Goal: Task Accomplishment & Management: Manage account settings

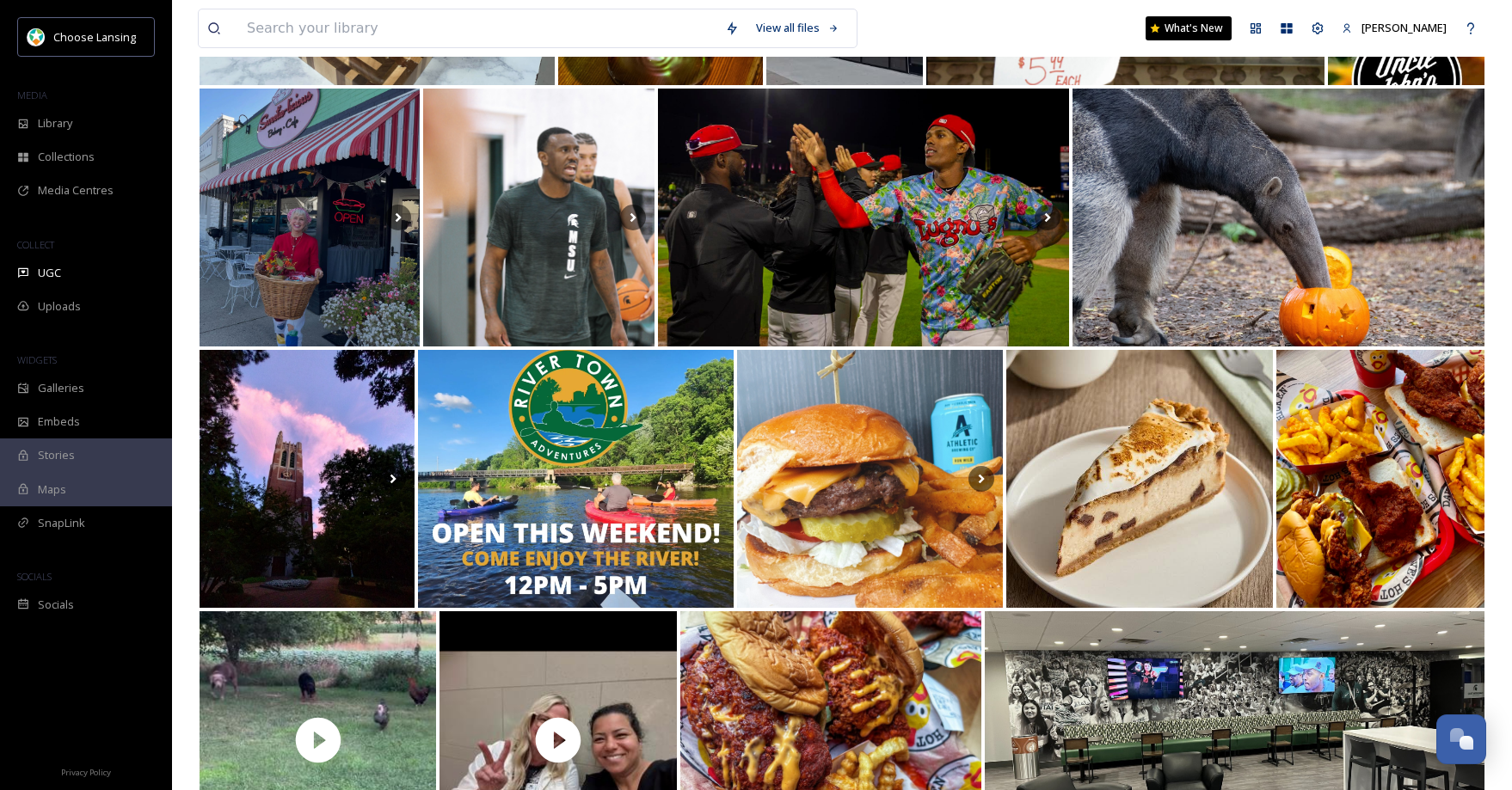
scroll to position [1756, 0]
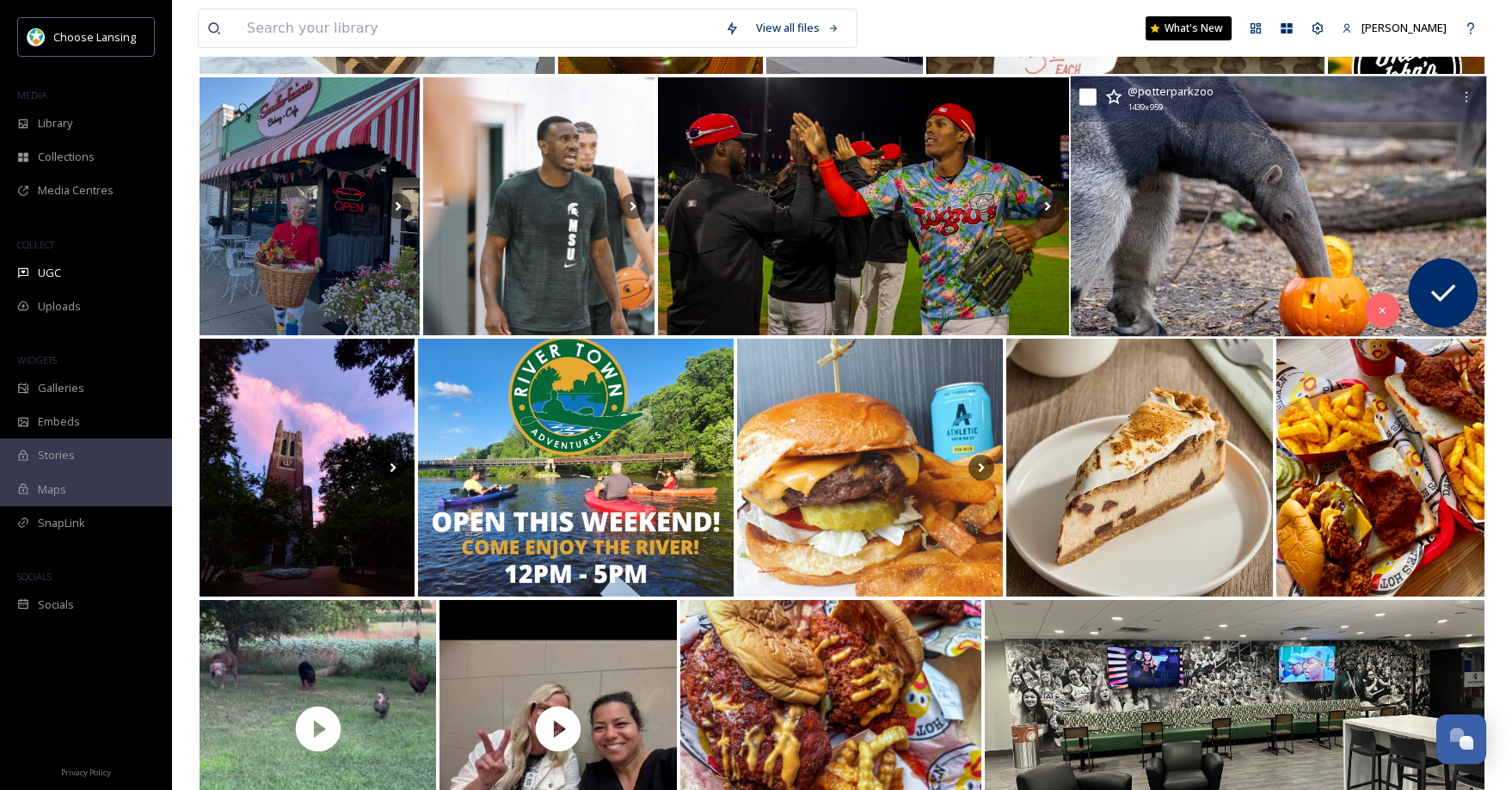
click at [1170, 193] on img at bounding box center [1278, 206] width 416 height 260
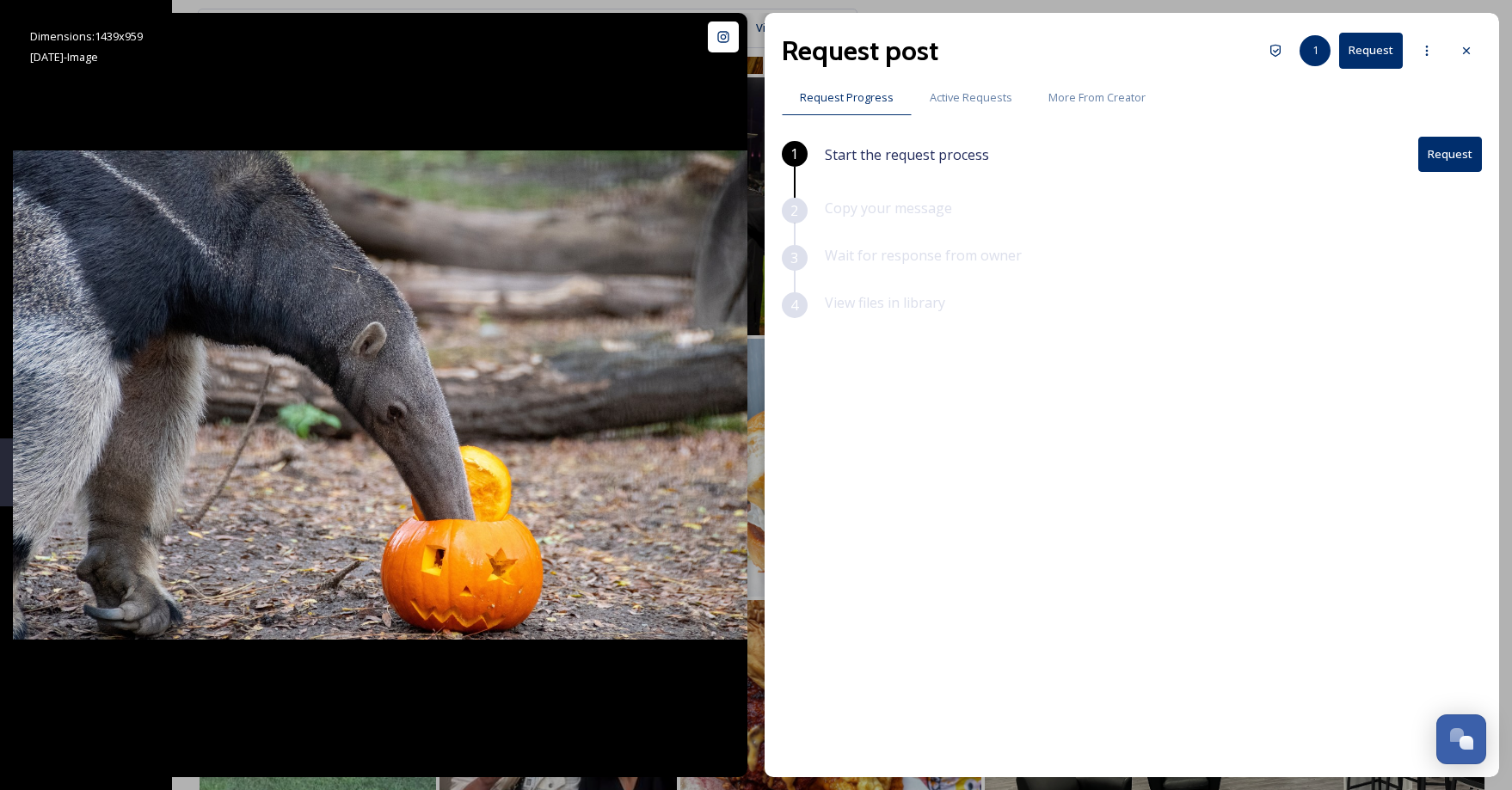
click at [1464, 51] on icon at bounding box center [1466, 51] width 14 height 14
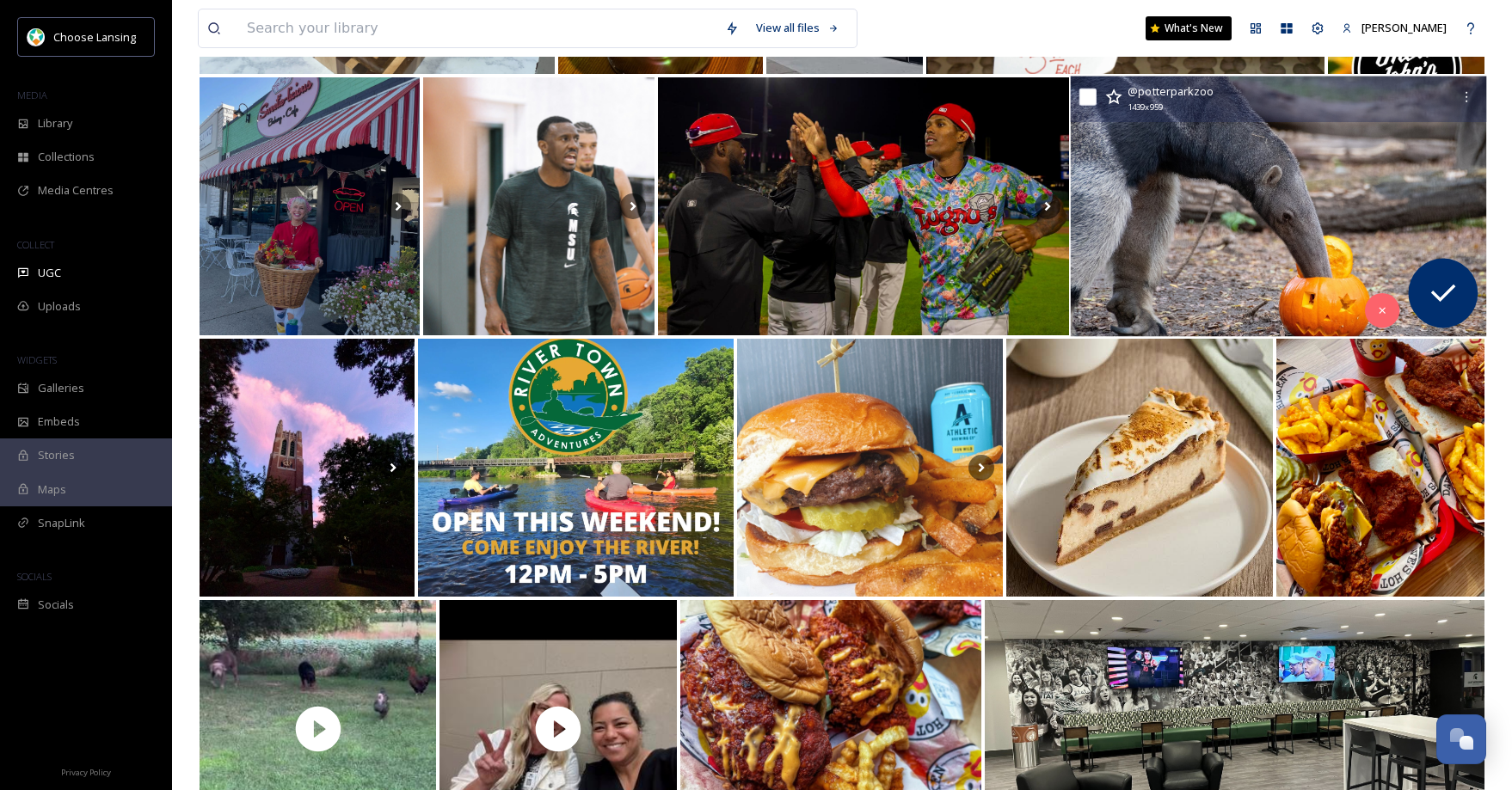
click at [1095, 101] on div "@ potterparkzoo 1439 x 959" at bounding box center [1278, 99] width 416 height 46
click at [1084, 99] on input "checkbox" at bounding box center [1089, 98] width 18 height 18
checkbox input "true"
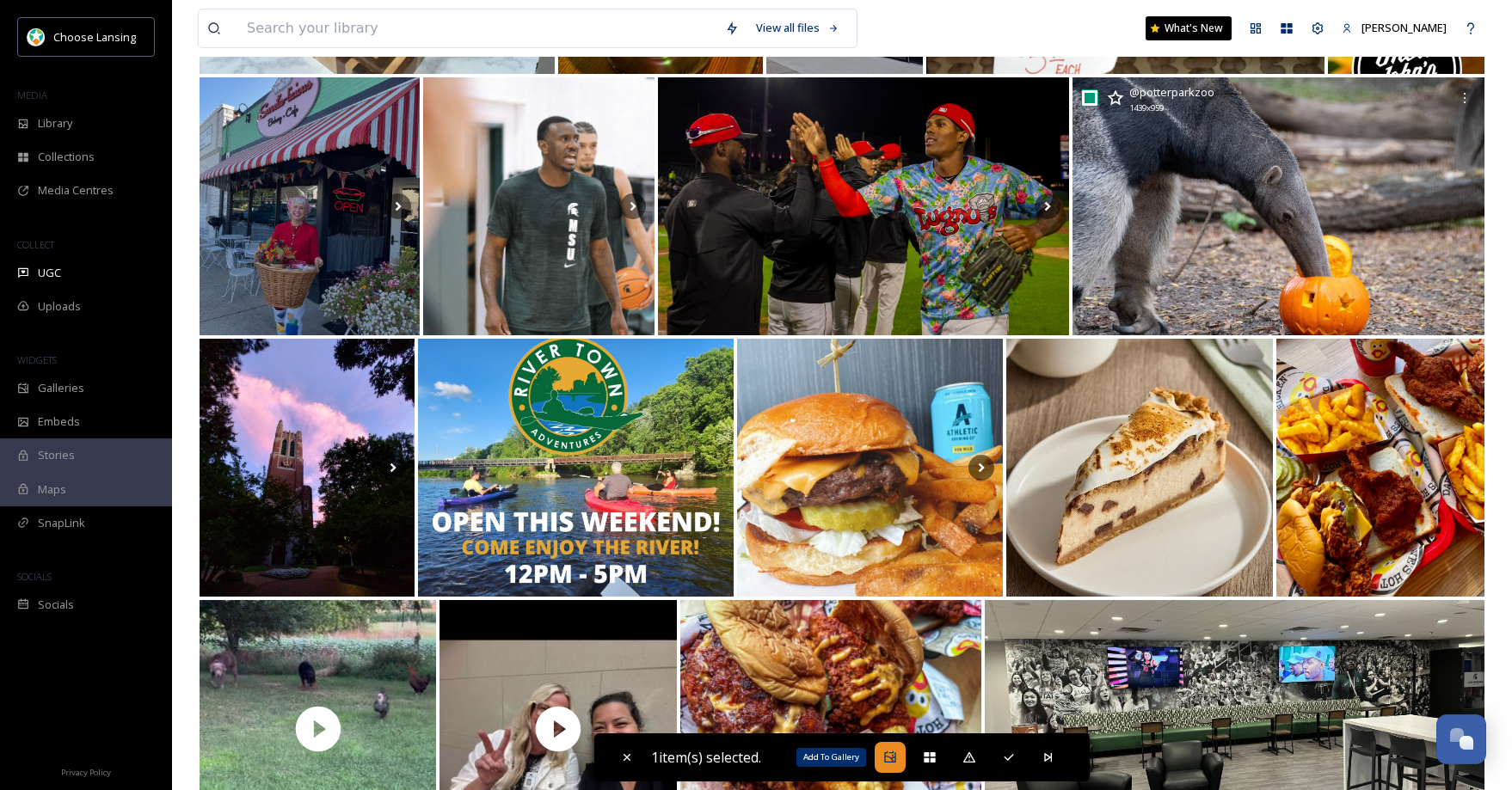
drag, startPoint x: 892, startPoint y: 759, endPoint x: 907, endPoint y: 750, distance: 17.5
click at [894, 759] on icon at bounding box center [890, 758] width 14 height 14
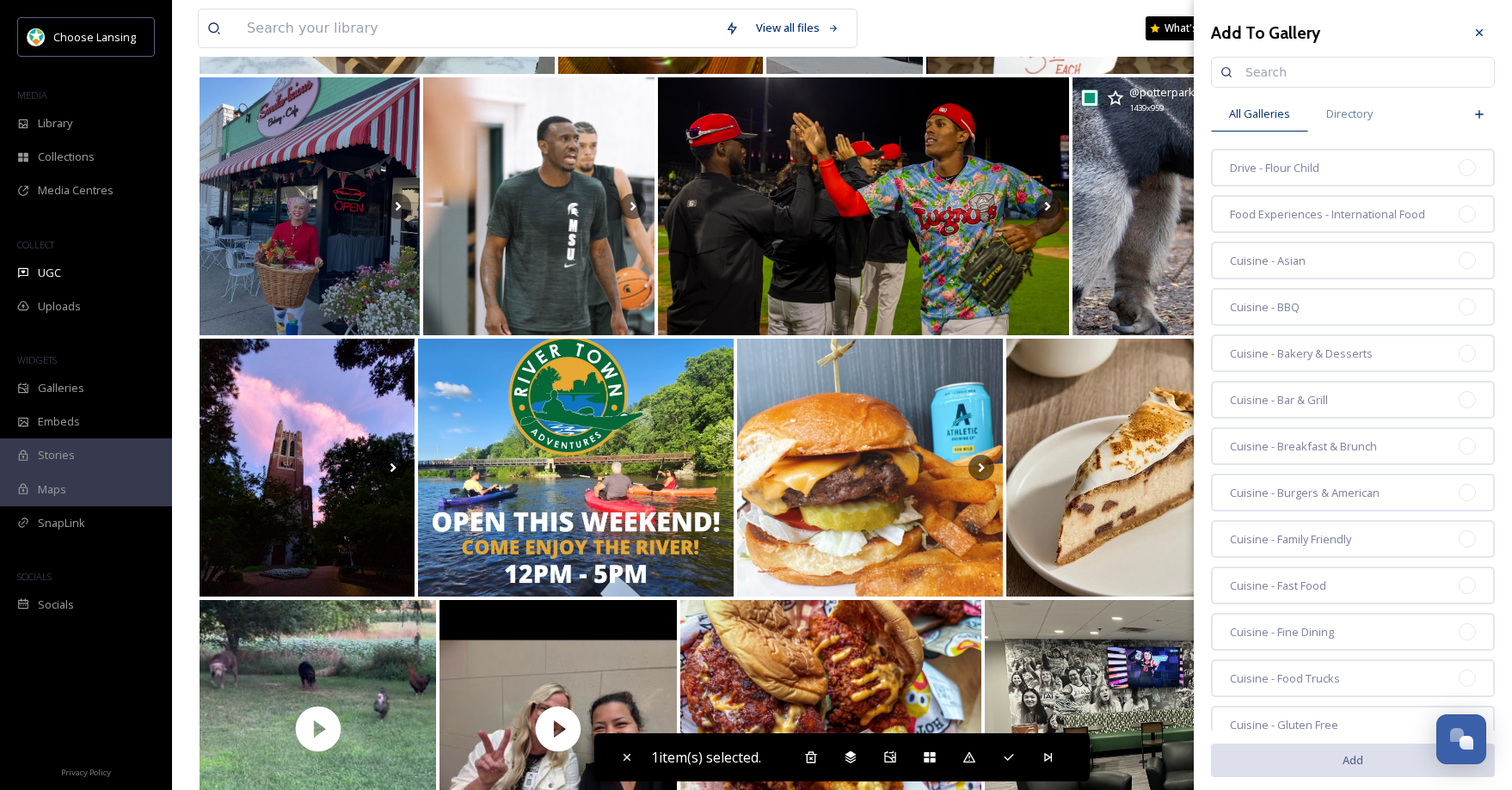
click at [1263, 73] on input at bounding box center [1360, 71] width 248 height 34
type input "home"
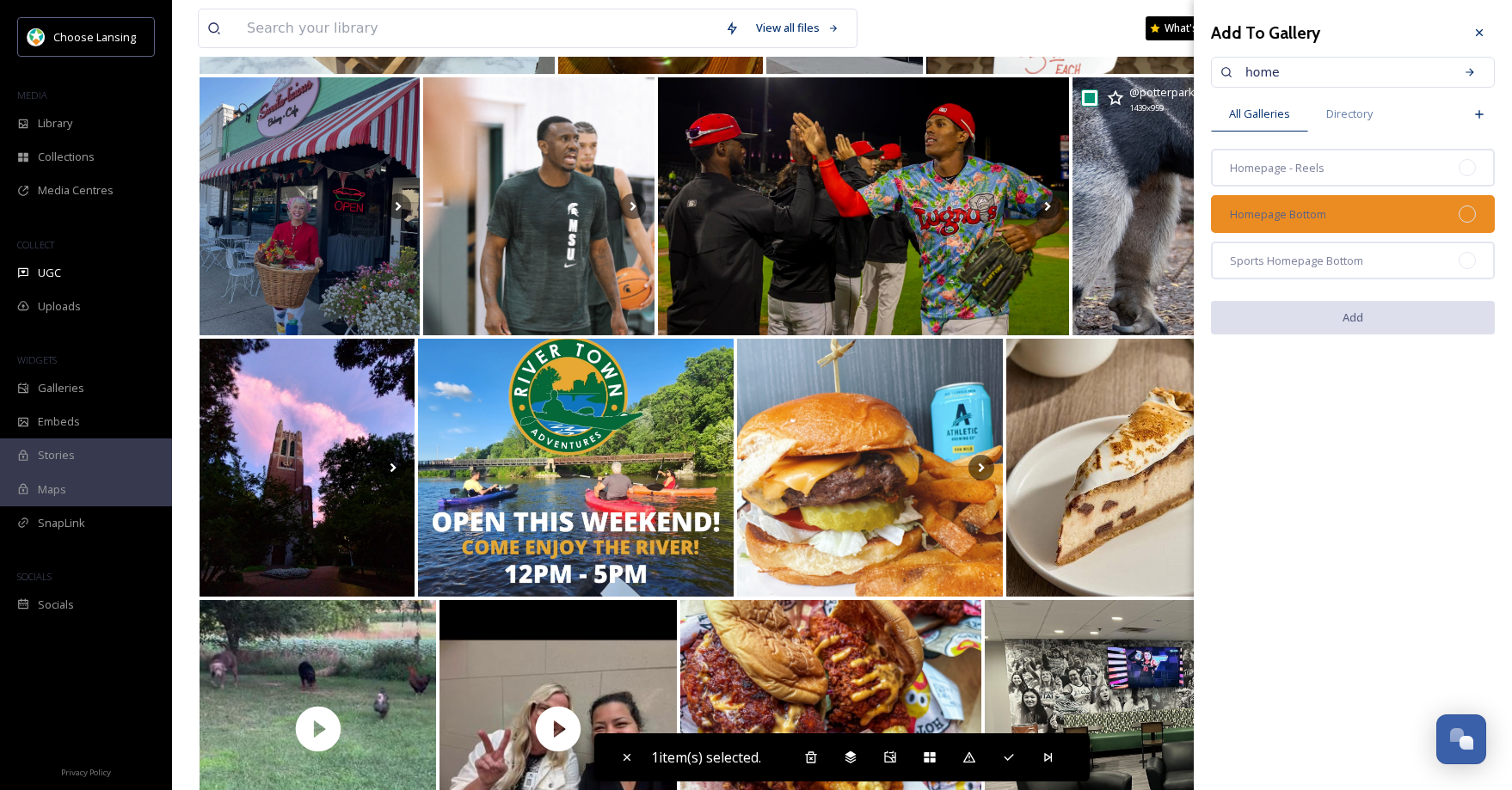
click at [1318, 216] on span "Homepage Bottom" at bounding box center [1277, 214] width 96 height 17
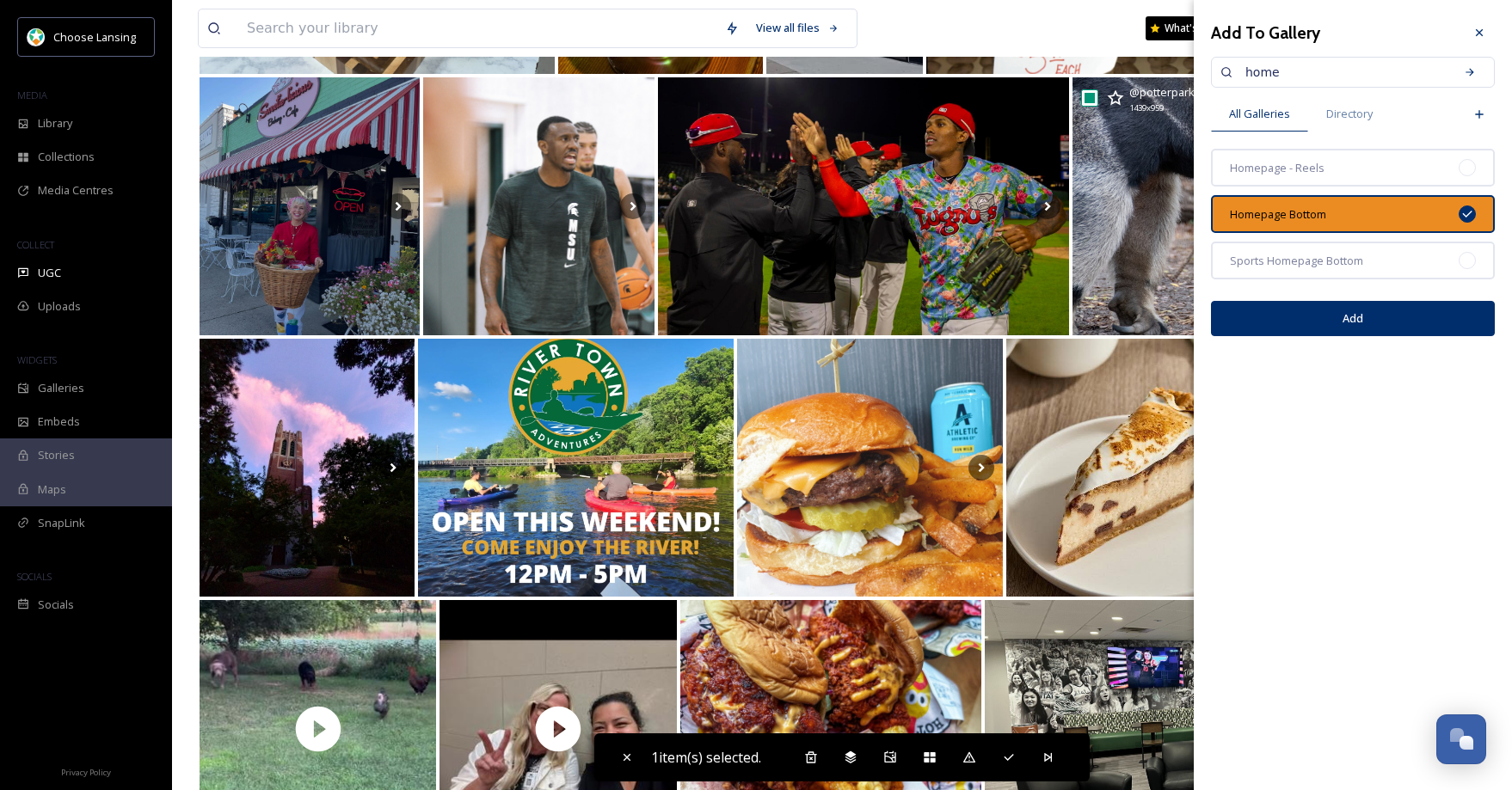
click at [1350, 319] on button "Add" at bounding box center [1353, 319] width 284 height 35
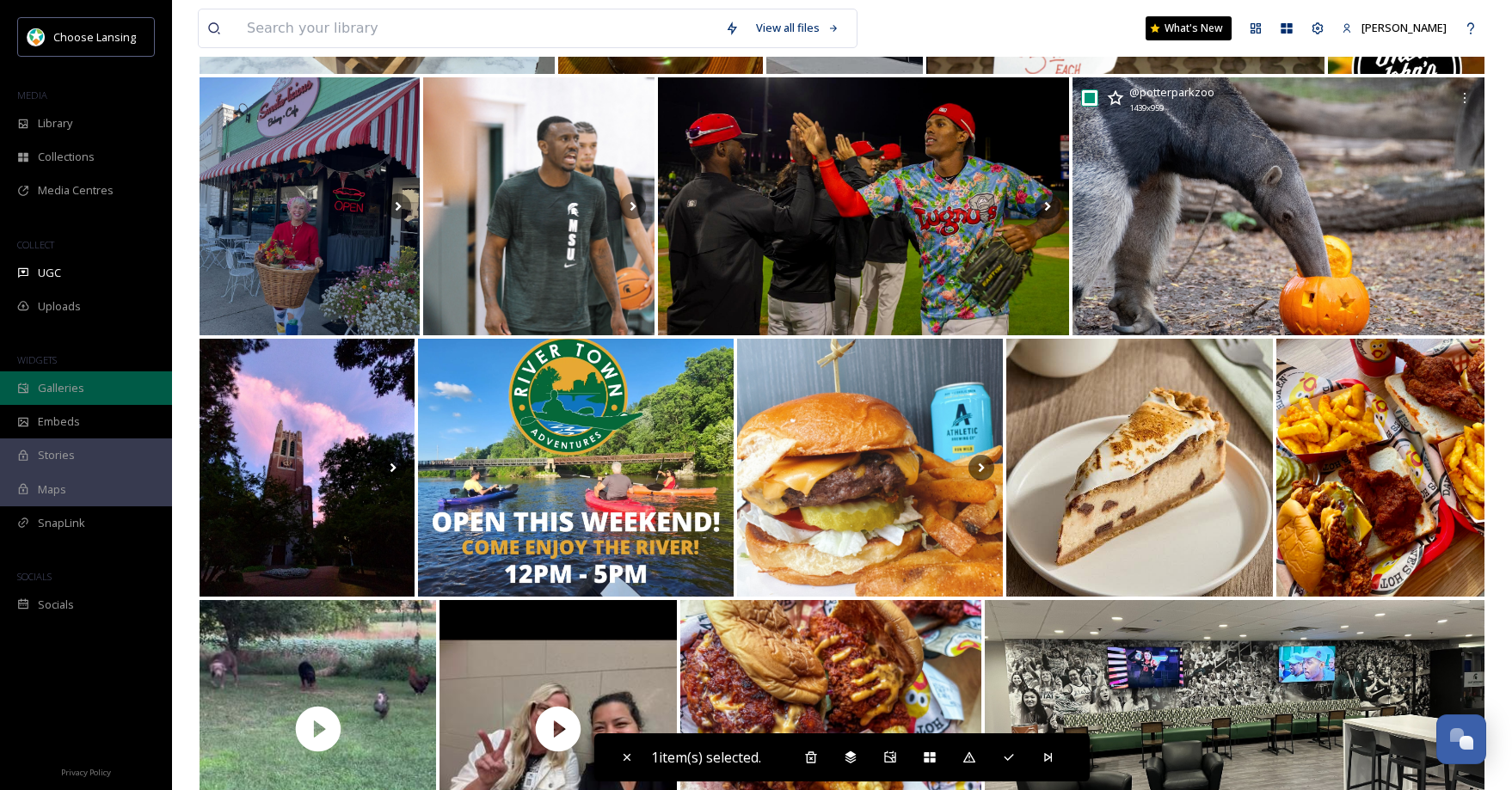
click at [92, 382] on div "Galleries" at bounding box center [86, 388] width 172 height 33
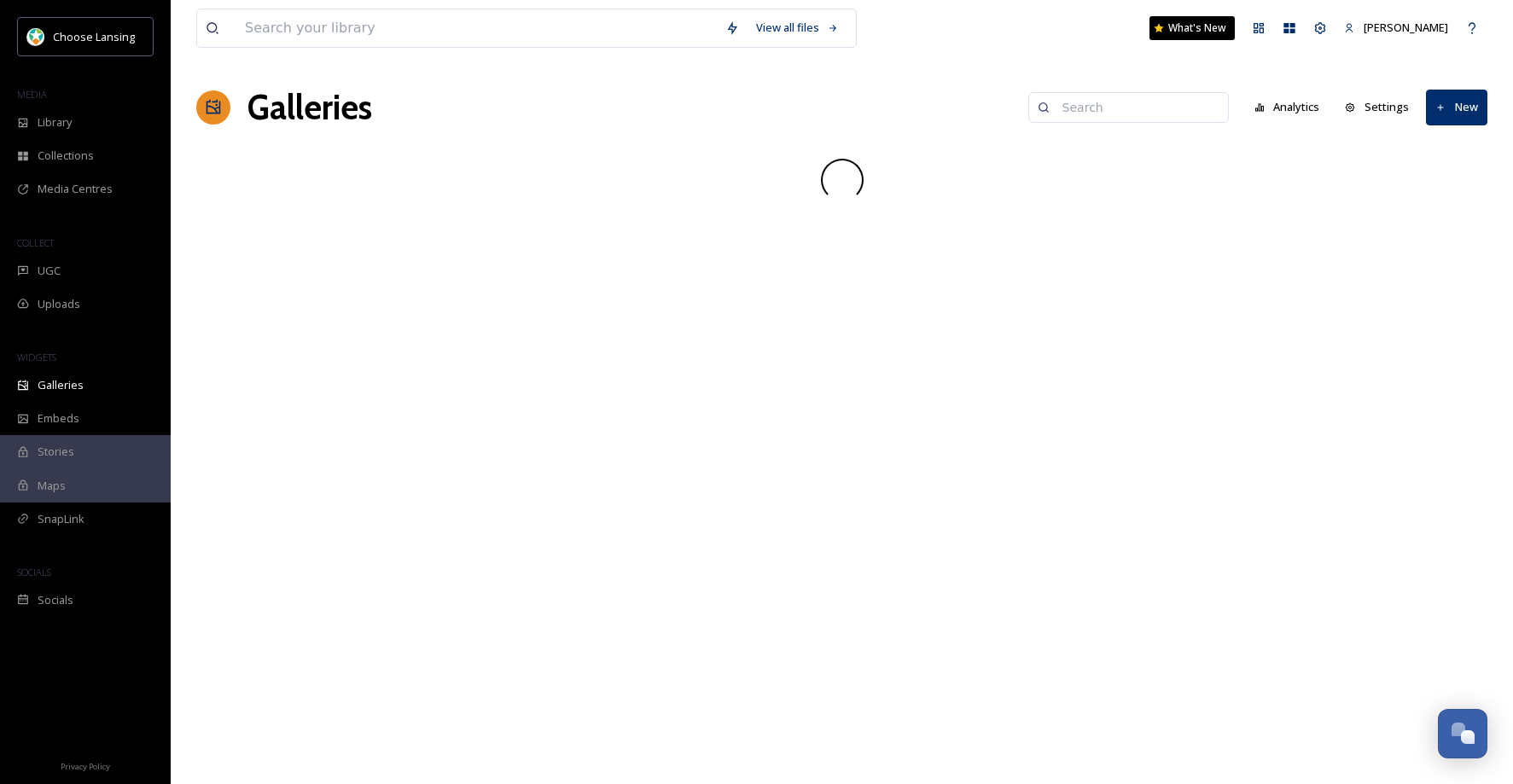
click at [1094, 113] on input at bounding box center [1136, 107] width 166 height 34
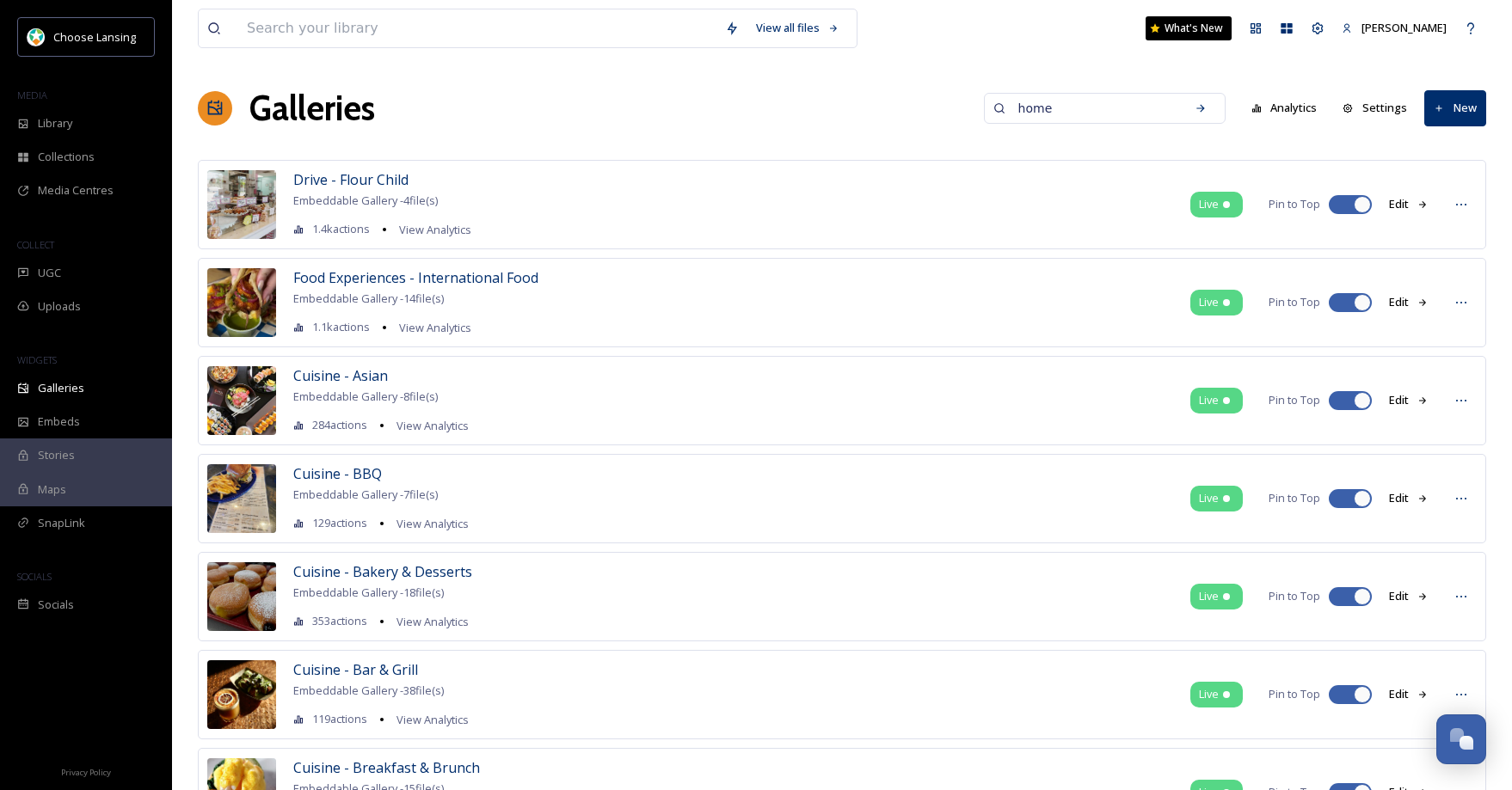
type input "home"
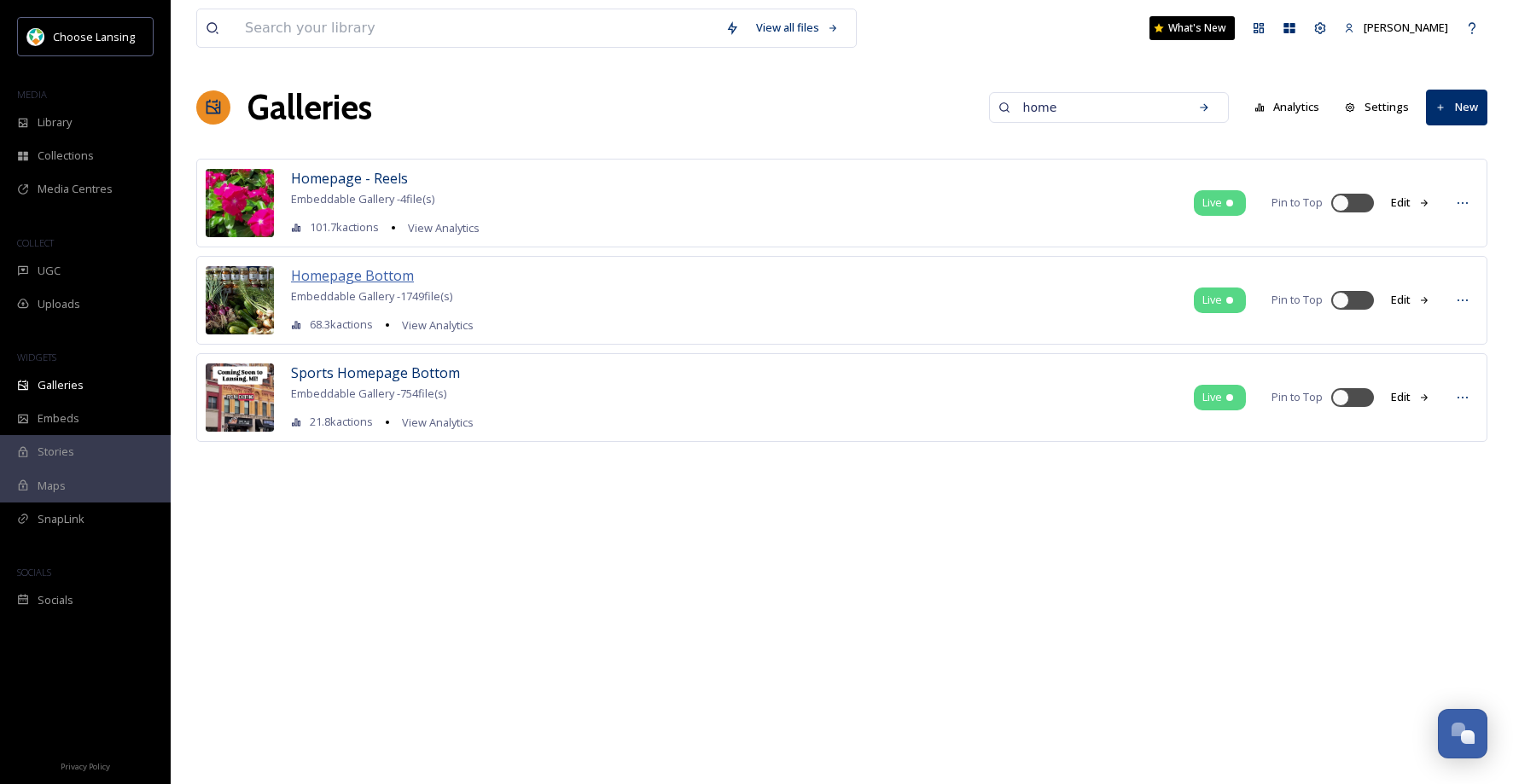
click at [335, 278] on span "Homepage Bottom" at bounding box center [352, 275] width 123 height 18
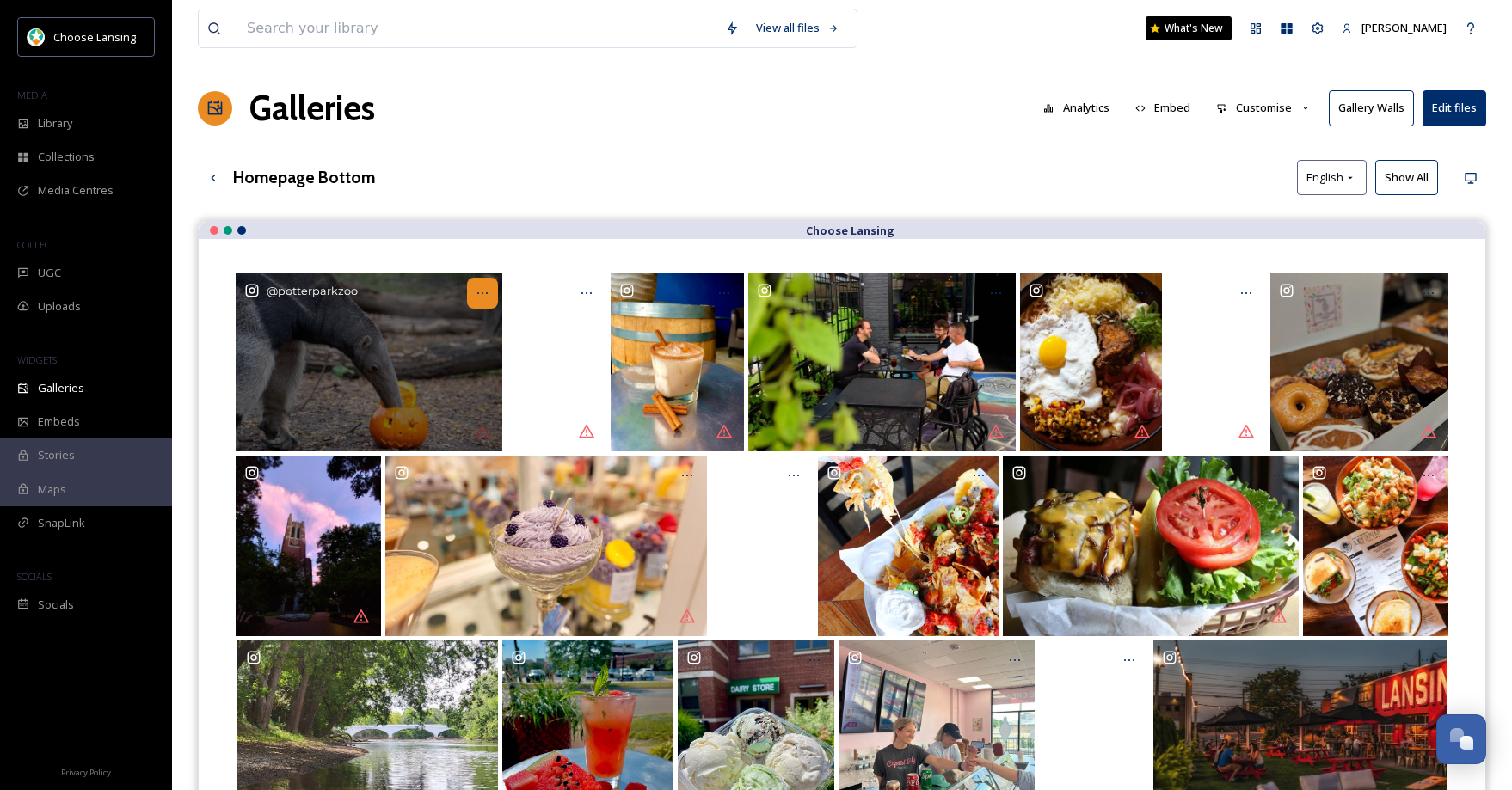
click at [486, 296] on icon at bounding box center [482, 293] width 14 height 14
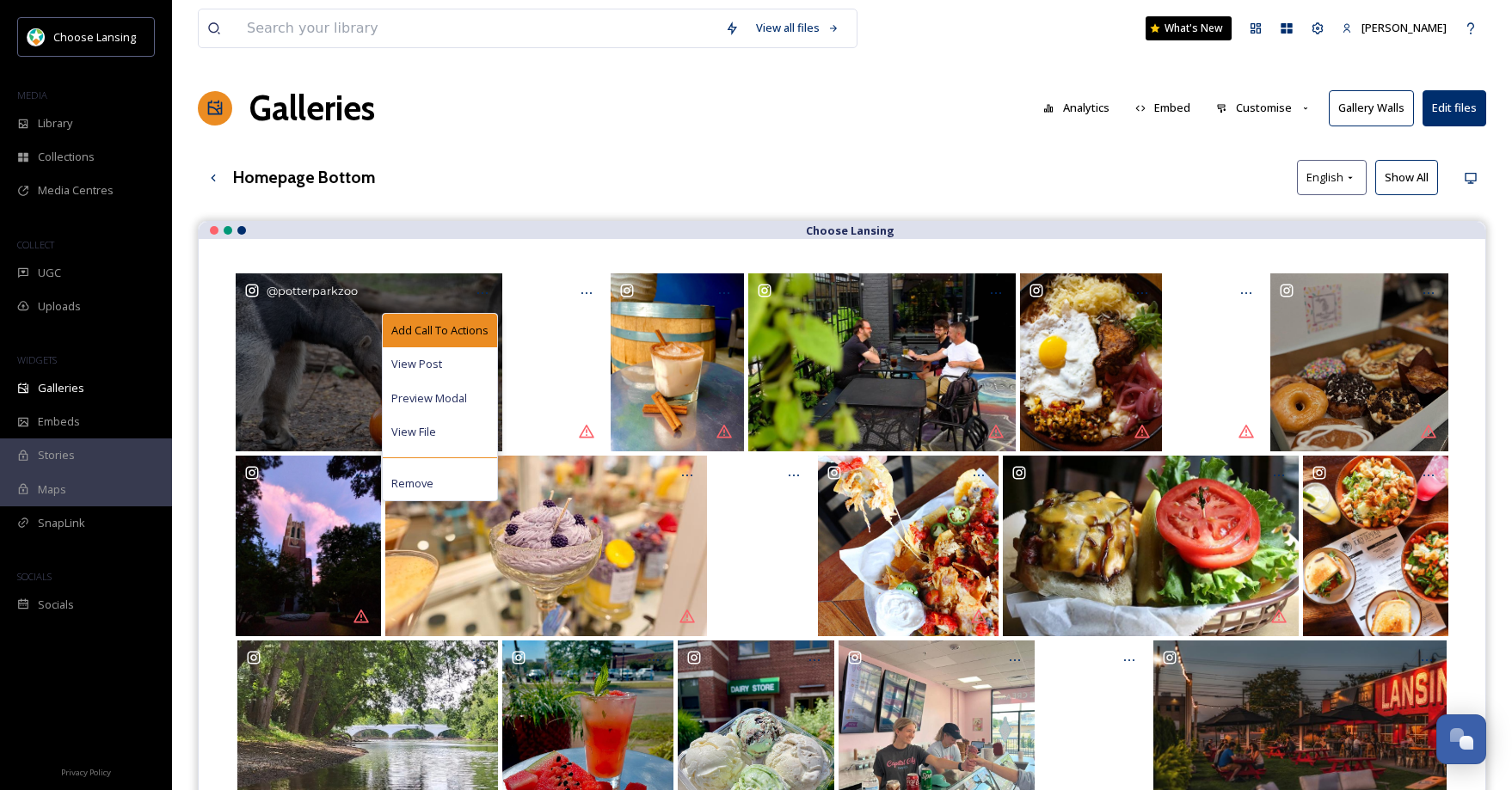
click at [468, 324] on span "Add Call To Actions" at bounding box center [439, 330] width 97 height 17
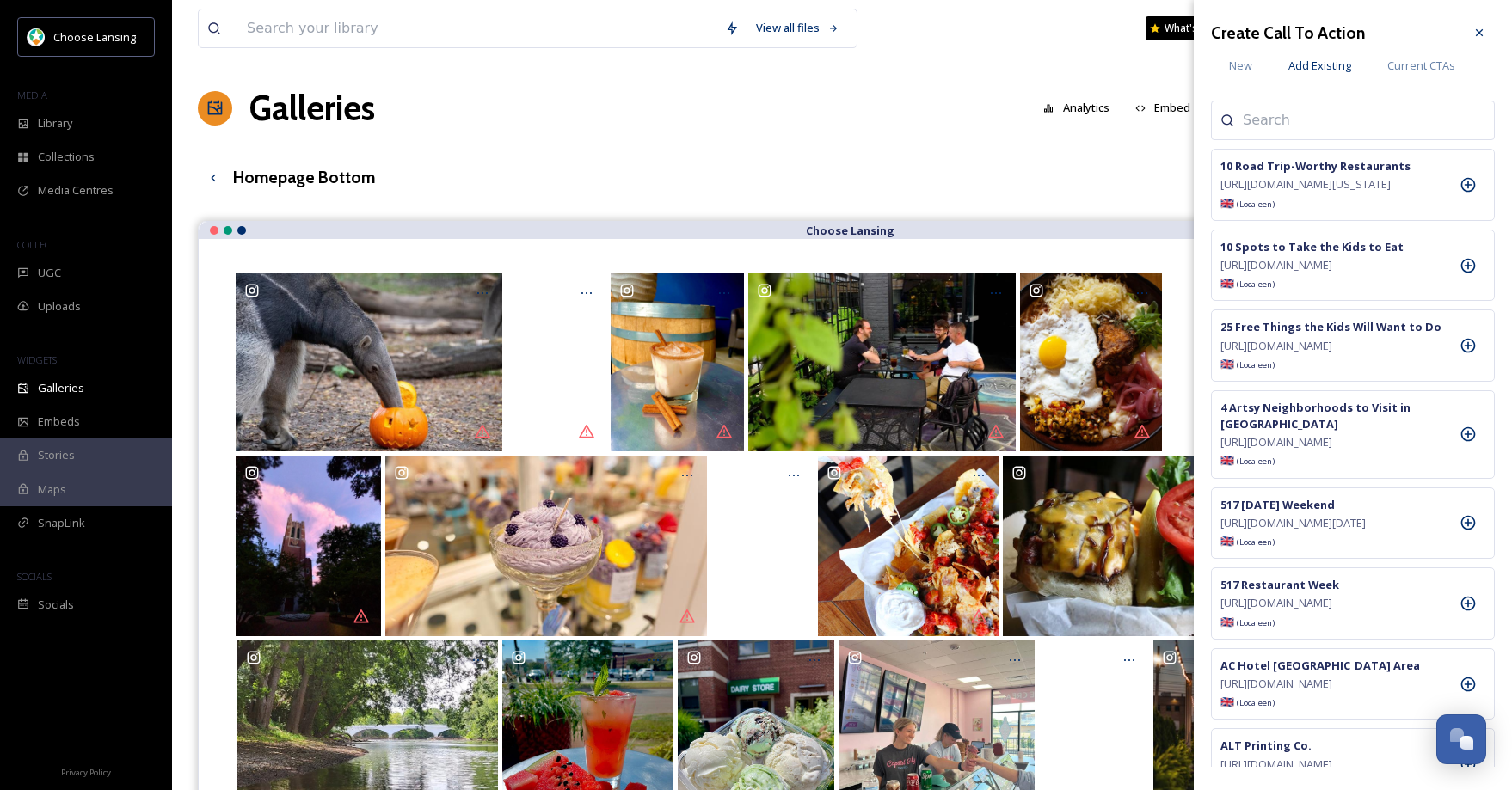
click at [1282, 122] on input at bounding box center [1329, 120] width 172 height 21
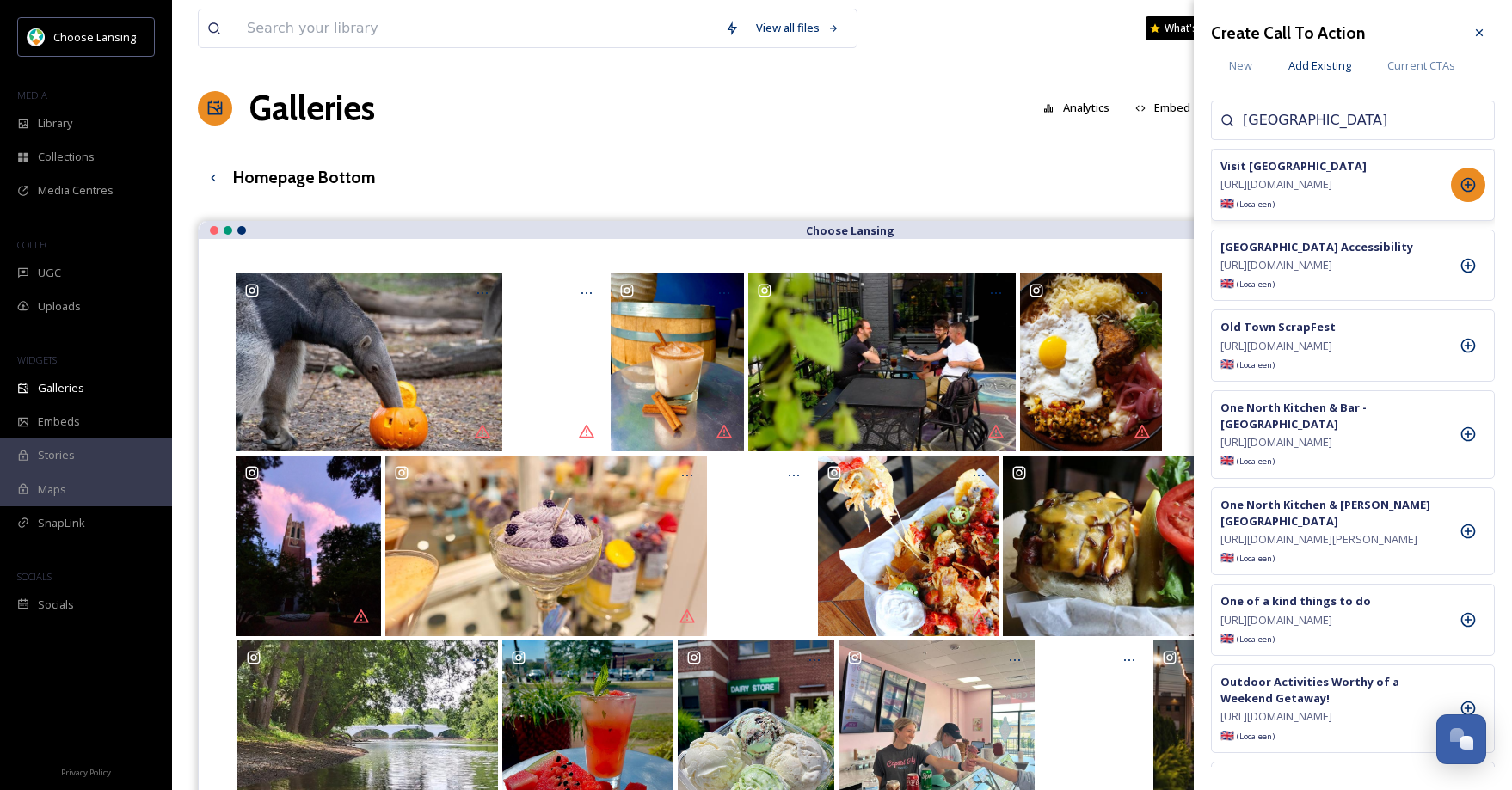
type input "[GEOGRAPHIC_DATA]"
click at [1462, 194] on icon at bounding box center [1468, 185] width 18 height 18
click at [1484, 32] on icon at bounding box center [1479, 32] width 14 height 14
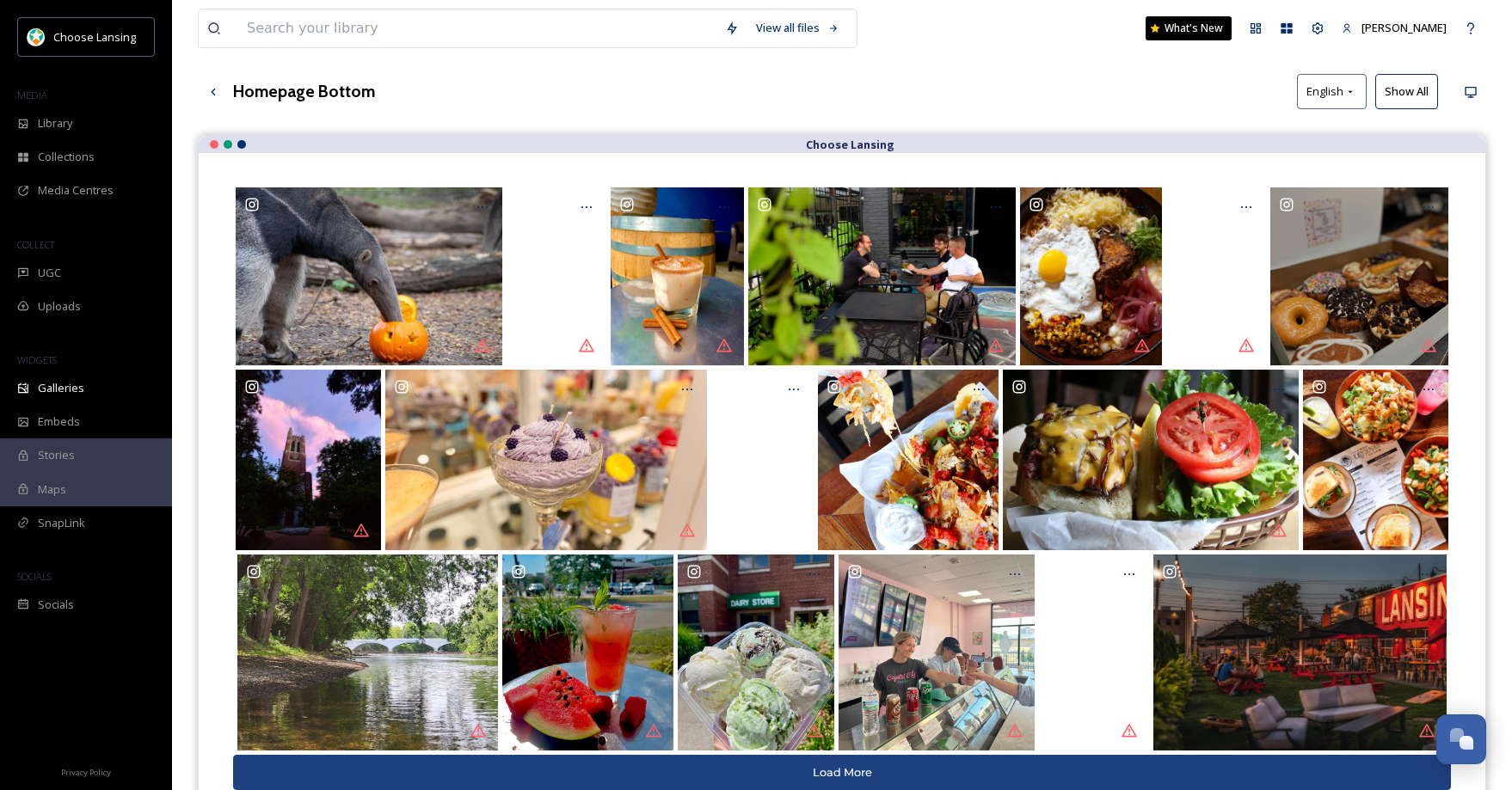
scroll to position [89, 0]
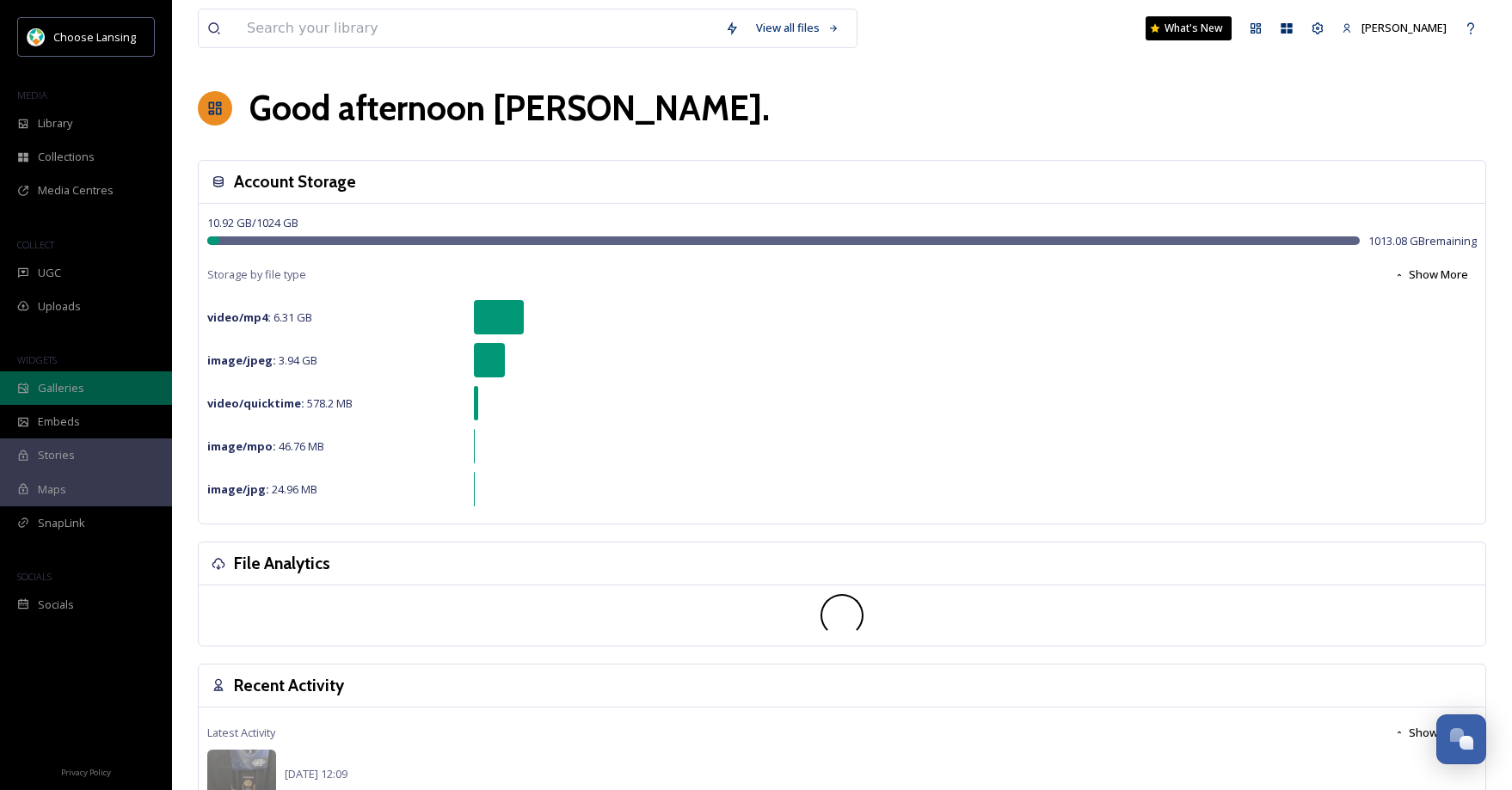
click at [139, 389] on div "Galleries" at bounding box center [86, 388] width 172 height 33
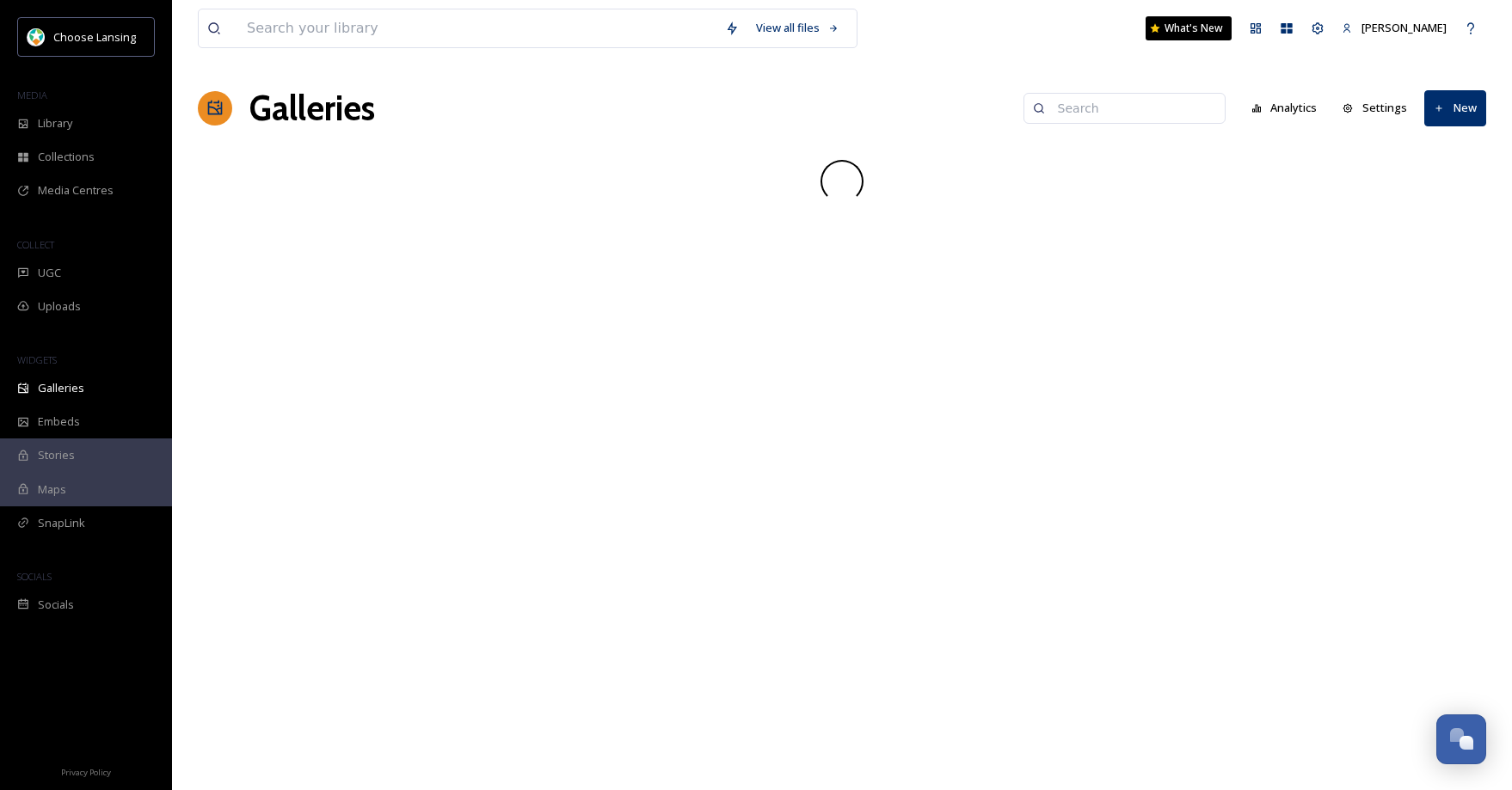
click at [1109, 110] on input at bounding box center [1133, 108] width 167 height 34
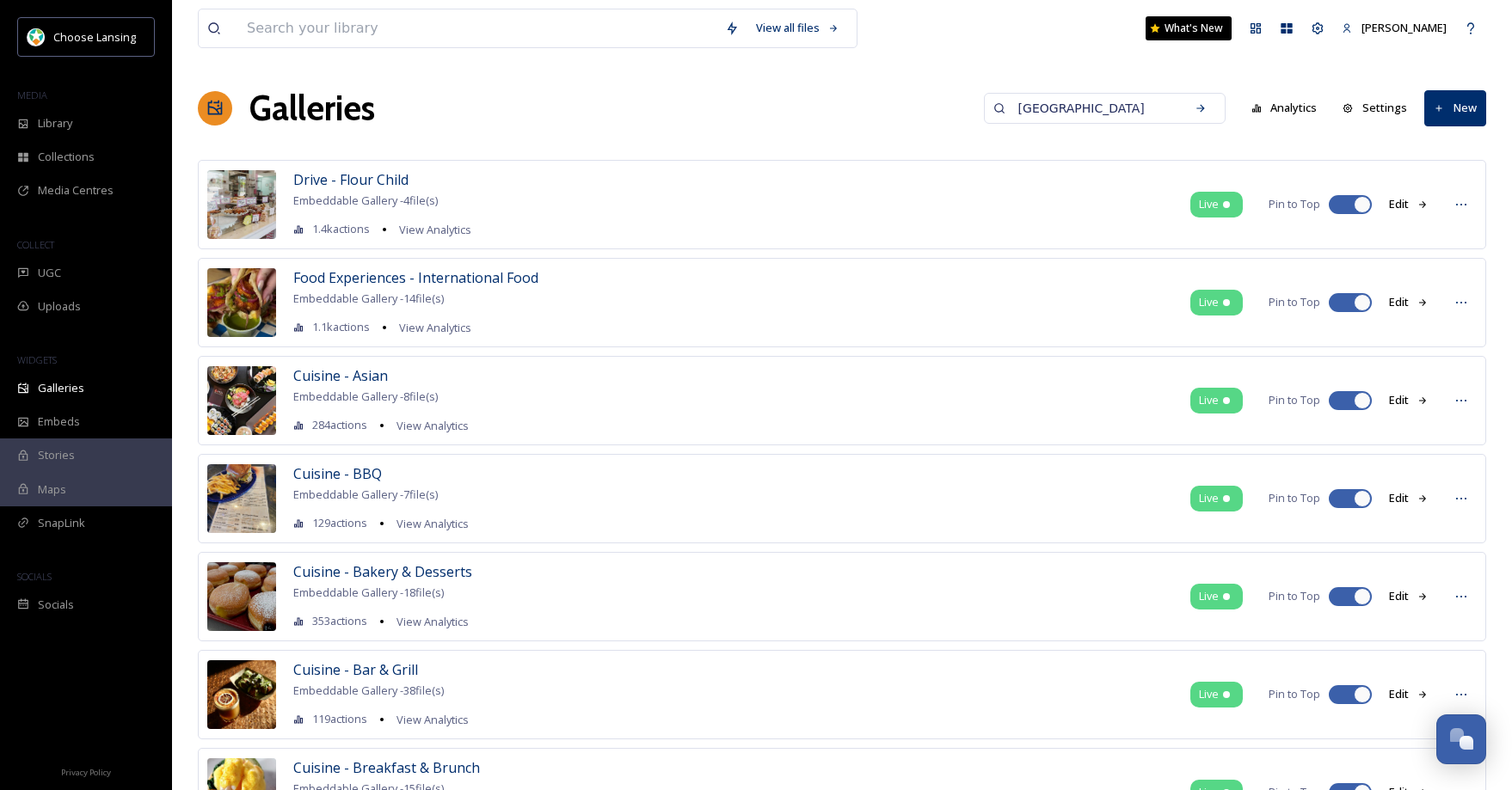
type input "[GEOGRAPHIC_DATA]"
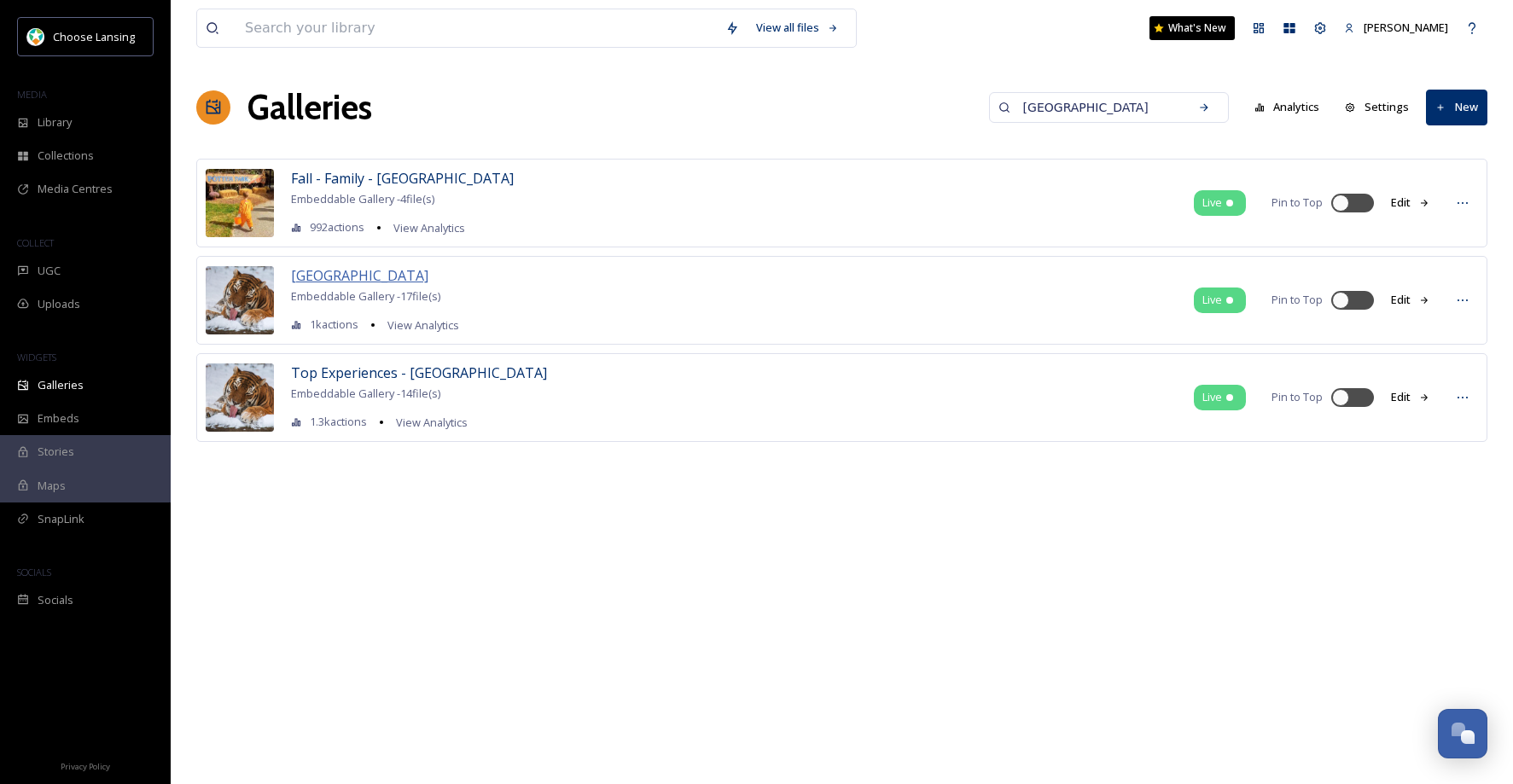
click at [370, 279] on span "[GEOGRAPHIC_DATA]" at bounding box center [360, 275] width 138 height 18
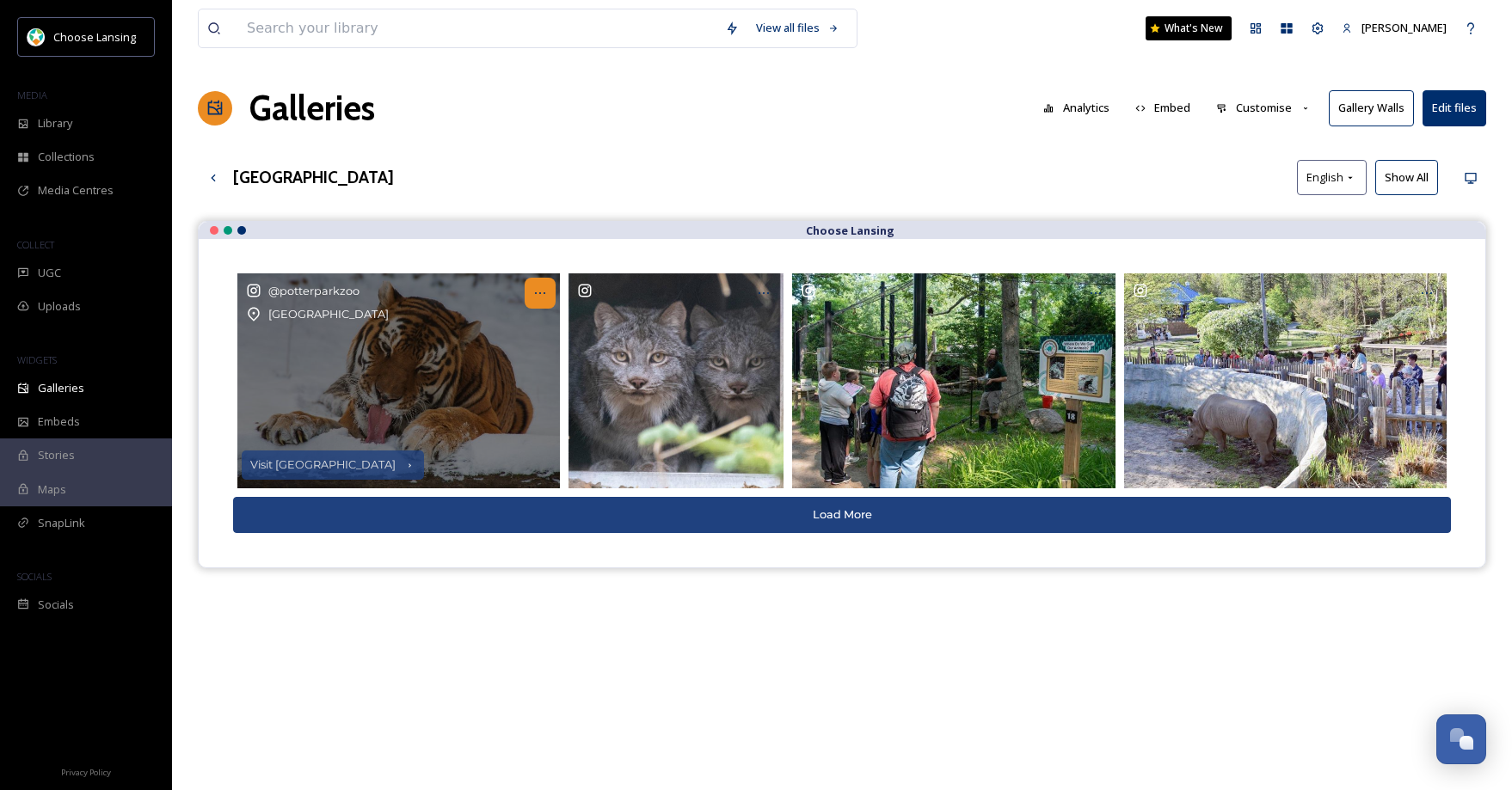
click at [545, 292] on icon at bounding box center [540, 293] width 14 height 14
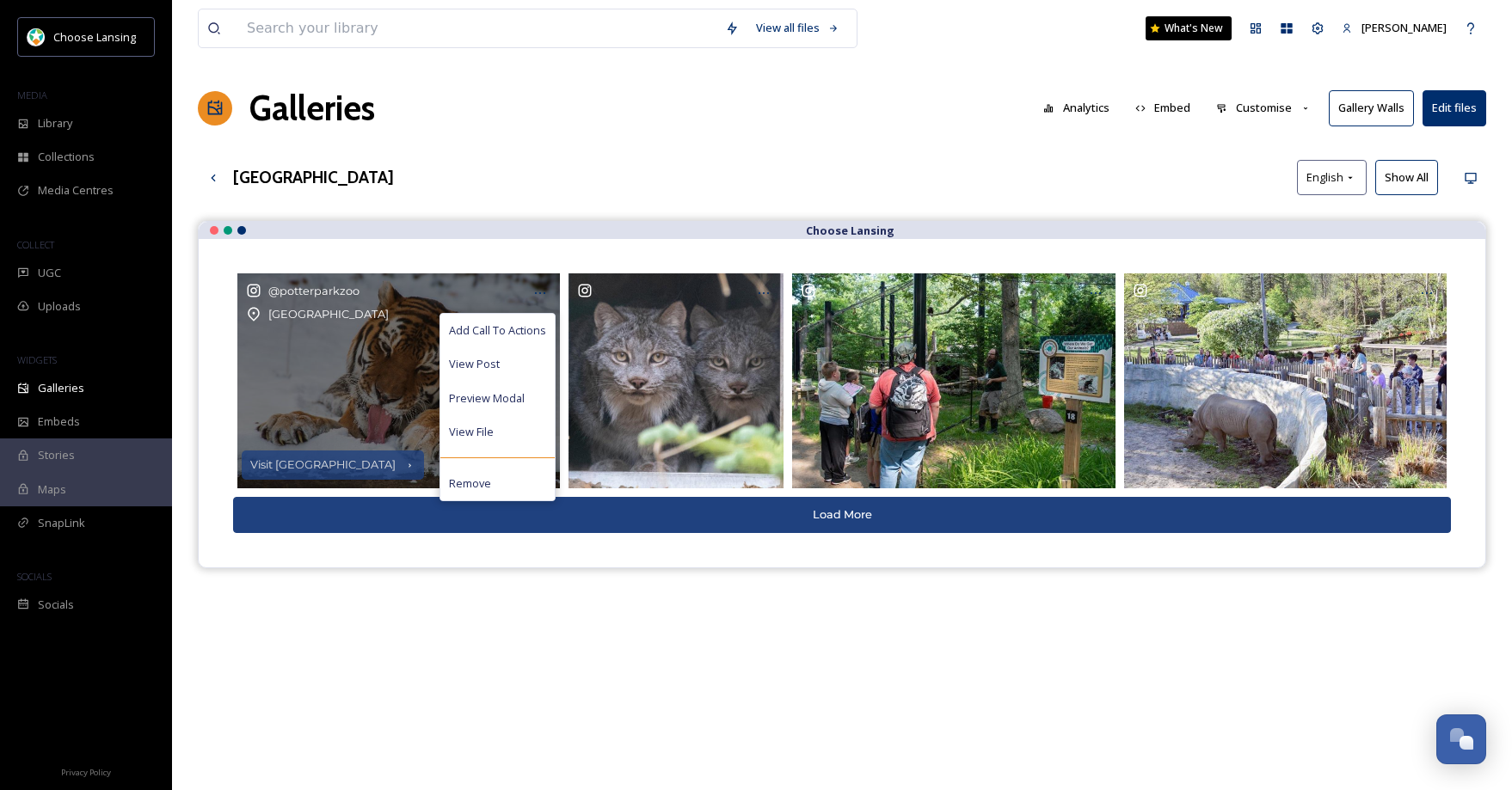
drag, startPoint x: 531, startPoint y: 332, endPoint x: 684, endPoint y: 274, distance: 163.6
click at [531, 332] on span "Add Call To Actions" at bounding box center [497, 330] width 97 height 17
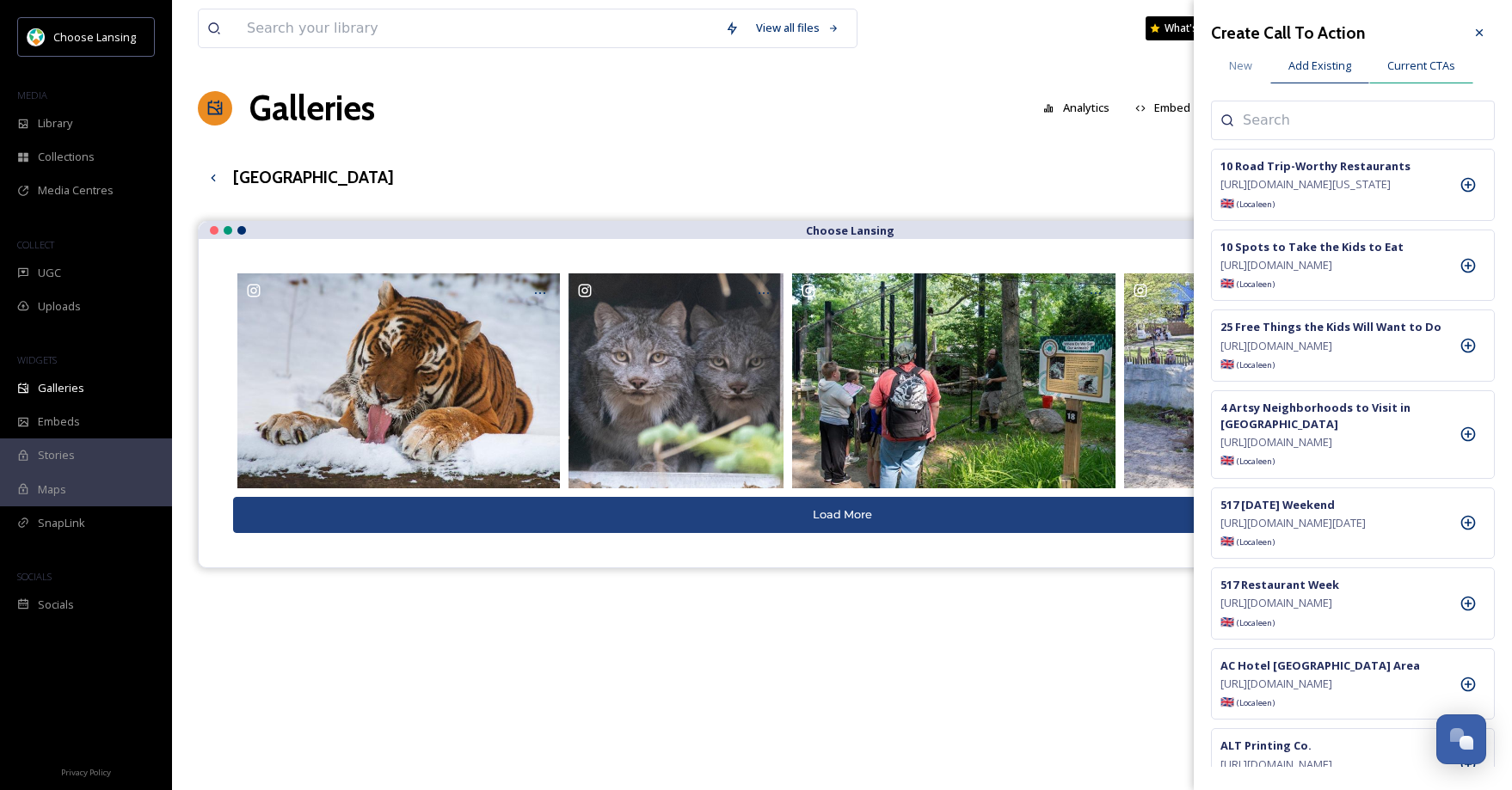
drag, startPoint x: 1412, startPoint y: 66, endPoint x: 1433, endPoint y: 74, distance: 22.5
click at [1412, 66] on span "Current CTAs" at bounding box center [1420, 66] width 67 height 17
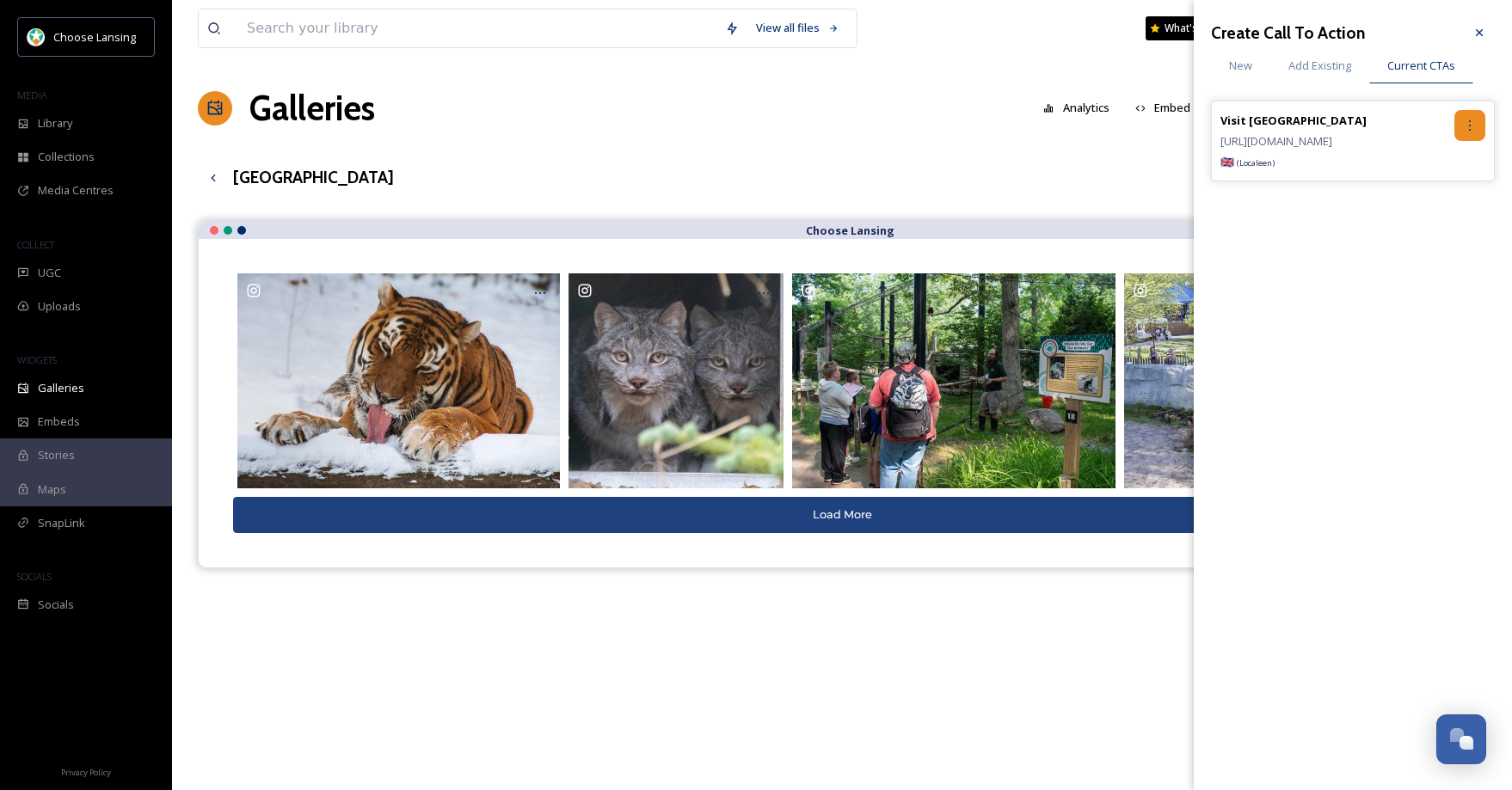
click at [1471, 127] on icon at bounding box center [1470, 125] width 14 height 14
click at [1438, 203] on div "Remove" at bounding box center [1433, 197] width 103 height 33
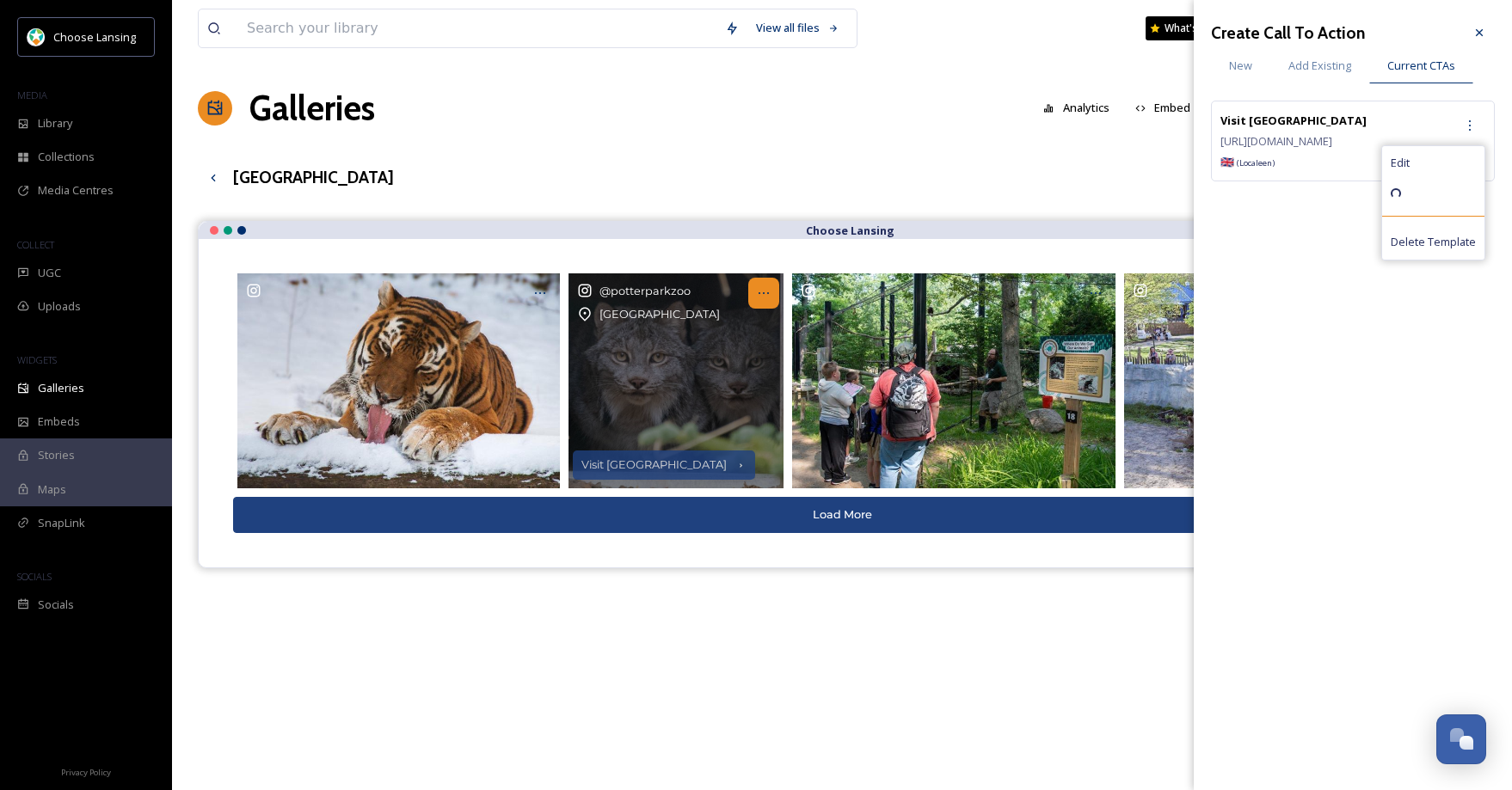
click at [763, 293] on icon at bounding box center [764, 293] width 14 height 14
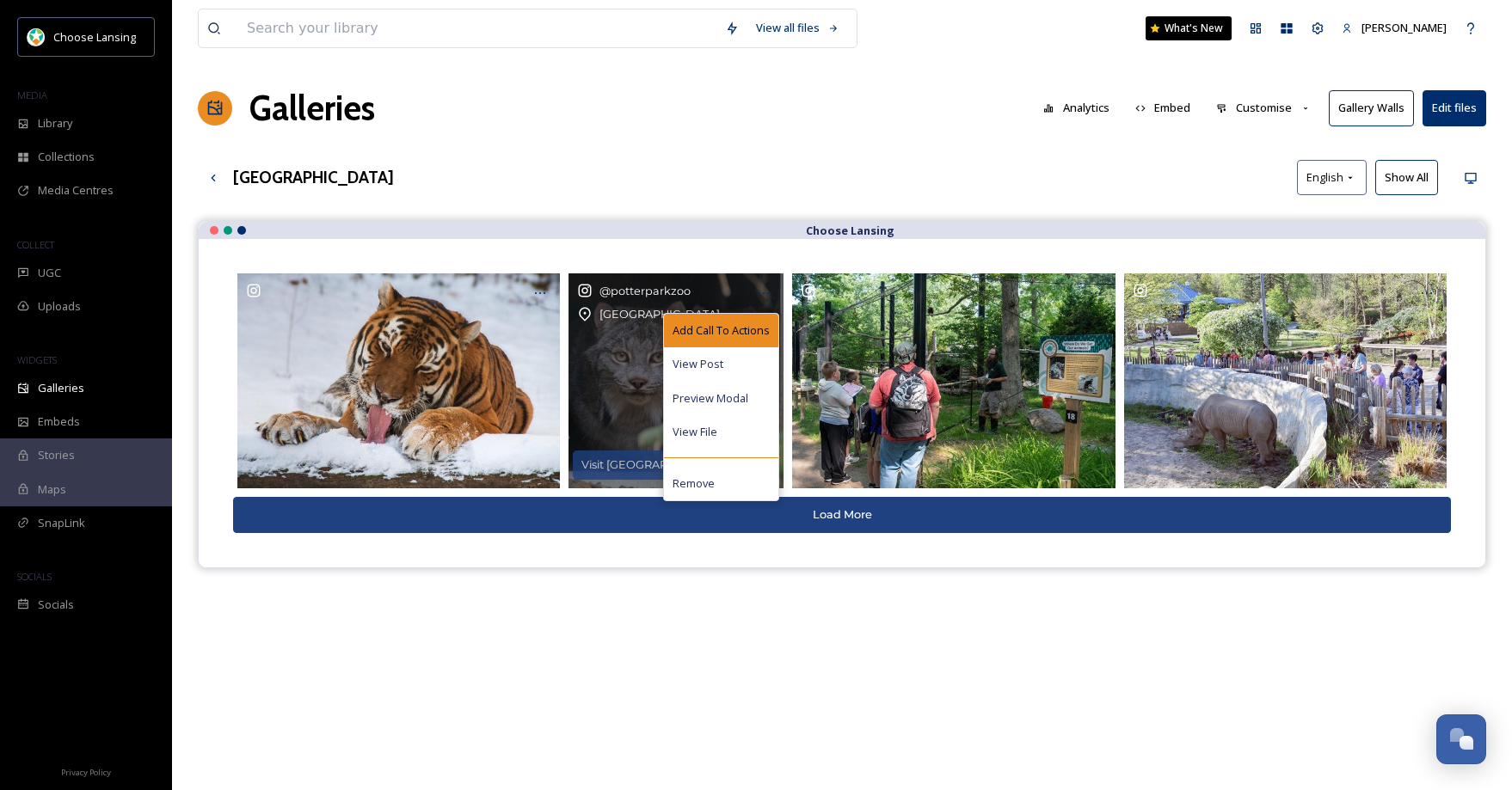
click at [763, 331] on span "Add Call To Actions" at bounding box center [721, 330] width 97 height 17
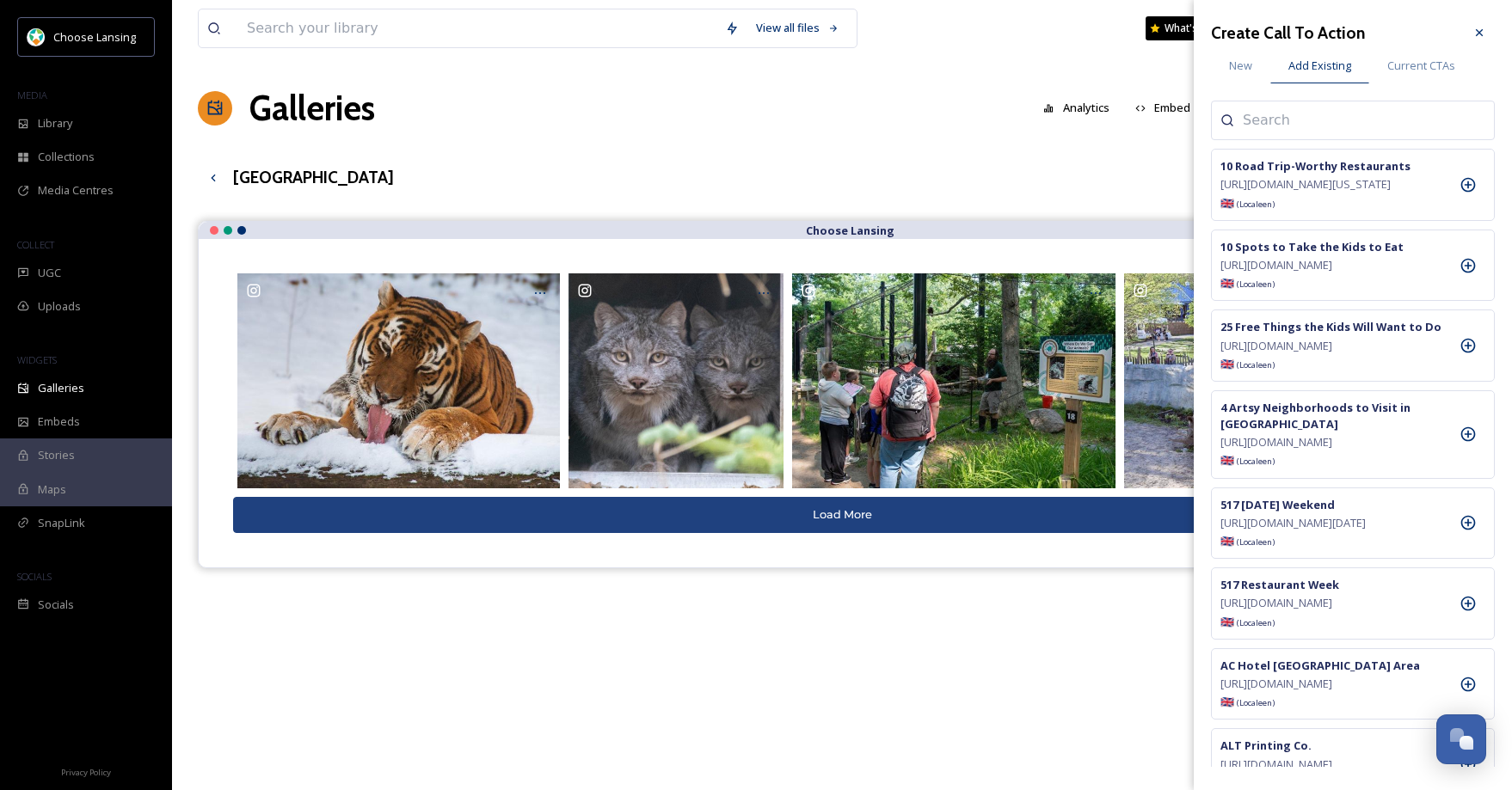
drag, startPoint x: 1414, startPoint y: 67, endPoint x: 1474, endPoint y: 88, distance: 63.6
click at [1414, 67] on span "Current CTAs" at bounding box center [1420, 66] width 67 height 17
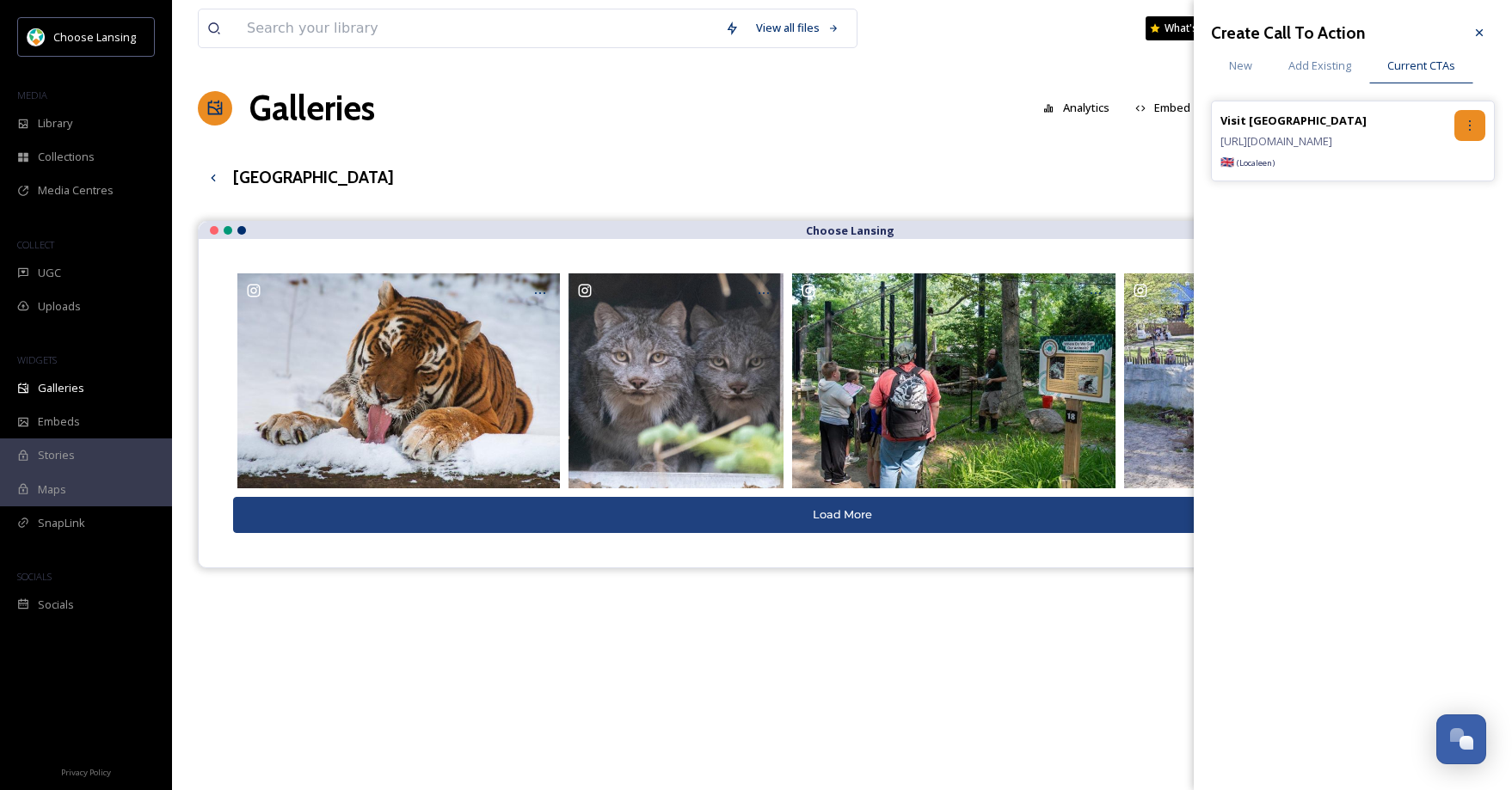
click at [1480, 125] on div at bounding box center [1470, 126] width 31 height 31
click at [1456, 198] on div "Remove" at bounding box center [1433, 197] width 103 height 33
drag, startPoint x: 1487, startPoint y: 32, endPoint x: 1453, endPoint y: 112, distance: 86.9
click at [1487, 32] on div at bounding box center [1480, 33] width 31 height 31
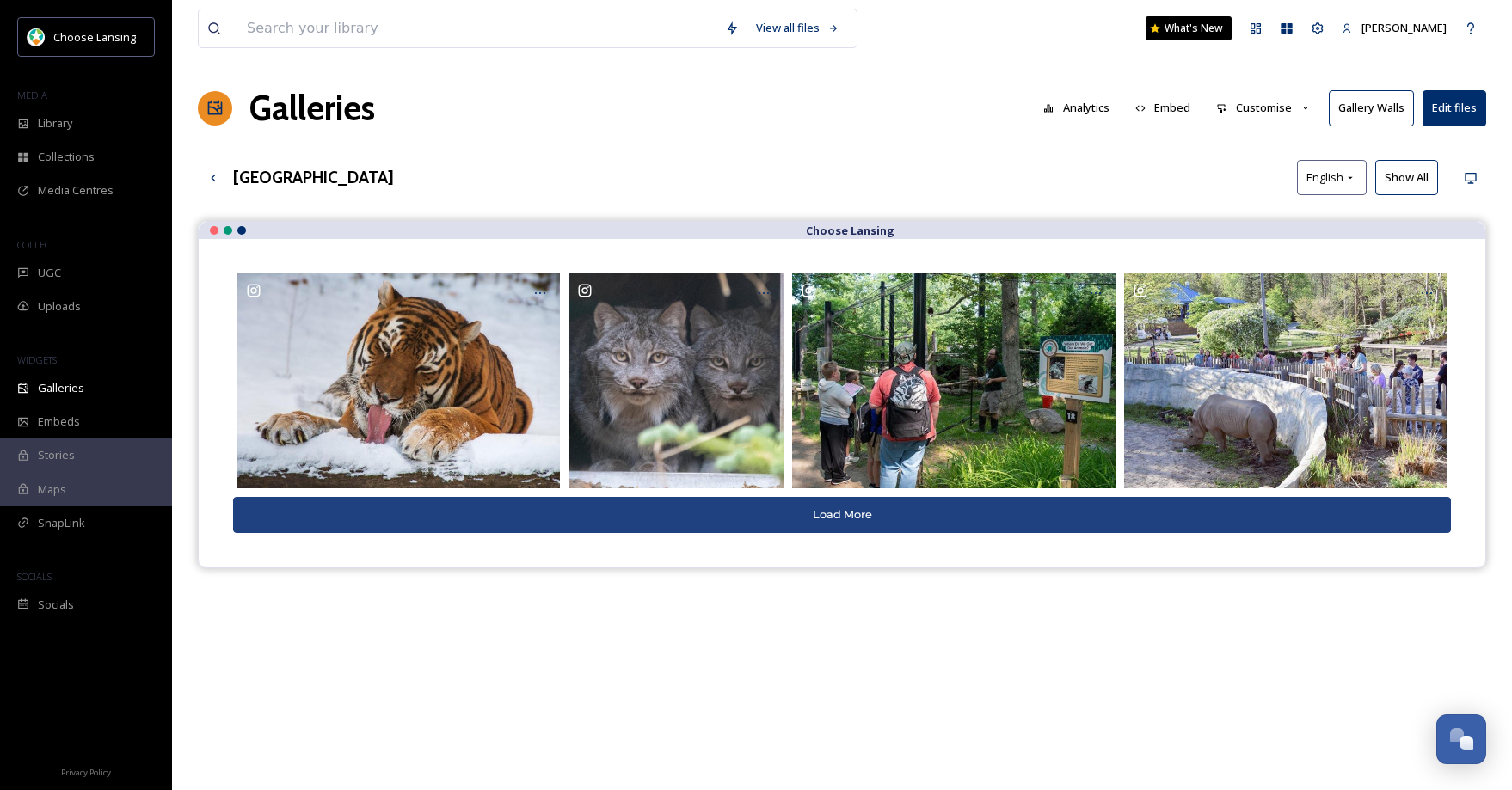
drag, startPoint x: 1417, startPoint y: 178, endPoint x: 1426, endPoint y: 198, distance: 21.9
click at [1417, 176] on button "Show All" at bounding box center [1406, 178] width 63 height 35
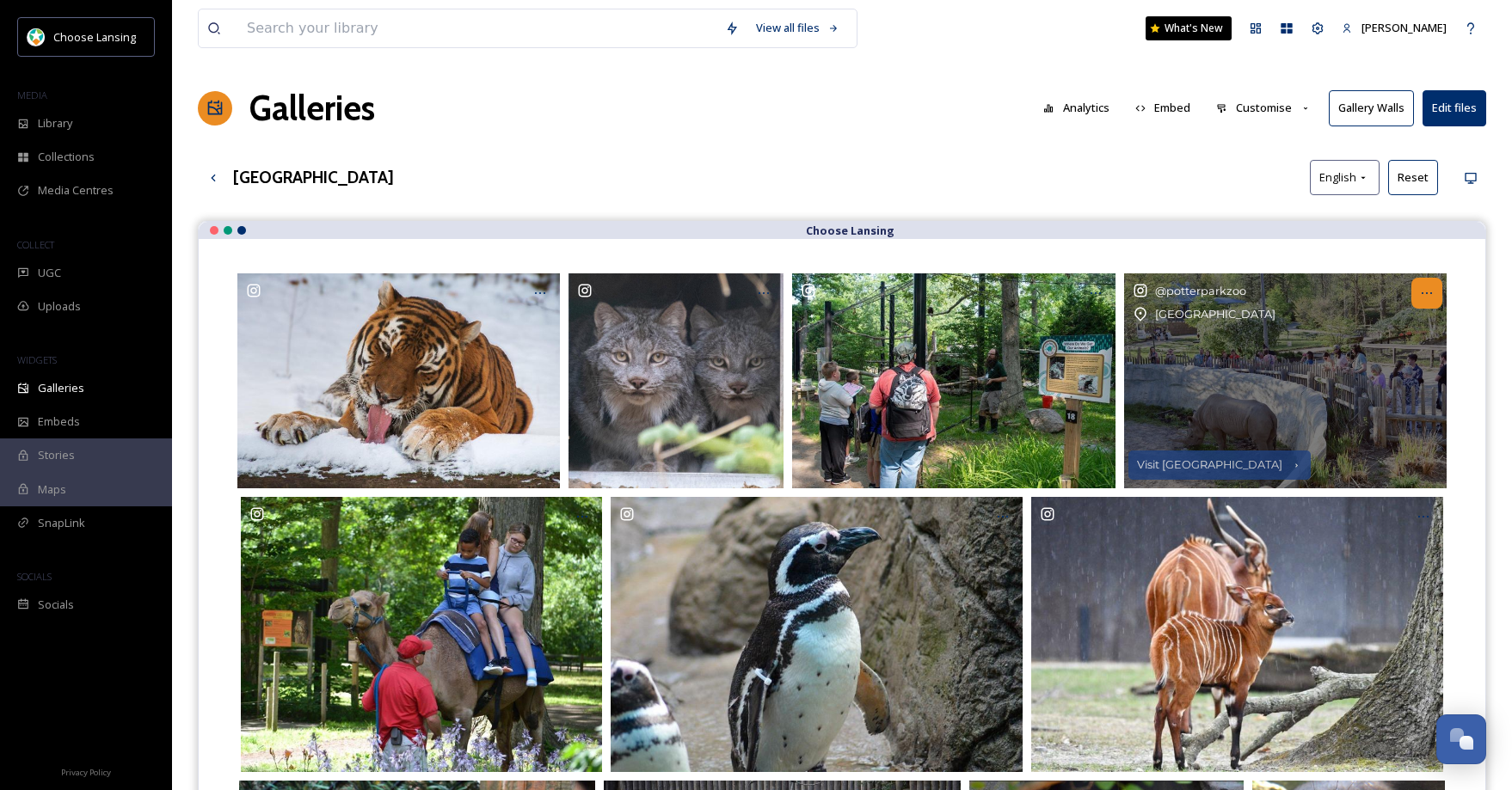
click at [1420, 287] on icon at bounding box center [1427, 293] width 14 height 14
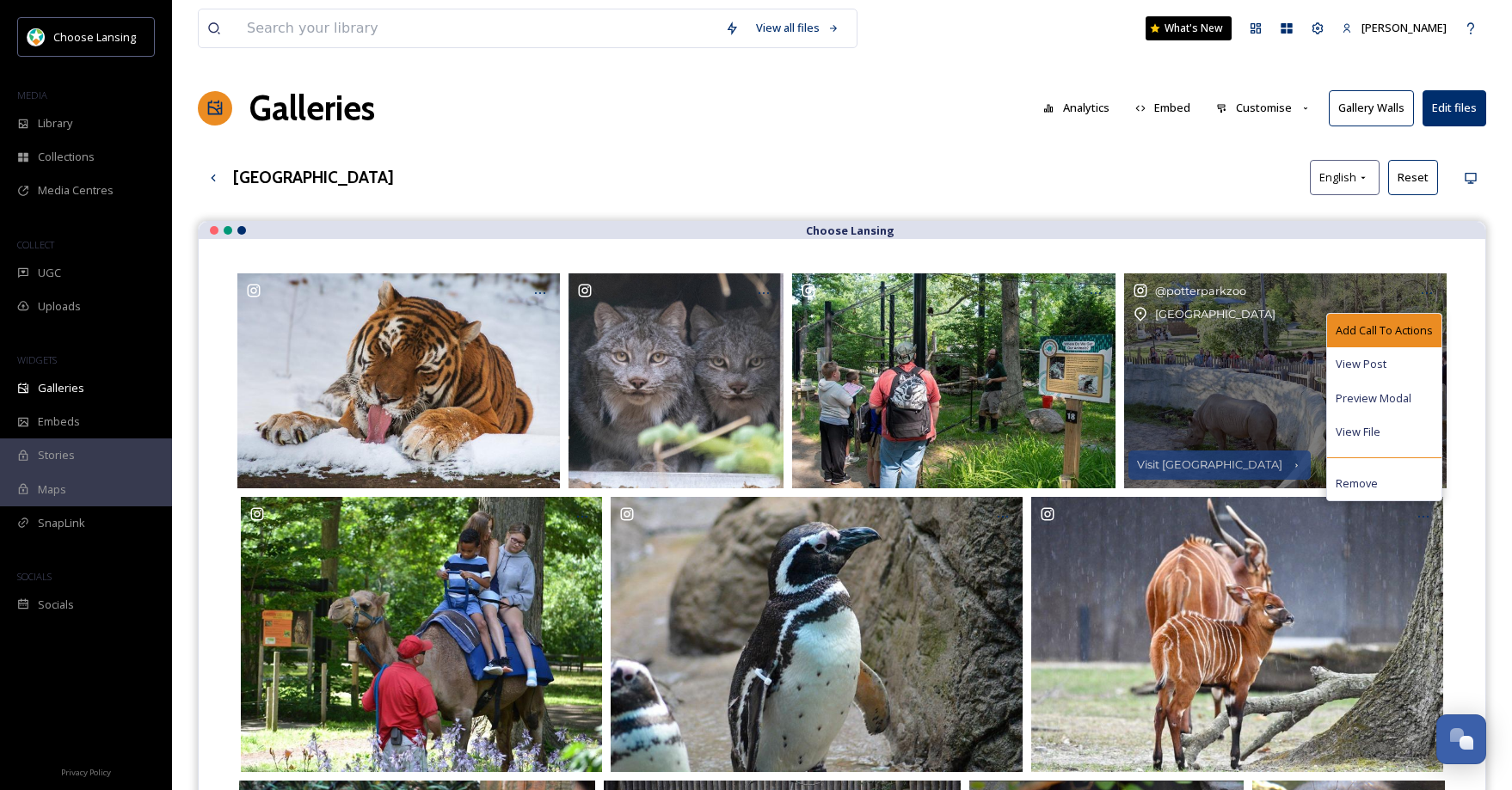
click at [1407, 336] on span "Add Call To Actions" at bounding box center [1384, 330] width 97 height 17
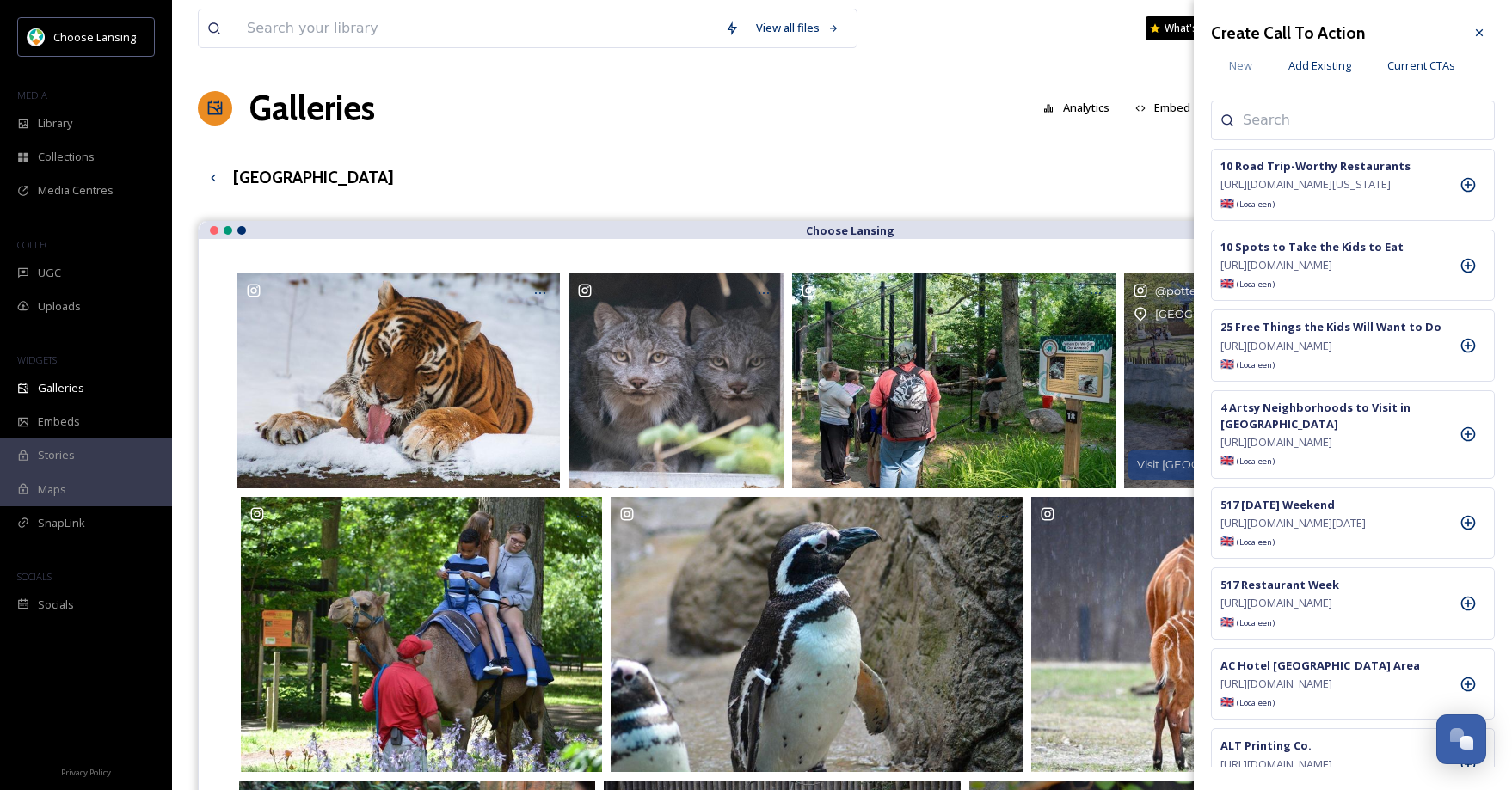
click at [1429, 67] on span "Current CTAs" at bounding box center [1420, 66] width 67 height 17
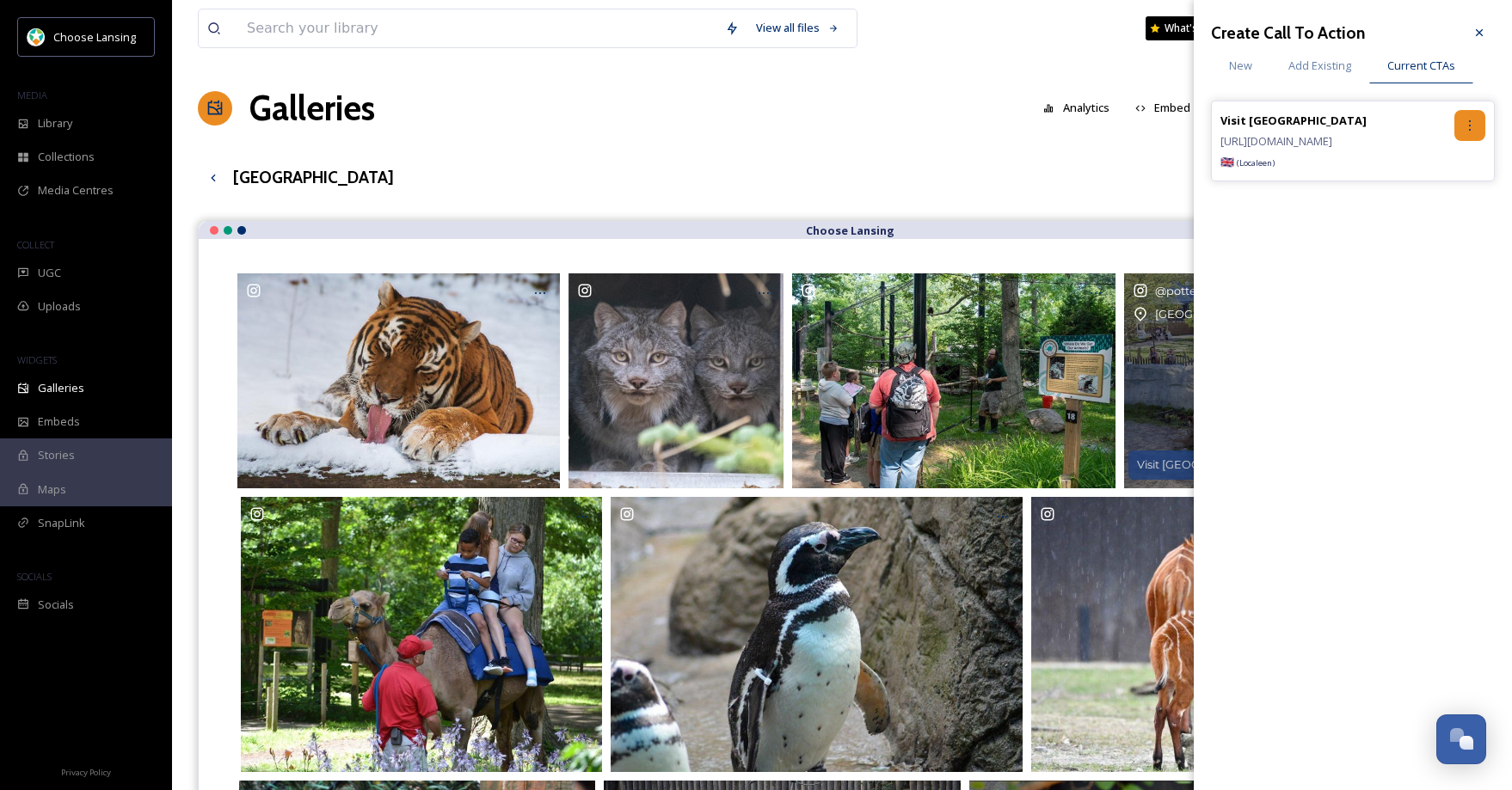
click at [1472, 124] on icon at bounding box center [1470, 125] width 14 height 14
click at [1451, 200] on div "Remove" at bounding box center [1433, 197] width 103 height 33
click at [1478, 36] on icon at bounding box center [1479, 32] width 14 height 14
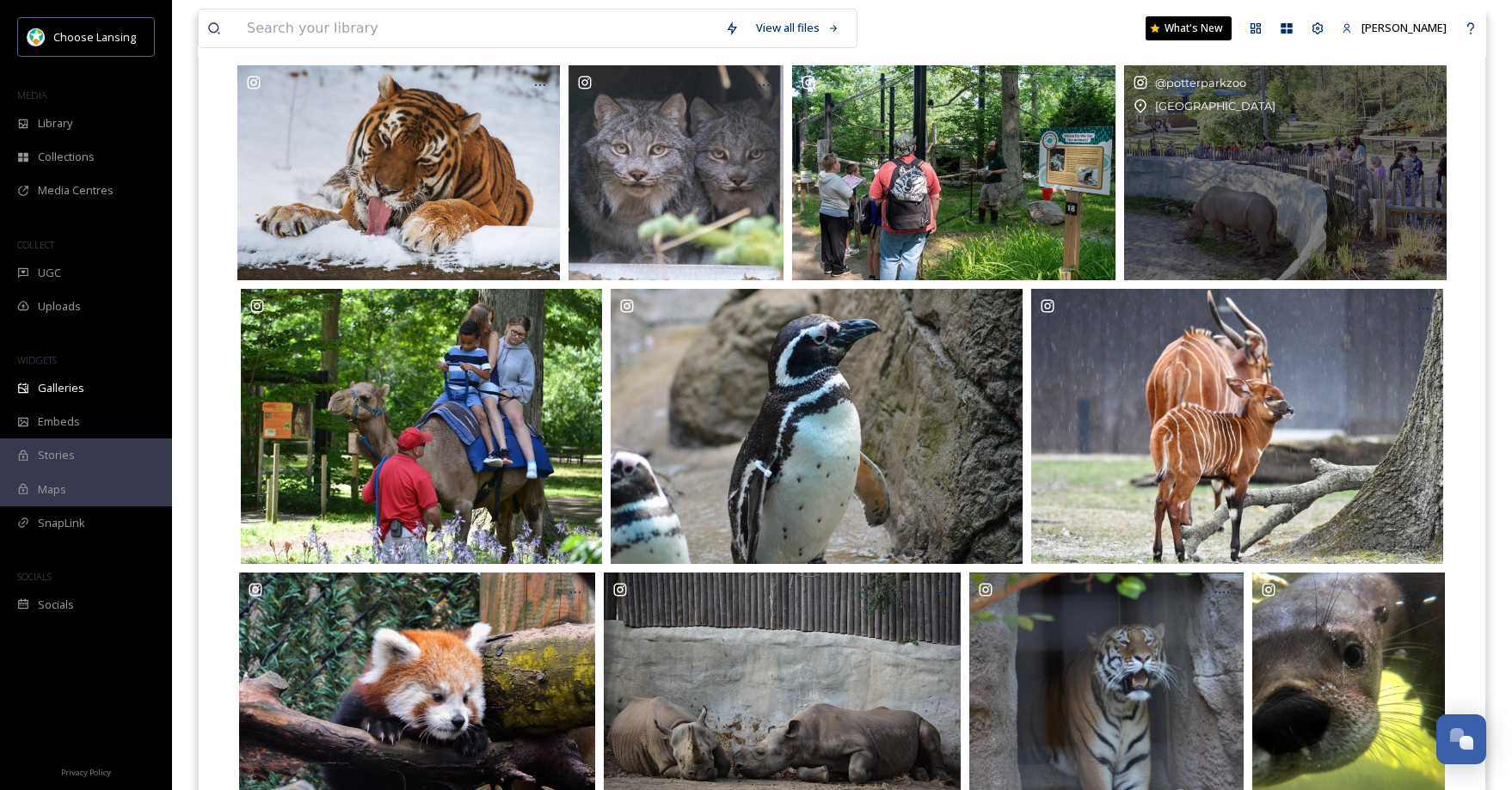
scroll to position [276, 0]
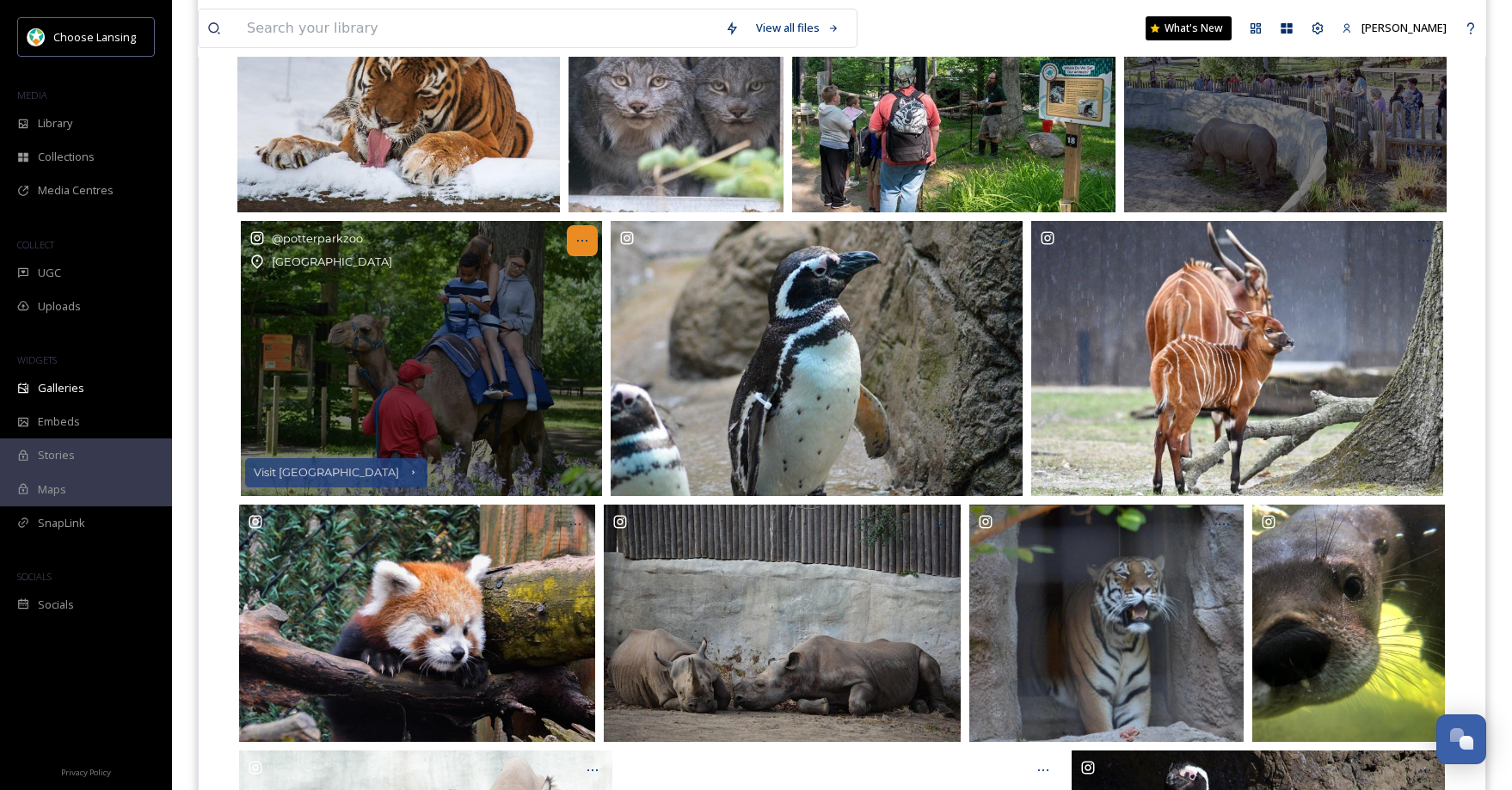
click at [577, 239] on icon at bounding box center [582, 241] width 14 height 14
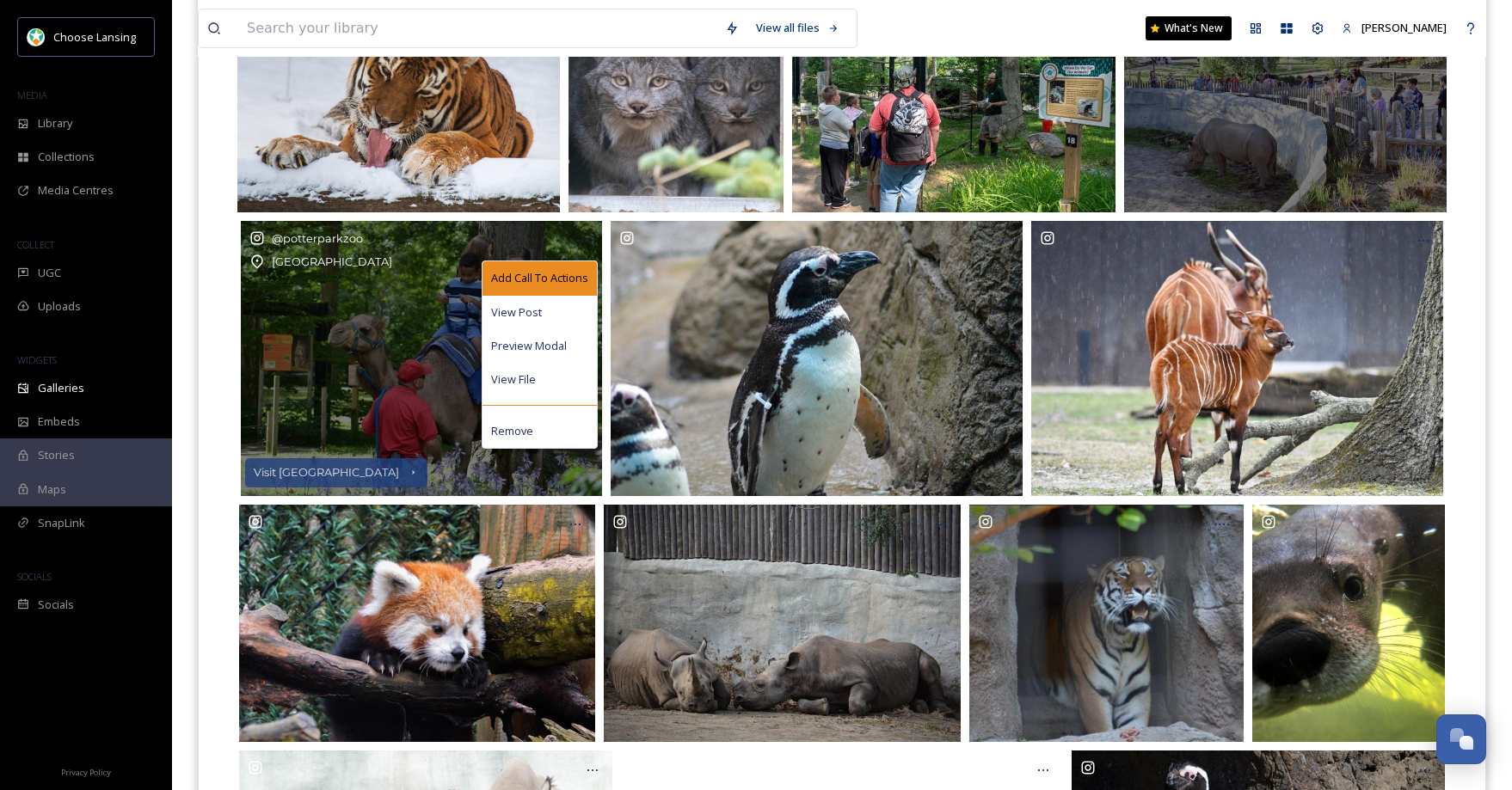
click at [588, 276] on div "Add Call To Actions" at bounding box center [539, 278] width 114 height 33
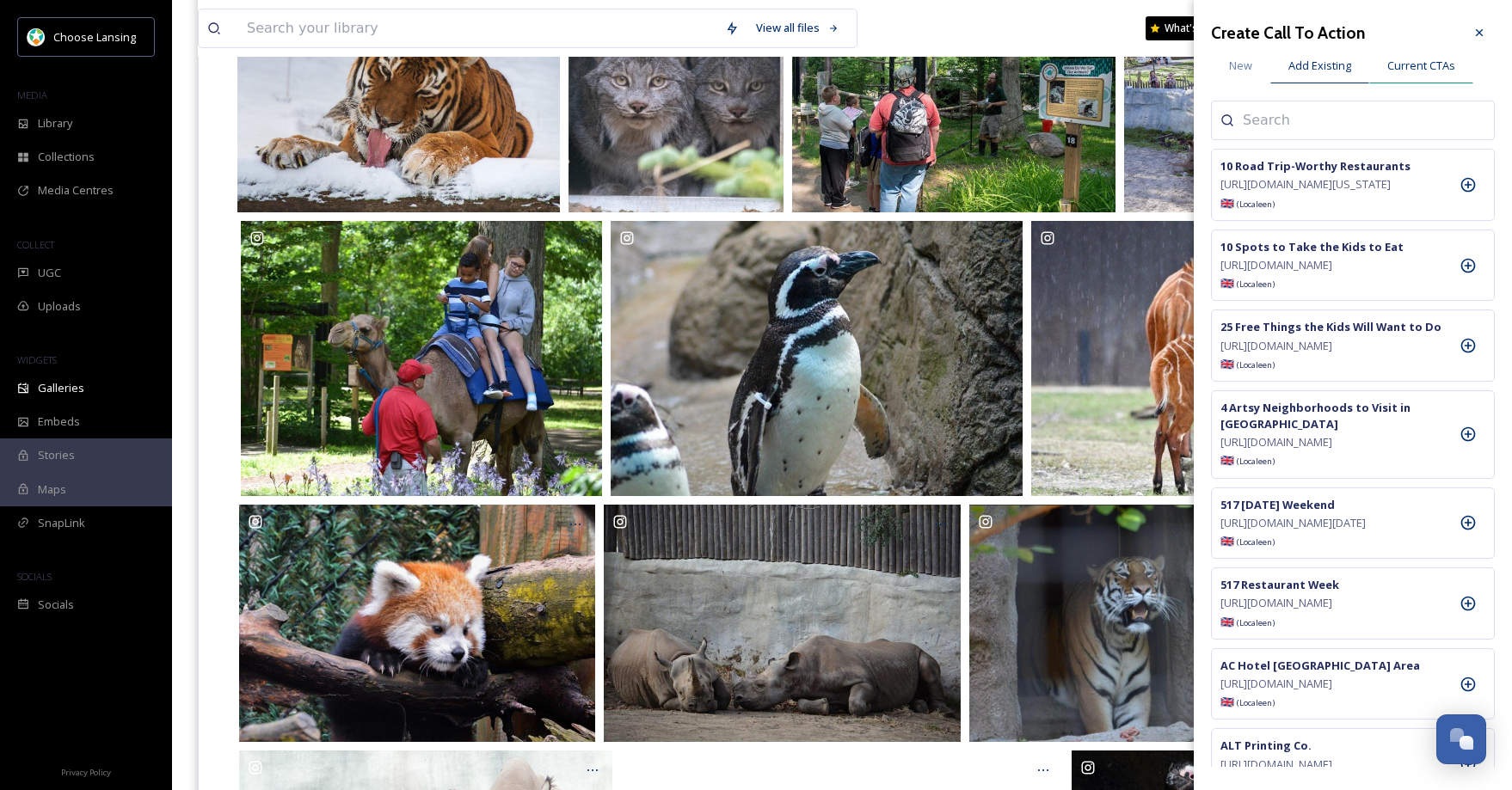
click at [1438, 65] on span "Current CTAs" at bounding box center [1420, 66] width 67 height 17
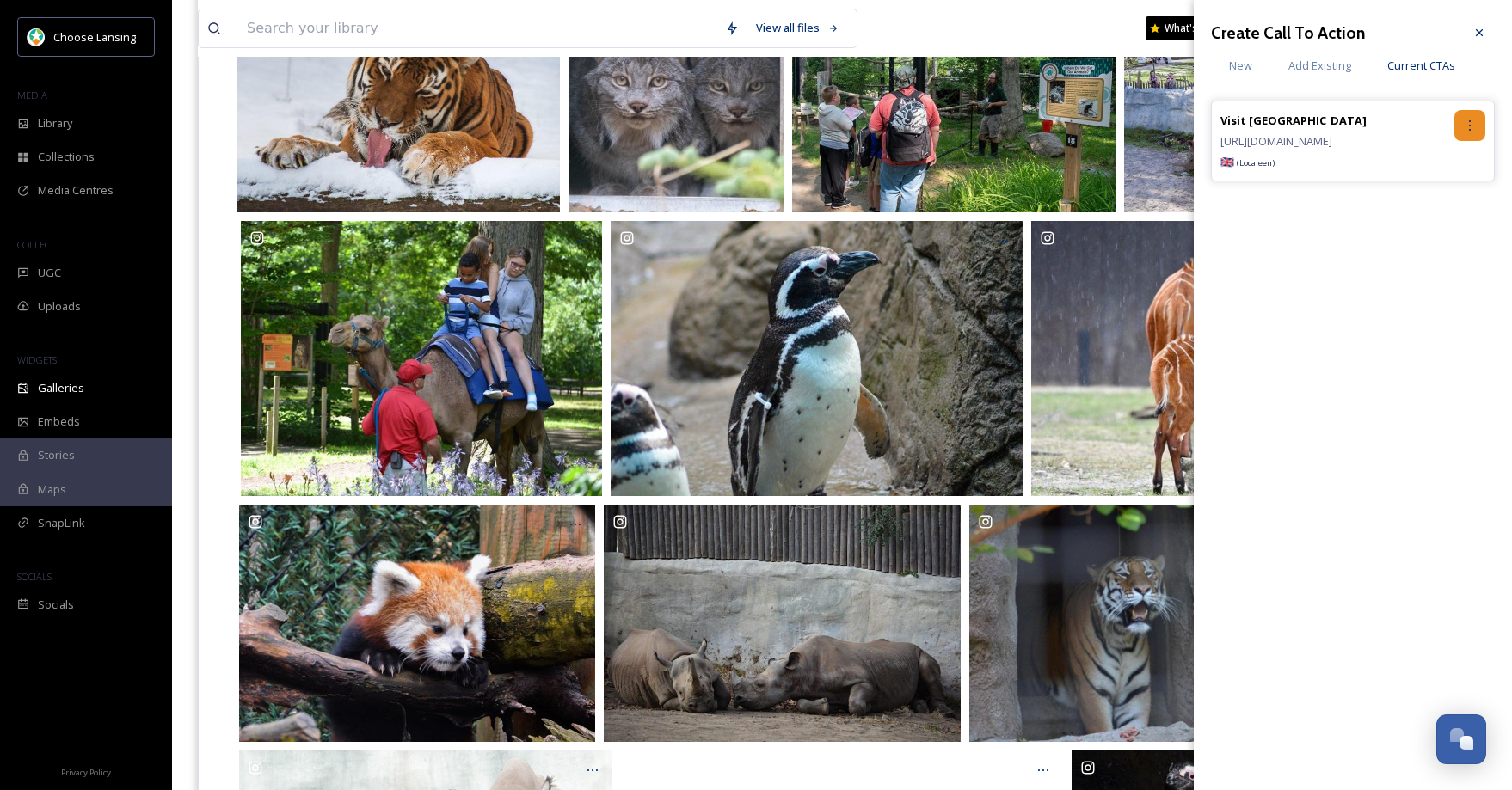
click at [1473, 125] on icon at bounding box center [1470, 125] width 14 height 14
click at [1464, 188] on div "Remove" at bounding box center [1433, 197] width 103 height 33
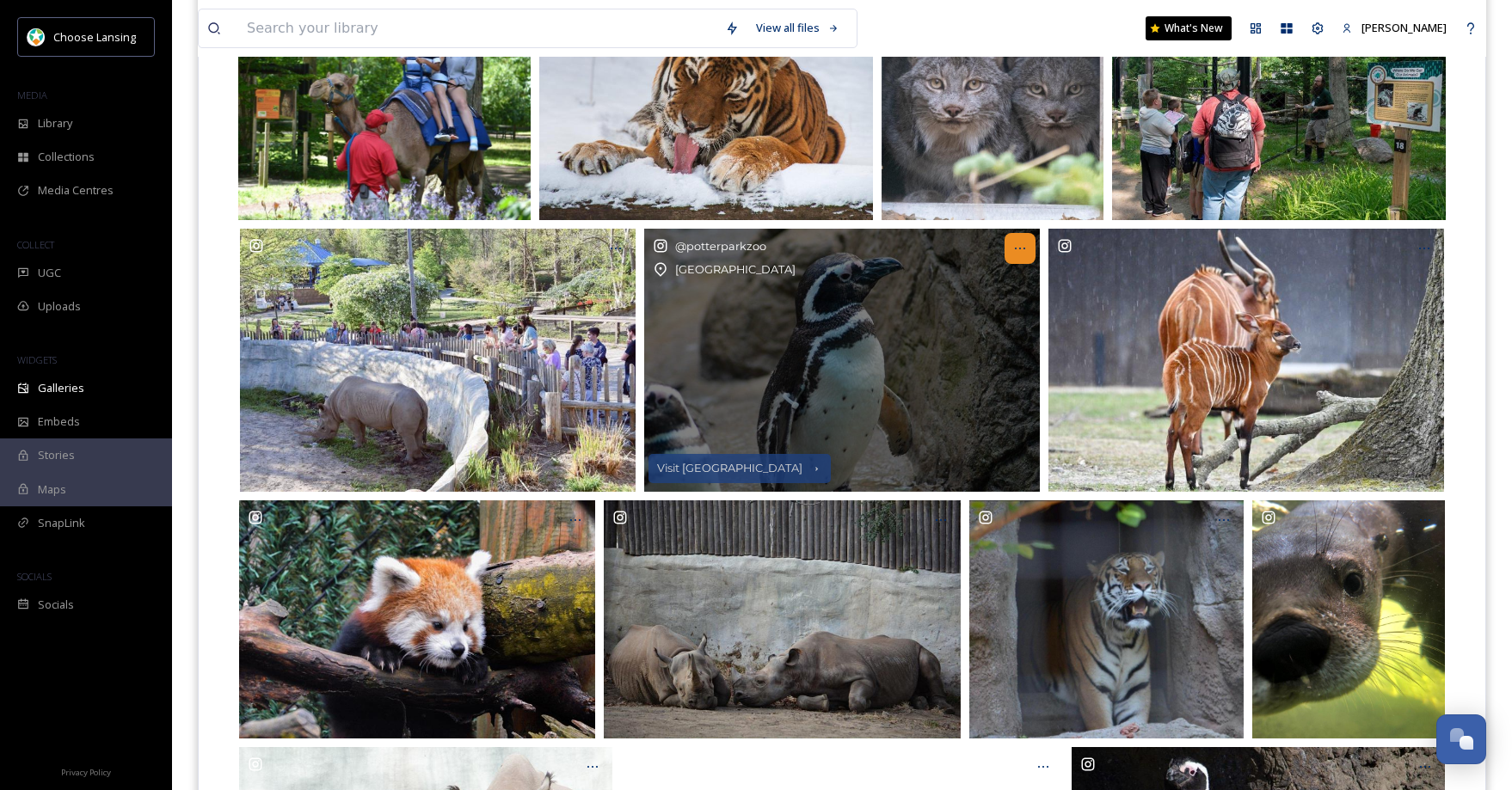
click at [1027, 246] on div at bounding box center [1020, 248] width 31 height 31
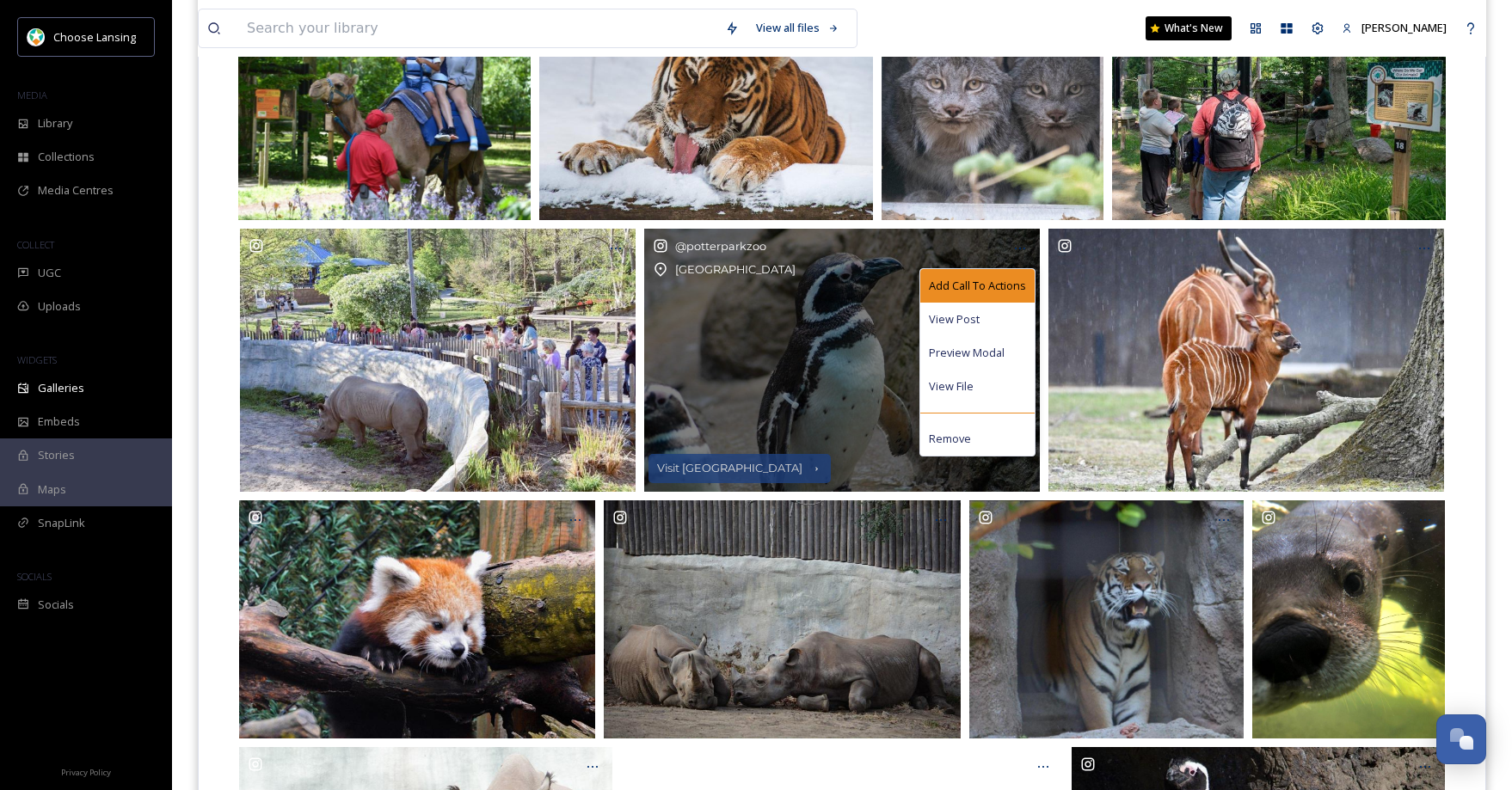
click at [1017, 278] on span "Add Call To Actions" at bounding box center [977, 285] width 97 height 17
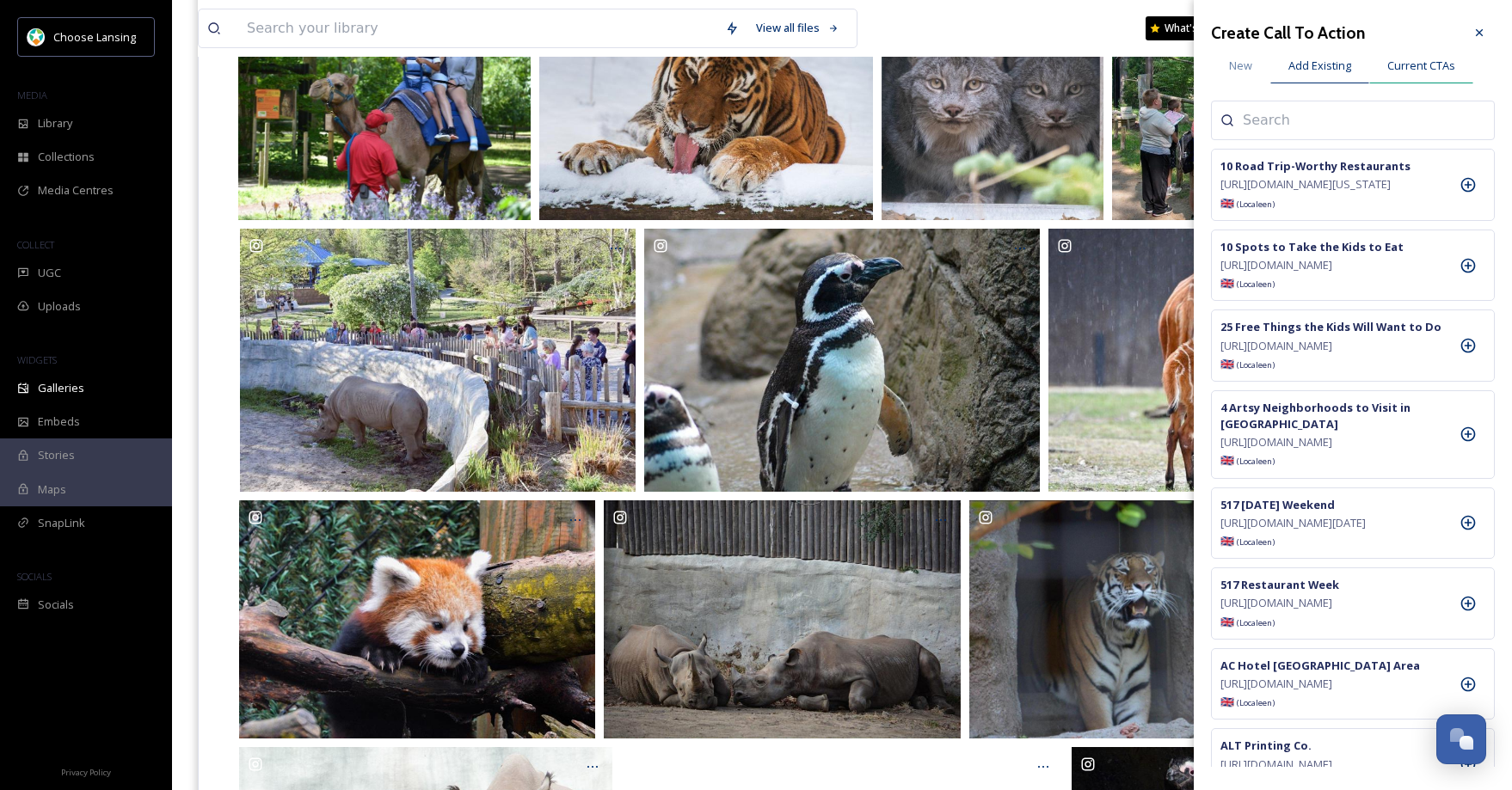
click at [1445, 71] on span "Current CTAs" at bounding box center [1420, 66] width 67 height 17
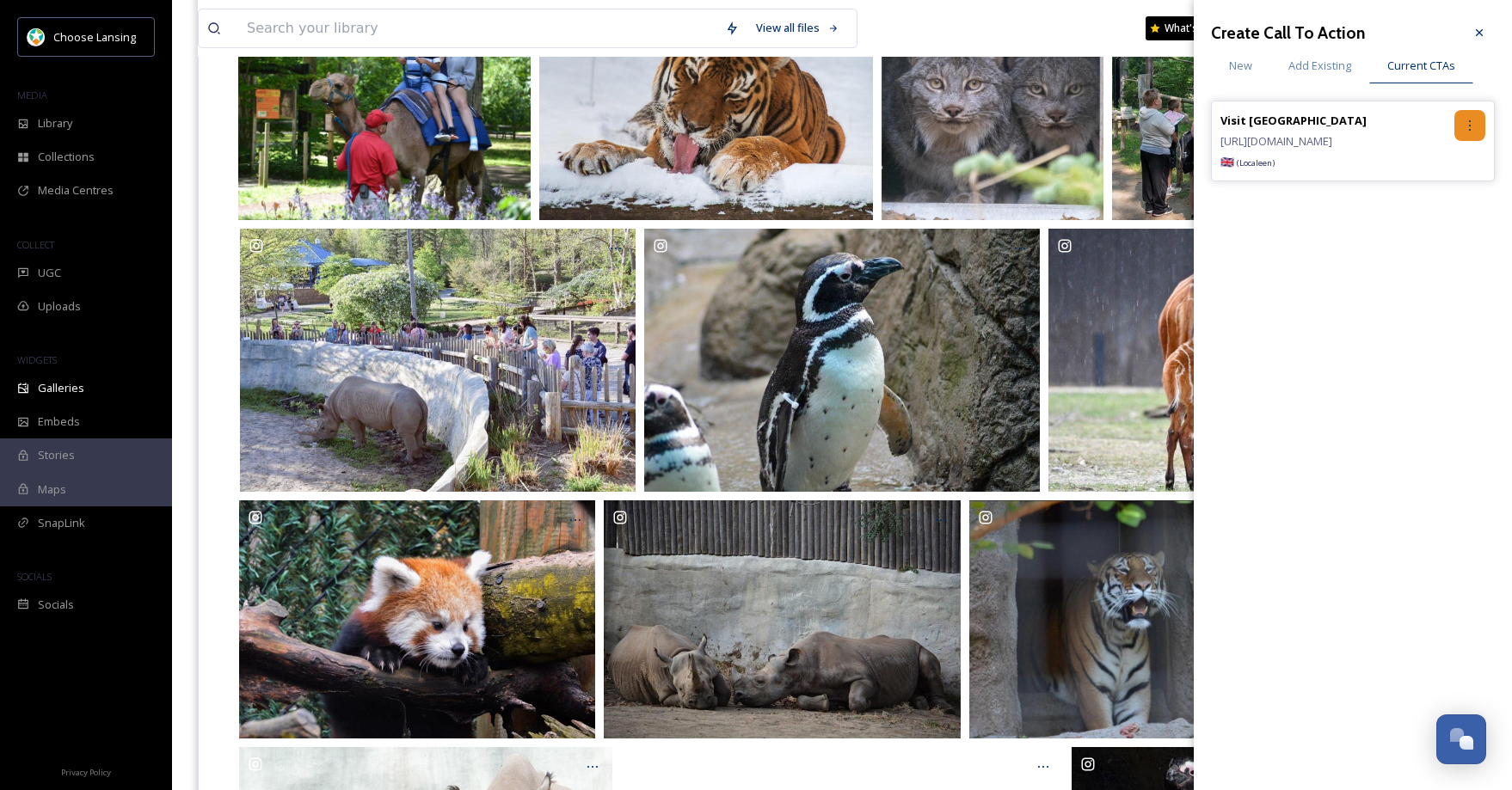
click at [1479, 118] on div at bounding box center [1470, 126] width 31 height 31
drag, startPoint x: 1455, startPoint y: 198, endPoint x: 1460, endPoint y: 189, distance: 10.3
click at [1455, 198] on div "Remove" at bounding box center [1433, 197] width 103 height 33
click at [1478, 34] on icon at bounding box center [1479, 32] width 14 height 14
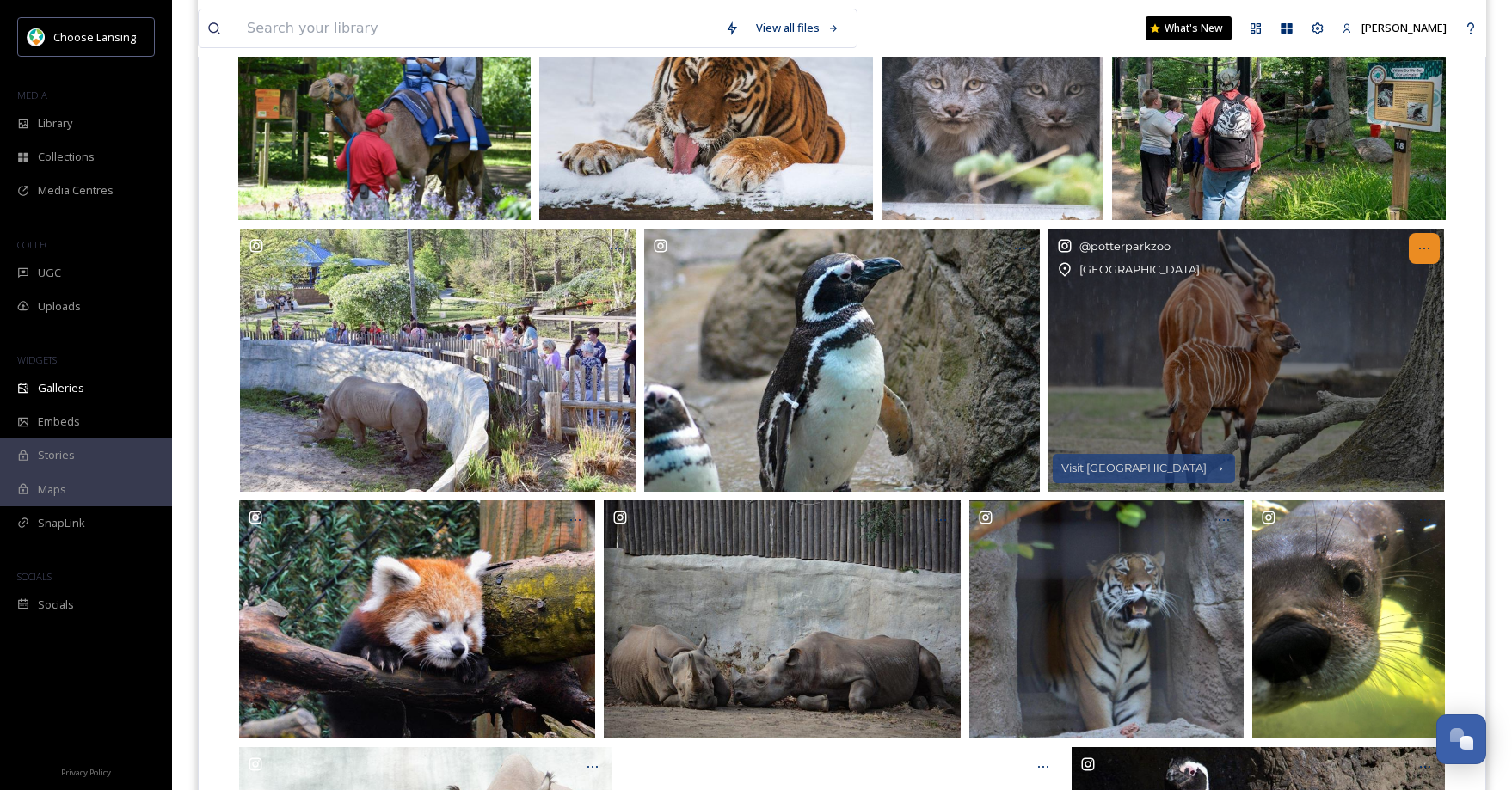
click at [1423, 251] on icon at bounding box center [1424, 248] width 14 height 14
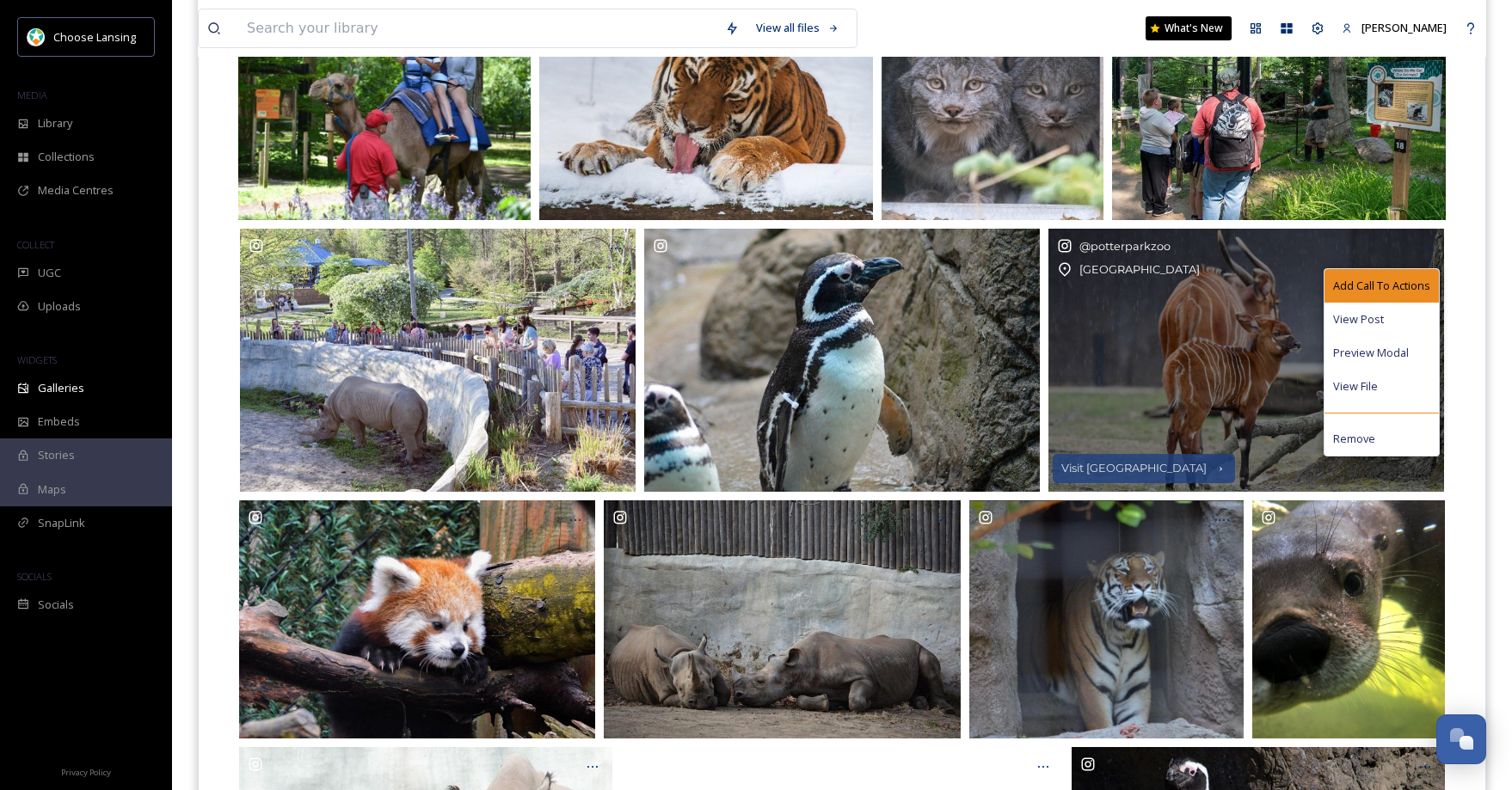
click at [1396, 283] on span "Add Call To Actions" at bounding box center [1381, 285] width 97 height 17
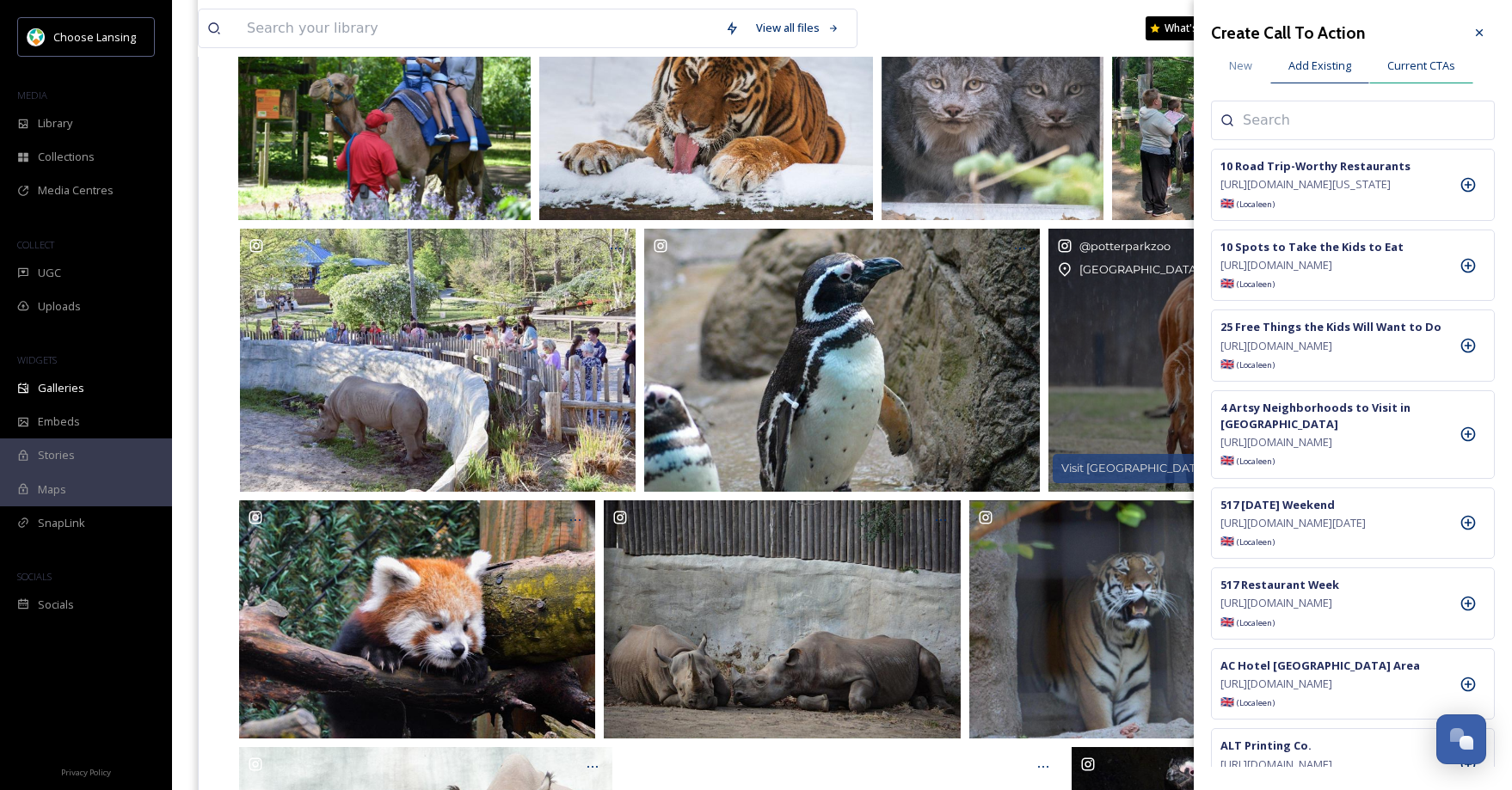
click at [1421, 67] on span "Current CTAs" at bounding box center [1420, 66] width 67 height 17
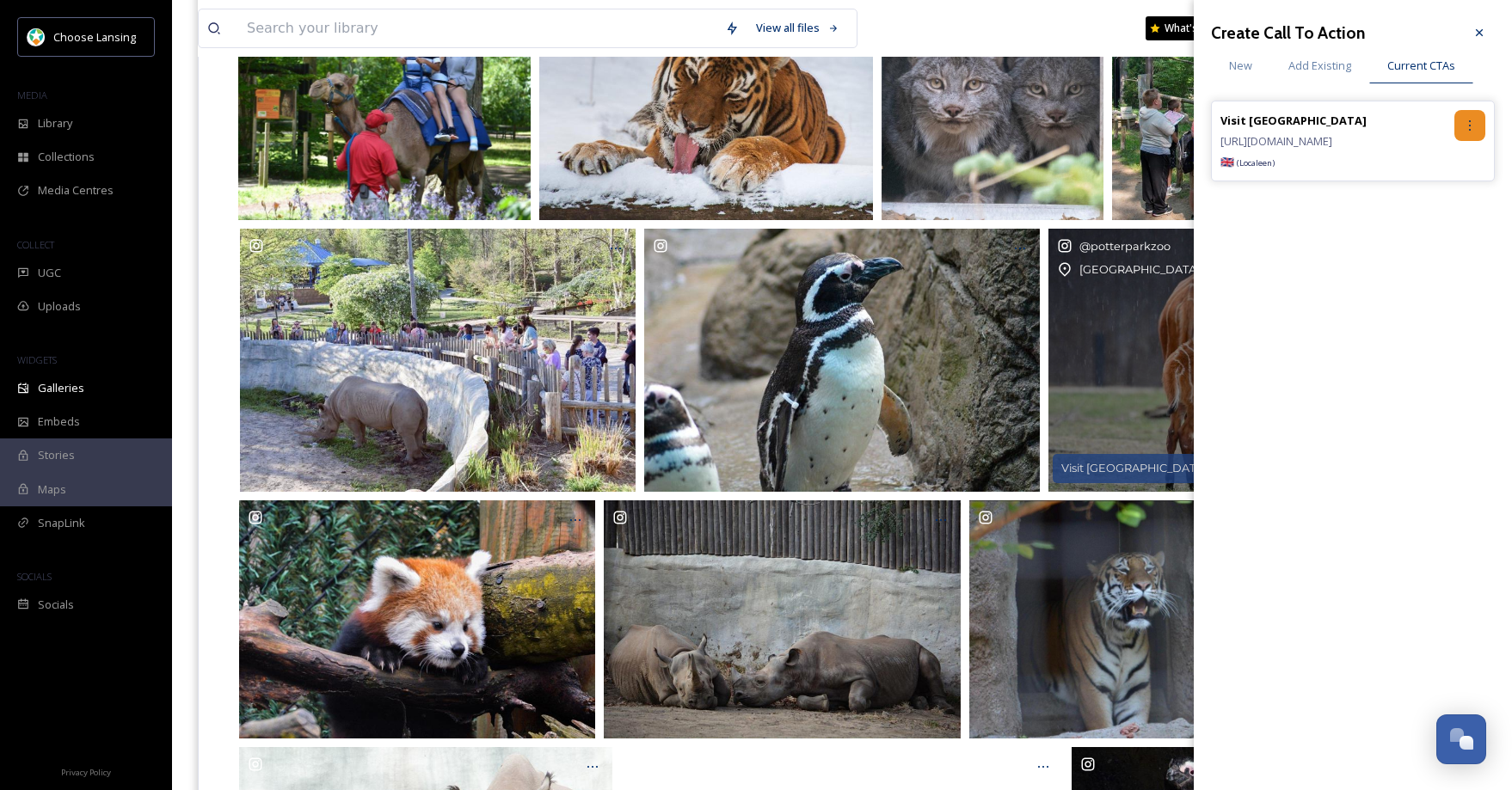
click at [1473, 121] on icon at bounding box center [1470, 125] width 14 height 14
click at [1398, 204] on div "Remove" at bounding box center [1433, 197] width 103 height 33
click at [1474, 36] on icon at bounding box center [1479, 32] width 14 height 14
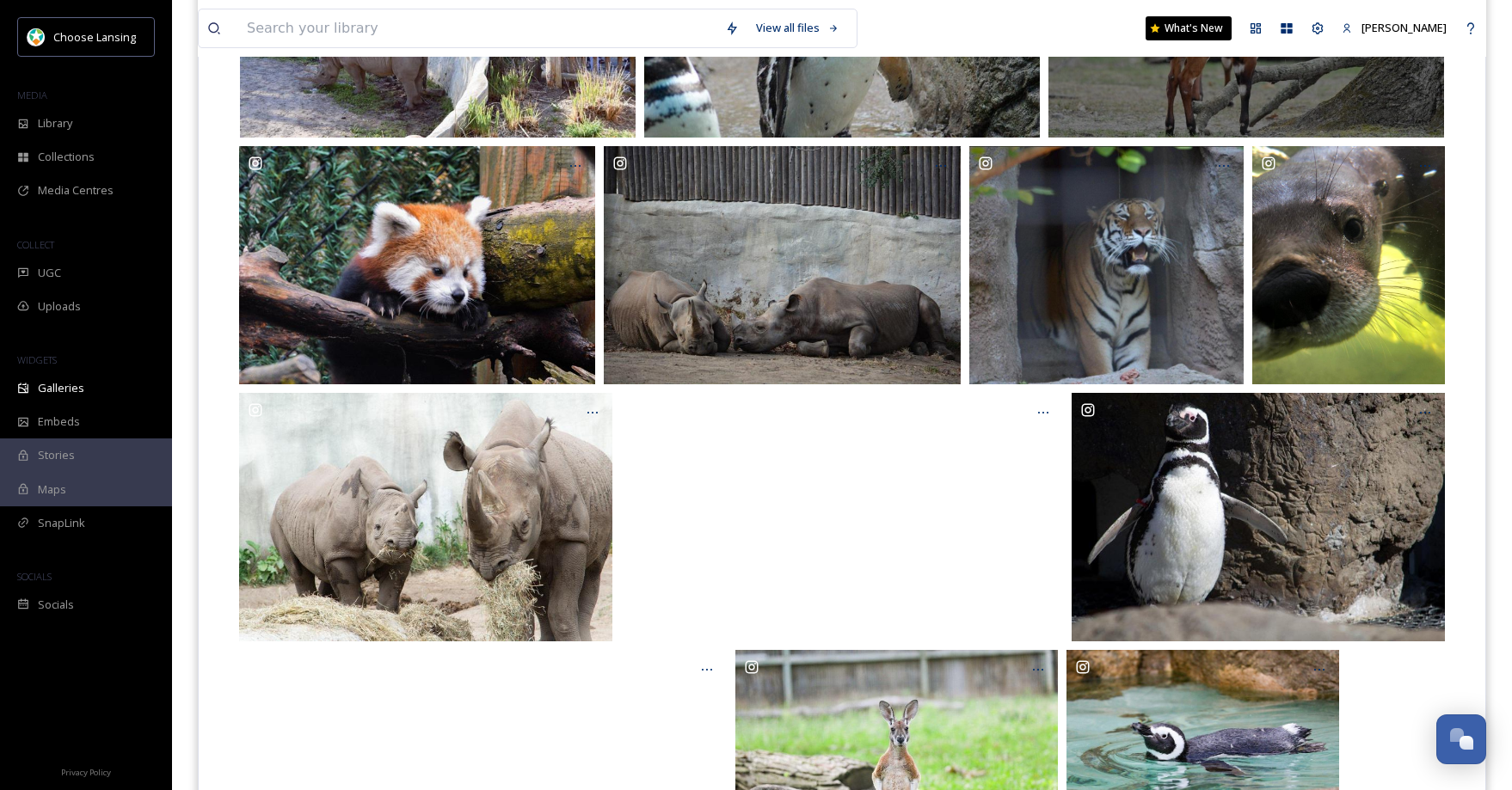
scroll to position [637, 0]
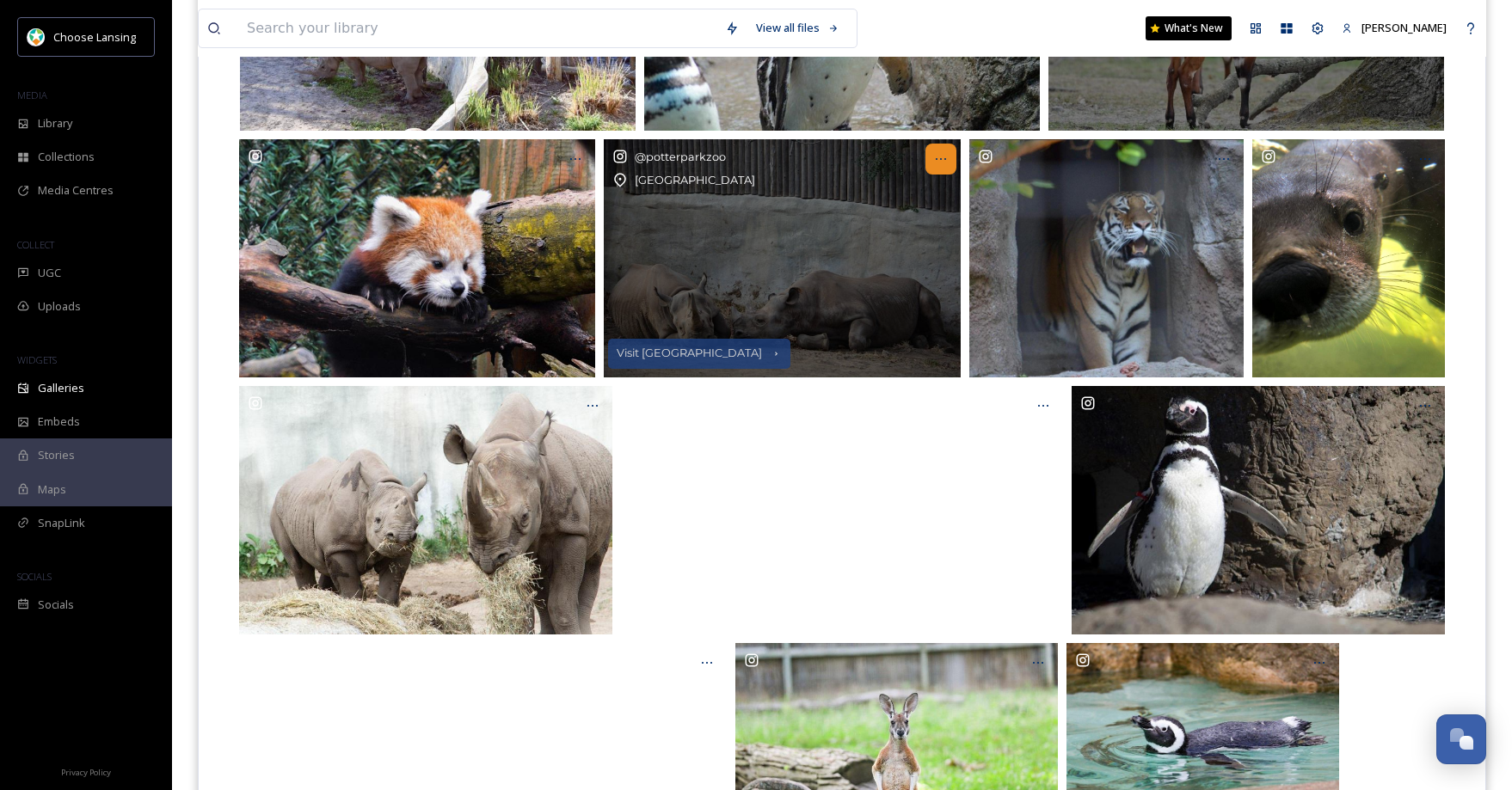
click at [946, 159] on icon at bounding box center [941, 159] width 14 height 14
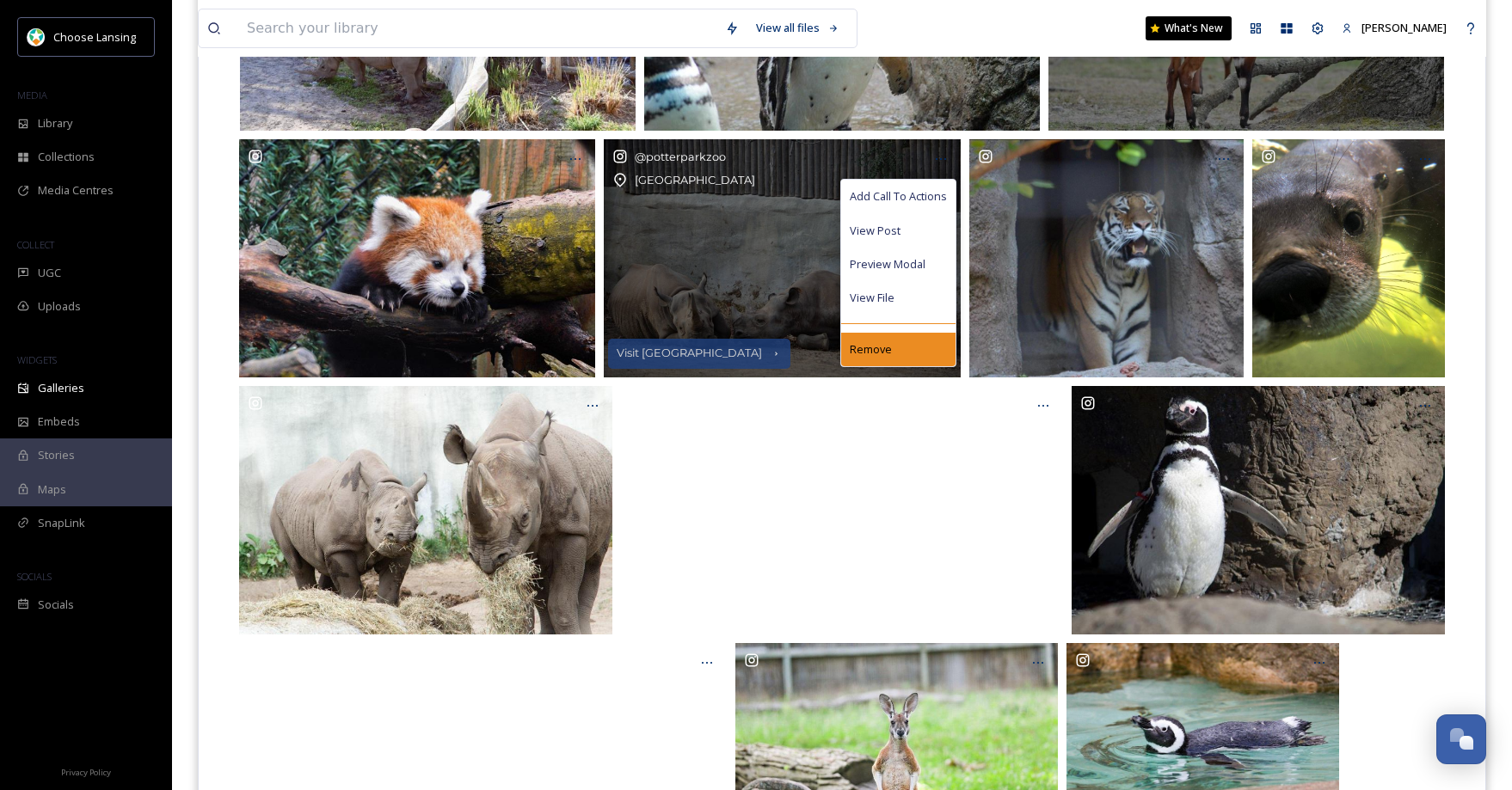
click at [904, 344] on div "Remove" at bounding box center [898, 349] width 114 height 33
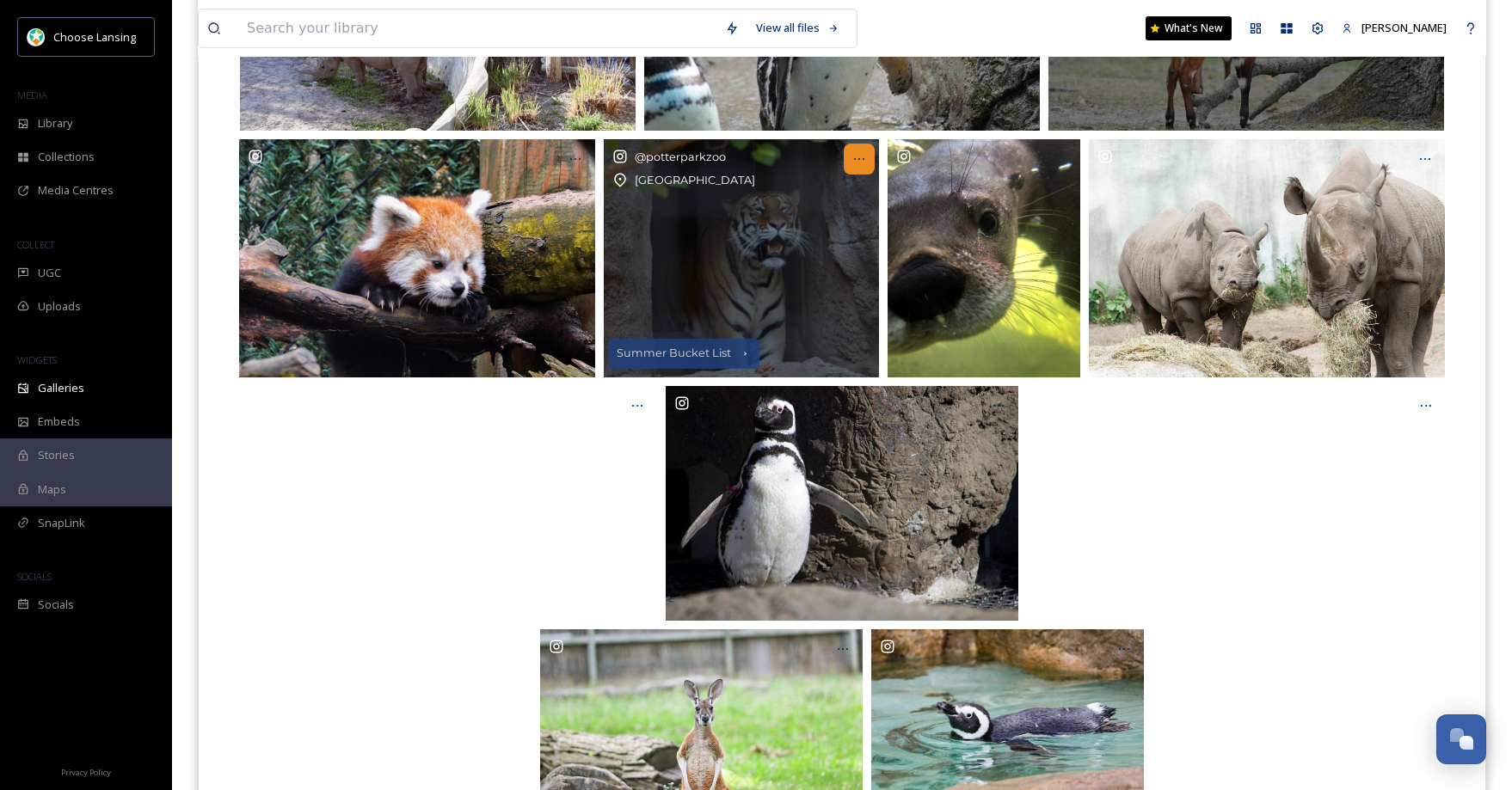
click at [859, 163] on icon at bounding box center [859, 159] width 14 height 14
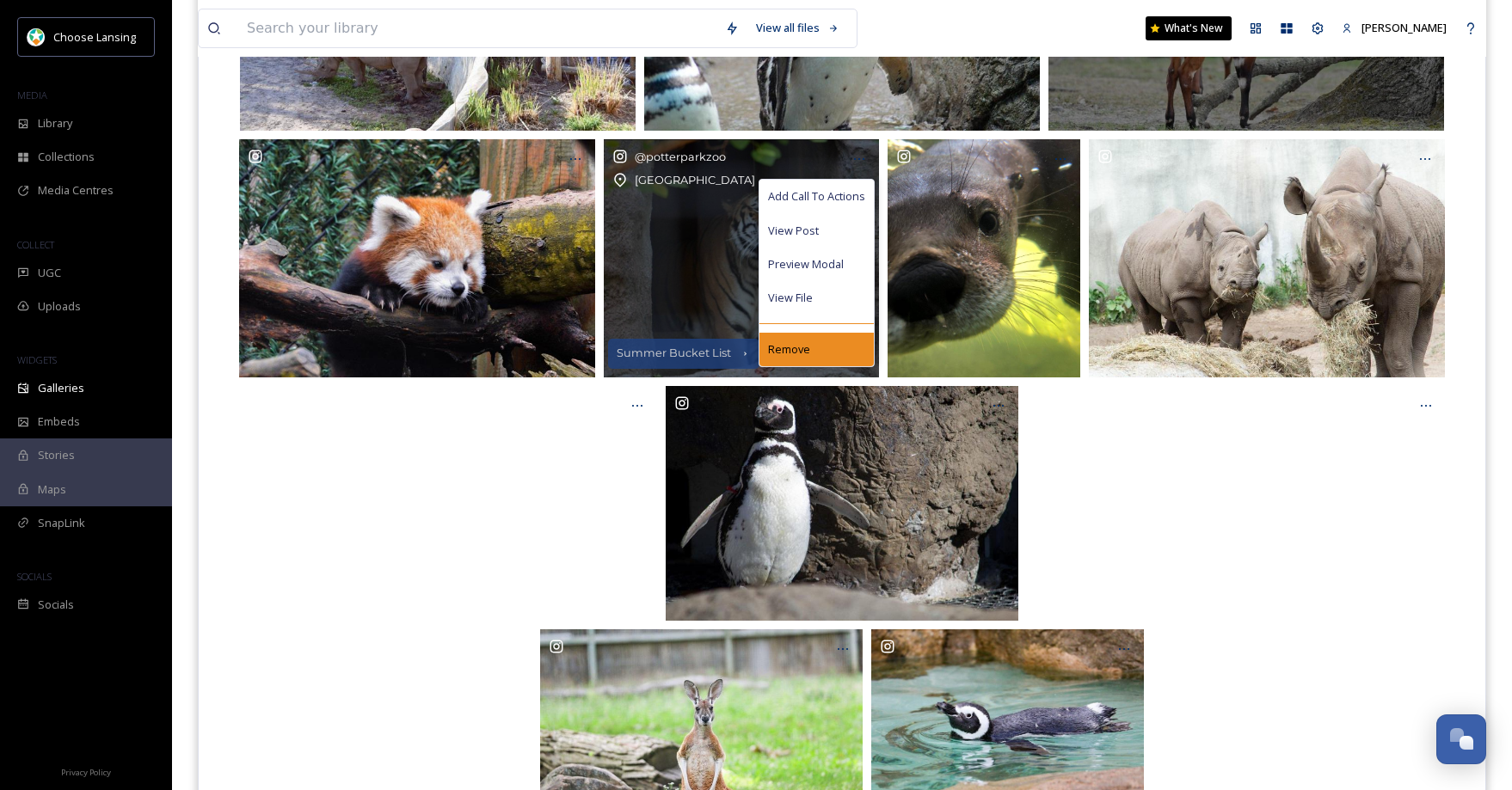
click at [824, 345] on div "Remove" at bounding box center [816, 349] width 114 height 33
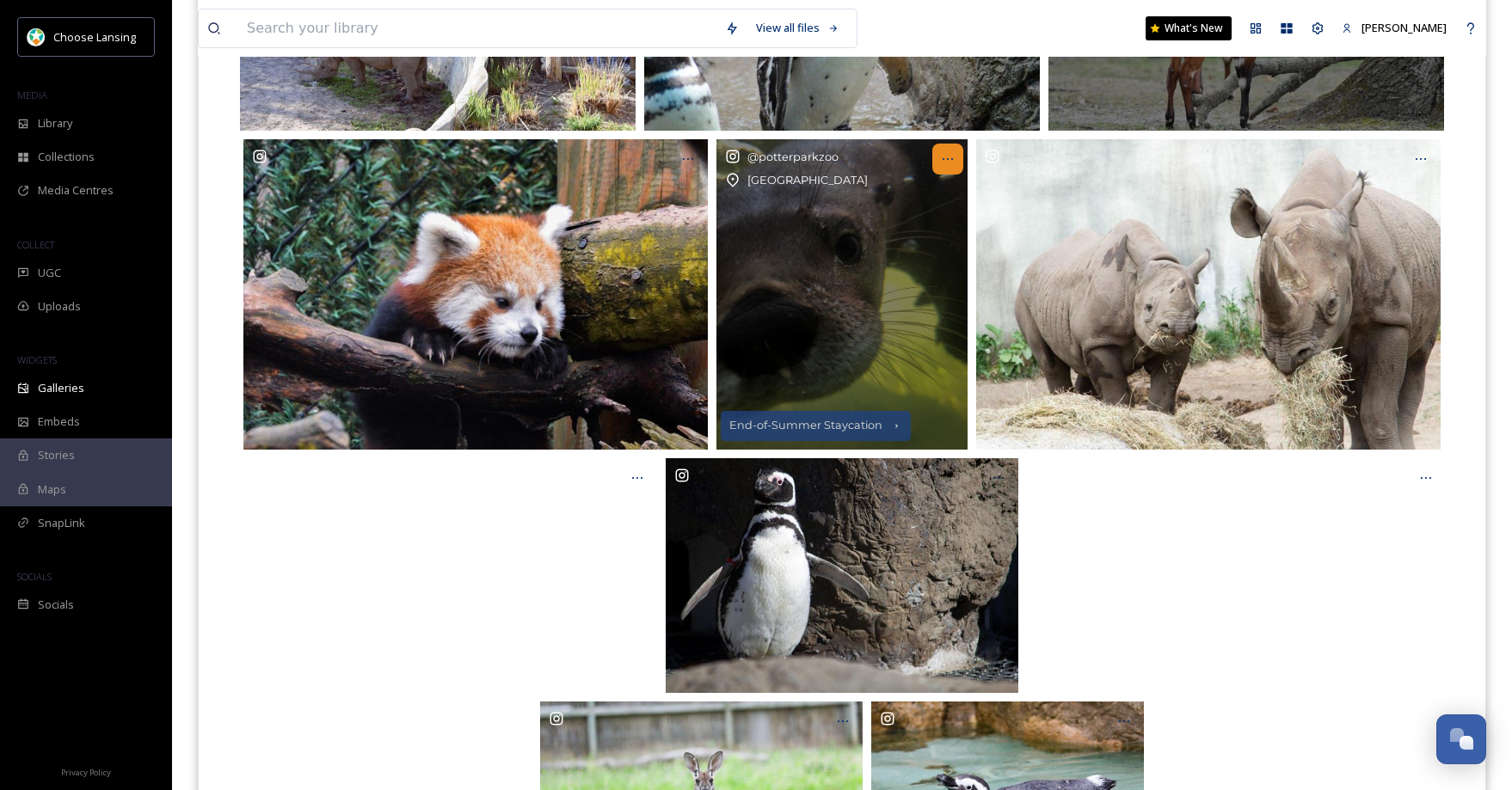
click at [941, 154] on icon at bounding box center [948, 159] width 14 height 14
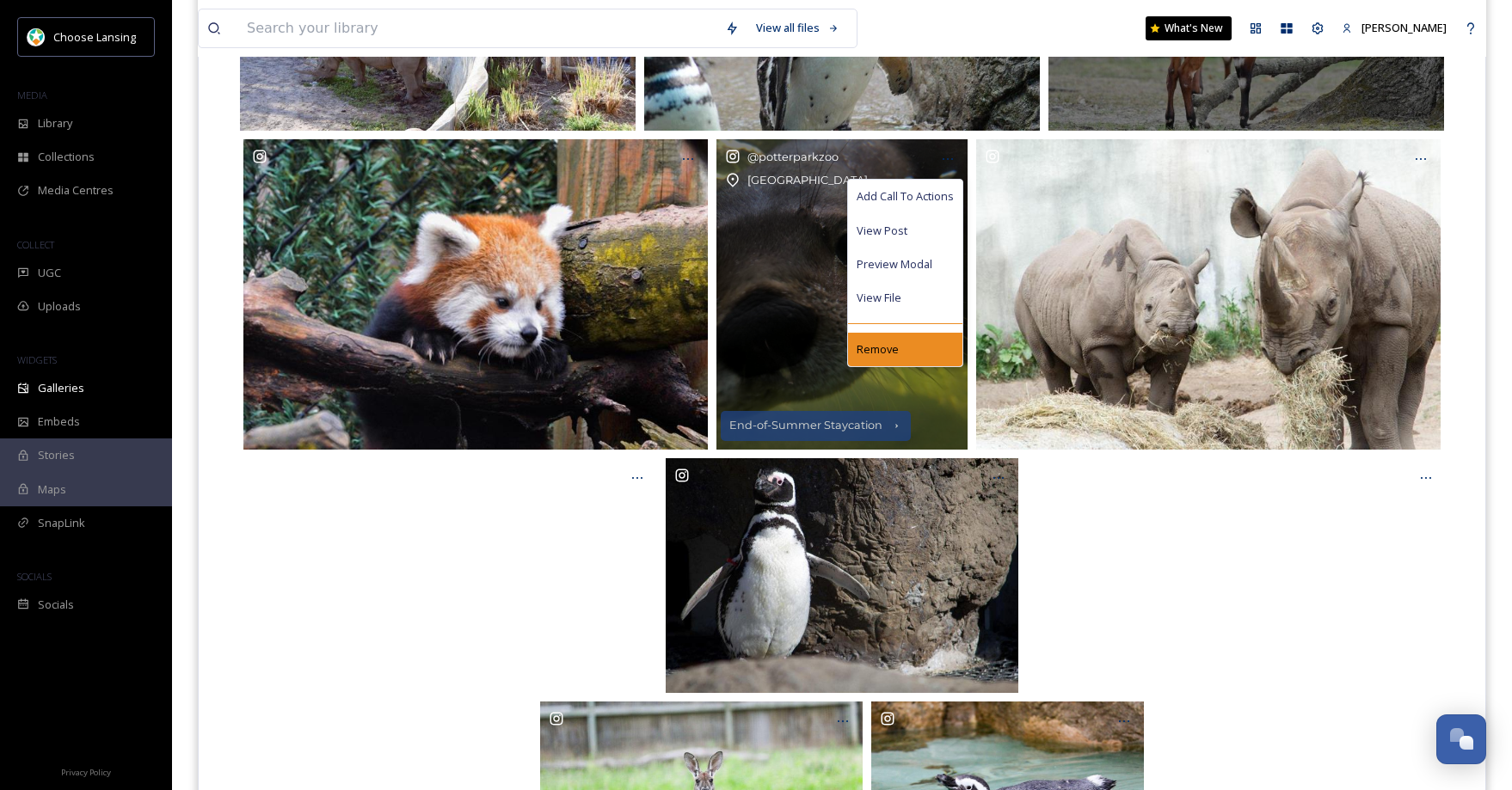
click at [905, 338] on div "Remove" at bounding box center [905, 349] width 114 height 33
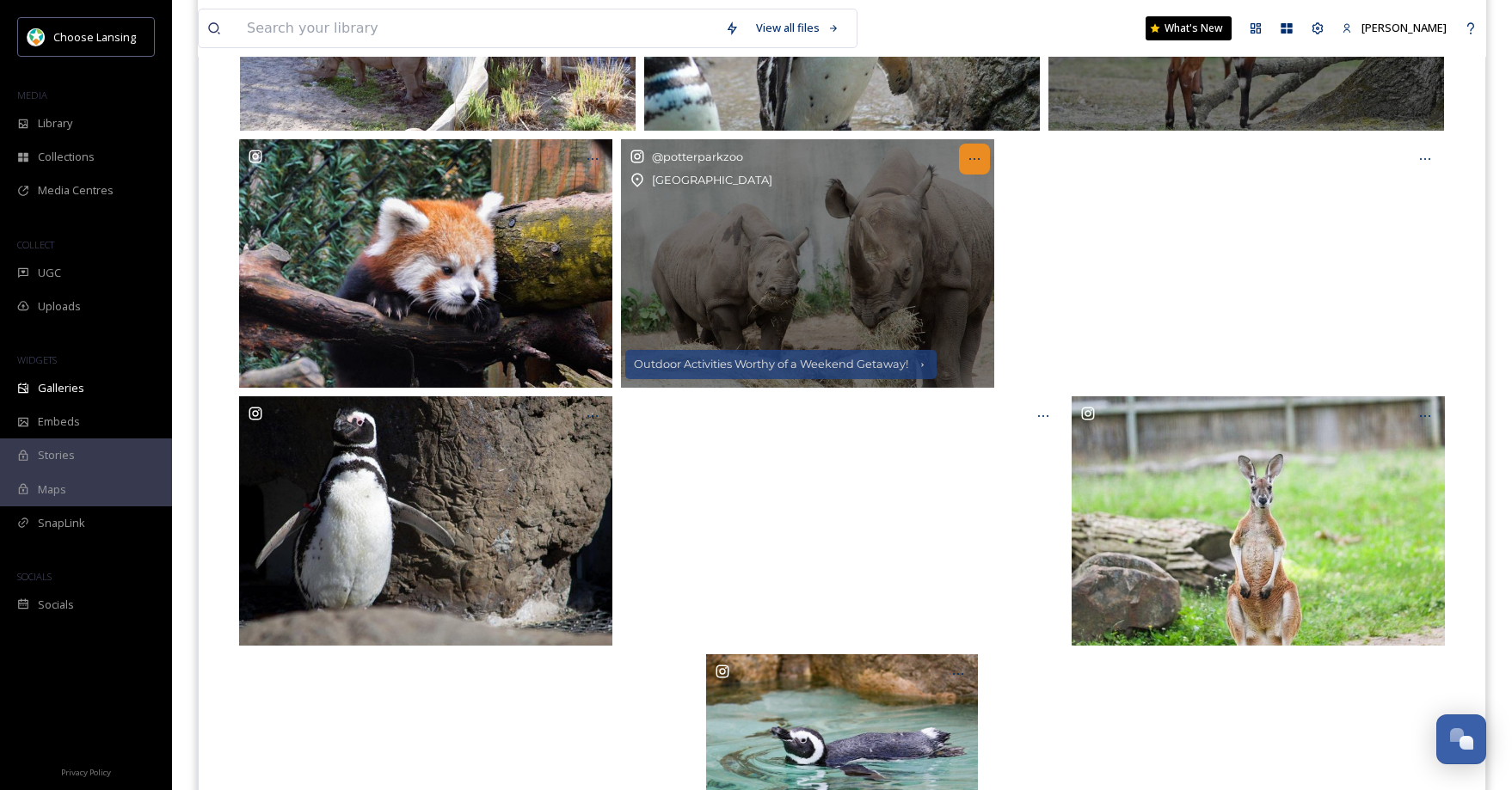
click at [978, 157] on icon at bounding box center [974, 159] width 14 height 14
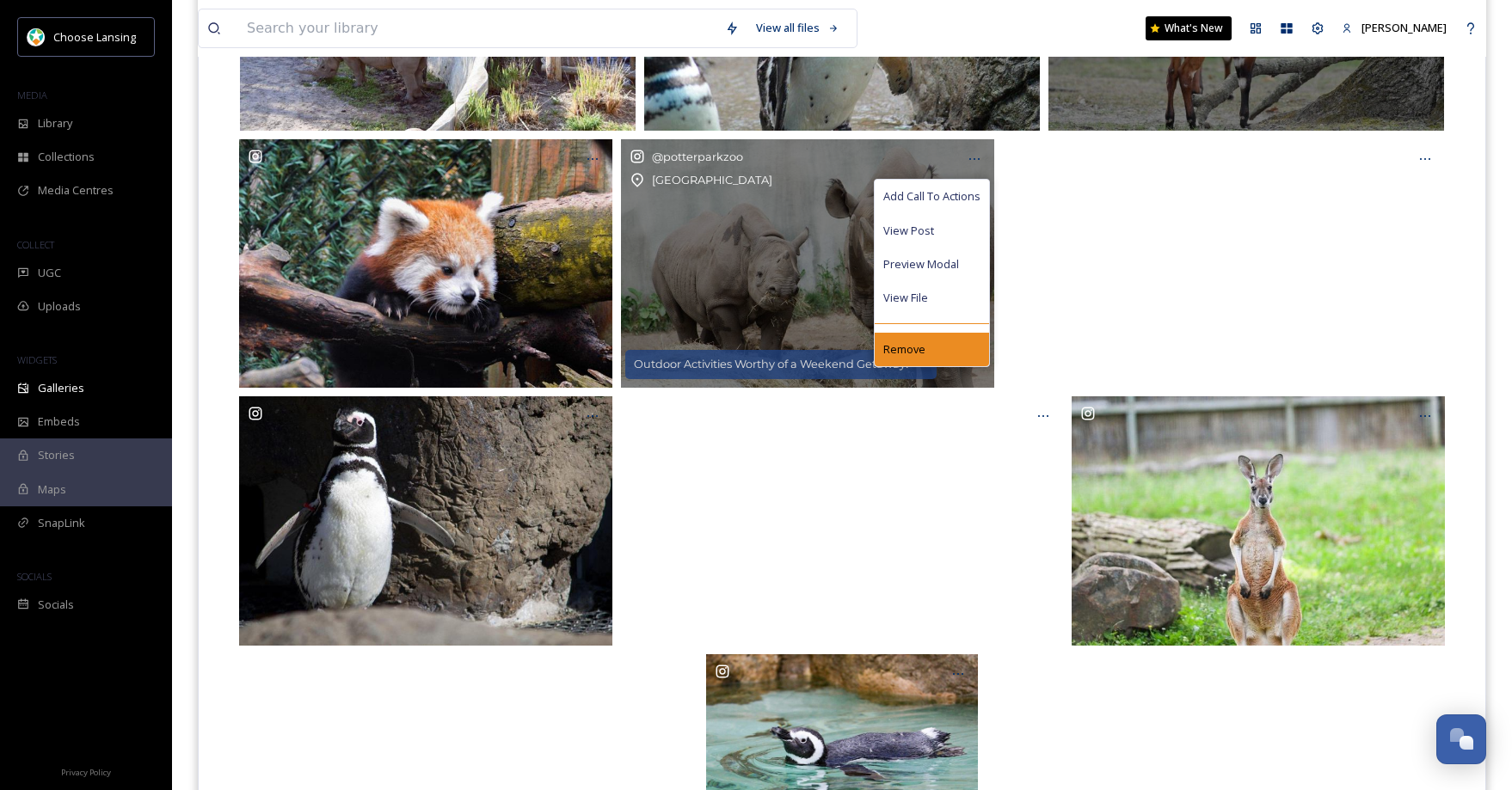
click at [931, 350] on div "Remove" at bounding box center [931, 349] width 114 height 33
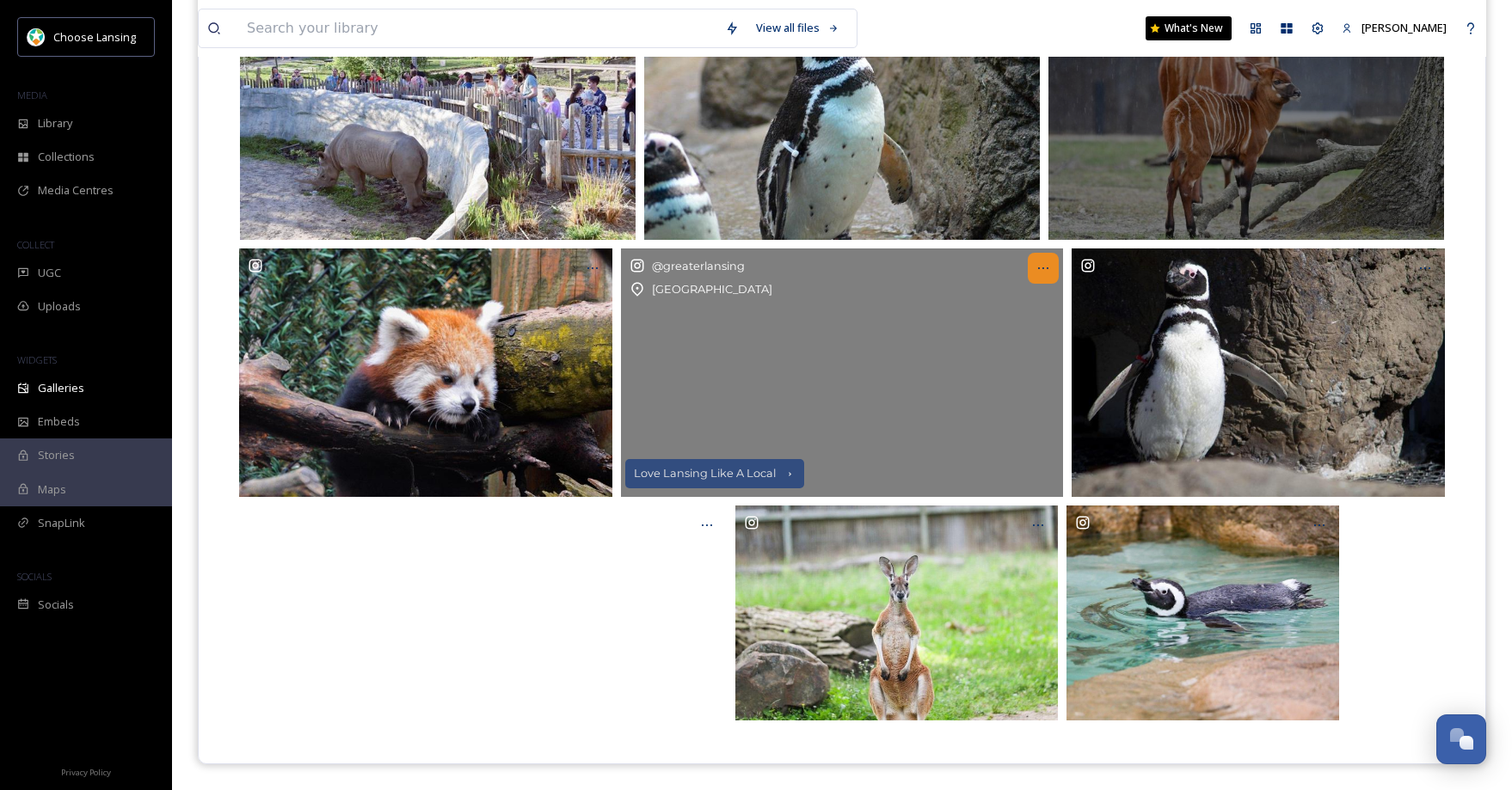
click at [1045, 268] on icon at bounding box center [1044, 268] width 14 height 14
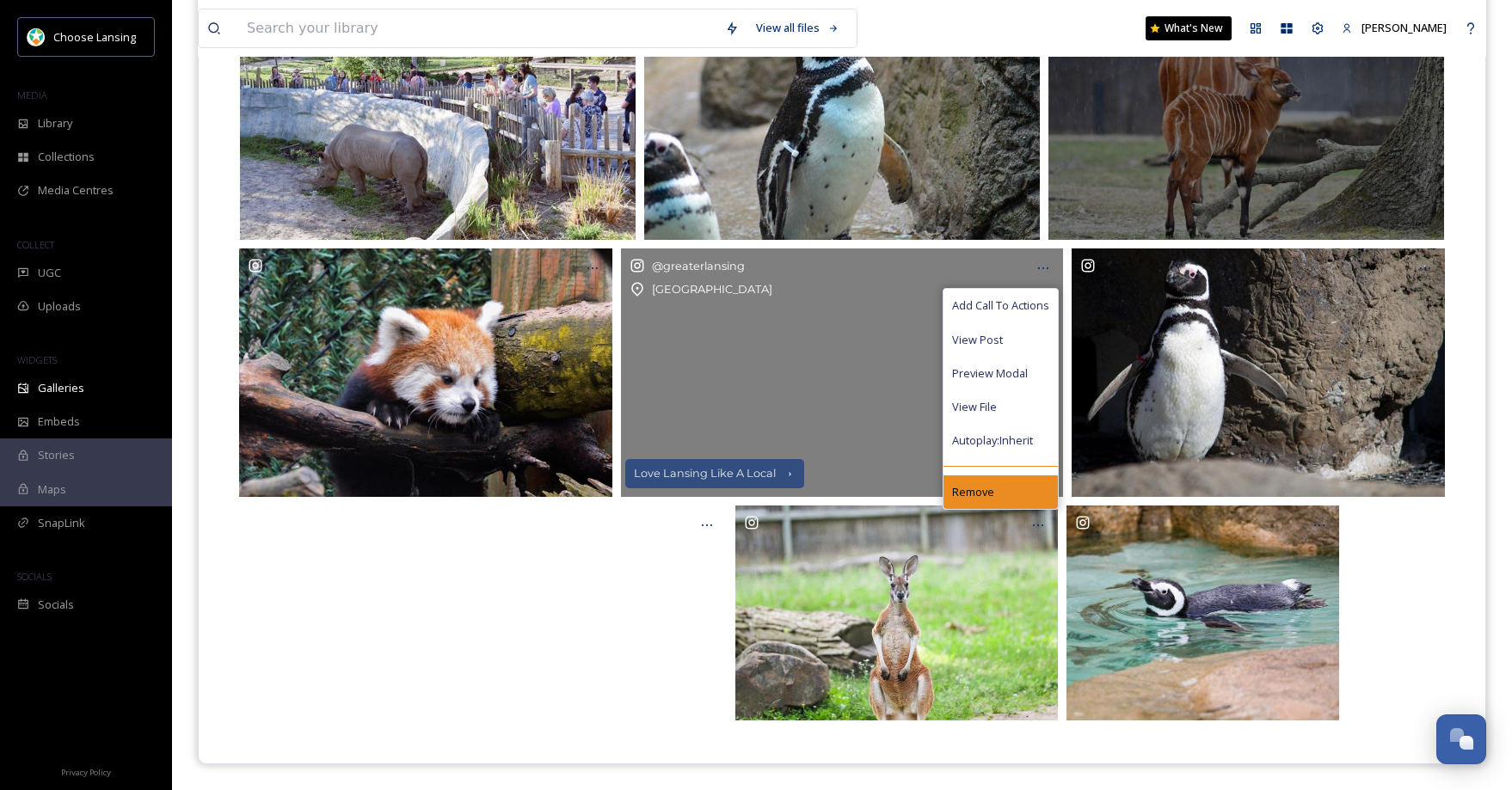
click at [989, 485] on span "Remove" at bounding box center [972, 492] width 42 height 17
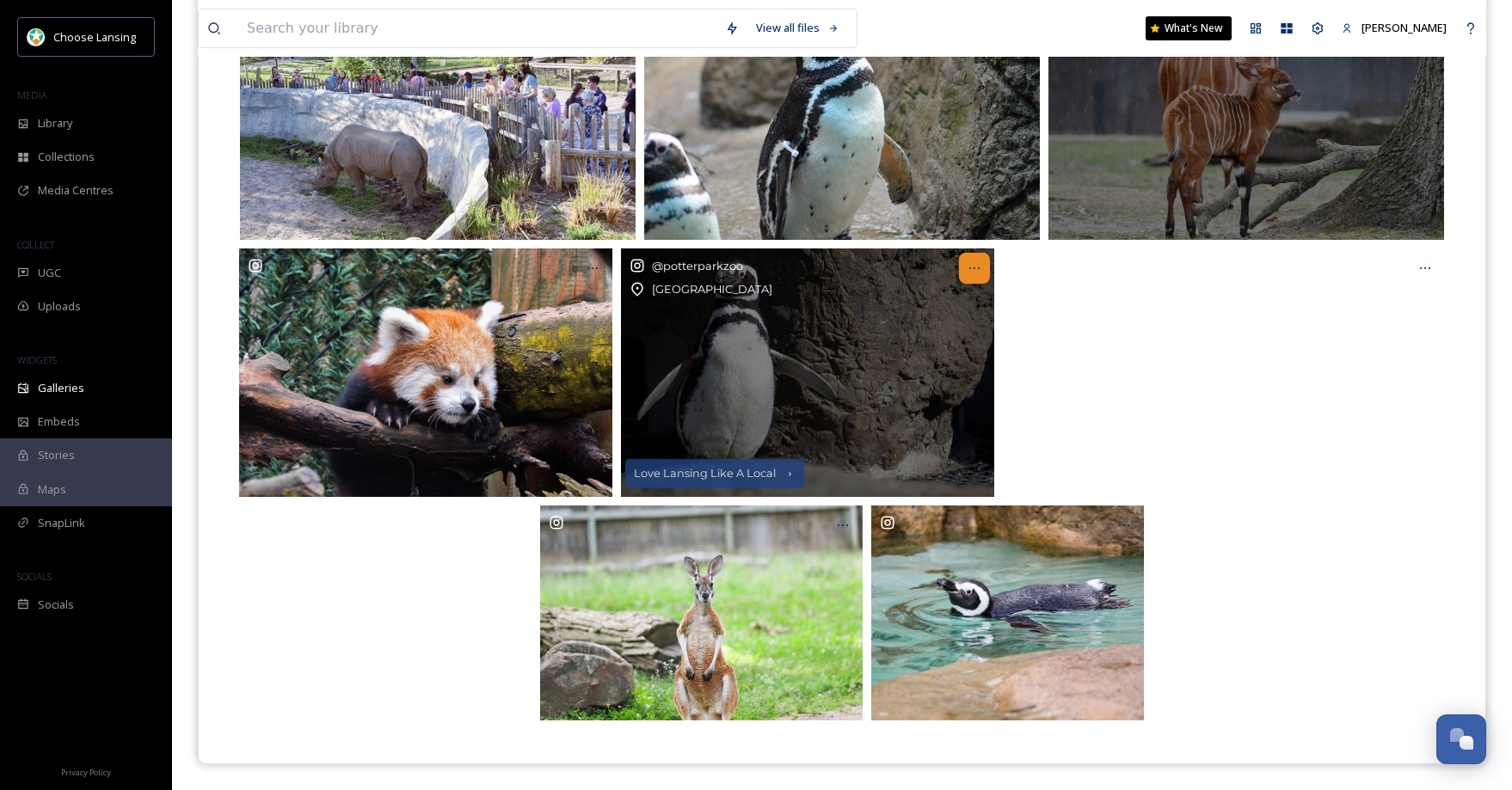
click at [981, 267] on div at bounding box center [974, 269] width 31 height 31
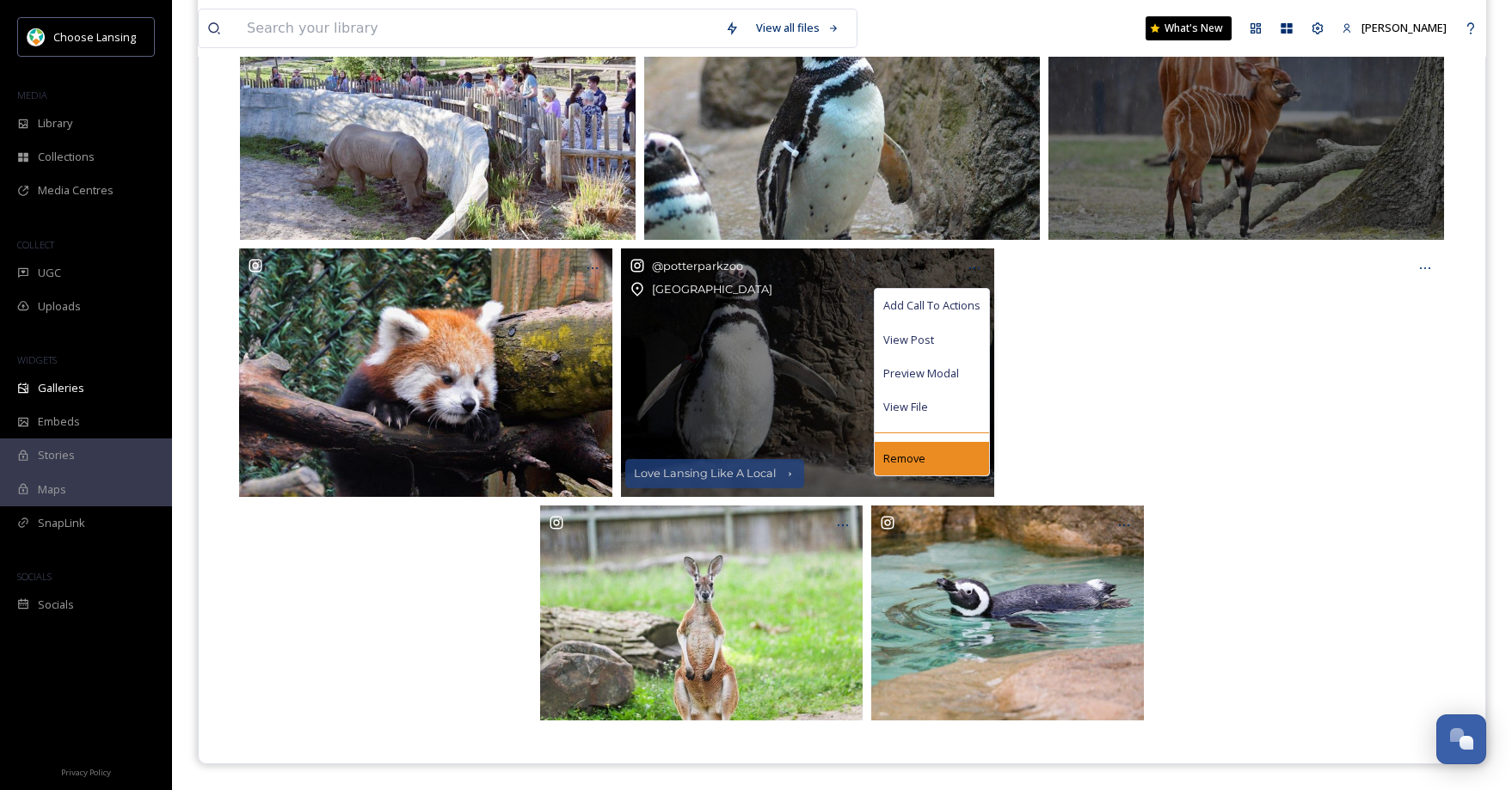
click at [939, 459] on div "Remove" at bounding box center [931, 459] width 114 height 33
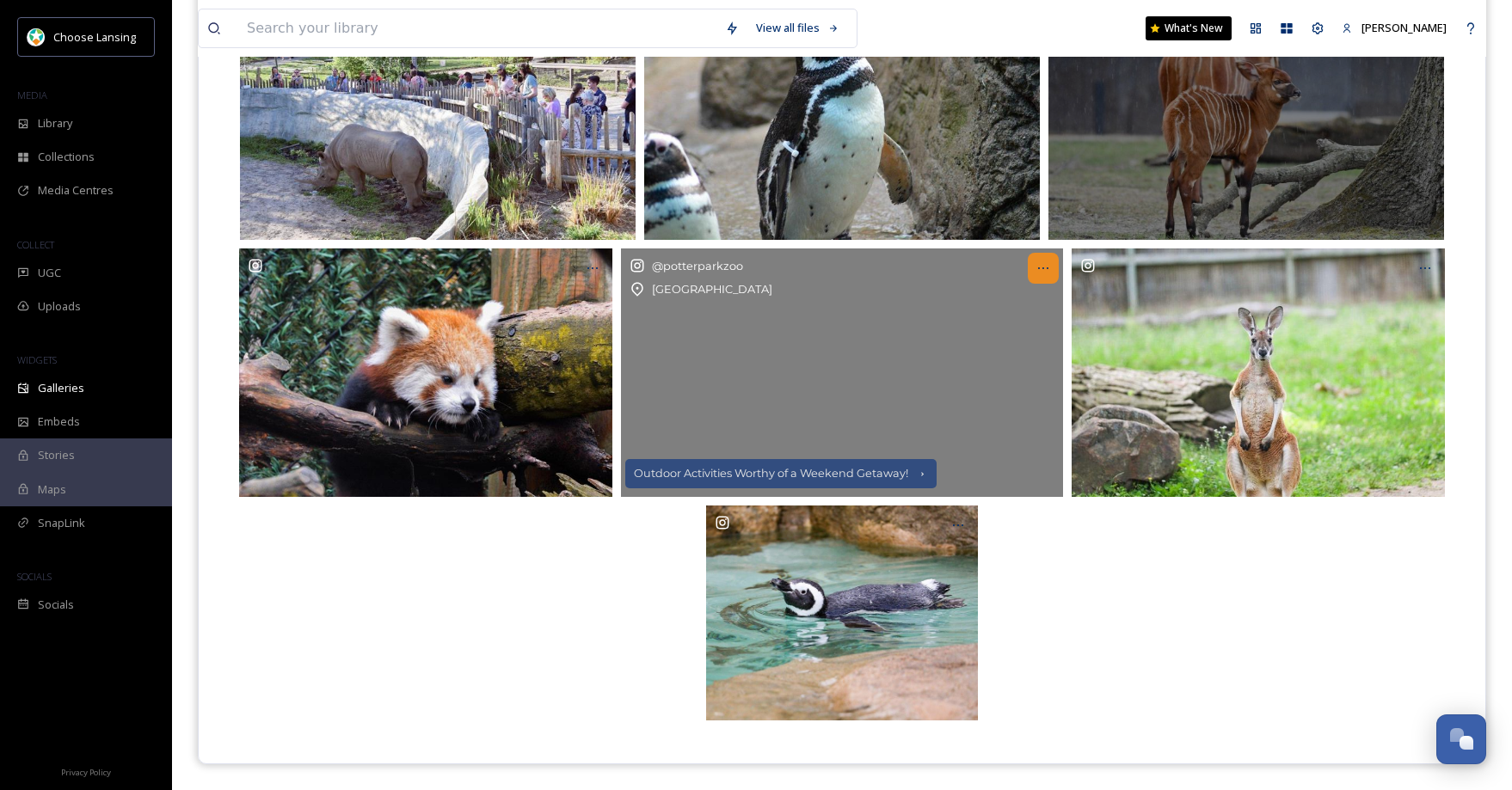
click at [1046, 265] on icon at bounding box center [1044, 268] width 14 height 14
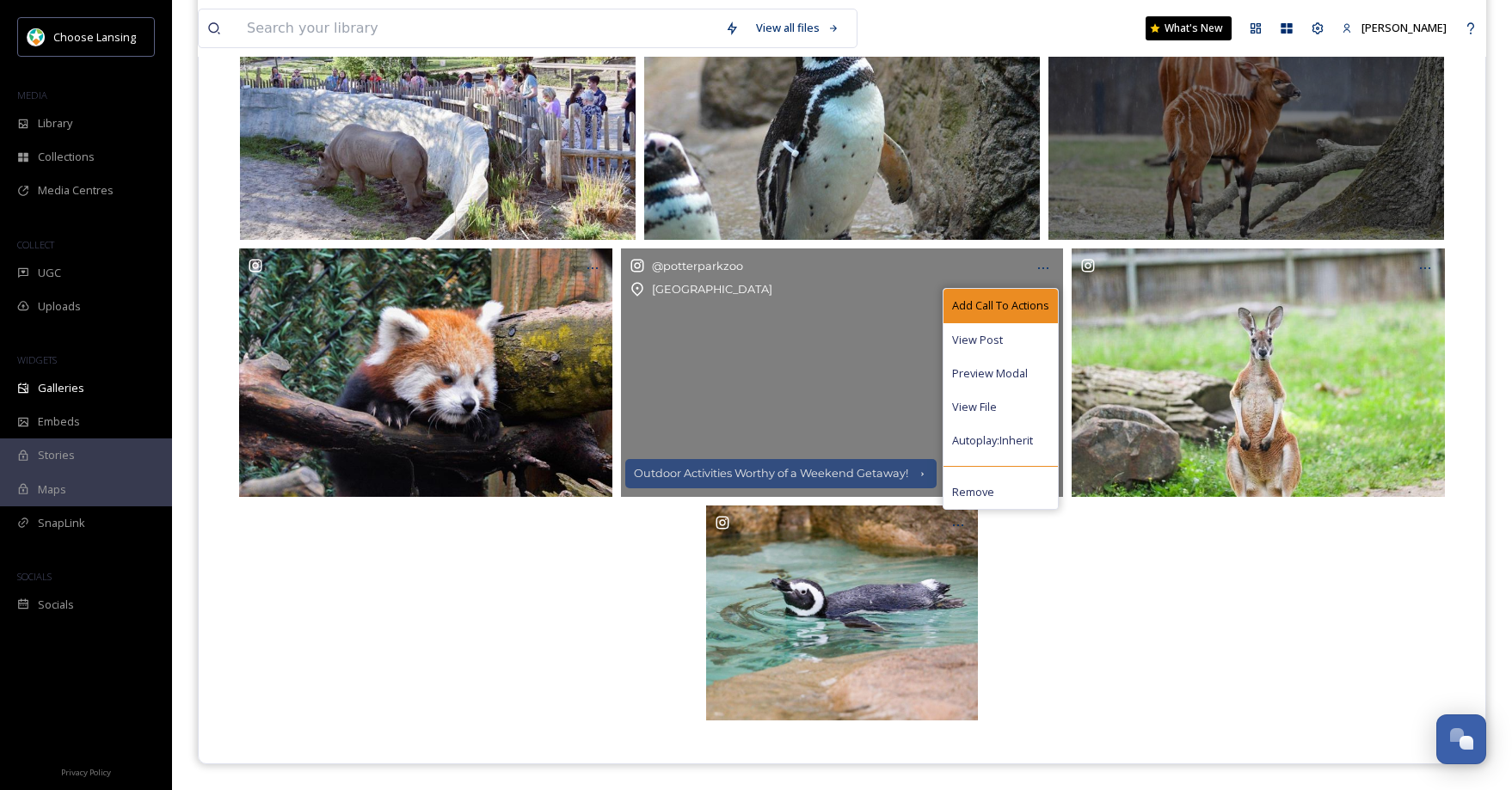
click at [1040, 301] on span "Add Call To Actions" at bounding box center [1000, 305] width 97 height 17
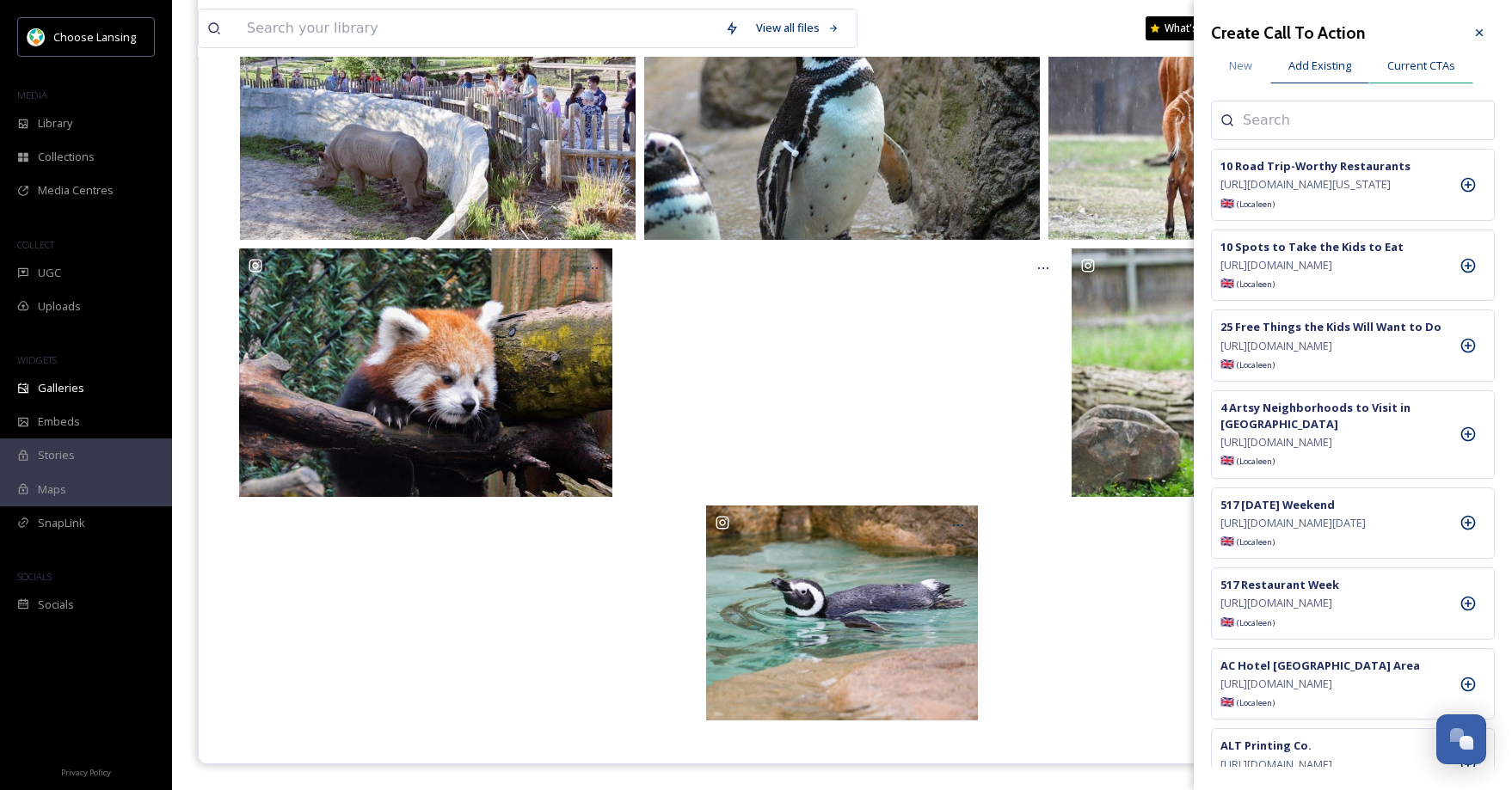
click at [1414, 62] on span "Current CTAs" at bounding box center [1420, 66] width 67 height 17
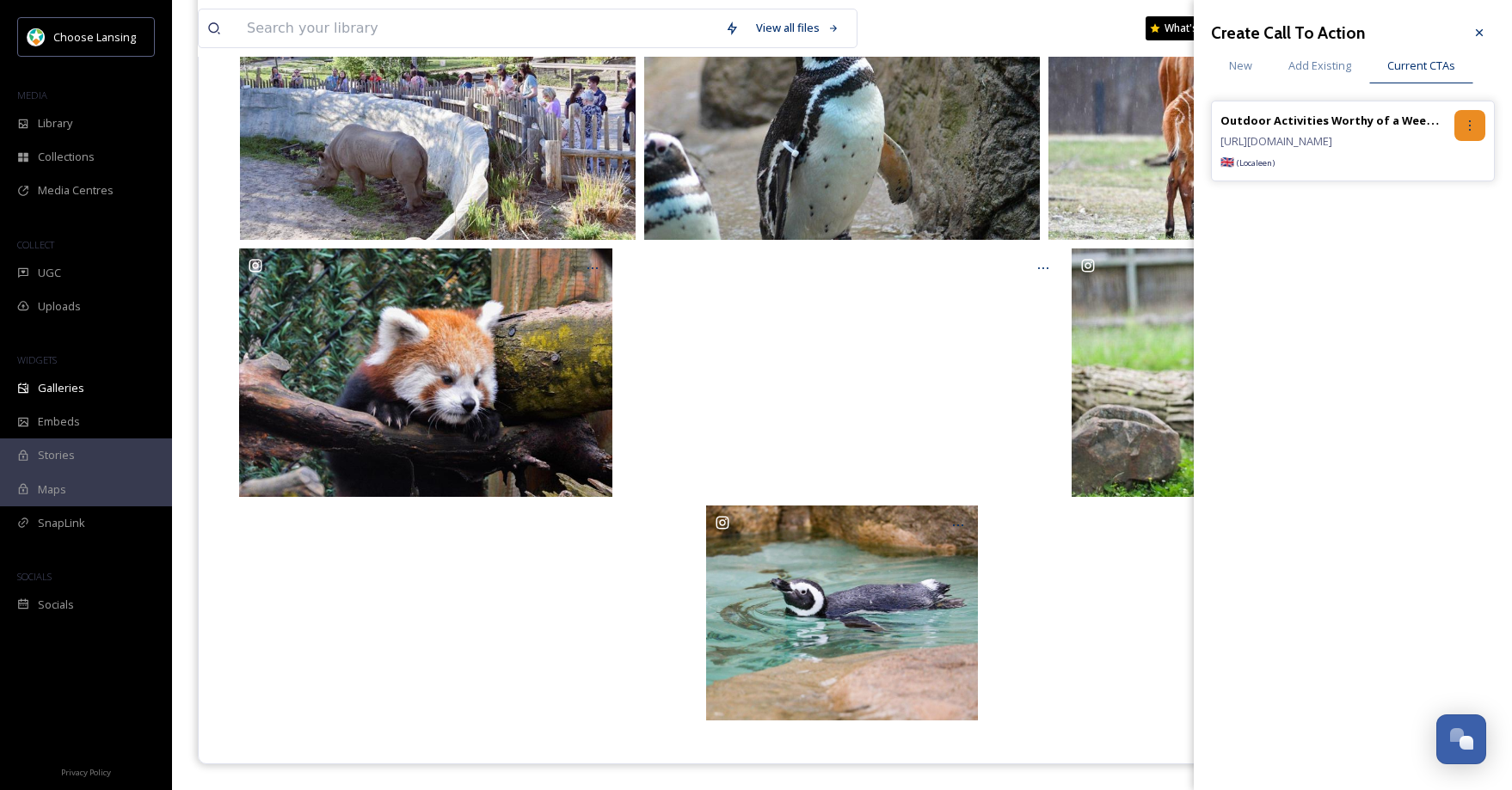
drag, startPoint x: 1470, startPoint y: 129, endPoint x: 1464, endPoint y: 140, distance: 12.5
click at [1472, 129] on icon at bounding box center [1470, 125] width 14 height 14
click at [1443, 200] on div "Remove" at bounding box center [1433, 197] width 103 height 33
click at [1475, 25] on icon at bounding box center [1479, 32] width 14 height 14
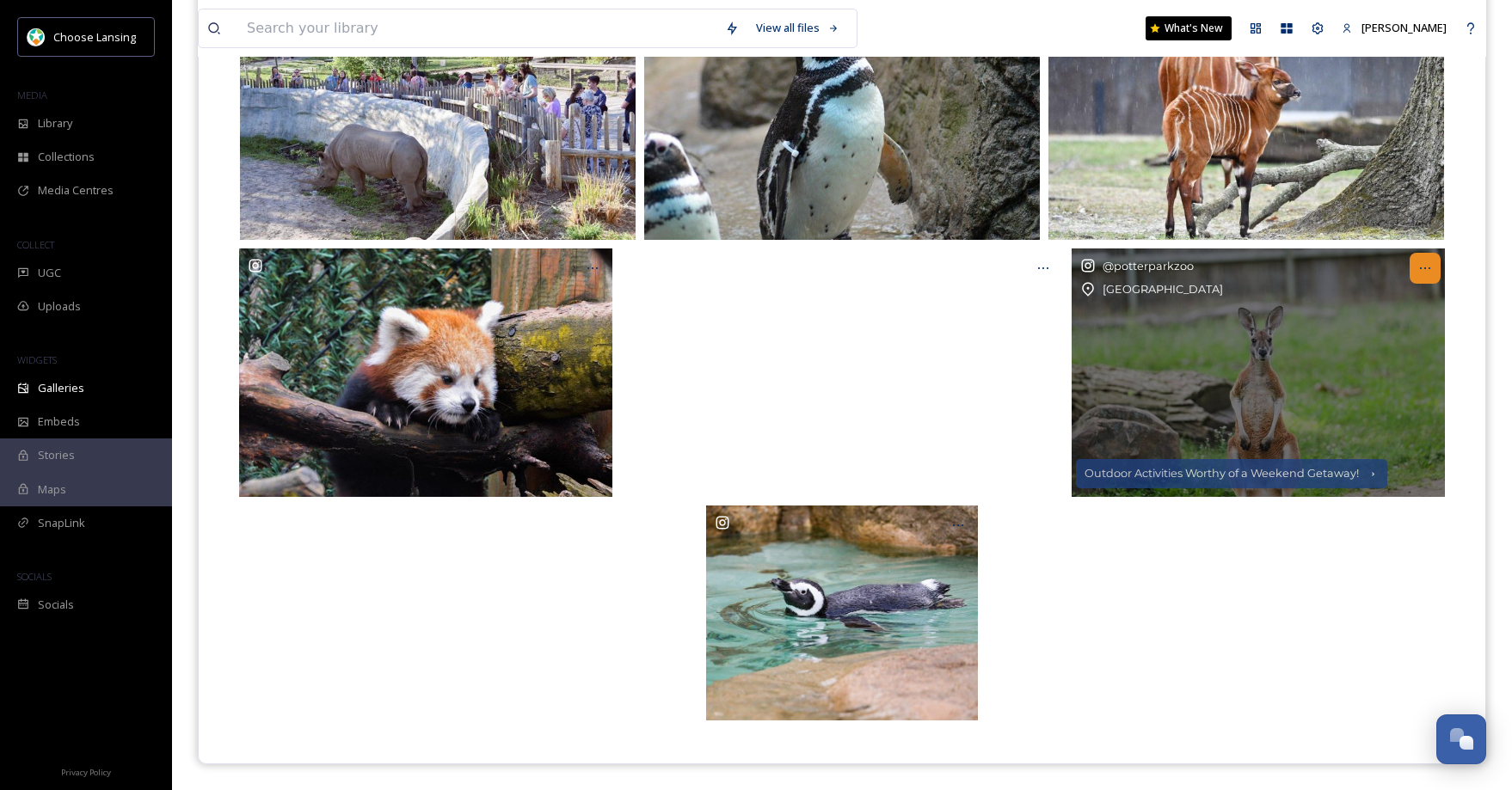
click at [1426, 267] on icon at bounding box center [1425, 268] width 14 height 14
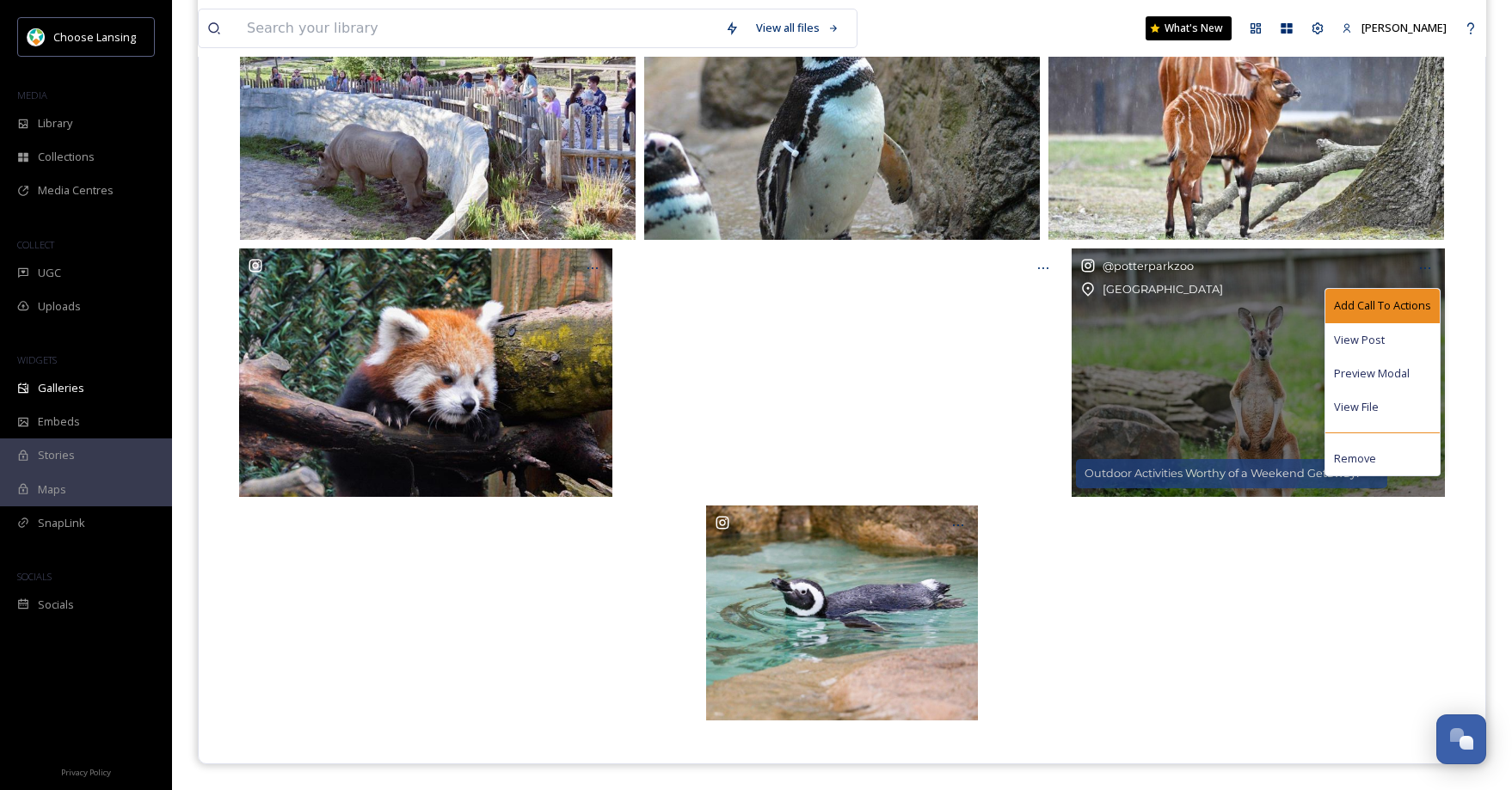
click at [1395, 305] on span "Add Call To Actions" at bounding box center [1382, 305] width 97 height 17
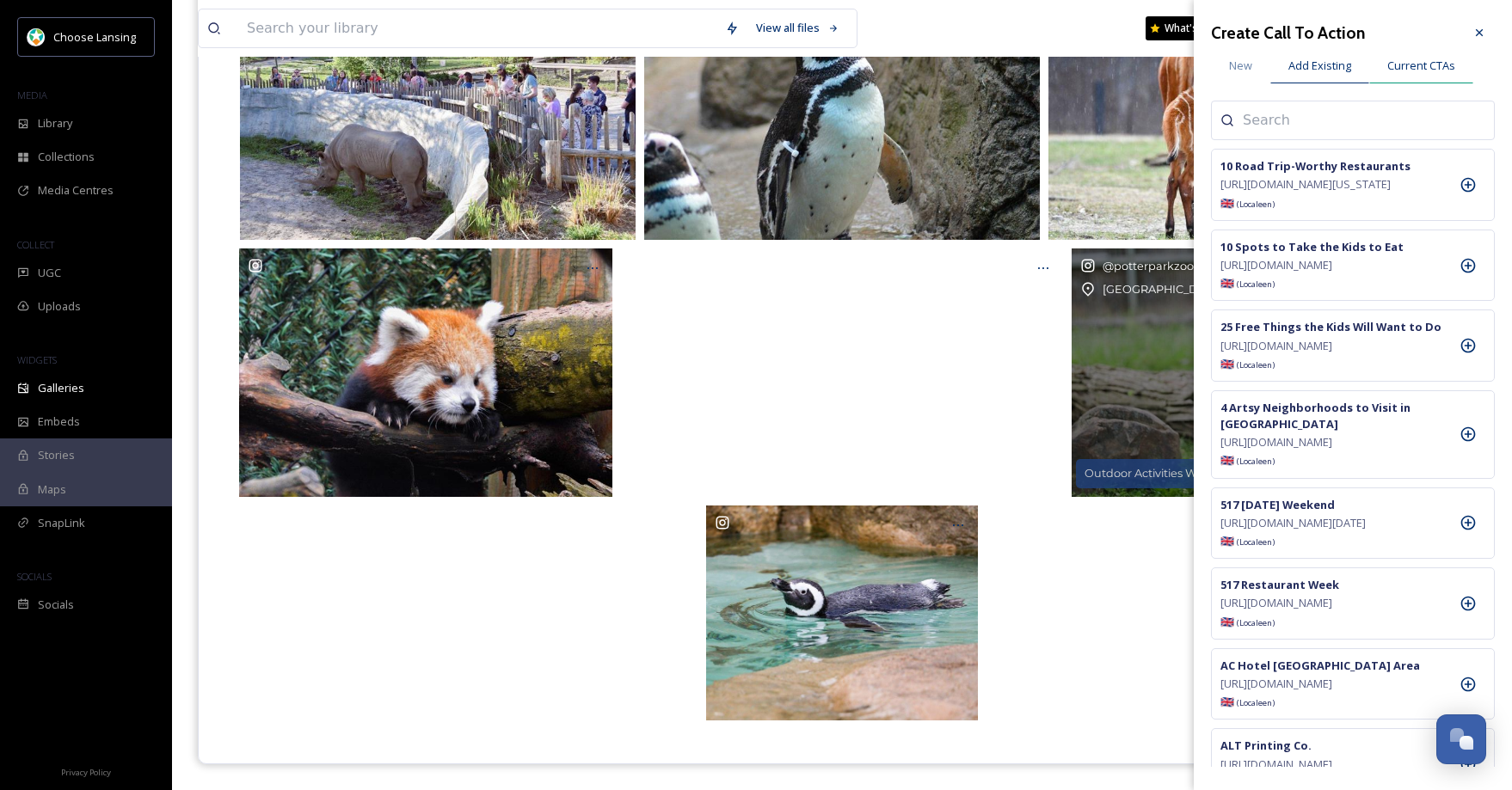
drag, startPoint x: 1426, startPoint y: 55, endPoint x: 1434, endPoint y: 66, distance: 13.6
click at [1425, 55] on div "Current CTAs" at bounding box center [1421, 66] width 104 height 35
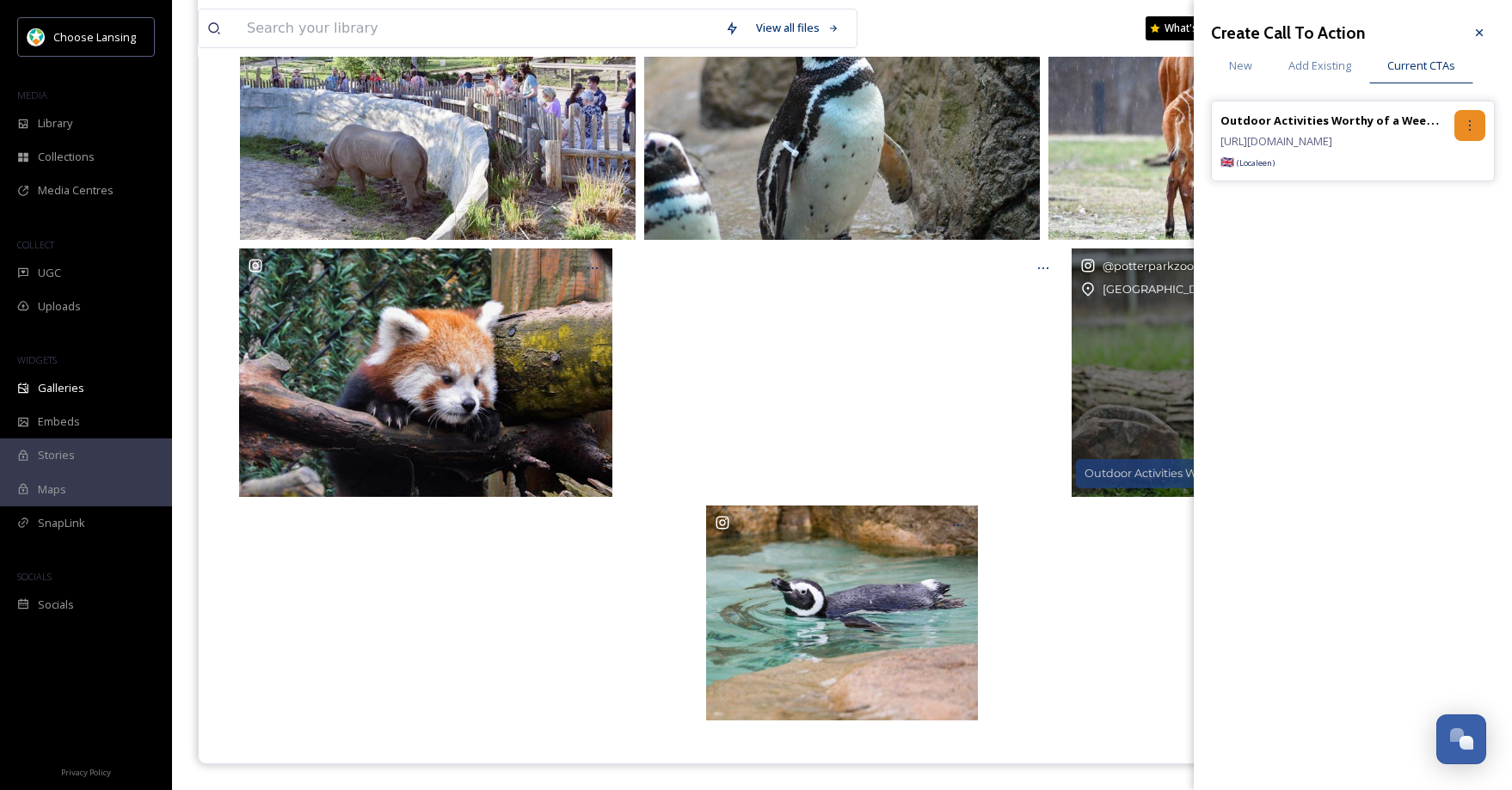
click at [1477, 130] on div at bounding box center [1470, 126] width 31 height 31
click at [1427, 197] on span "Remove" at bounding box center [1411, 197] width 42 height 17
drag, startPoint x: 1479, startPoint y: 30, endPoint x: 1361, endPoint y: 211, distance: 216.1
click at [1478, 31] on icon at bounding box center [1479, 32] width 14 height 14
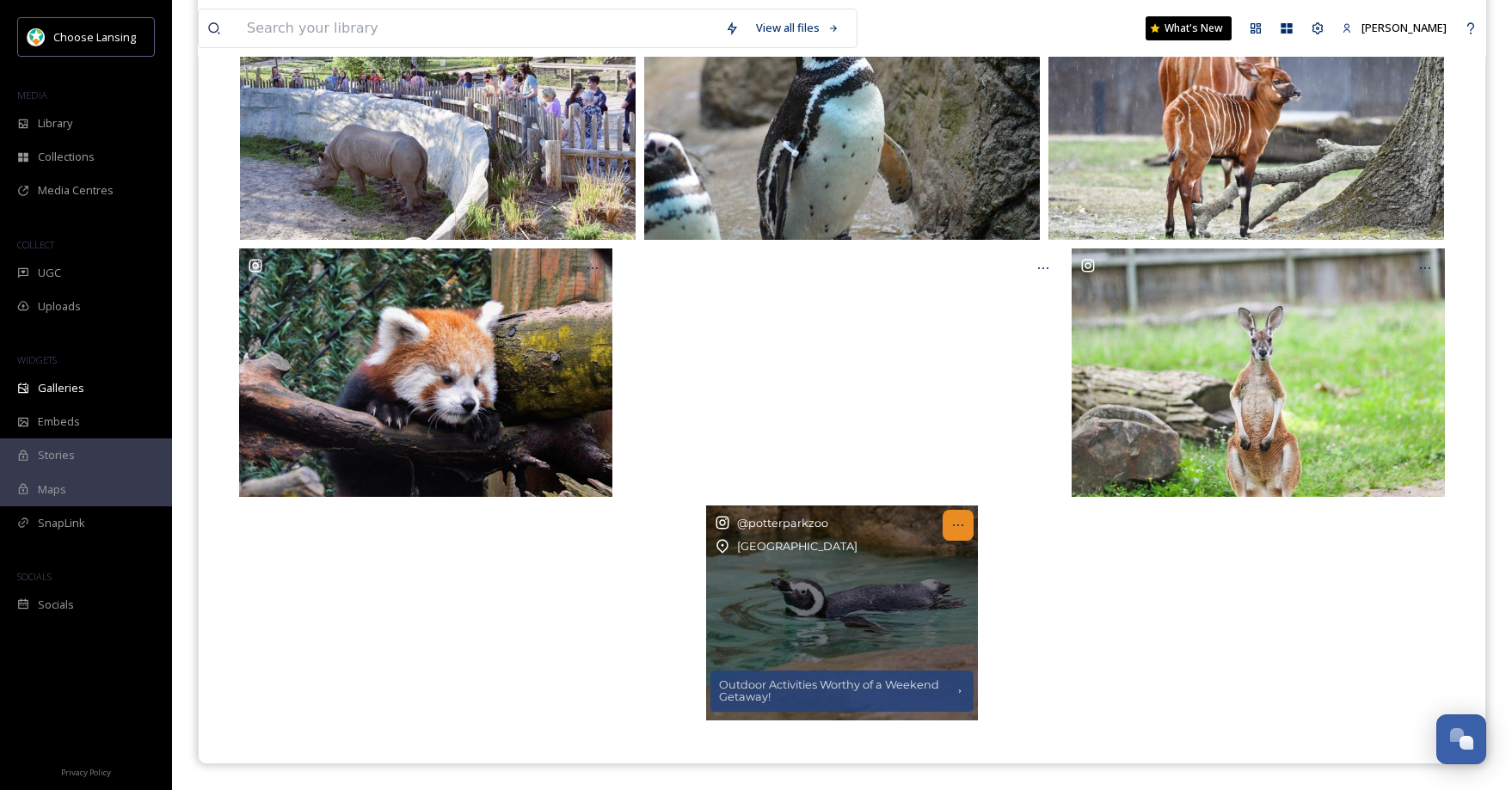
click at [963, 536] on div at bounding box center [958, 525] width 31 height 31
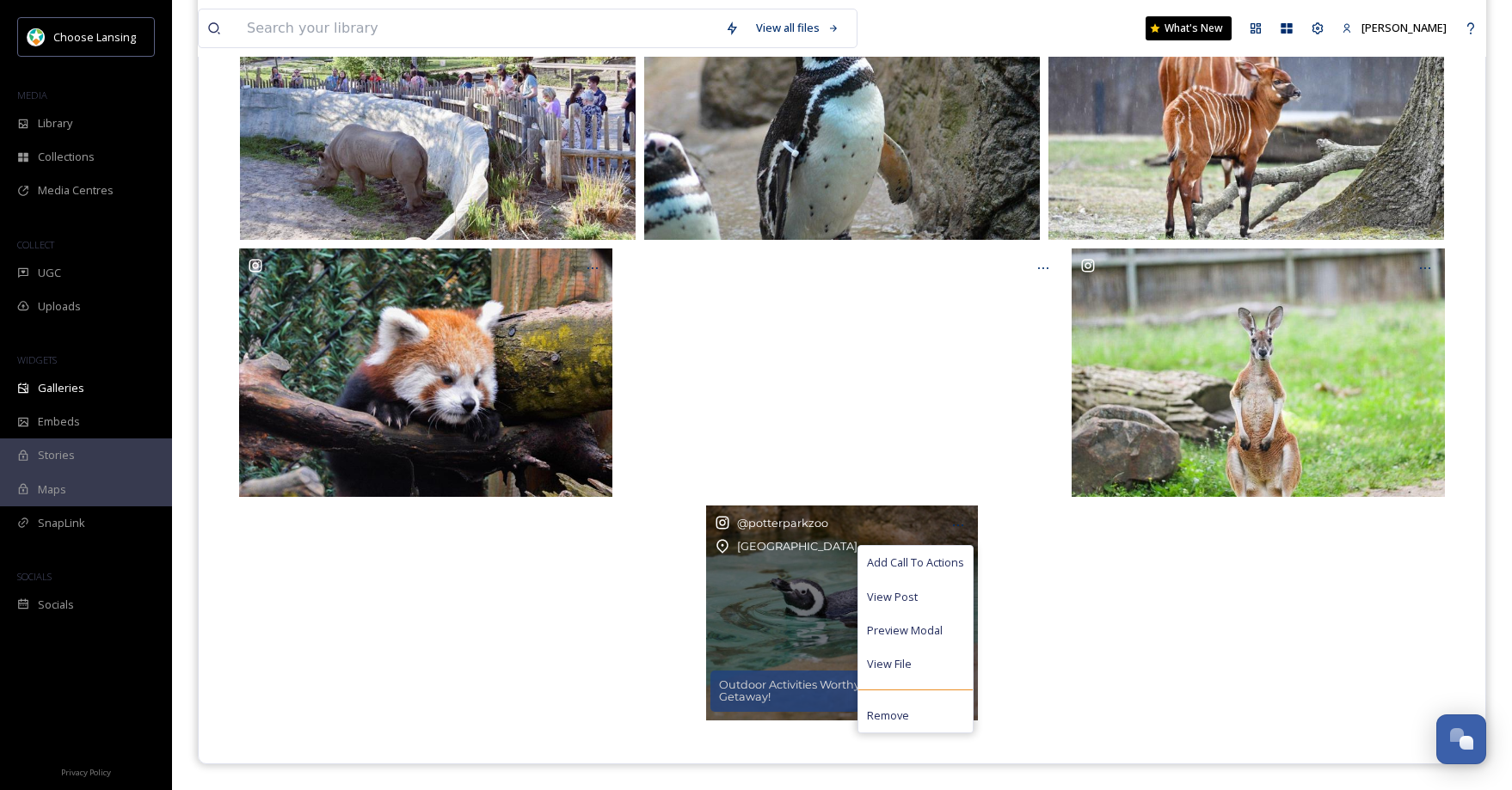
click at [953, 562] on span "Add Call To Actions" at bounding box center [914, 562] width 97 height 17
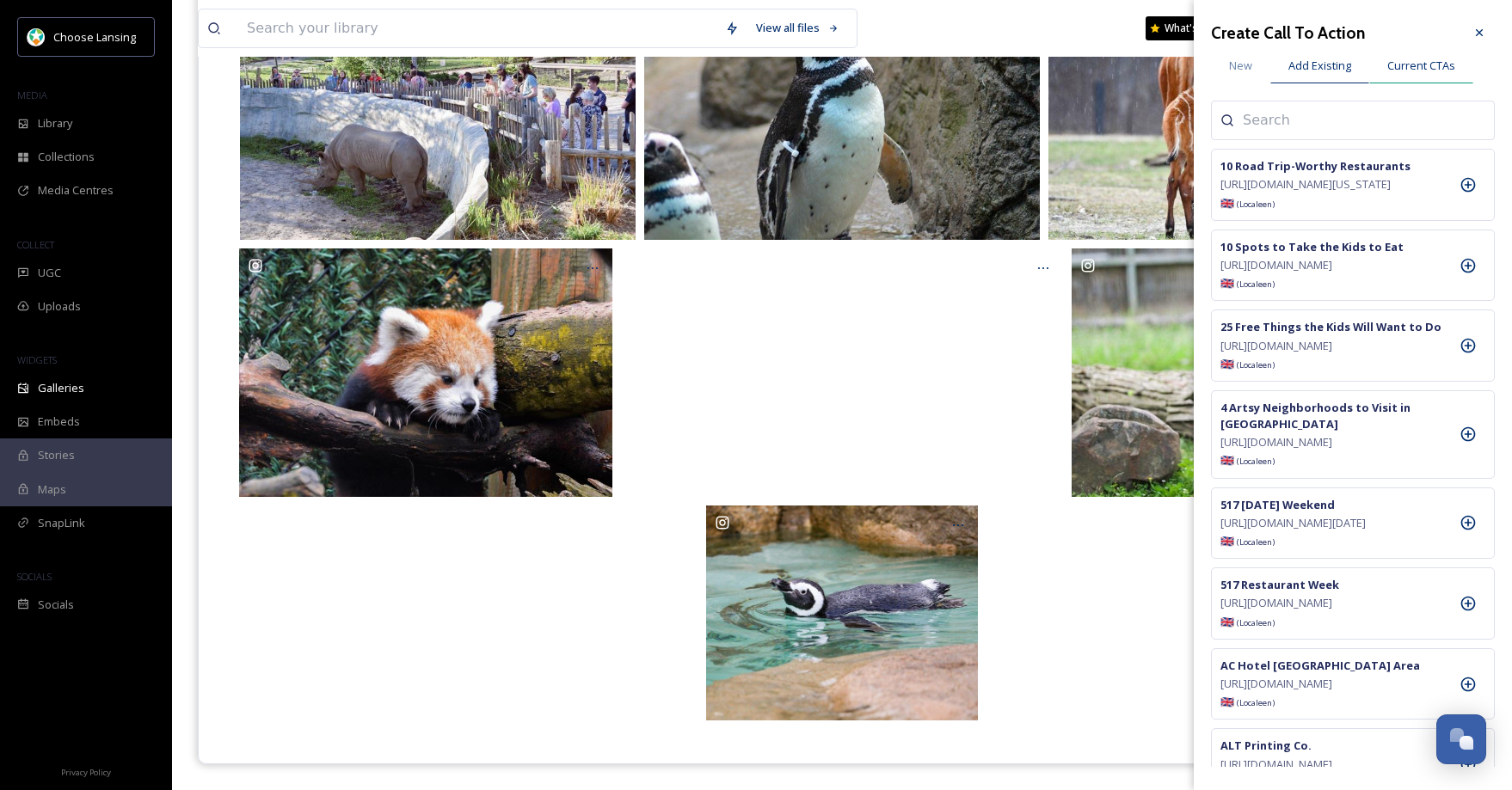
click at [1436, 66] on span "Current CTAs" at bounding box center [1420, 66] width 67 height 17
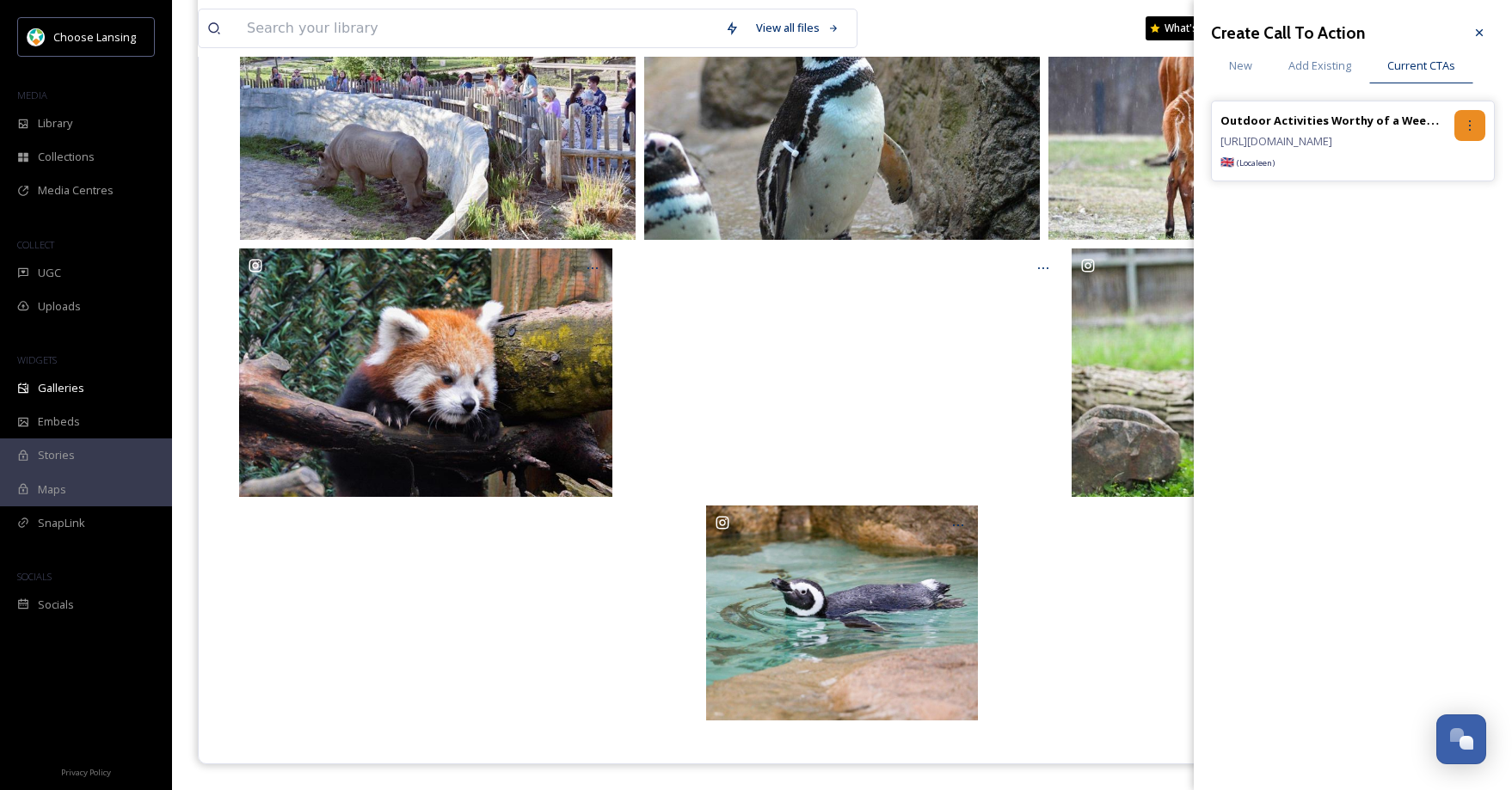
drag, startPoint x: 1472, startPoint y: 123, endPoint x: 1478, endPoint y: 140, distance: 18.0
click at [1472, 123] on icon at bounding box center [1470, 125] width 14 height 14
drag, startPoint x: 1449, startPoint y: 195, endPoint x: 1482, endPoint y: 123, distance: 79.2
click at [1449, 195] on div "Remove" at bounding box center [1433, 197] width 103 height 33
drag, startPoint x: 1474, startPoint y: 43, endPoint x: 1473, endPoint y: 67, distance: 24.0
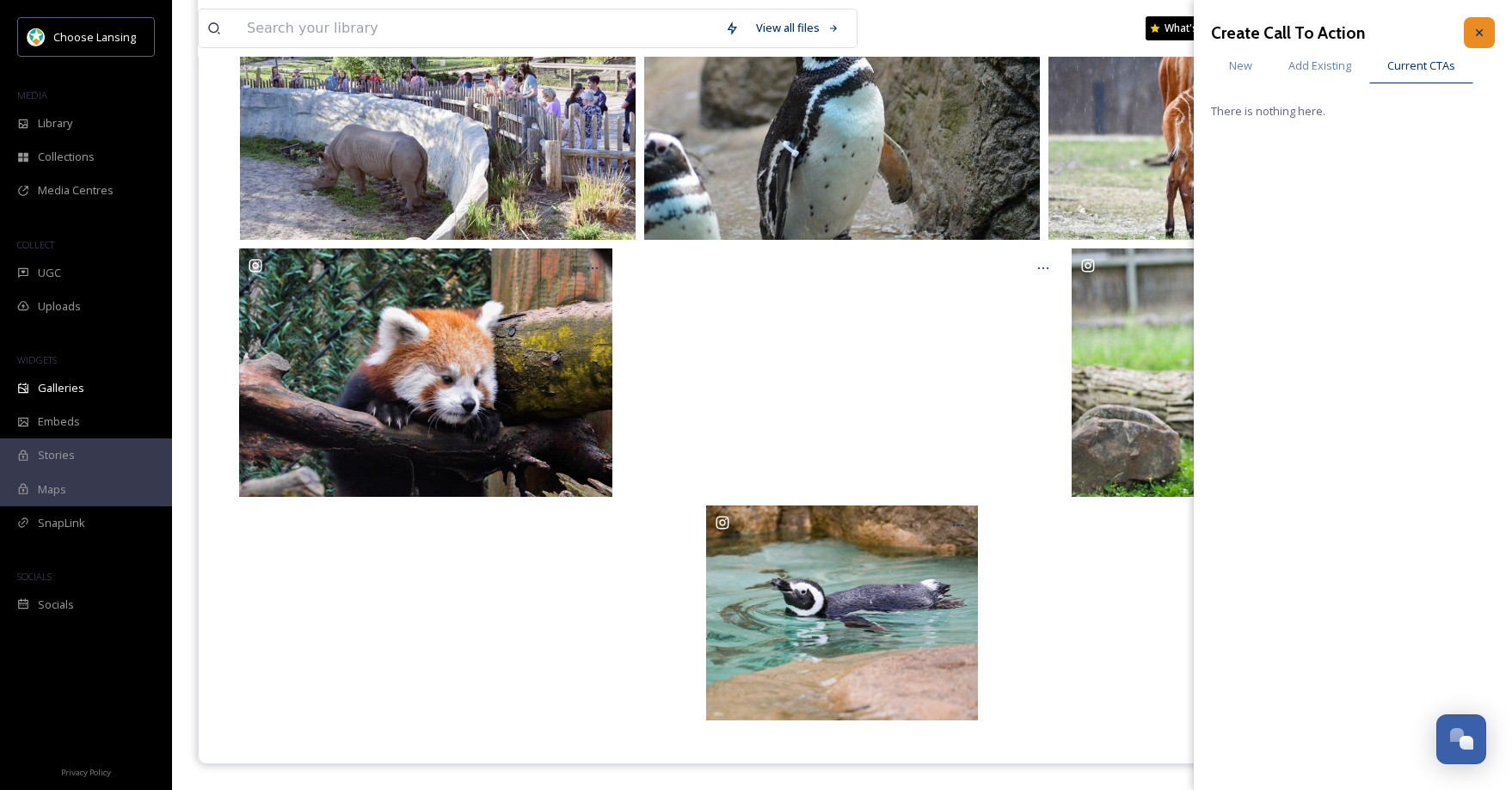
click at [1472, 42] on div at bounding box center [1480, 33] width 31 height 31
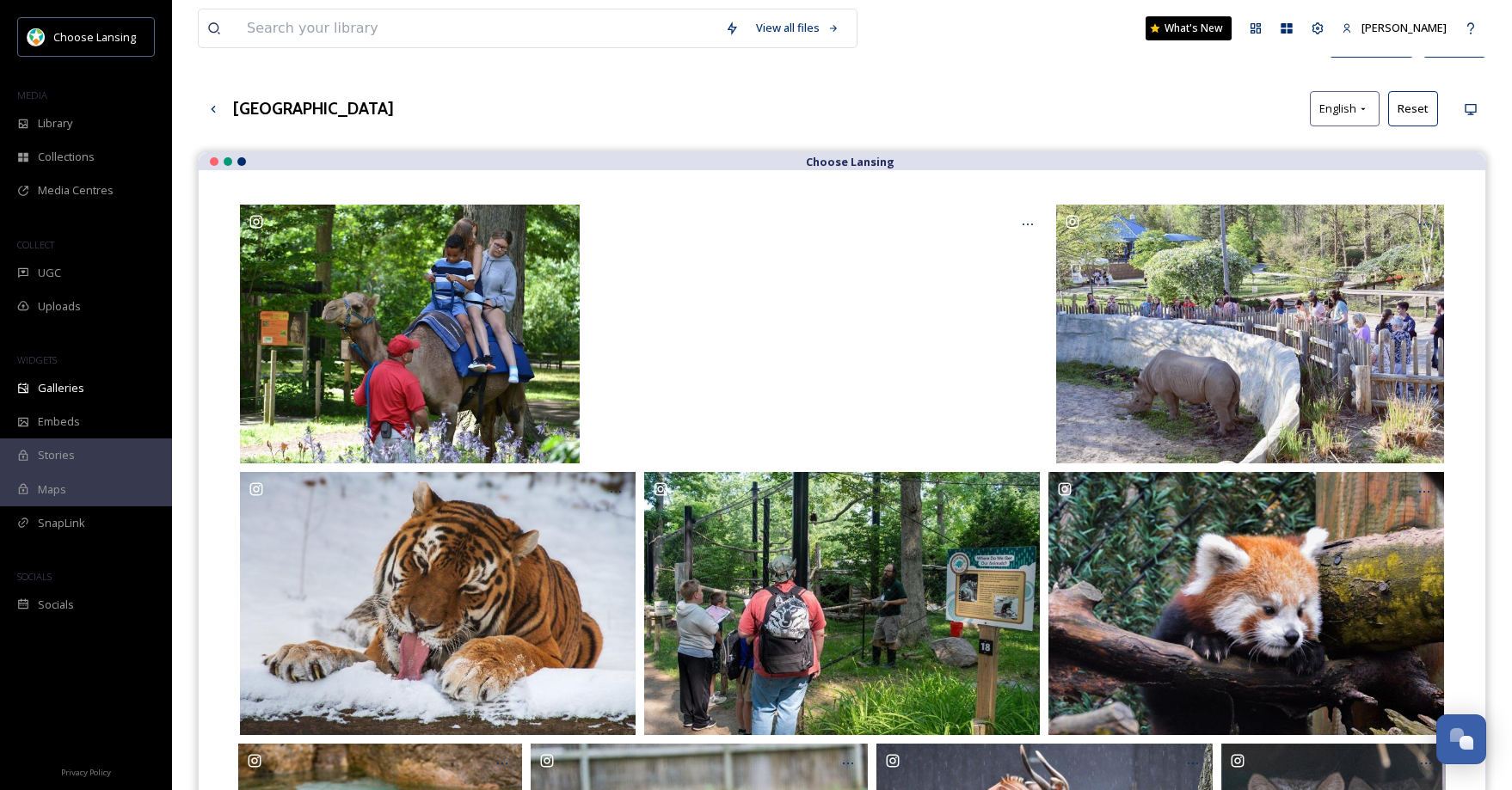
scroll to position [0, 0]
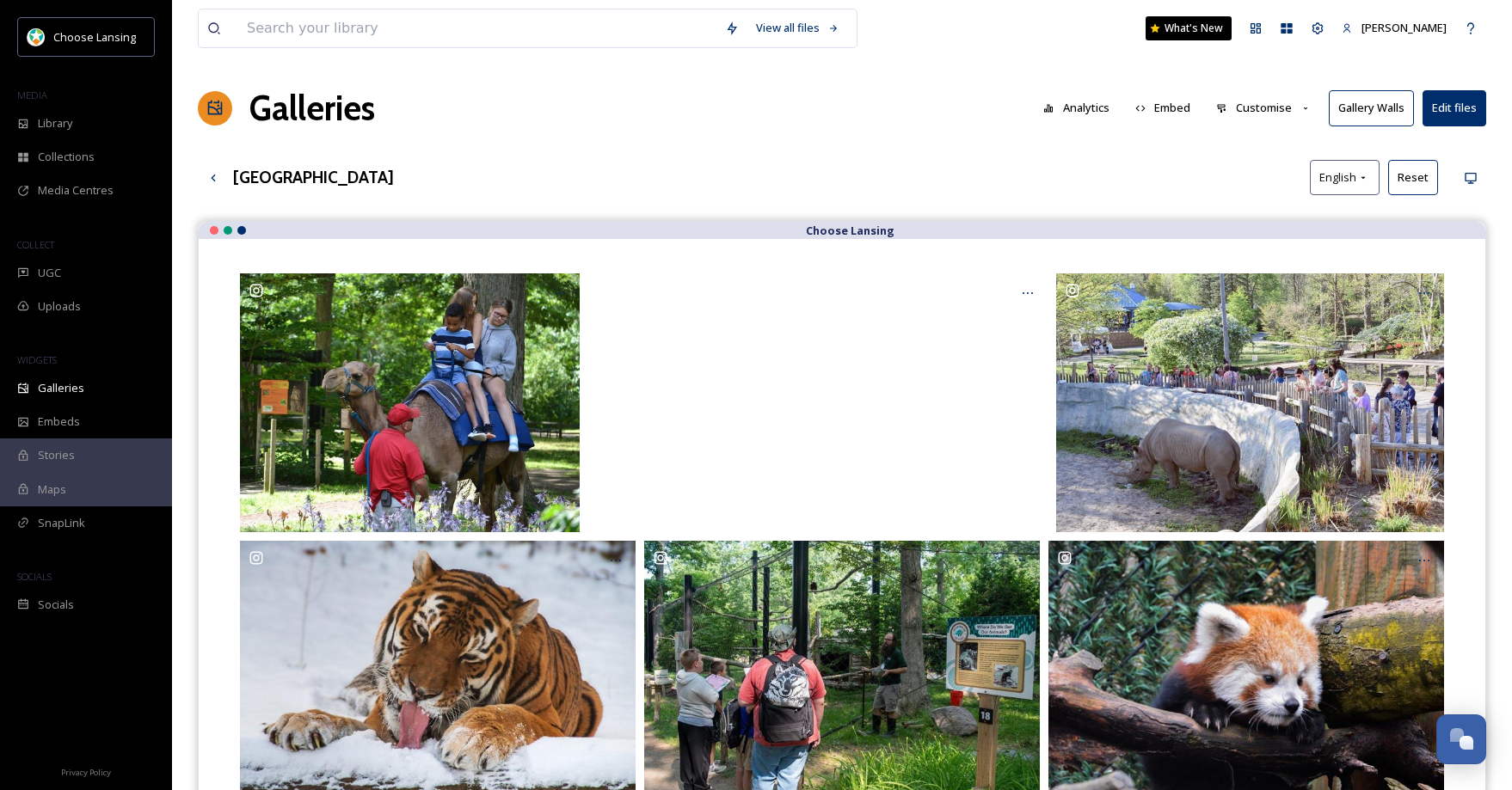
click at [1295, 110] on button "Customise" at bounding box center [1264, 108] width 112 height 33
click at [1079, 168] on div "Potter Park Zoo English Reset" at bounding box center [841, 178] width 1288 height 35
click at [60, 129] on span "Library" at bounding box center [55, 123] width 34 height 17
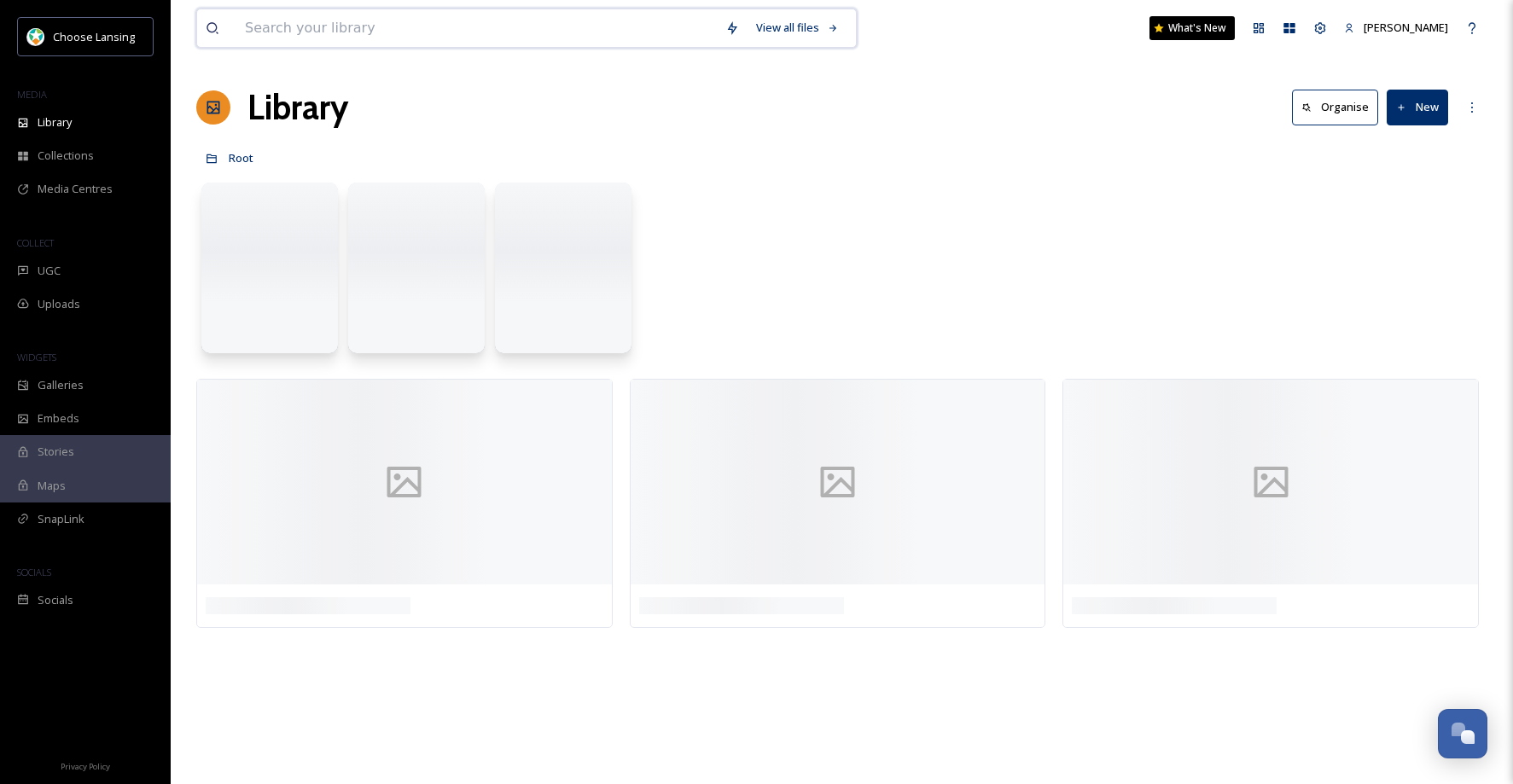
click at [307, 20] on input at bounding box center [477, 28] width 480 height 38
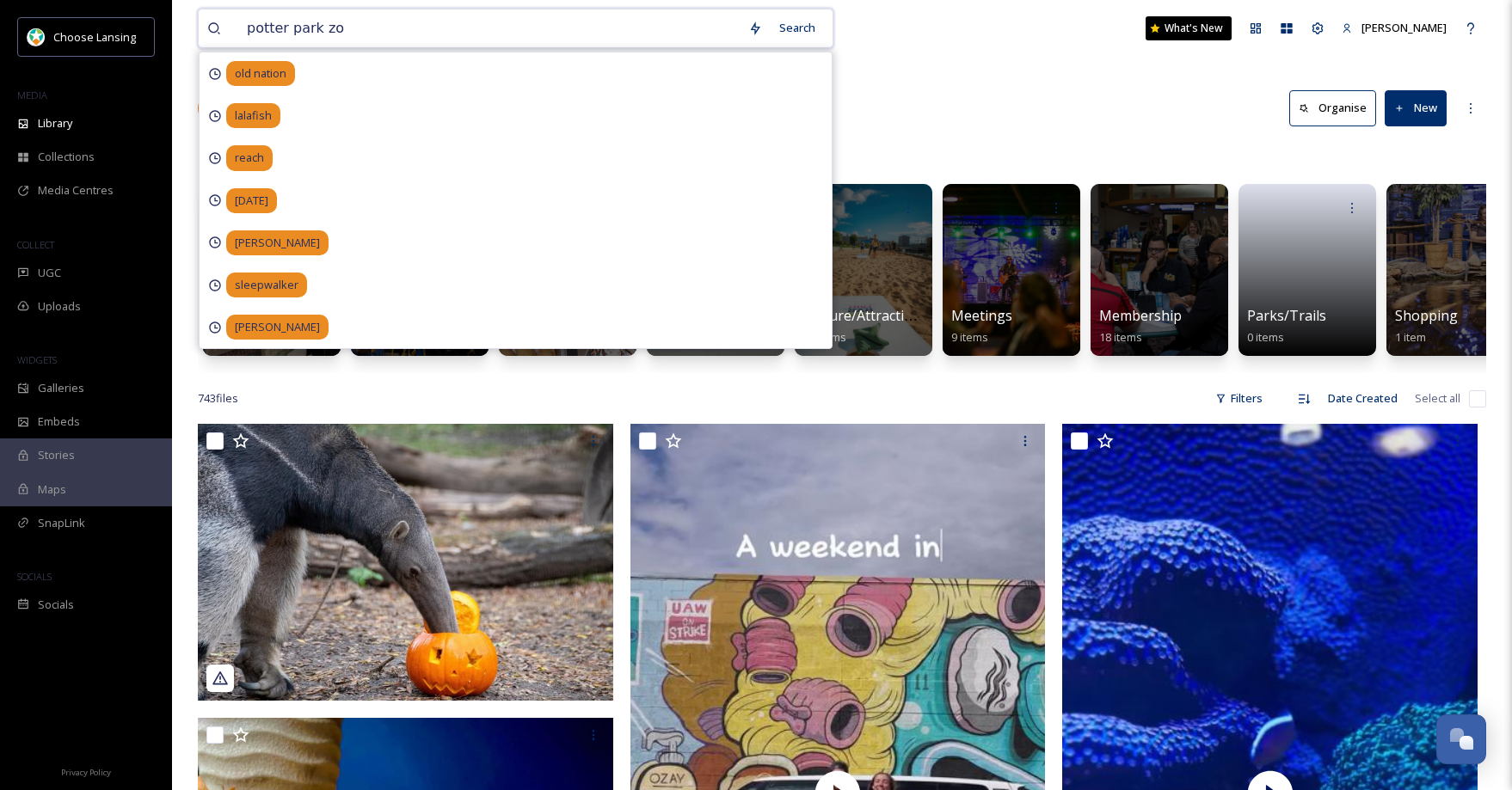
type input "[GEOGRAPHIC_DATA]"
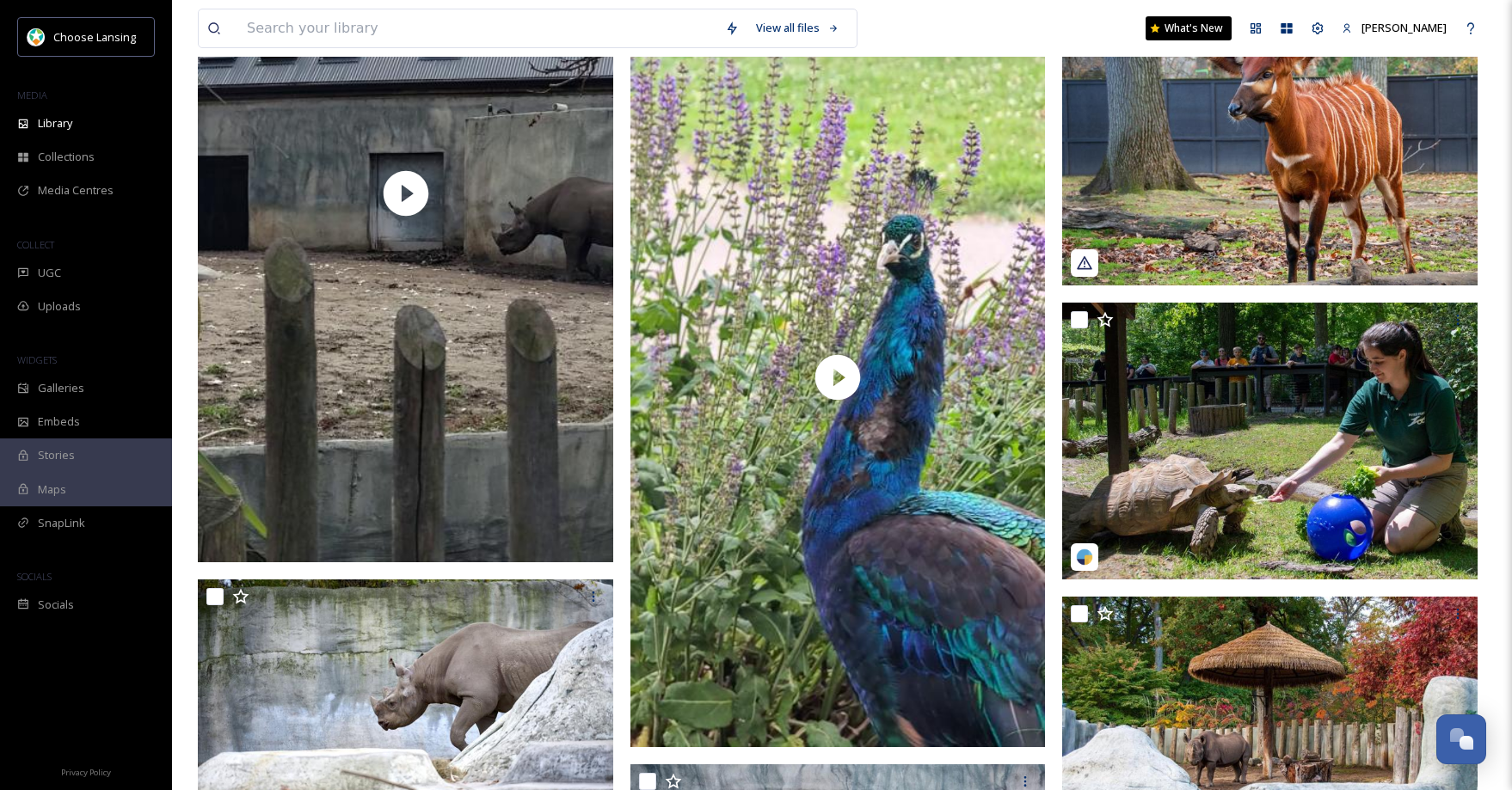
scroll to position [969, 0]
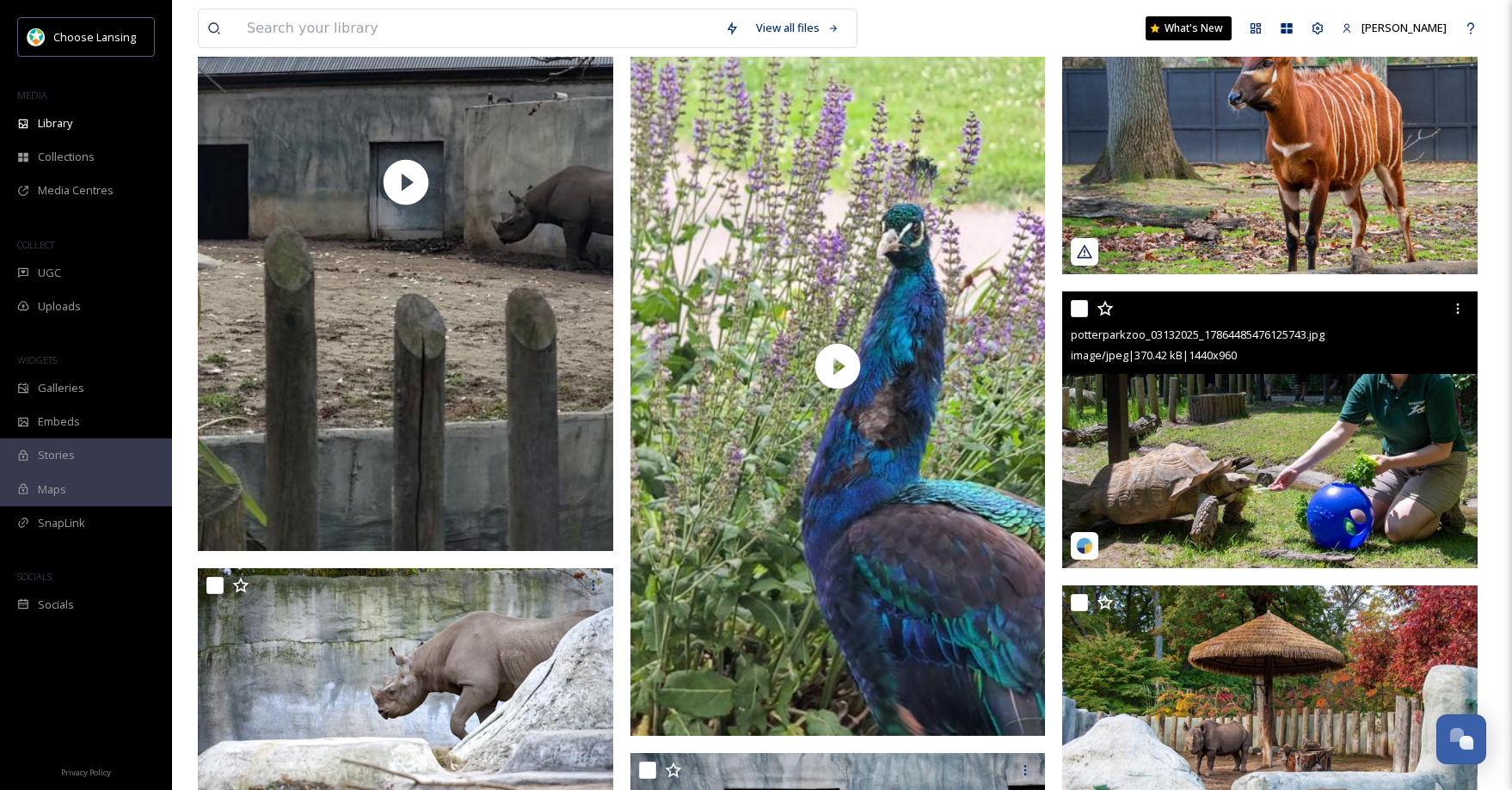
drag, startPoint x: 1084, startPoint y: 307, endPoint x: 1118, endPoint y: 309, distance: 34.1
click at [1084, 307] on input "checkbox" at bounding box center [1080, 309] width 18 height 18
checkbox input "true"
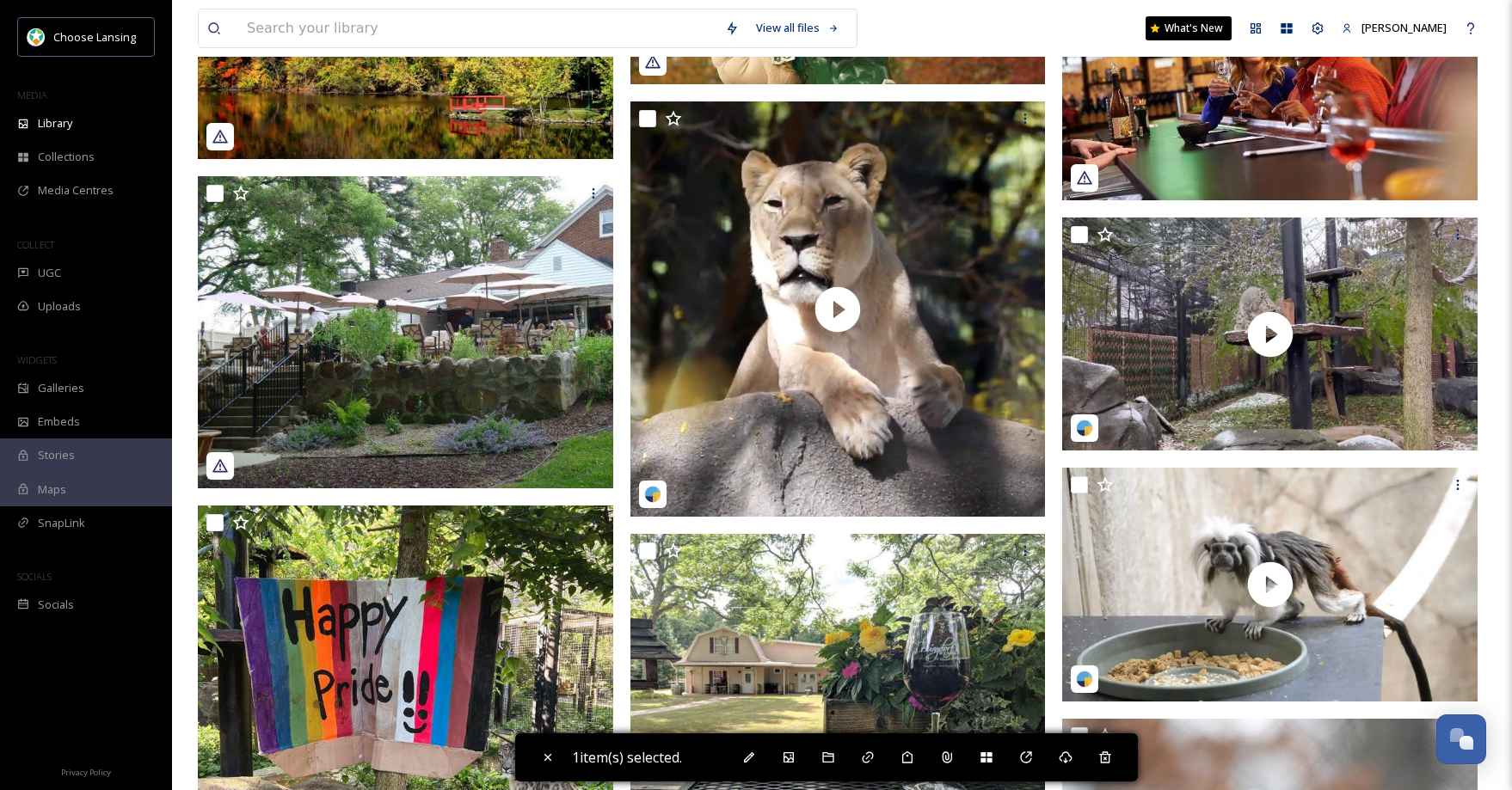
scroll to position [2575, 0]
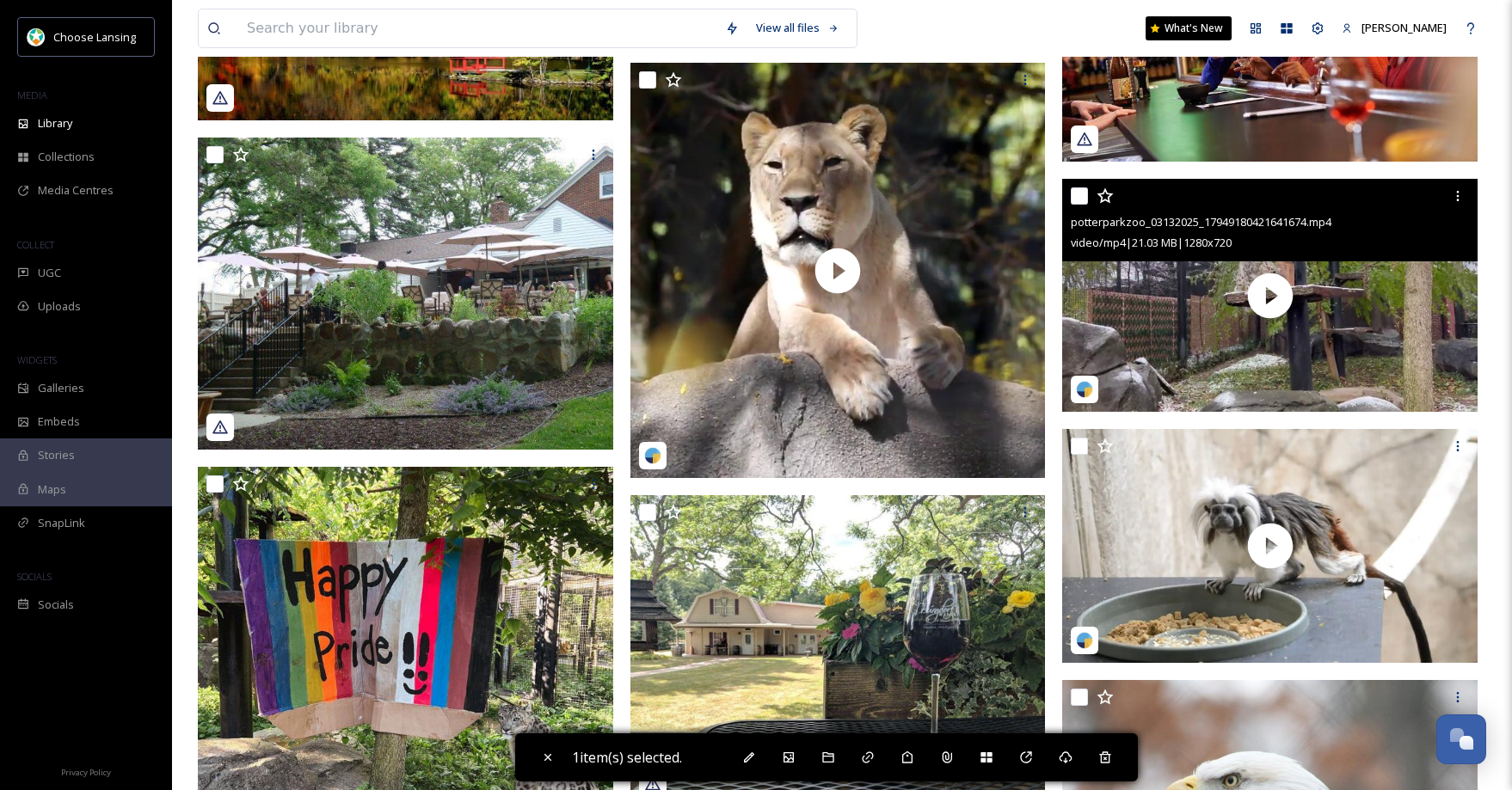
click at [1082, 194] on input "checkbox" at bounding box center [1080, 197] width 18 height 18
drag, startPoint x: 1081, startPoint y: 196, endPoint x: 1161, endPoint y: 194, distance: 80.0
click at [1081, 196] on input "checkbox" at bounding box center [1080, 197] width 18 height 18
checkbox input "false"
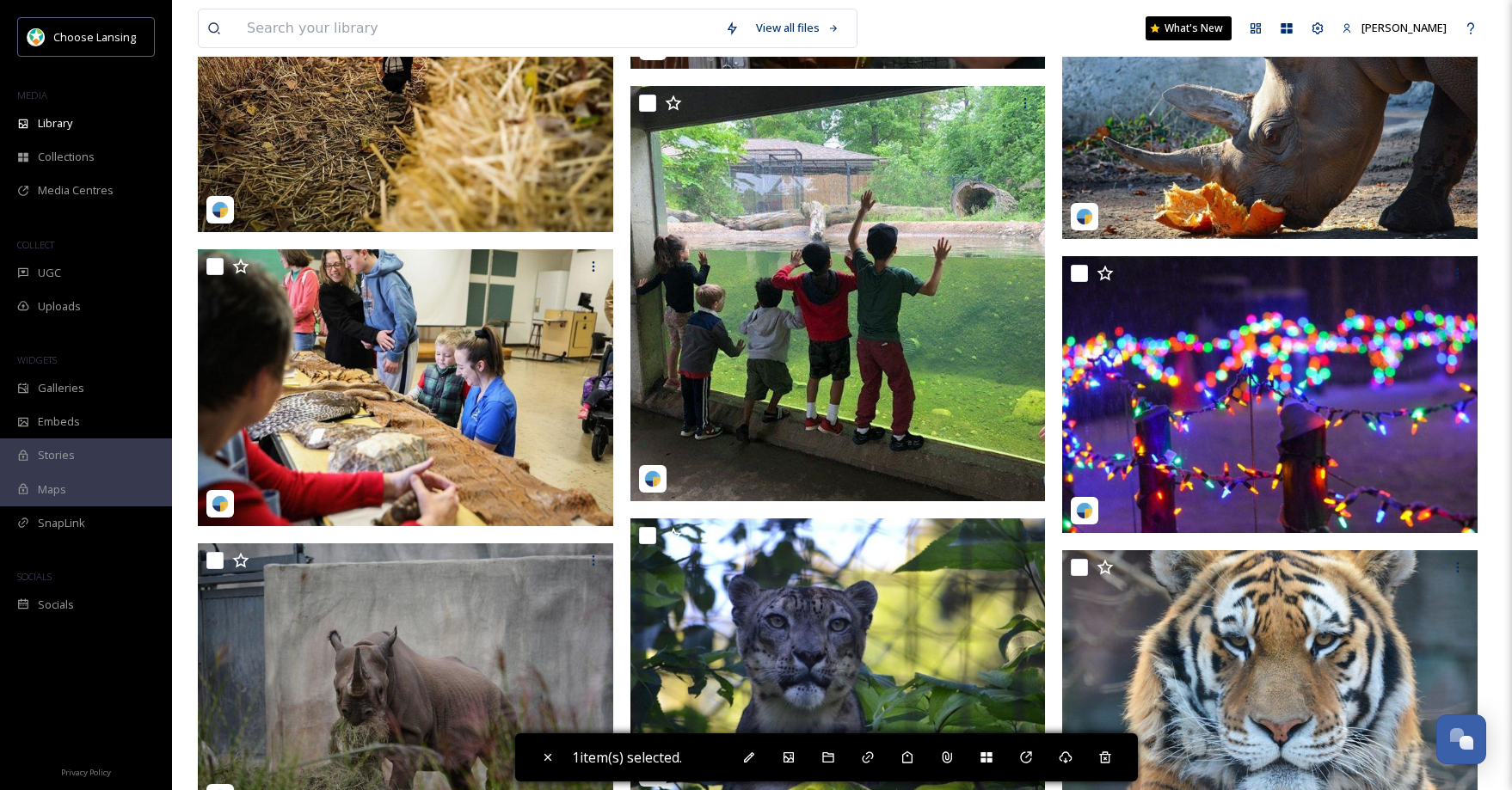
scroll to position [6102, 0]
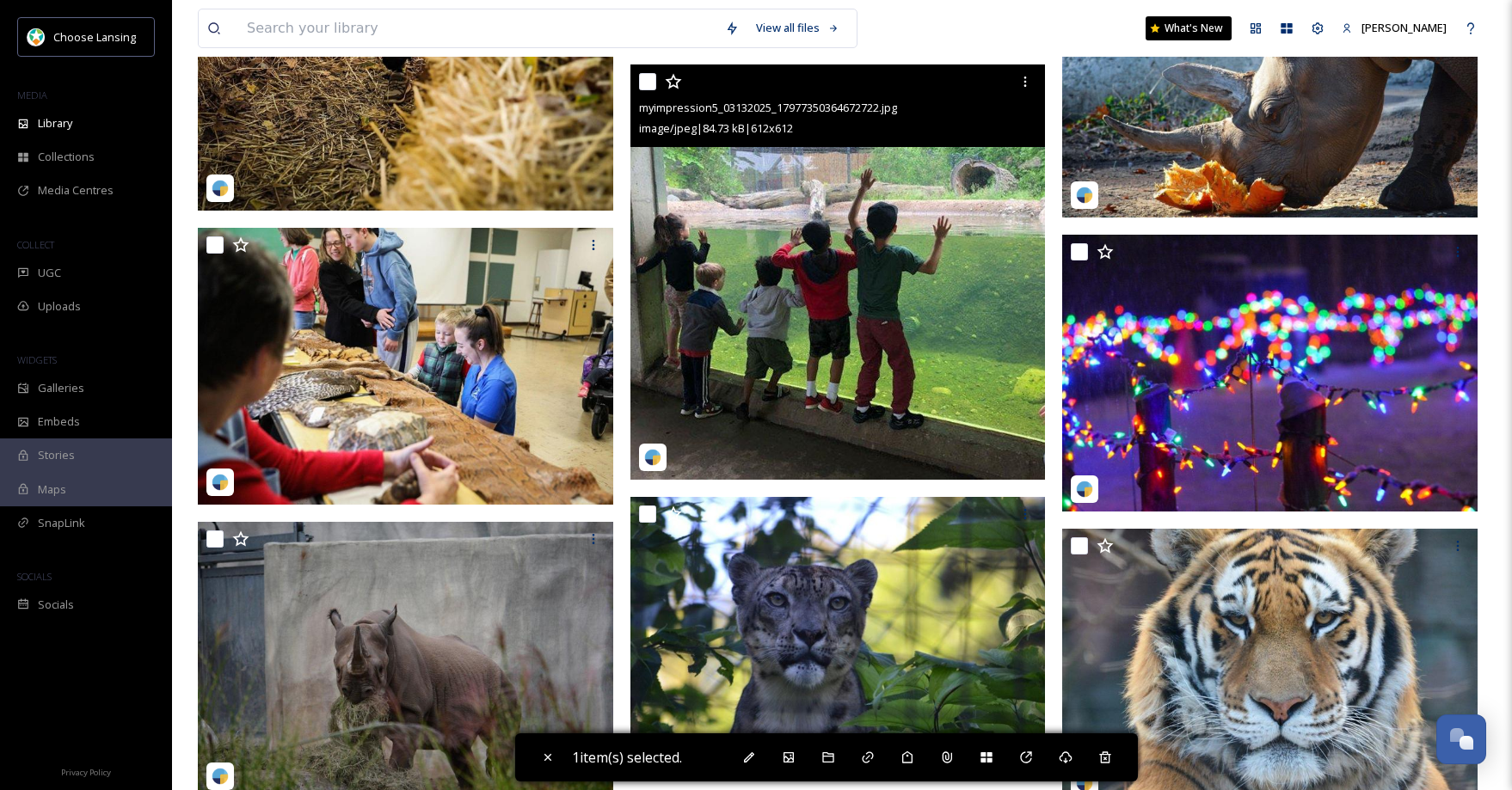
click at [648, 87] on input "checkbox" at bounding box center [647, 82] width 18 height 18
checkbox input "true"
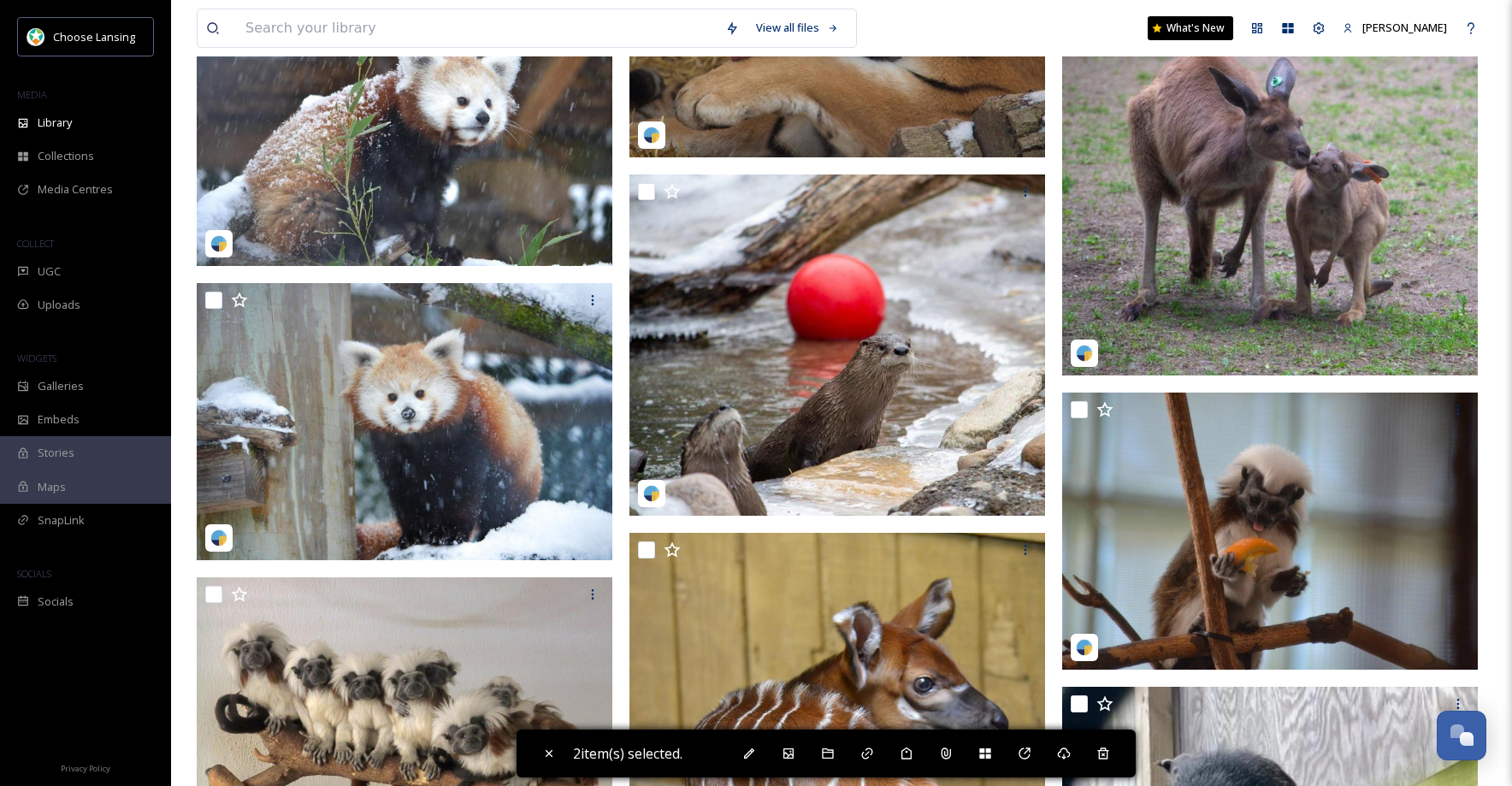
scroll to position [4668, 0]
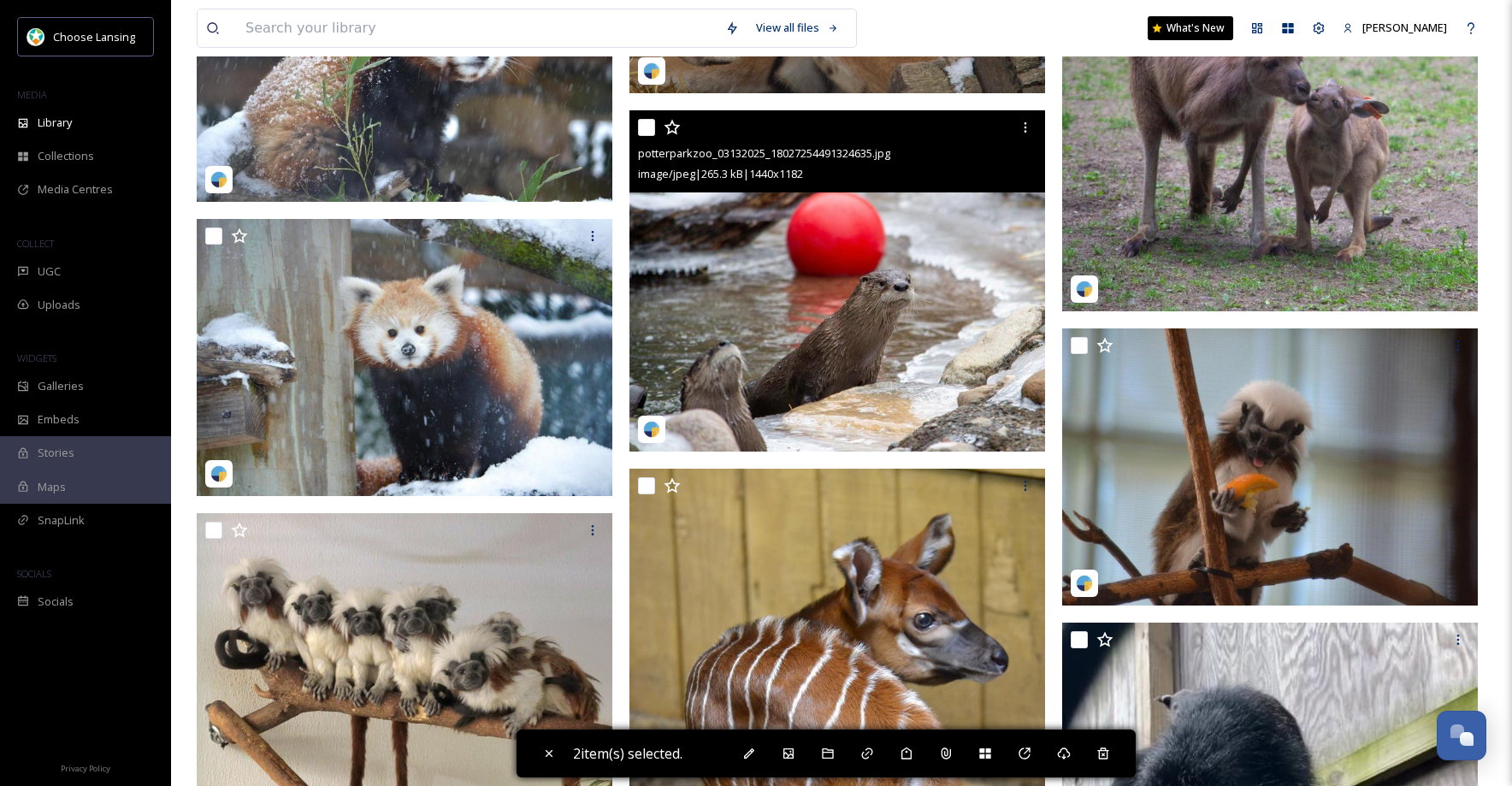
click at [649, 131] on input "checkbox" at bounding box center [647, 127] width 18 height 18
checkbox input "true"
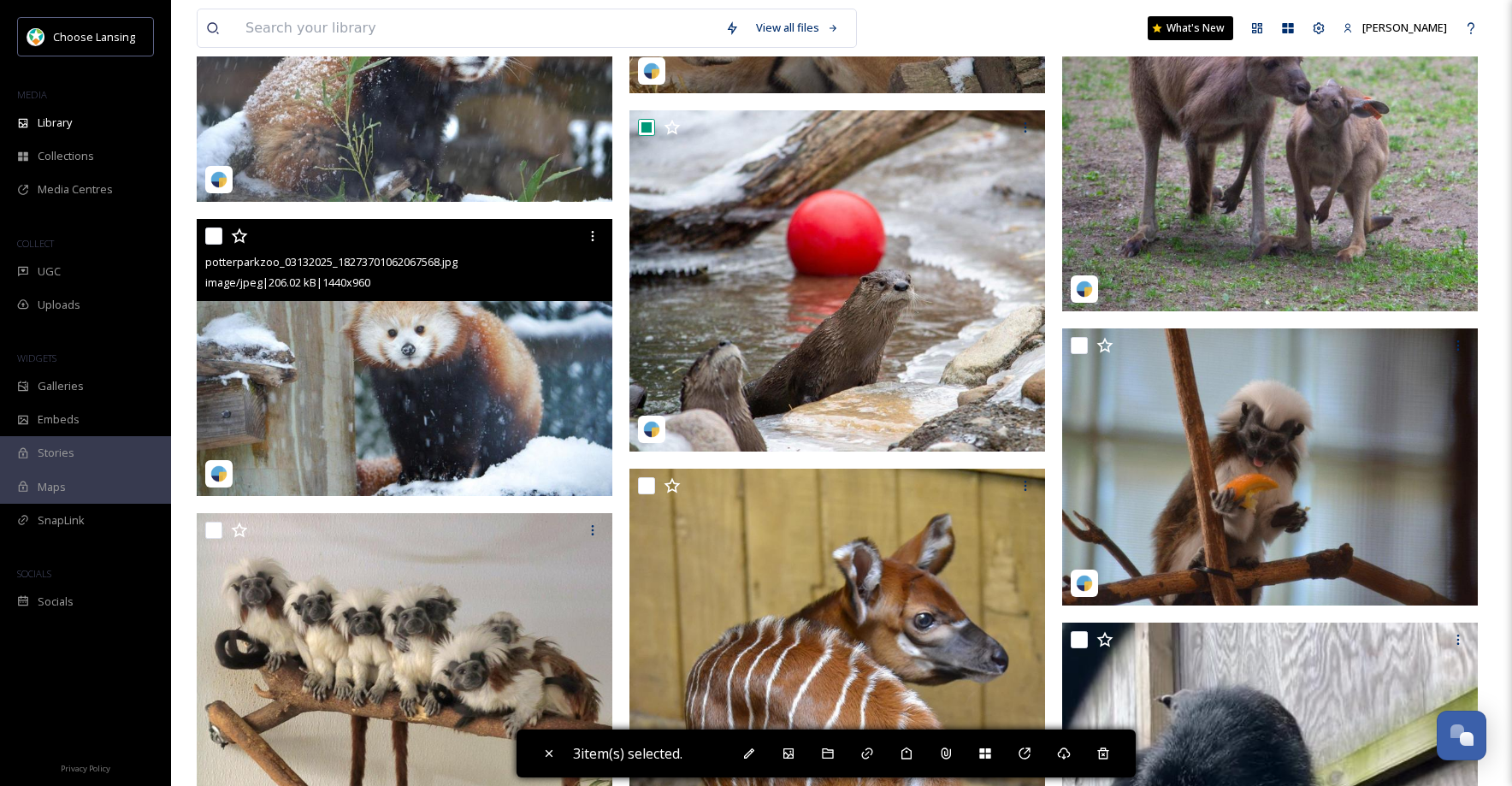
click at [209, 238] on input "checkbox" at bounding box center [214, 236] width 18 height 18
checkbox input "true"
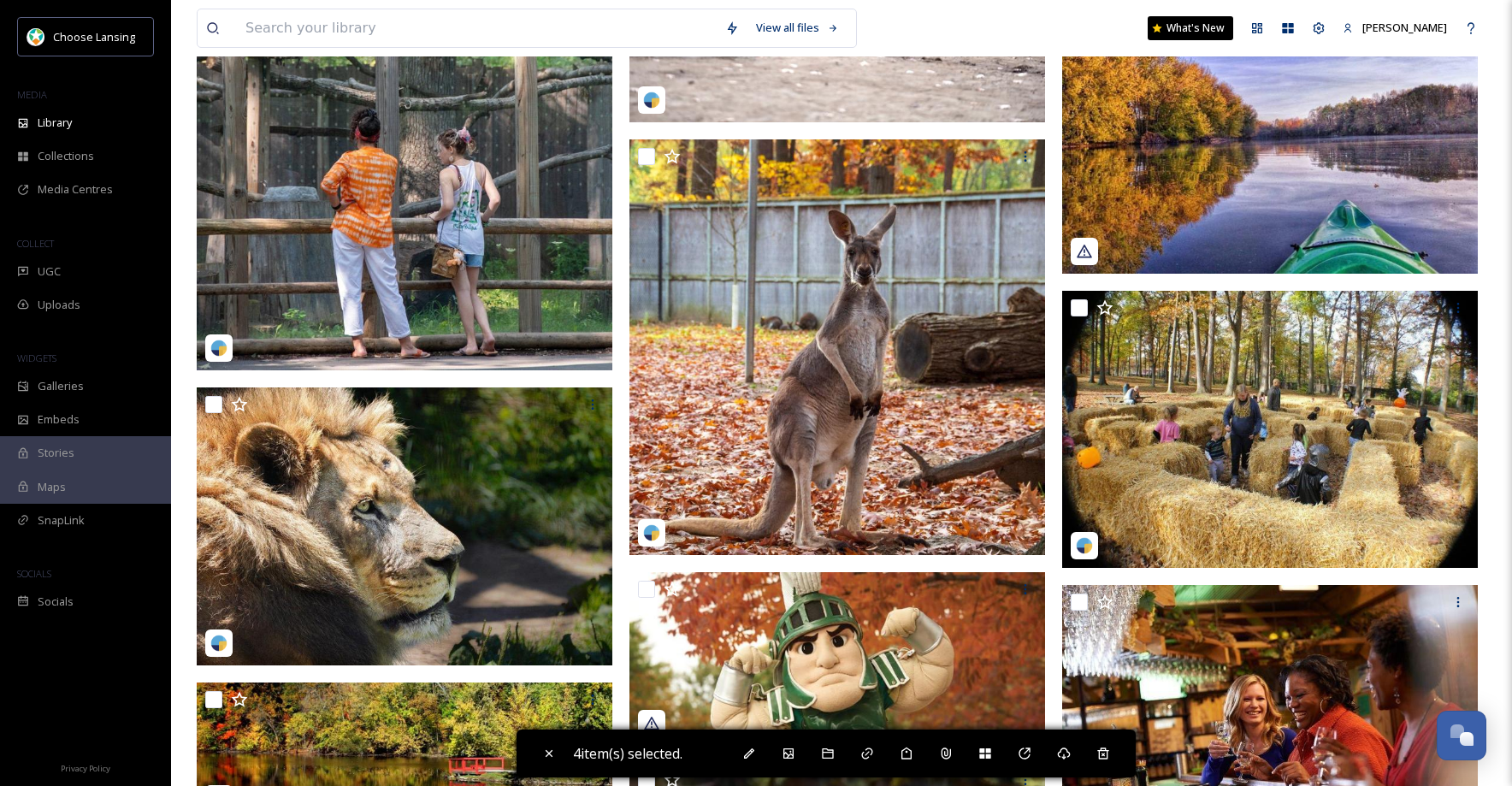
scroll to position [1791, 0]
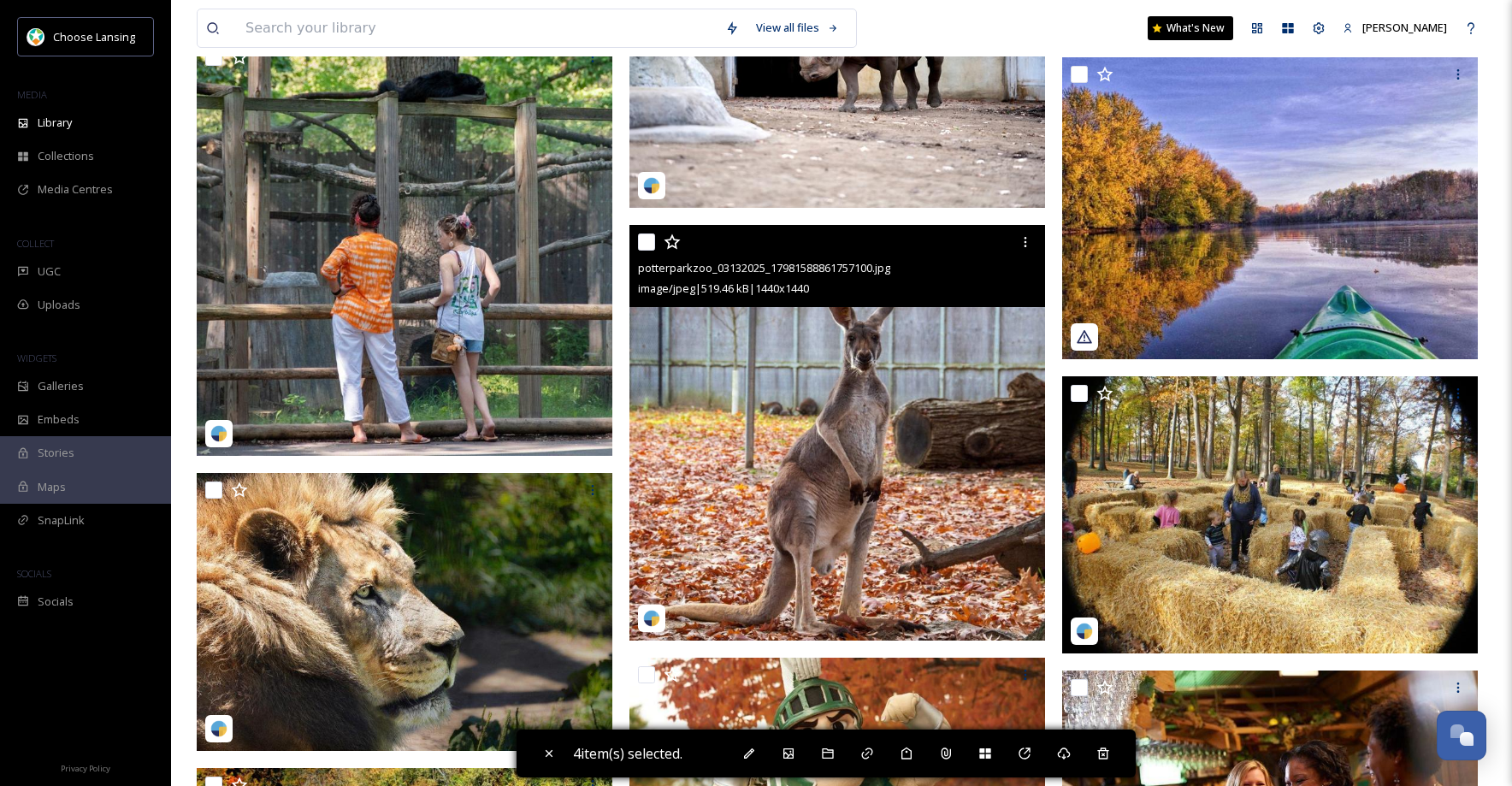
click at [645, 244] on input "checkbox" at bounding box center [647, 242] width 18 height 18
checkbox input "true"
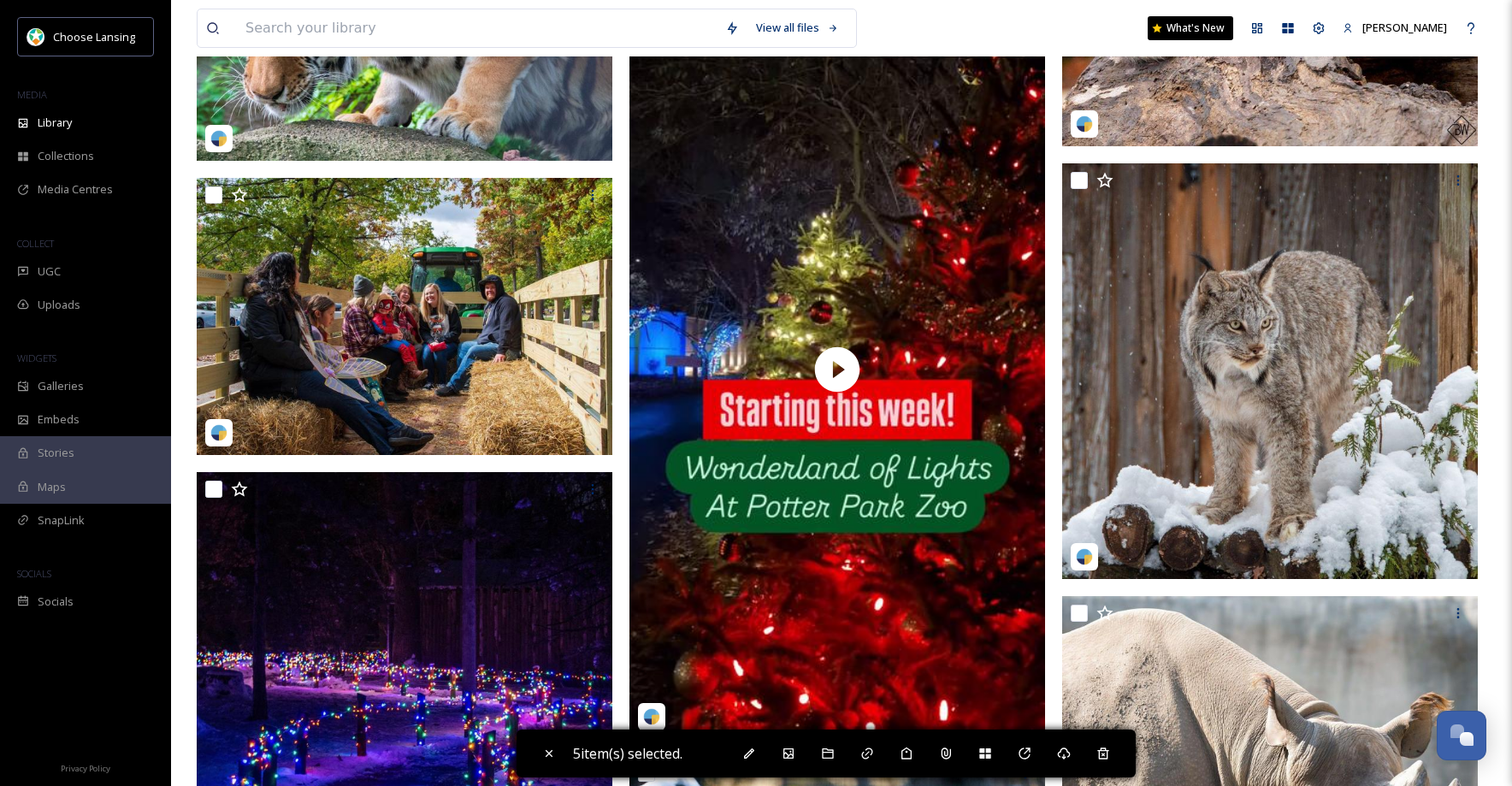
scroll to position [10886, 0]
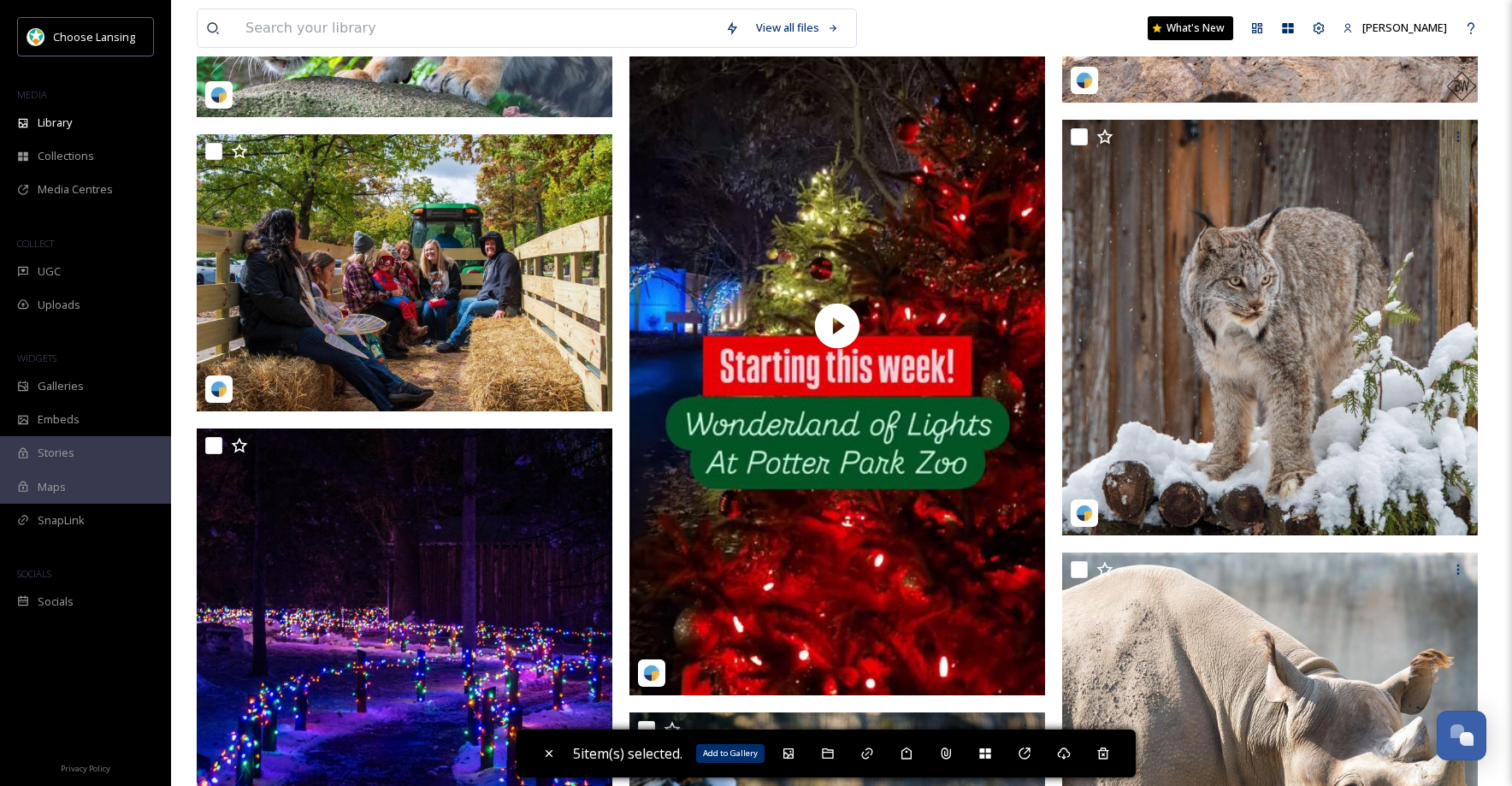
drag, startPoint x: 793, startPoint y: 760, endPoint x: 802, endPoint y: 723, distance: 38.1
click at [793, 760] on icon at bounding box center [789, 754] width 14 height 14
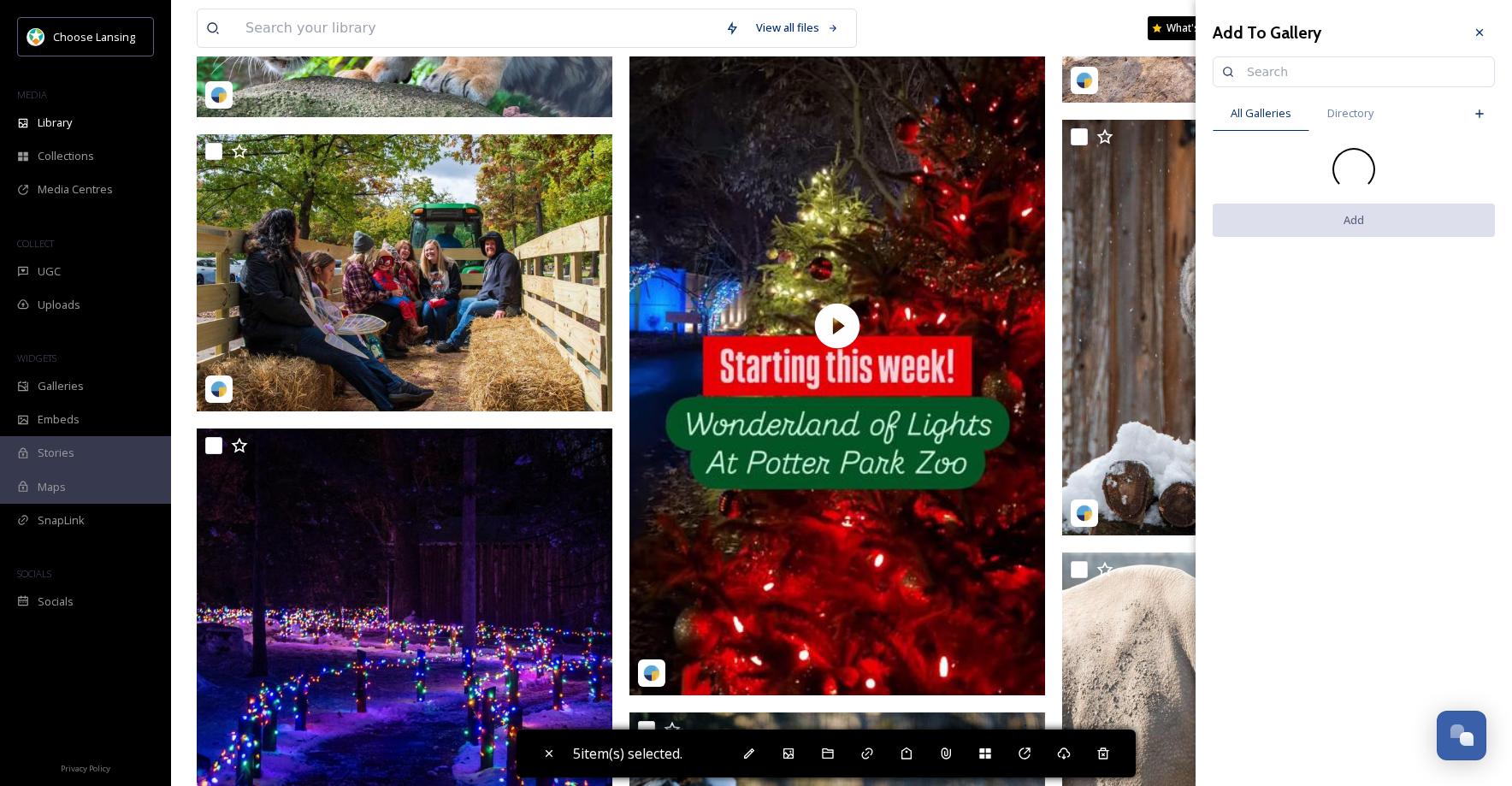
click at [1273, 78] on input at bounding box center [1361, 71] width 247 height 34
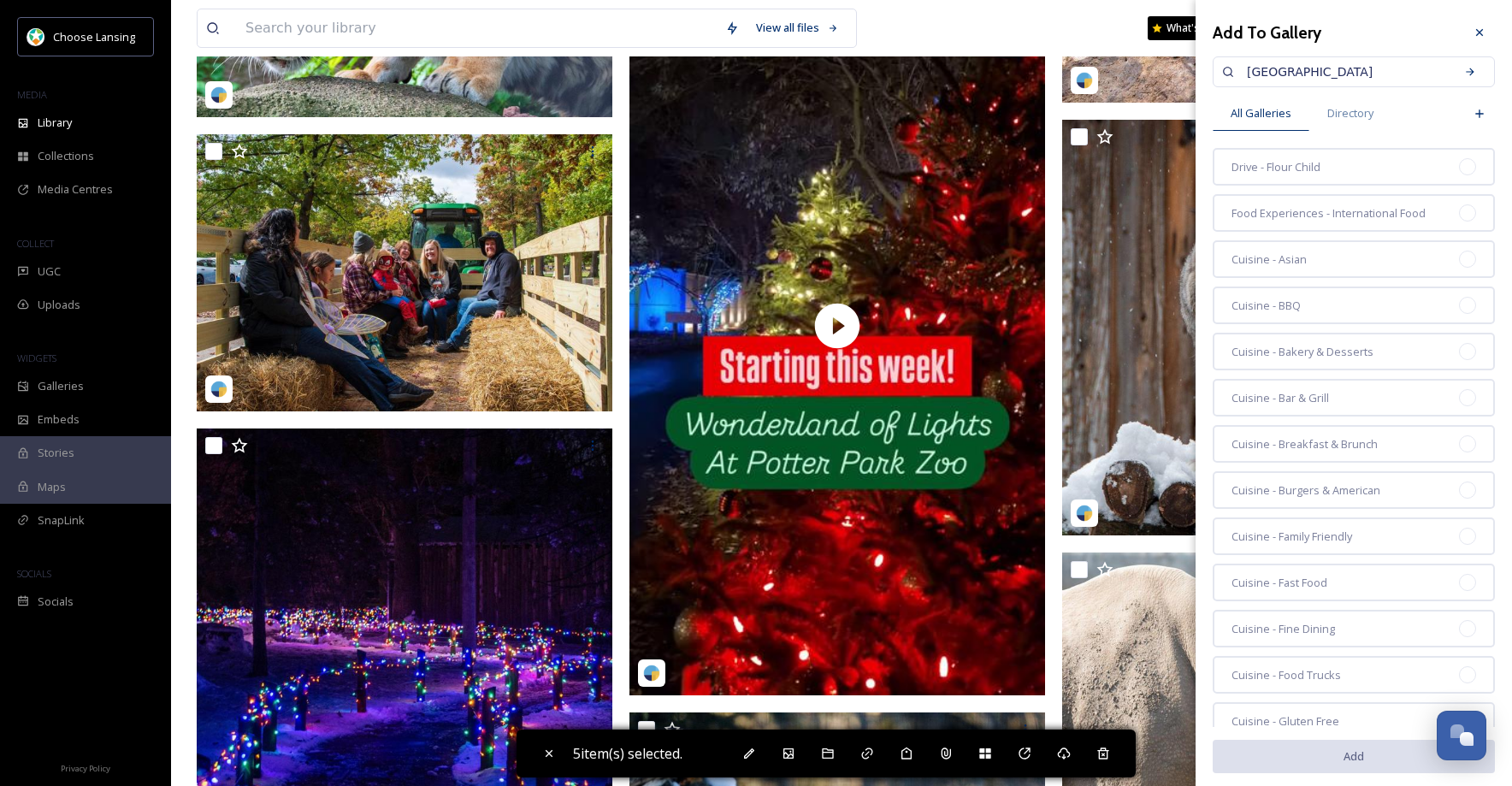
type input "[GEOGRAPHIC_DATA]"
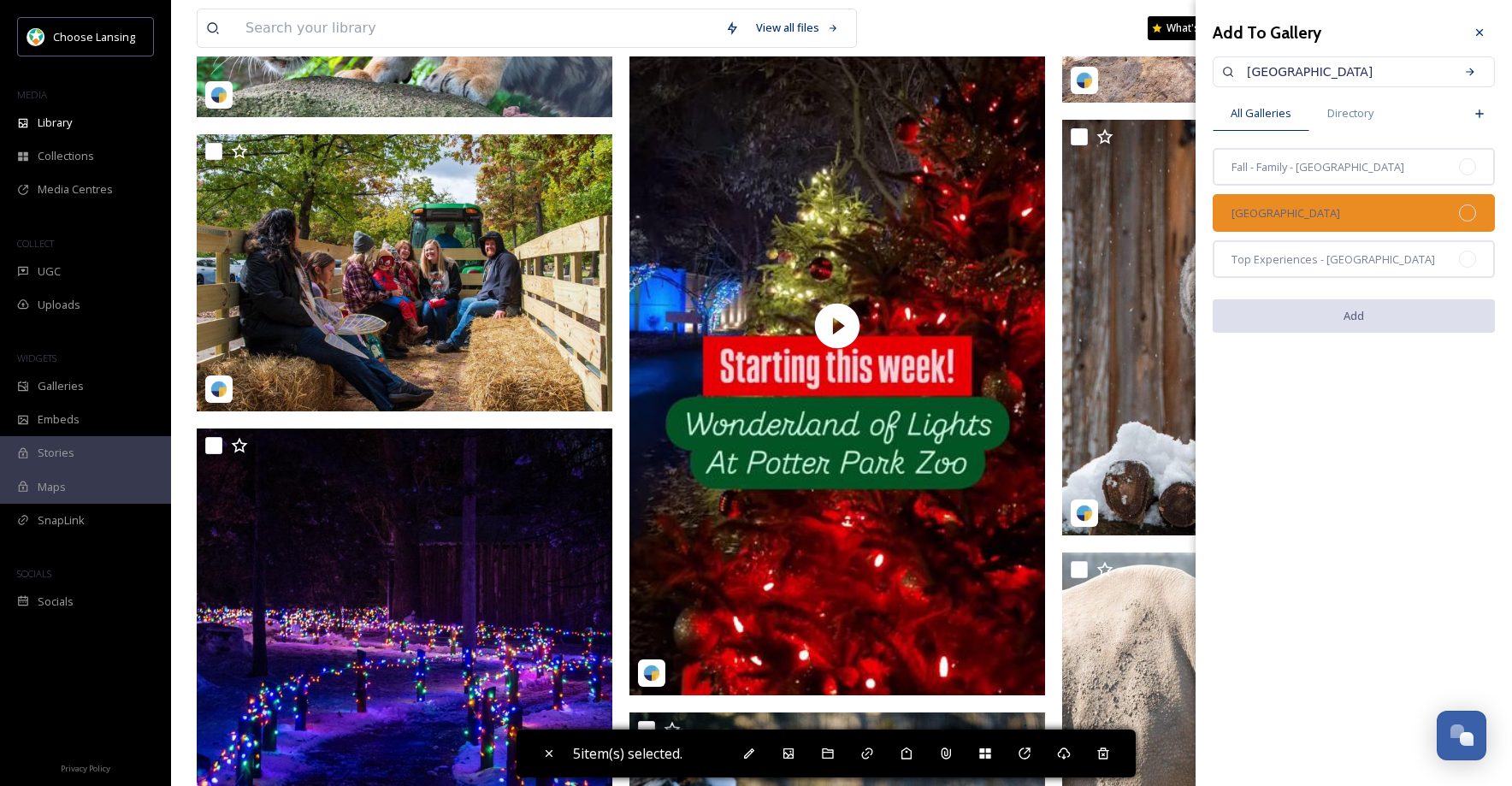
click at [1449, 210] on div "[GEOGRAPHIC_DATA]" at bounding box center [1354, 213] width 282 height 38
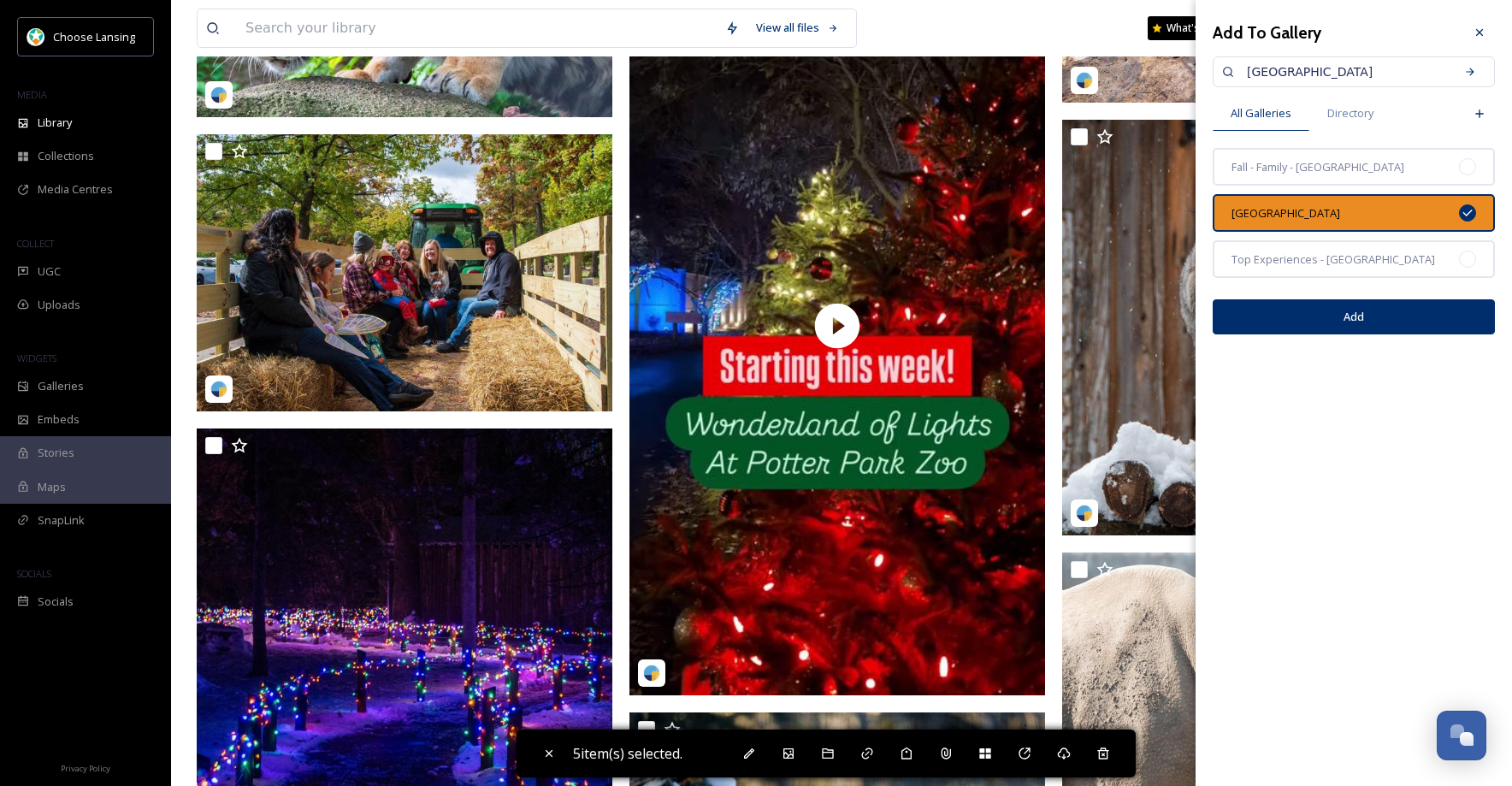
click at [1406, 315] on button "Add" at bounding box center [1354, 317] width 282 height 35
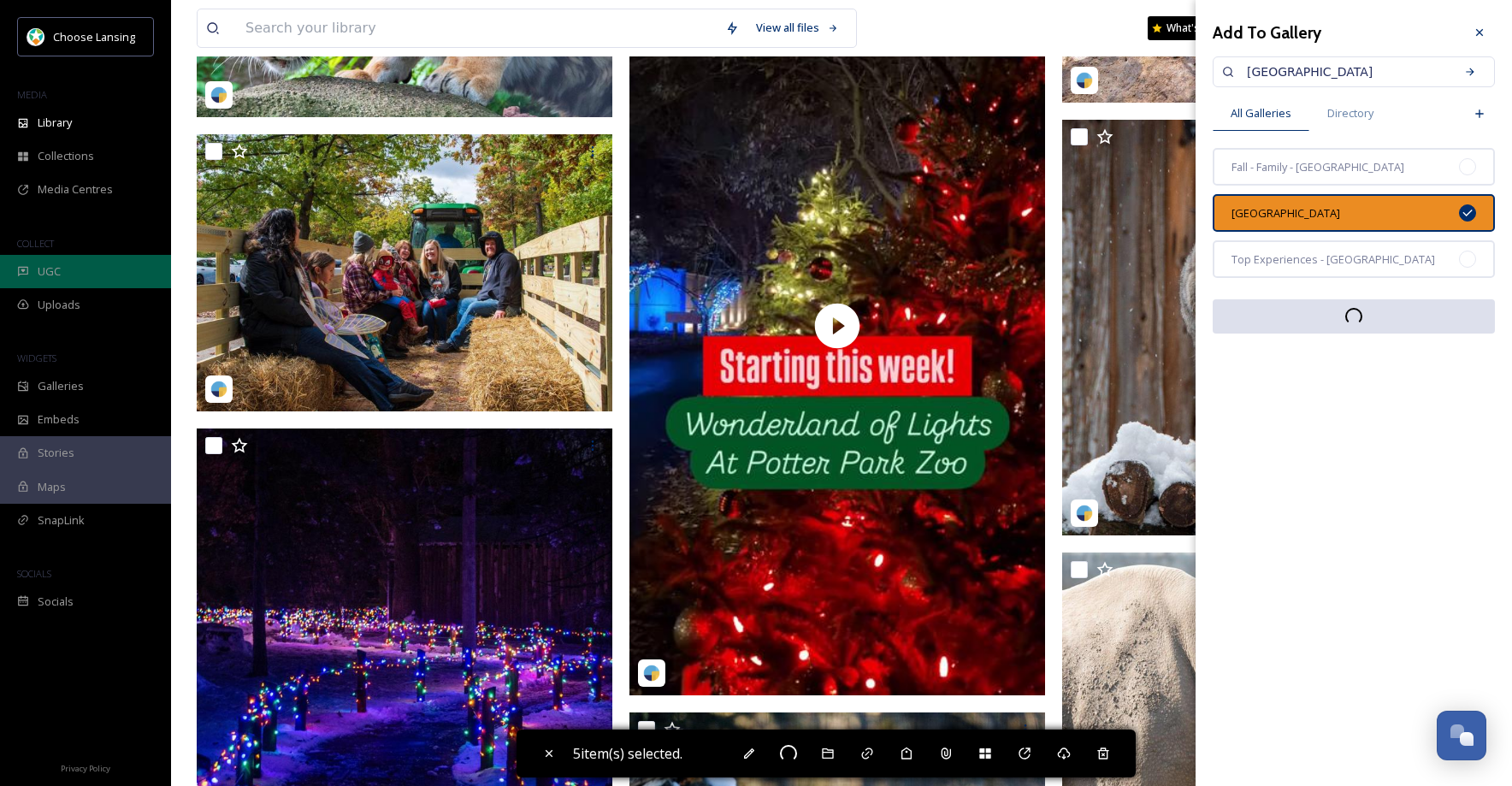
click at [61, 280] on div "UGC" at bounding box center [86, 271] width 171 height 33
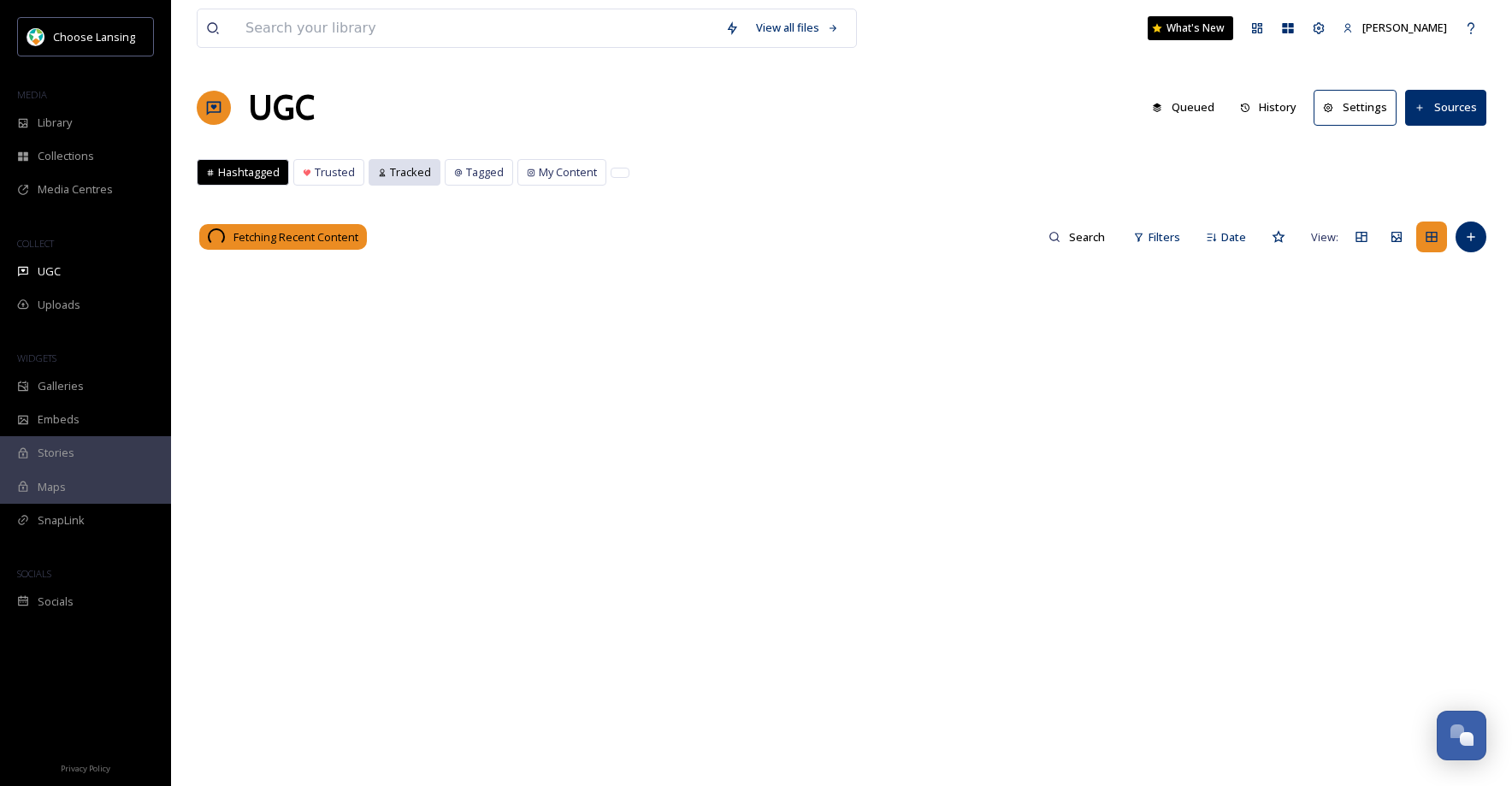
click at [416, 178] on span "Tracked" at bounding box center [410, 172] width 41 height 17
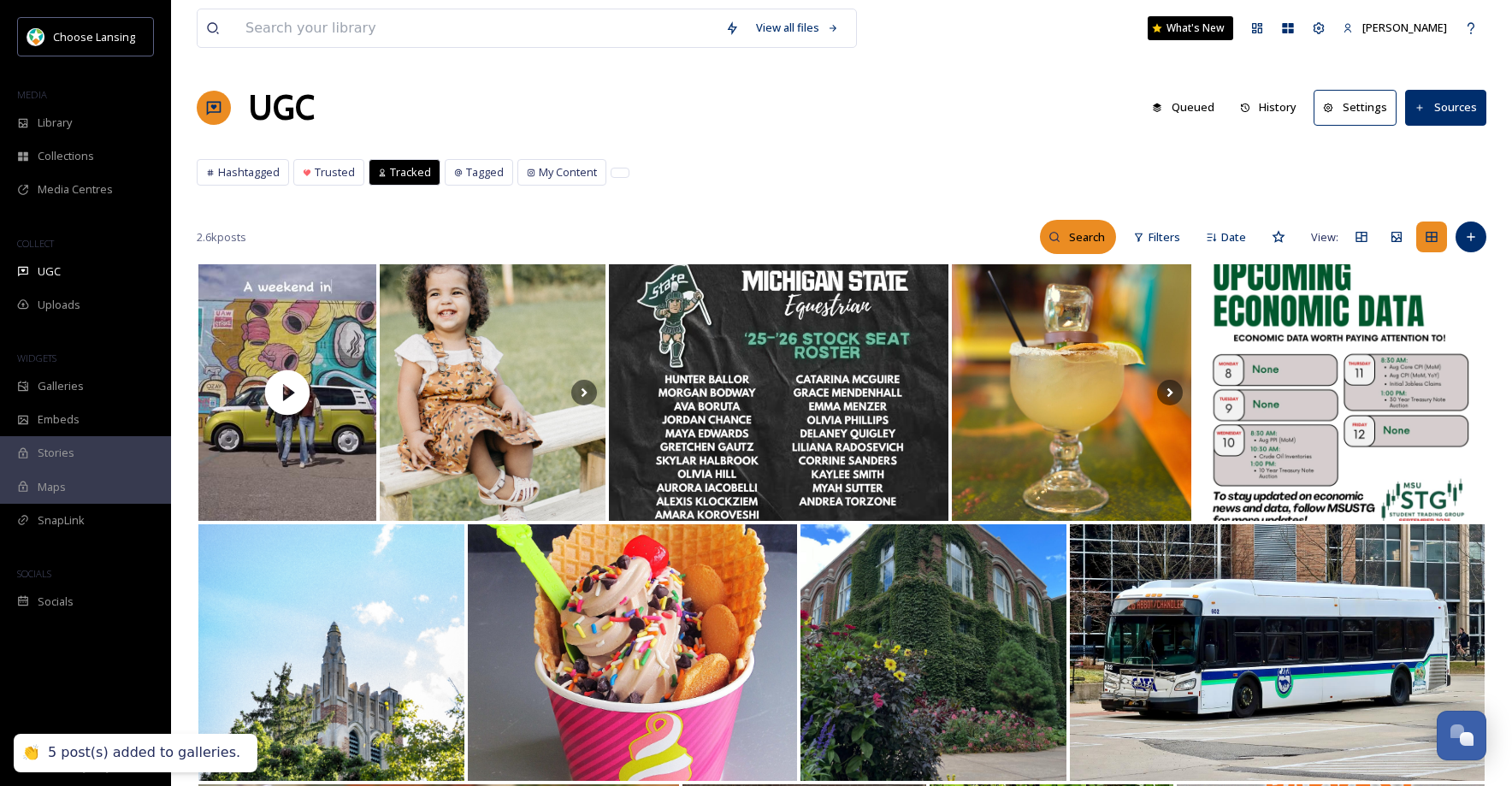
click at [1087, 247] on input at bounding box center [1087, 236] width 55 height 34
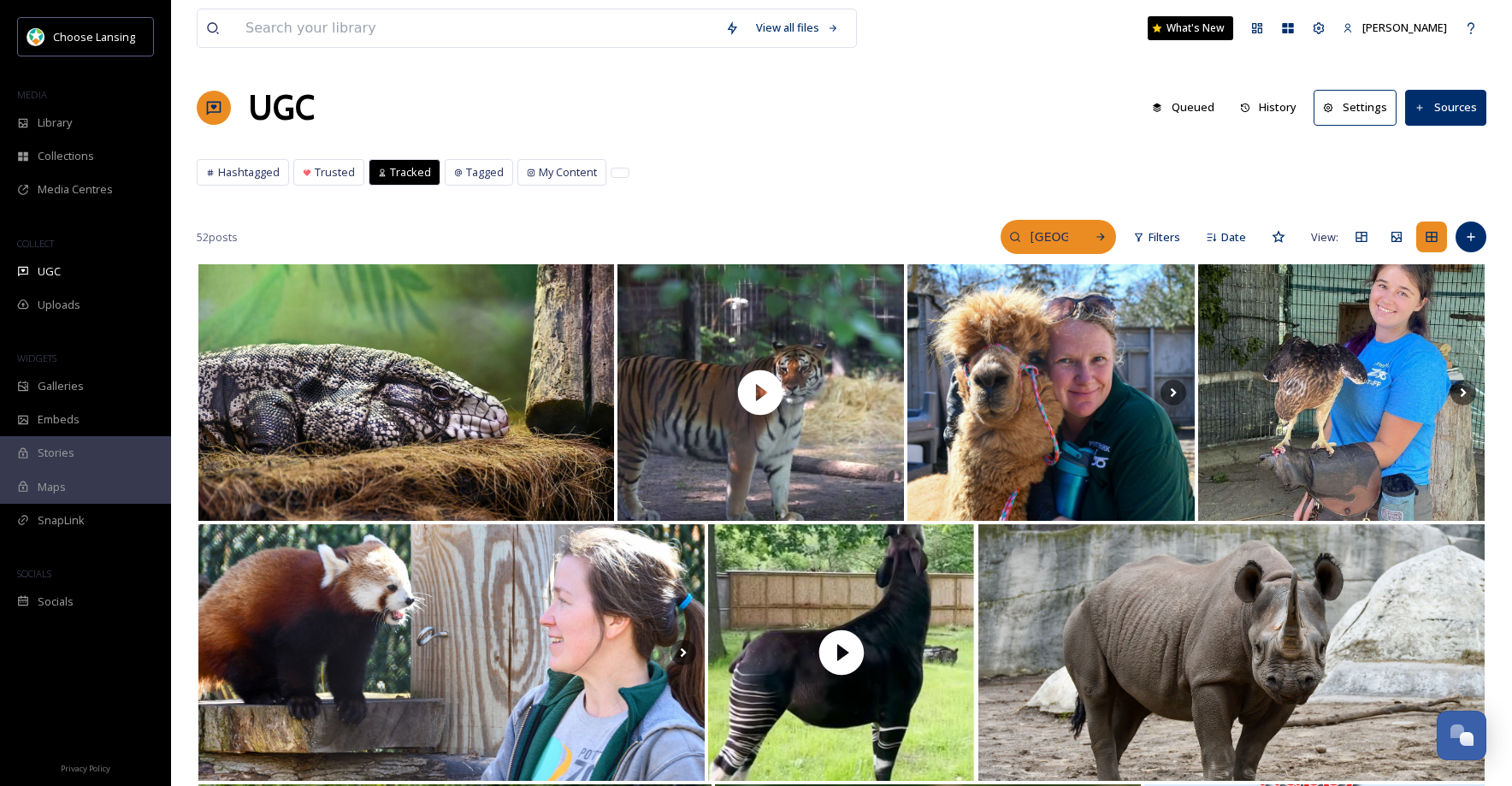
click at [1037, 233] on input "[GEOGRAPHIC_DATA]" at bounding box center [1048, 236] width 55 height 34
click at [996, 239] on input "[GEOGRAPHIC_DATA]" at bounding box center [1012, 236] width 128 height 34
drag, startPoint x: 1017, startPoint y: 237, endPoint x: 1093, endPoint y: 247, distance: 76.7
click at [1017, 237] on input "[GEOGRAPHIC_DATA]" at bounding box center [1012, 236] width 128 height 34
type input "potterparkzoo"
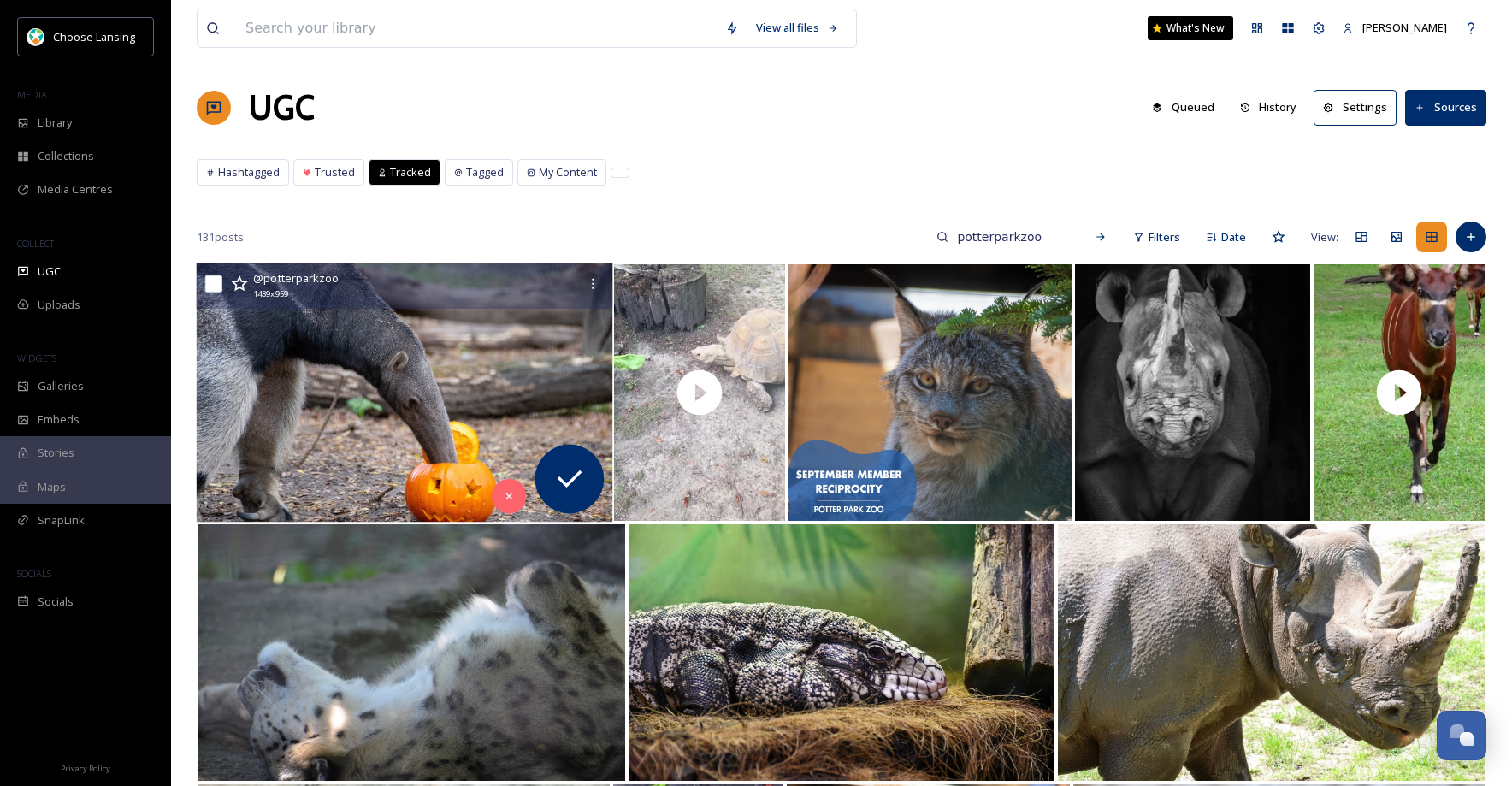
click at [216, 287] on input "checkbox" at bounding box center [214, 284] width 18 height 18
checkbox input "true"
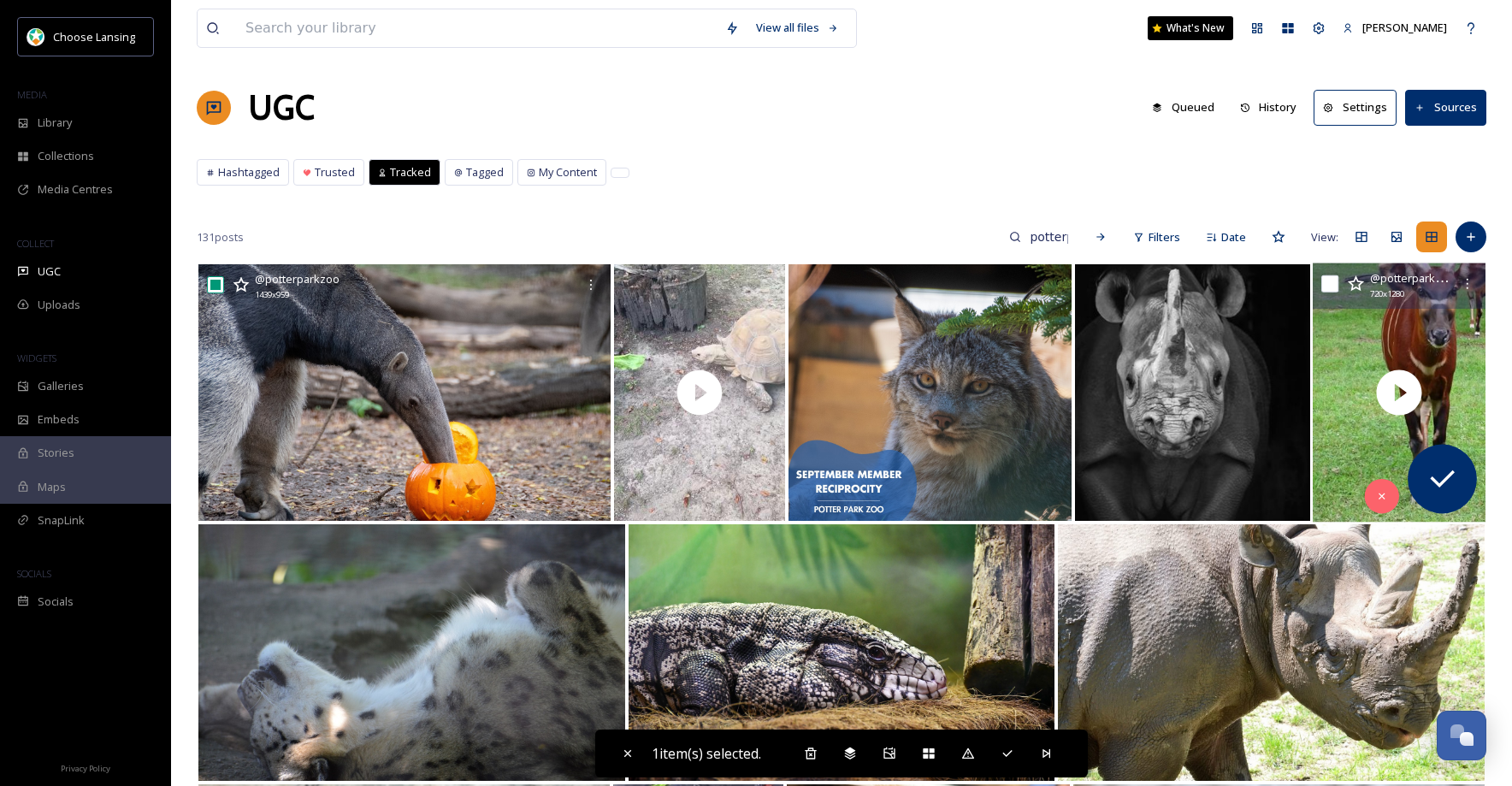
drag, startPoint x: 1325, startPoint y: 284, endPoint x: 1356, endPoint y: 280, distance: 31.3
click at [1325, 284] on input "checkbox" at bounding box center [1330, 284] width 18 height 18
checkbox input "true"
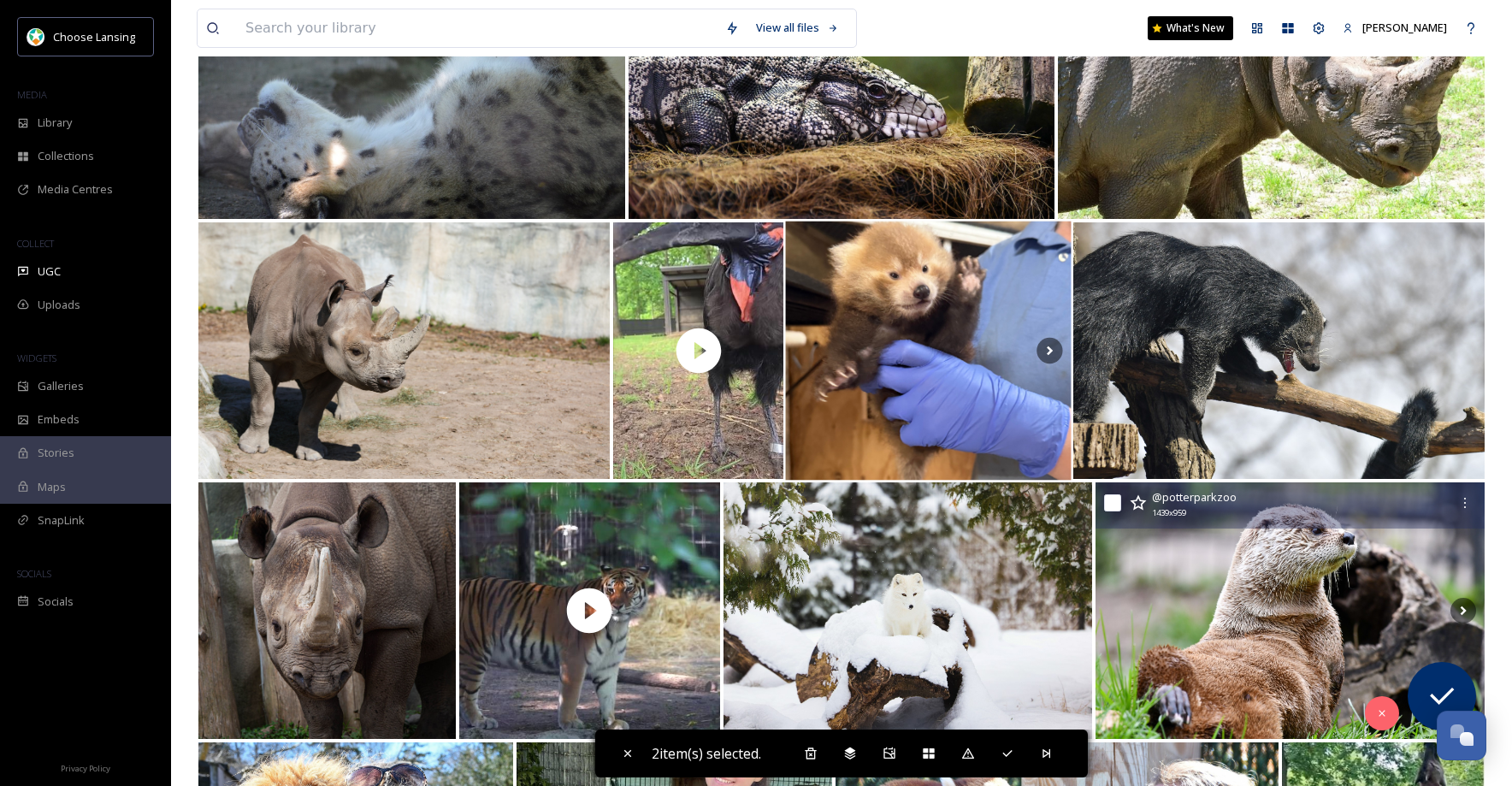
scroll to position [569, 0]
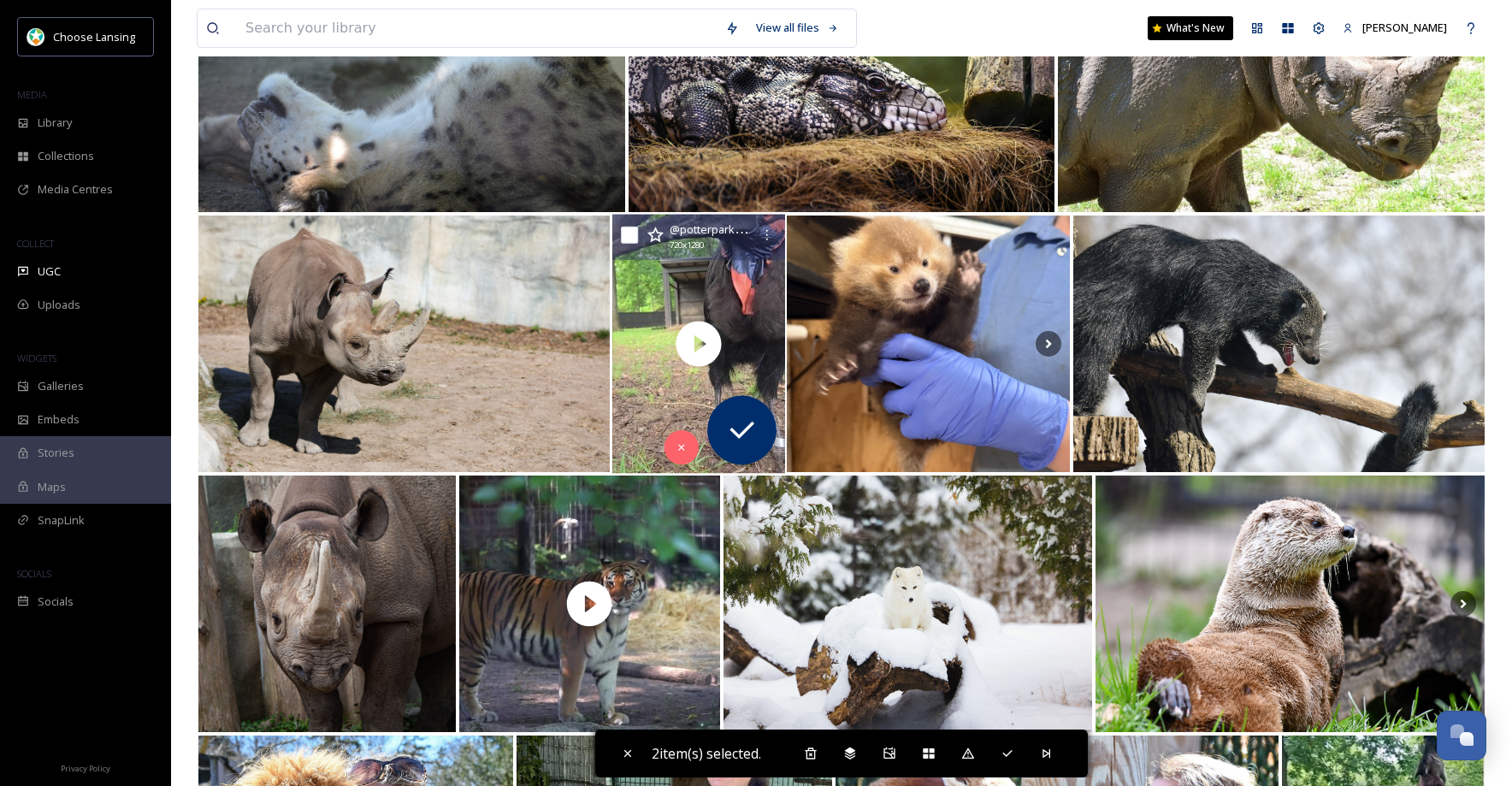
click at [634, 238] on input "checkbox" at bounding box center [629, 235] width 18 height 18
checkbox input "true"
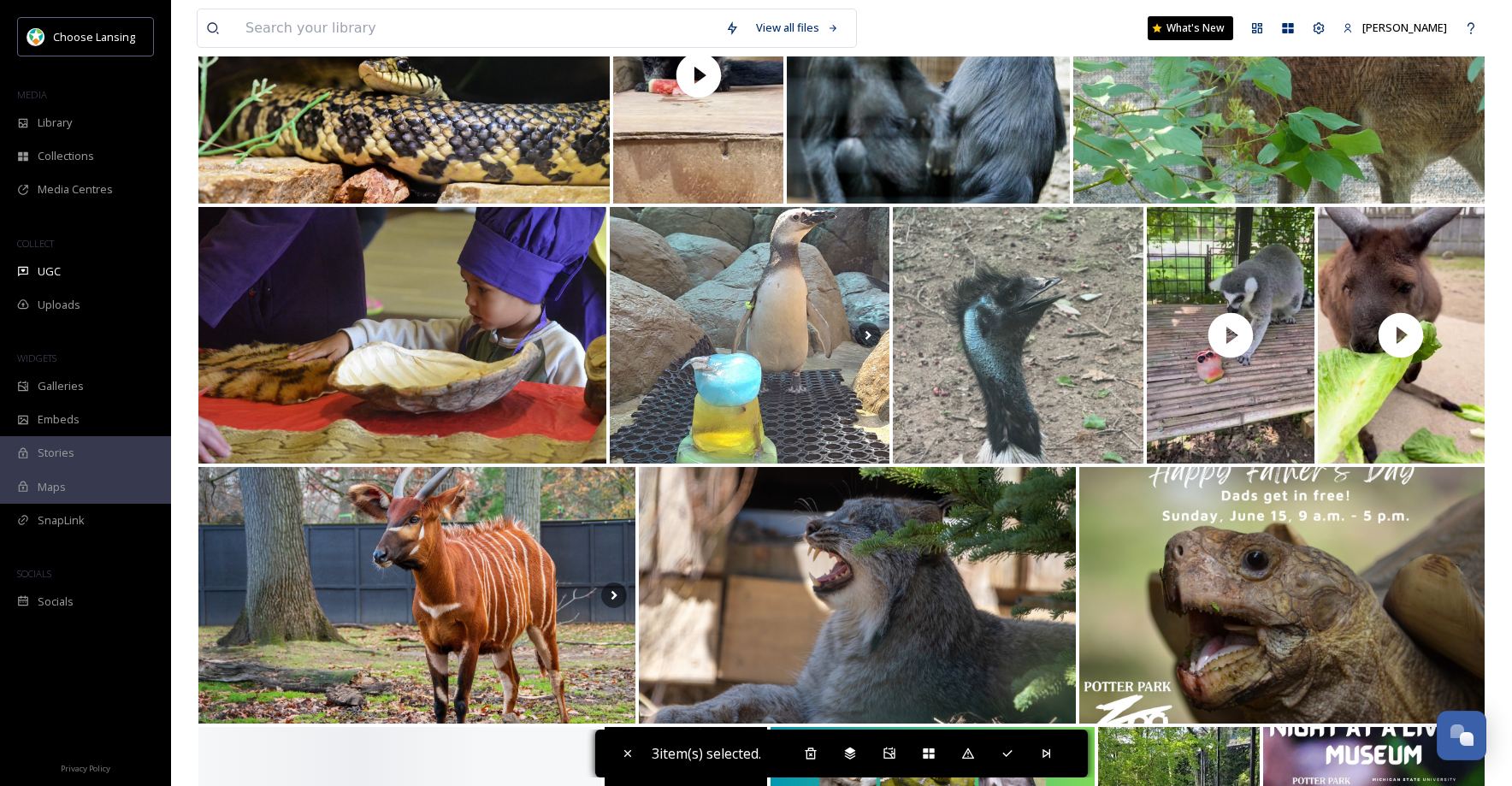
scroll to position [2165, 0]
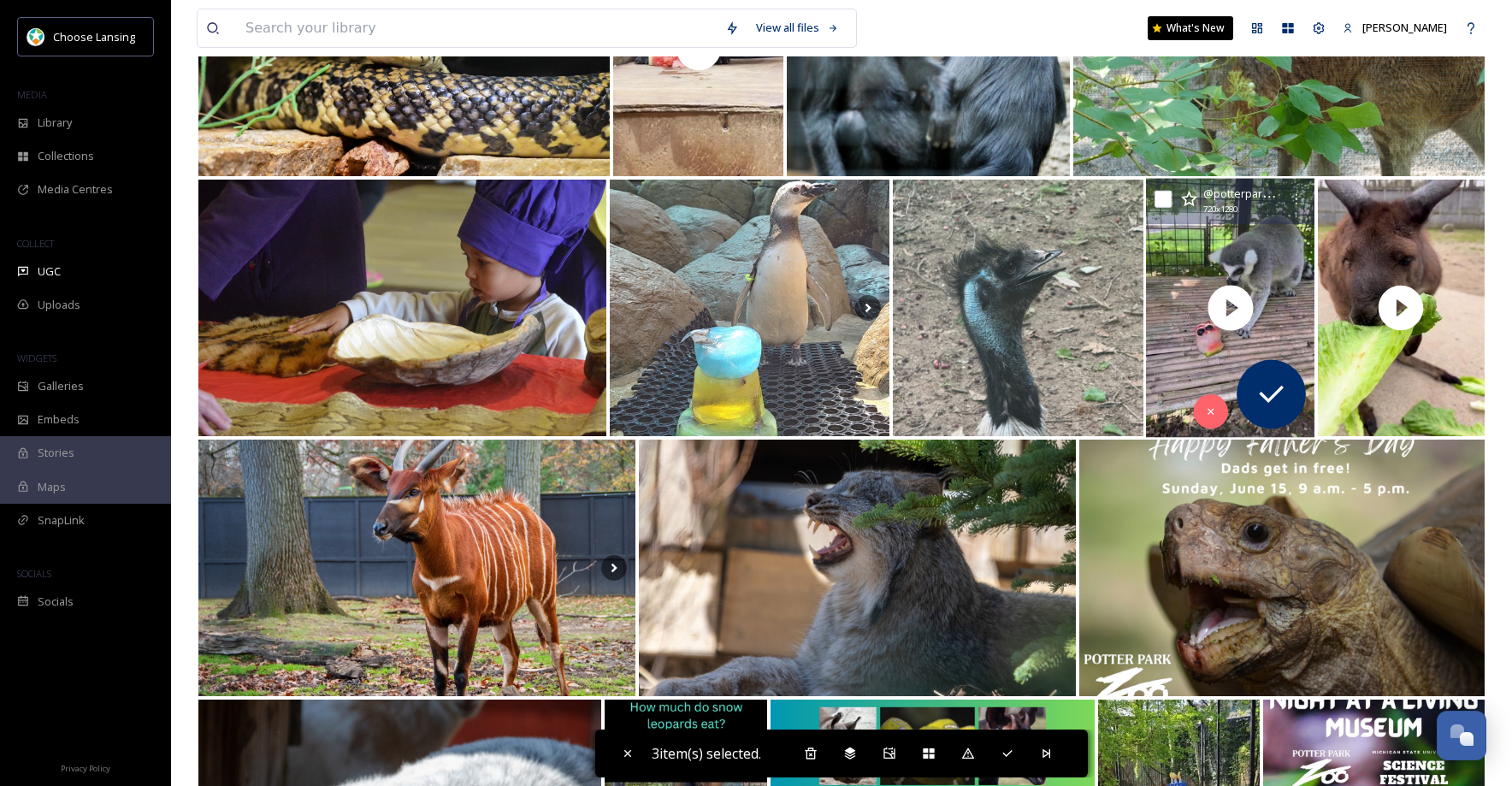
click at [1158, 196] on input "checkbox" at bounding box center [1163, 199] width 18 height 18
checkbox input "true"
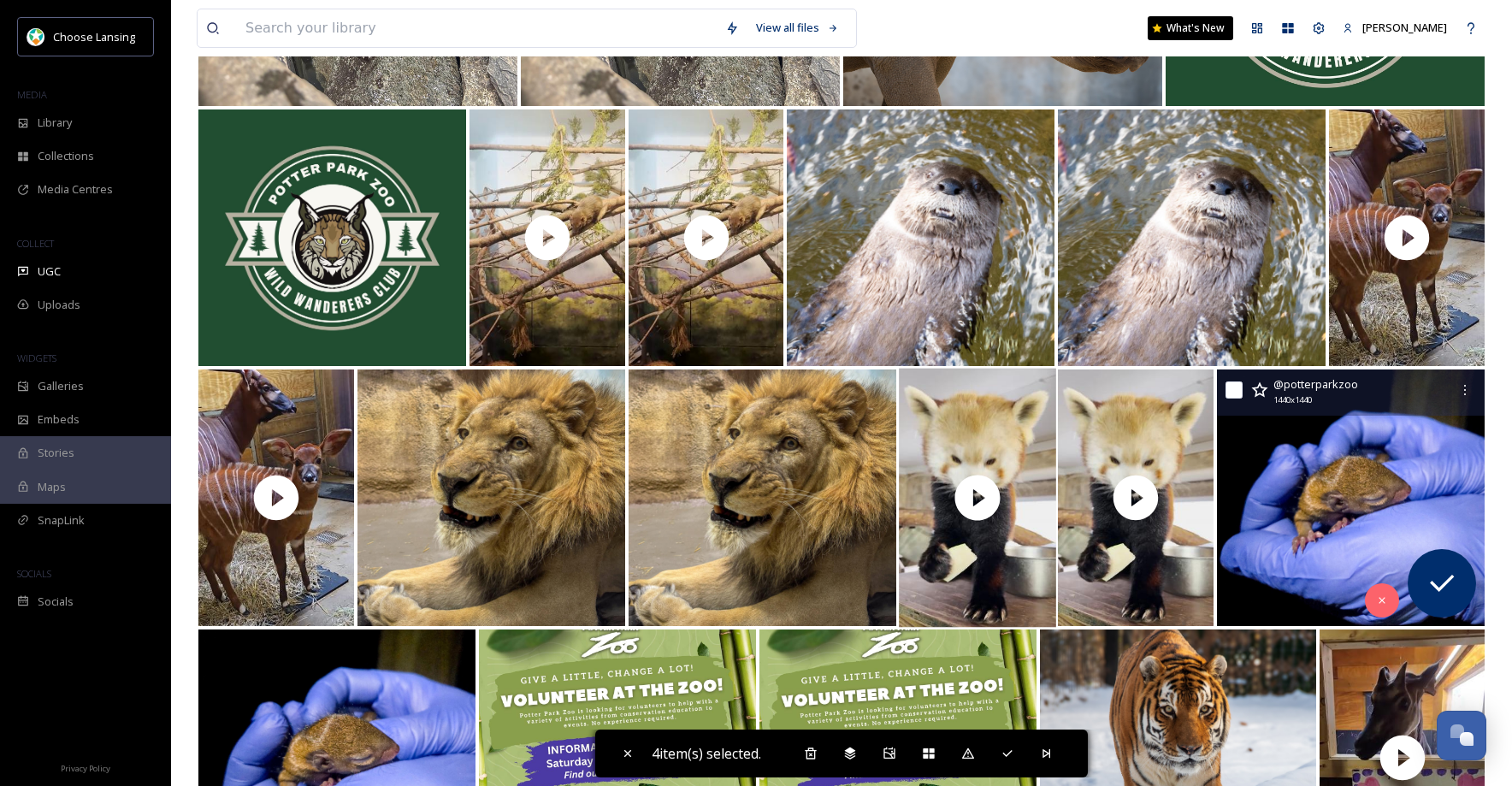
scroll to position [4852, 0]
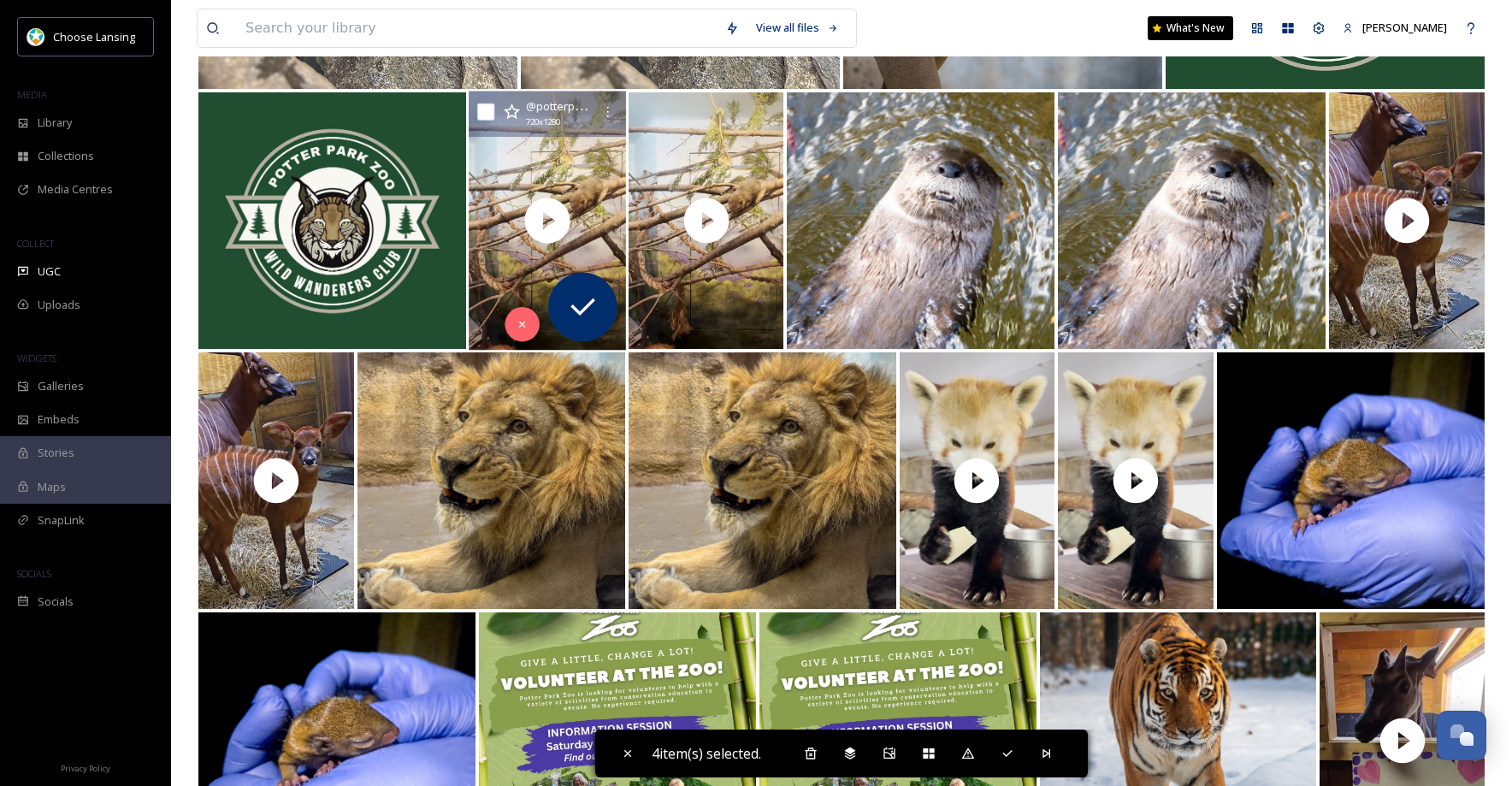
drag, startPoint x: 494, startPoint y: 114, endPoint x: 555, endPoint y: 120, distance: 61.3
click at [494, 114] on input "checkbox" at bounding box center [486, 112] width 18 height 18
checkbox input "true"
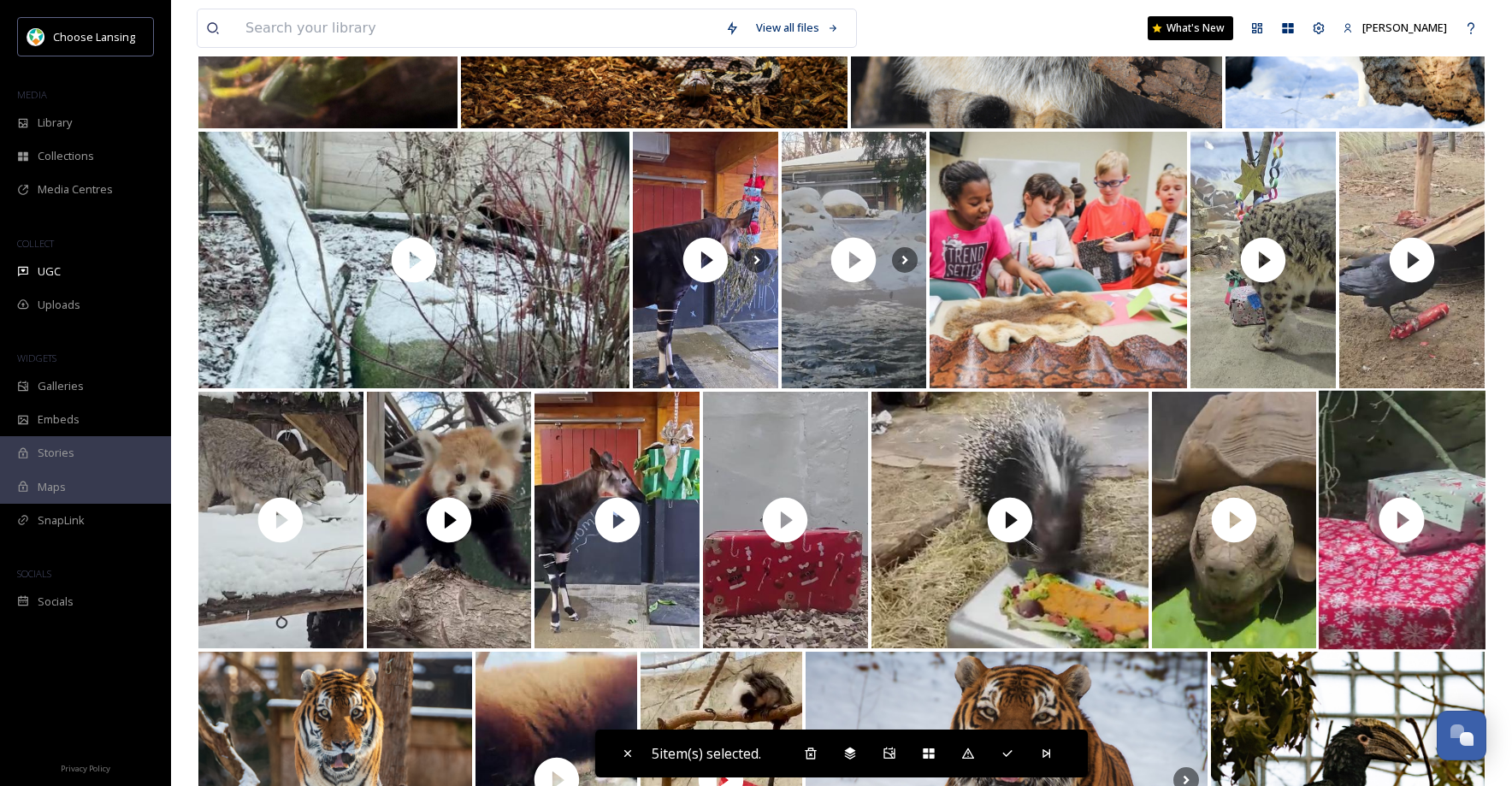
scroll to position [6365, 0]
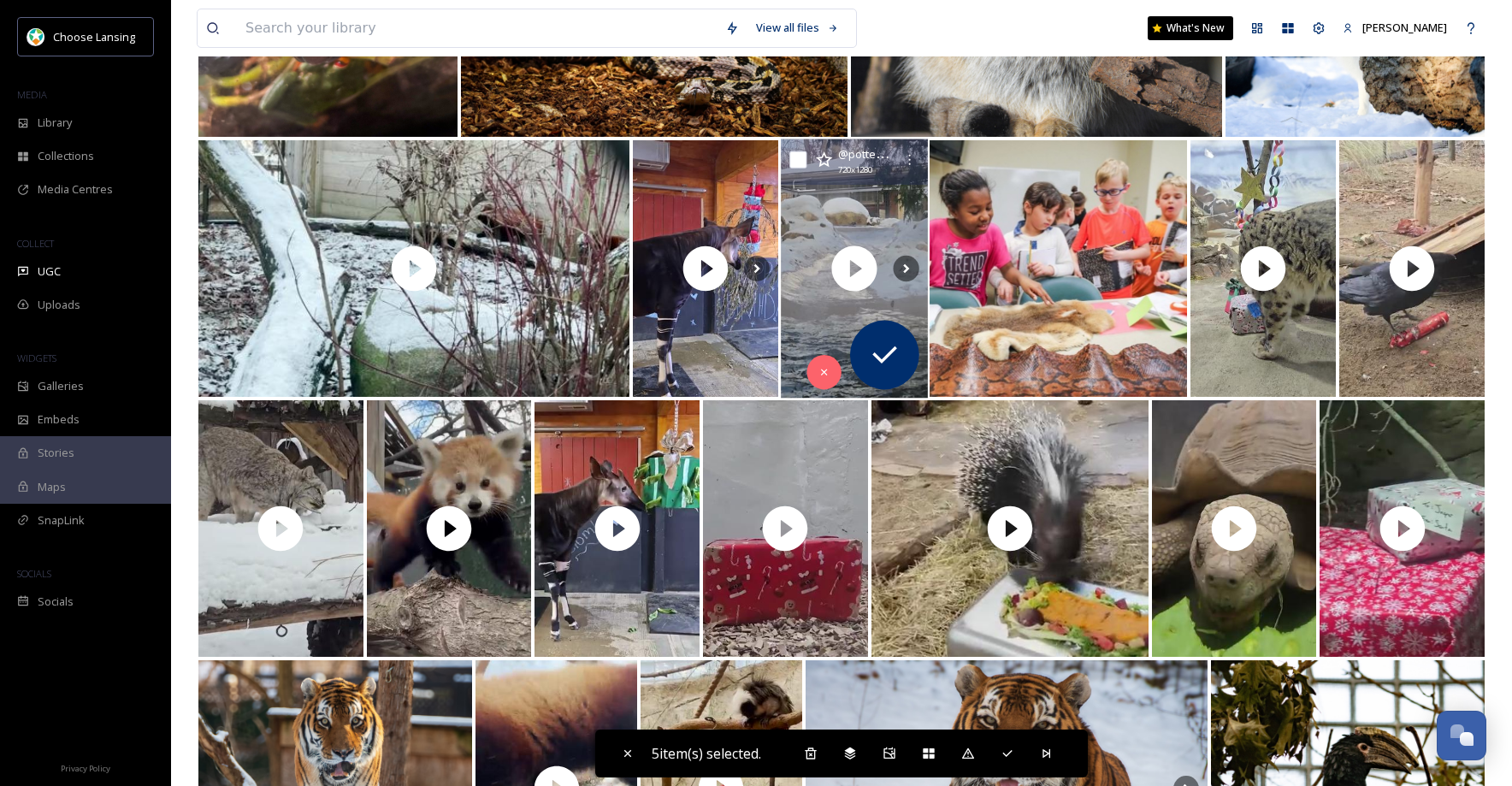
click at [801, 160] on input "checkbox" at bounding box center [798, 161] width 18 height 18
checkbox input "true"
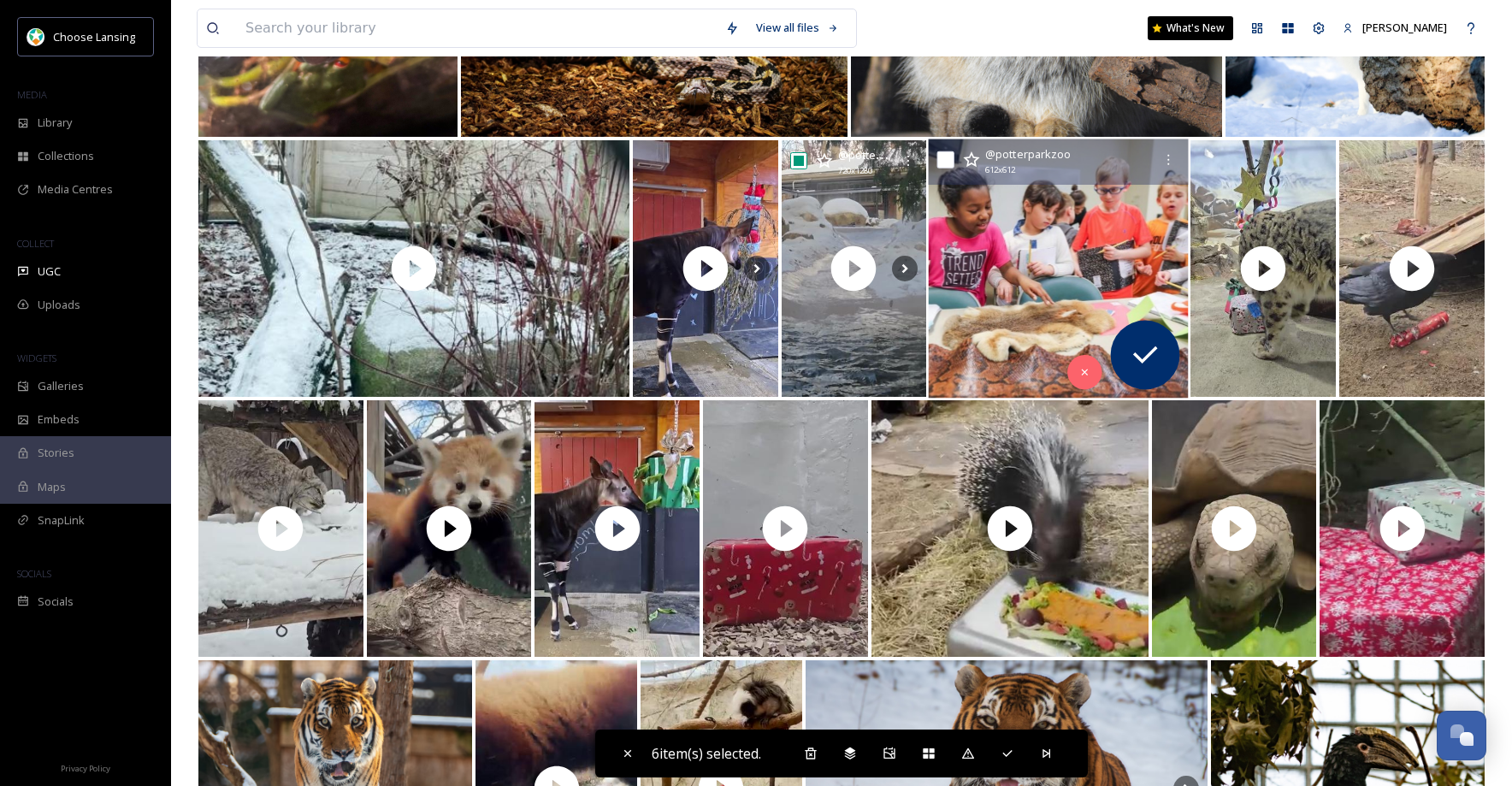
click at [946, 162] on input "checkbox" at bounding box center [946, 161] width 18 height 18
checkbox input "true"
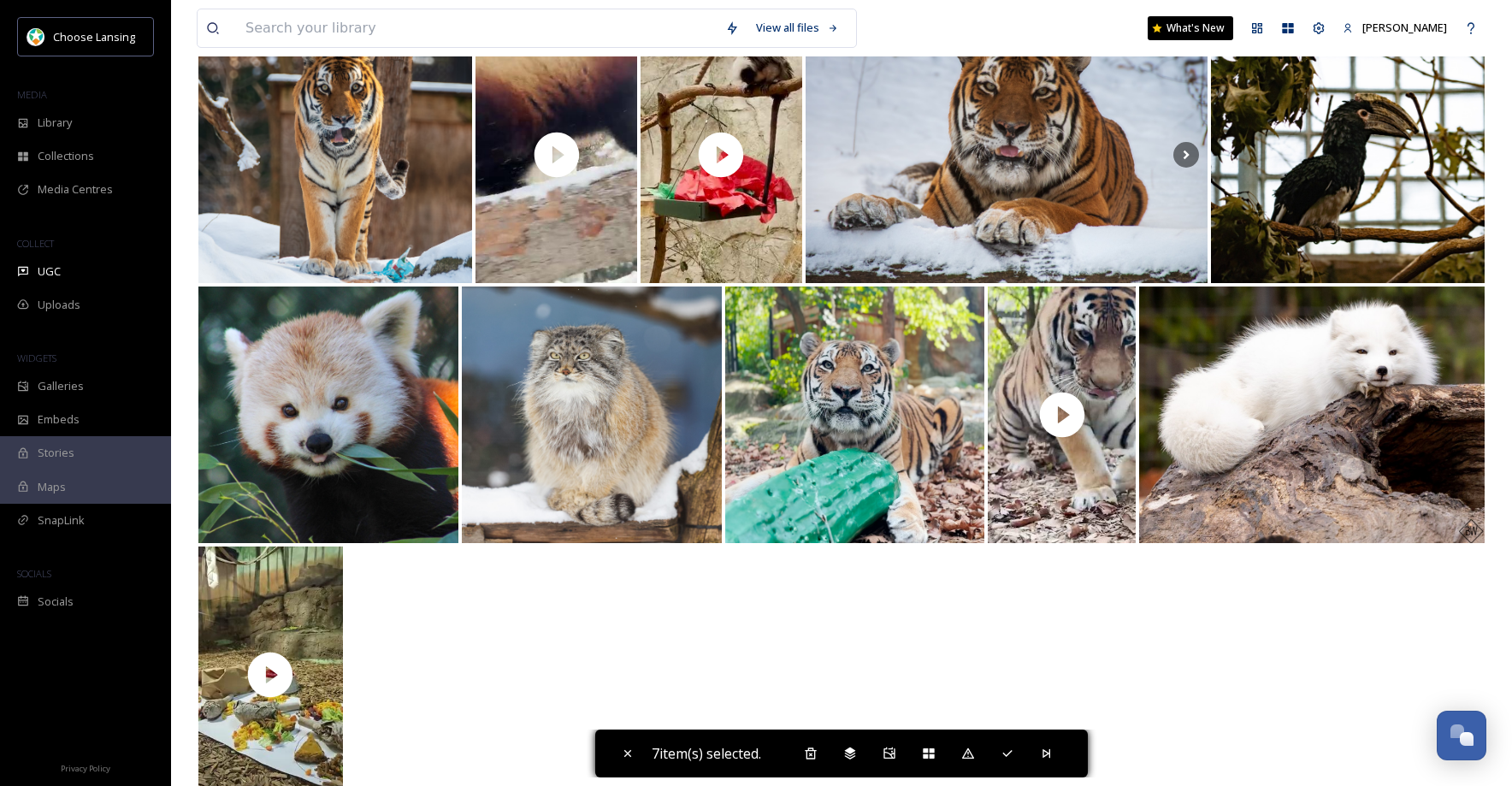
scroll to position [7007, 0]
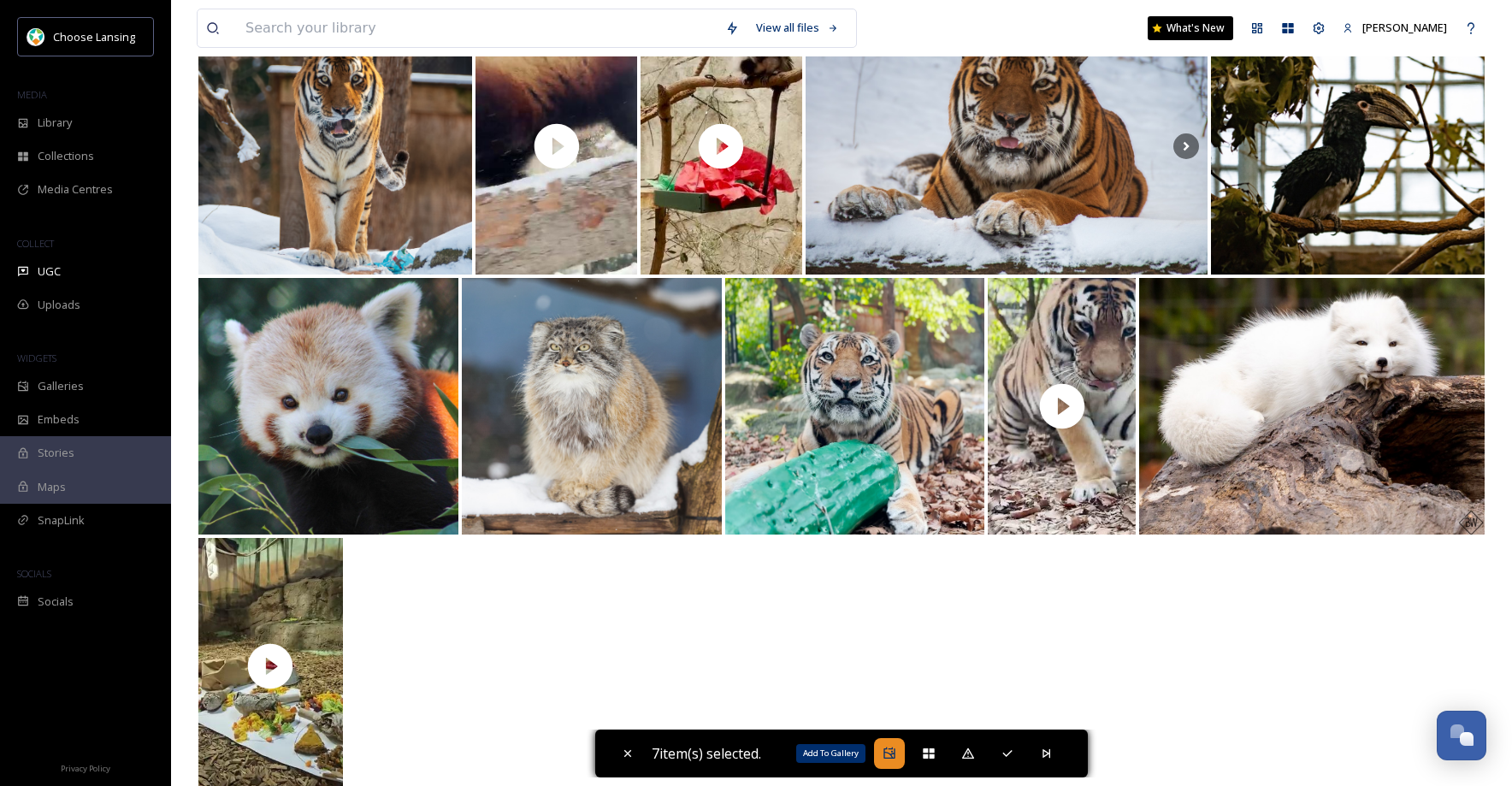
click at [898, 755] on div "Add To Gallery" at bounding box center [890, 754] width 31 height 31
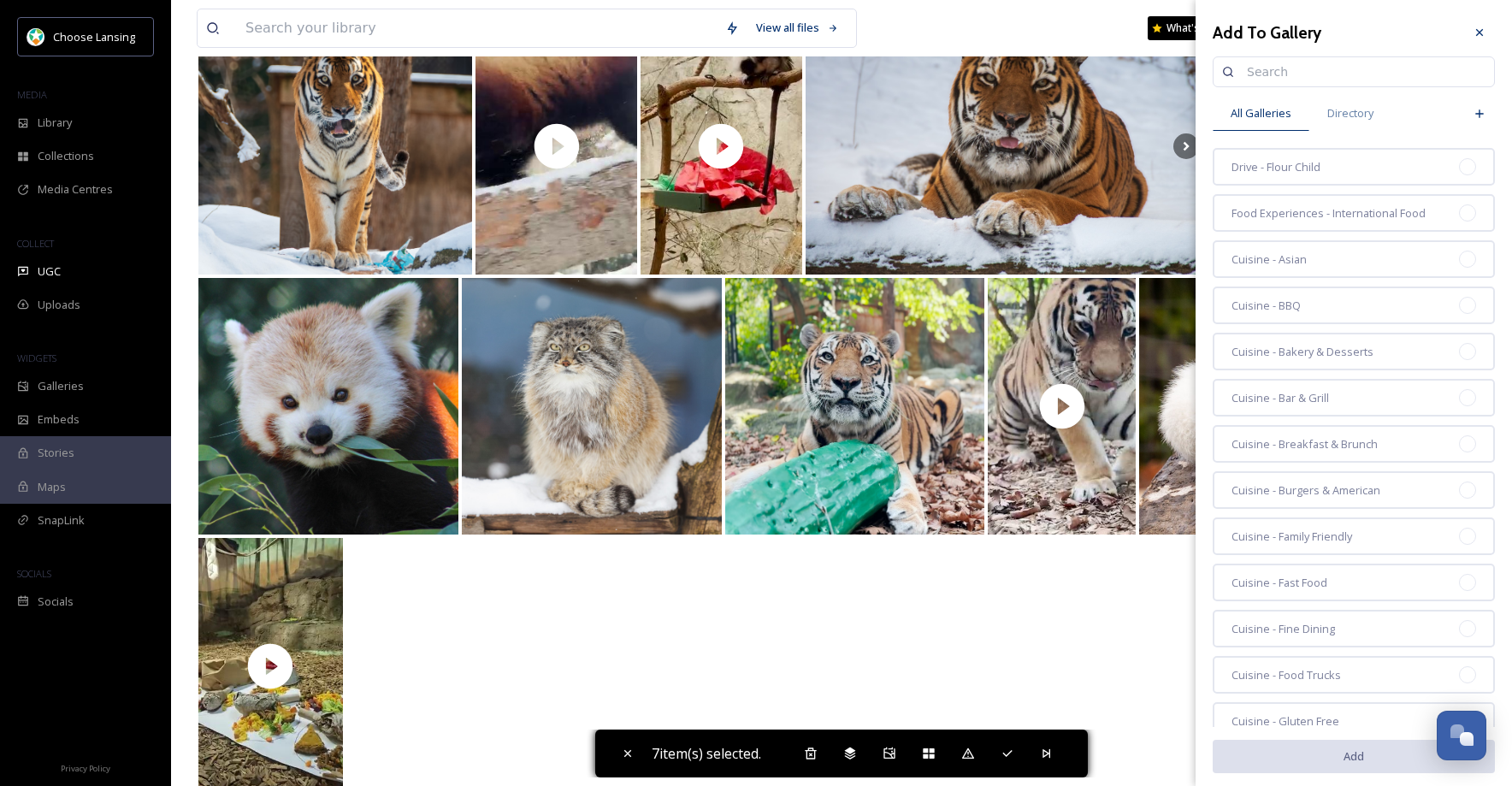
click at [1247, 75] on input at bounding box center [1361, 71] width 247 height 34
type input "[GEOGRAPHIC_DATA]"
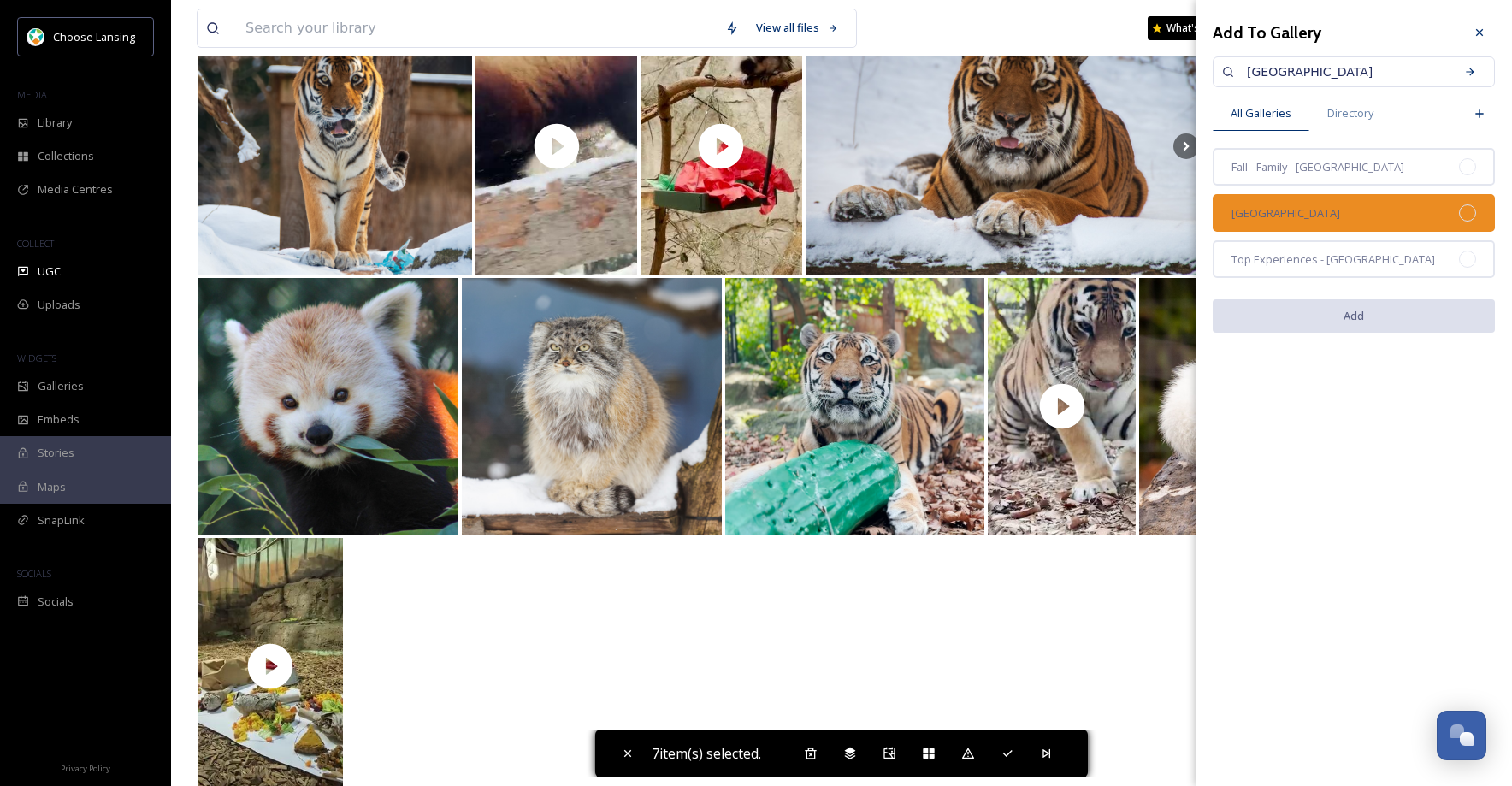
click at [1449, 207] on div "[GEOGRAPHIC_DATA]" at bounding box center [1354, 213] width 282 height 38
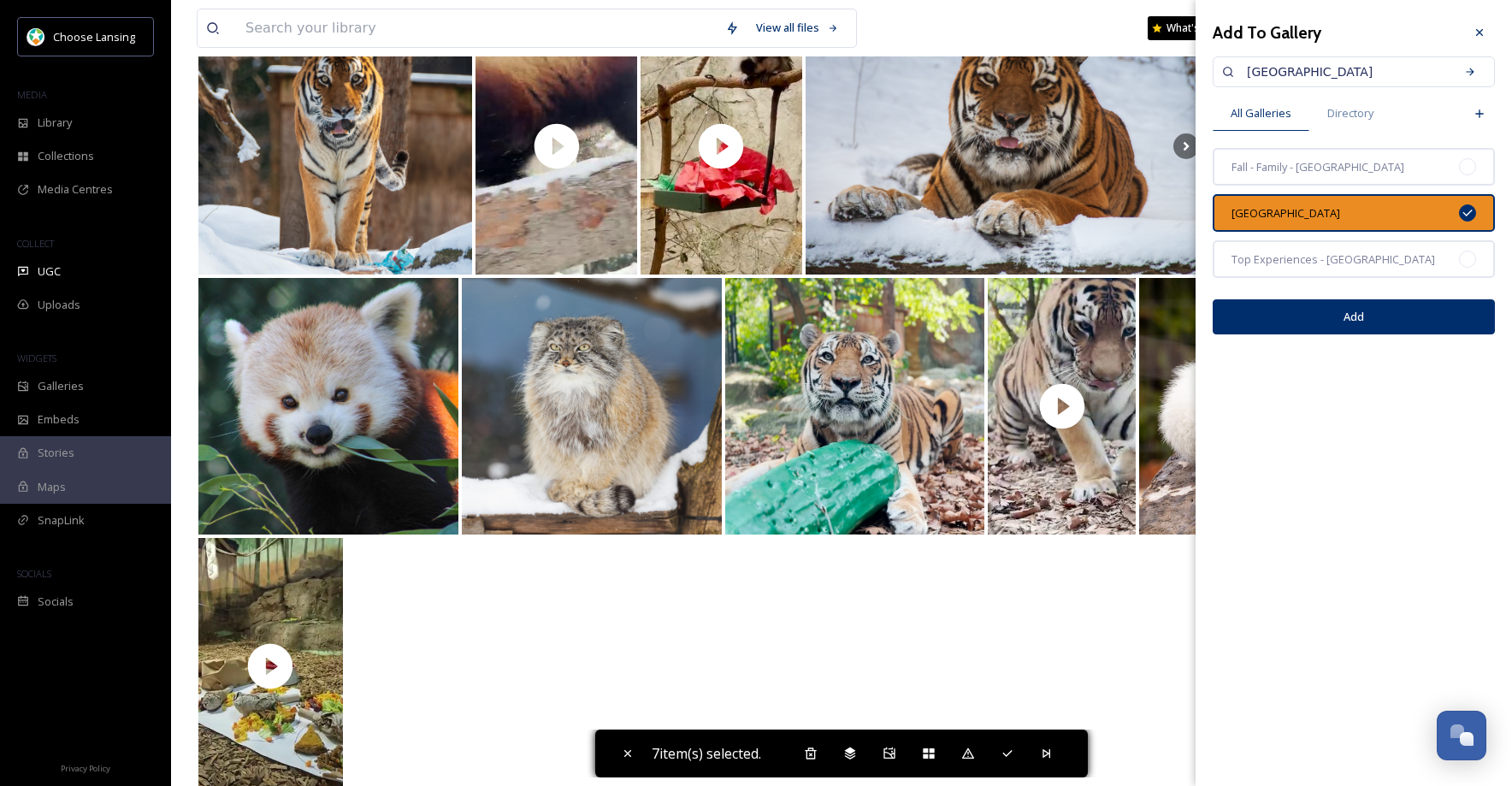
click at [1388, 318] on button "Add" at bounding box center [1354, 317] width 282 height 35
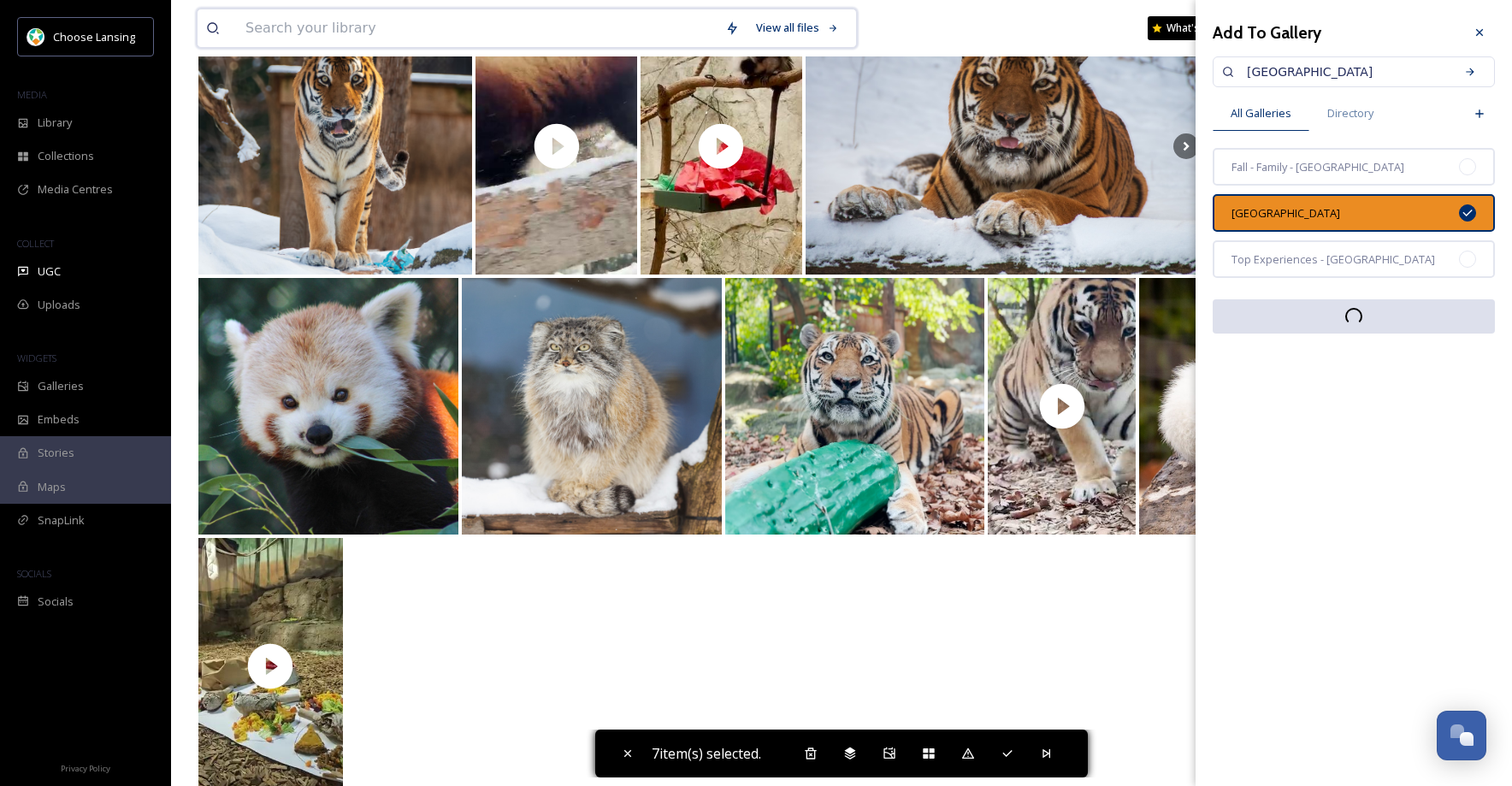
click at [442, 35] on input at bounding box center [476, 28] width 479 height 38
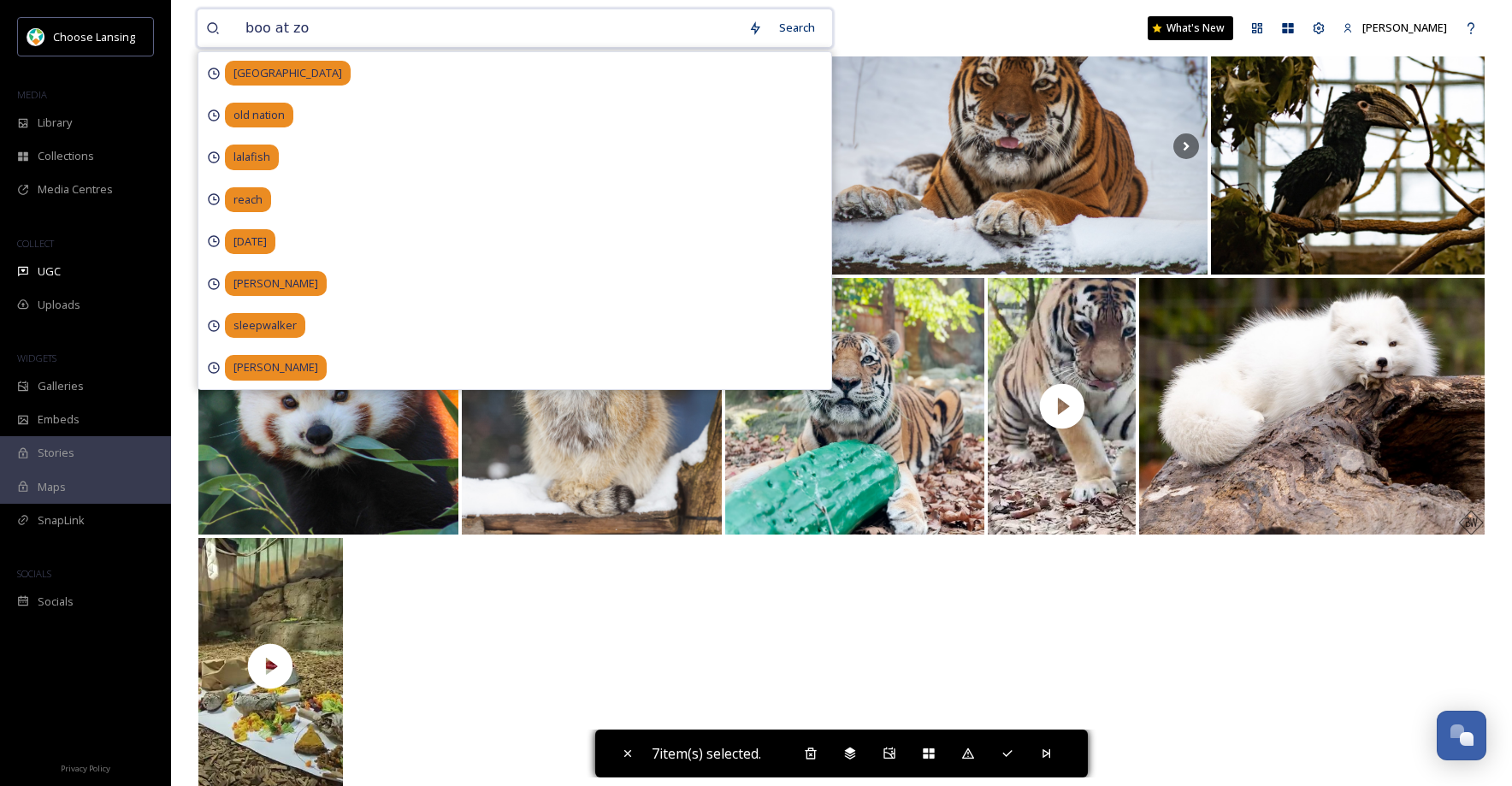
type input "boo at zoo"
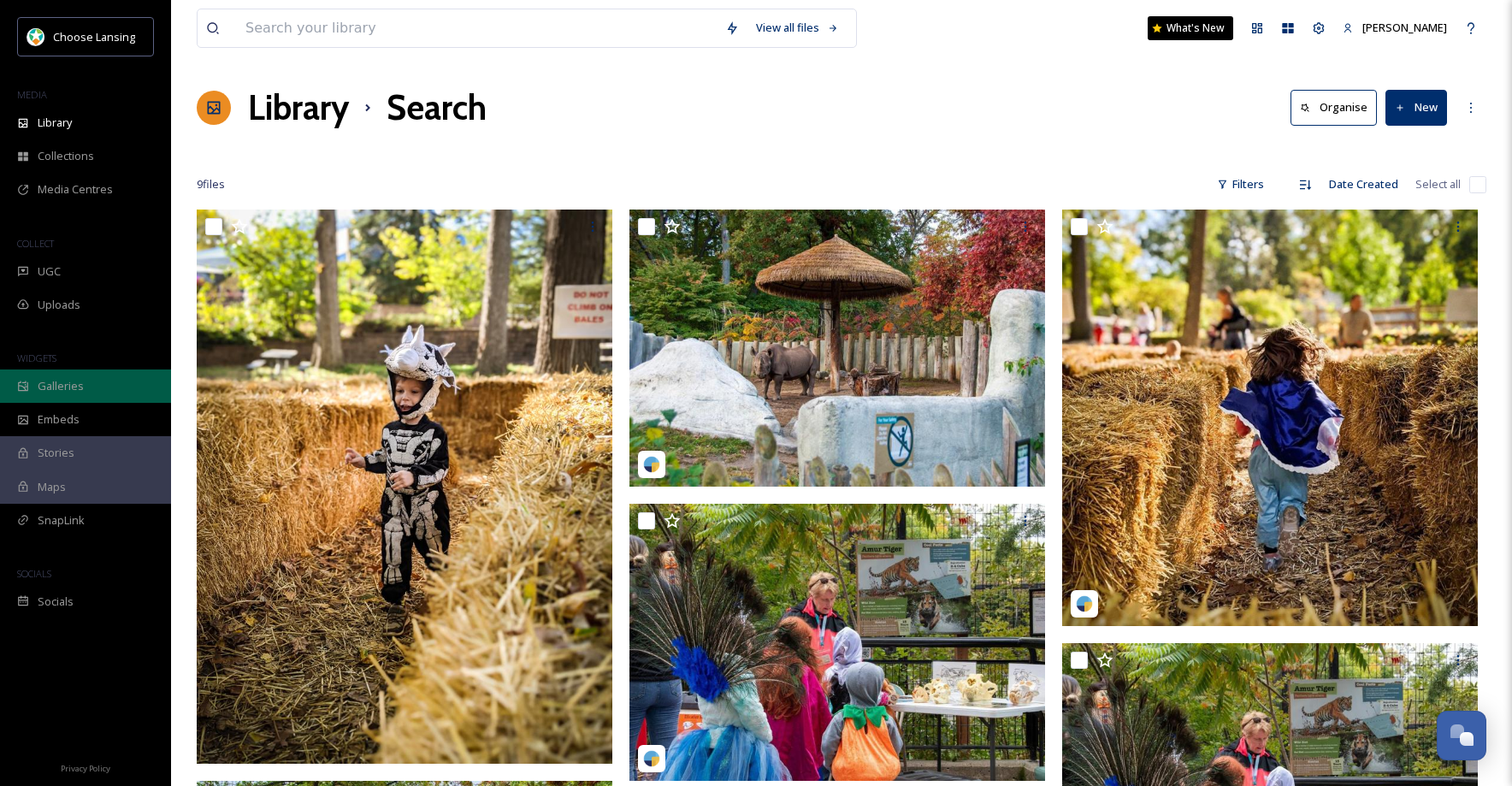
click at [65, 387] on span "Galleries" at bounding box center [60, 386] width 46 height 17
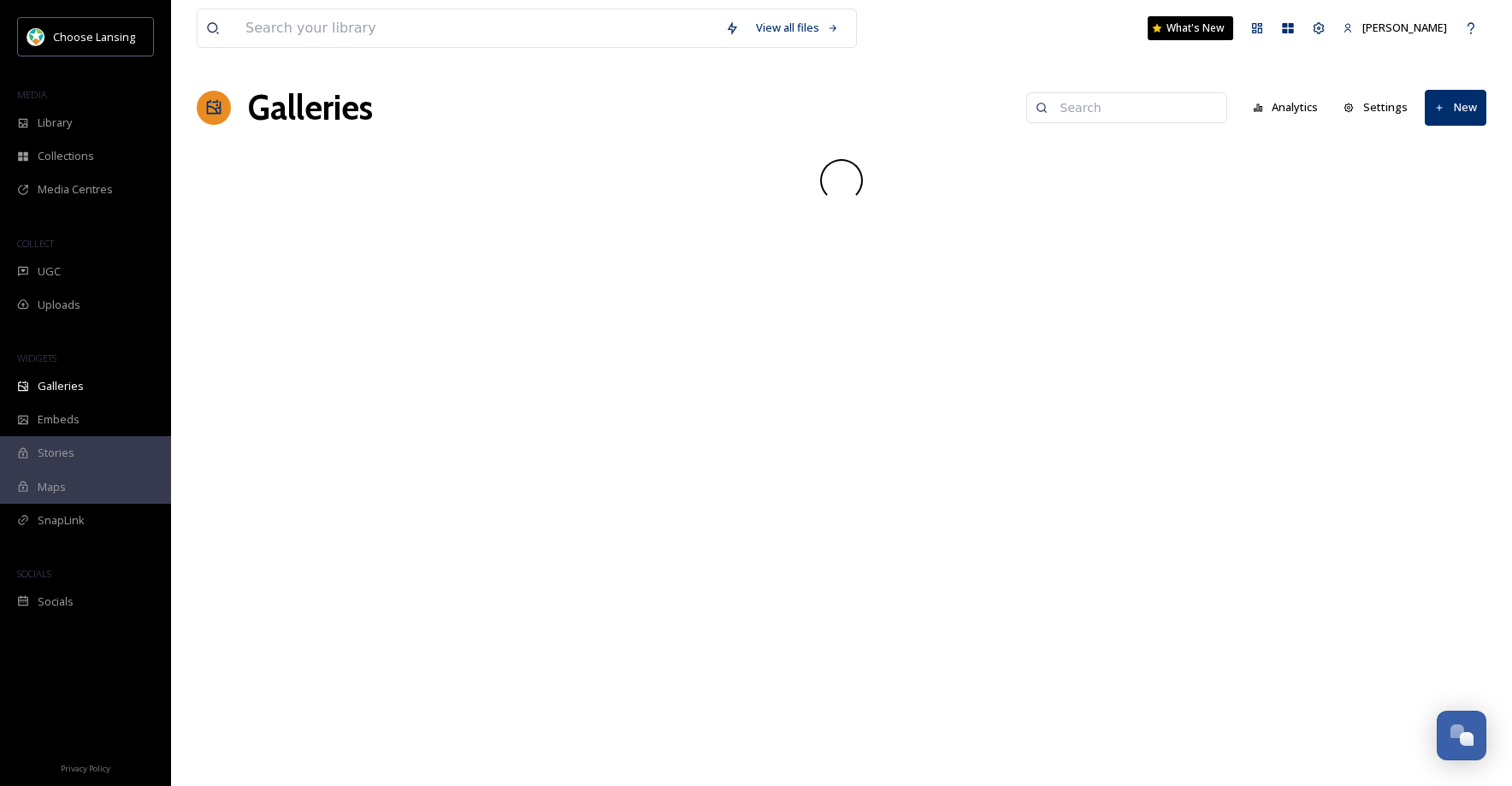
click at [1118, 110] on input at bounding box center [1135, 107] width 166 height 34
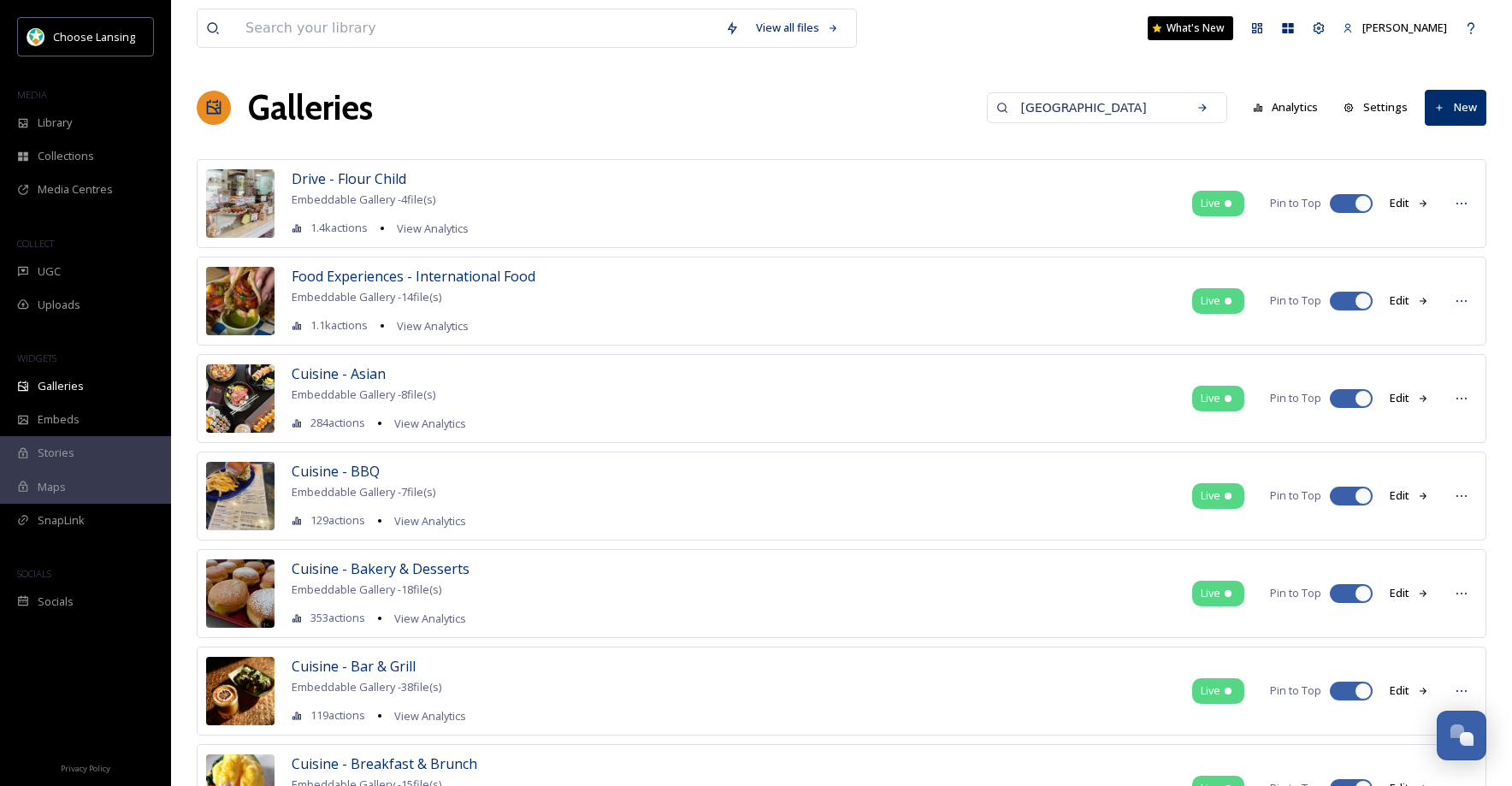
type input "[GEOGRAPHIC_DATA]"
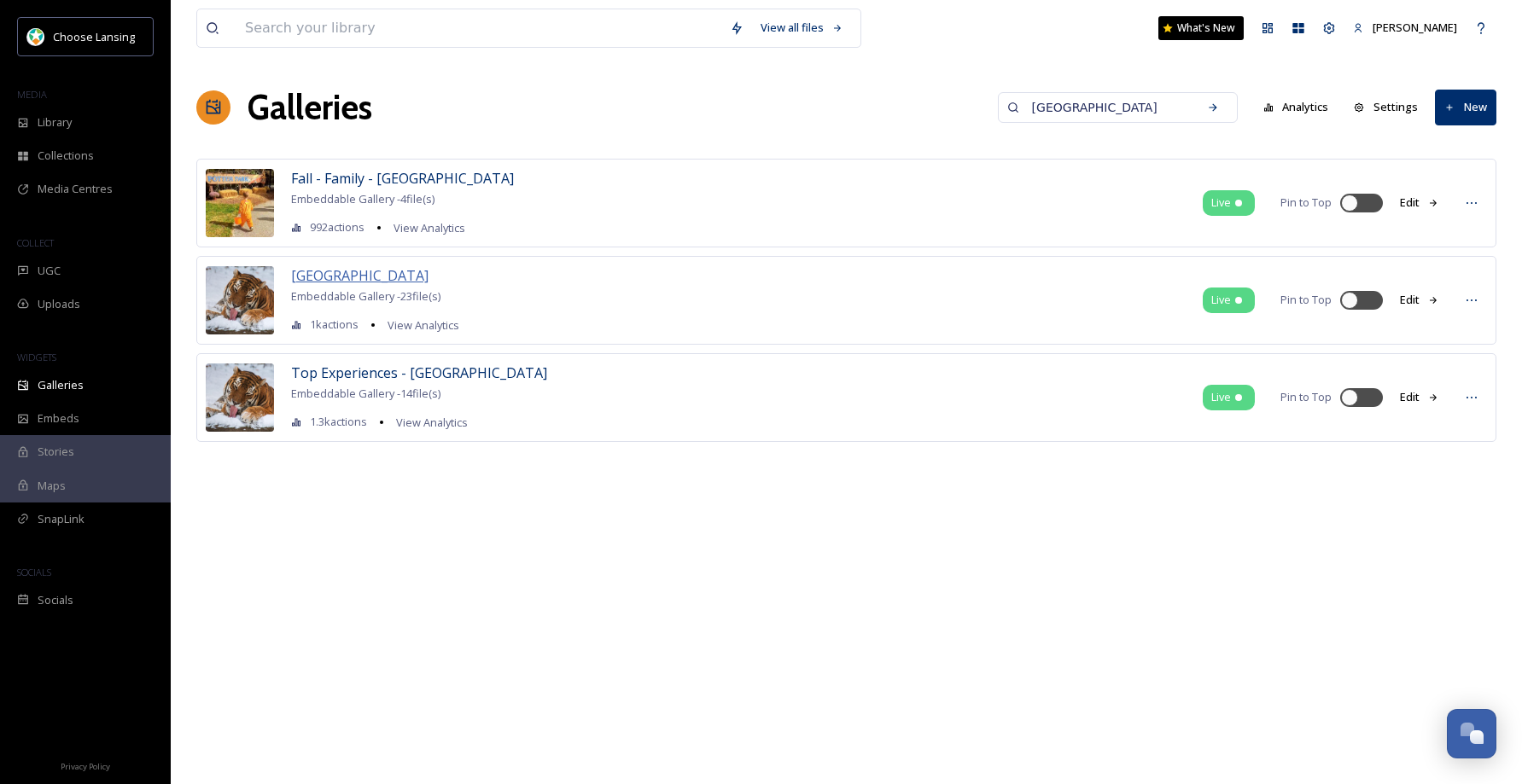
click at [337, 275] on span "[GEOGRAPHIC_DATA]" at bounding box center [360, 275] width 138 height 18
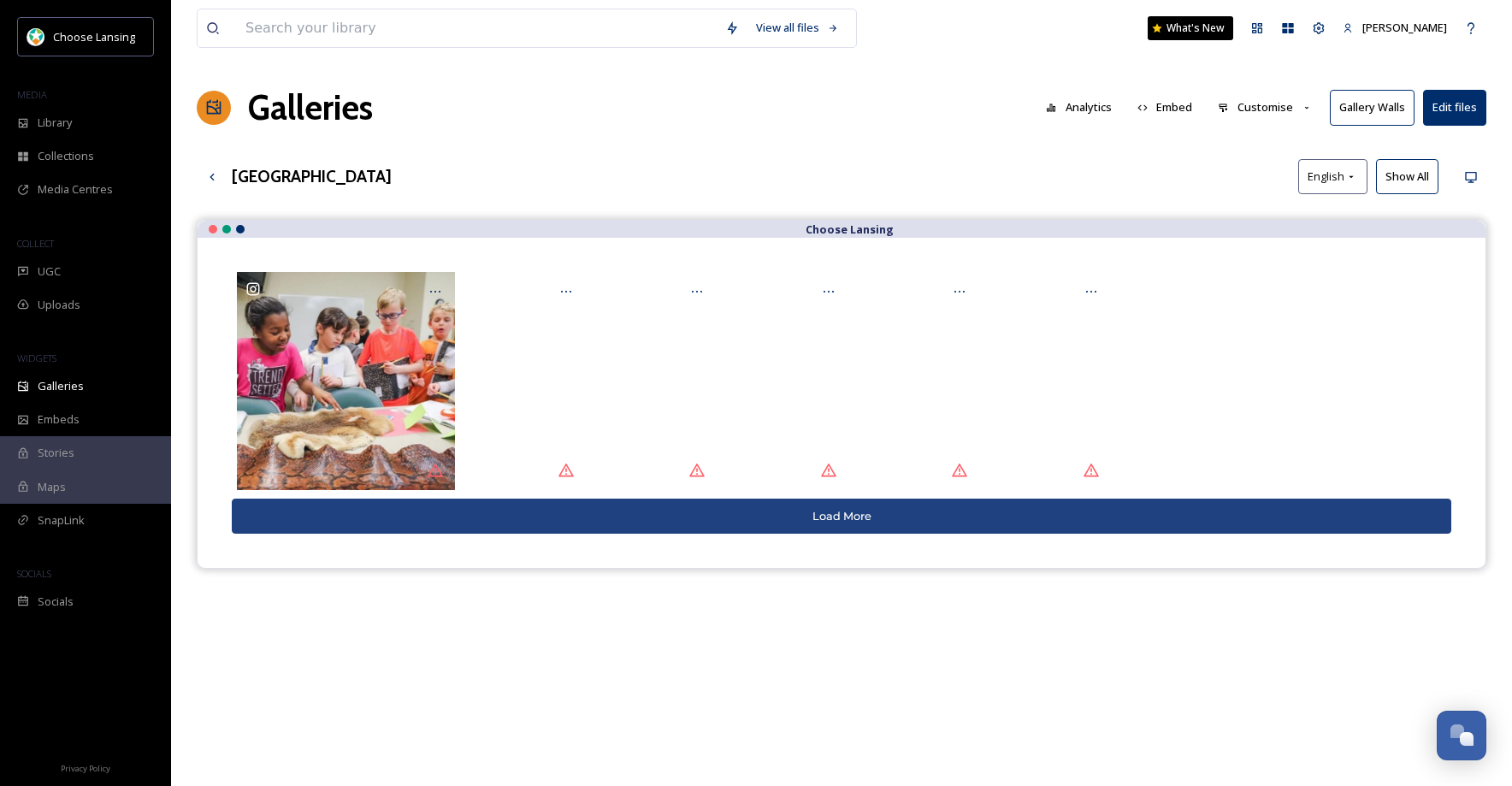
click at [1406, 178] on button "Show All" at bounding box center [1407, 177] width 62 height 35
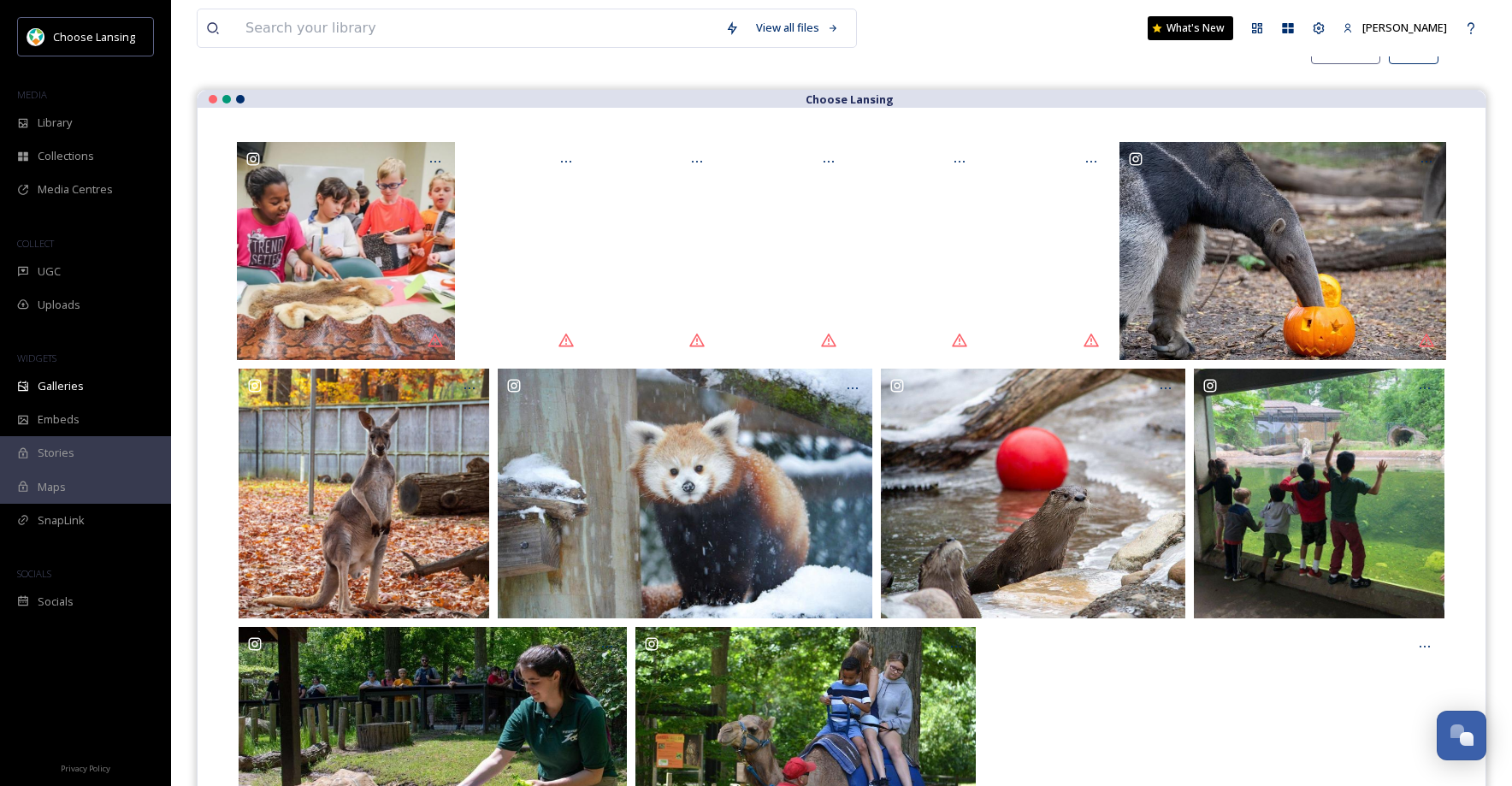
scroll to position [131, 0]
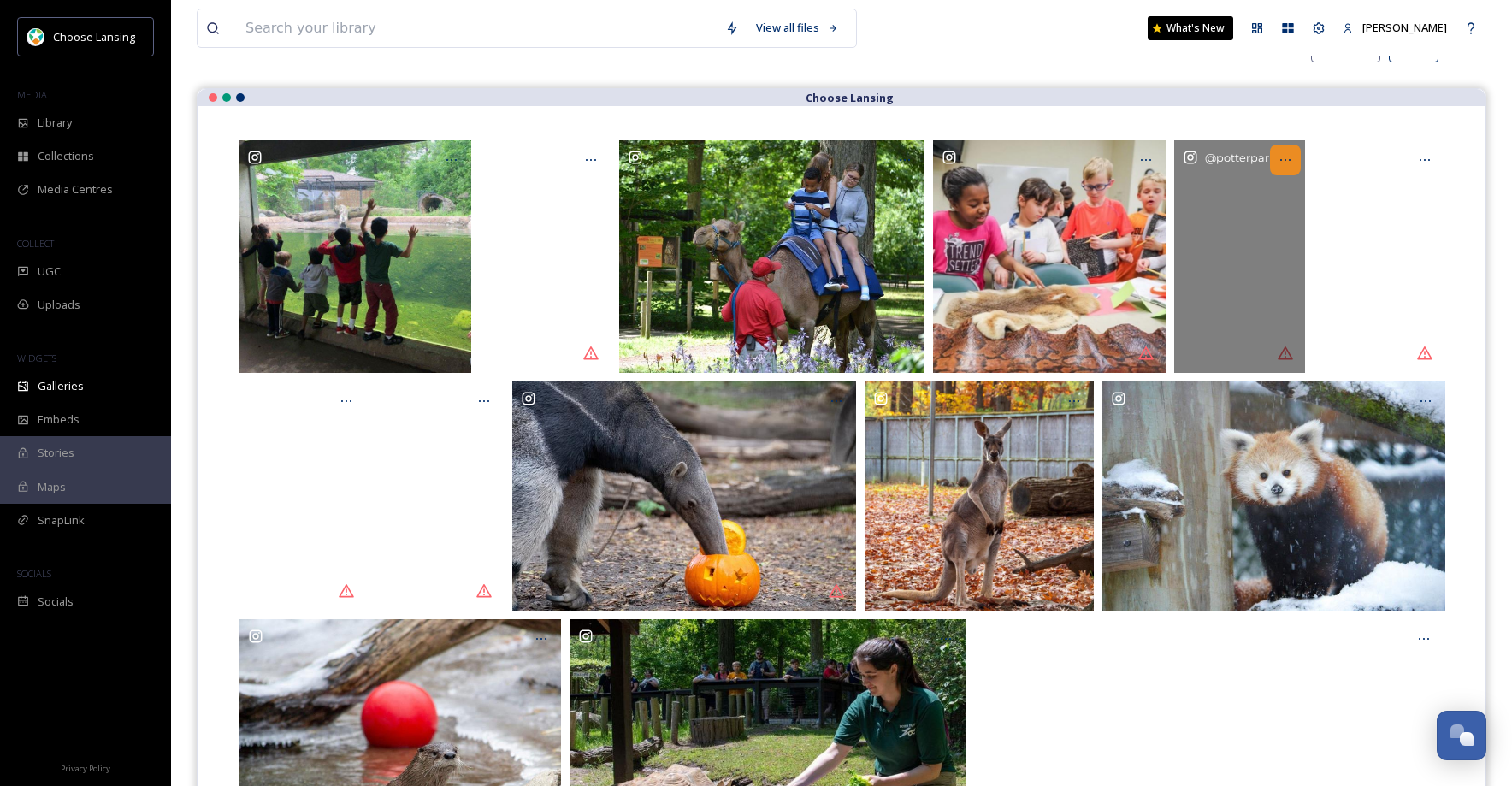
click at [1296, 159] on div at bounding box center [1285, 161] width 31 height 31
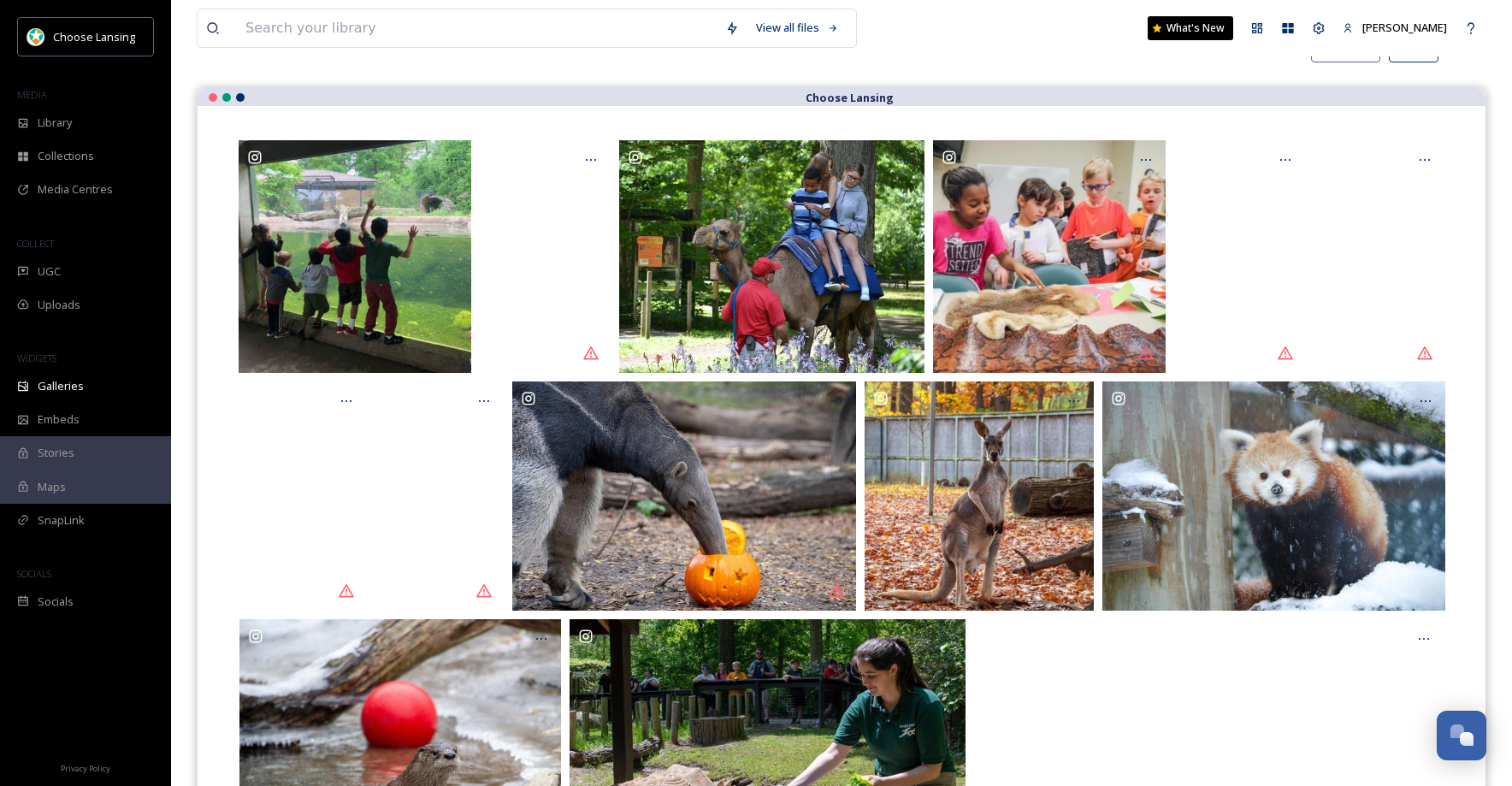
click at [1154, 77] on div "View all files What's New [PERSON_NAME] Galleries Analytics Embed Customise Gal…" at bounding box center [841, 802] width 1341 height 1867
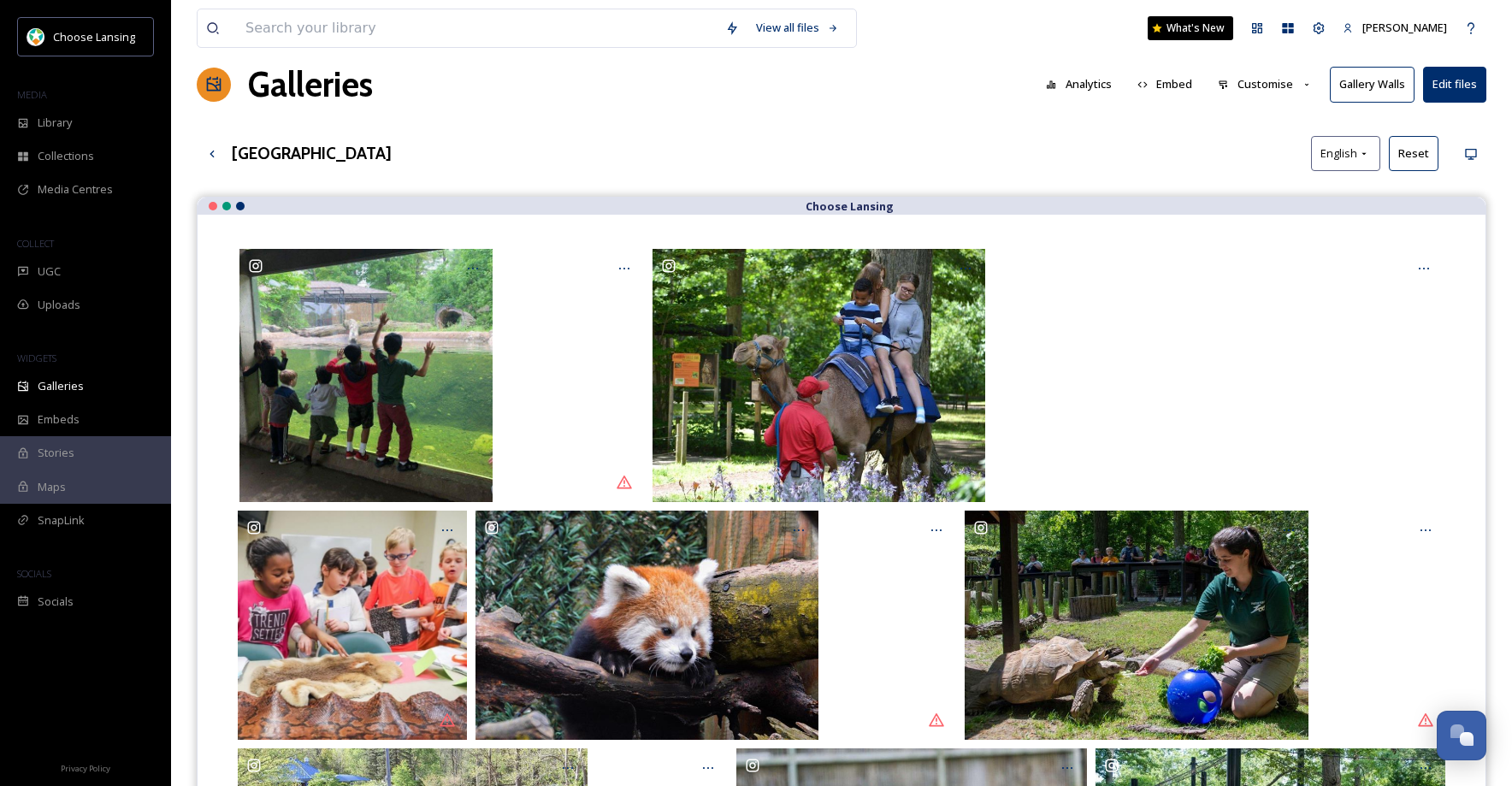
scroll to position [25, 0]
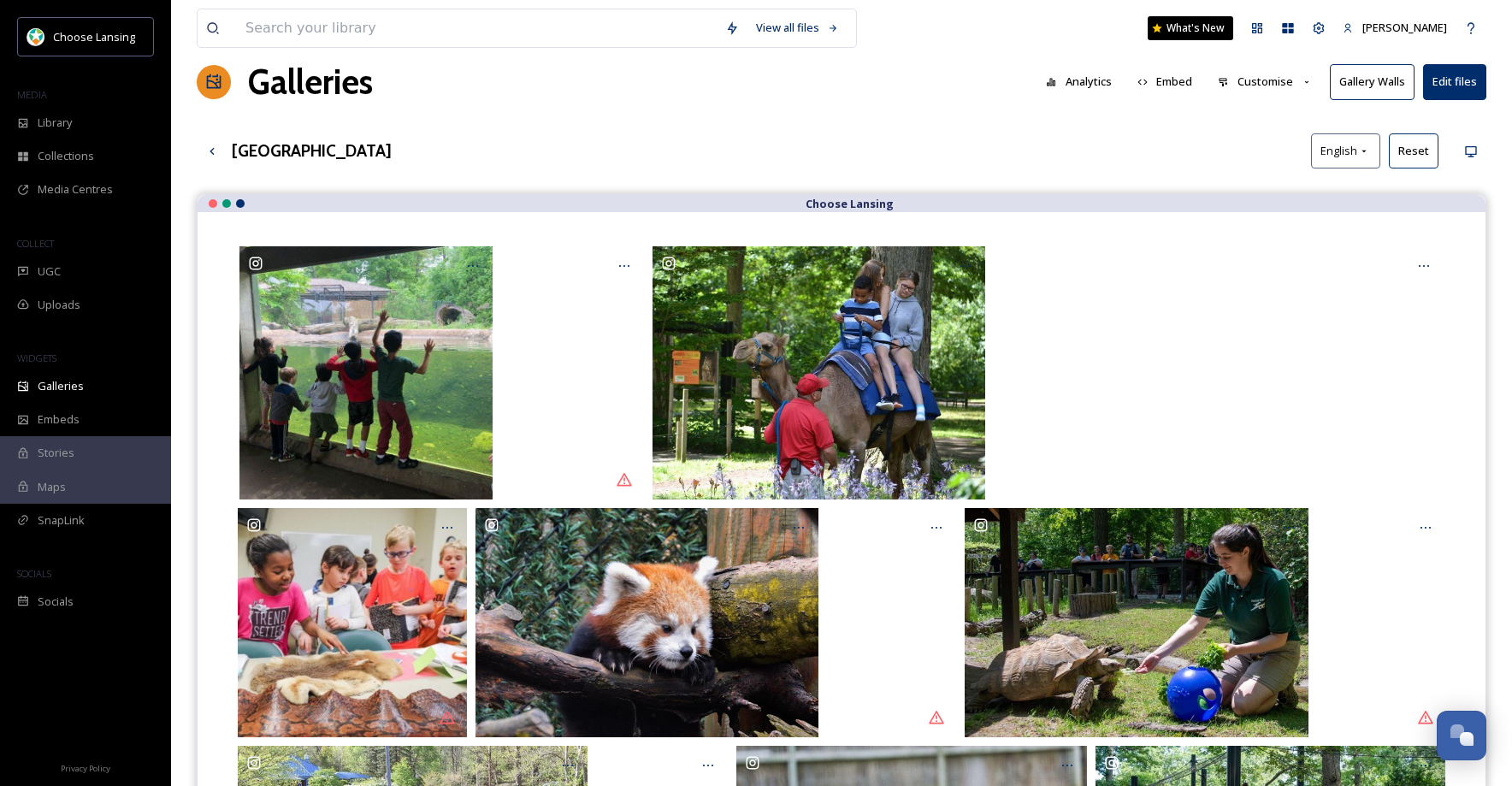
drag, startPoint x: 1208, startPoint y: 333, endPoint x: 873, endPoint y: 8, distance: 466.7
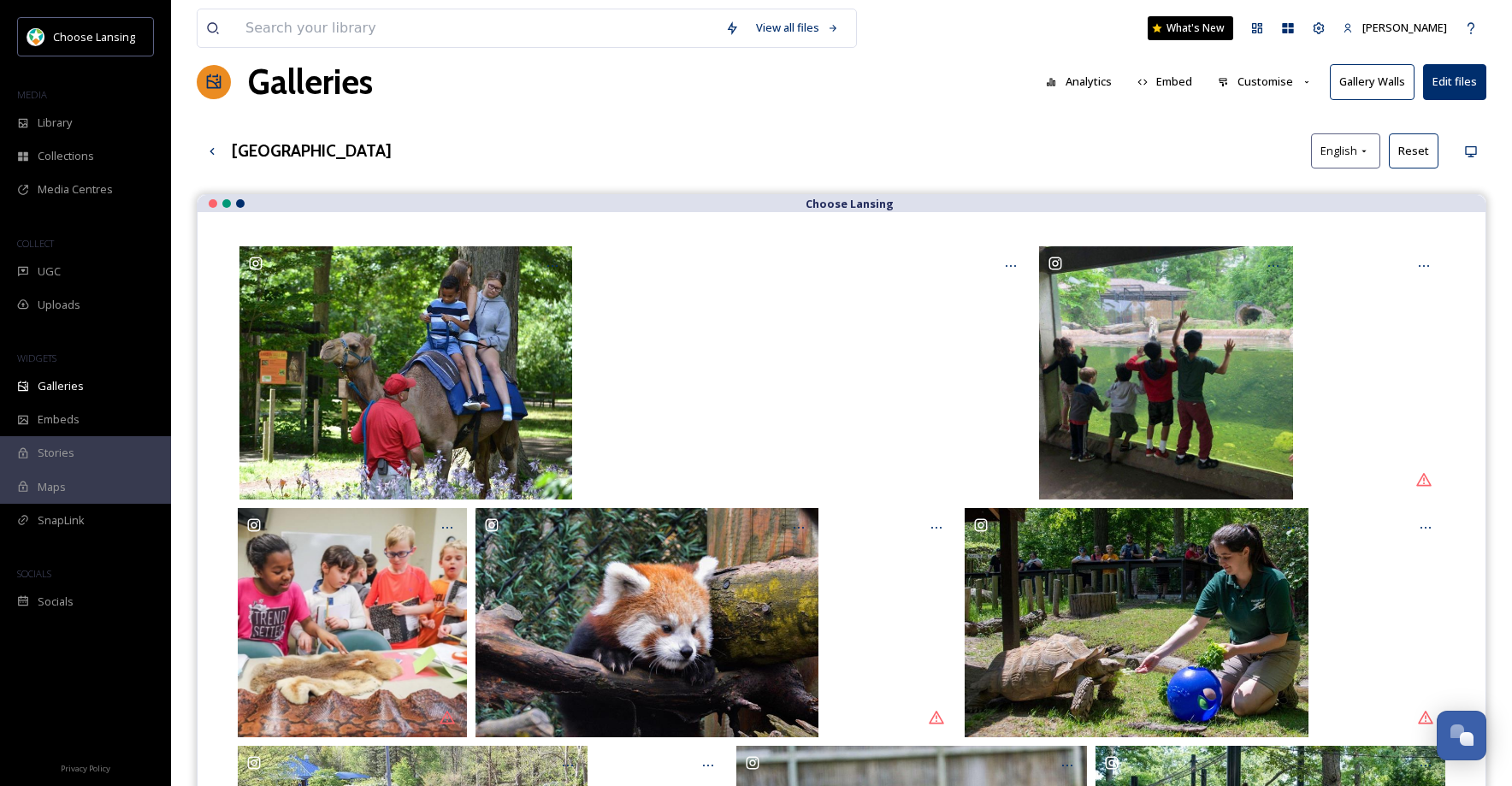
click at [71, 387] on span "Galleries" at bounding box center [60, 386] width 46 height 17
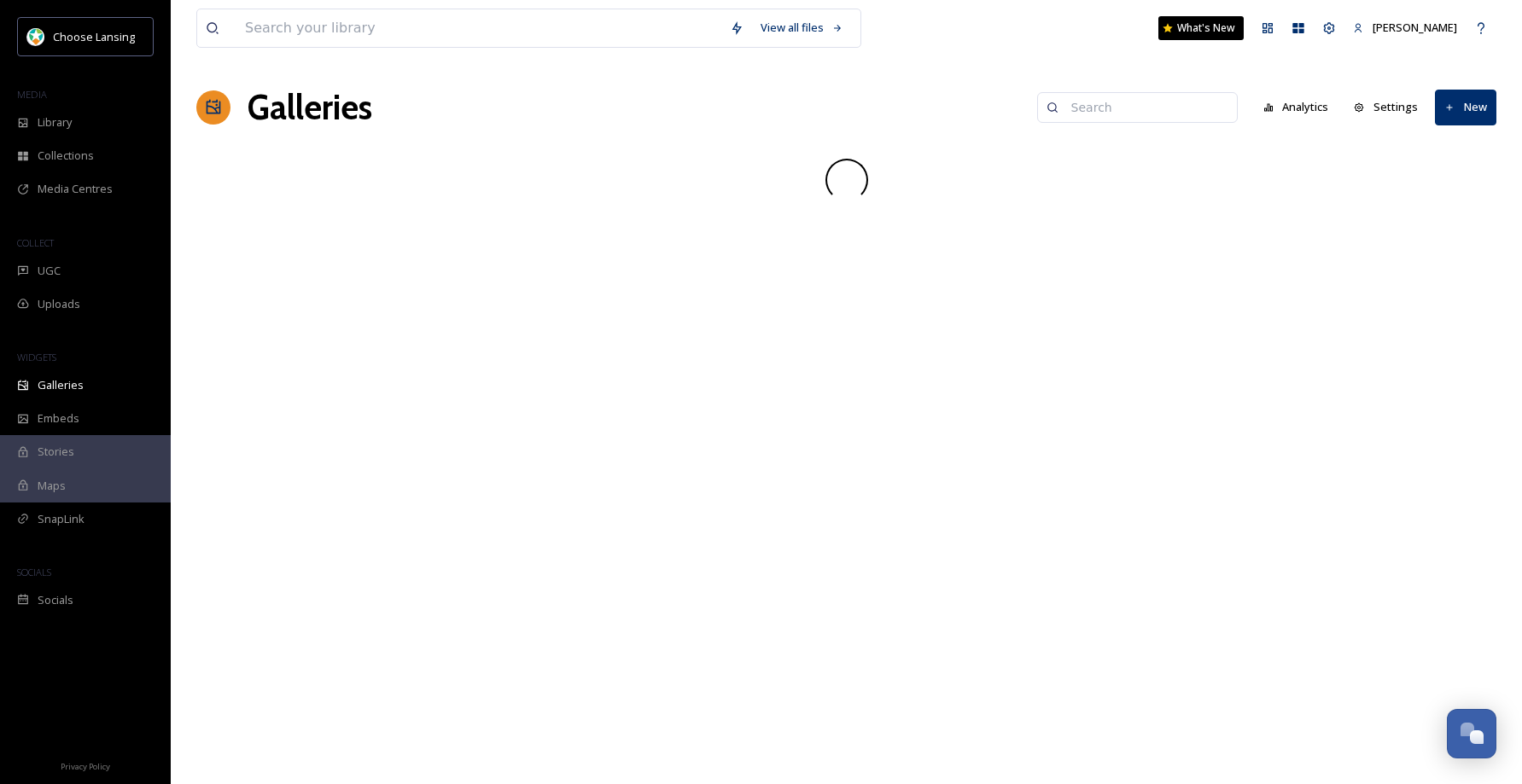
drag, startPoint x: 1121, startPoint y: 112, endPoint x: 1084, endPoint y: 112, distance: 37.0
click at [1121, 112] on input at bounding box center [1145, 107] width 166 height 34
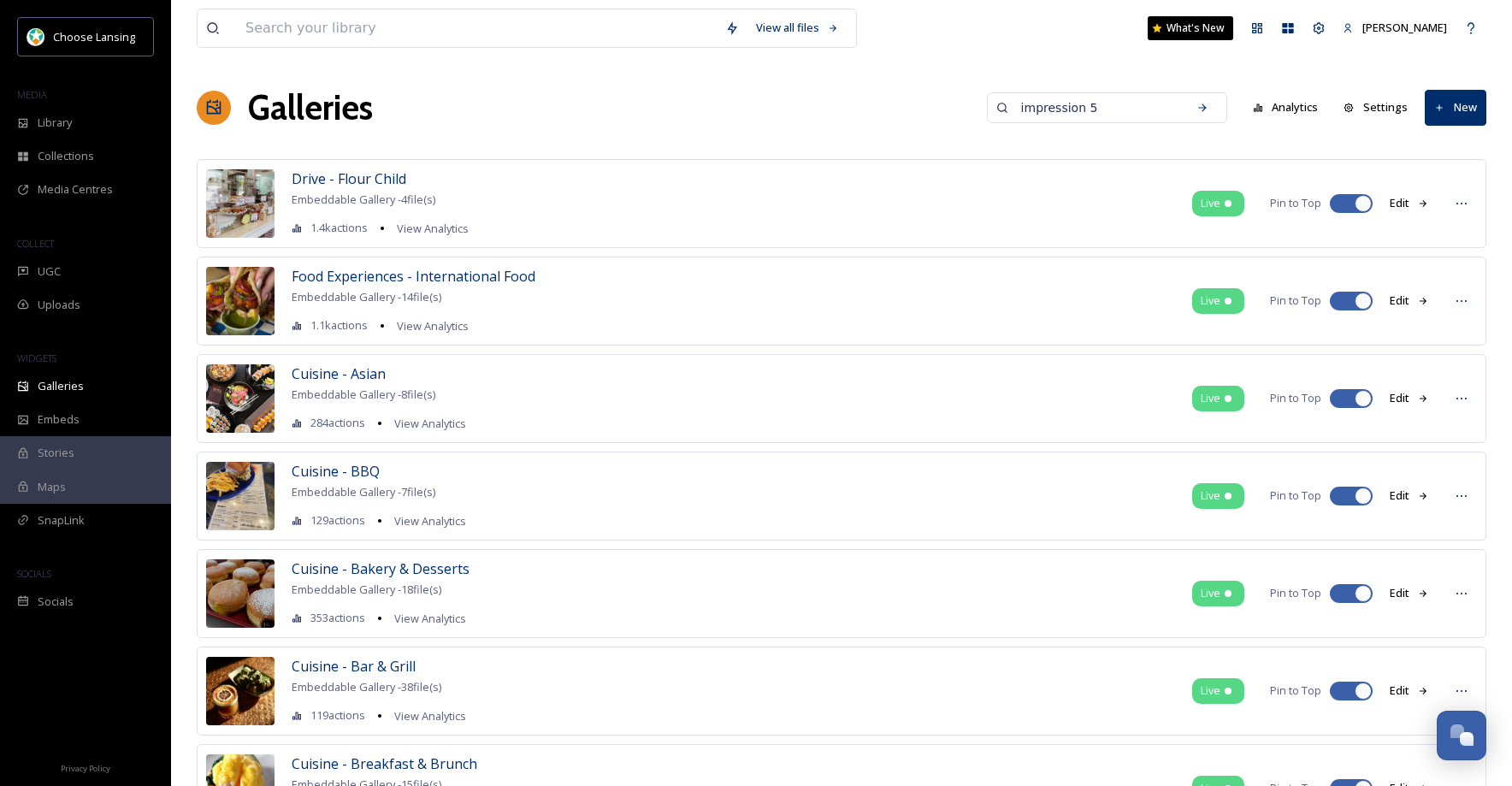
type input "impression 5"
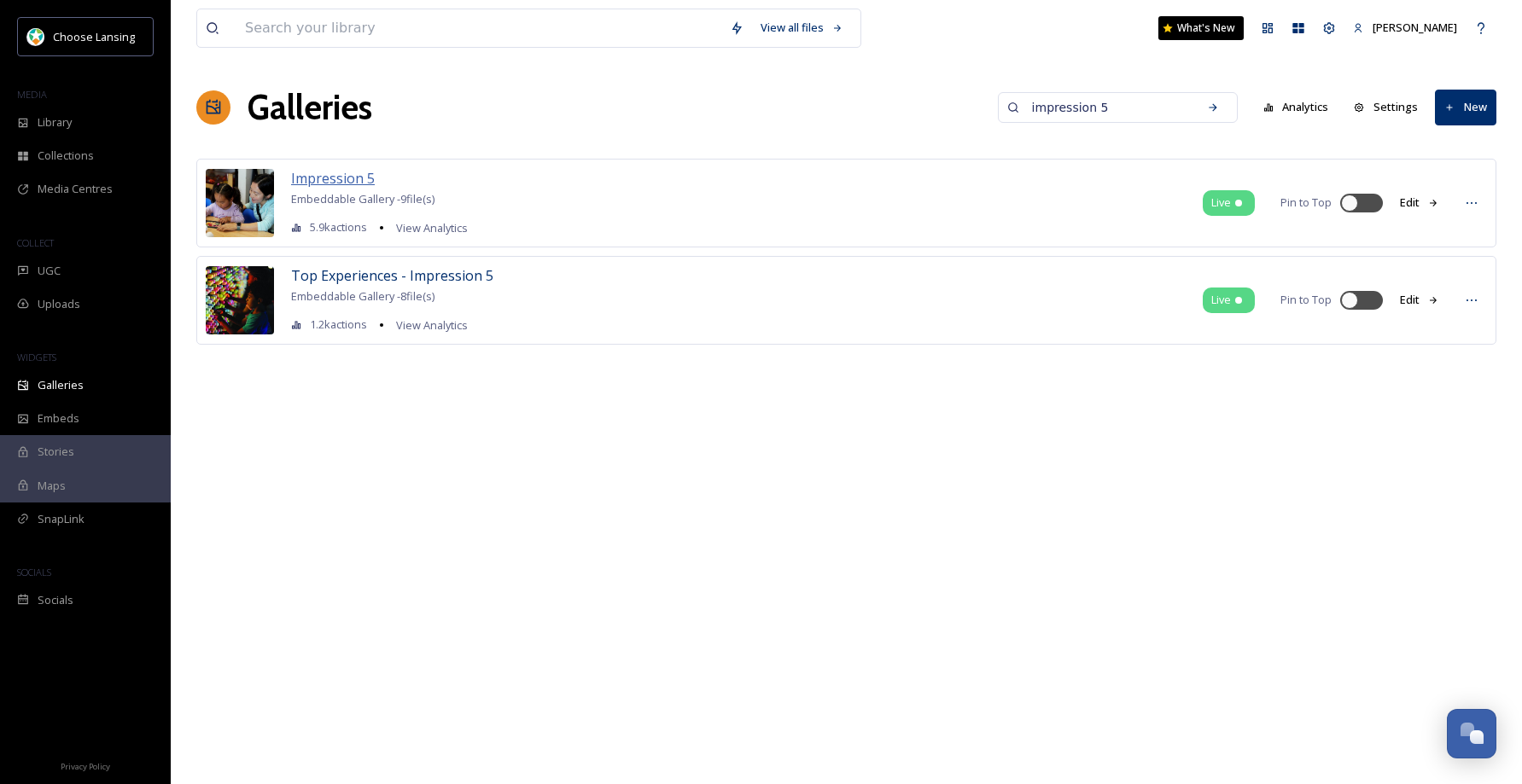
click at [329, 181] on span "Impression 5" at bounding box center [333, 178] width 83 height 18
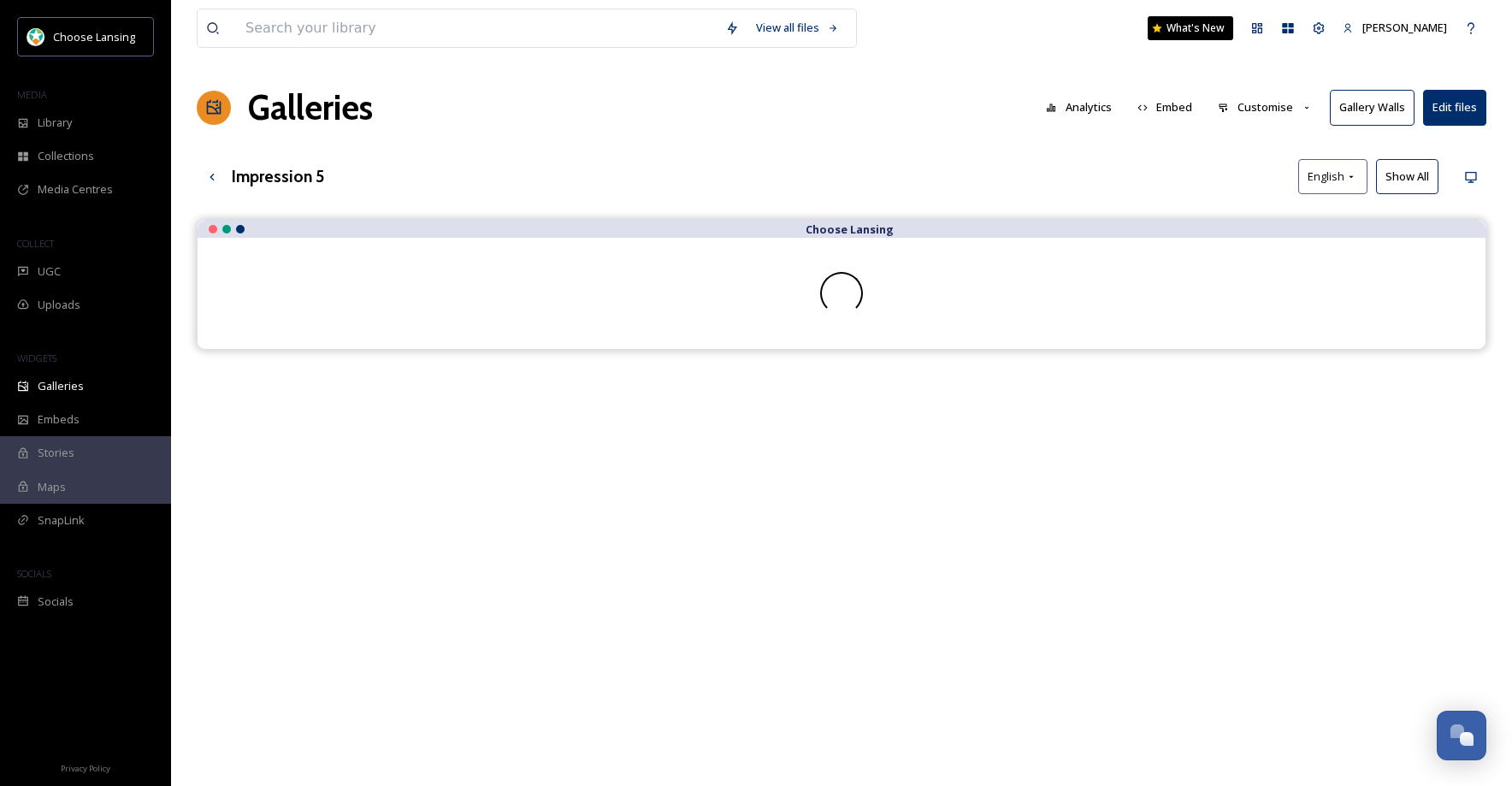
click at [1395, 178] on button "Show All" at bounding box center [1407, 177] width 62 height 35
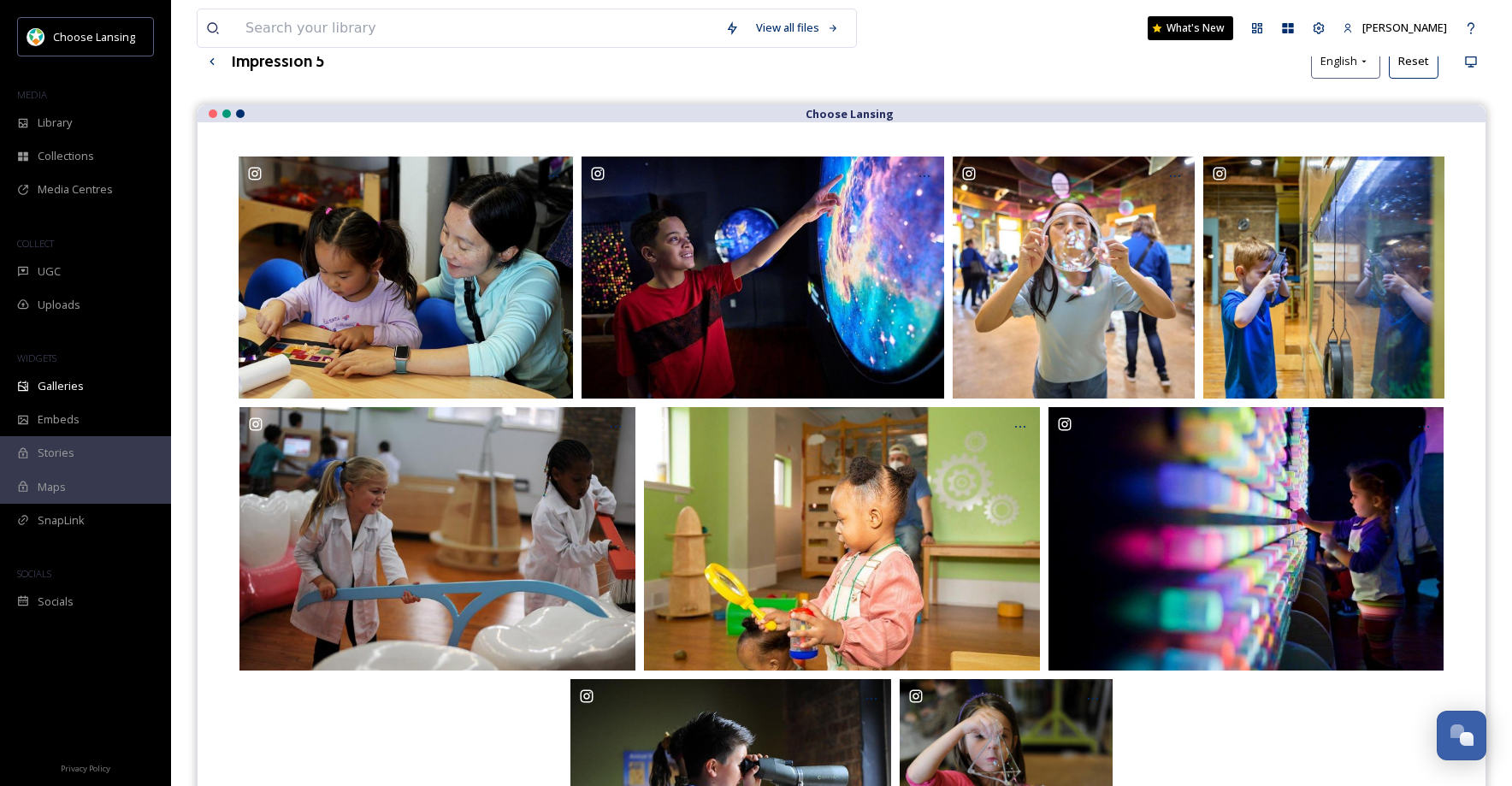
scroll to position [93, 0]
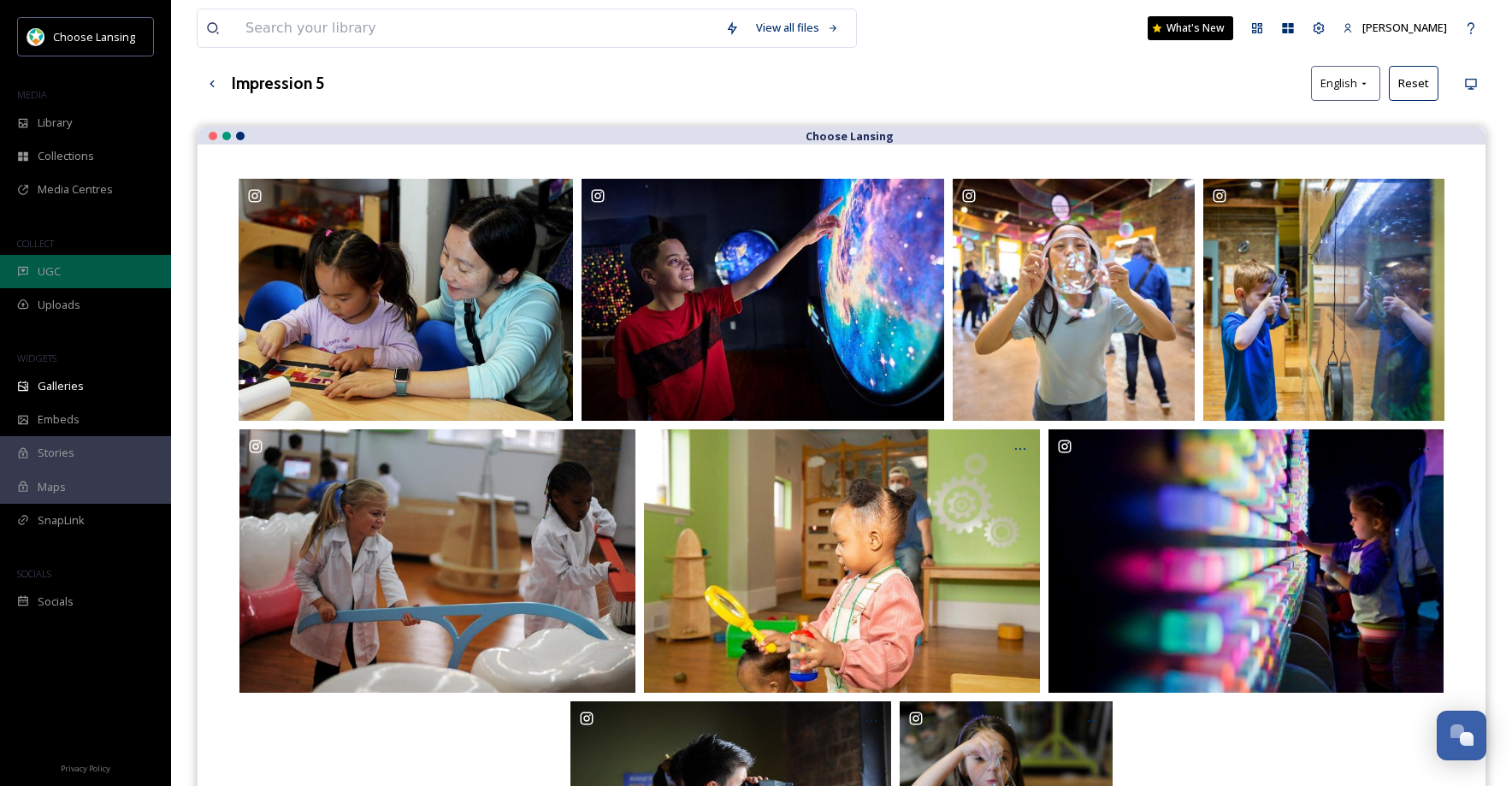
click at [41, 271] on span "UGC" at bounding box center [50, 271] width 23 height 17
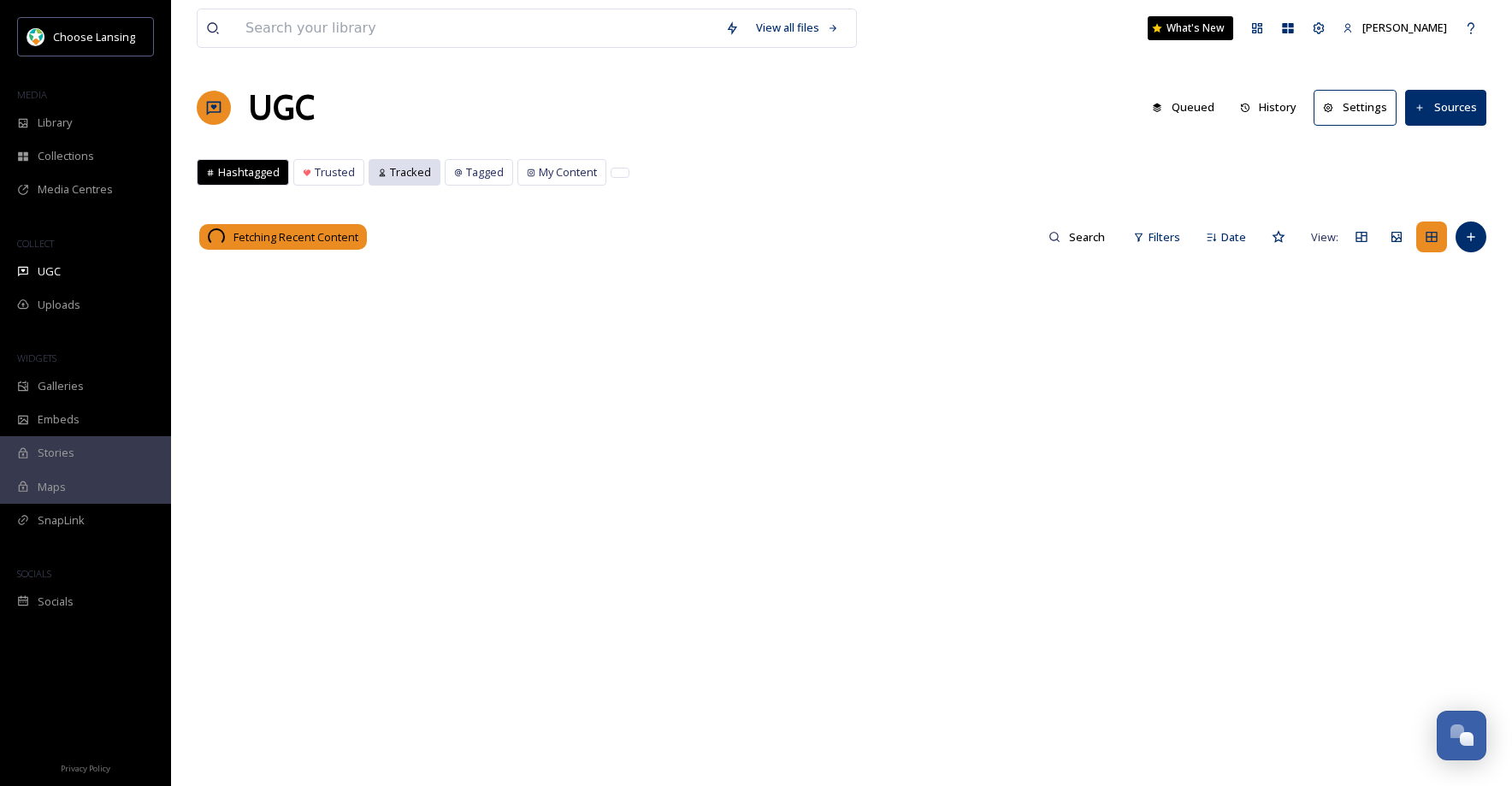
click at [394, 177] on span "Tracked" at bounding box center [410, 172] width 41 height 17
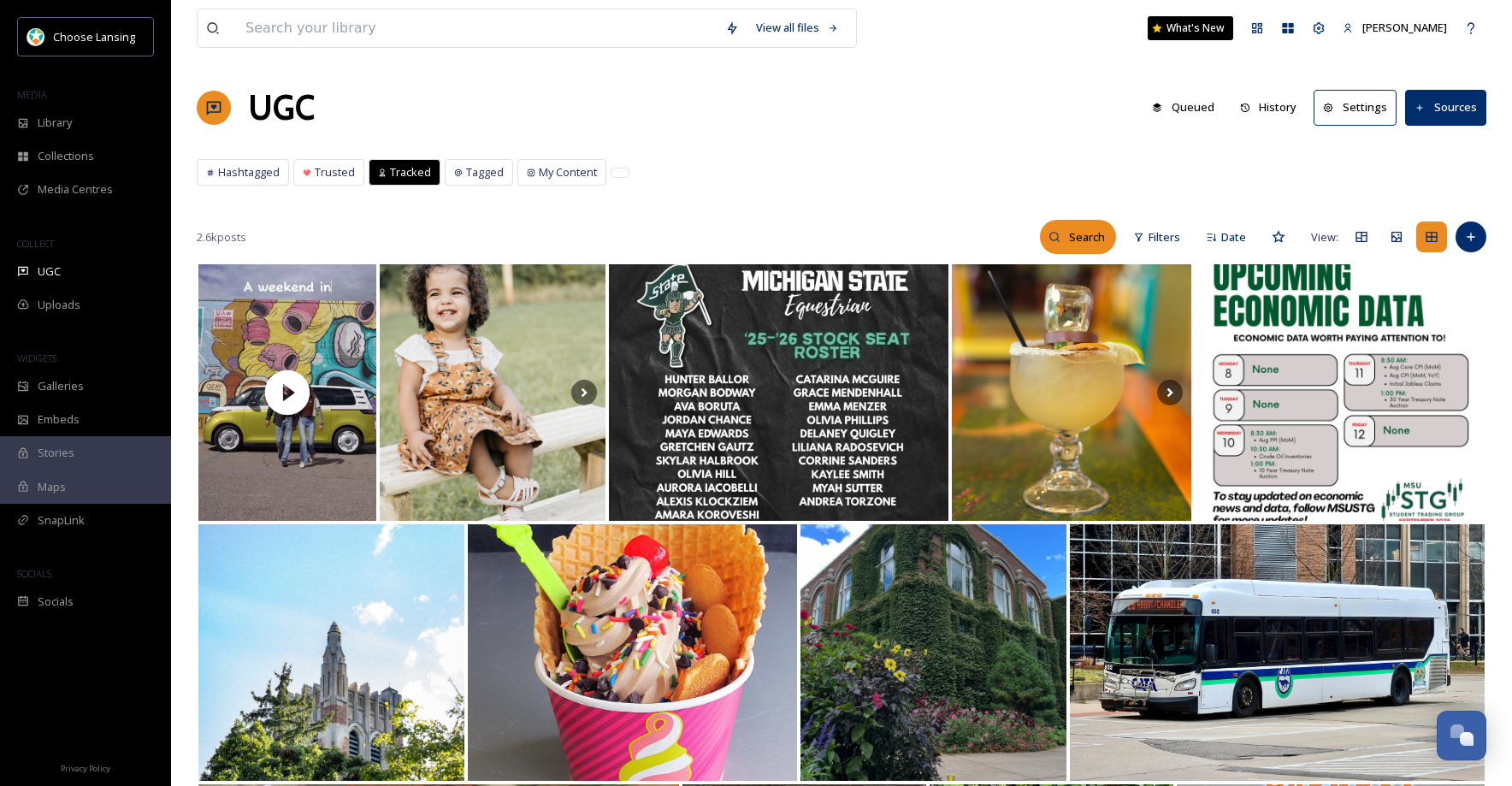
click at [1069, 244] on input at bounding box center [1087, 236] width 55 height 34
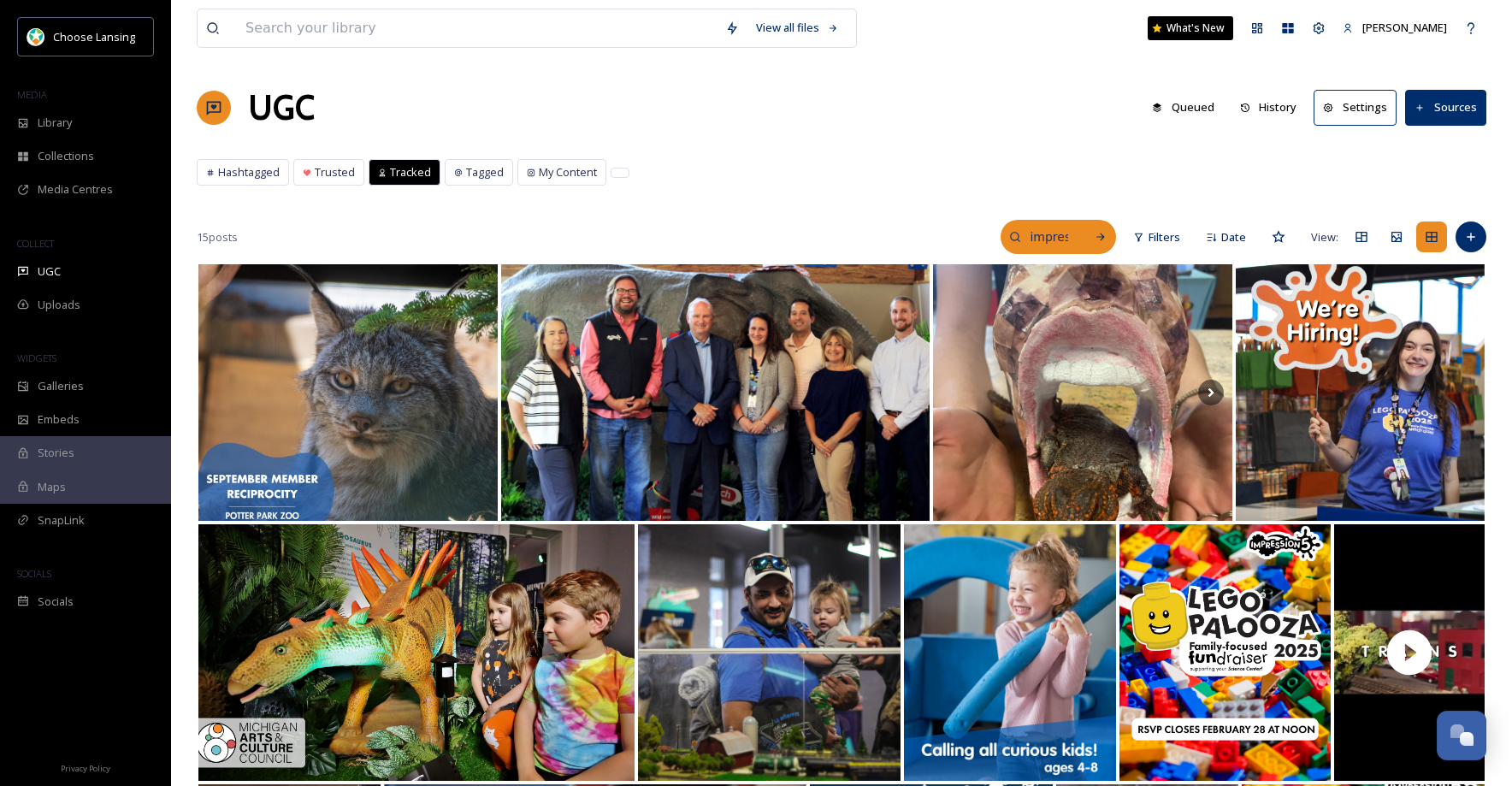
click at [1029, 236] on input "impression 5" at bounding box center [1048, 236] width 55 height 34
type input "myimpression5"
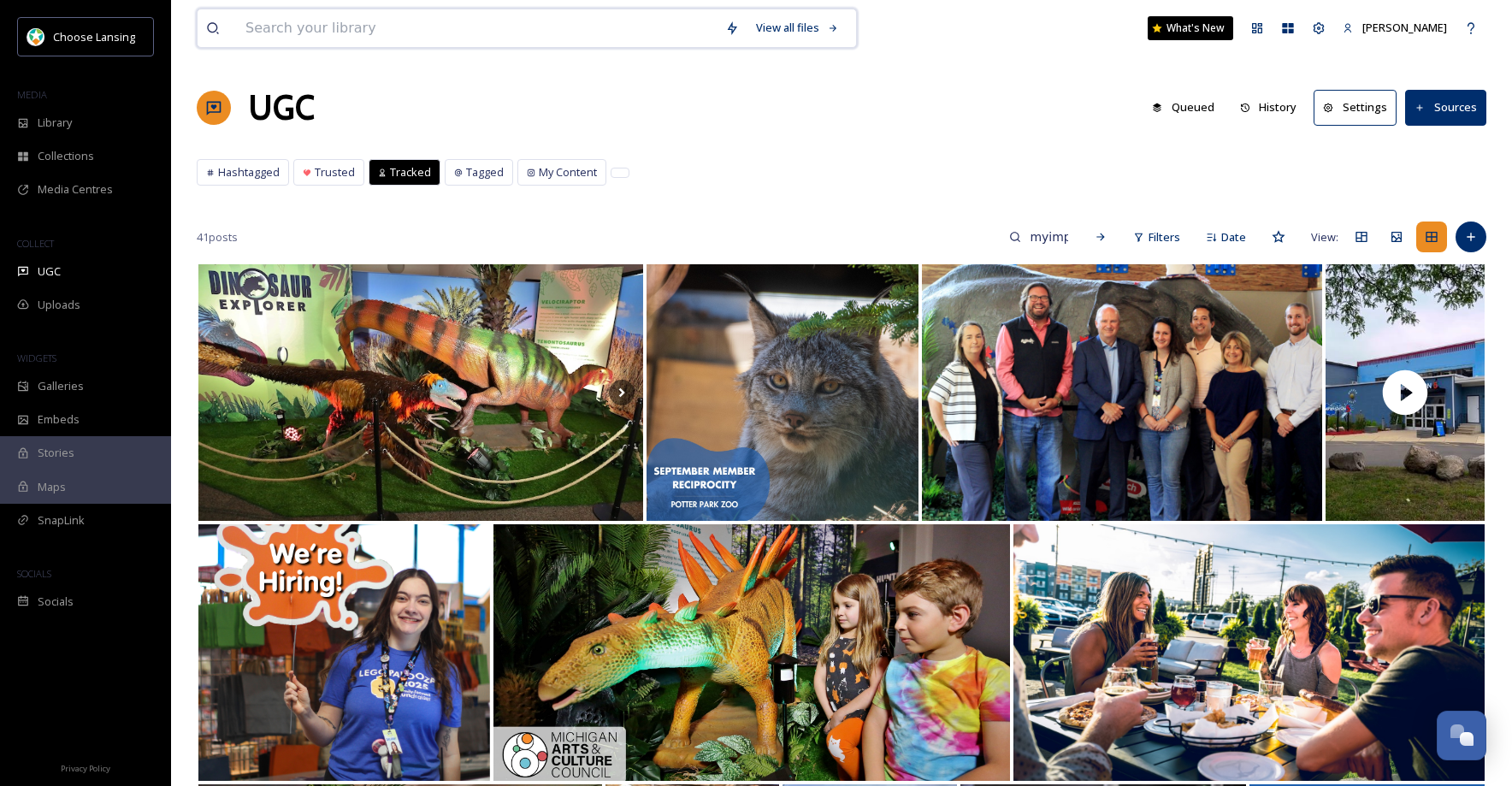
click at [256, 34] on input at bounding box center [476, 28] width 479 height 38
type input "impression 5"
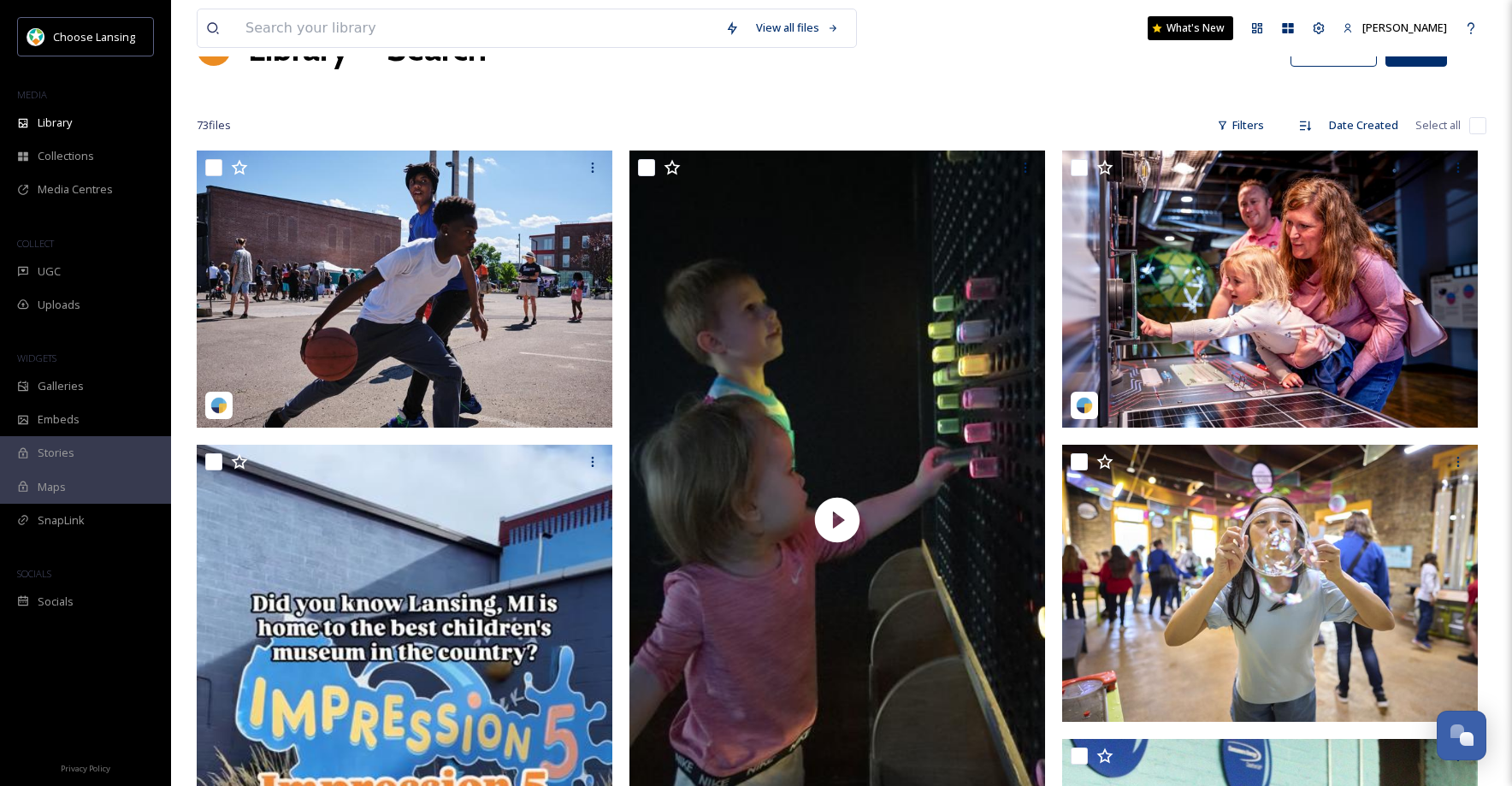
scroll to position [73, 0]
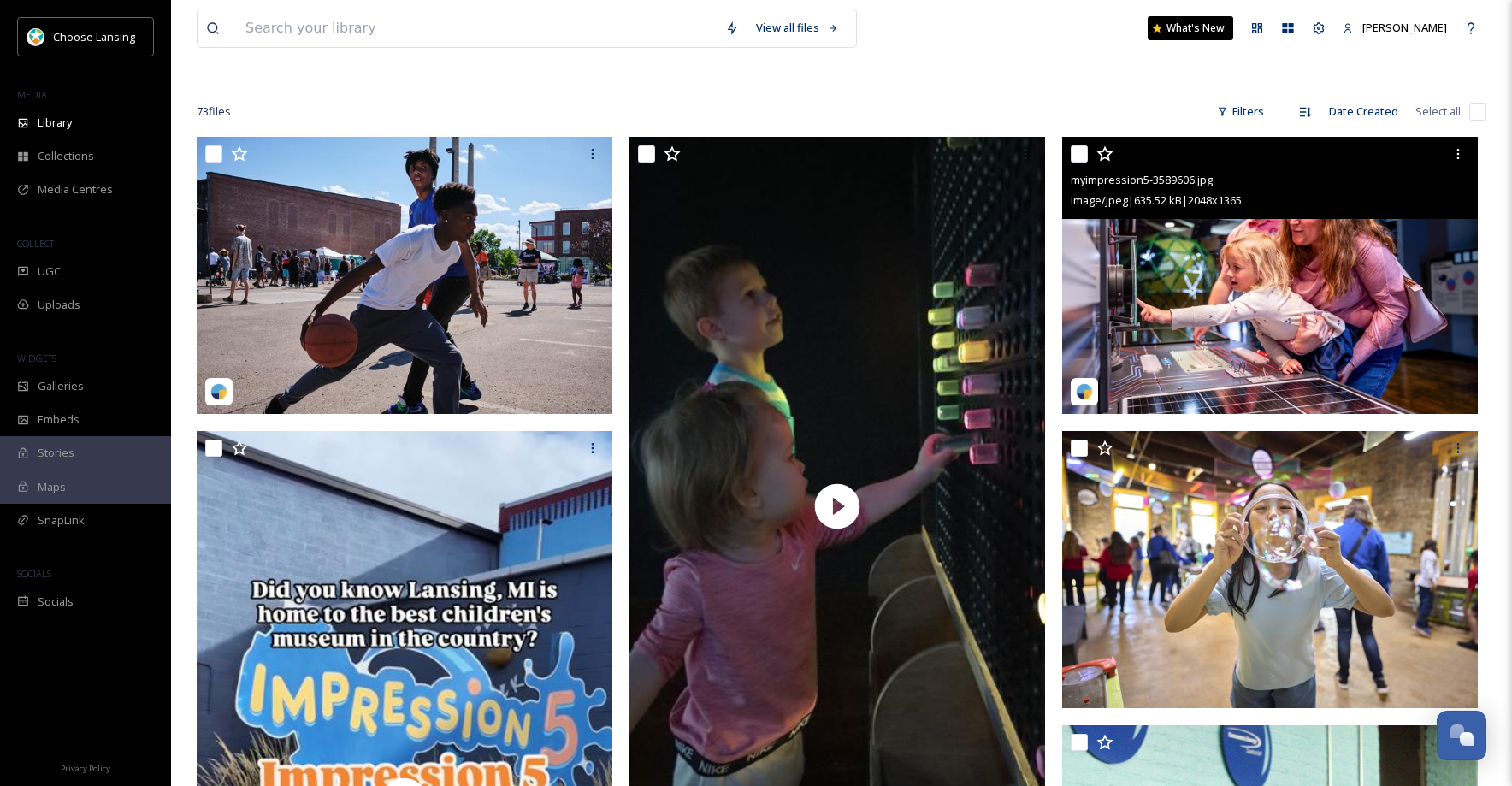
click at [1075, 153] on input "checkbox" at bounding box center [1079, 154] width 18 height 18
checkbox input "true"
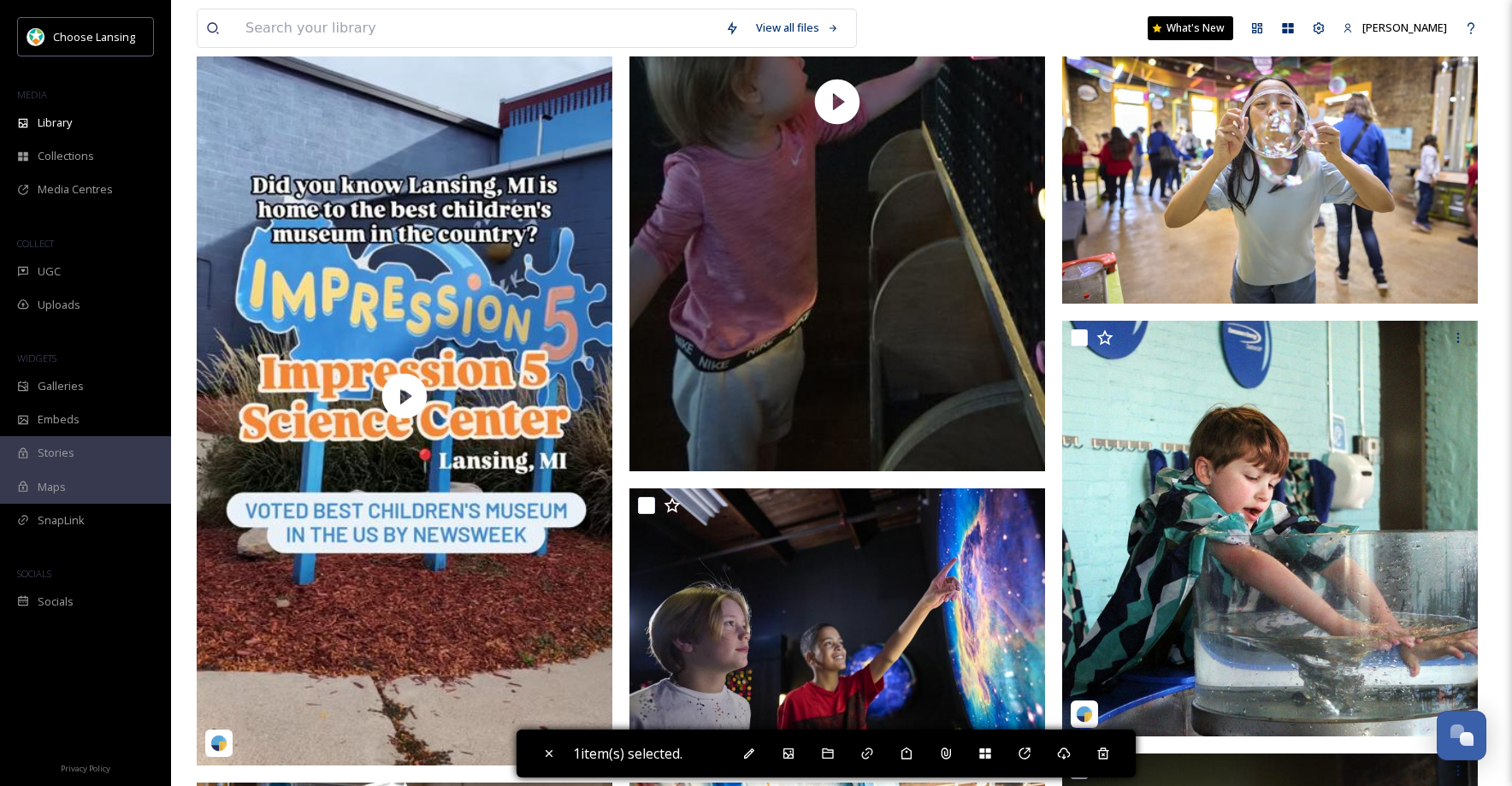
scroll to position [0, 0]
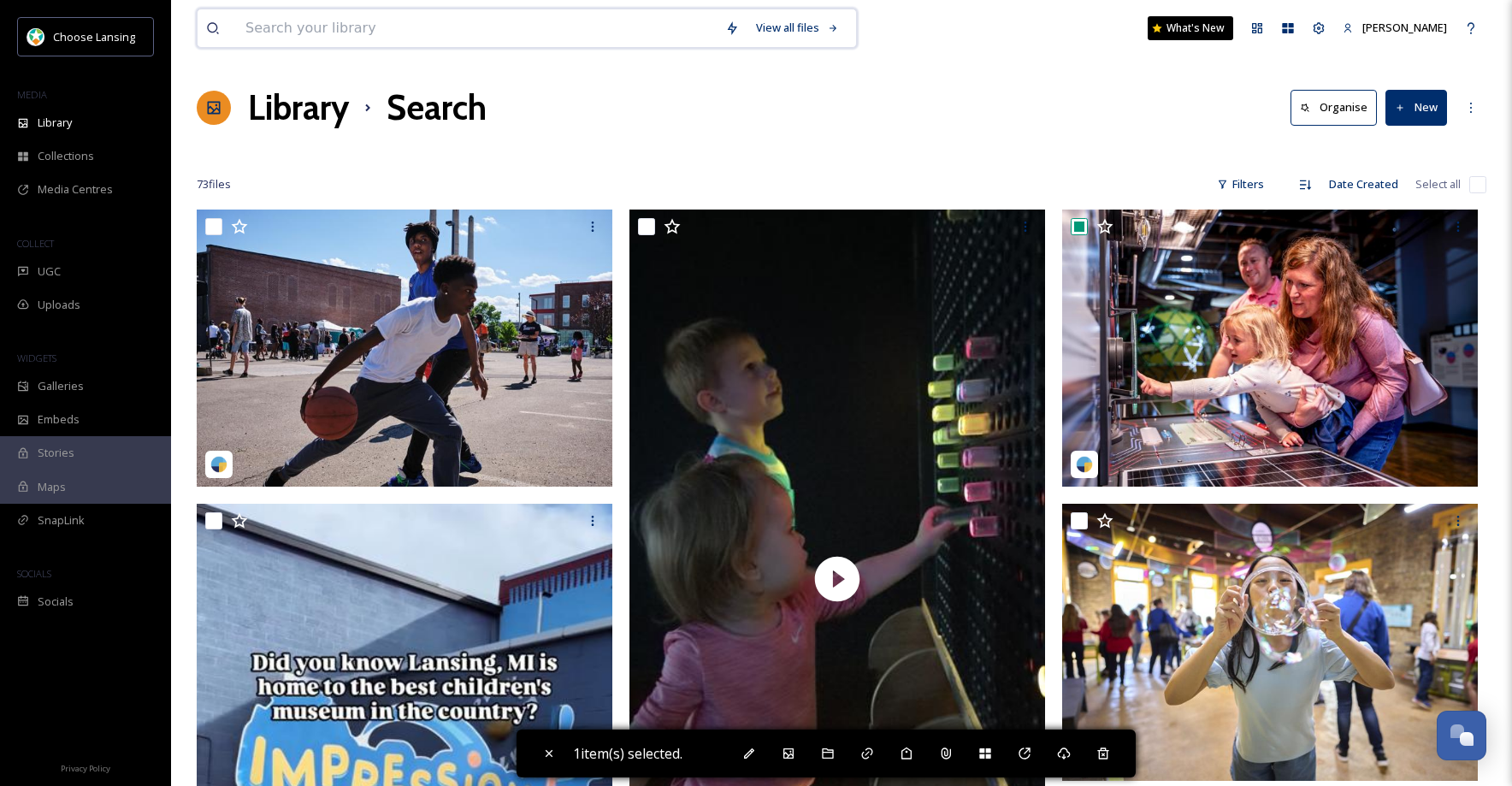
click at [270, 26] on input at bounding box center [476, 28] width 479 height 38
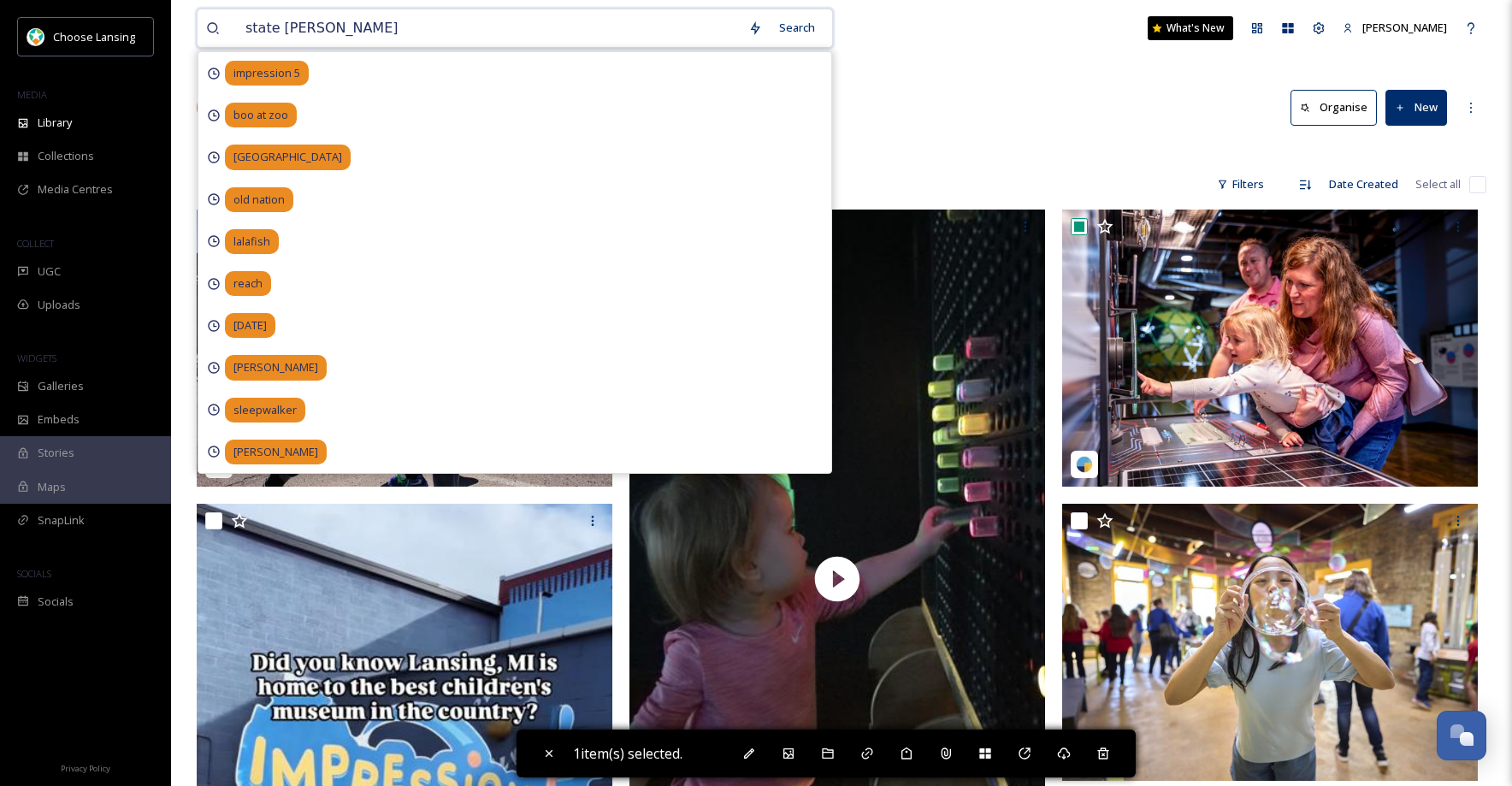
type input "state capitol"
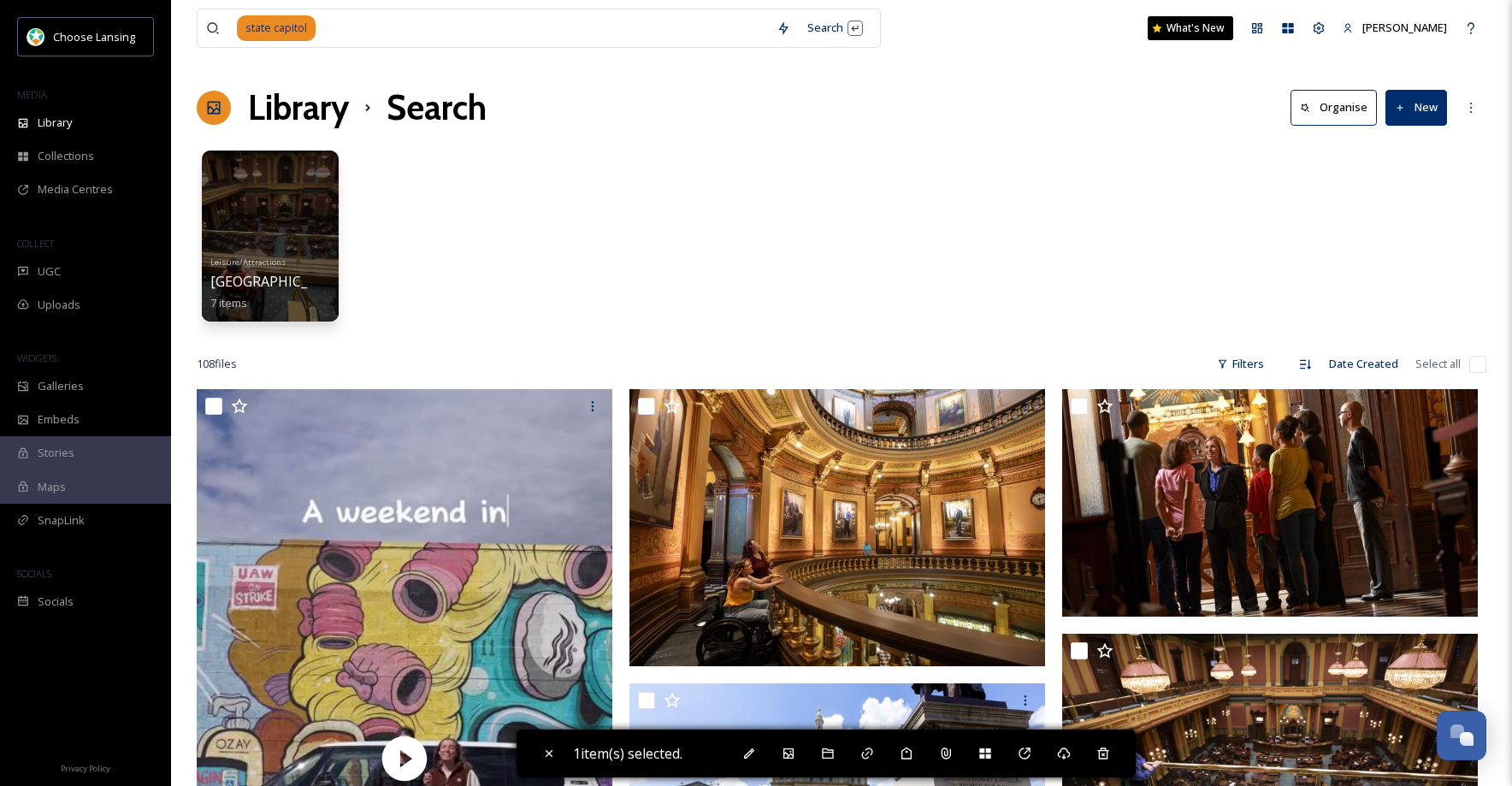
click at [1102, 239] on div "Leisure/Attractions [GEOGRAPHIC_DATA] 7 items" at bounding box center [841, 240] width 1289 height 196
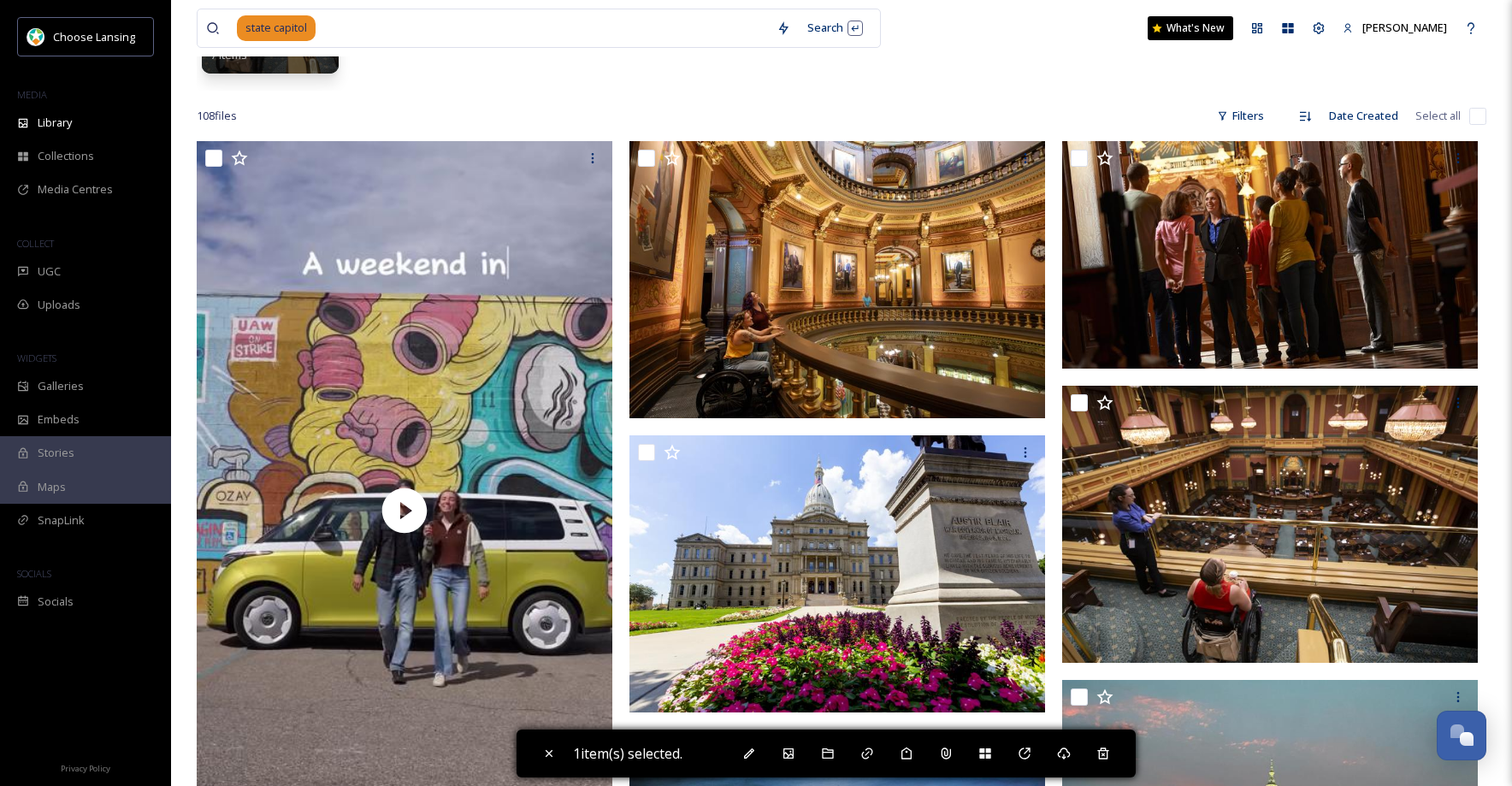
scroll to position [269, 0]
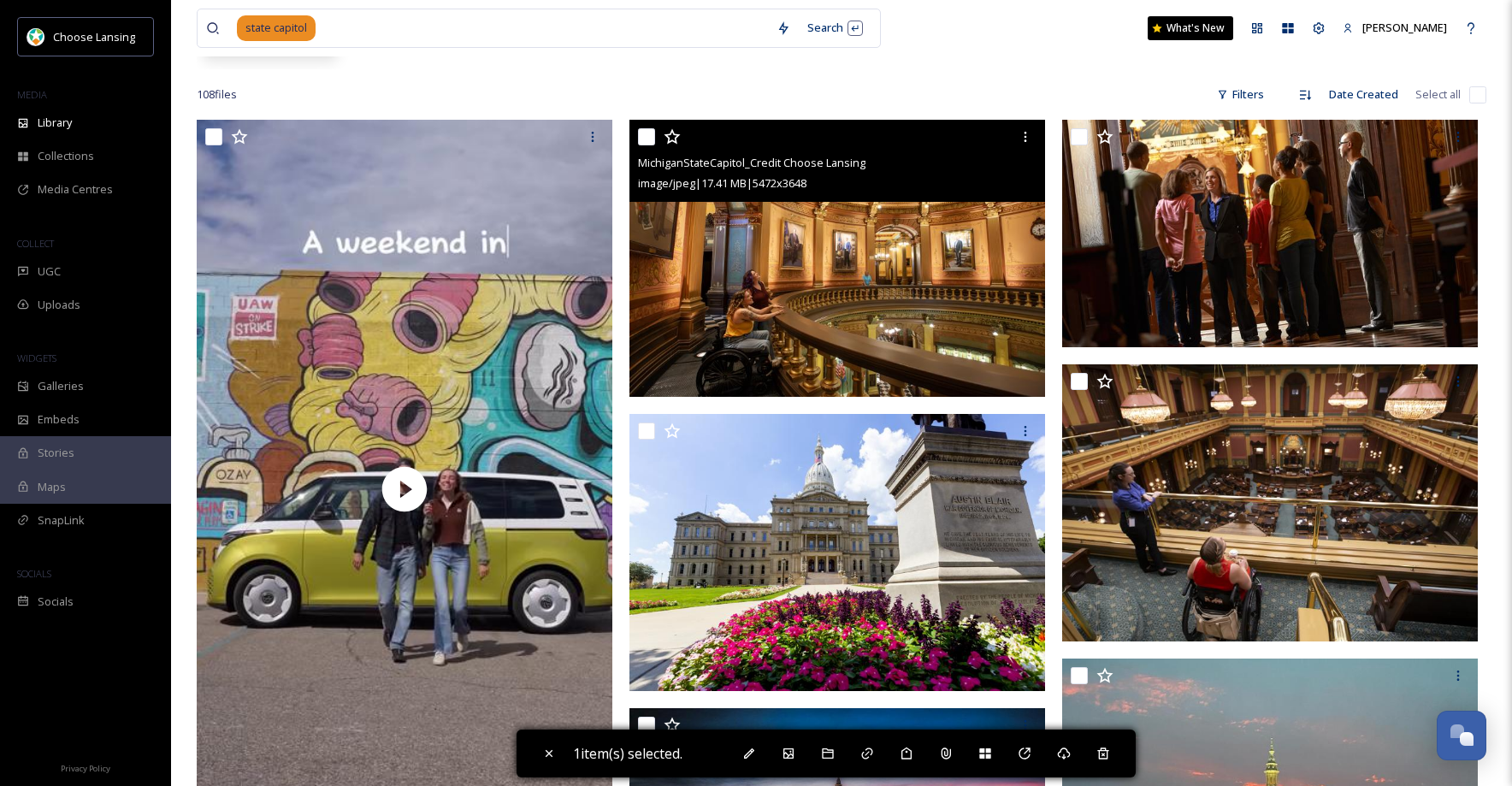
click at [647, 140] on input "checkbox" at bounding box center [647, 137] width 18 height 18
checkbox input "true"
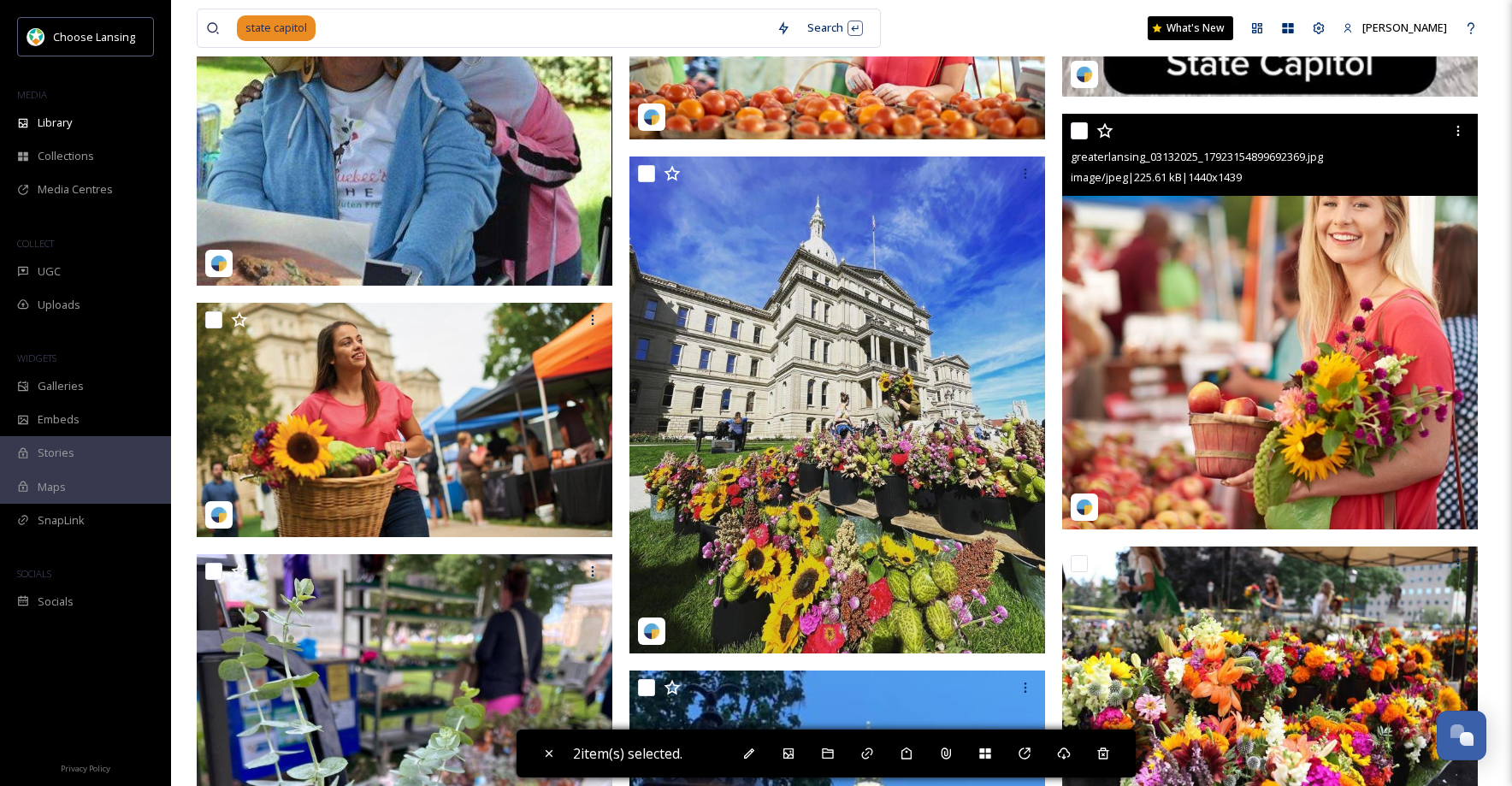
scroll to position [2557, 0]
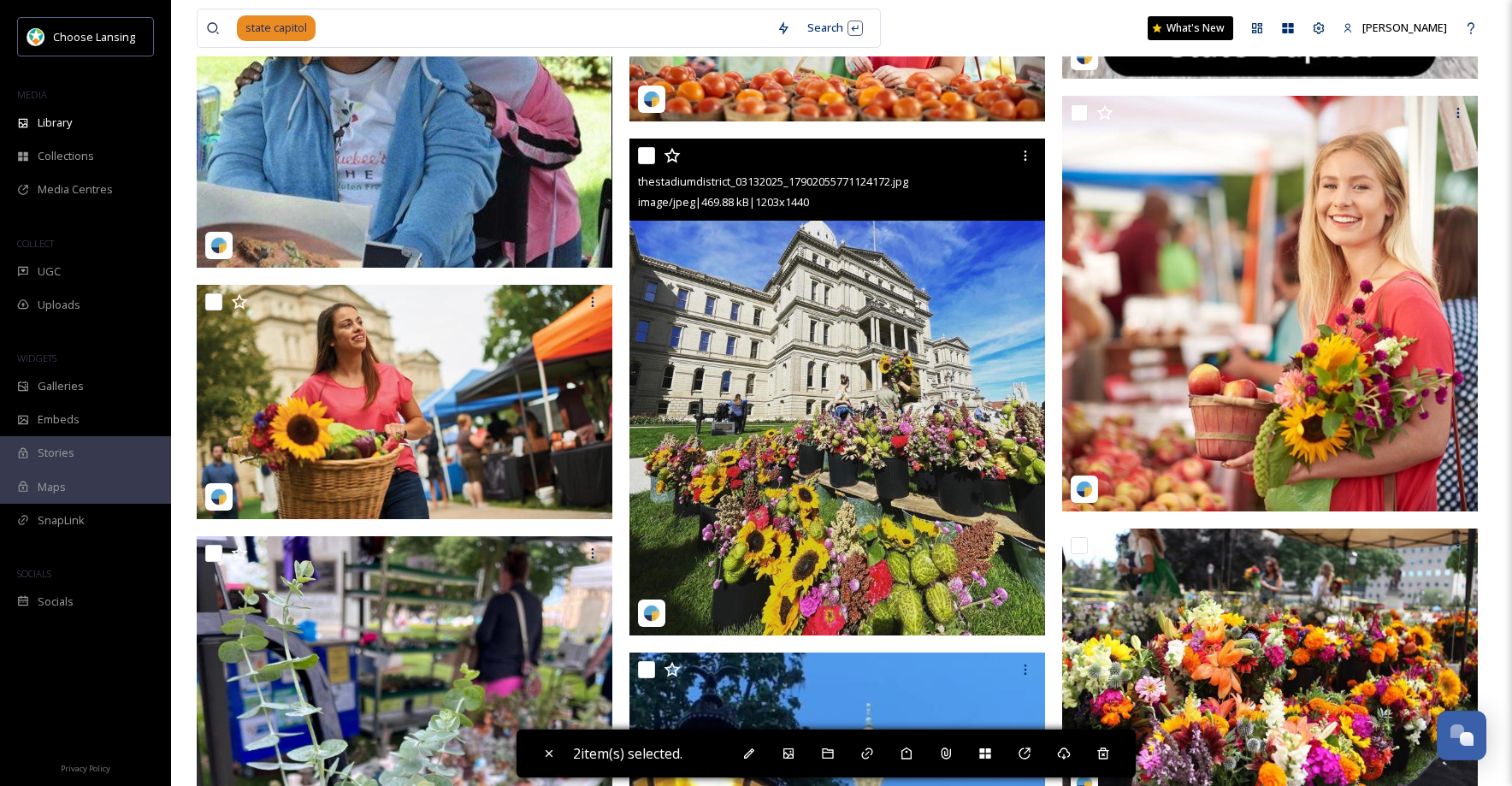
click at [649, 159] on input "checkbox" at bounding box center [647, 156] width 18 height 18
checkbox input "true"
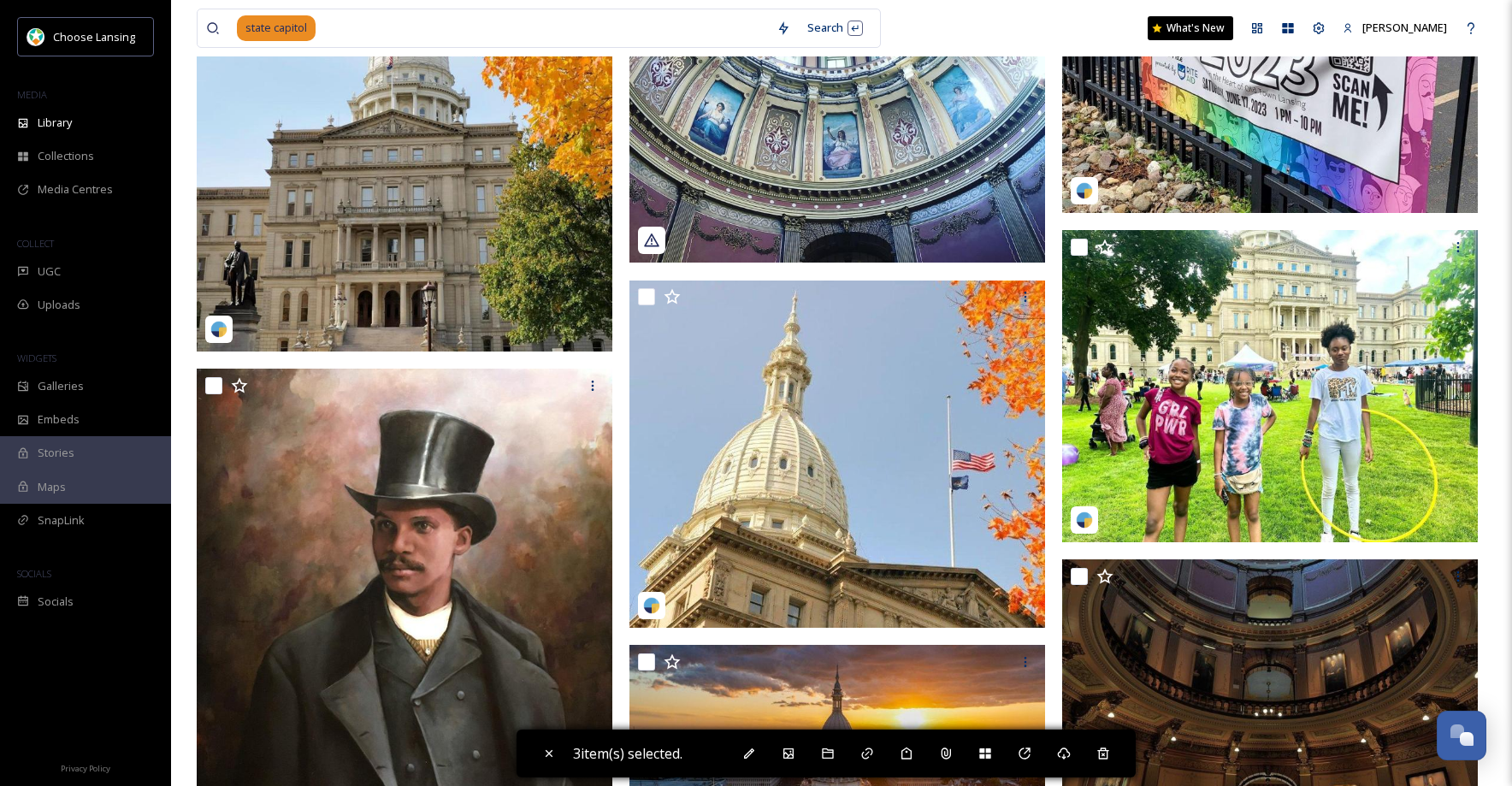
scroll to position [4694, 0]
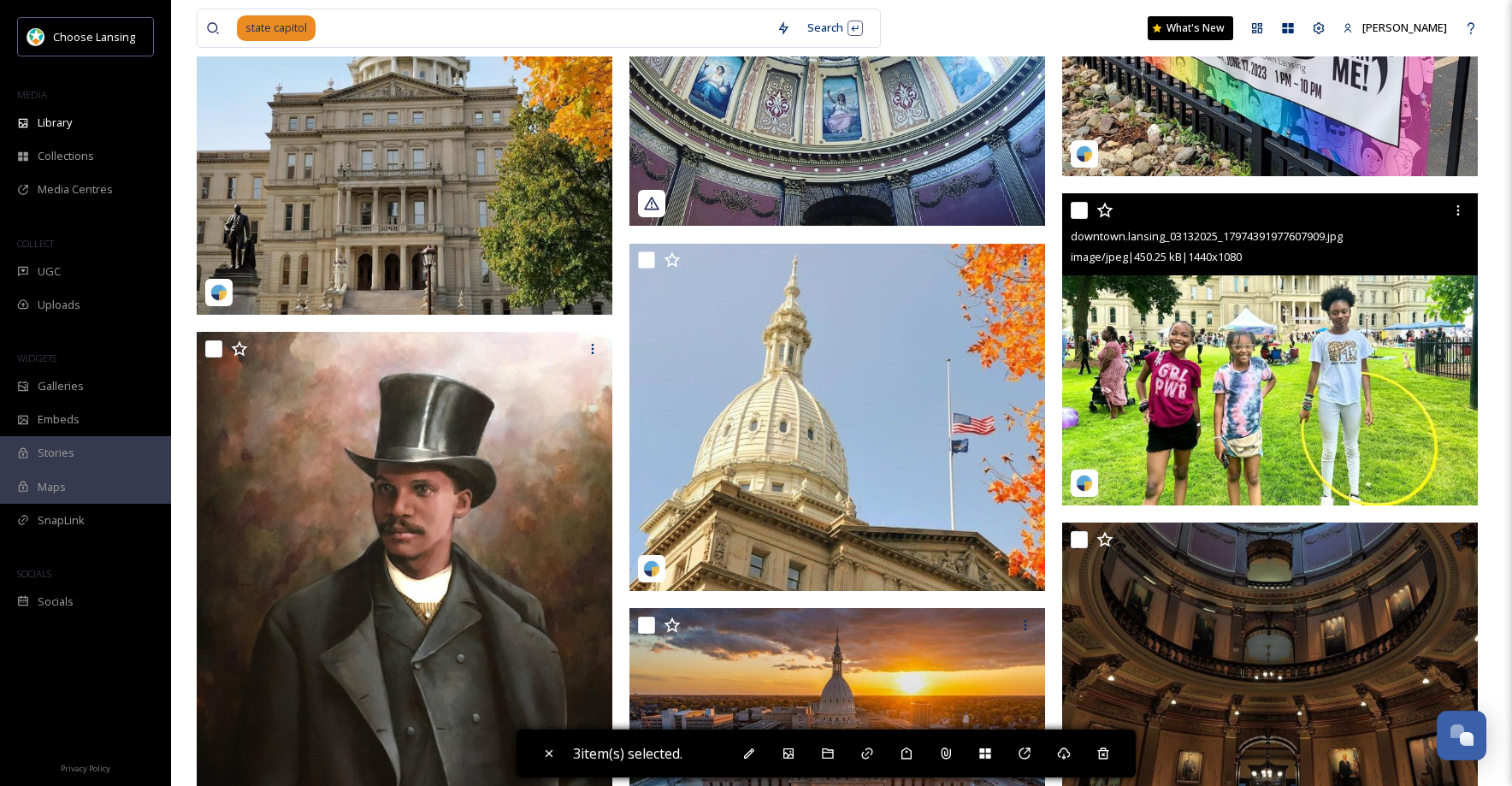
drag, startPoint x: 1073, startPoint y: 209, endPoint x: 1091, endPoint y: 209, distance: 18.0
click at [1073, 209] on input "checkbox" at bounding box center [1079, 211] width 18 height 18
checkbox input "true"
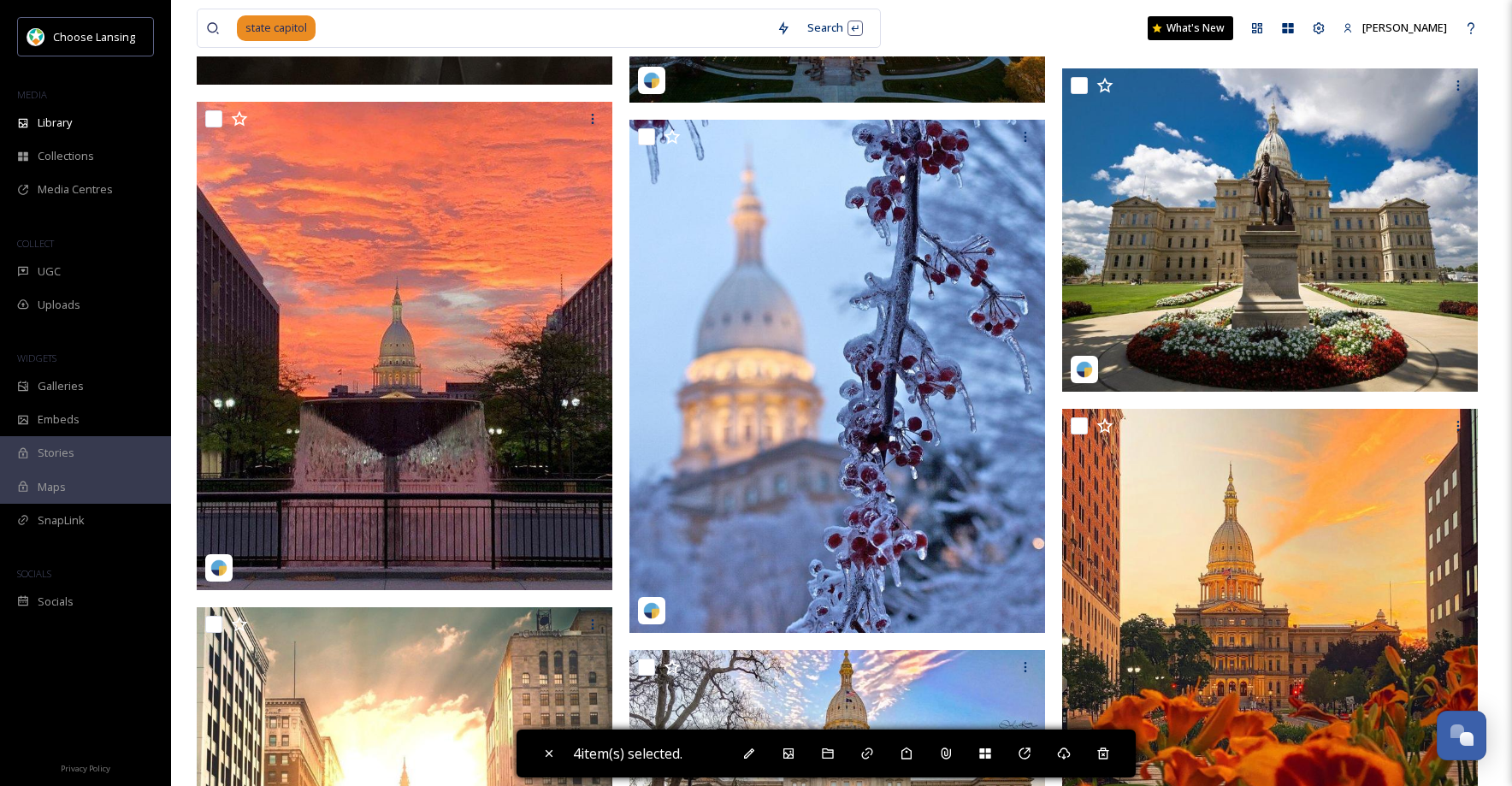
scroll to position [5458, 0]
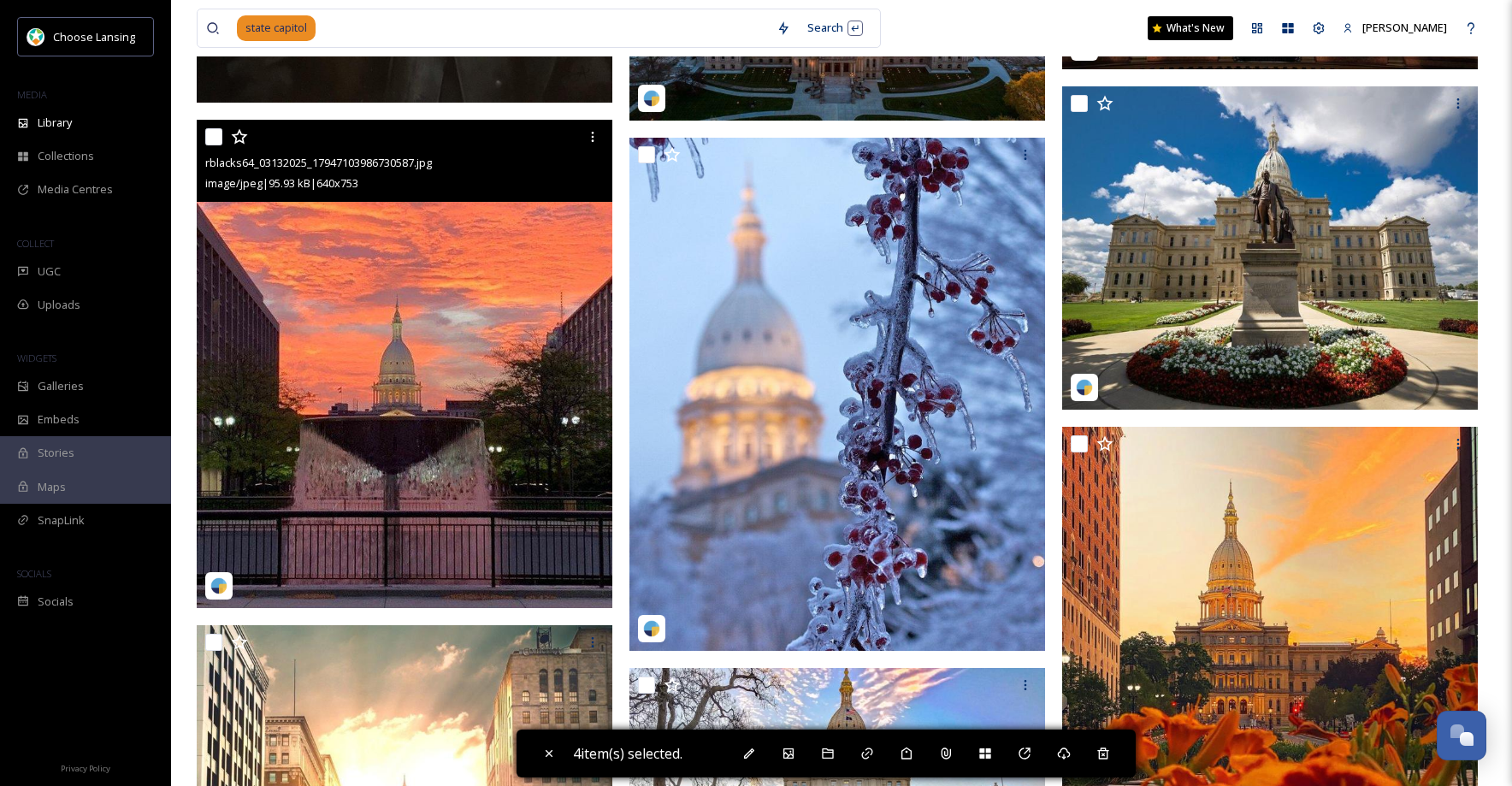
click at [215, 136] on input "checkbox" at bounding box center [214, 137] width 18 height 18
checkbox input "true"
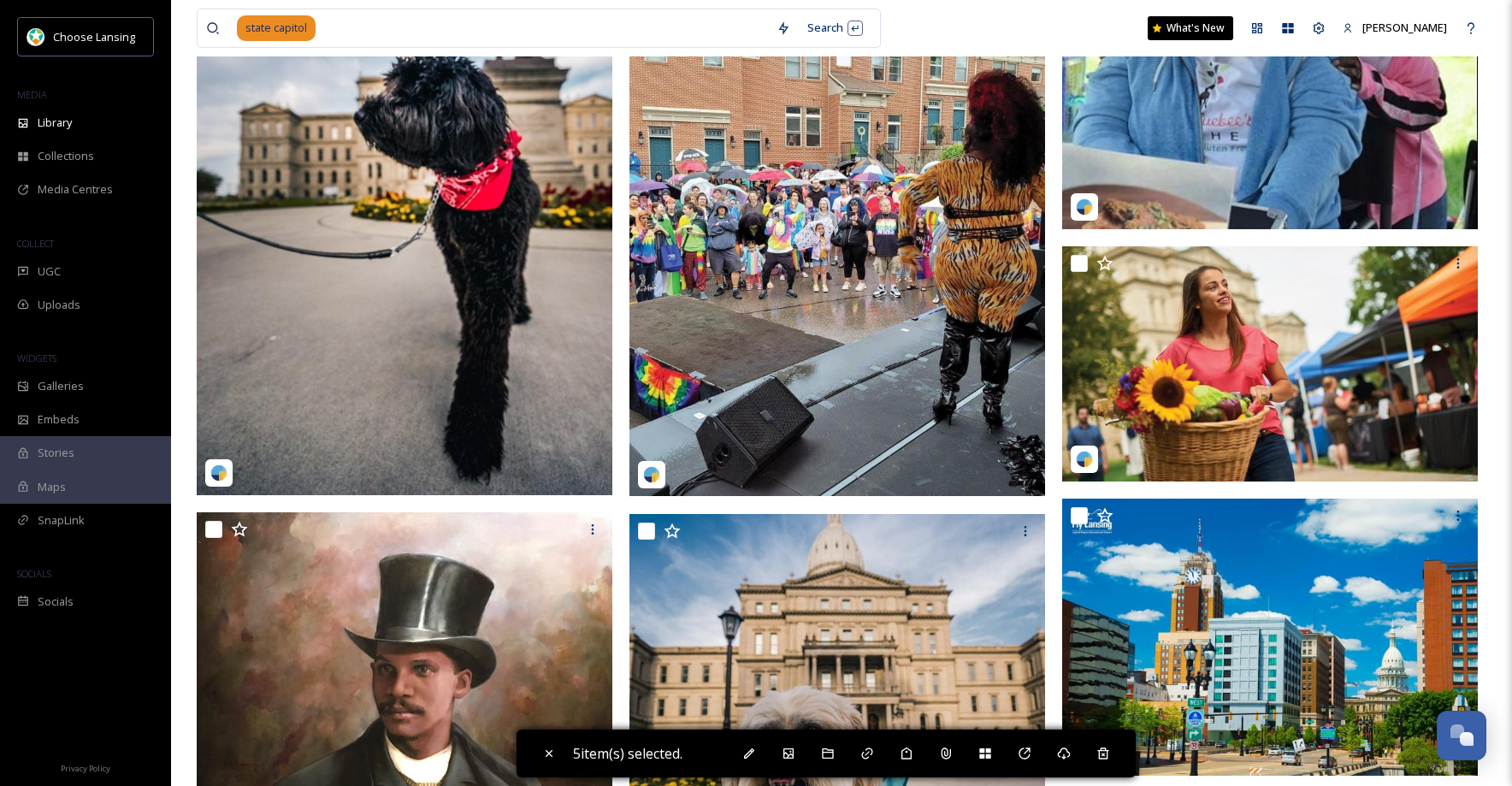
scroll to position [12338, 0]
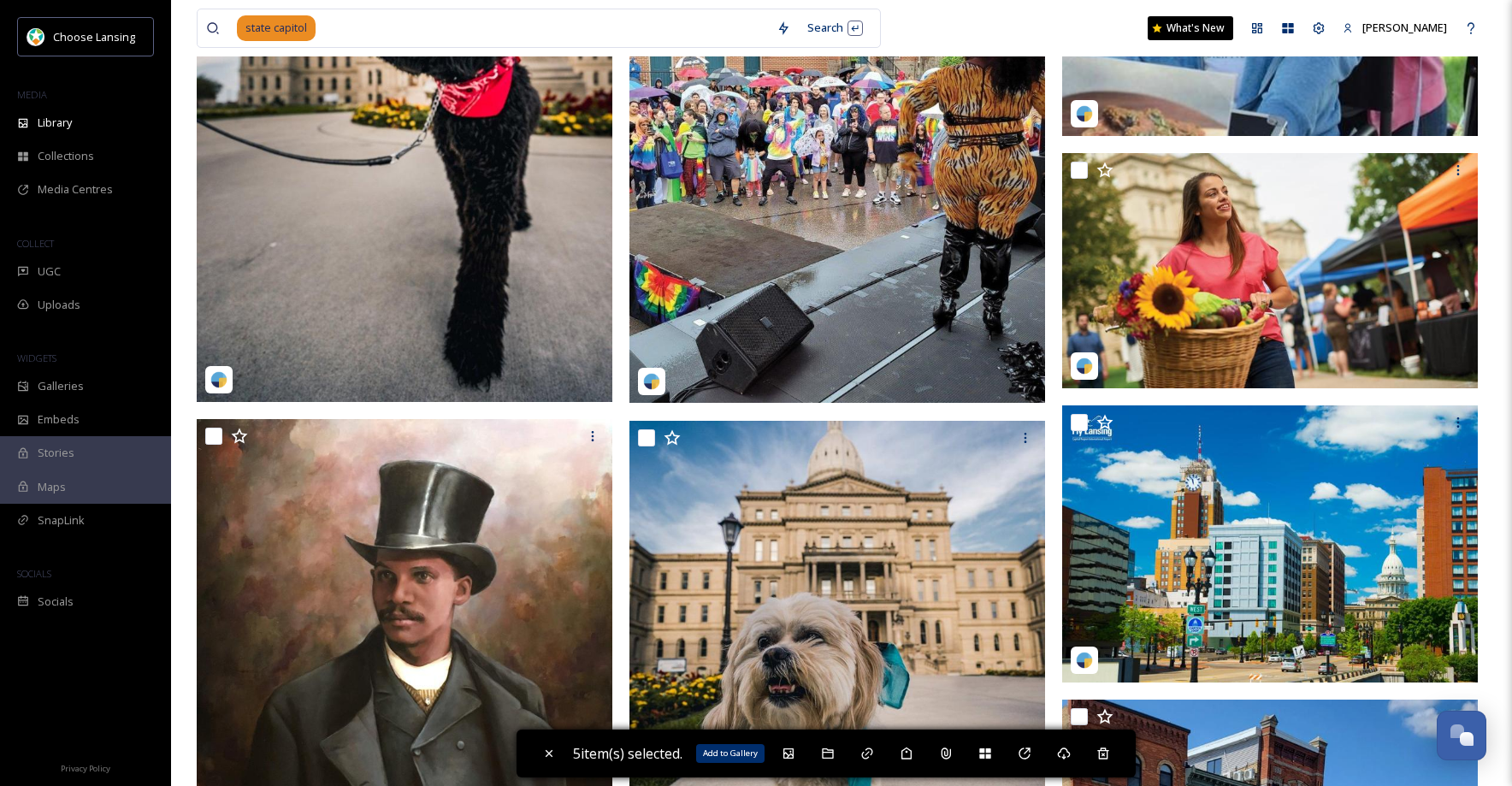
click at [791, 753] on icon at bounding box center [789, 754] width 14 height 14
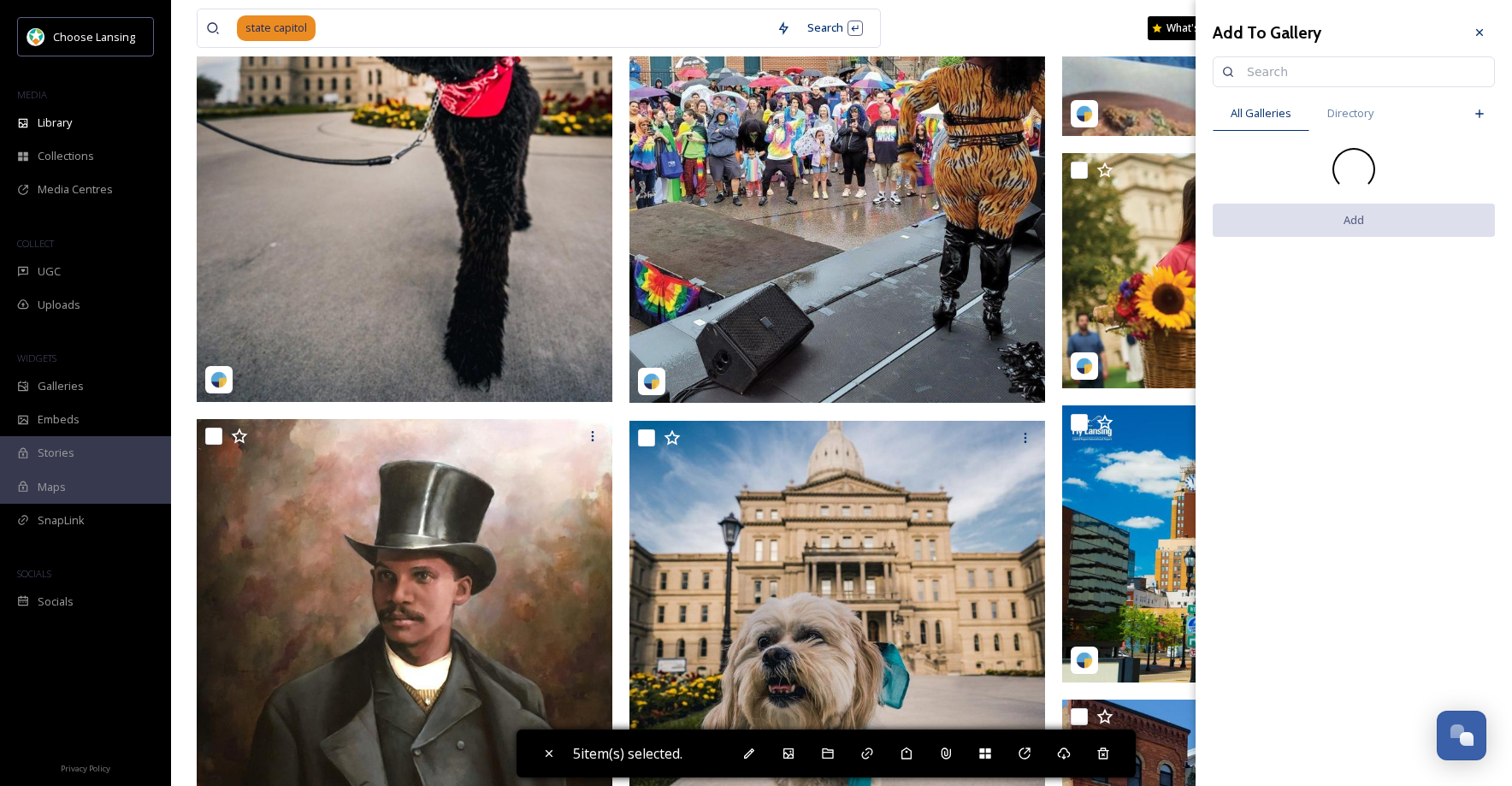
click at [1276, 75] on input at bounding box center [1361, 71] width 247 height 34
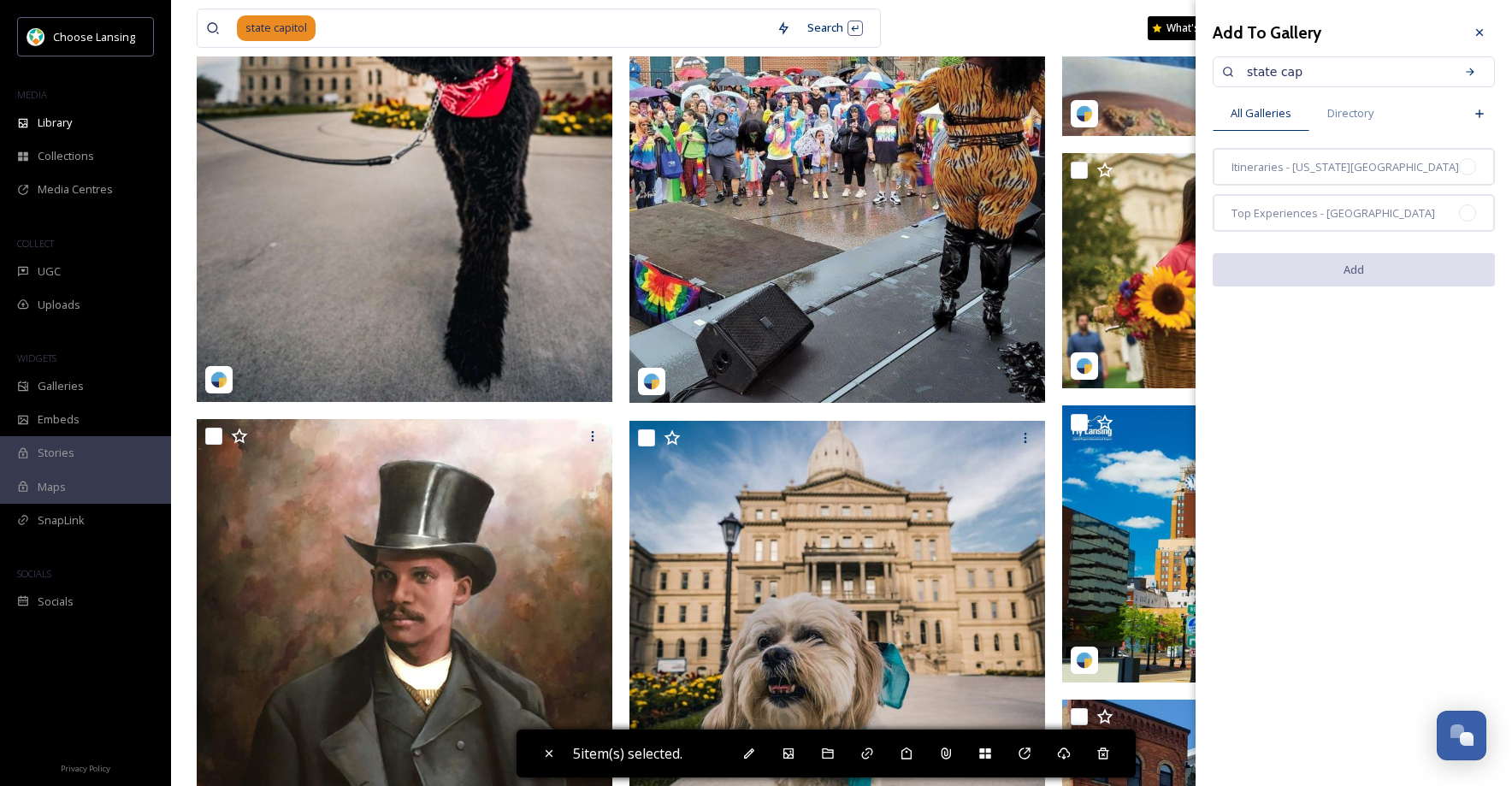
drag, startPoint x: 1295, startPoint y: 75, endPoint x: 1261, endPoint y: 63, distance: 36.1
click at [1279, 72] on input "state cap" at bounding box center [1344, 71] width 212 height 34
drag, startPoint x: 1307, startPoint y: 73, endPoint x: 1230, endPoint y: 60, distance: 78.1
click at [1223, 66] on div "state cap" at bounding box center [1354, 72] width 282 height 31
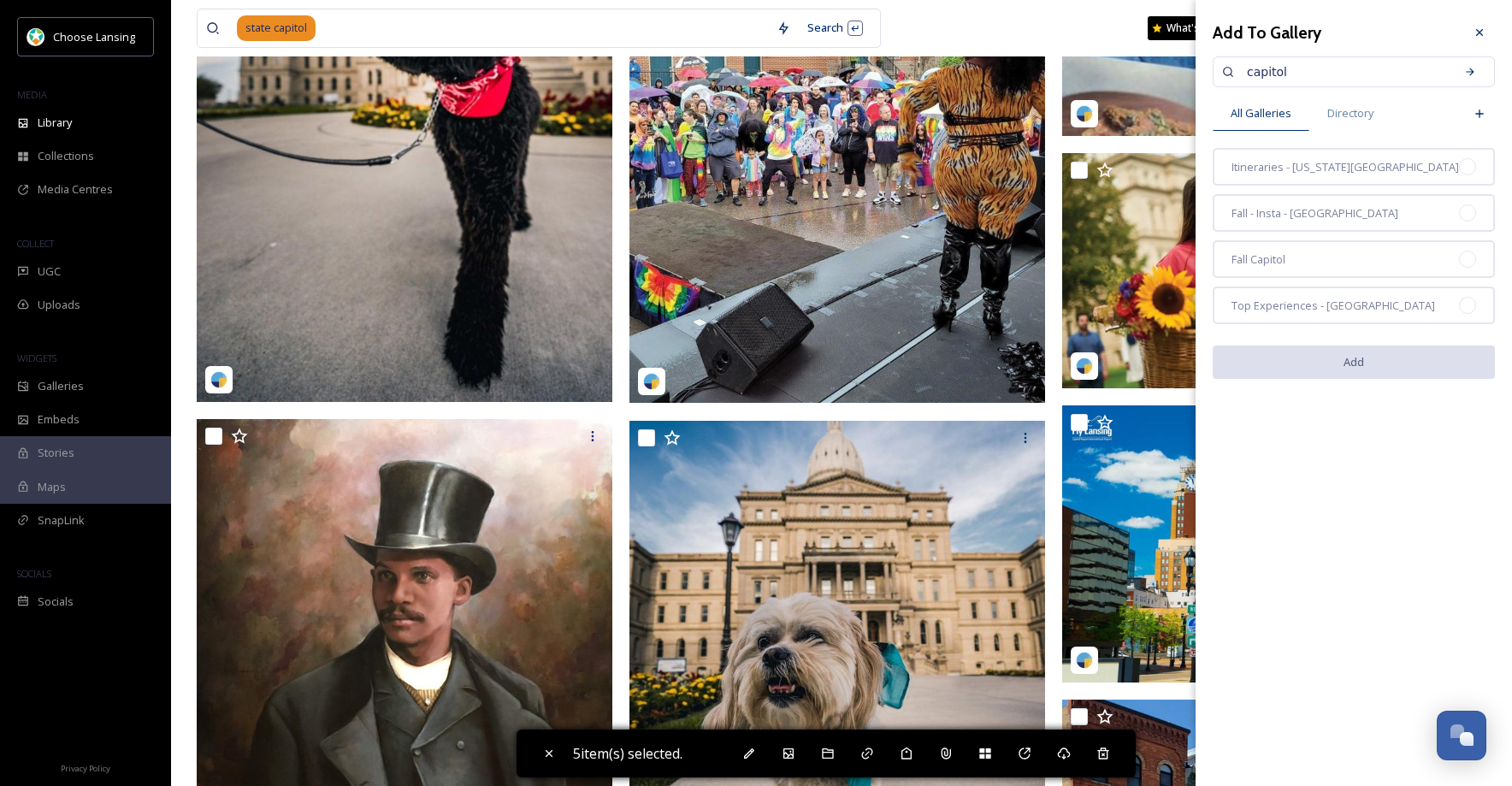
drag, startPoint x: 1307, startPoint y: 75, endPoint x: 1222, endPoint y: 73, distance: 85.0
click at [1222, 73] on div "capitol" at bounding box center [1354, 72] width 282 height 31
drag, startPoint x: 1310, startPoint y: 70, endPoint x: 1222, endPoint y: 65, distance: 88.1
click at [1224, 66] on div "capitol" at bounding box center [1354, 72] width 282 height 31
paste input "937dec83-052b-456c-baba-441e5e7b02cb"
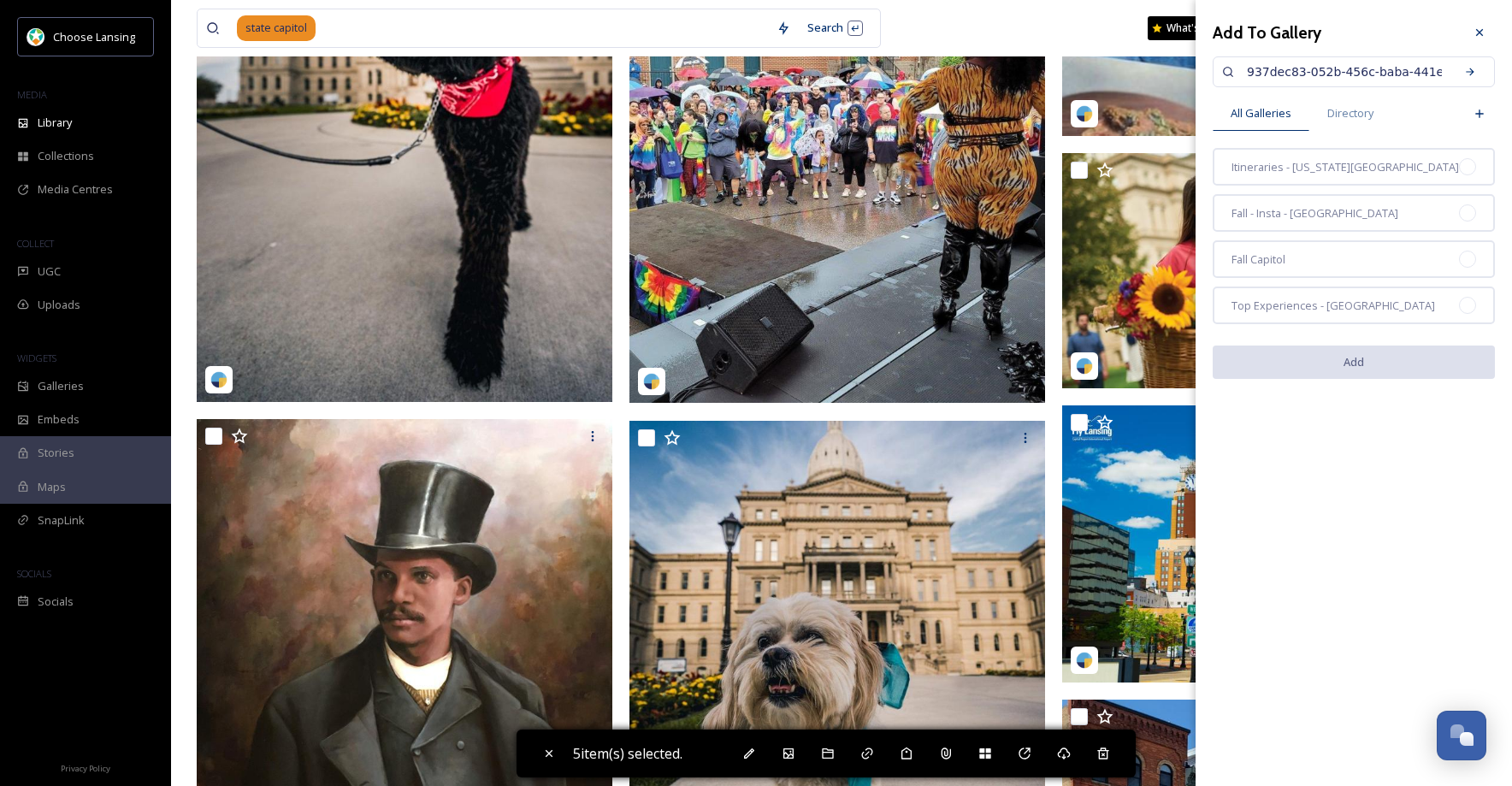
scroll to position [0, 52]
type input "937dec83-052b-456c-baba-441e5e7b02cb"
click at [1473, 75] on icon at bounding box center [1469, 72] width 12 height 12
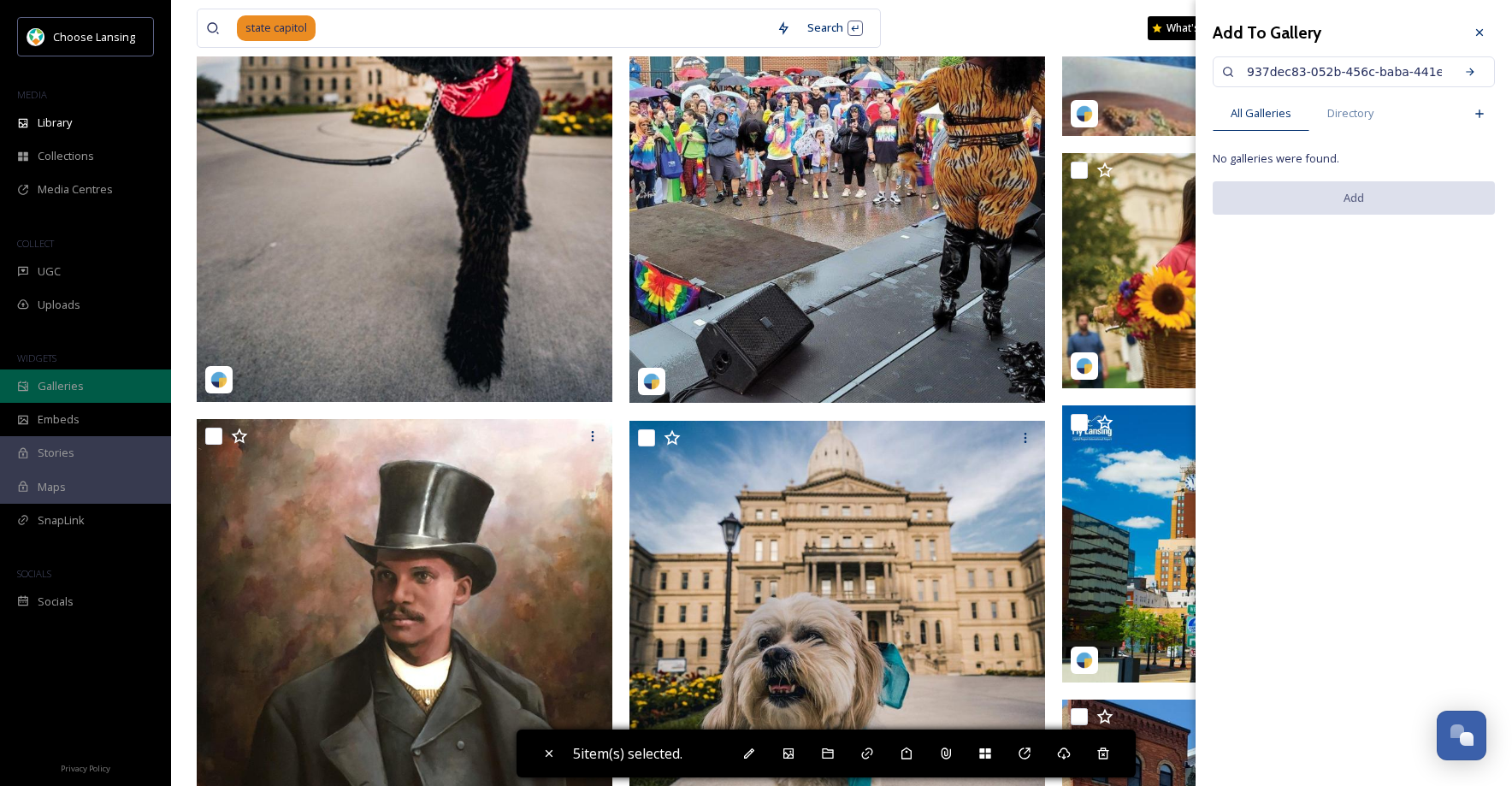
click at [84, 391] on div "Galleries" at bounding box center [86, 386] width 171 height 33
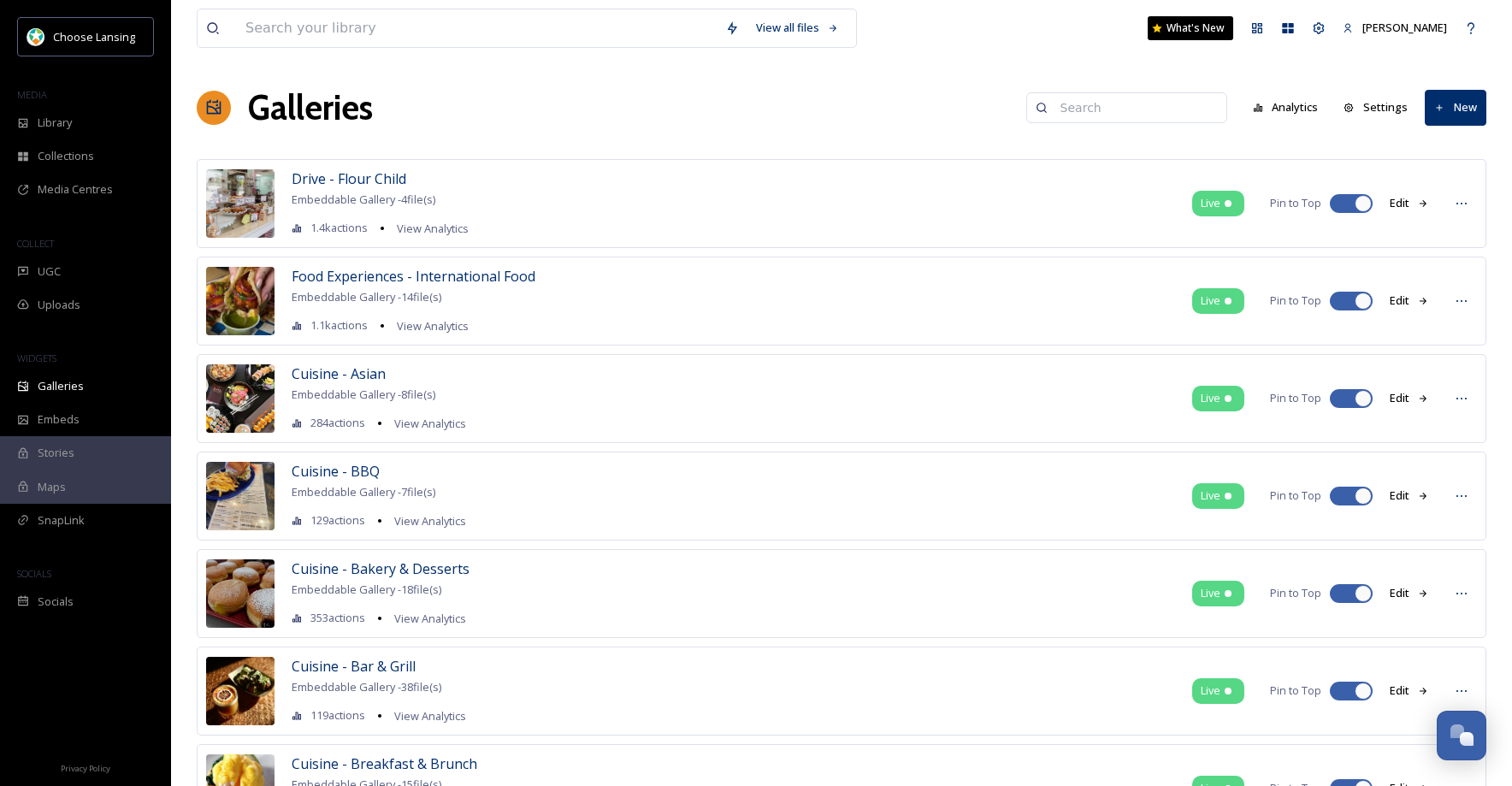
click at [1139, 112] on input at bounding box center [1135, 107] width 166 height 34
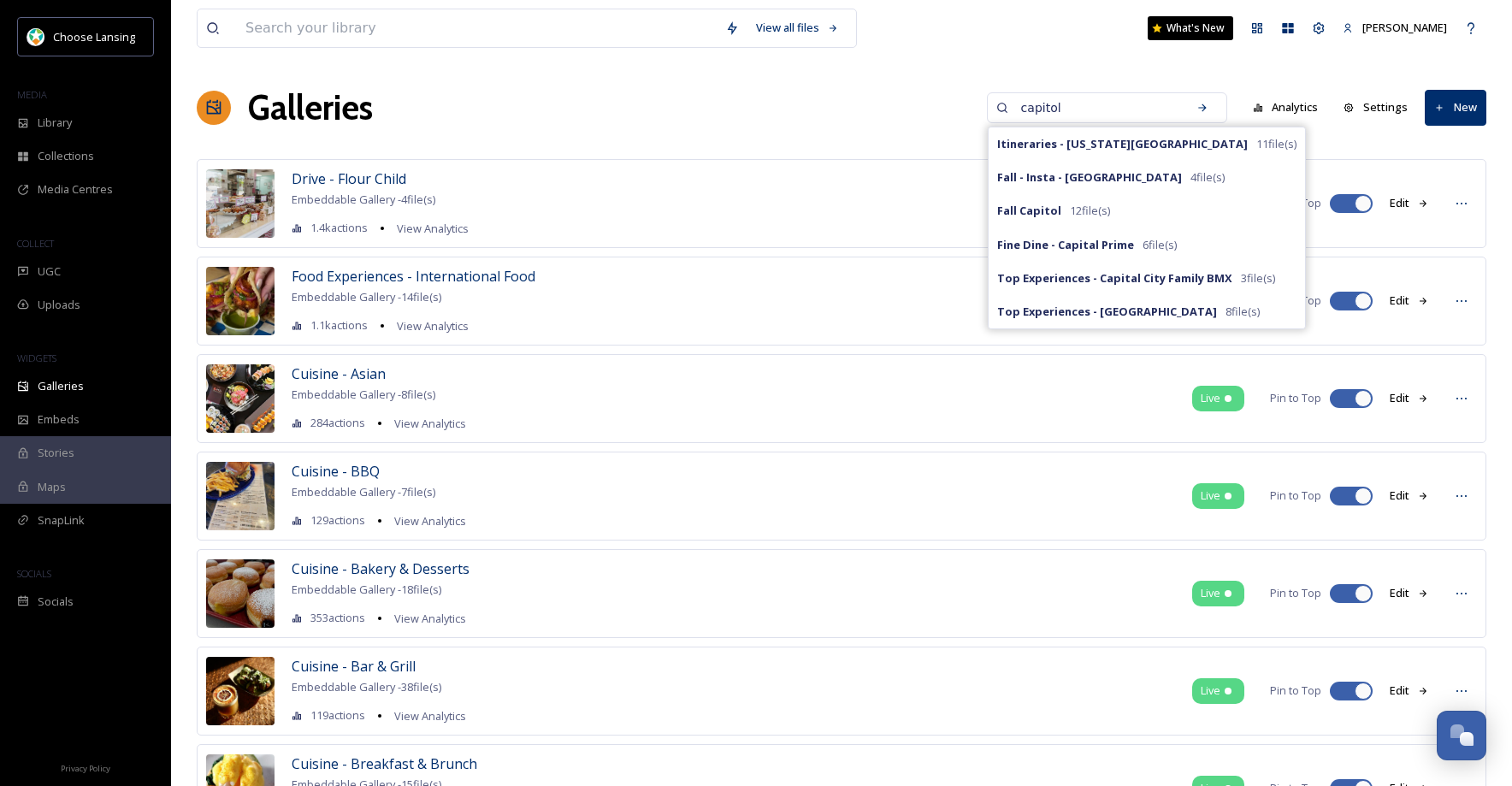
type input "capitol"
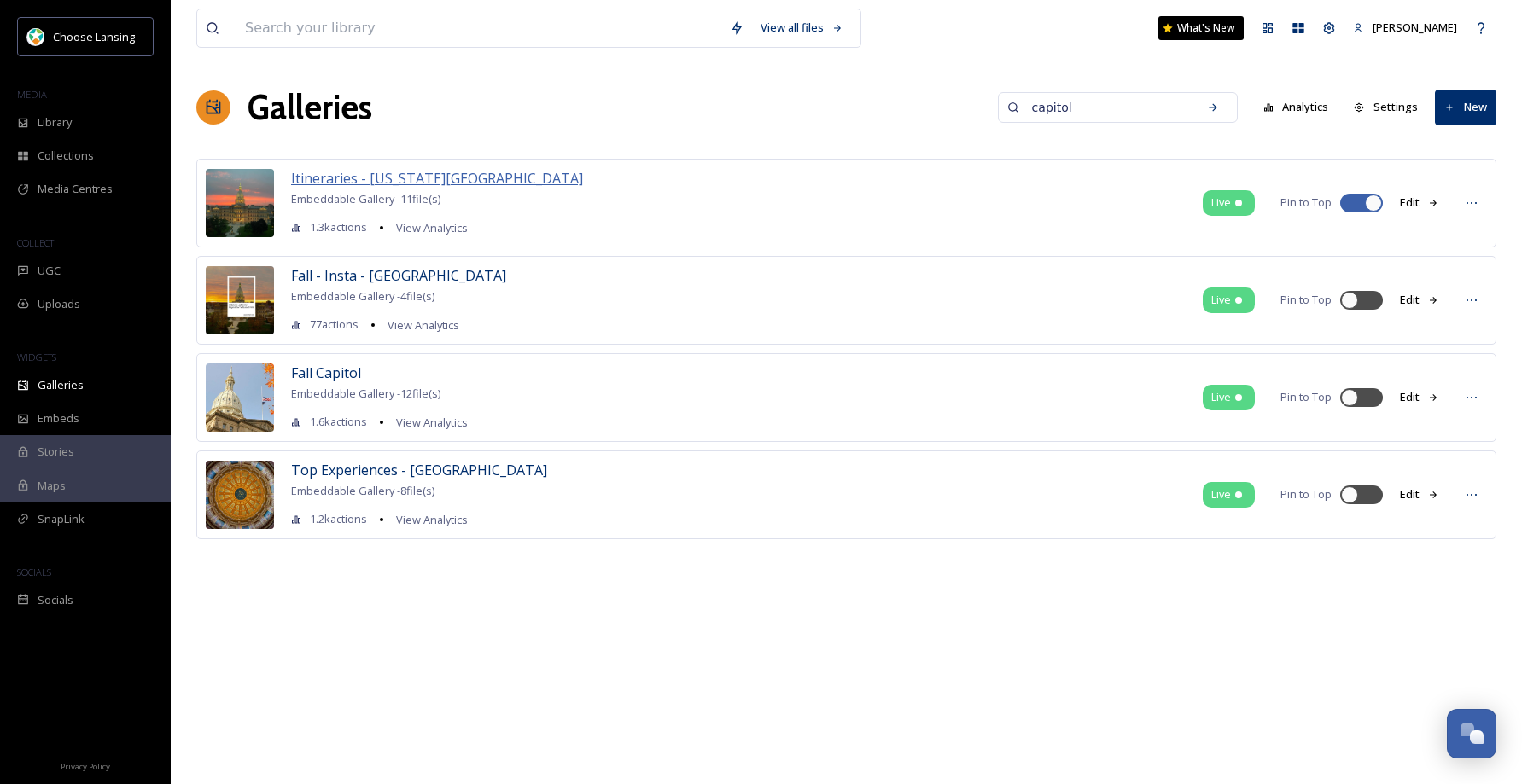
click at [464, 180] on span "Itineraries - [US_STATE][GEOGRAPHIC_DATA]" at bounding box center [437, 178] width 292 height 18
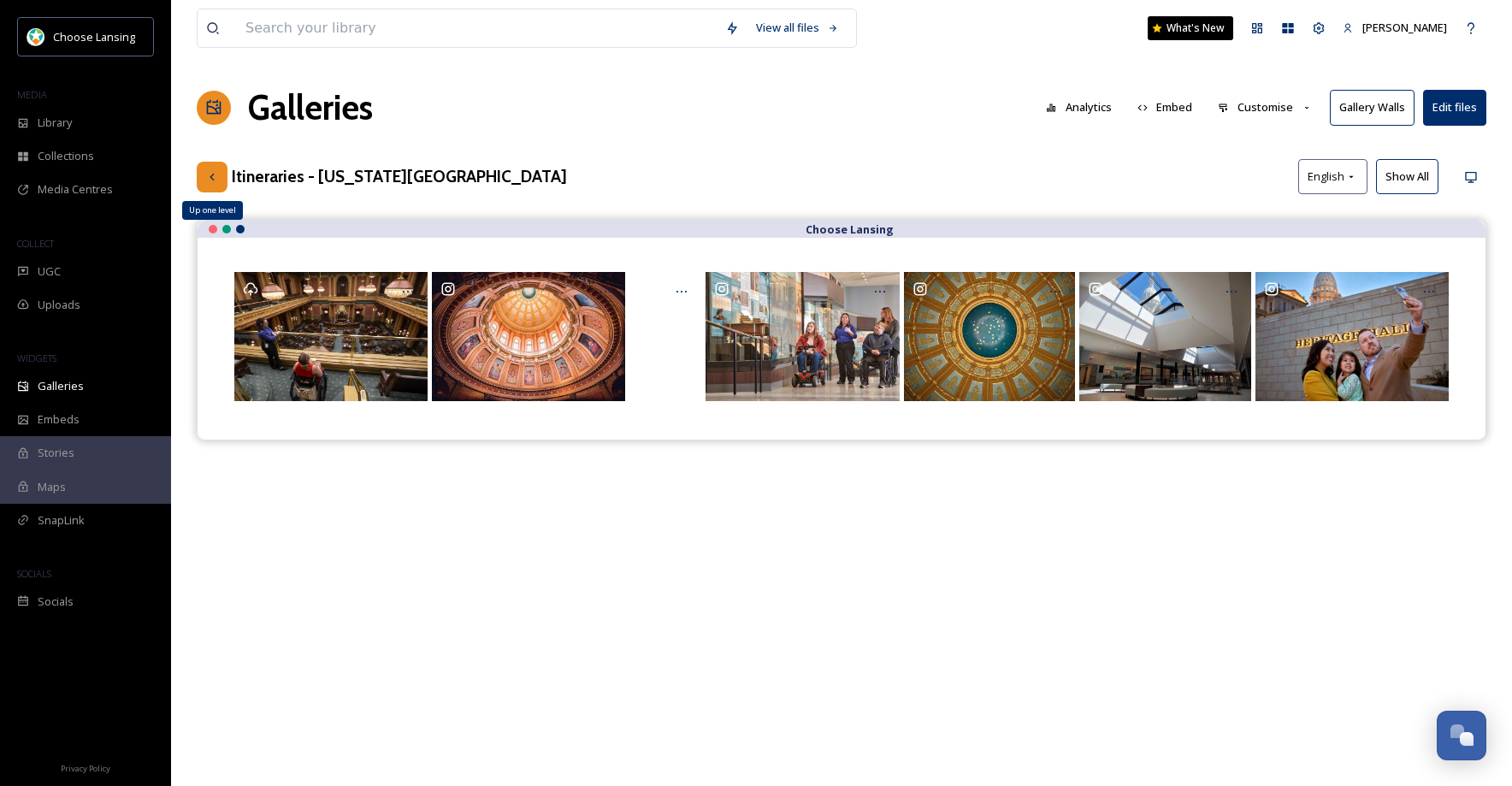
click at [219, 183] on div "Up one level" at bounding box center [212, 177] width 31 height 31
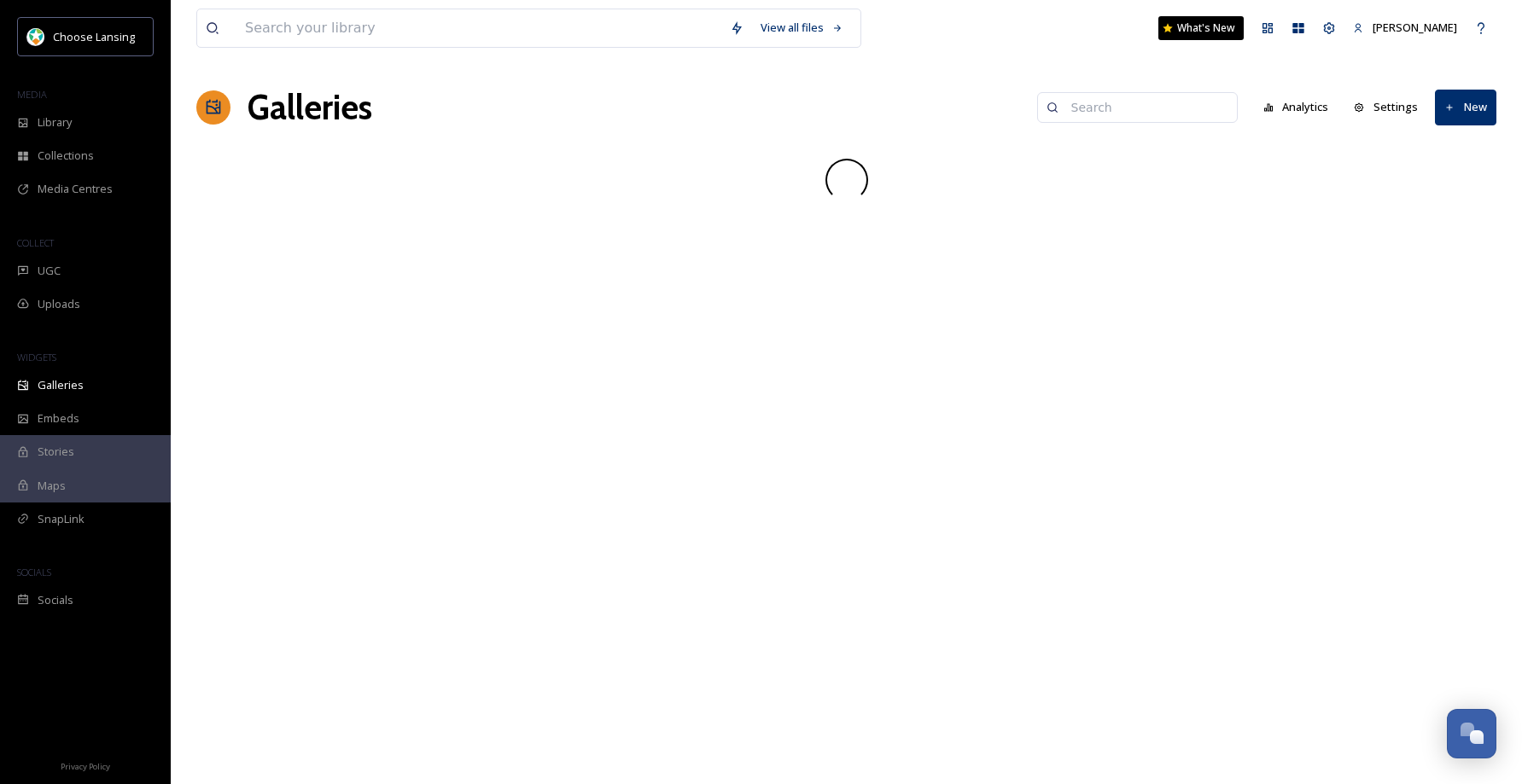
click at [1141, 108] on input at bounding box center [1145, 107] width 166 height 34
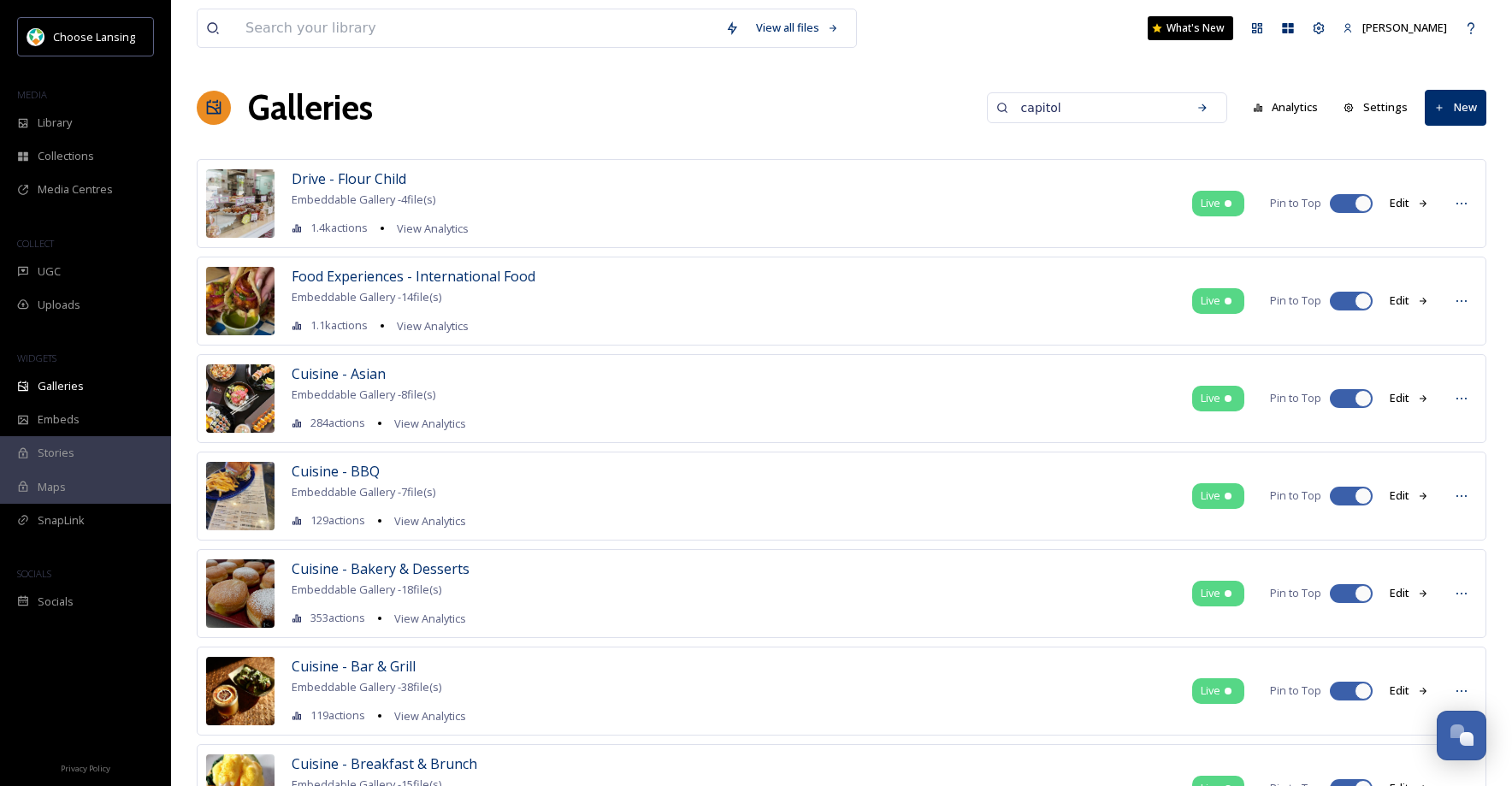
type input "capitol"
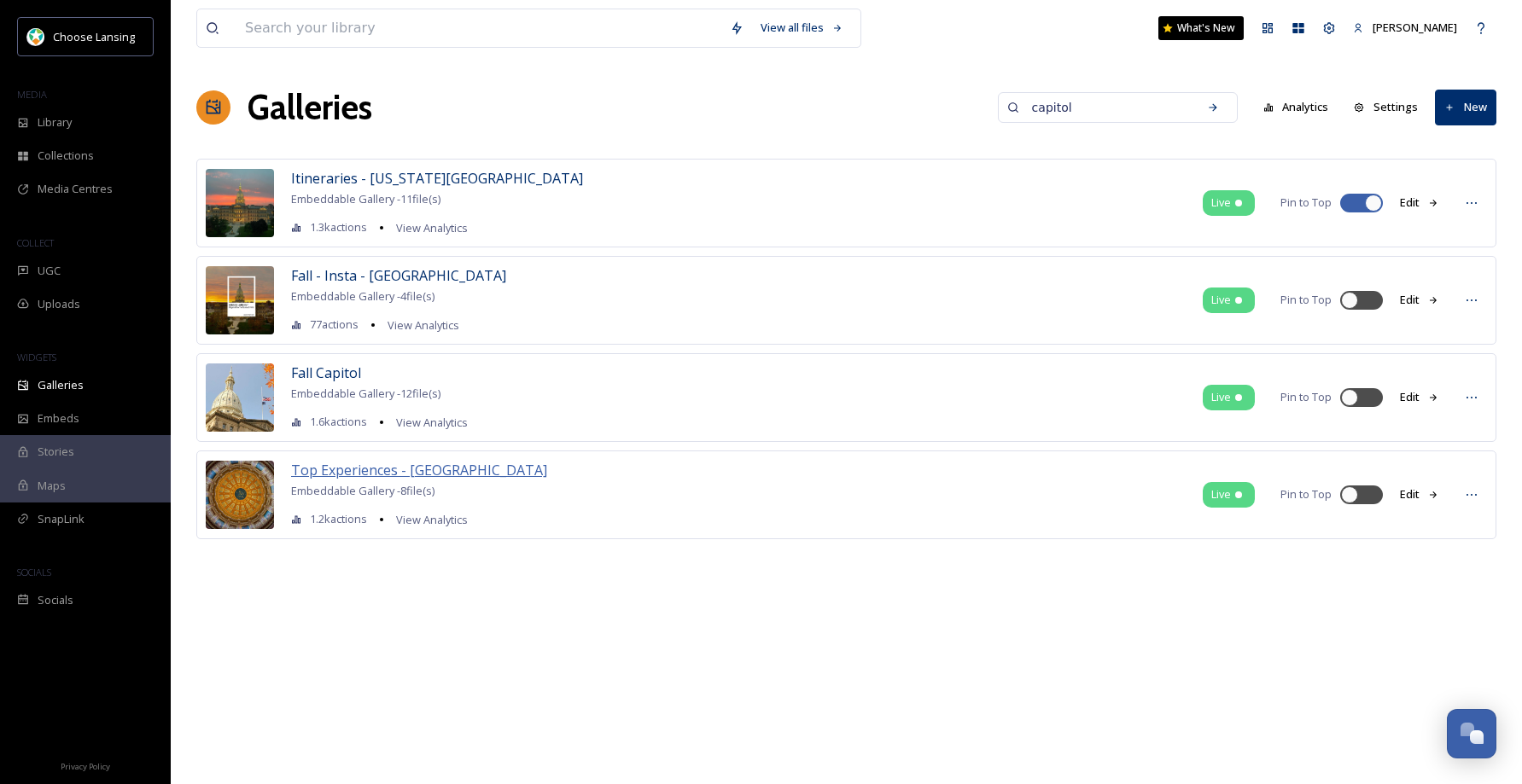
click at [343, 471] on span "Top Experiences - [GEOGRAPHIC_DATA]" at bounding box center [419, 470] width 256 height 18
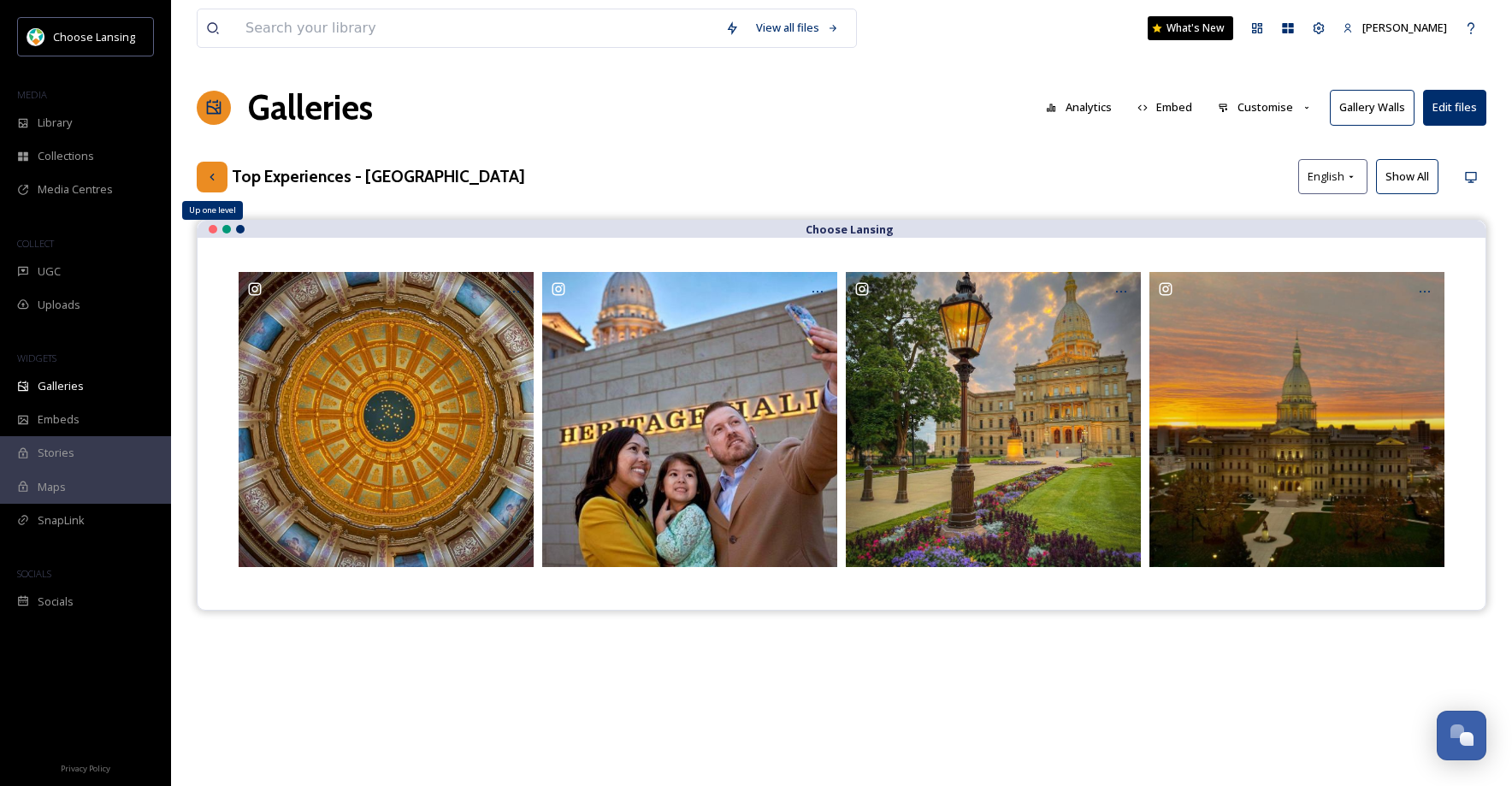
click at [211, 174] on icon at bounding box center [212, 177] width 14 height 14
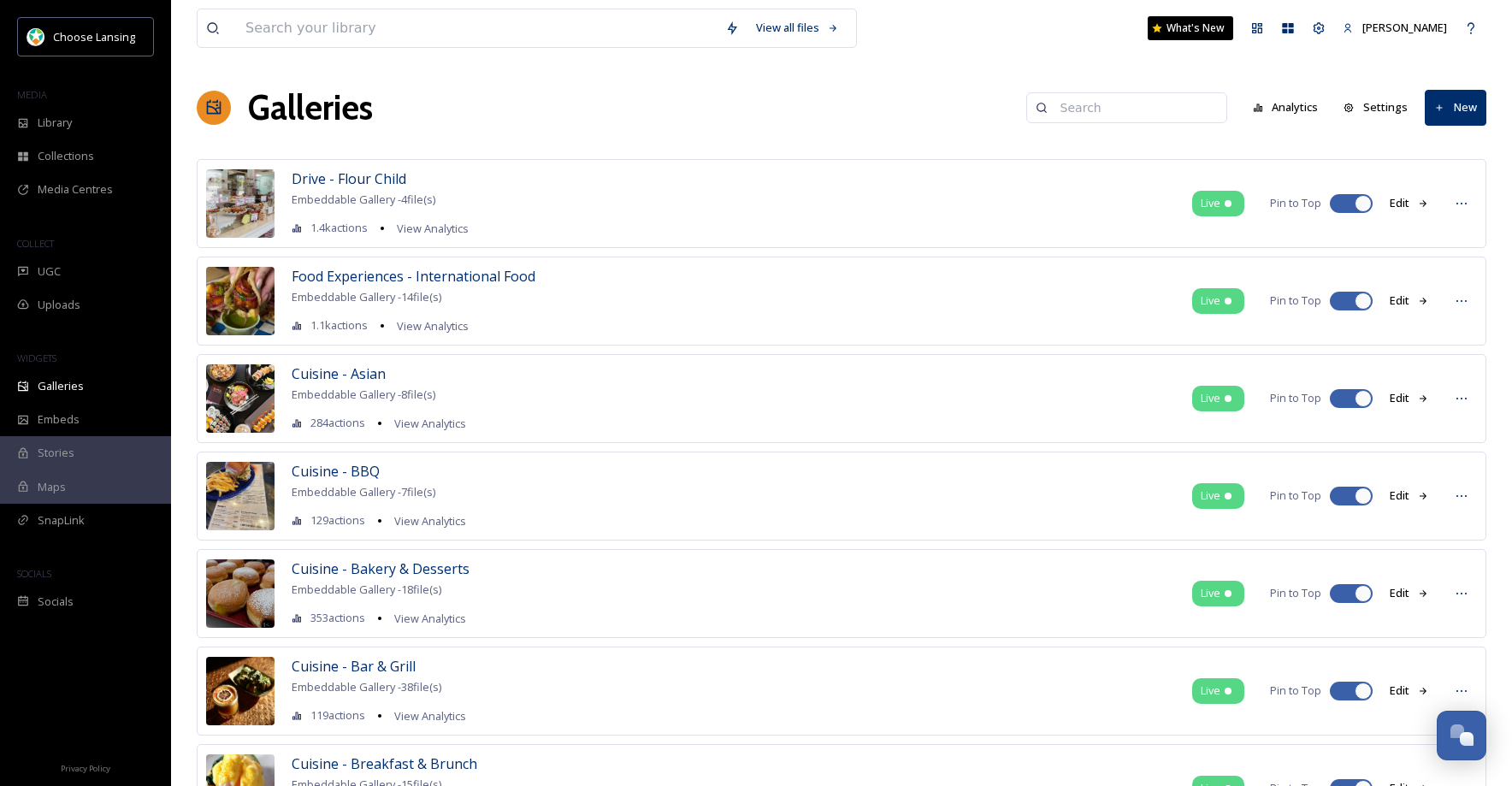
click at [1097, 108] on input at bounding box center [1135, 107] width 166 height 34
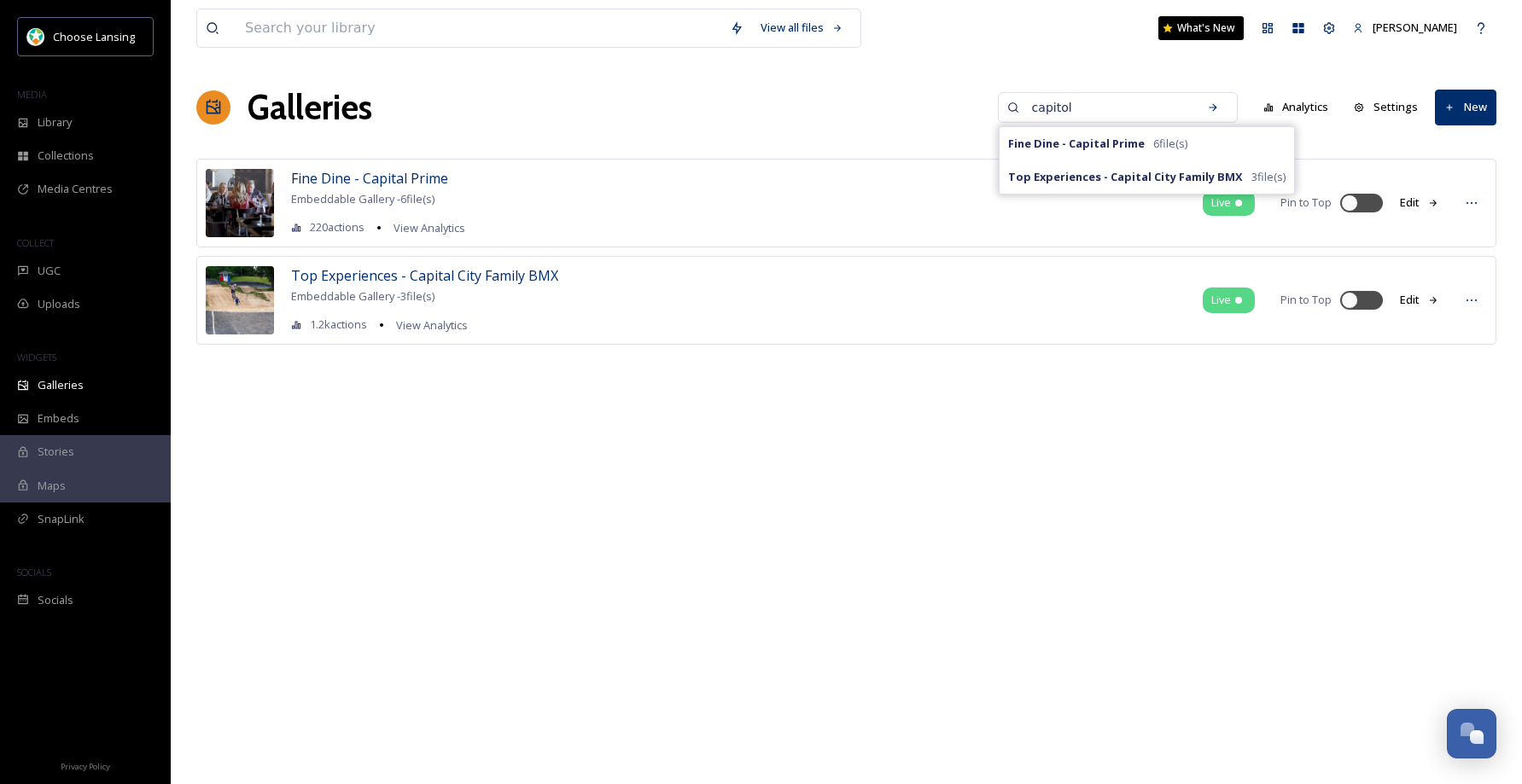
type input "capitol"
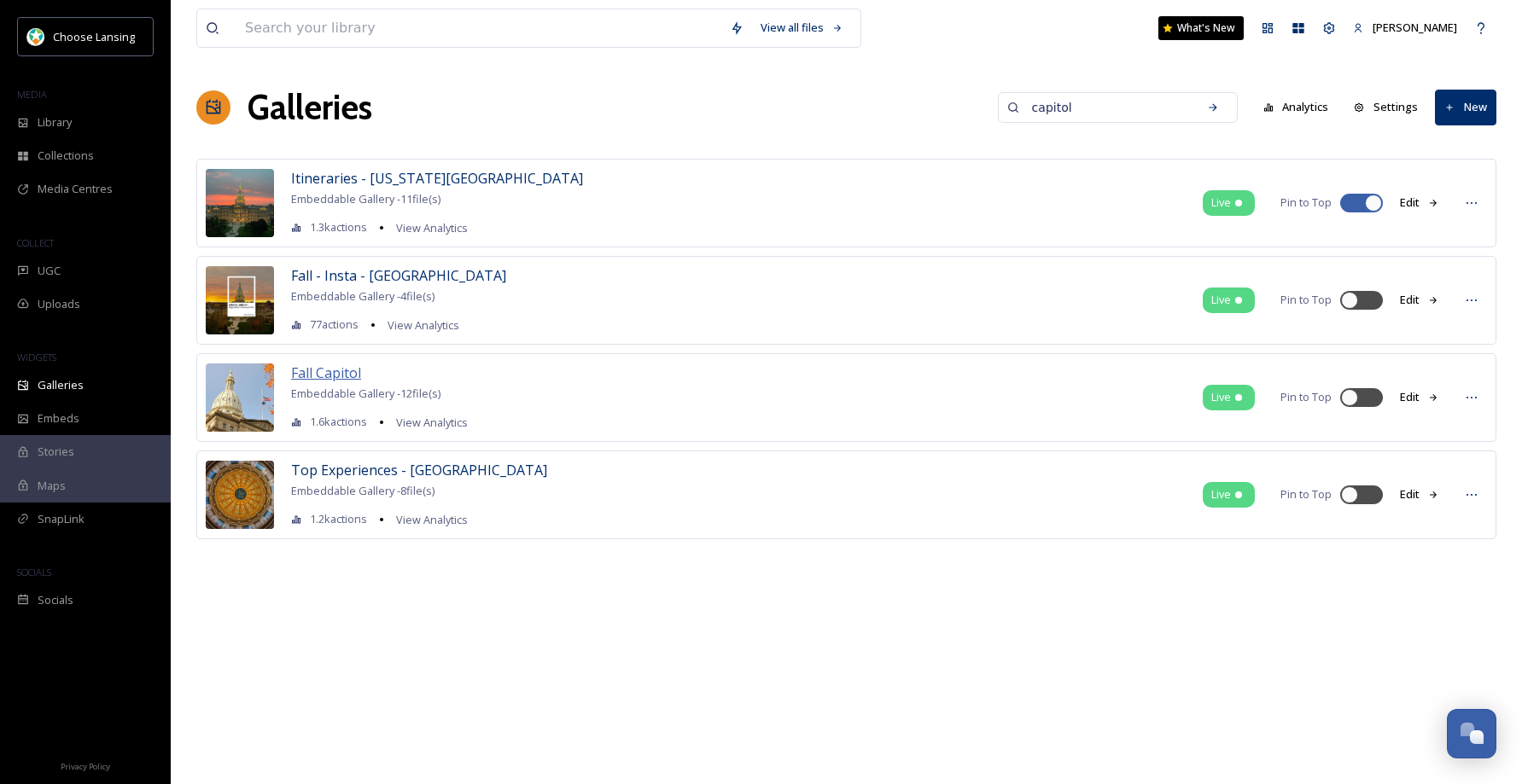
click at [322, 372] on span "Fall Capitol" at bounding box center [326, 373] width 70 height 18
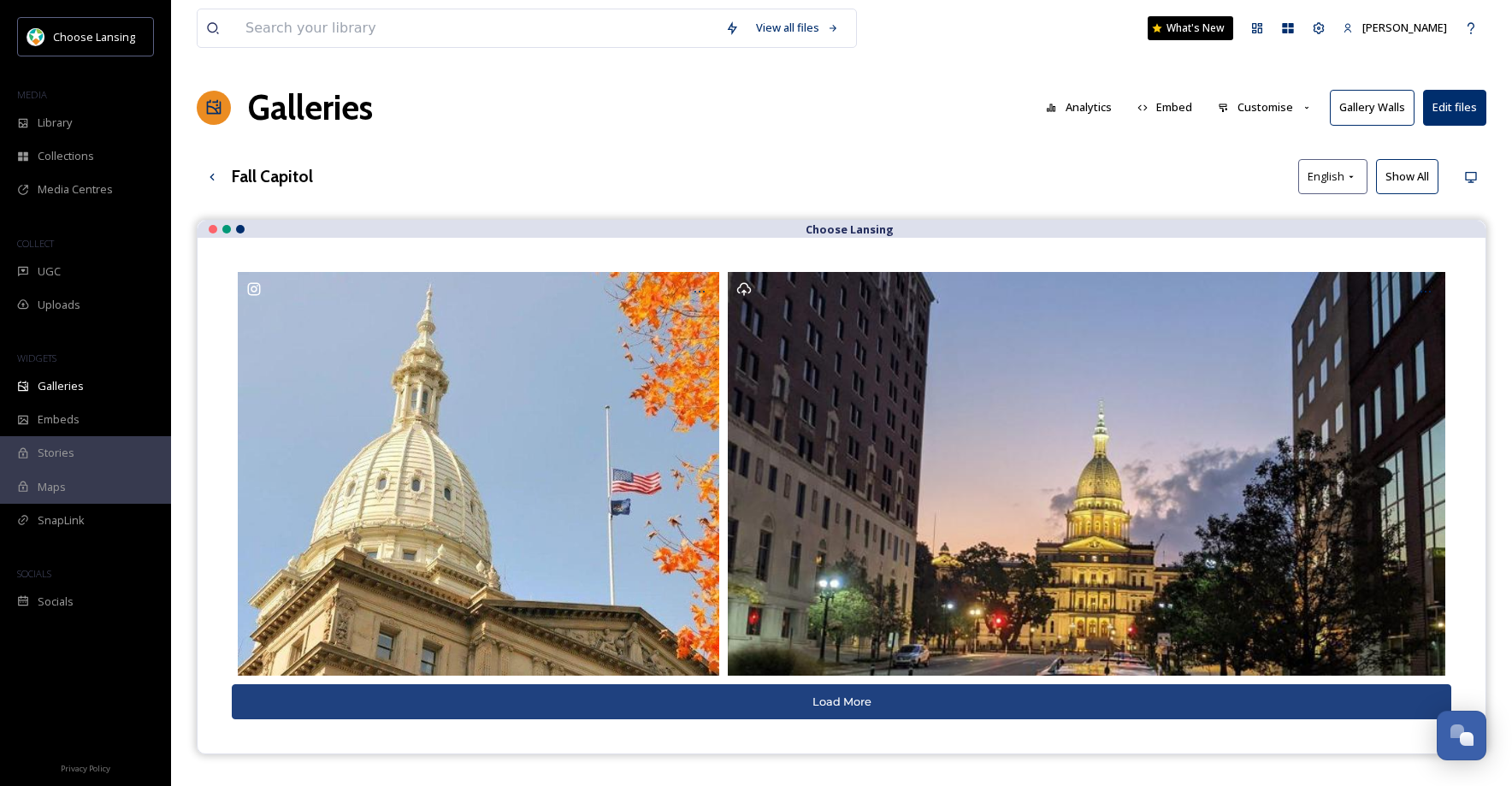
click at [1265, 110] on button "Customise" at bounding box center [1264, 107] width 112 height 33
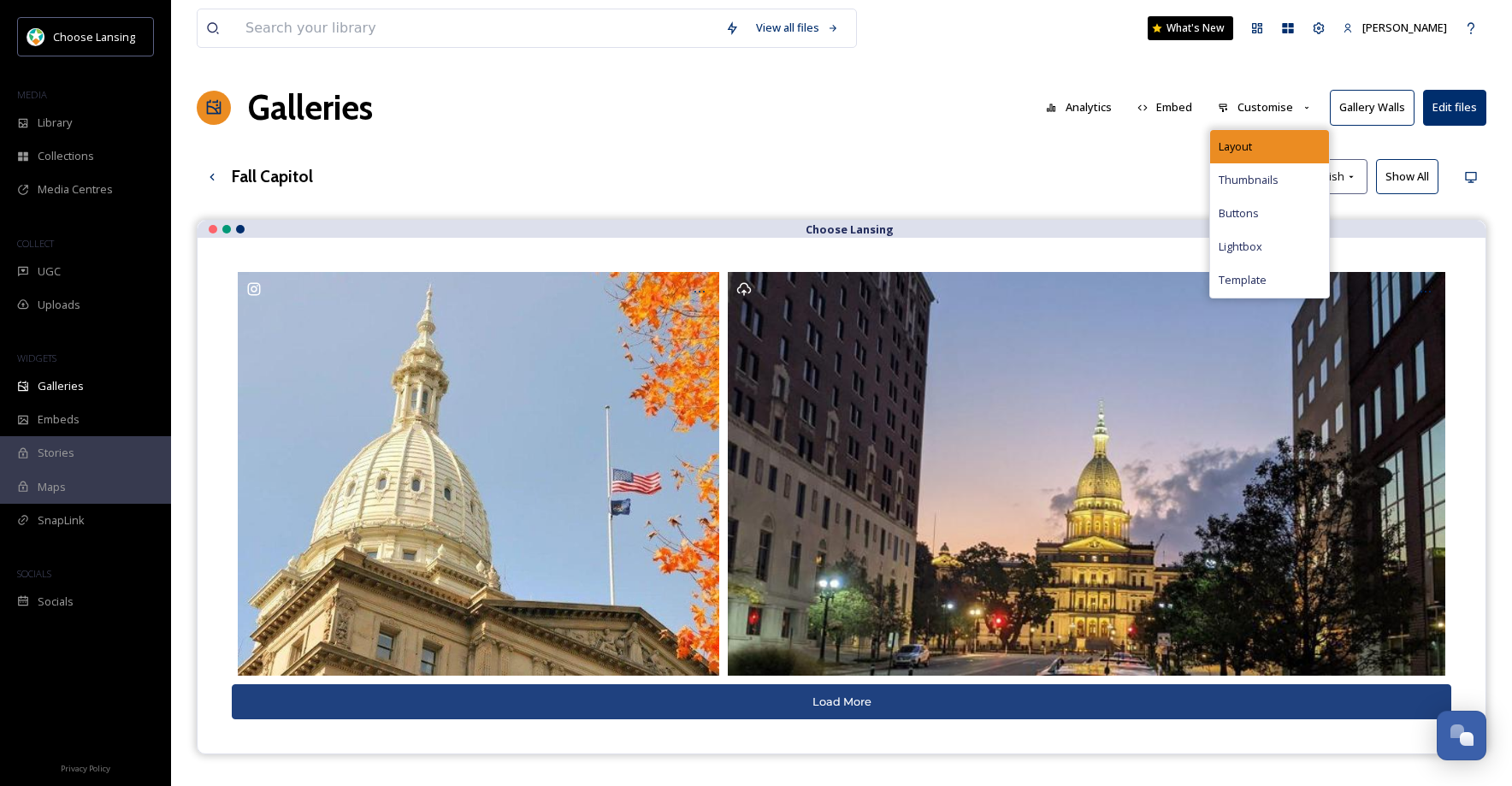
click at [1264, 137] on div "Layout" at bounding box center [1269, 147] width 119 height 33
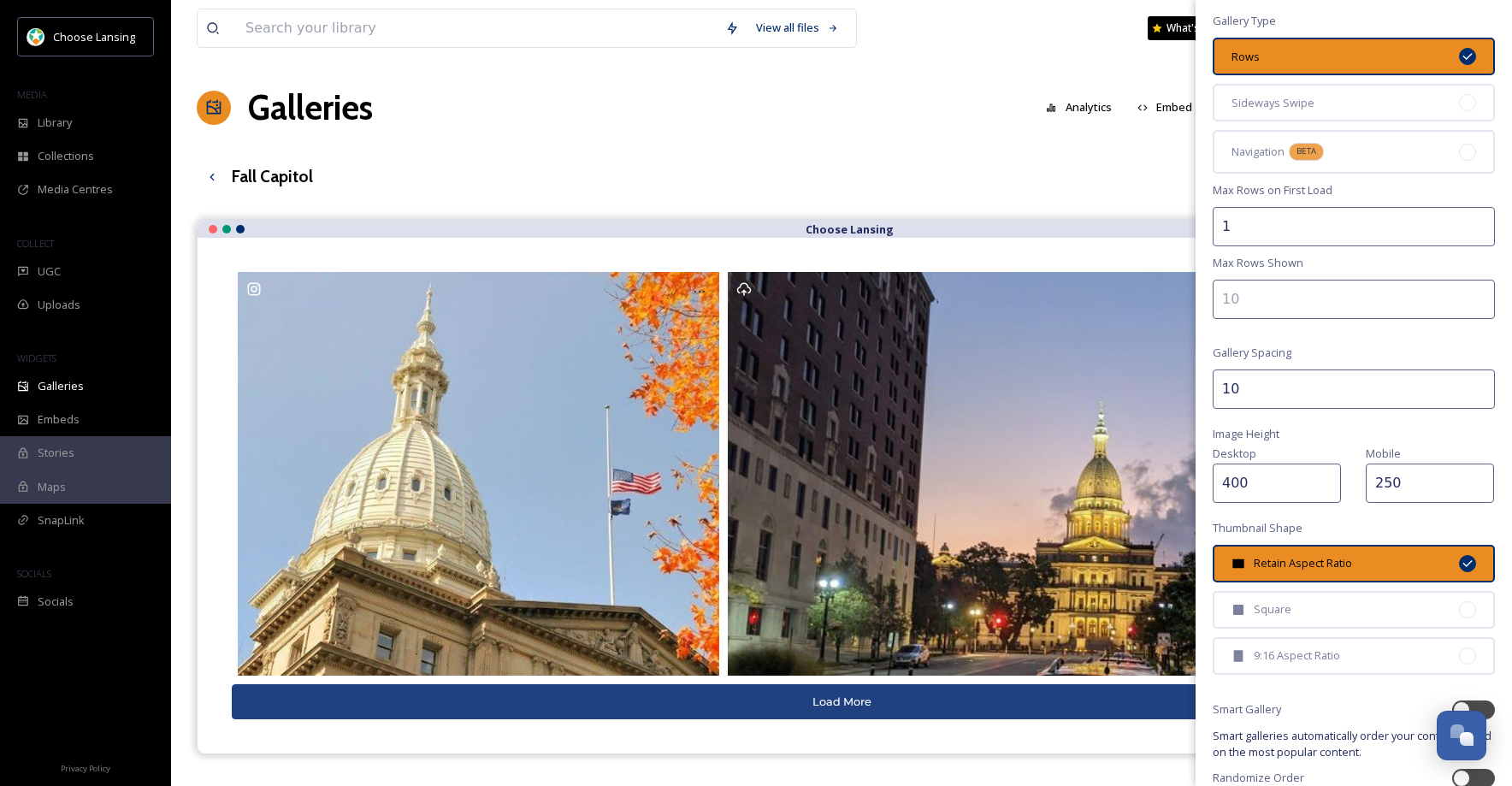
scroll to position [200, 0]
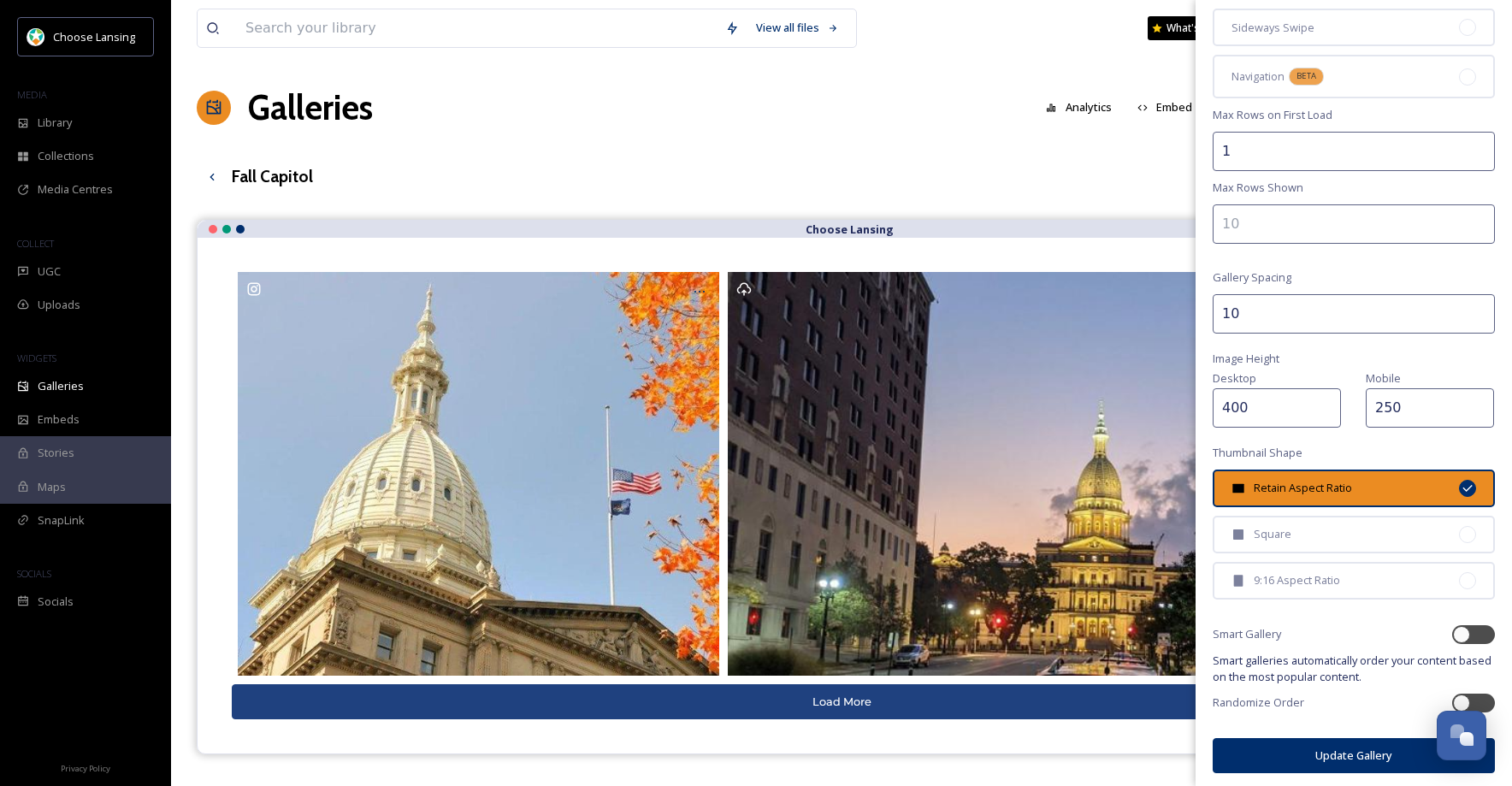
drag, startPoint x: 1227, startPoint y: 410, endPoint x: 1217, endPoint y: 411, distance: 10.0
click at [1217, 411] on input "400" at bounding box center [1277, 408] width 128 height 39
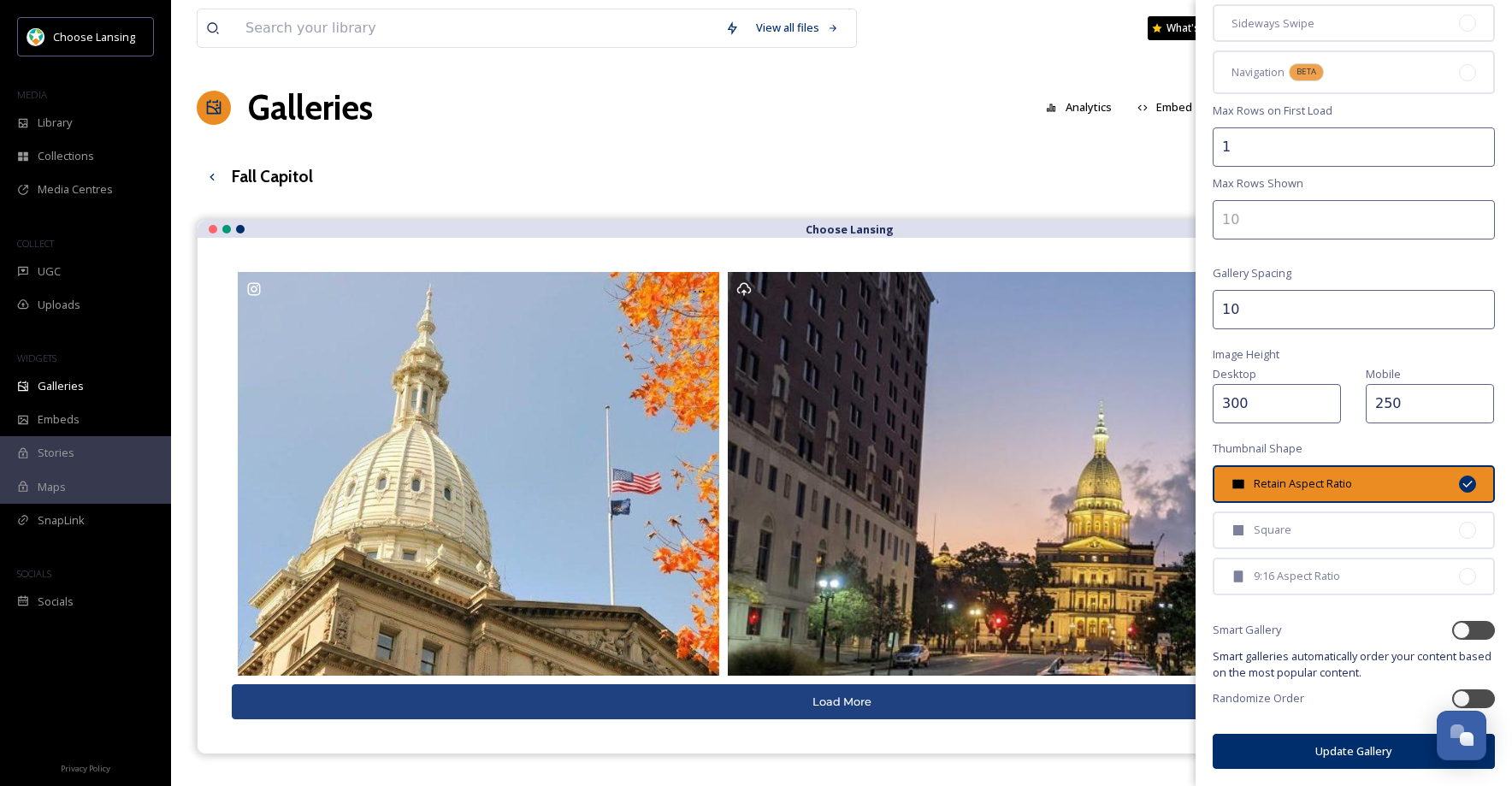
type input "300"
click at [1303, 757] on button "Update Gallery" at bounding box center [1354, 751] width 282 height 35
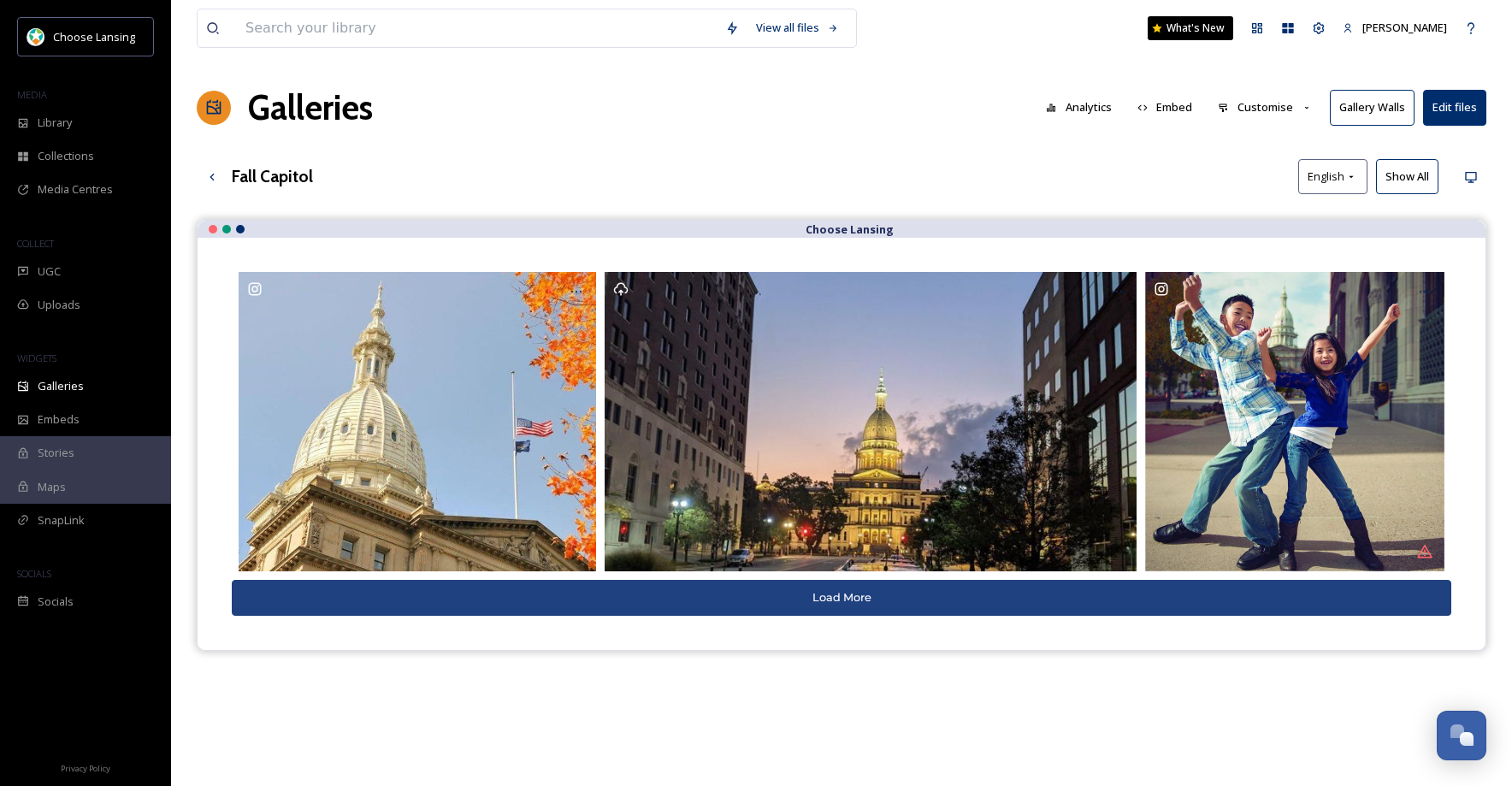
click at [1273, 110] on button "Customise" at bounding box center [1264, 107] width 112 height 33
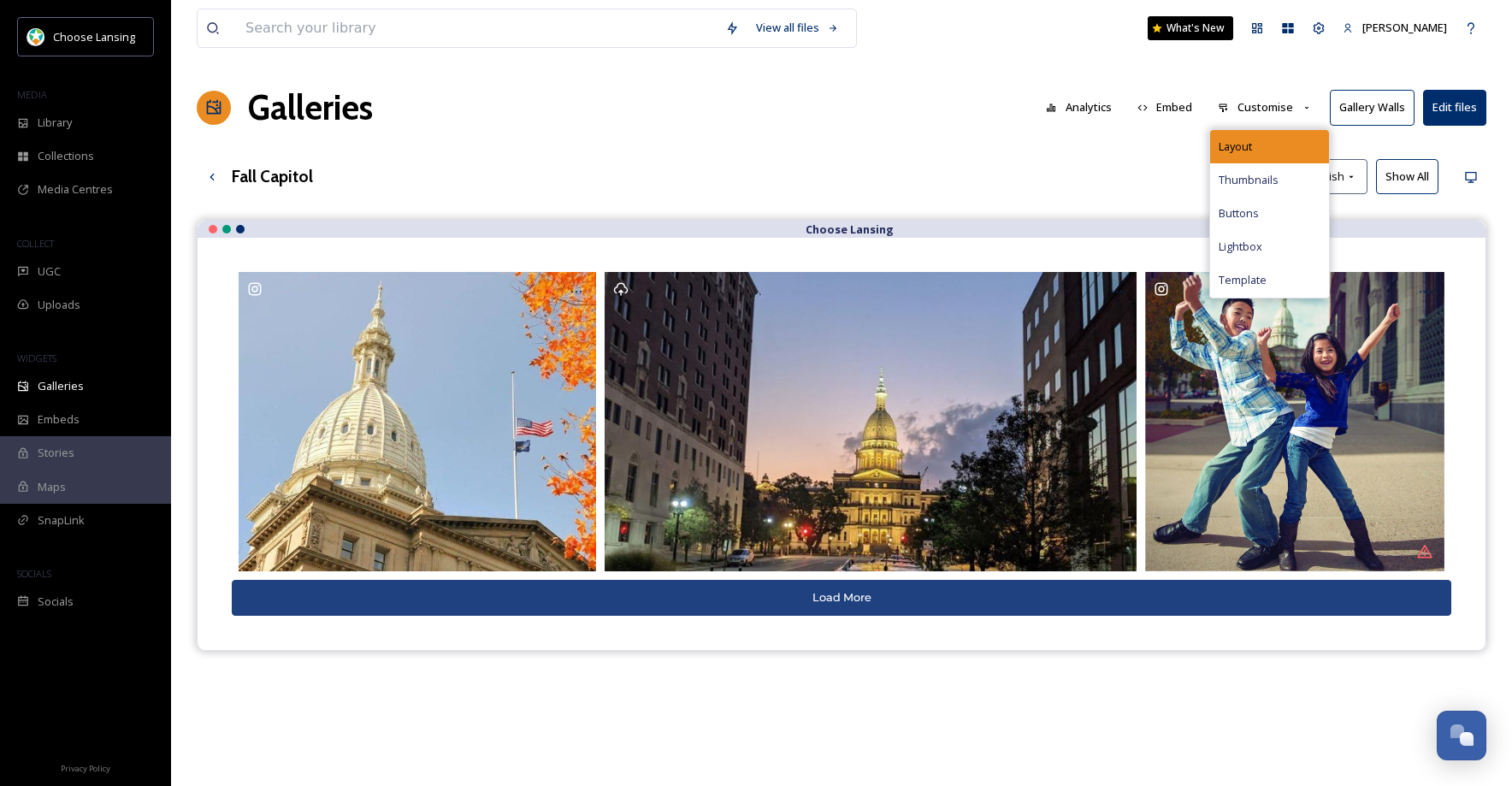
click at [1261, 137] on div "Layout" at bounding box center [1269, 147] width 119 height 33
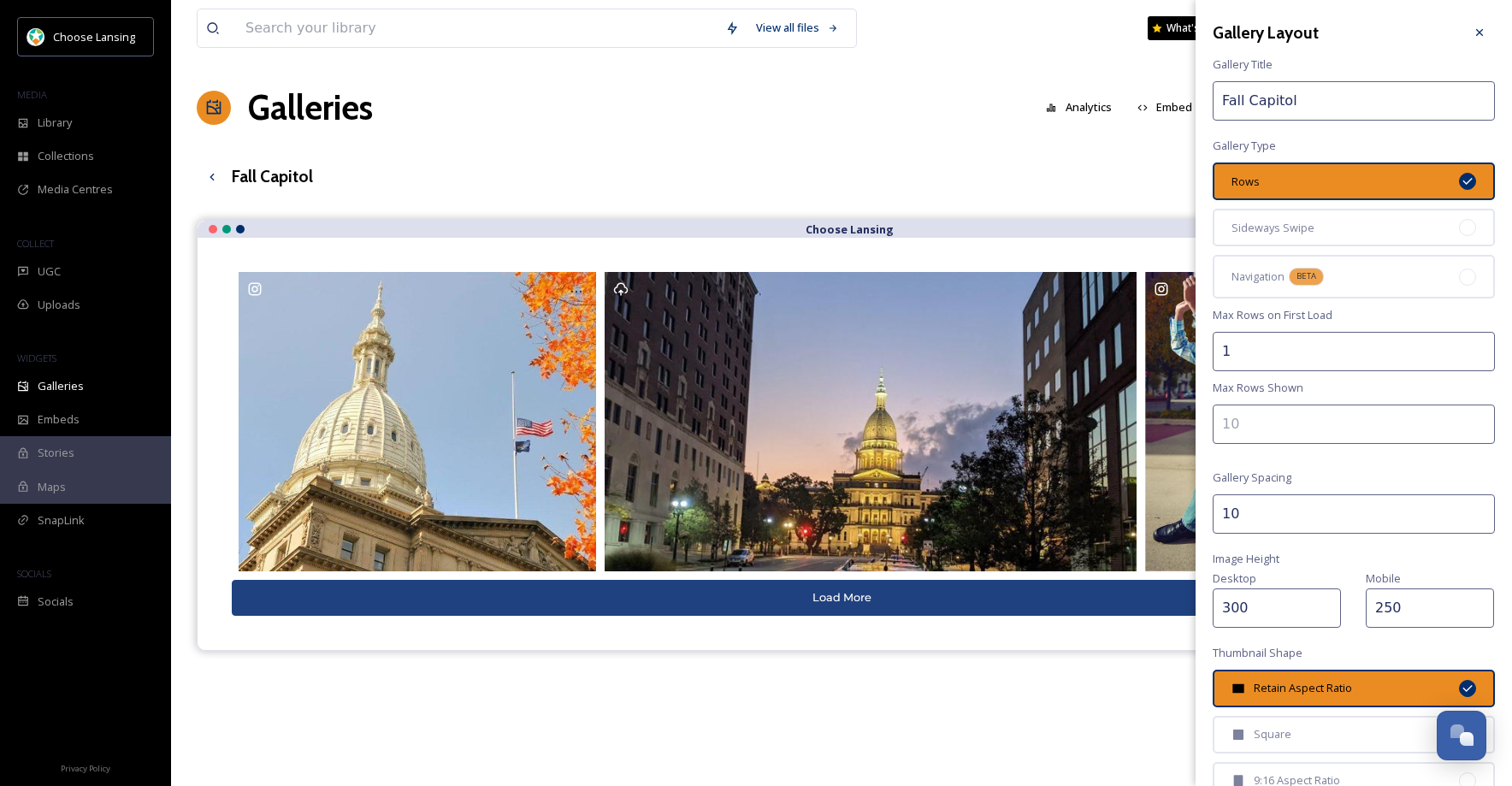
drag, startPoint x: 1248, startPoint y: 99, endPoint x: 1207, endPoint y: 100, distance: 41.0
click at [1204, 101] on div "Gallery Layout Gallery Title Fall Capitol Gallery Type Rows Sideways Swipe Navi…" at bounding box center [1353, 495] width 316 height 990
click at [1352, 102] on input "State Capitol" at bounding box center [1354, 101] width 282 height 39
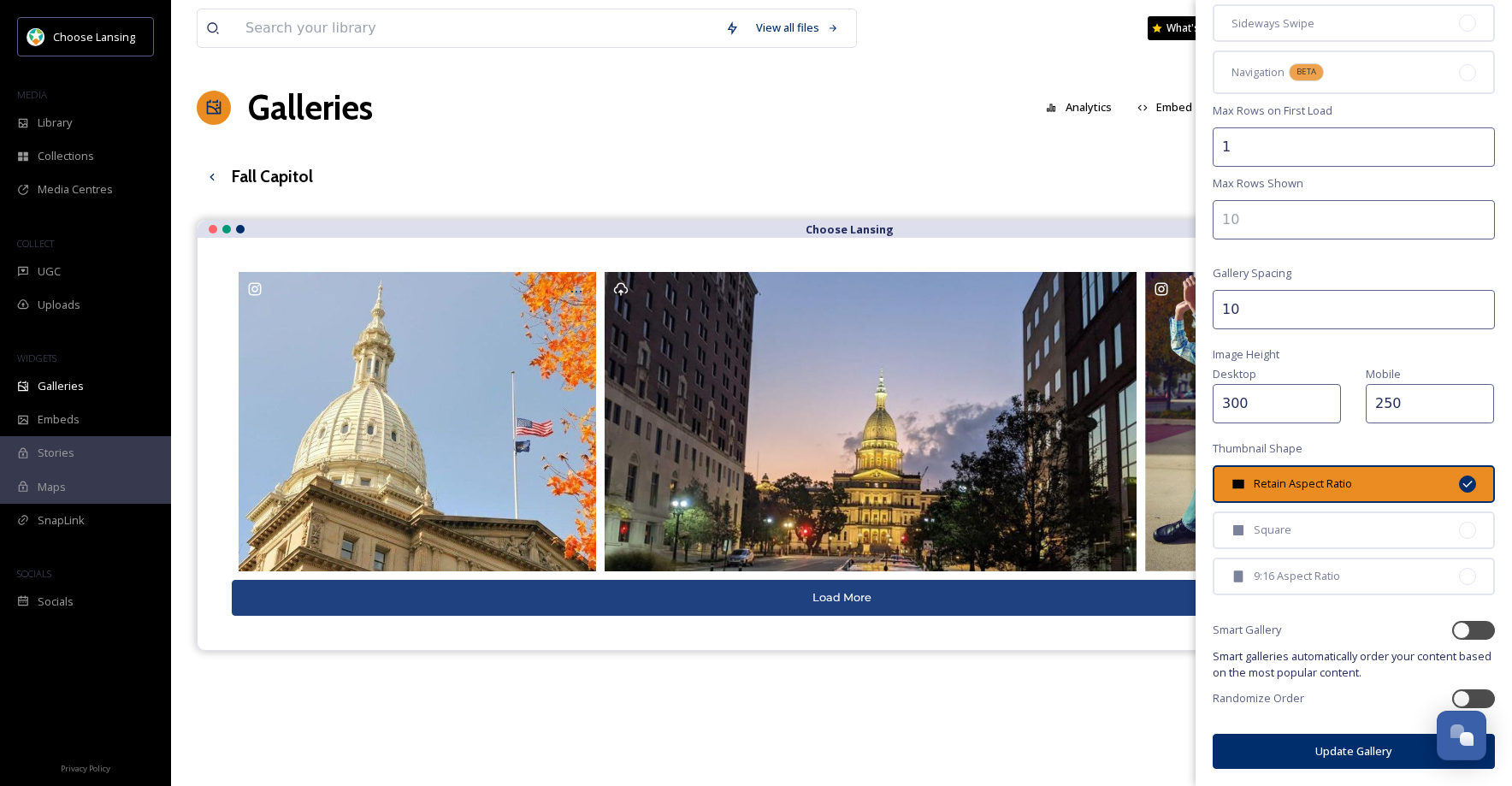
type input "[GEOGRAPHIC_DATA]"
click at [1310, 759] on button "Update Gallery" at bounding box center [1354, 751] width 282 height 35
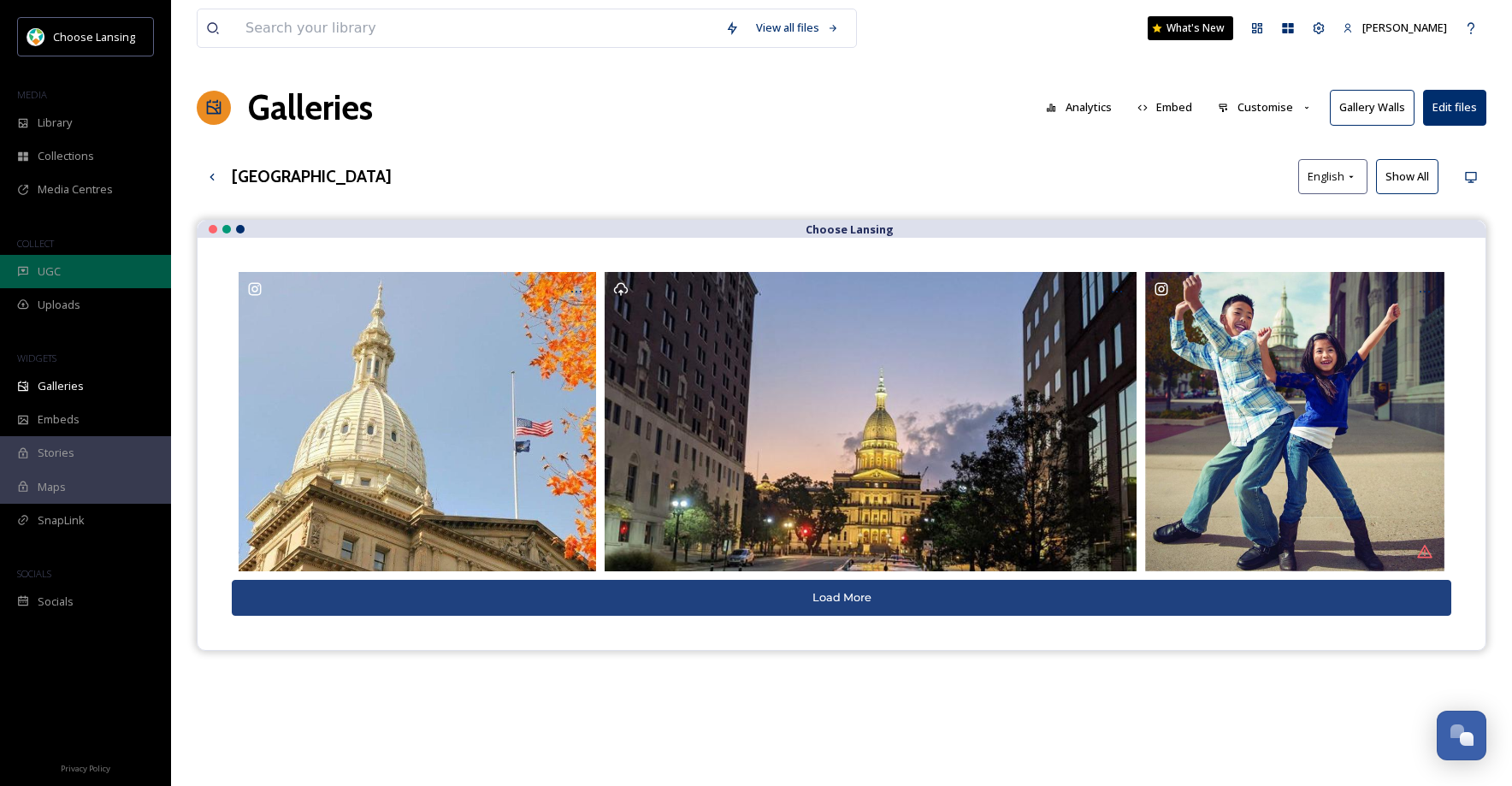
click at [57, 277] on span "UGC" at bounding box center [50, 271] width 23 height 17
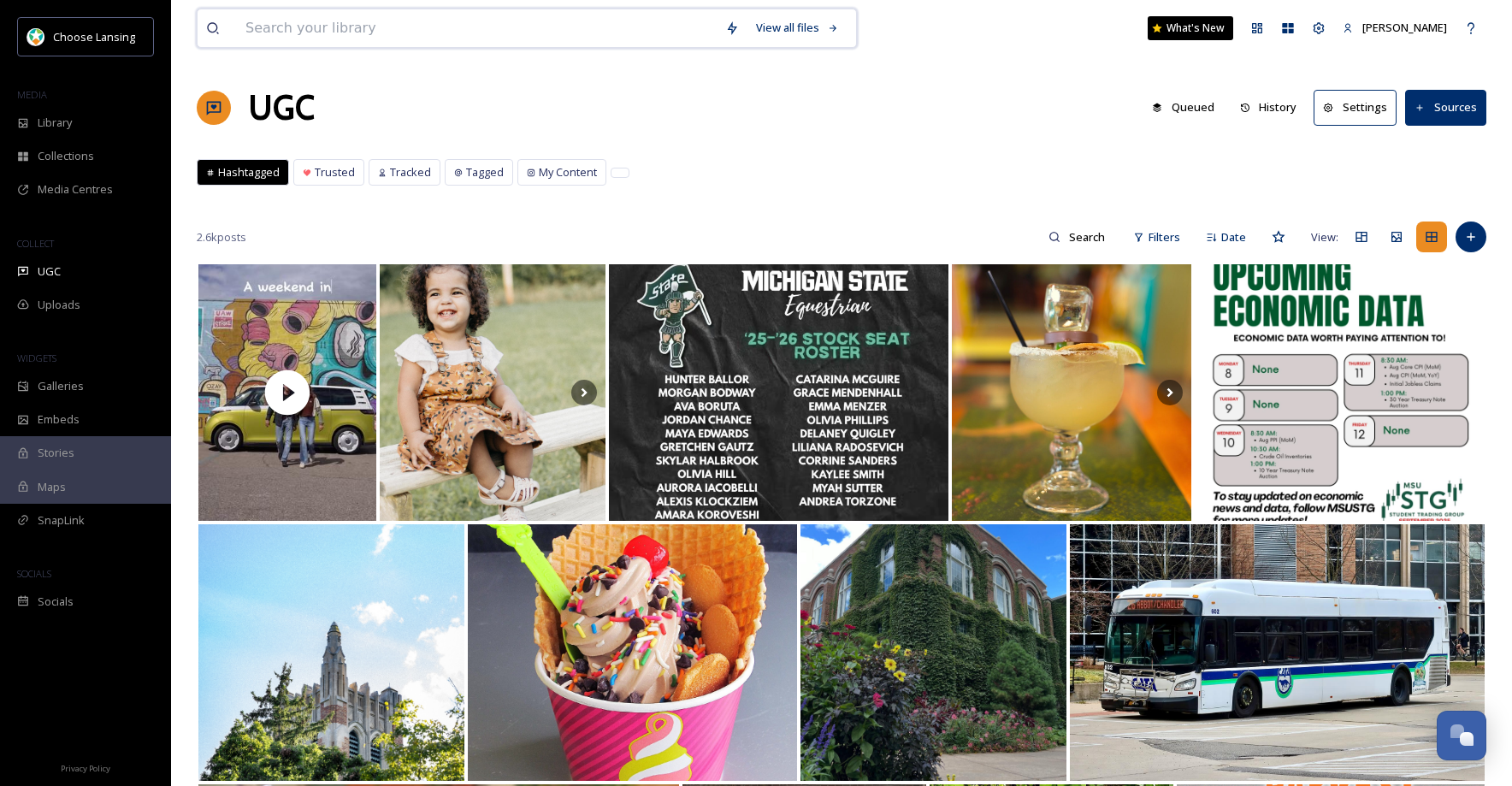
click at [343, 32] on input at bounding box center [476, 28] width 479 height 38
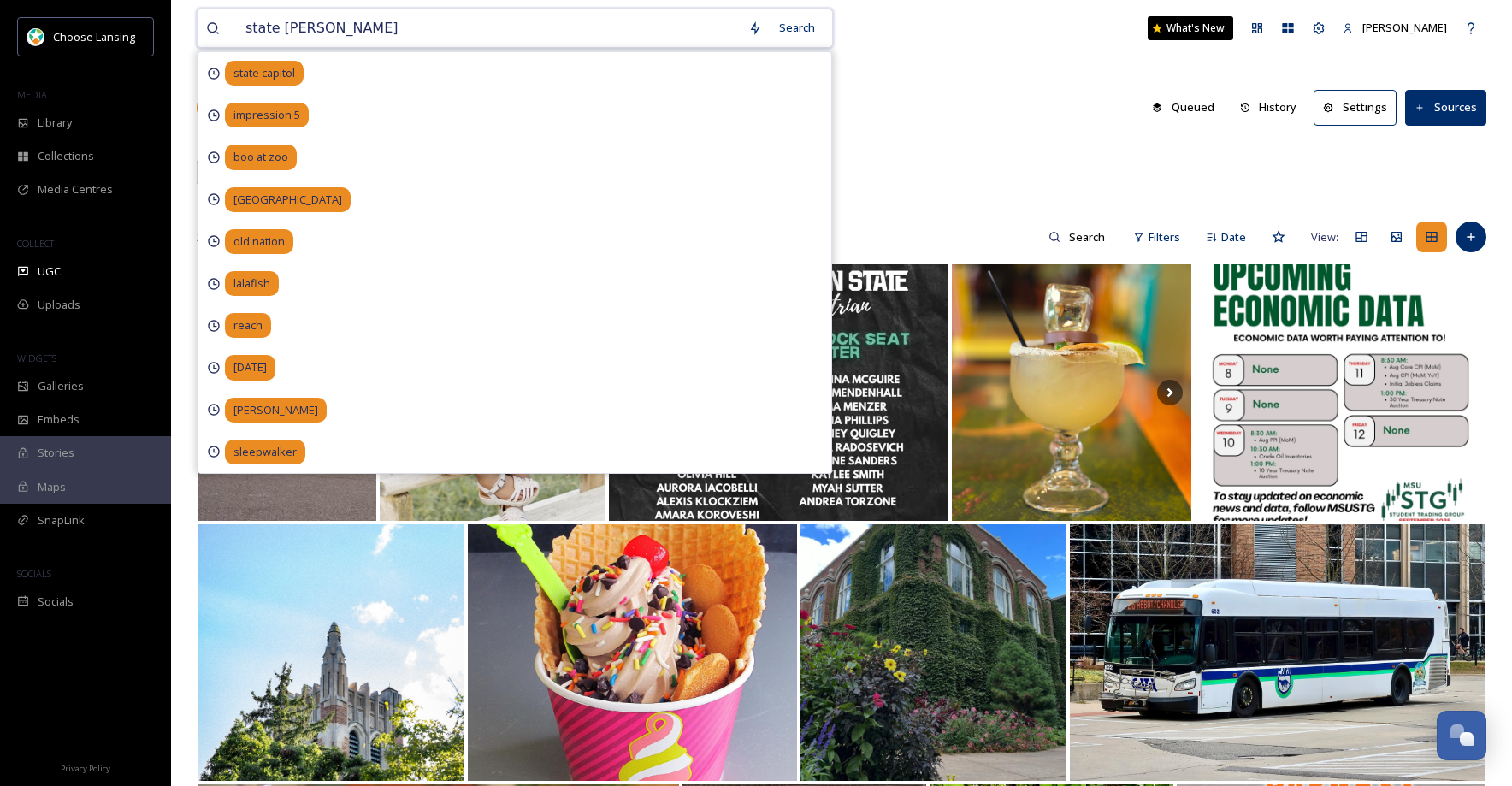
type input "state capitol"
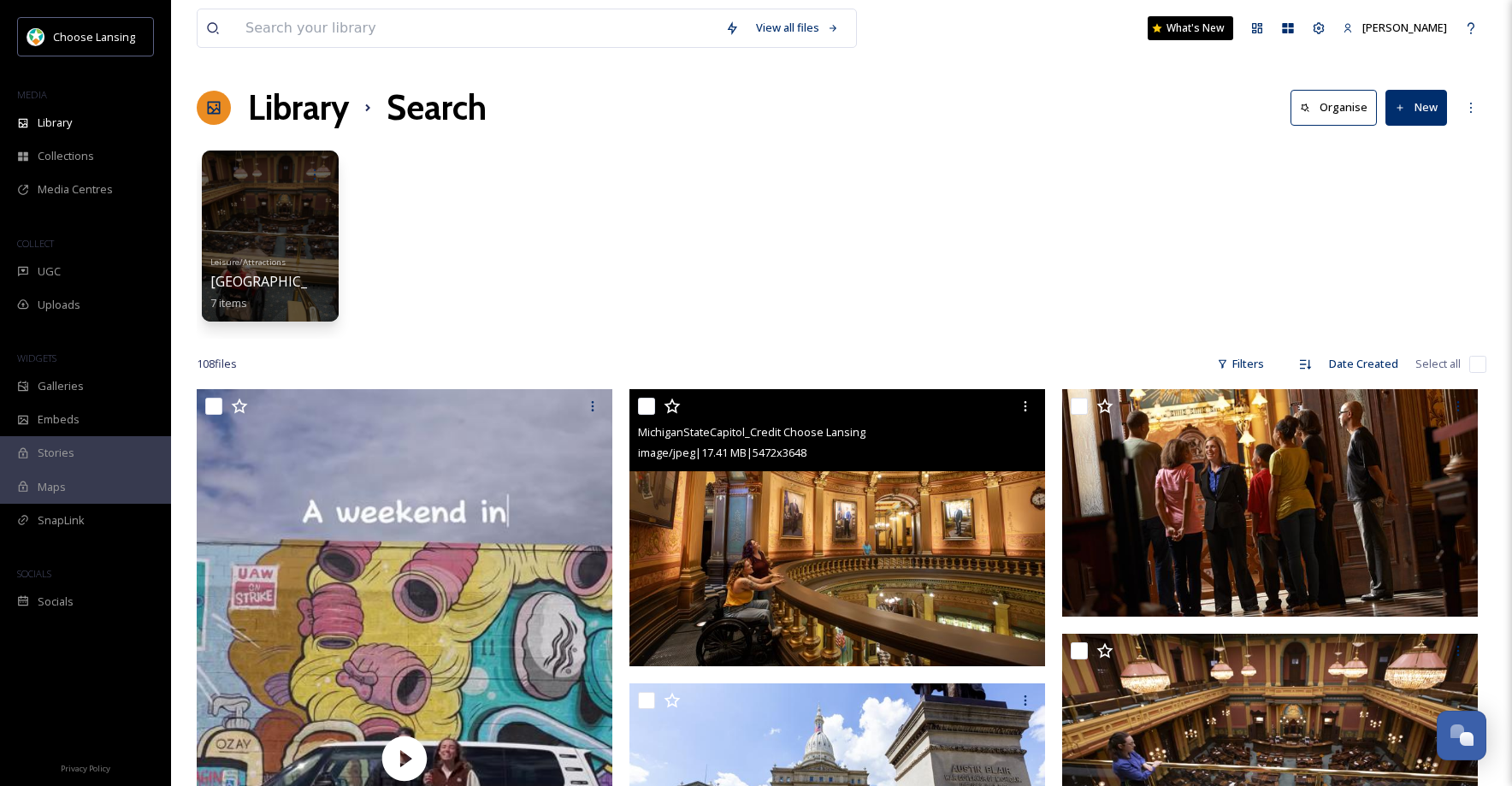
click at [647, 408] on input "checkbox" at bounding box center [647, 407] width 18 height 18
checkbox input "true"
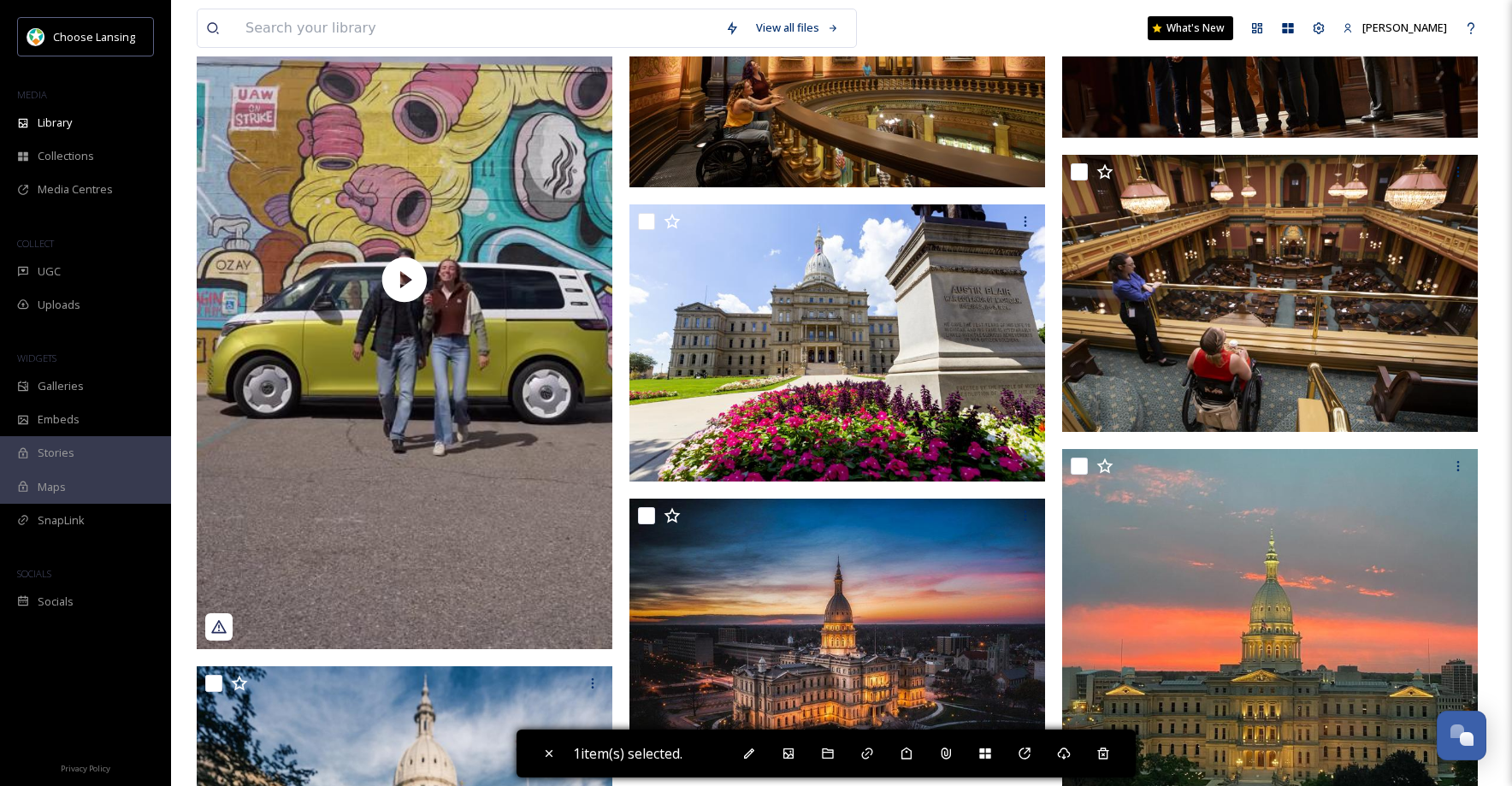
scroll to position [470, 0]
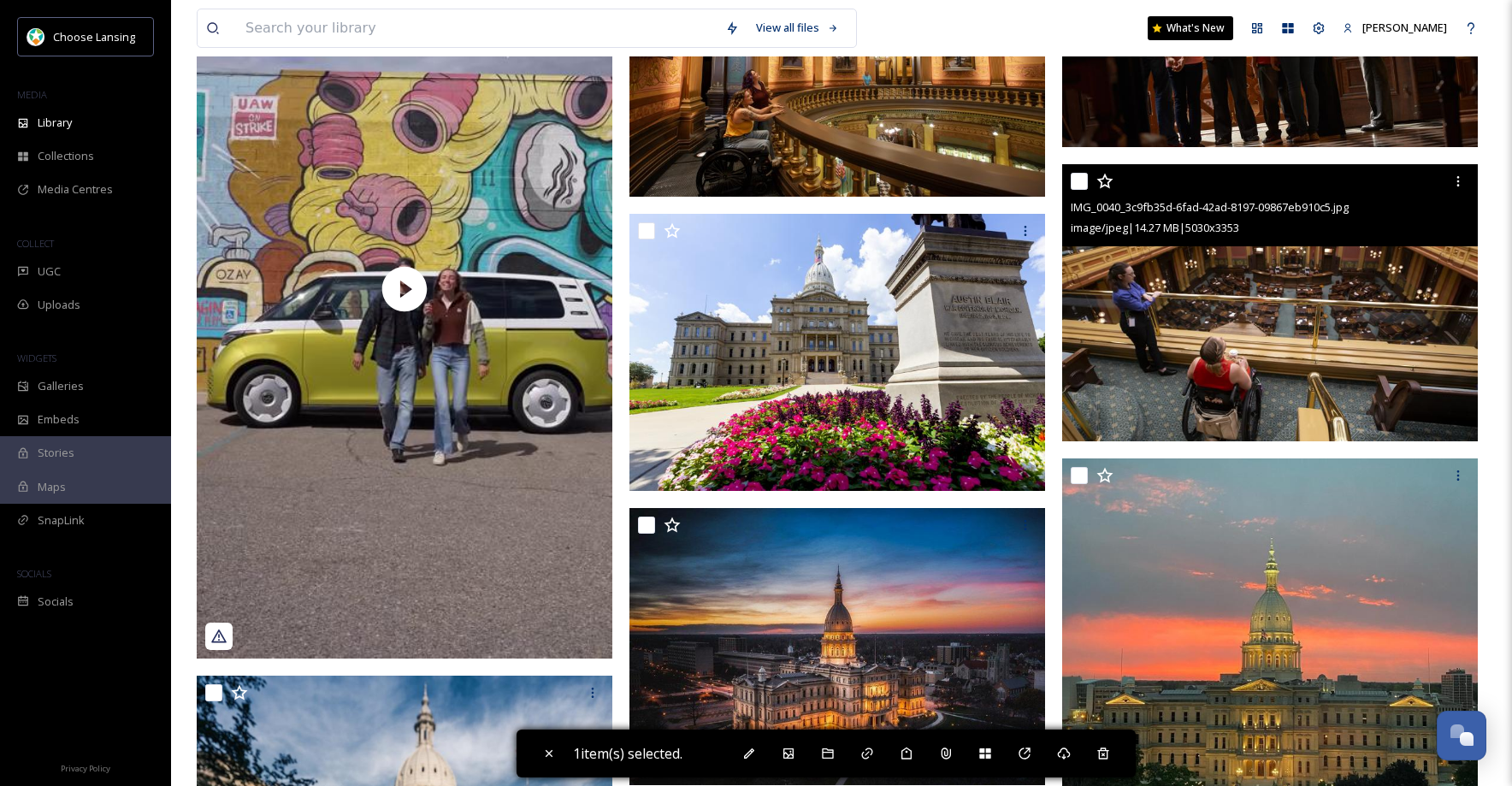
click at [1077, 181] on input "checkbox" at bounding box center [1079, 182] width 18 height 18
checkbox input "true"
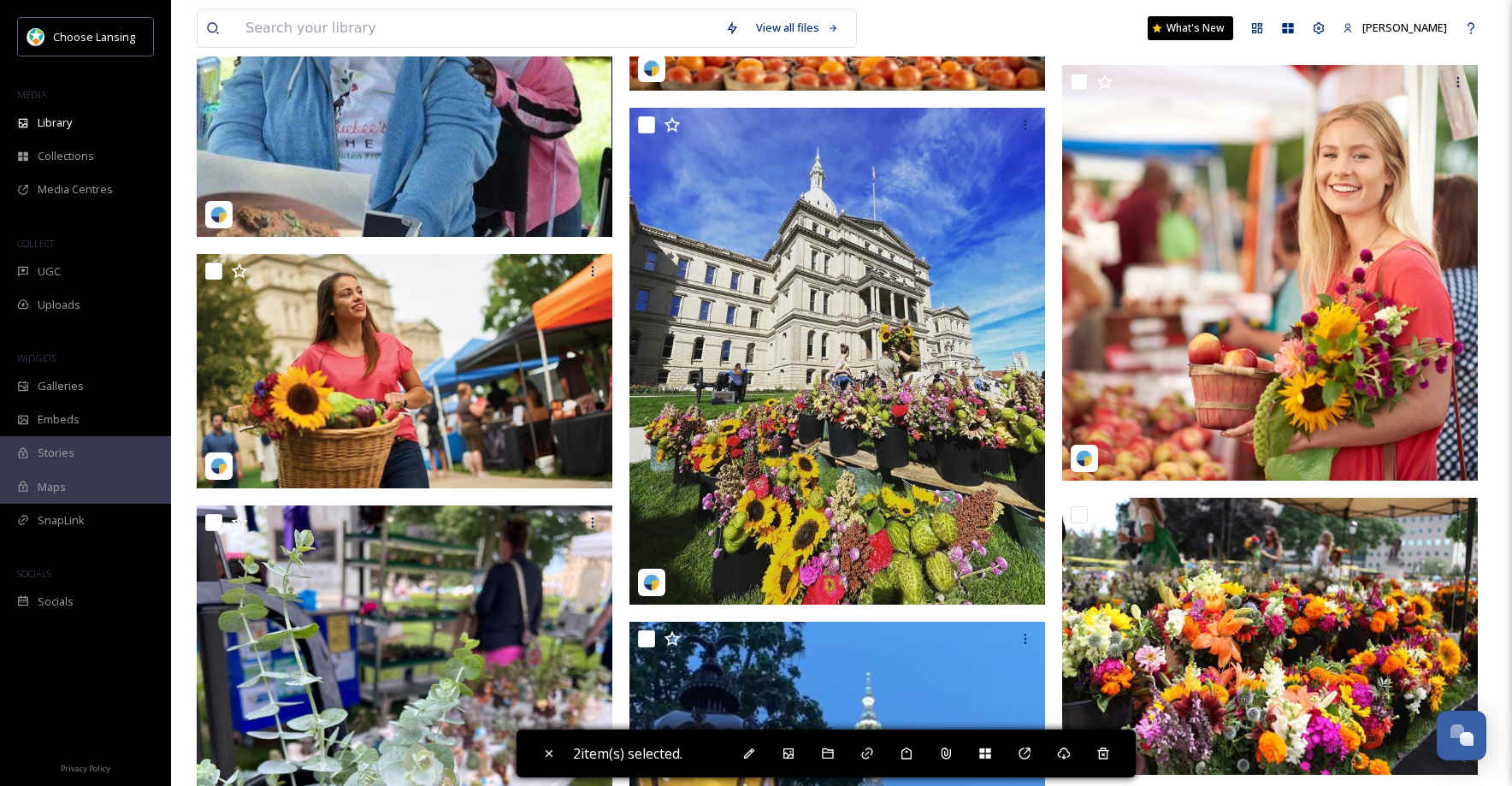
scroll to position [2533, 0]
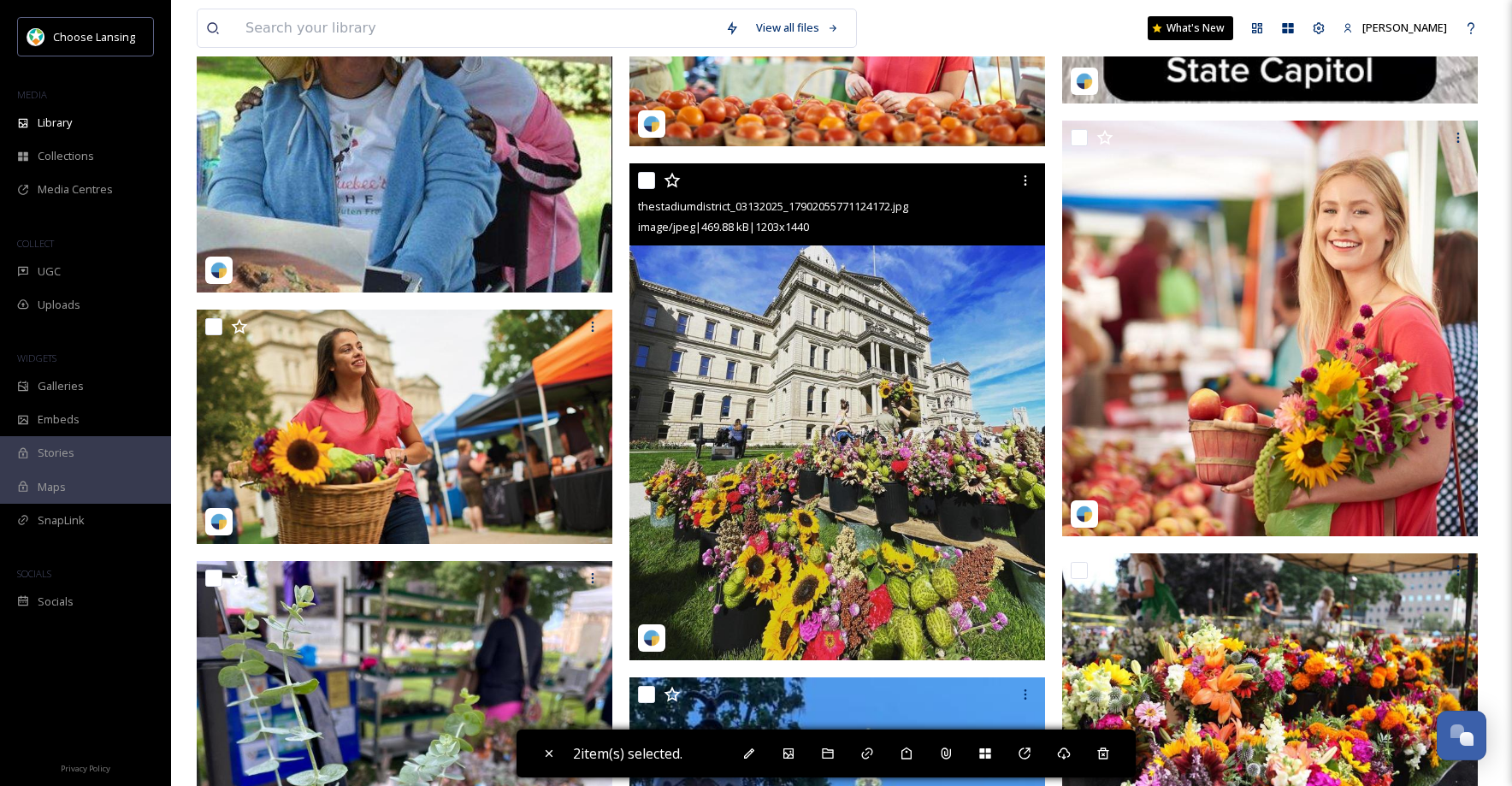
click at [651, 182] on input "checkbox" at bounding box center [647, 181] width 18 height 18
checkbox input "true"
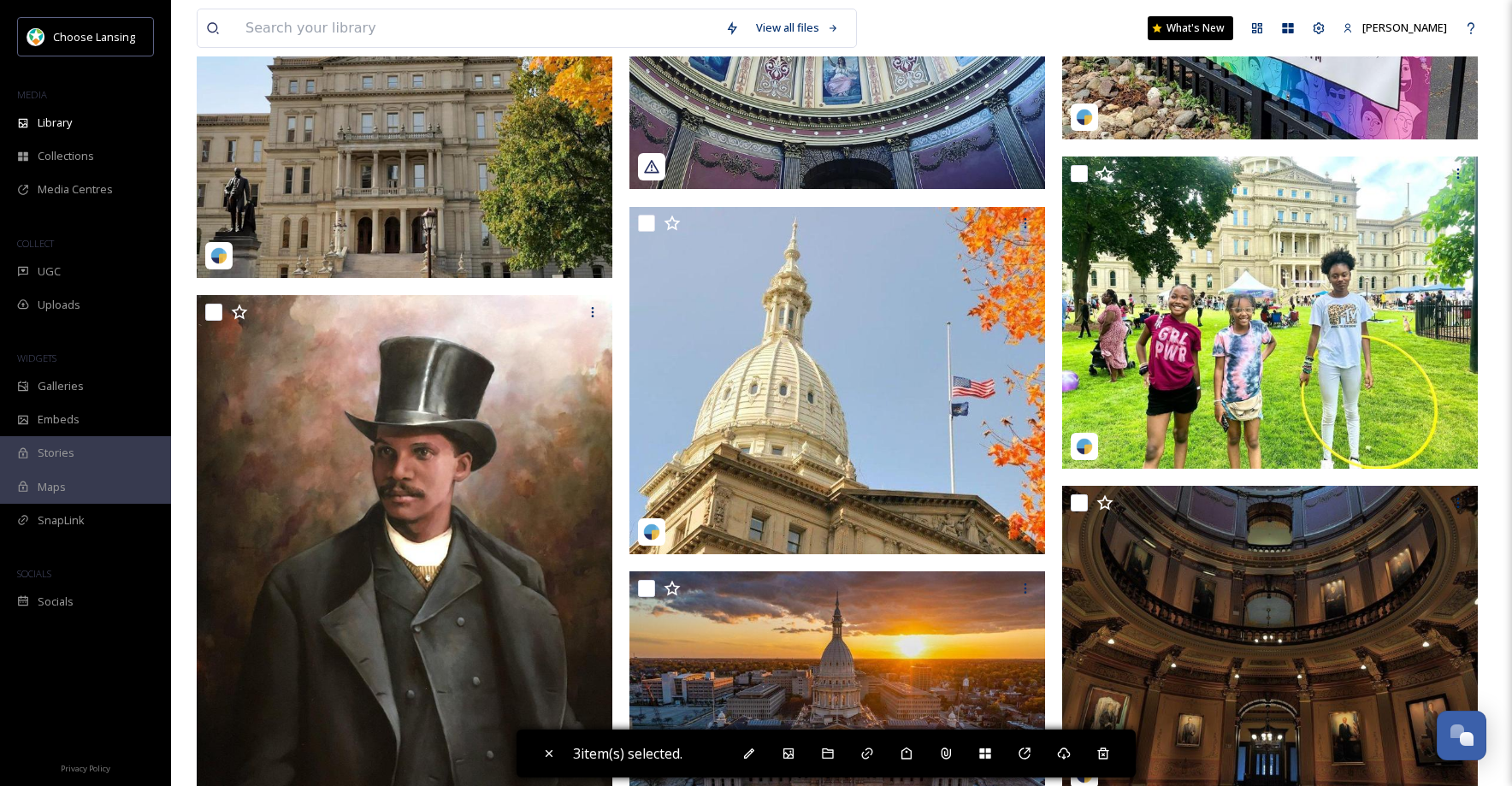
scroll to position [4749, 0]
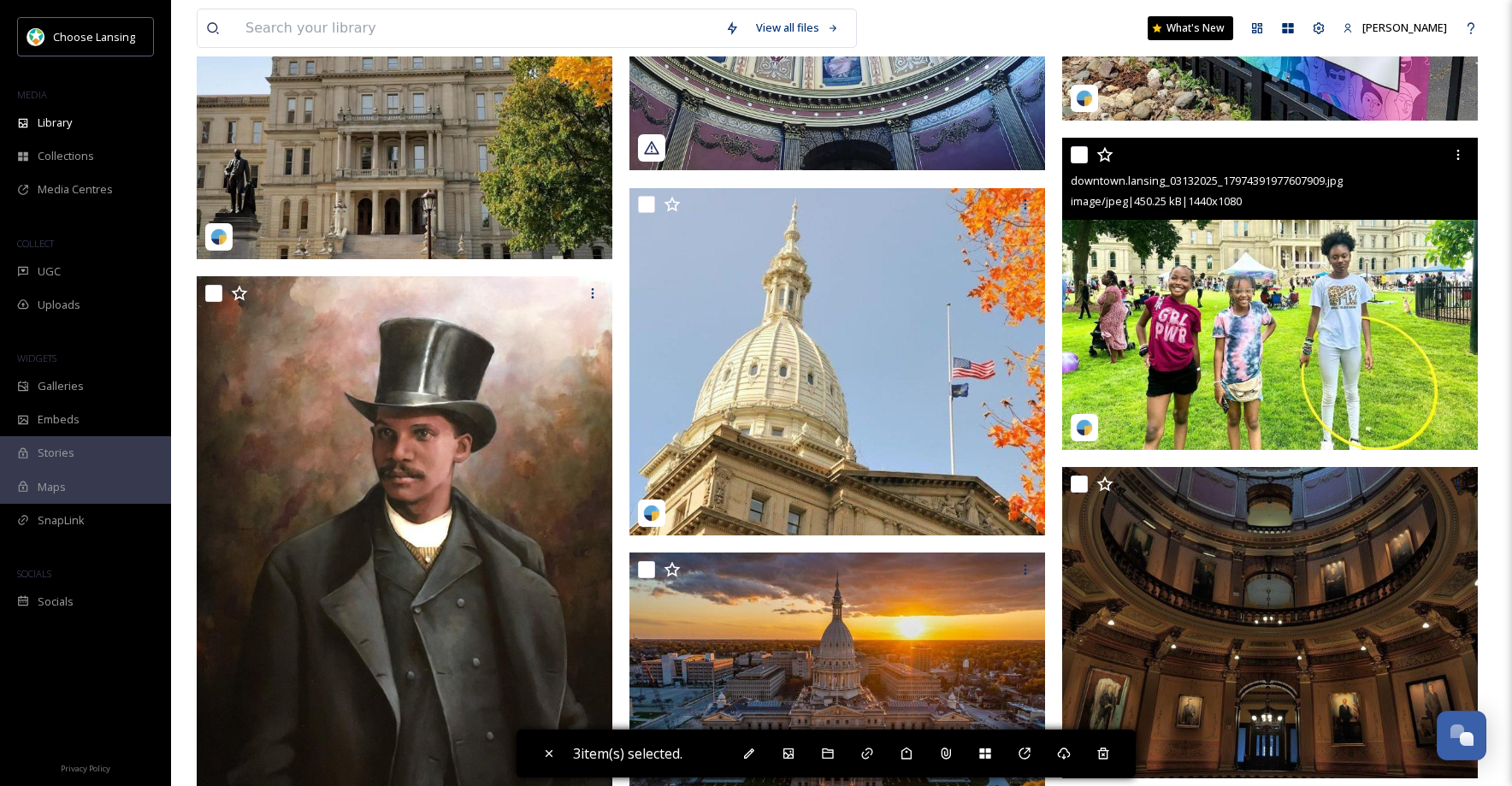
drag, startPoint x: 1076, startPoint y: 153, endPoint x: 1104, endPoint y: 153, distance: 28.0
click at [1077, 153] on input "checkbox" at bounding box center [1079, 155] width 18 height 18
checkbox input "true"
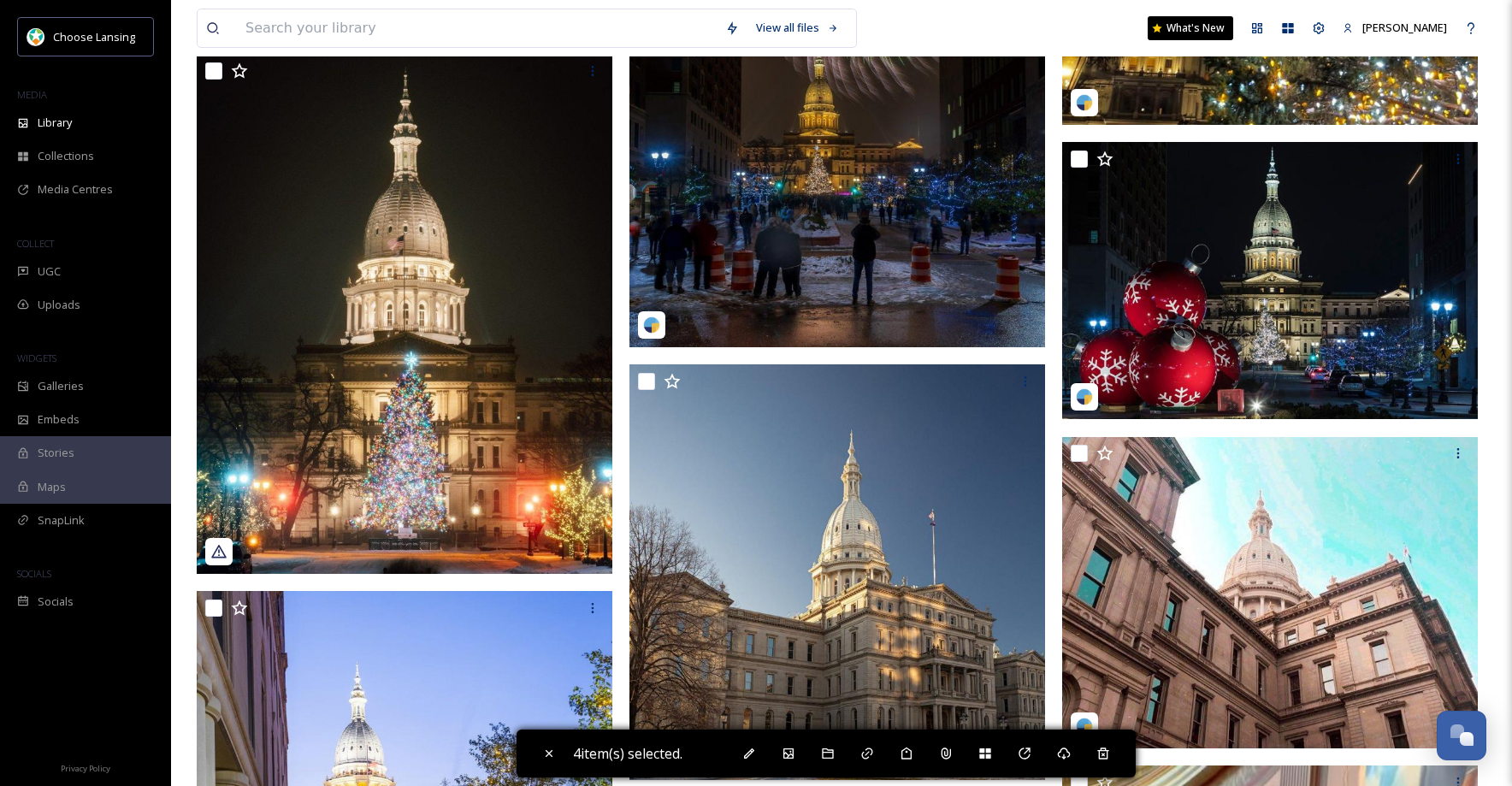
scroll to position [8663, 0]
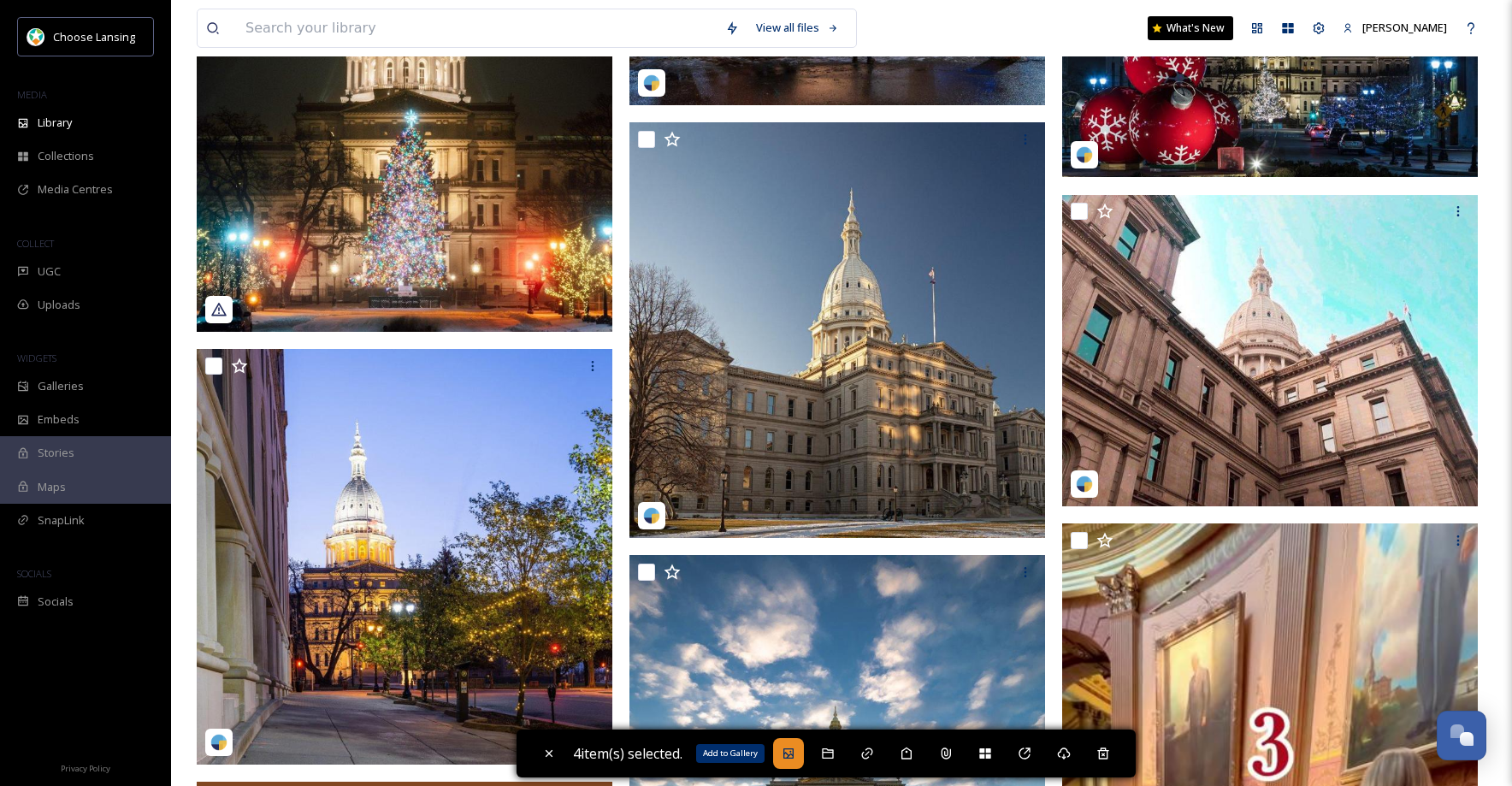
click at [791, 755] on icon at bounding box center [789, 754] width 14 height 14
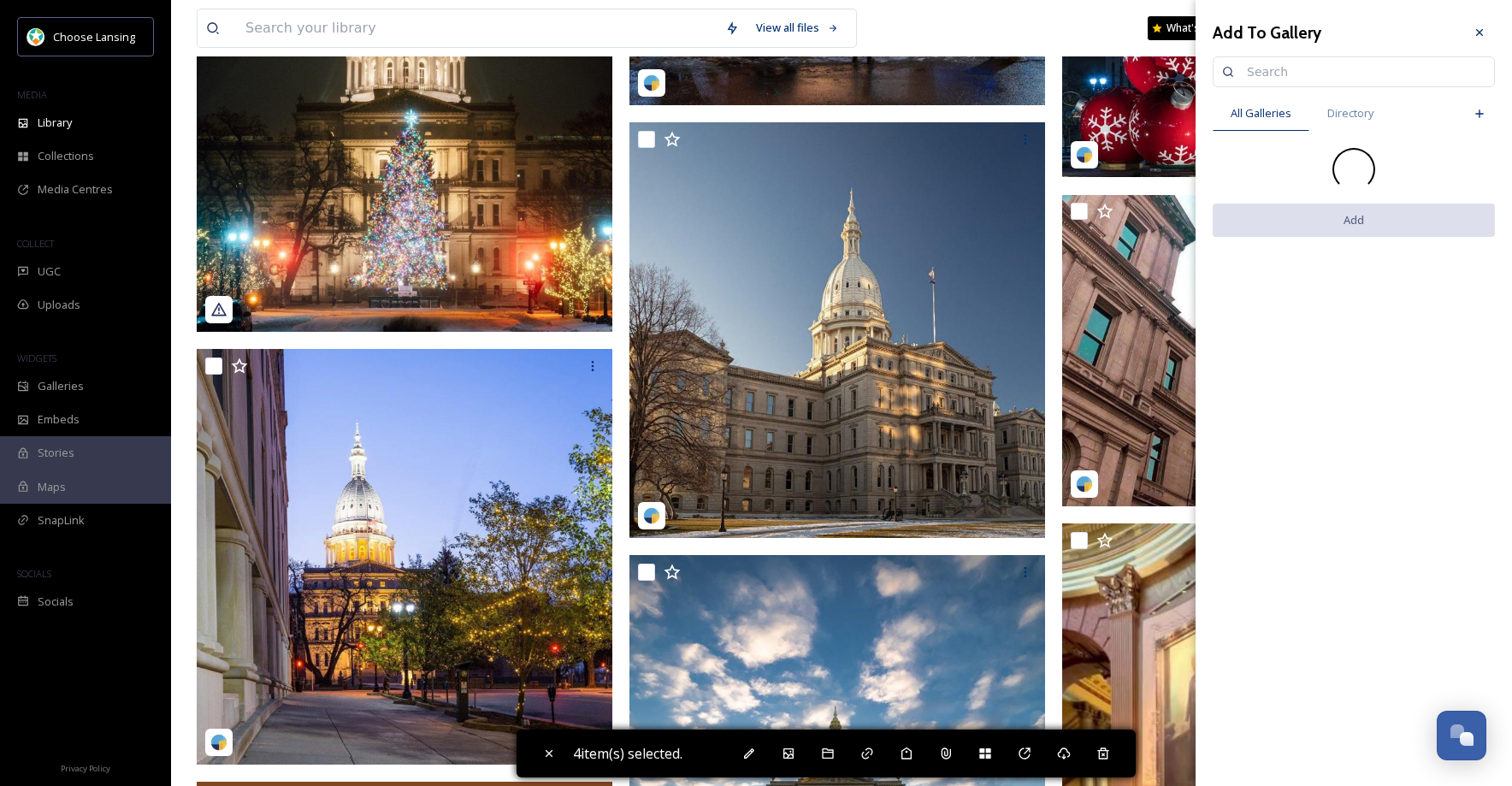
click at [1266, 77] on input at bounding box center [1361, 71] width 247 height 34
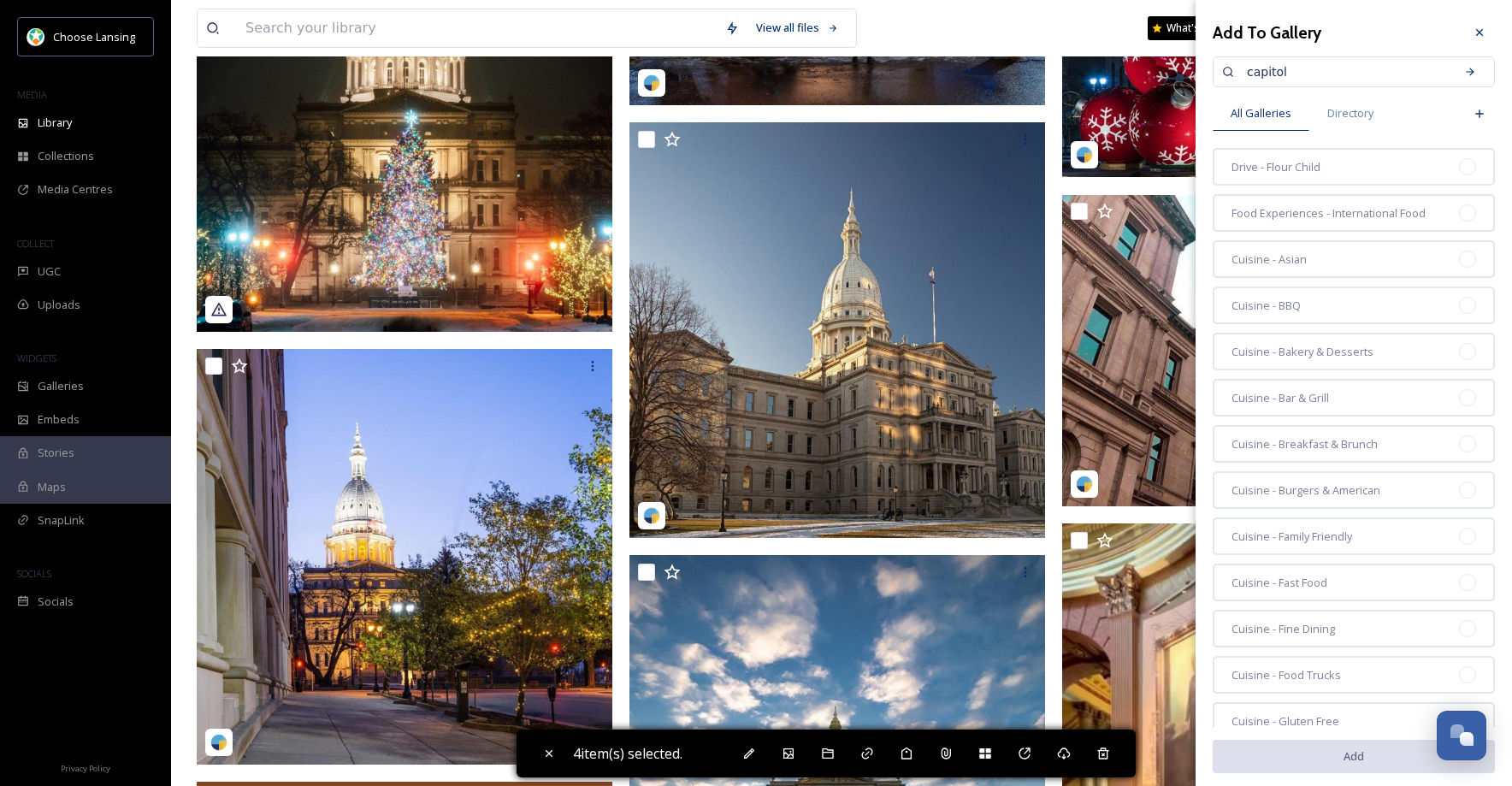
type input "capitol"
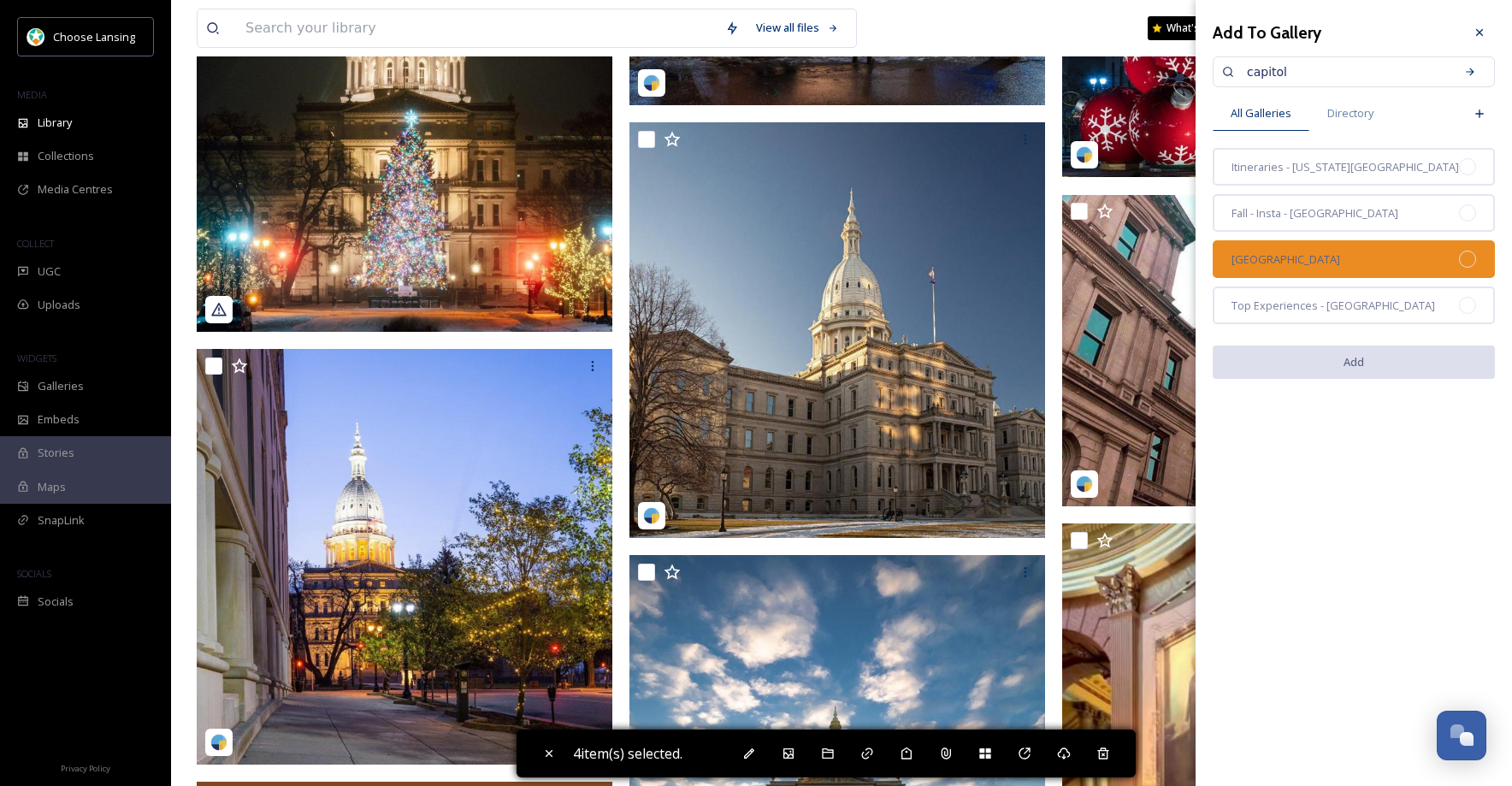
click at [1325, 252] on span "[GEOGRAPHIC_DATA]" at bounding box center [1285, 260] width 109 height 17
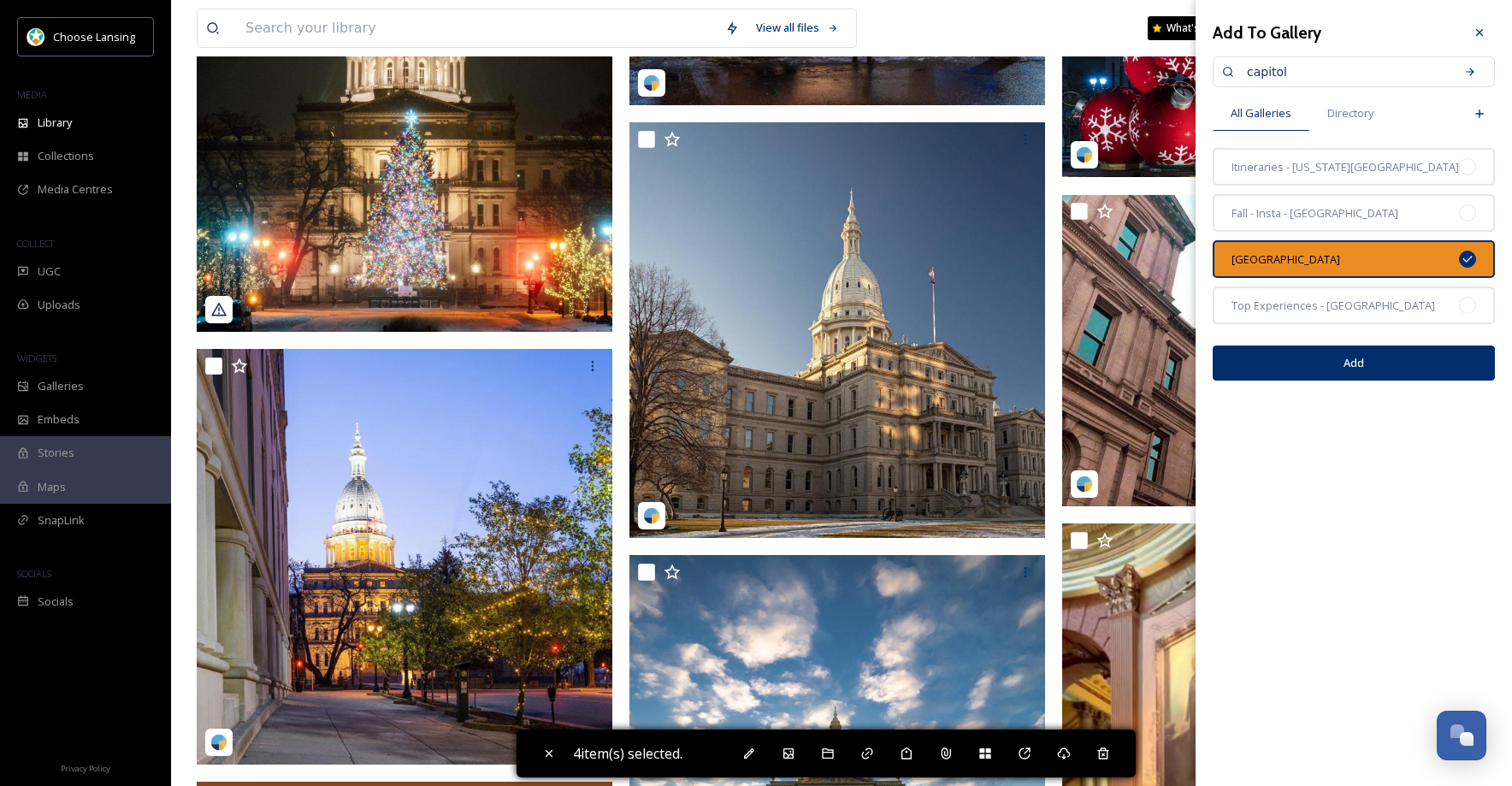
click at [1358, 369] on button "Add" at bounding box center [1354, 363] width 282 height 35
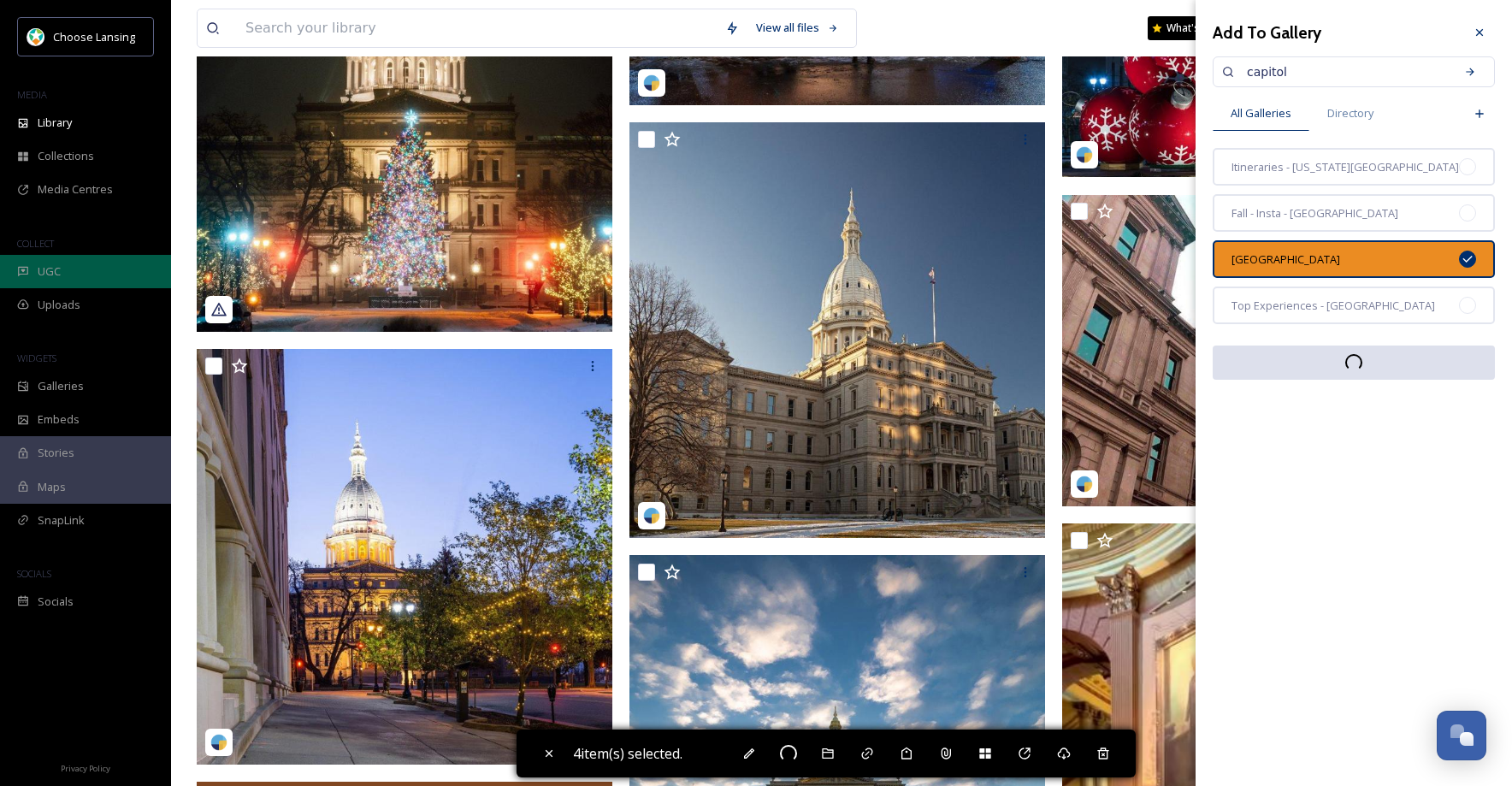
click at [52, 275] on span "UGC" at bounding box center [50, 271] width 23 height 17
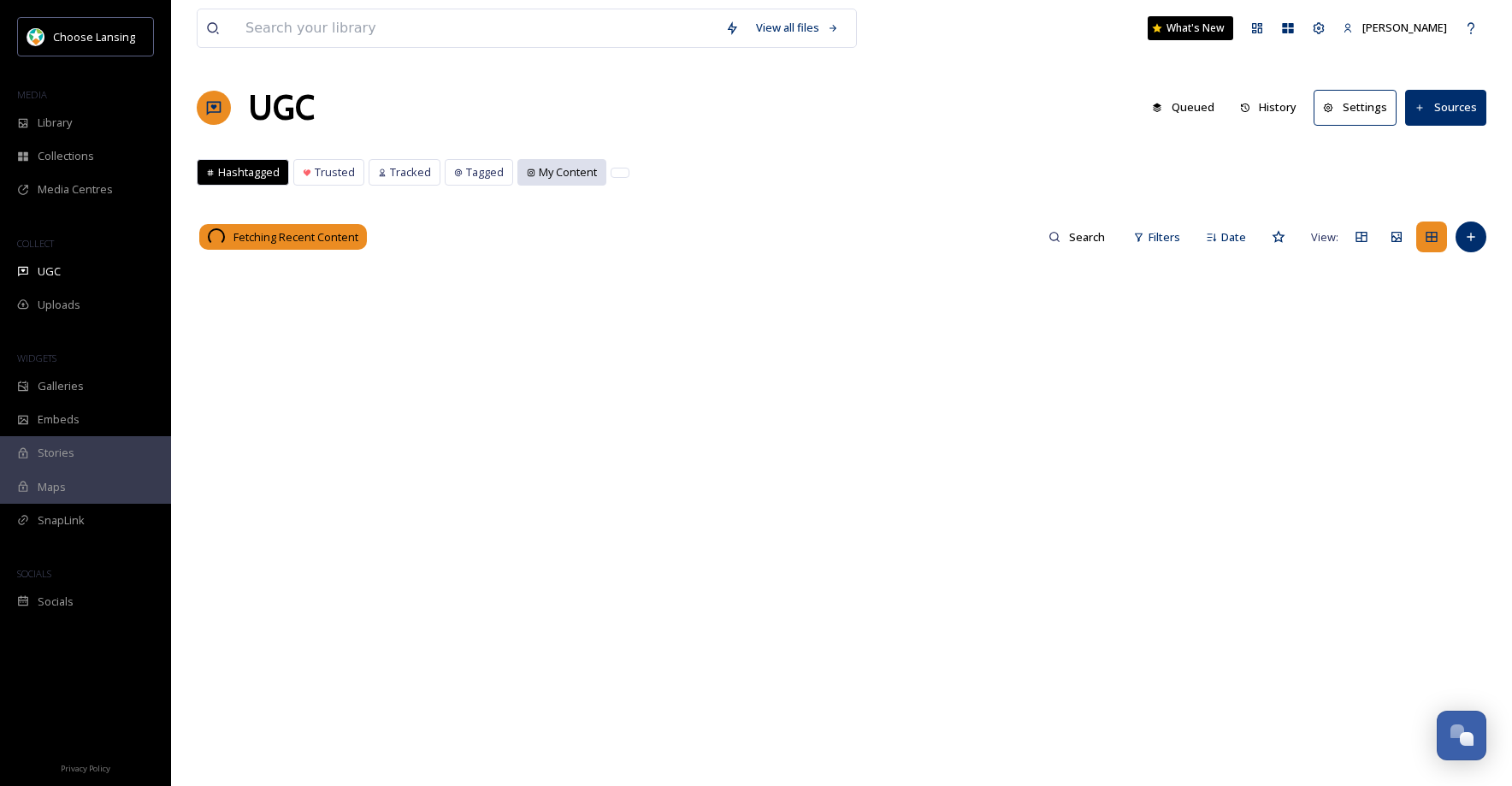
click at [561, 179] on span "My Content" at bounding box center [568, 172] width 58 height 17
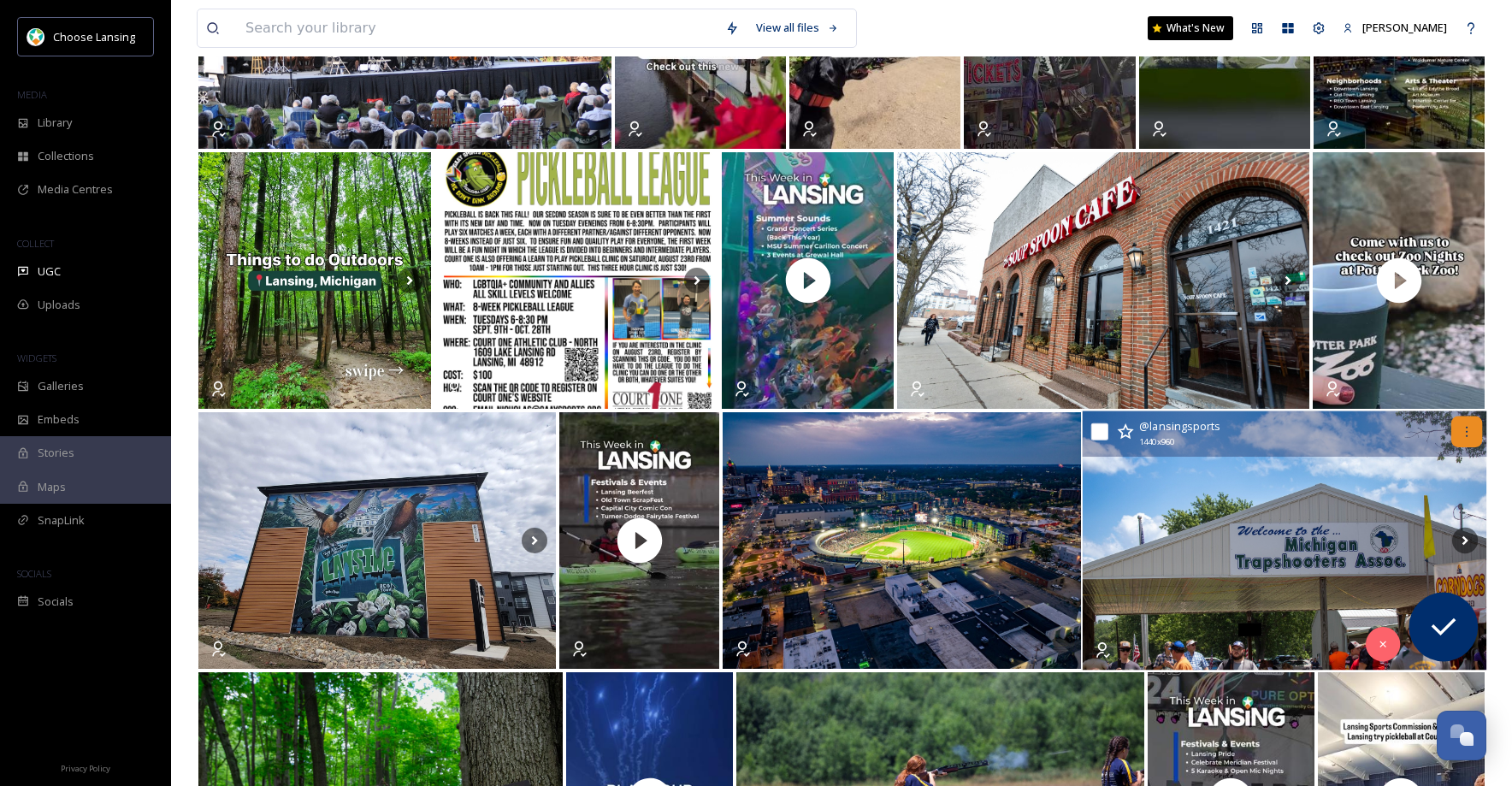
scroll to position [1918, 0]
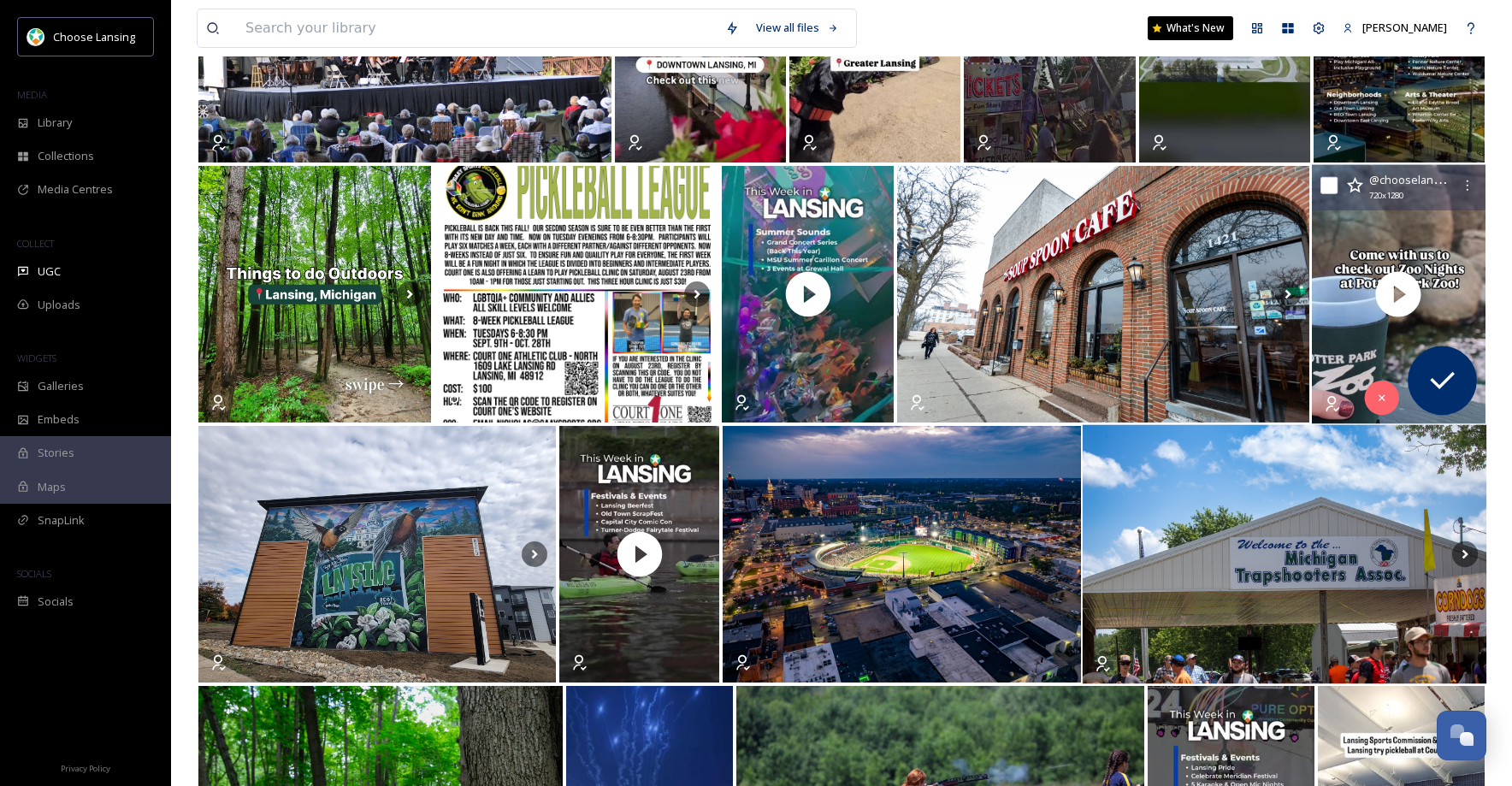
click at [1331, 183] on input "checkbox" at bounding box center [1329, 186] width 18 height 18
checkbox input "true"
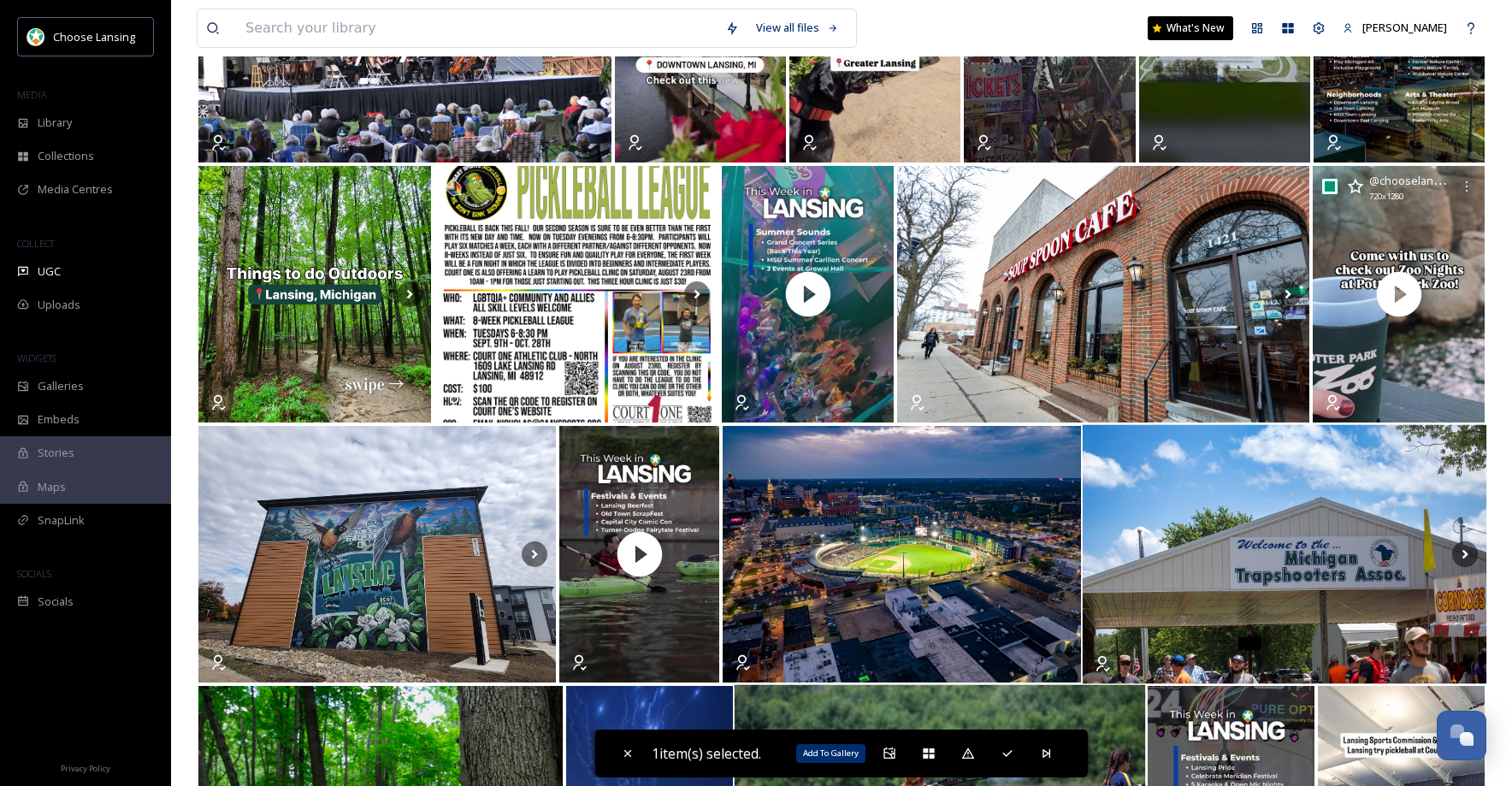
drag, startPoint x: 884, startPoint y: 753, endPoint x: 903, endPoint y: 720, distance: 38.1
click at [884, 753] on icon at bounding box center [889, 754] width 14 height 14
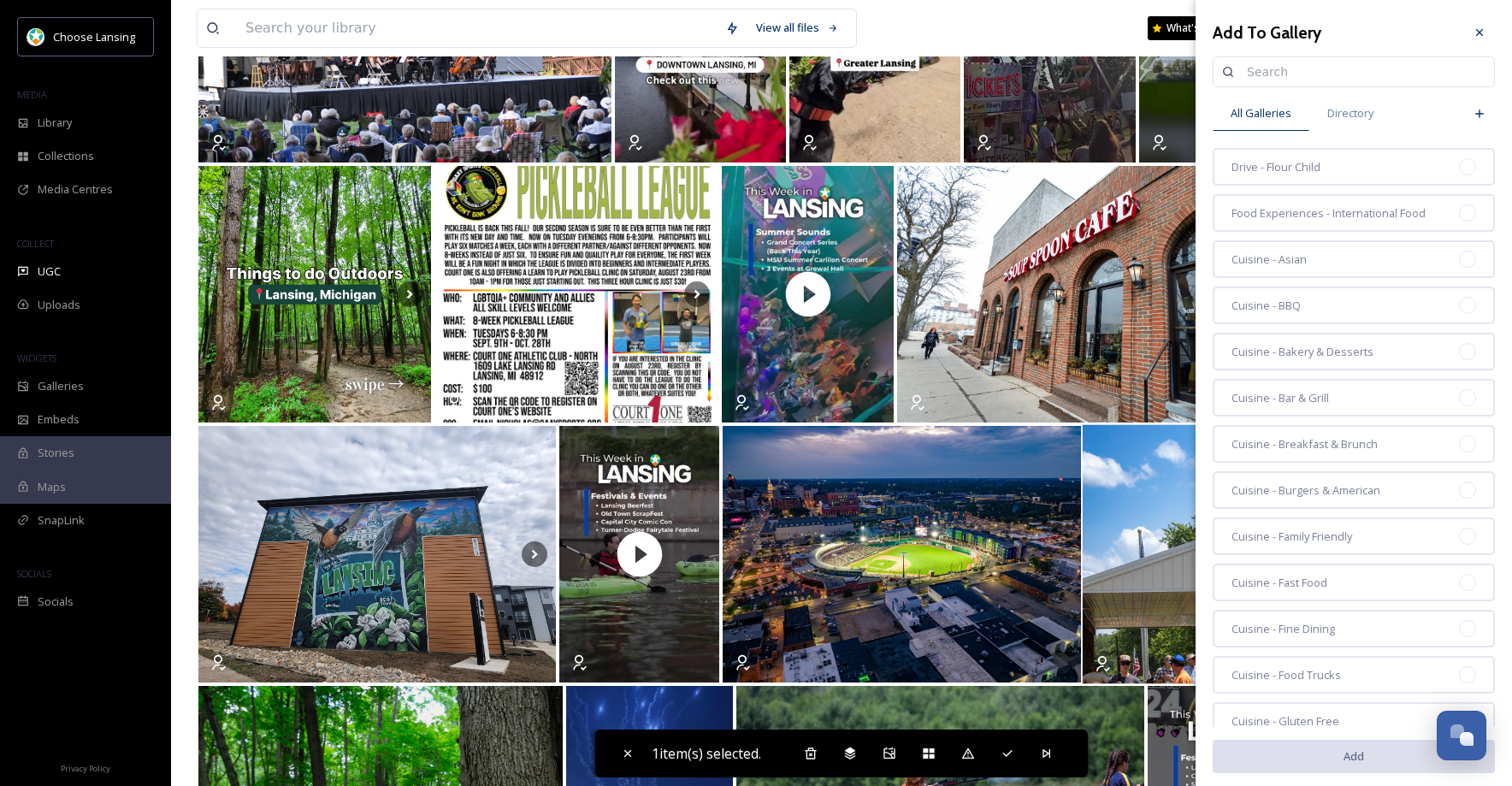
click at [1265, 71] on input at bounding box center [1361, 71] width 247 height 34
type input "zoo"
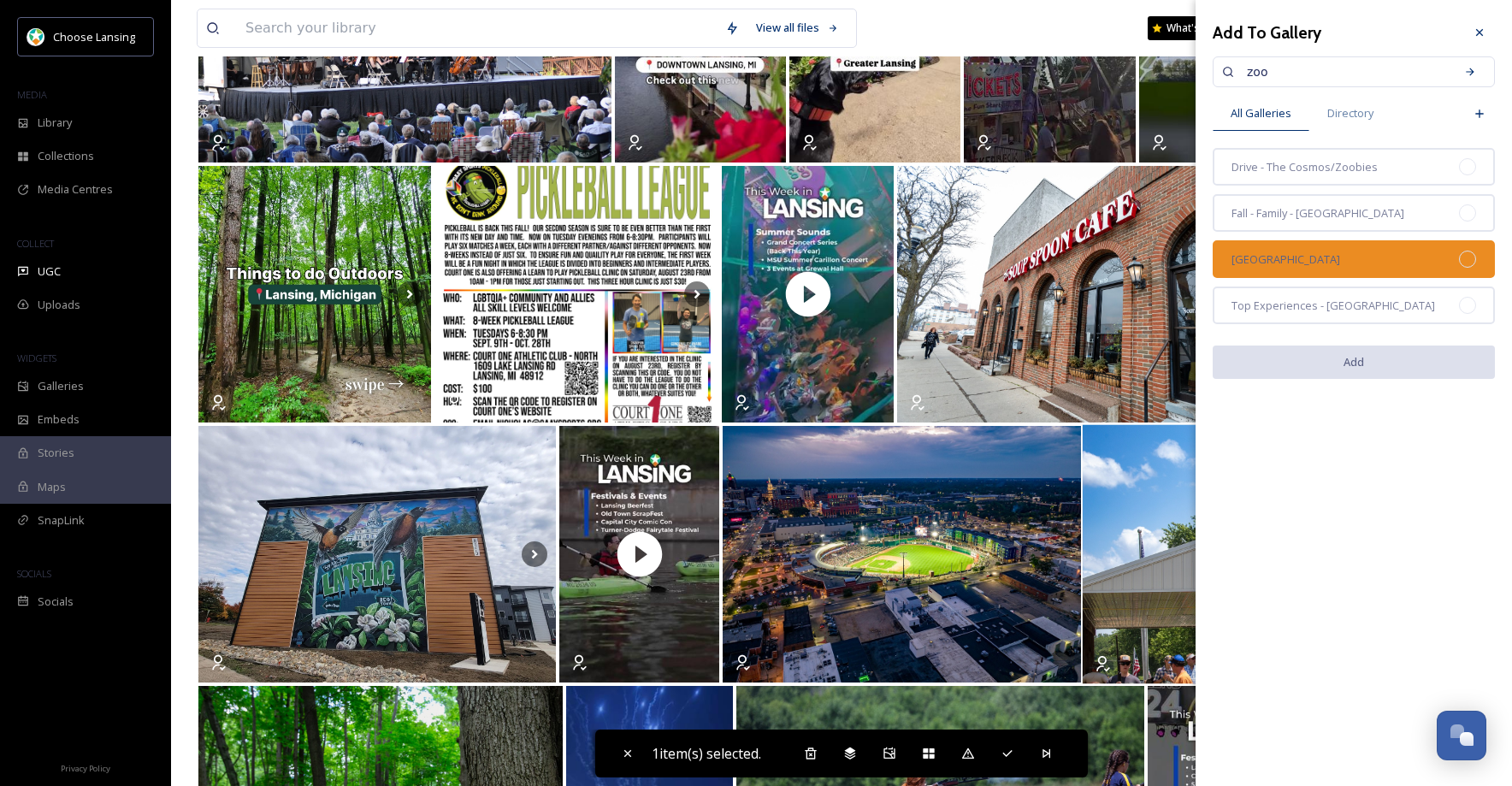
click at [1252, 255] on span "[GEOGRAPHIC_DATA]" at bounding box center [1285, 260] width 109 height 17
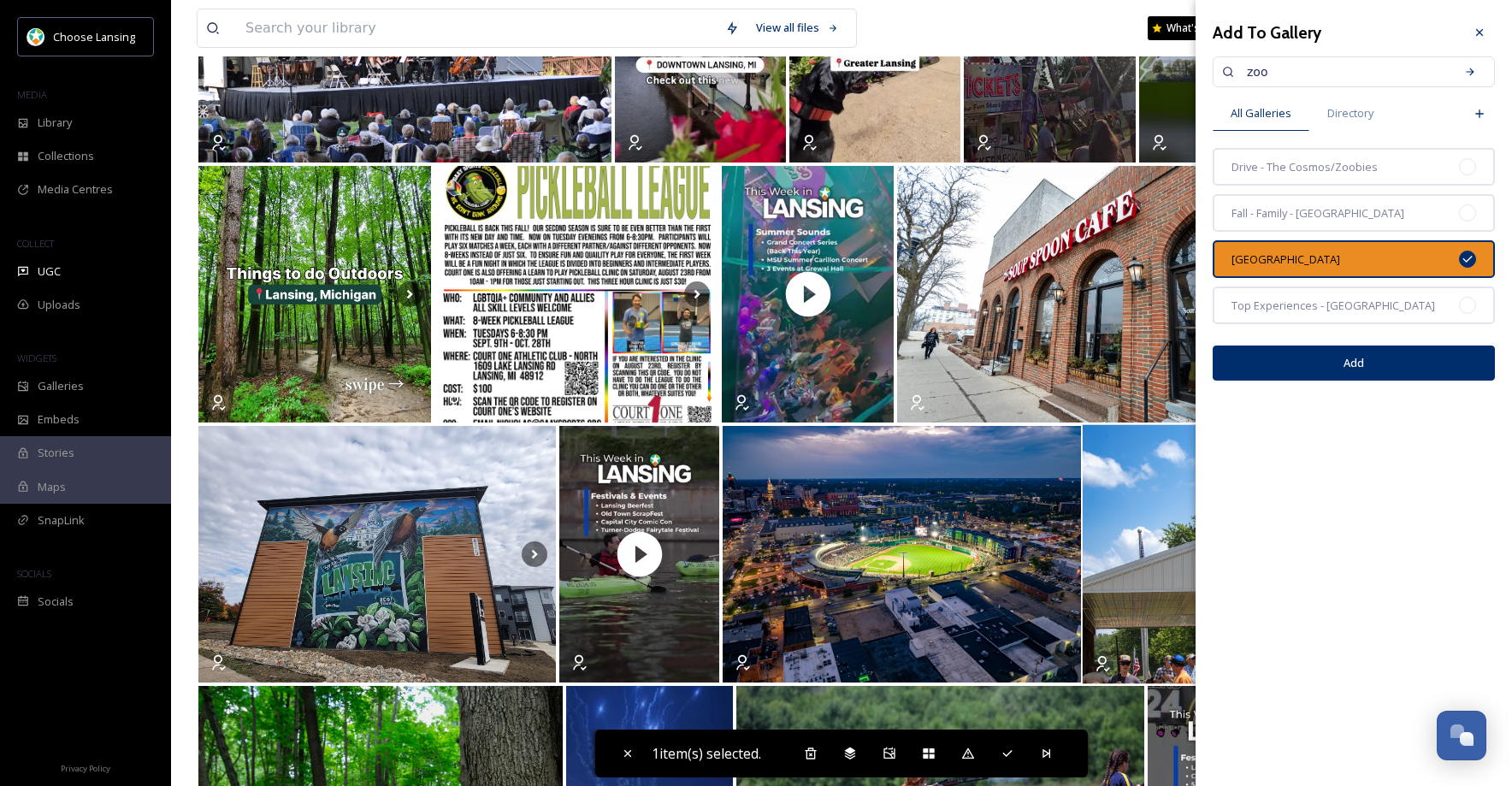
click at [1348, 366] on button "Add" at bounding box center [1354, 363] width 282 height 35
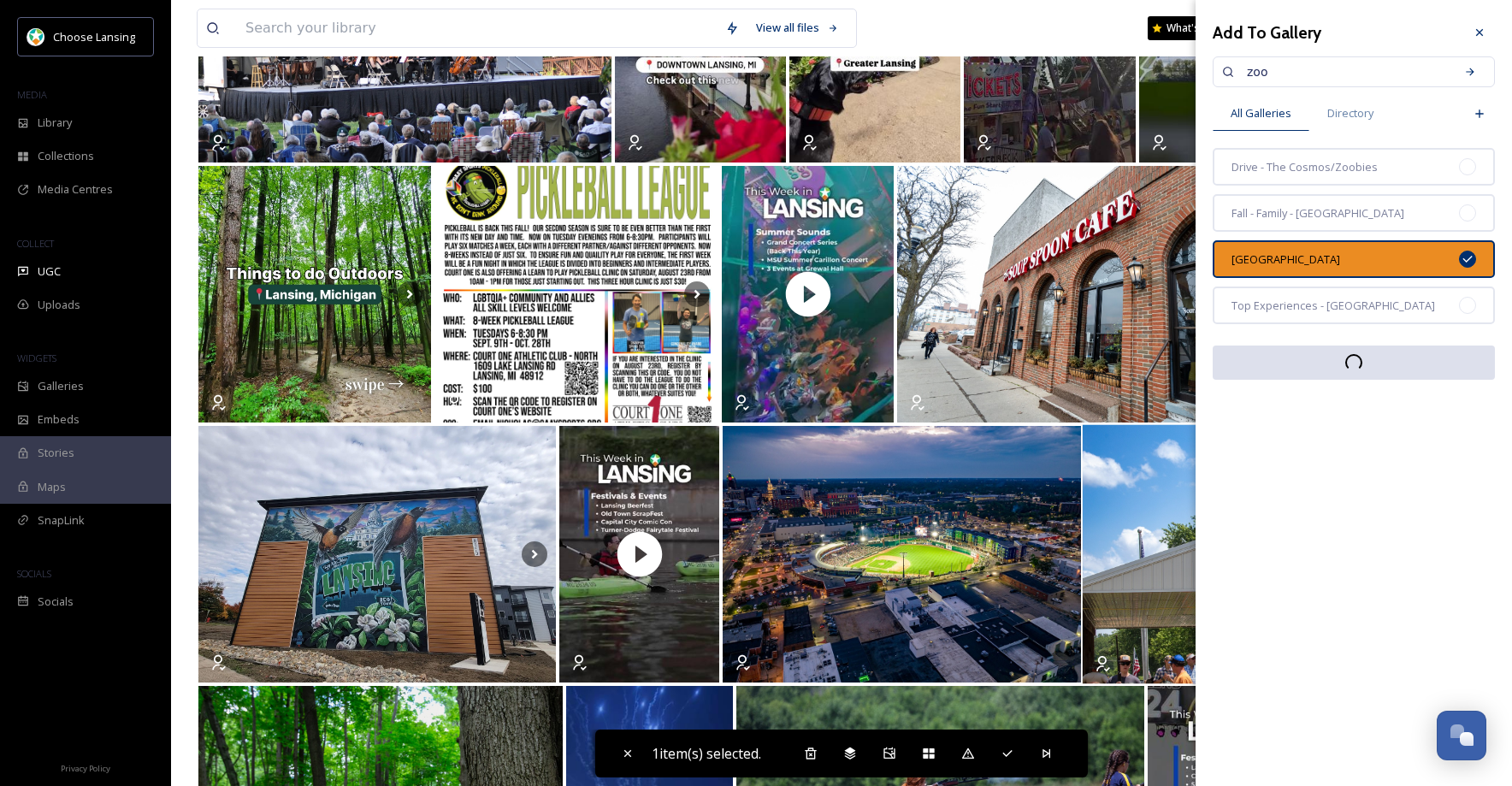
drag, startPoint x: 1481, startPoint y: 31, endPoint x: 1481, endPoint y: 54, distance: 23.0
click at [1481, 31] on icon at bounding box center [1479, 32] width 7 height 7
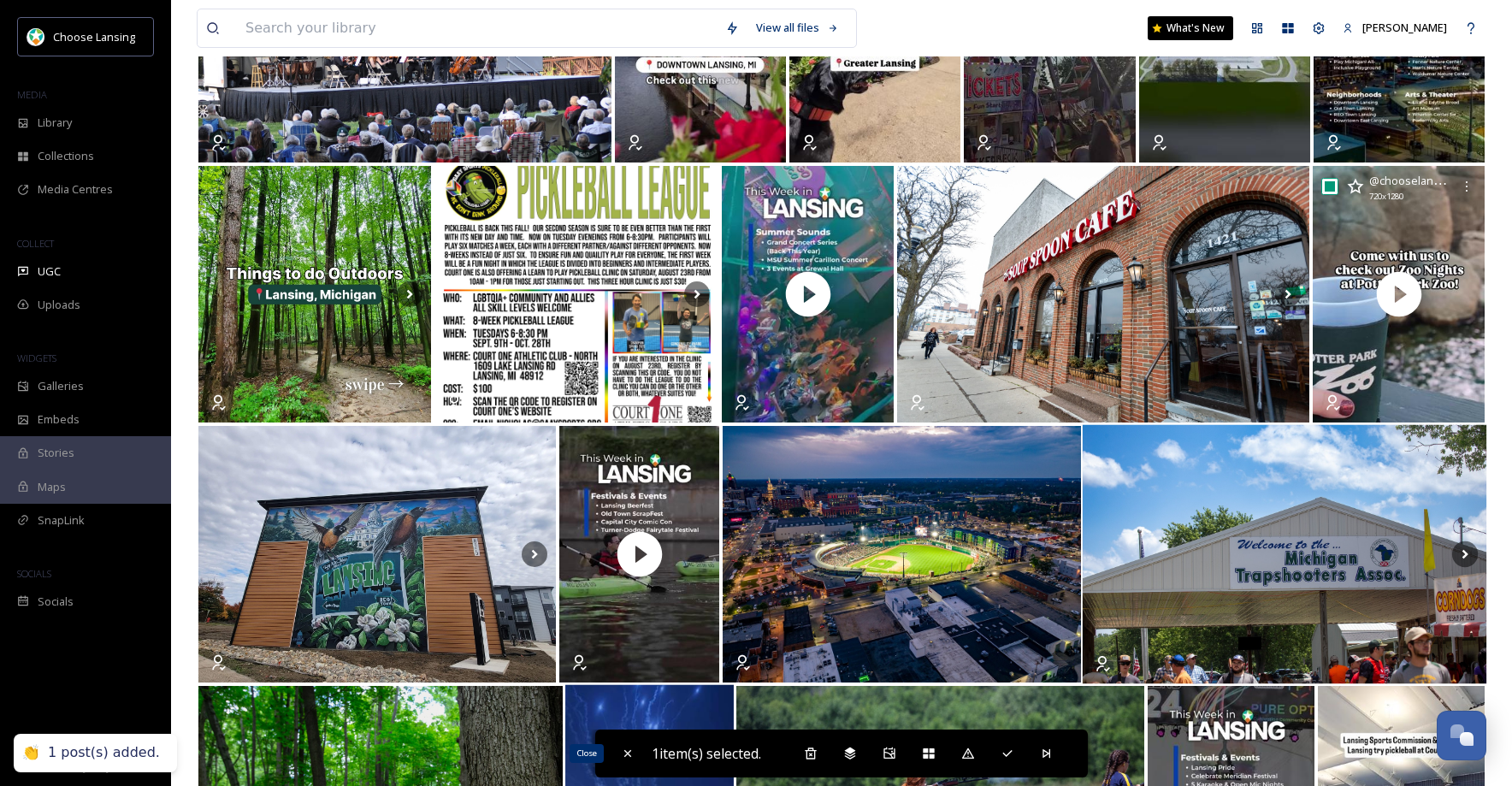
click at [627, 754] on icon at bounding box center [627, 754] width 14 height 14
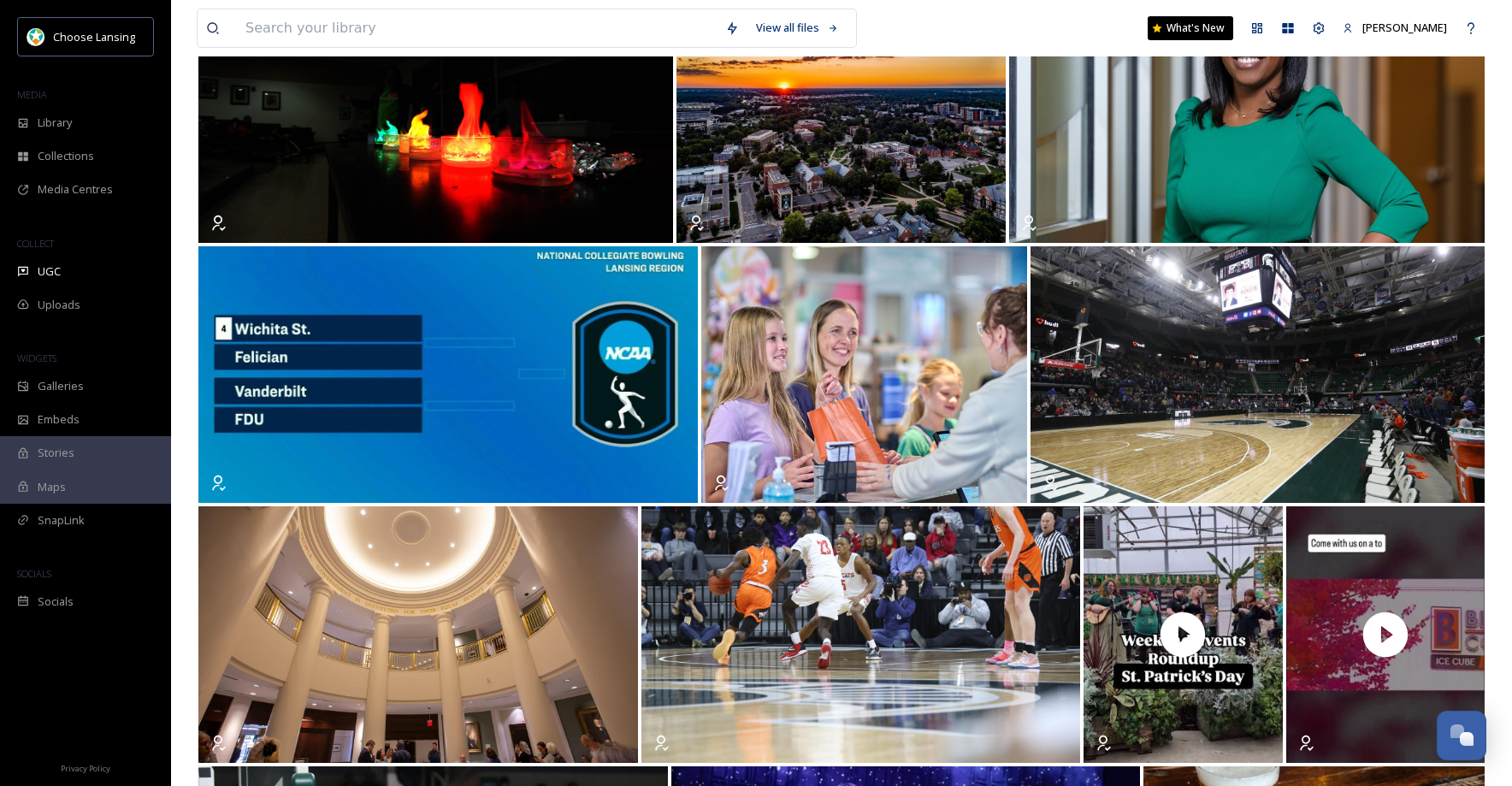
scroll to position [0, 0]
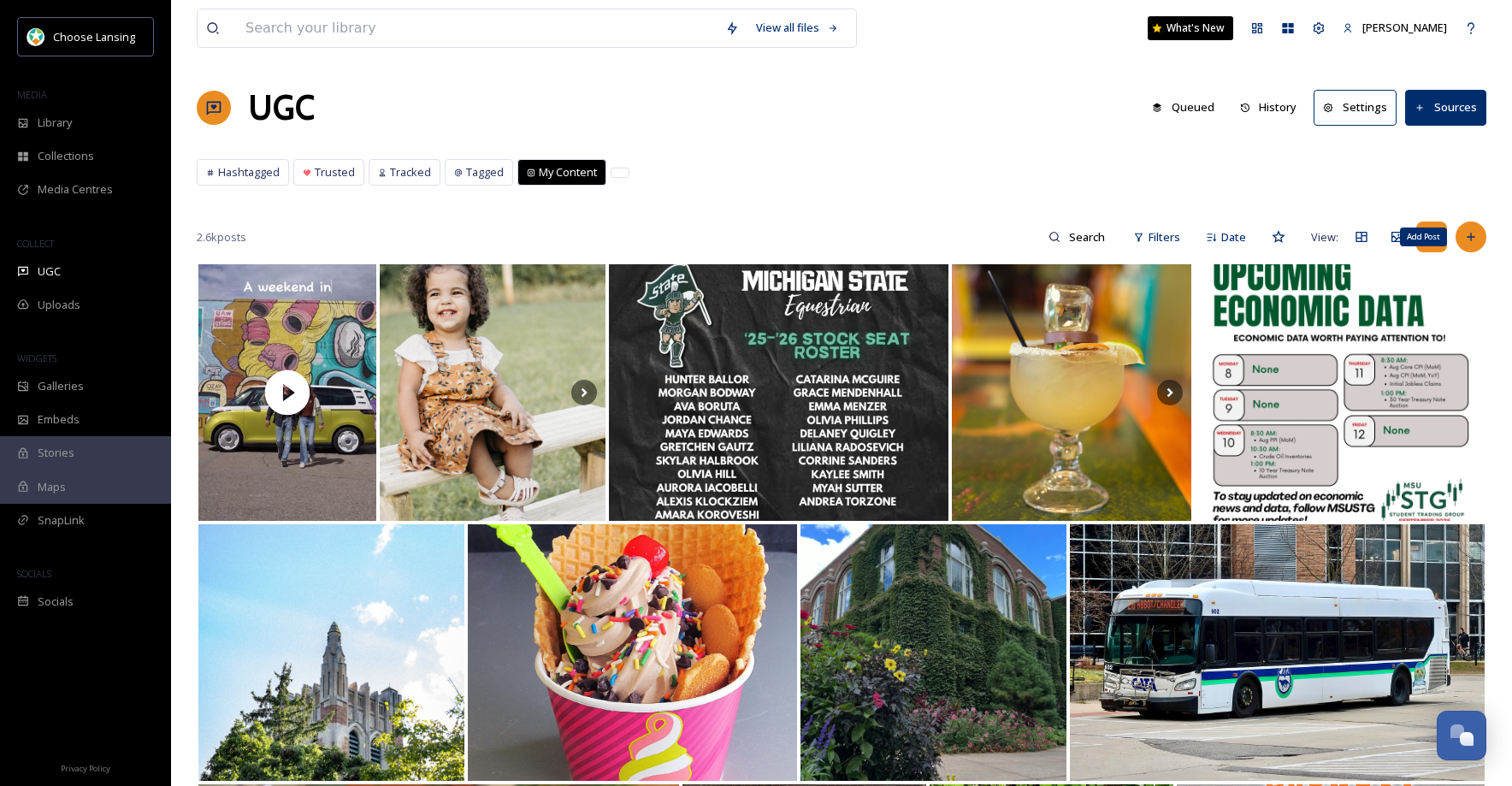
click at [1473, 240] on icon at bounding box center [1470, 237] width 14 height 14
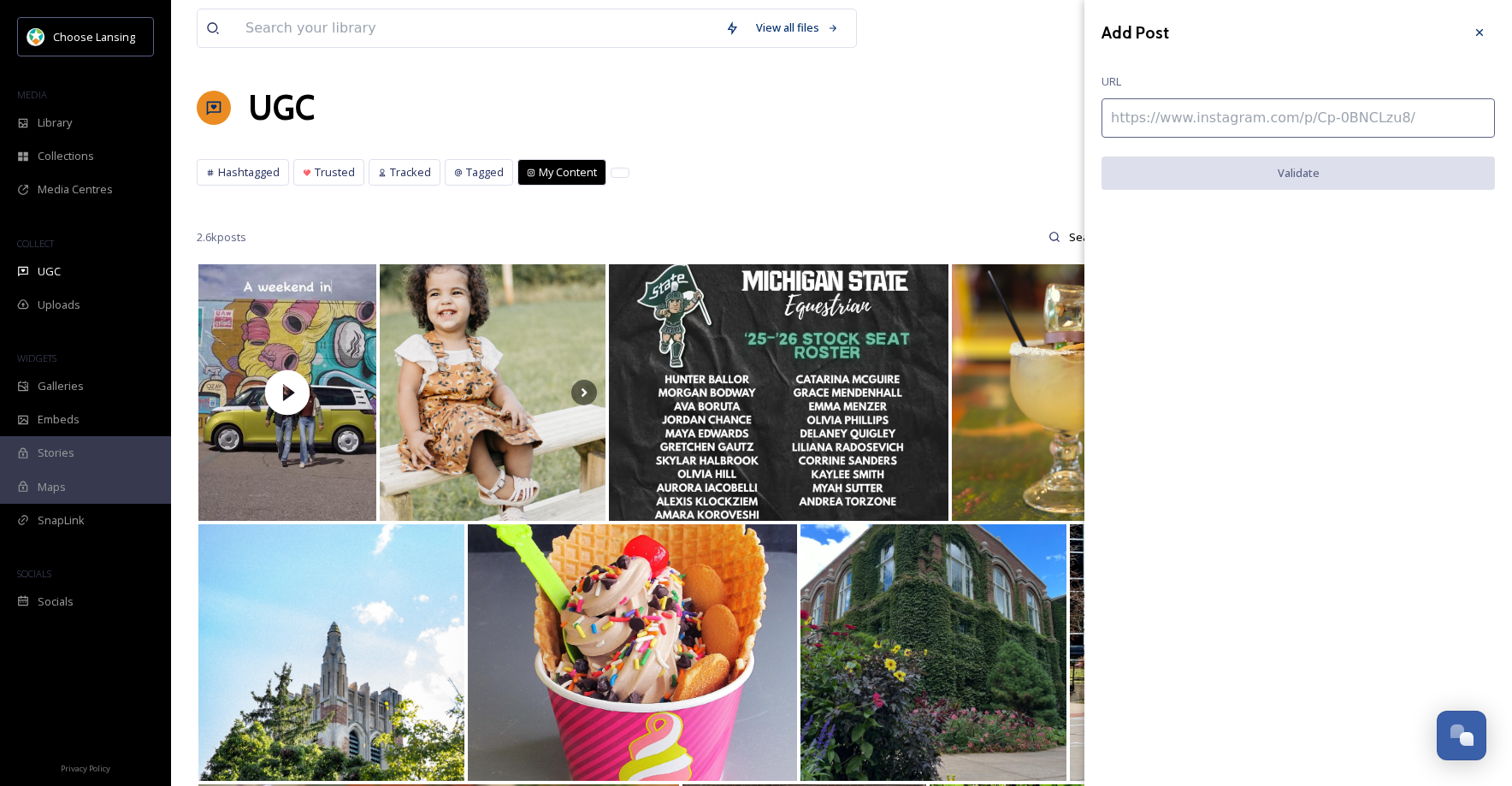
click at [1163, 123] on input at bounding box center [1298, 118] width 393 height 39
paste input "[URL][DOMAIN_NAME]"
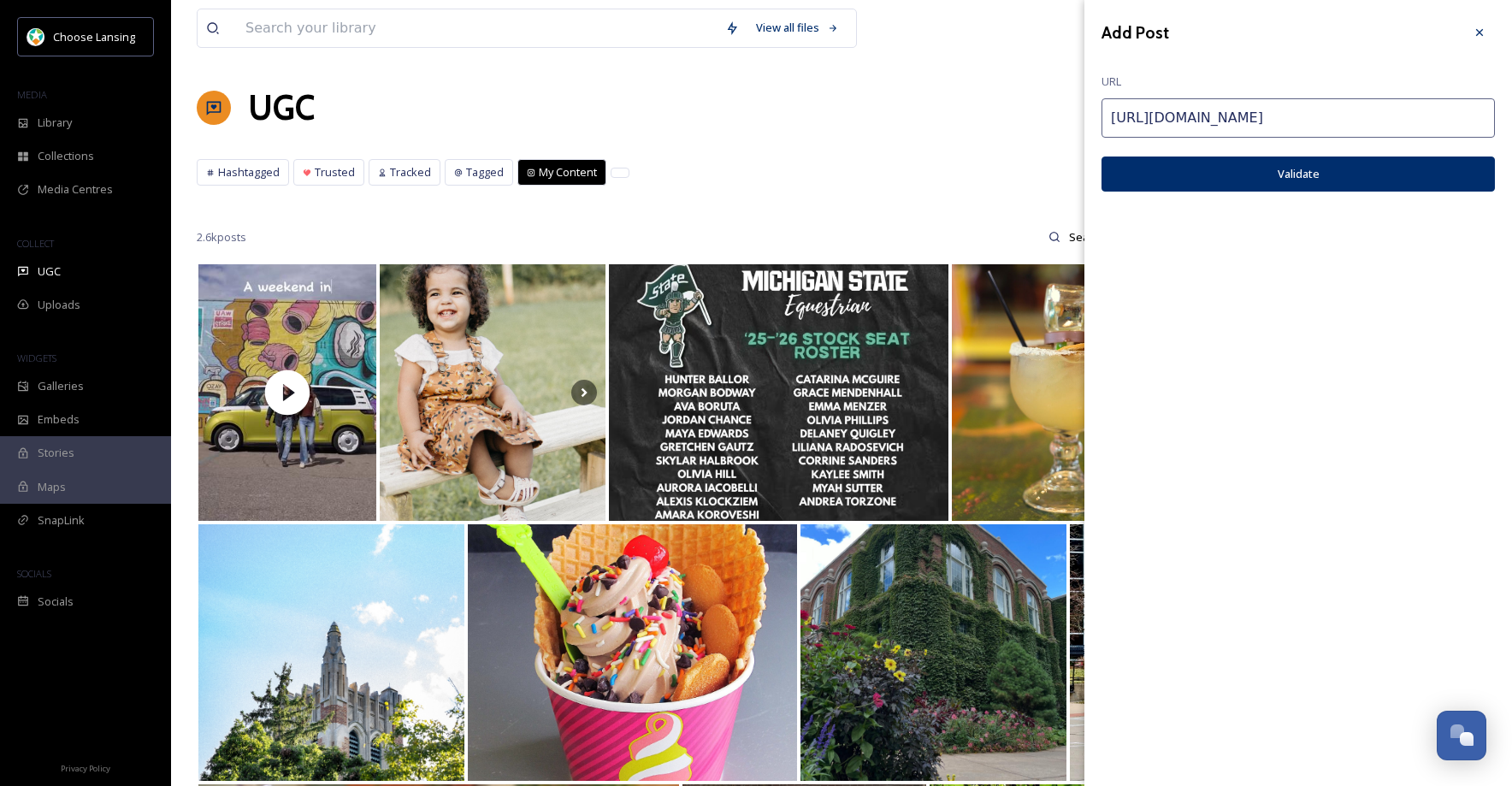
type input "[URL][DOMAIN_NAME]"
drag, startPoint x: 1258, startPoint y: 172, endPoint x: 1252, endPoint y: 207, distance: 35.5
click at [1259, 172] on button "Validate" at bounding box center [1298, 174] width 393 height 35
click at [1214, 181] on button "Add Post" at bounding box center [1298, 174] width 393 height 35
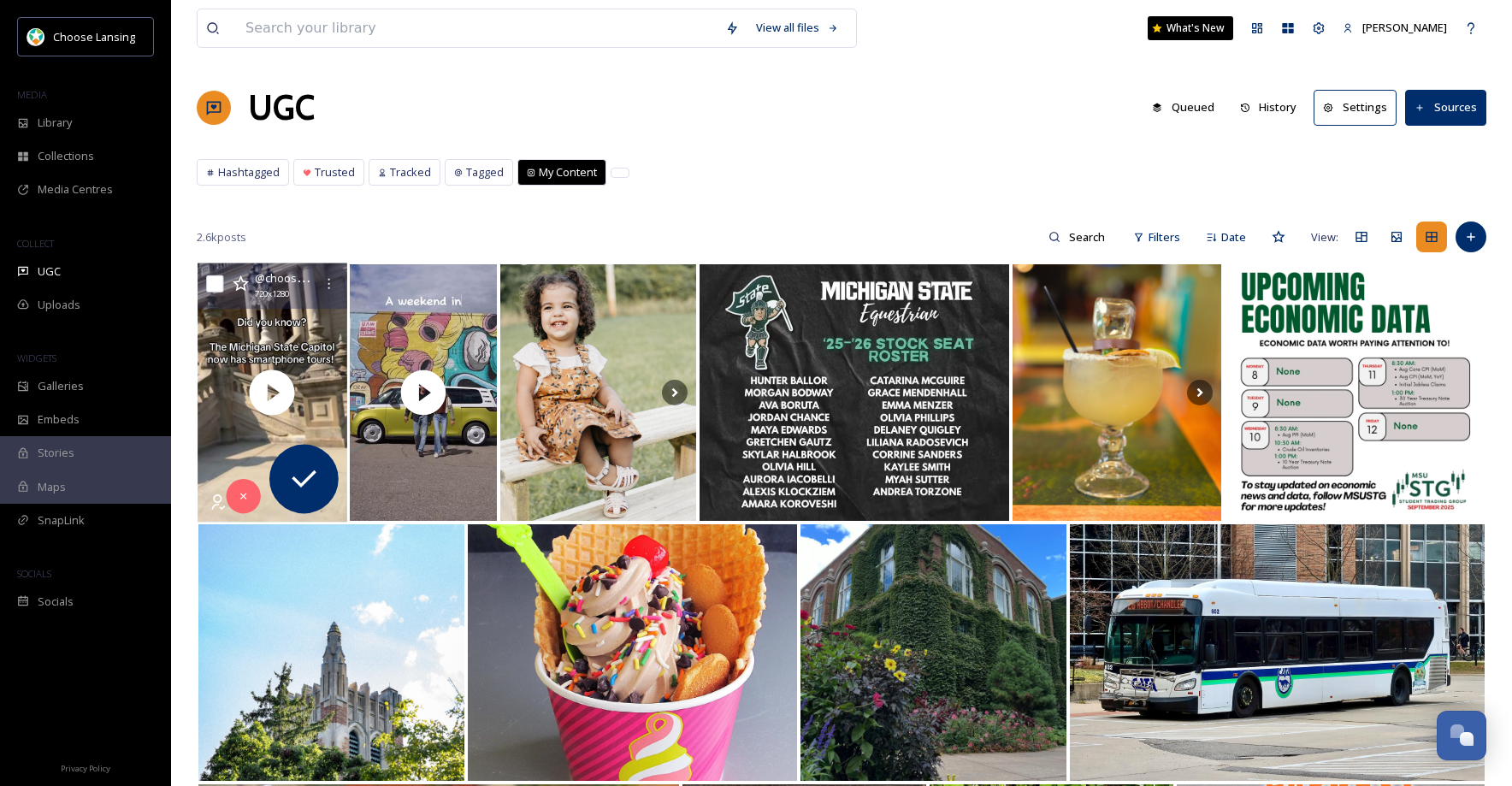
click at [212, 281] on input "checkbox" at bounding box center [215, 284] width 18 height 18
checkbox input "true"
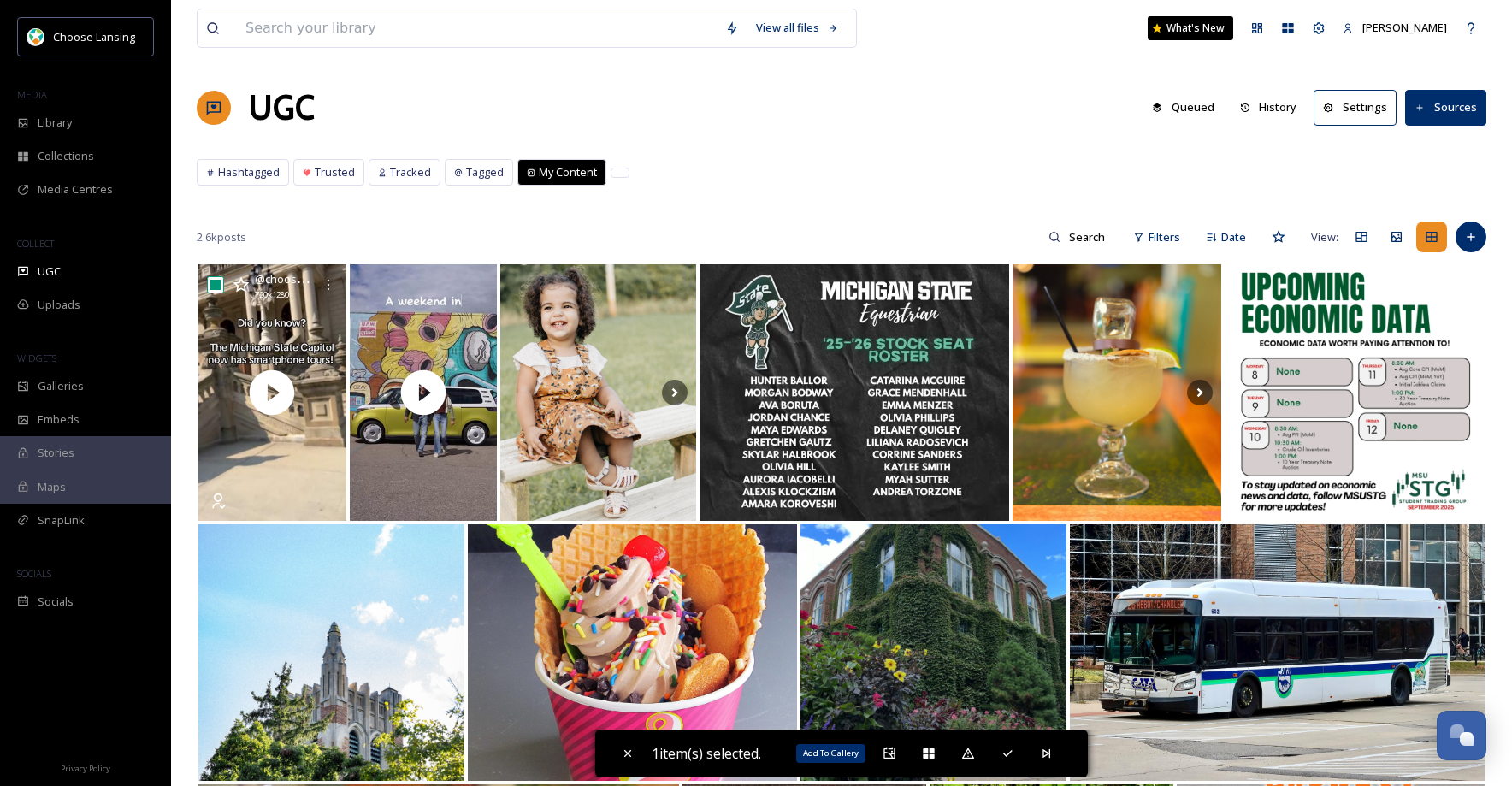
click at [893, 752] on icon at bounding box center [889, 754] width 14 height 14
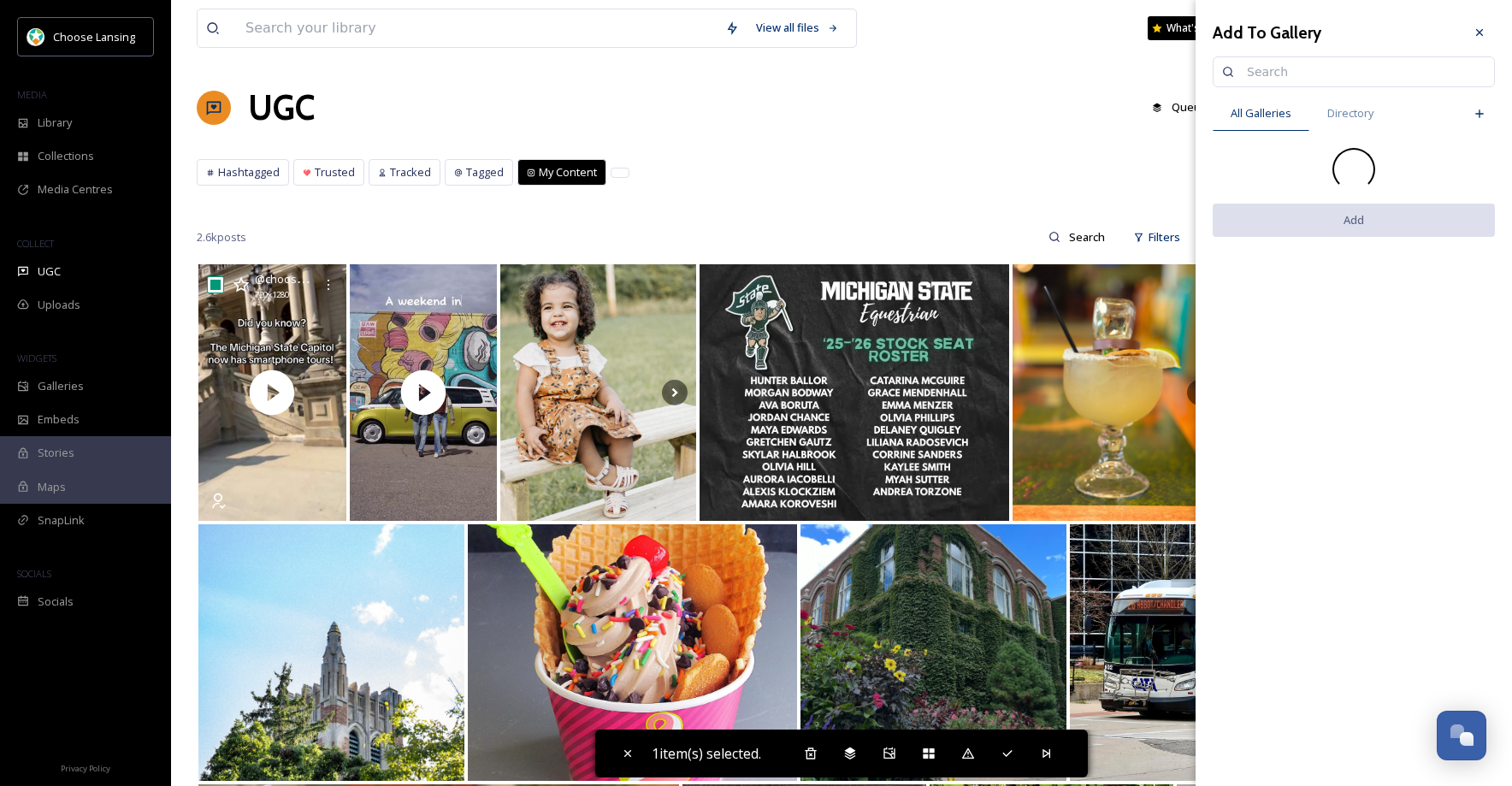
click at [1266, 72] on input at bounding box center [1361, 71] width 247 height 34
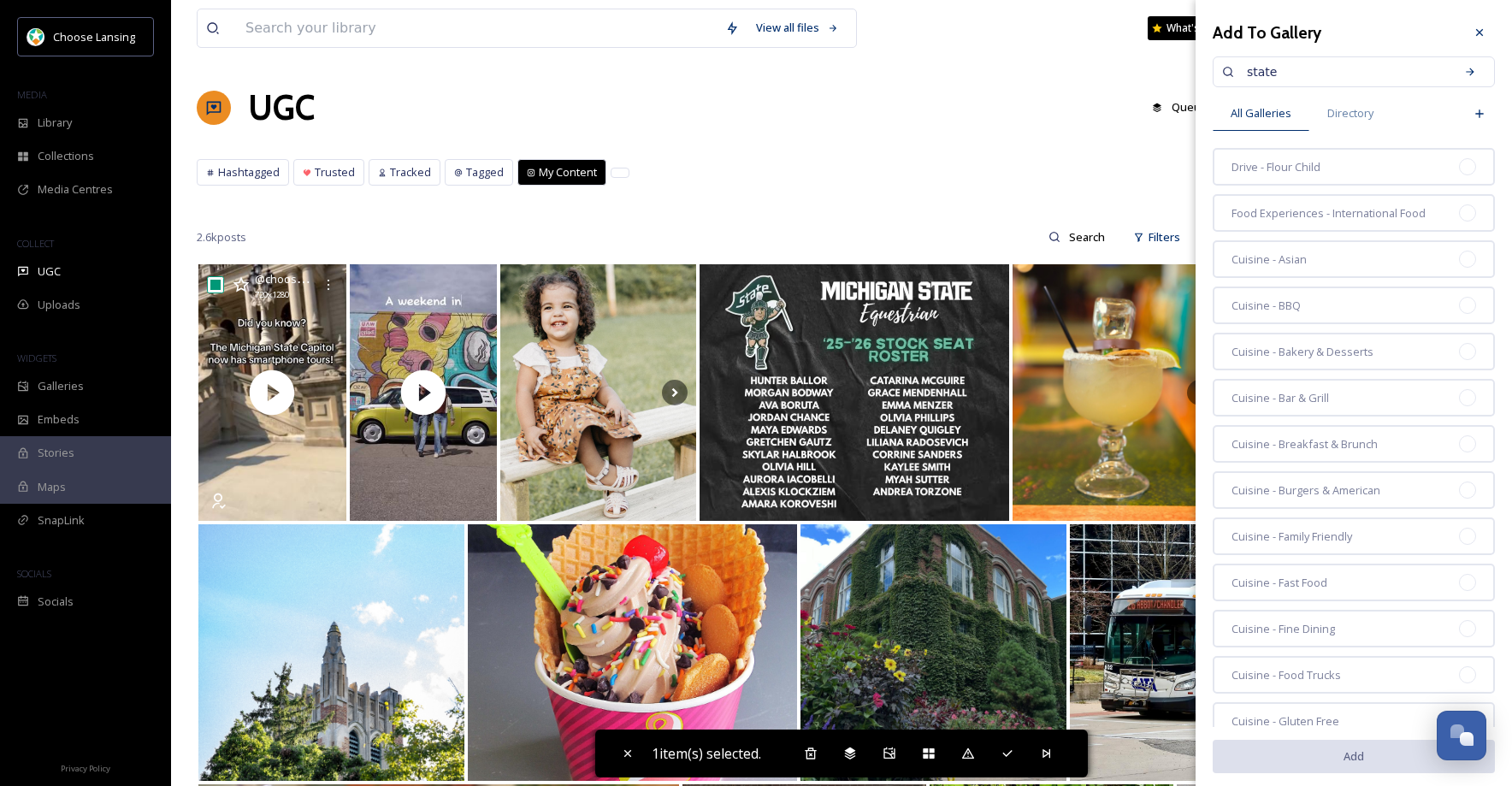
type input "state"
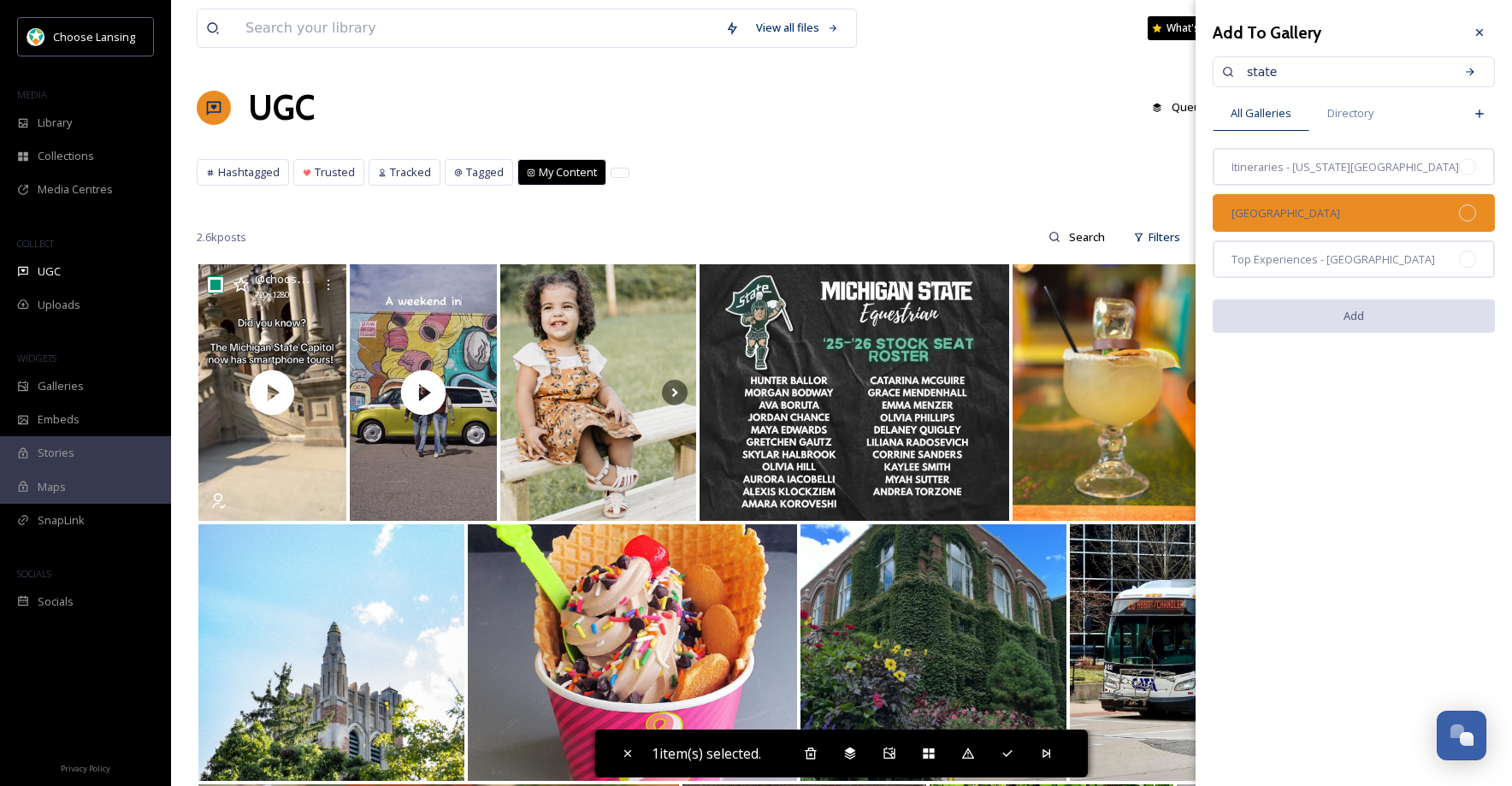
click at [1456, 212] on div "[GEOGRAPHIC_DATA]" at bounding box center [1354, 213] width 282 height 38
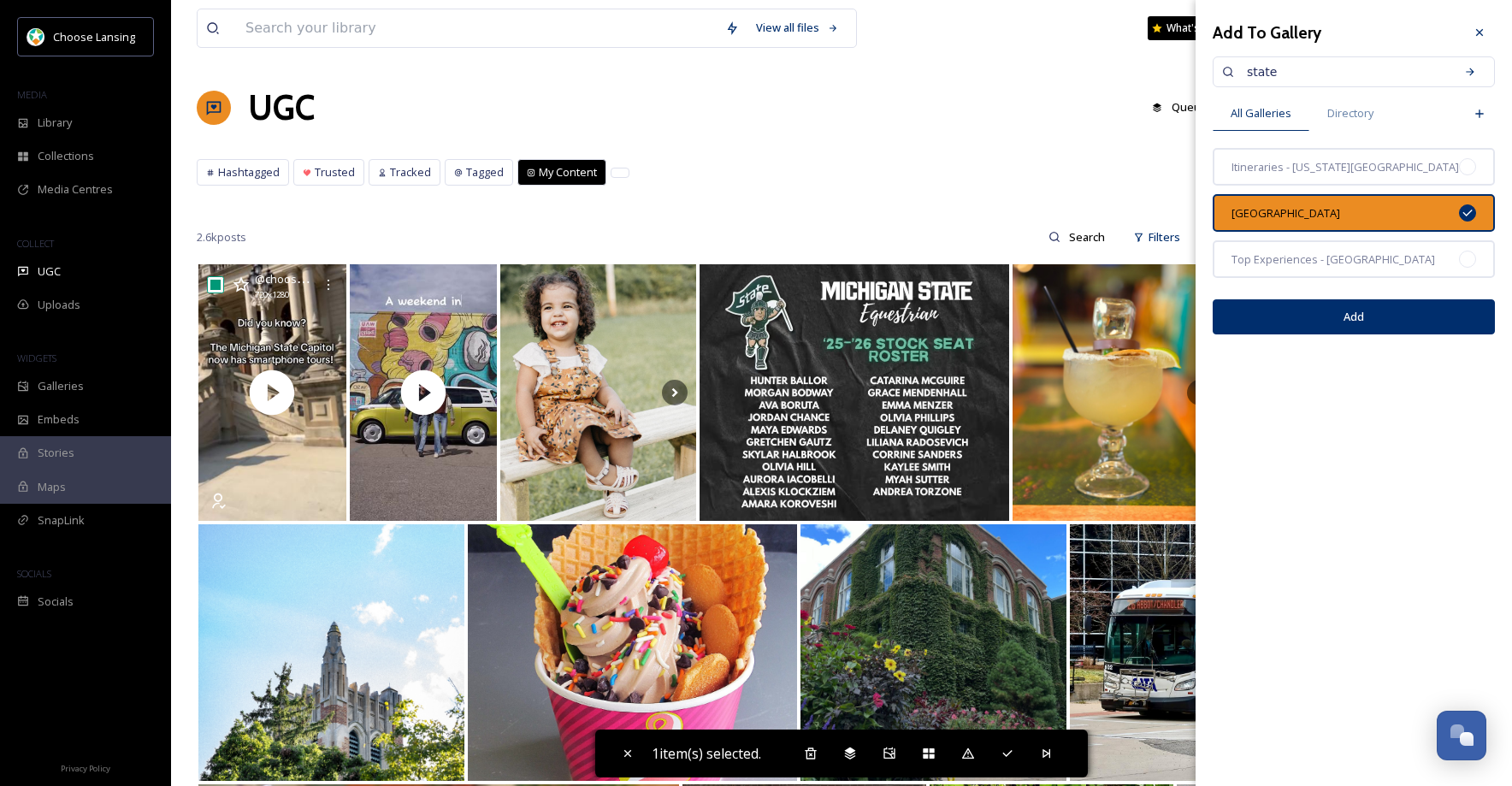
click at [1389, 316] on button "Add" at bounding box center [1354, 317] width 282 height 35
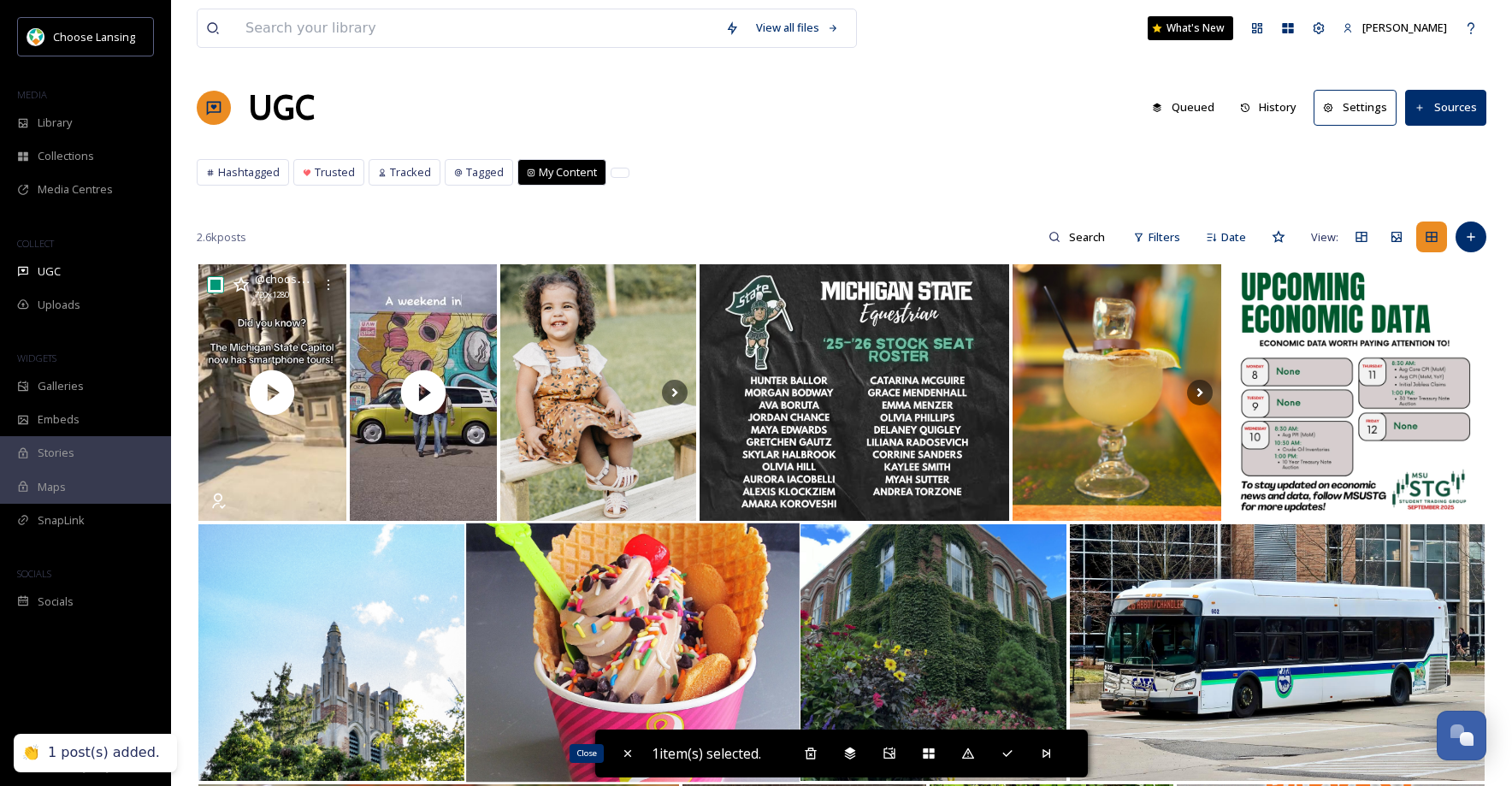
drag, startPoint x: 625, startPoint y: 755, endPoint x: 625, endPoint y: 735, distance: 20.0
click at [625, 755] on icon at bounding box center [627, 753] width 7 height 7
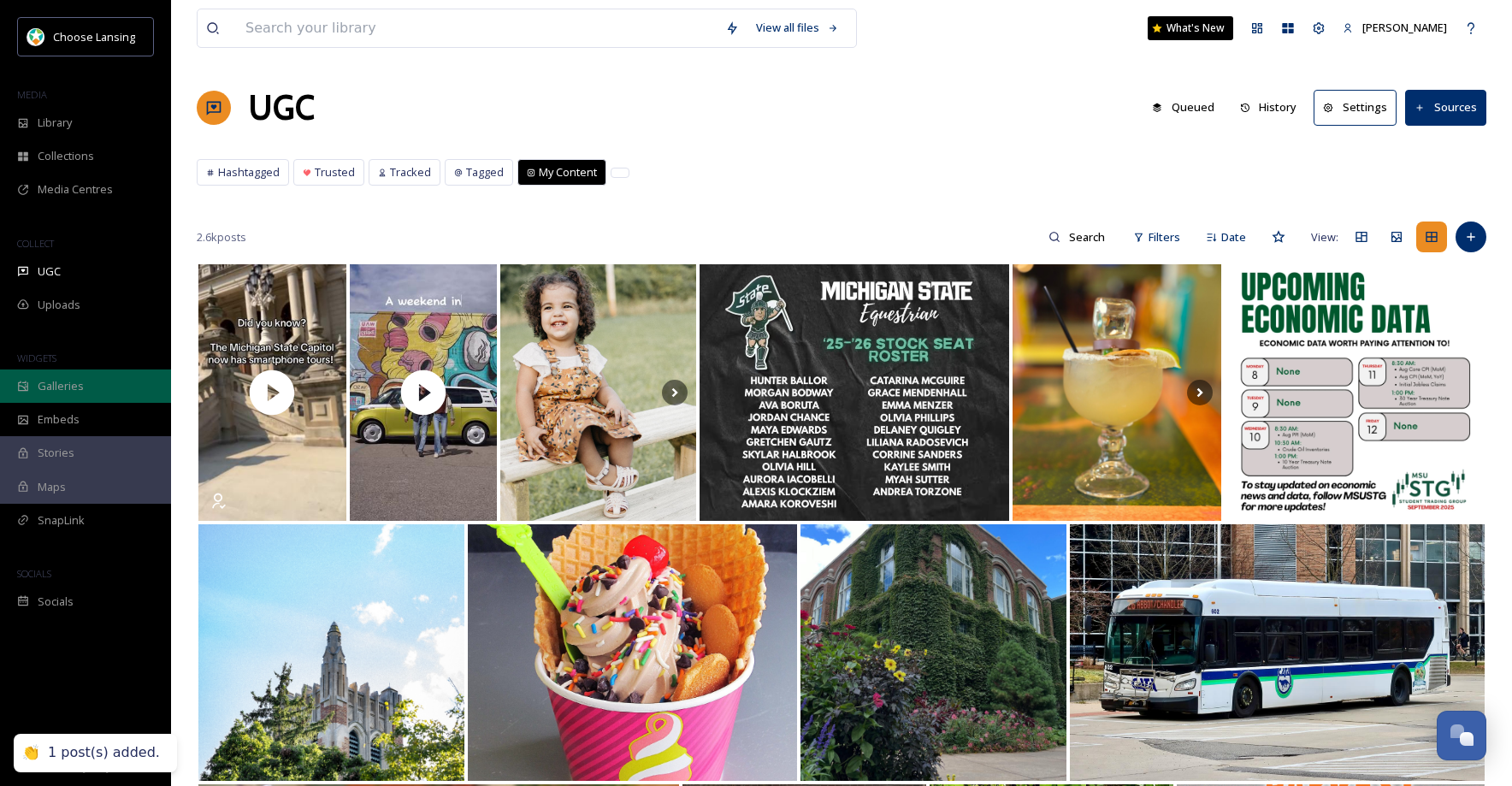
click at [64, 388] on span "Galleries" at bounding box center [60, 386] width 46 height 17
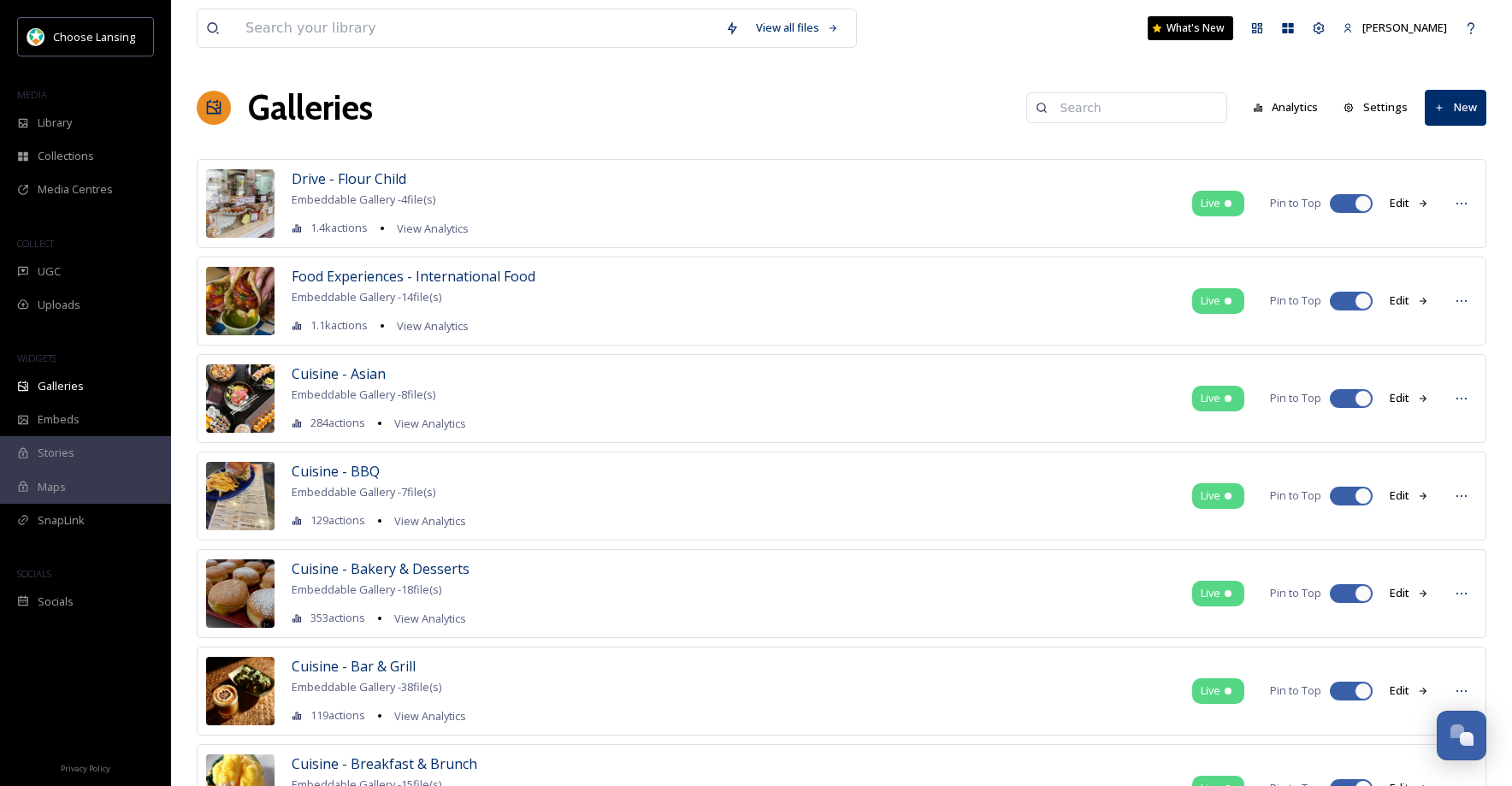
click at [1102, 110] on input at bounding box center [1135, 107] width 166 height 34
type input "state"
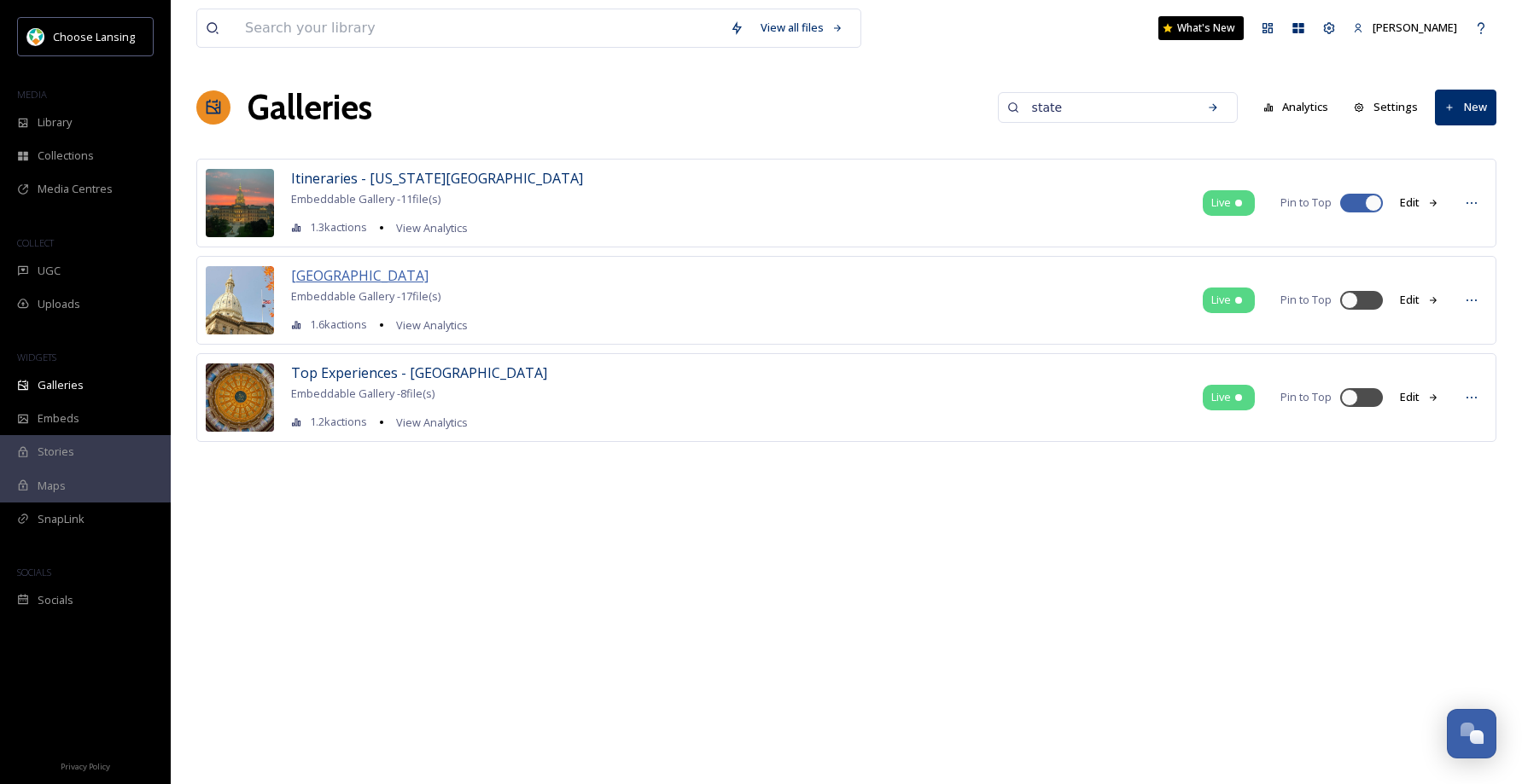
click at [380, 275] on span "[GEOGRAPHIC_DATA]" at bounding box center [360, 275] width 138 height 18
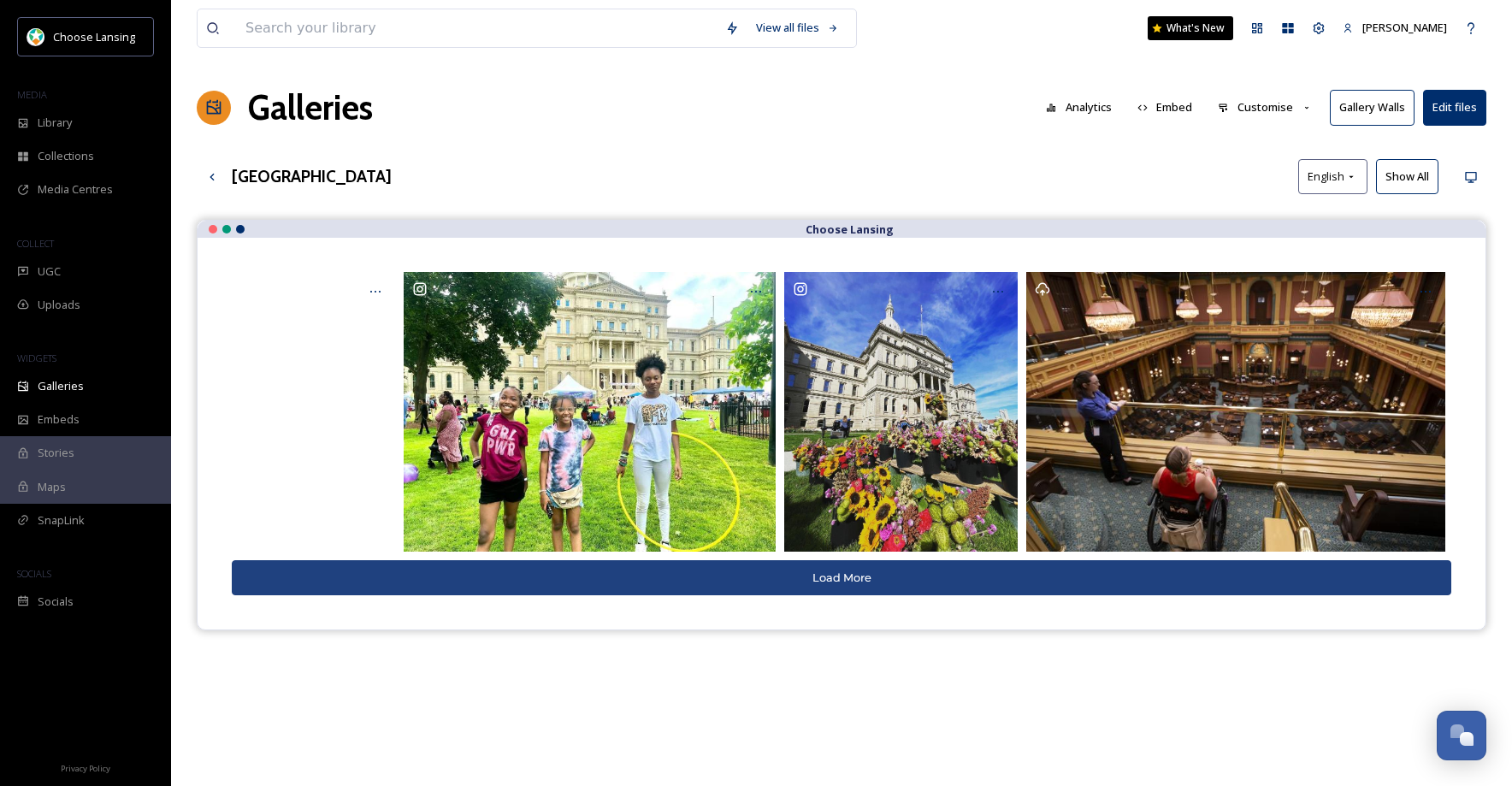
click at [1401, 182] on button "Show All" at bounding box center [1407, 177] width 62 height 35
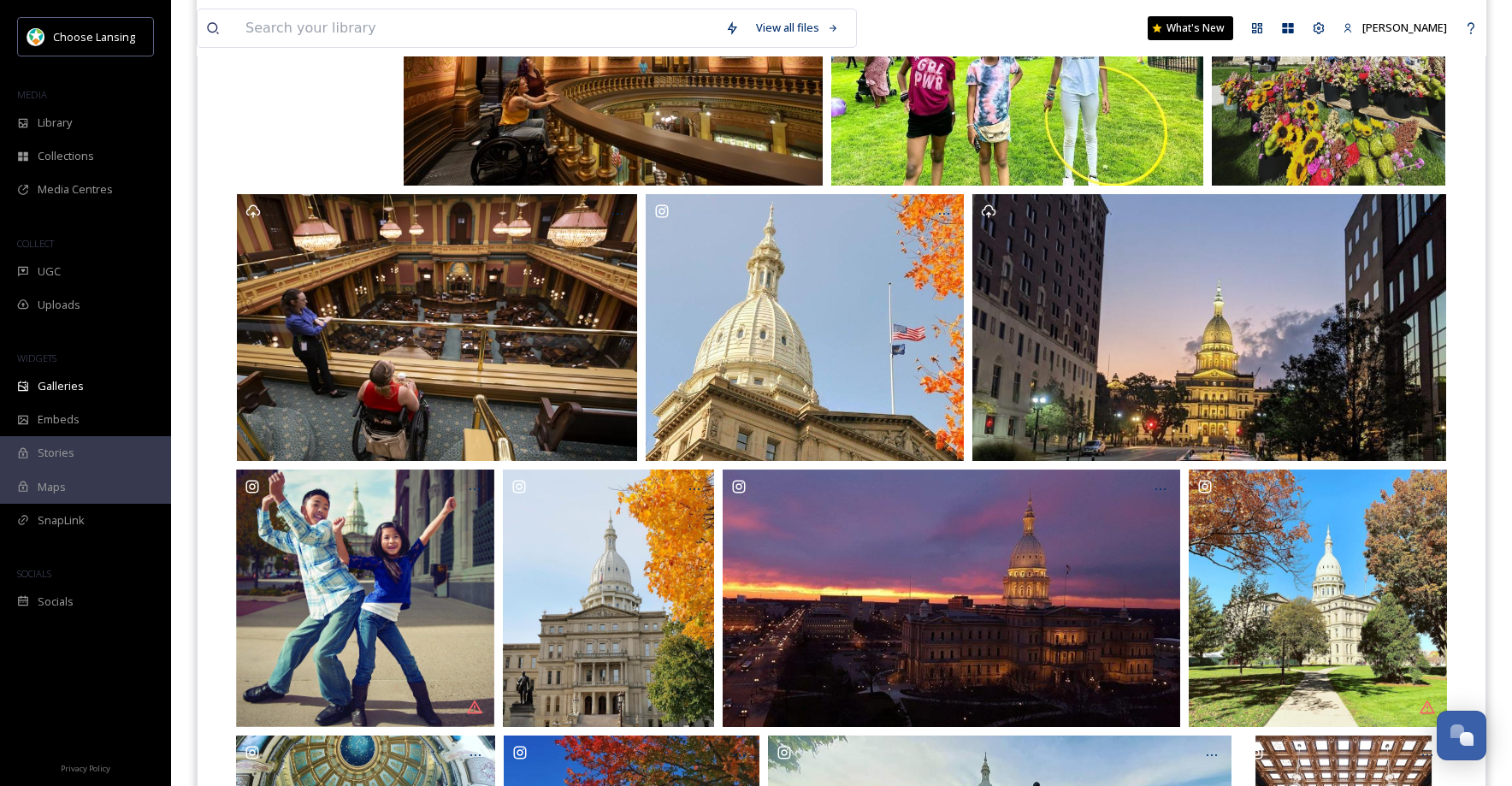
scroll to position [412, 0]
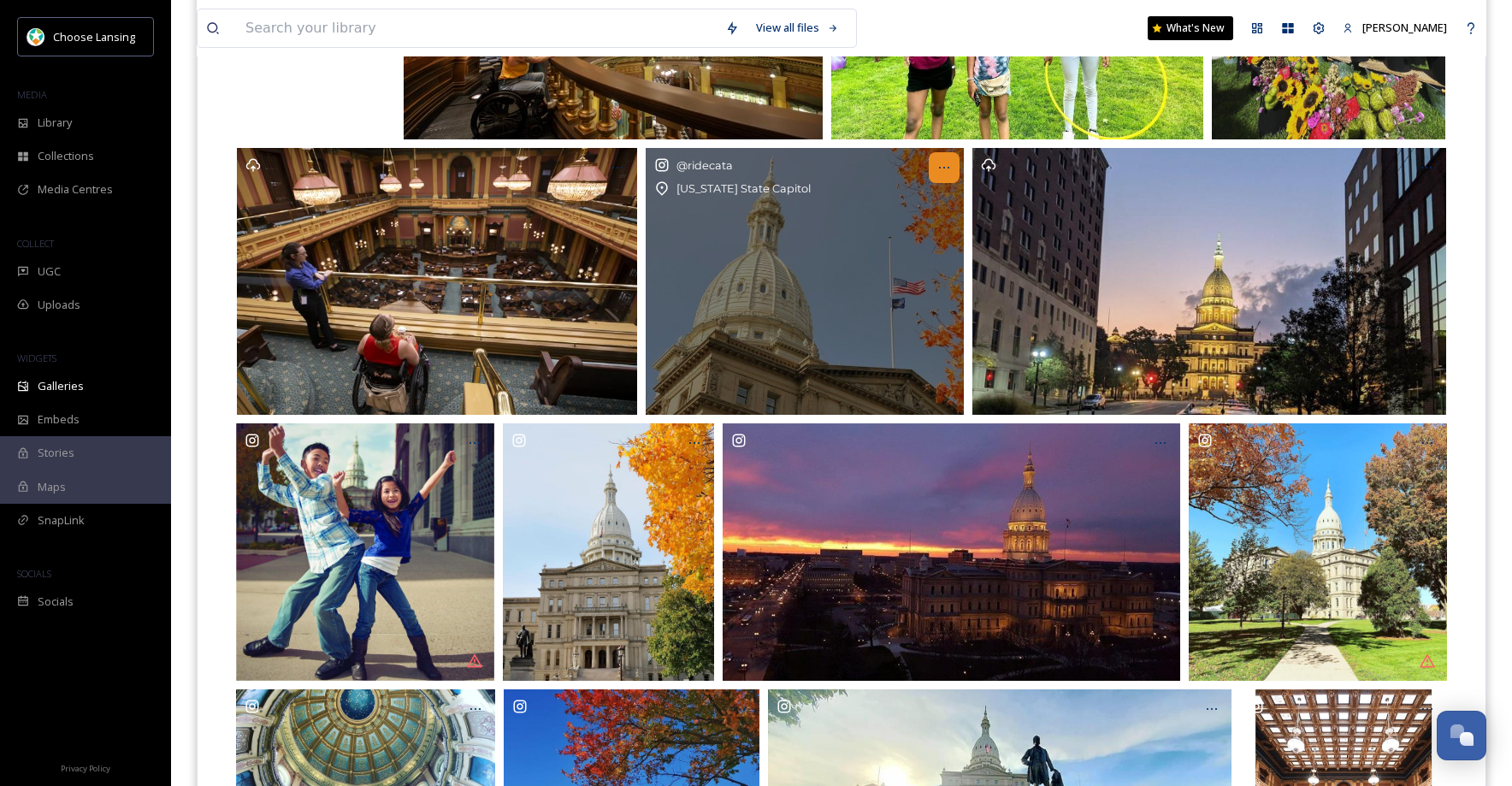
click at [944, 168] on icon at bounding box center [944, 167] width 14 height 14
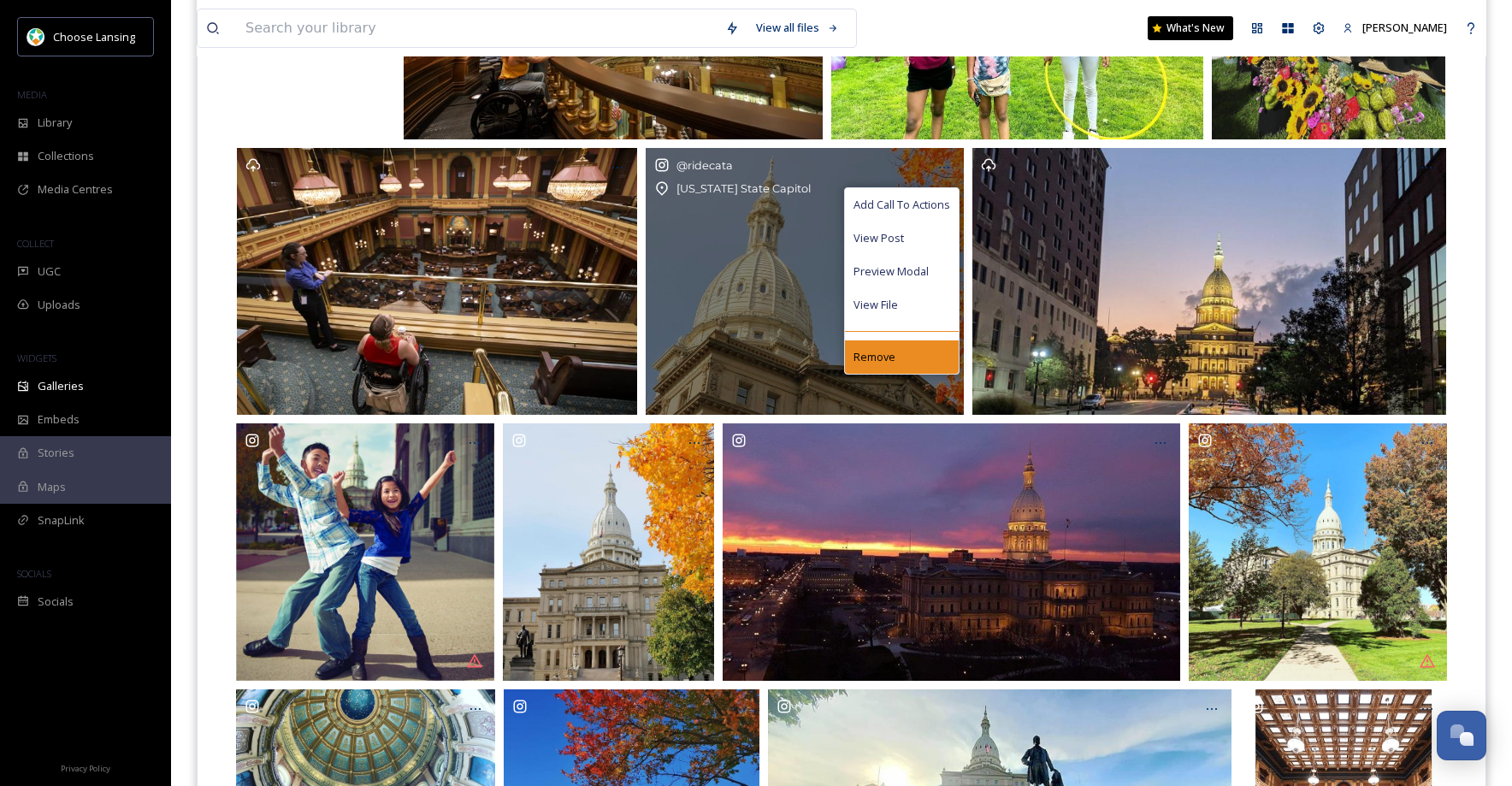
click at [896, 358] on div "Remove" at bounding box center [901, 357] width 114 height 33
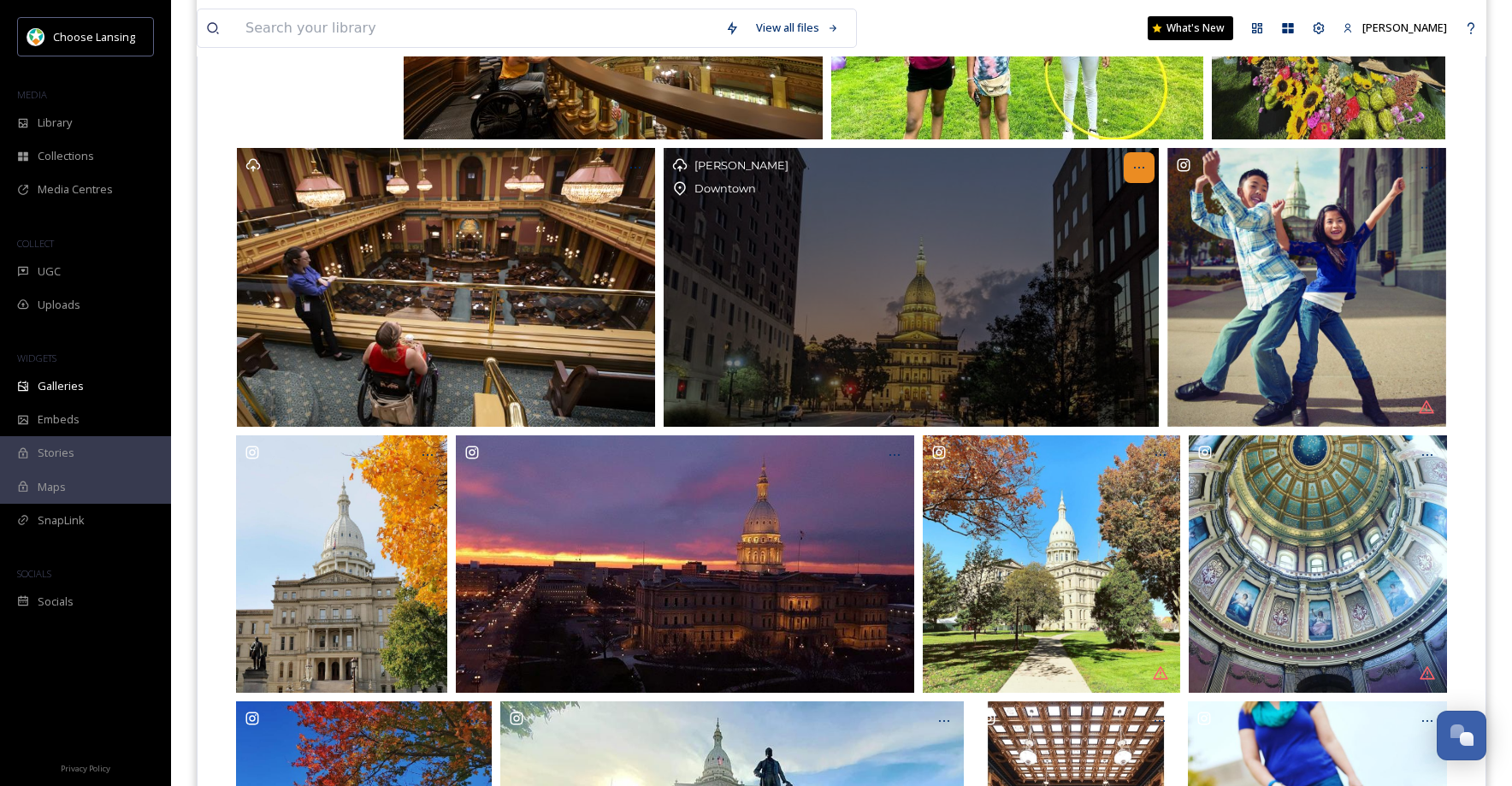
click at [1138, 167] on icon at bounding box center [1139, 167] width 14 height 14
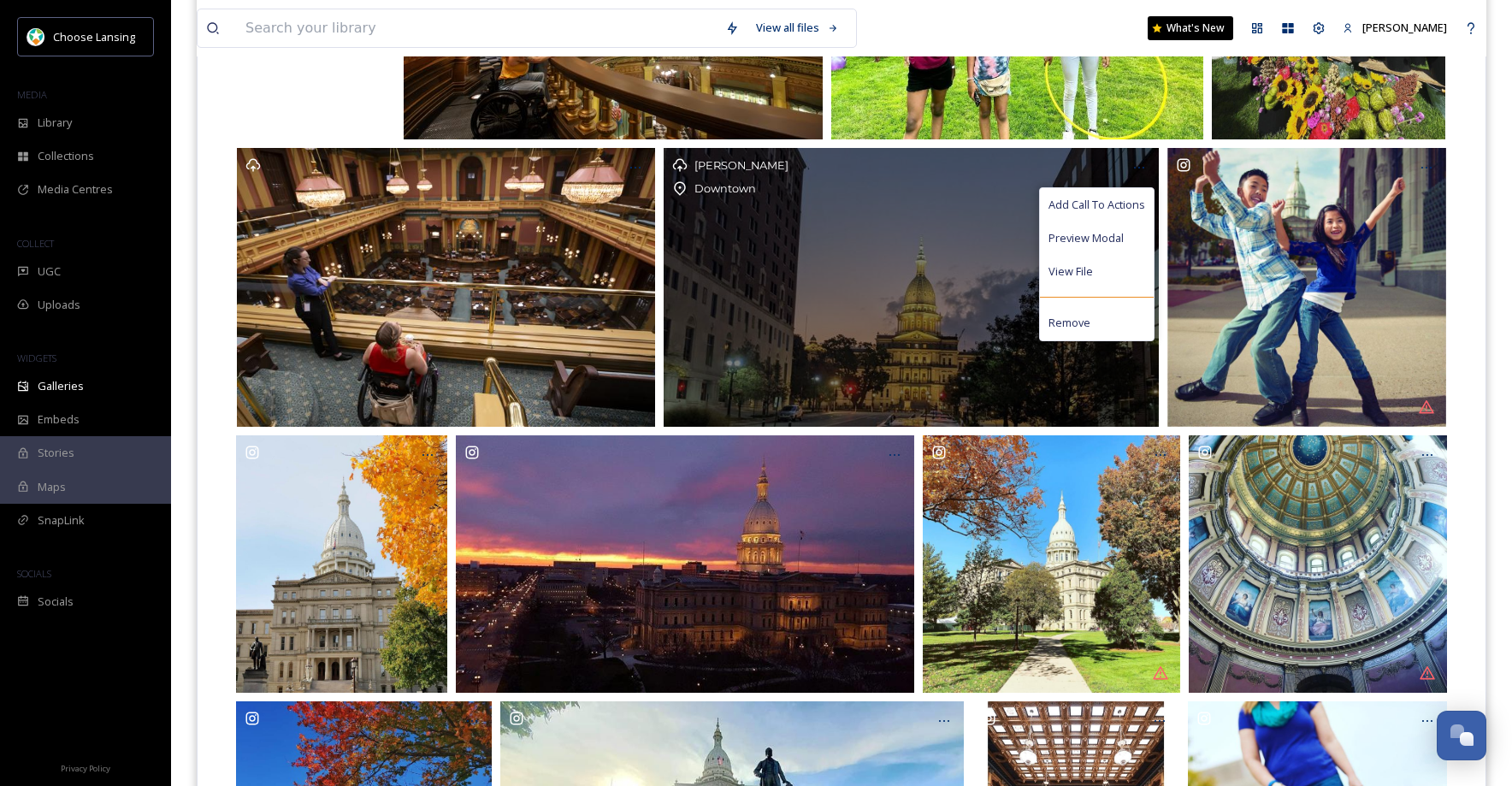
drag, startPoint x: 1083, startPoint y: 328, endPoint x: 1087, endPoint y: 319, distance: 9.8
click at [1083, 328] on span "Remove" at bounding box center [1069, 323] width 42 height 17
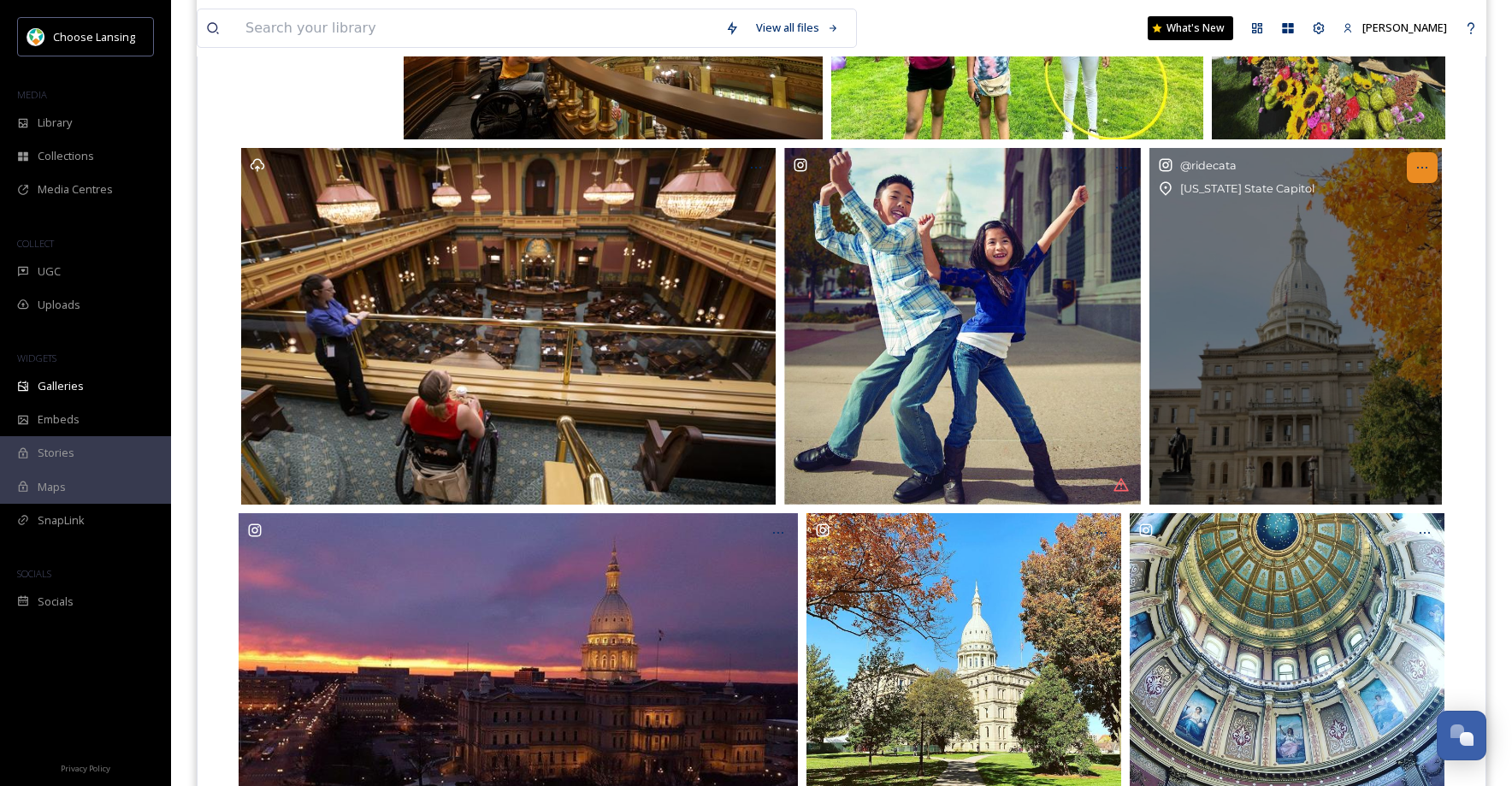
click at [1419, 166] on icon at bounding box center [1422, 167] width 14 height 14
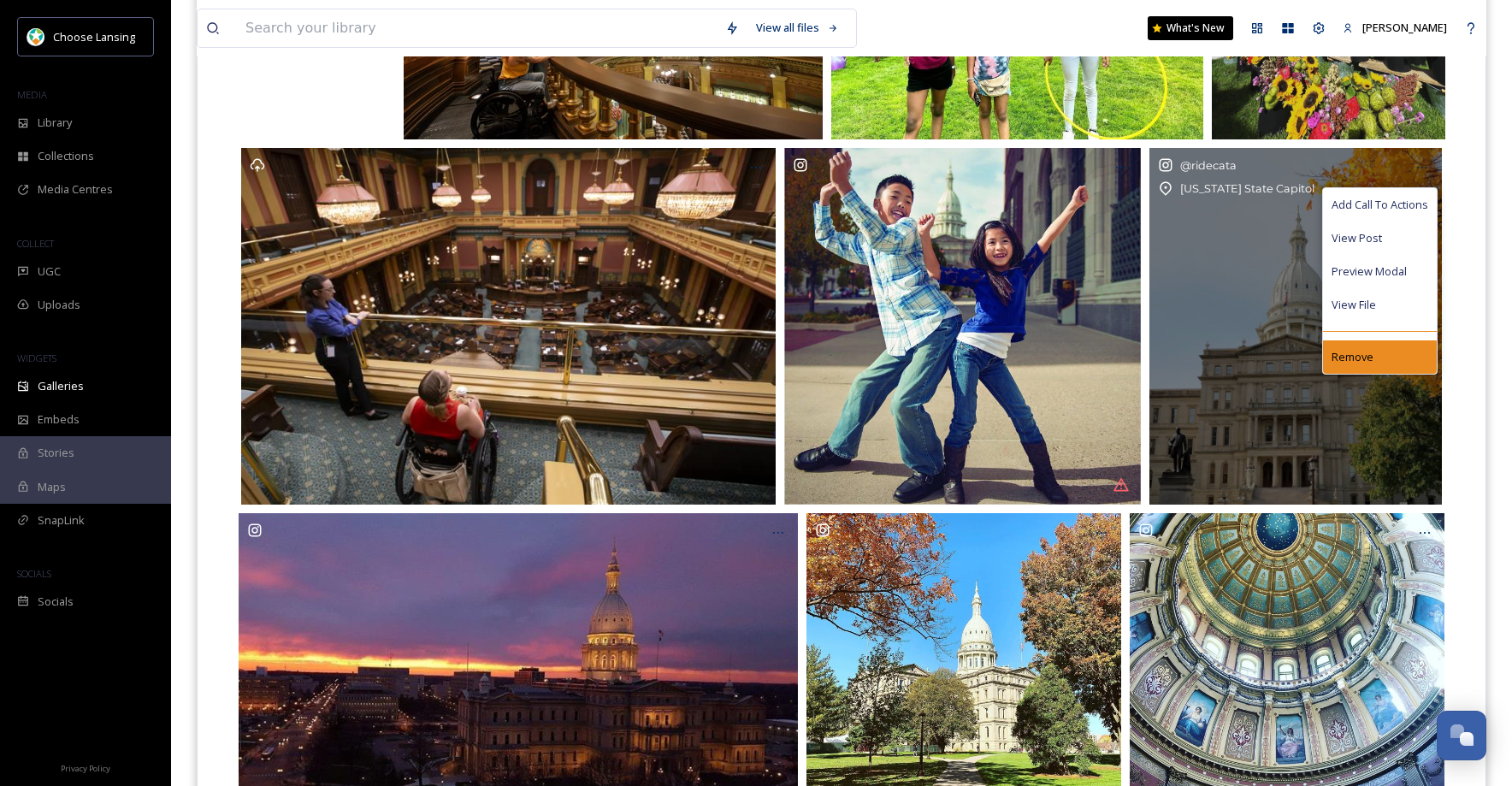
click at [1373, 360] on div "Remove" at bounding box center [1379, 357] width 114 height 33
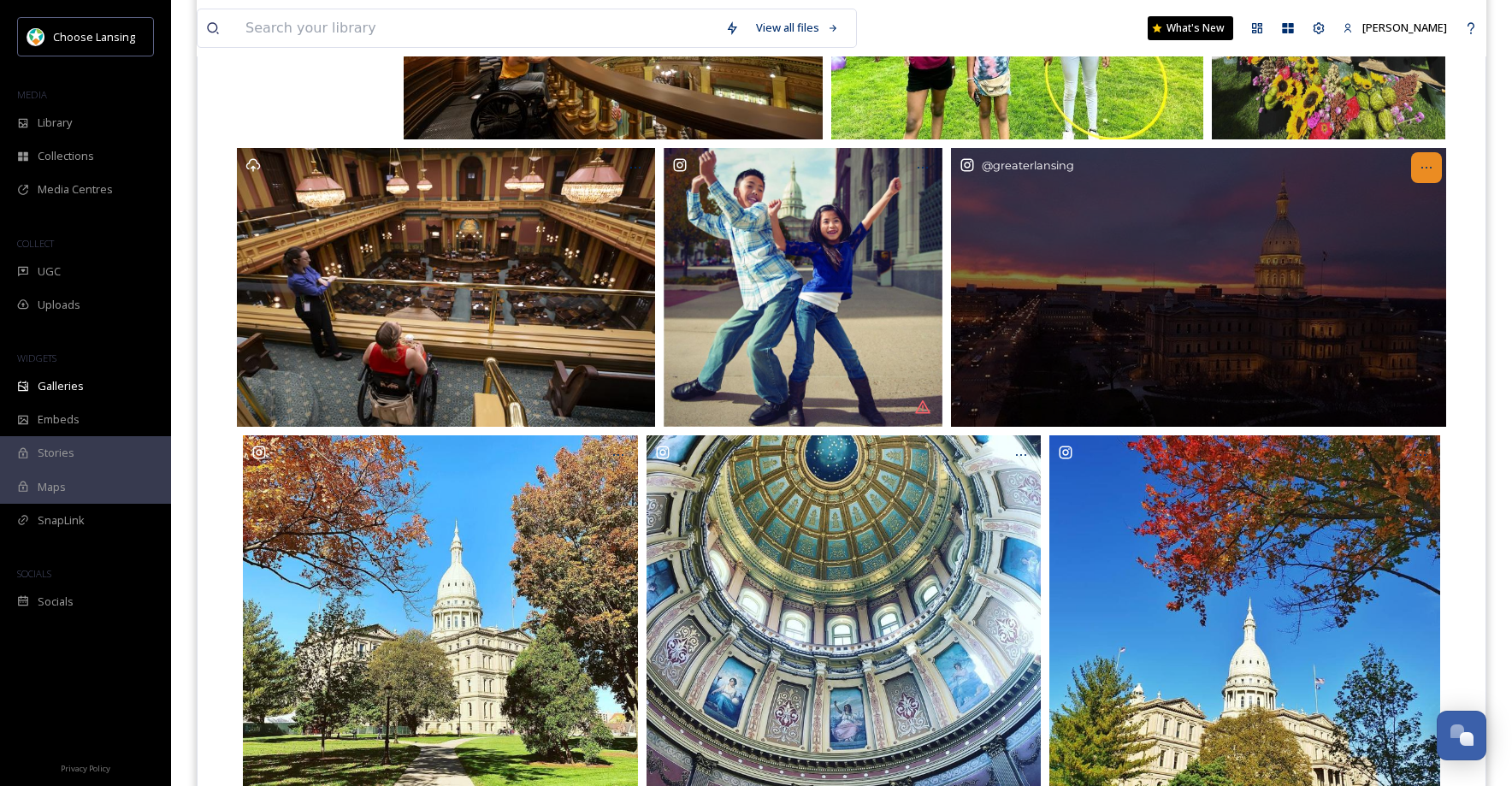
click at [1424, 174] on icon at bounding box center [1426, 167] width 14 height 14
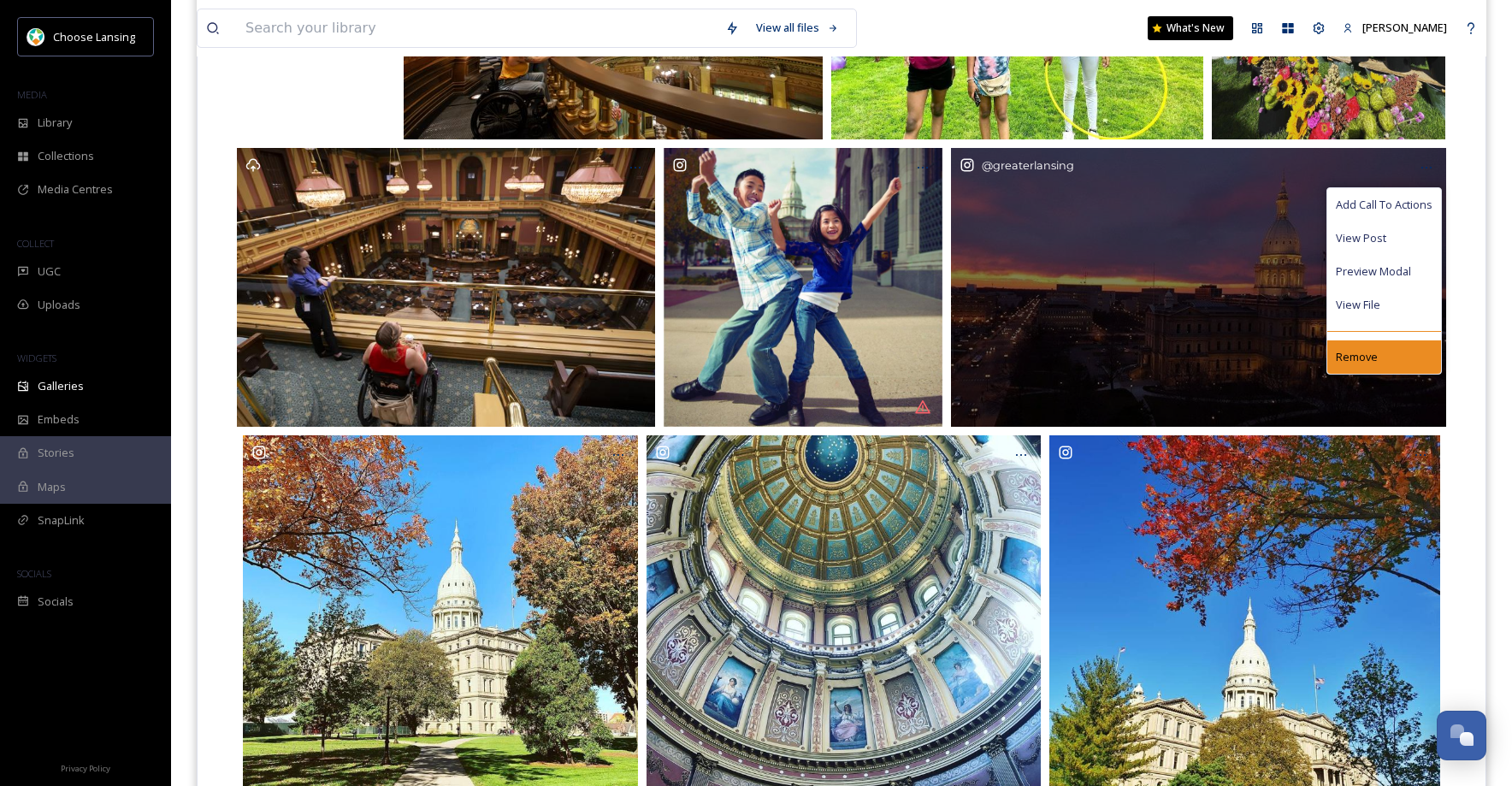
click at [1375, 359] on div "Remove" at bounding box center [1384, 357] width 114 height 33
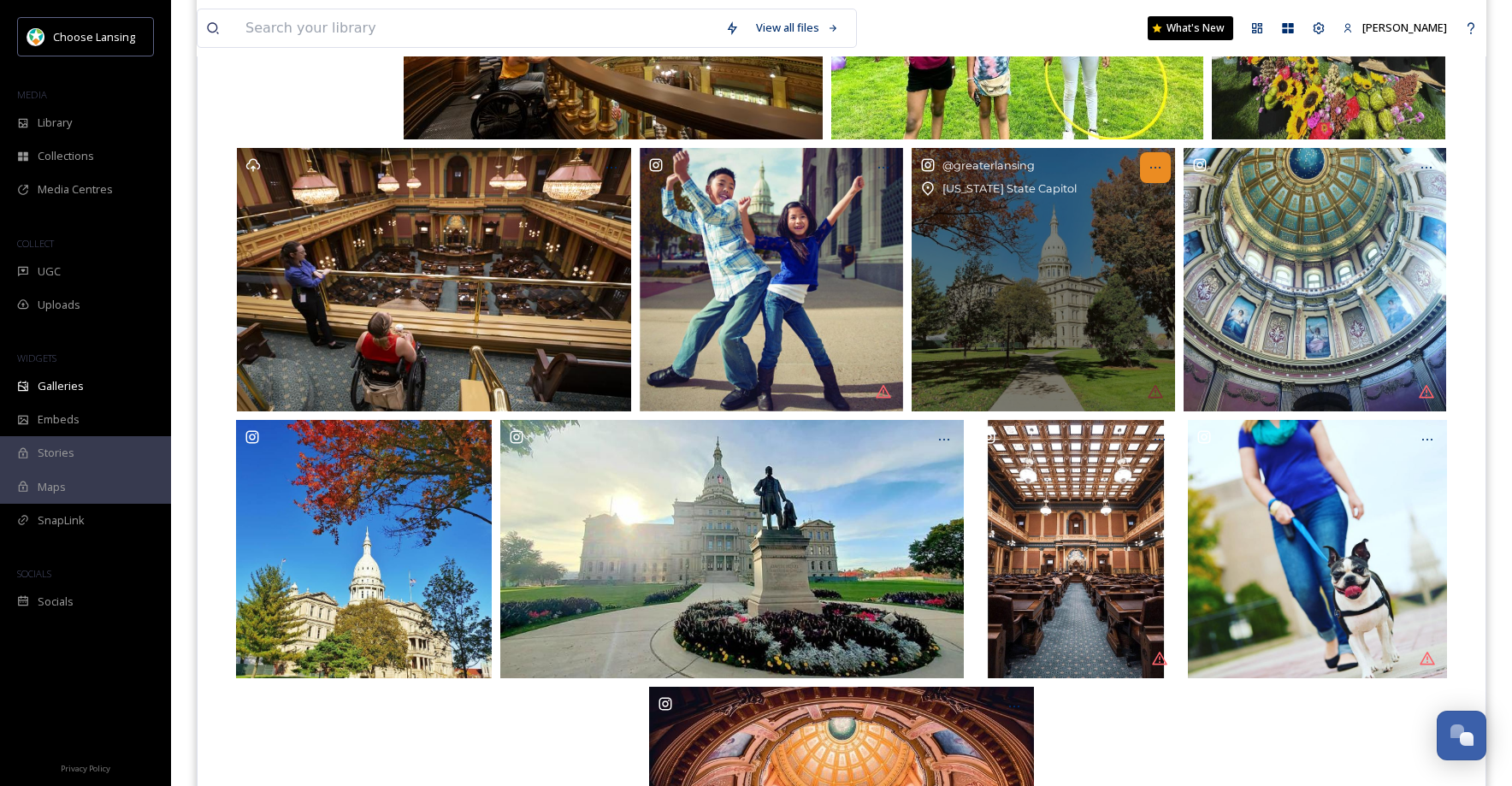
click at [1155, 167] on icon at bounding box center [1155, 167] width 14 height 14
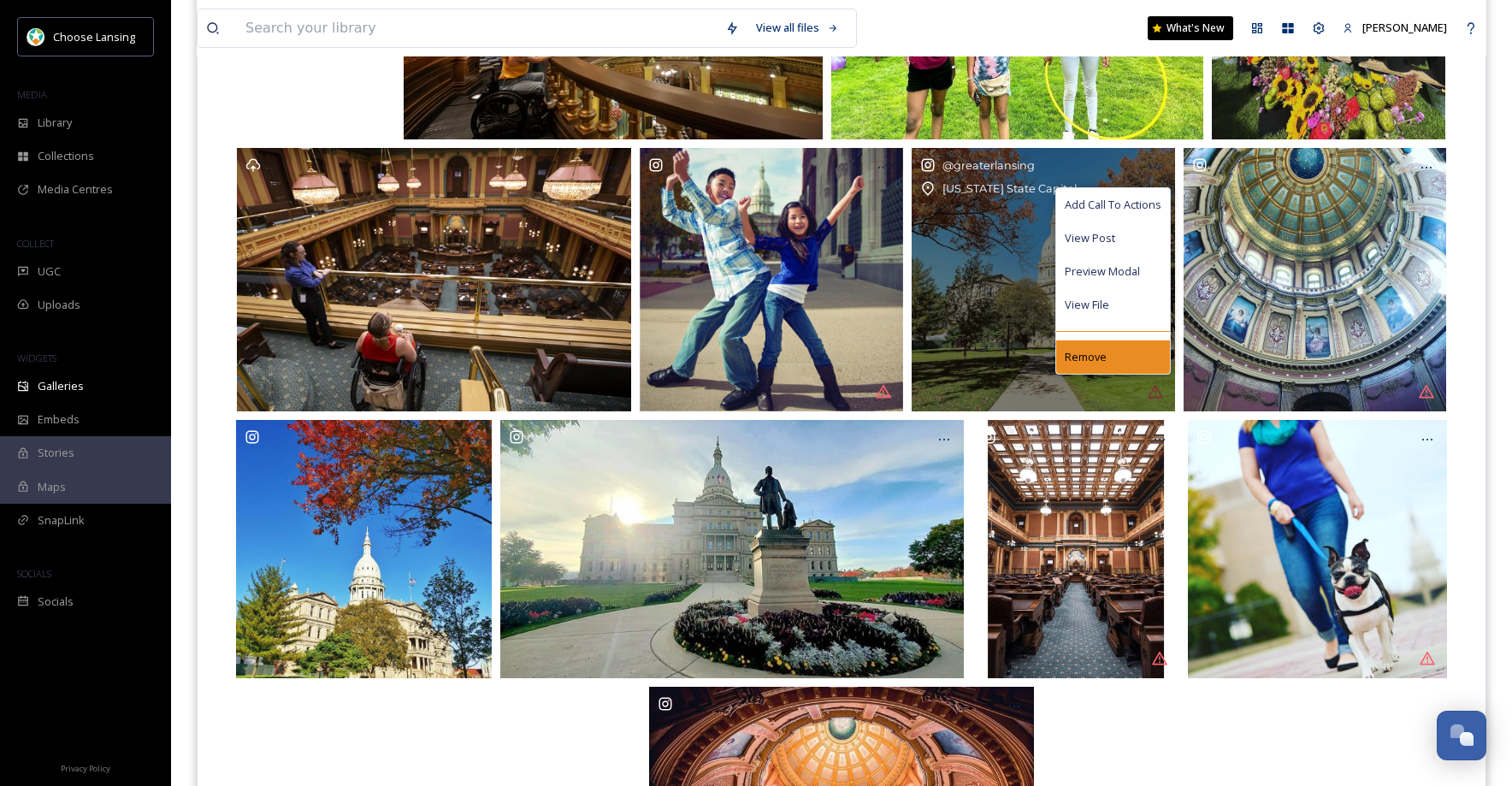
click at [1137, 355] on div "Remove" at bounding box center [1112, 357] width 114 height 33
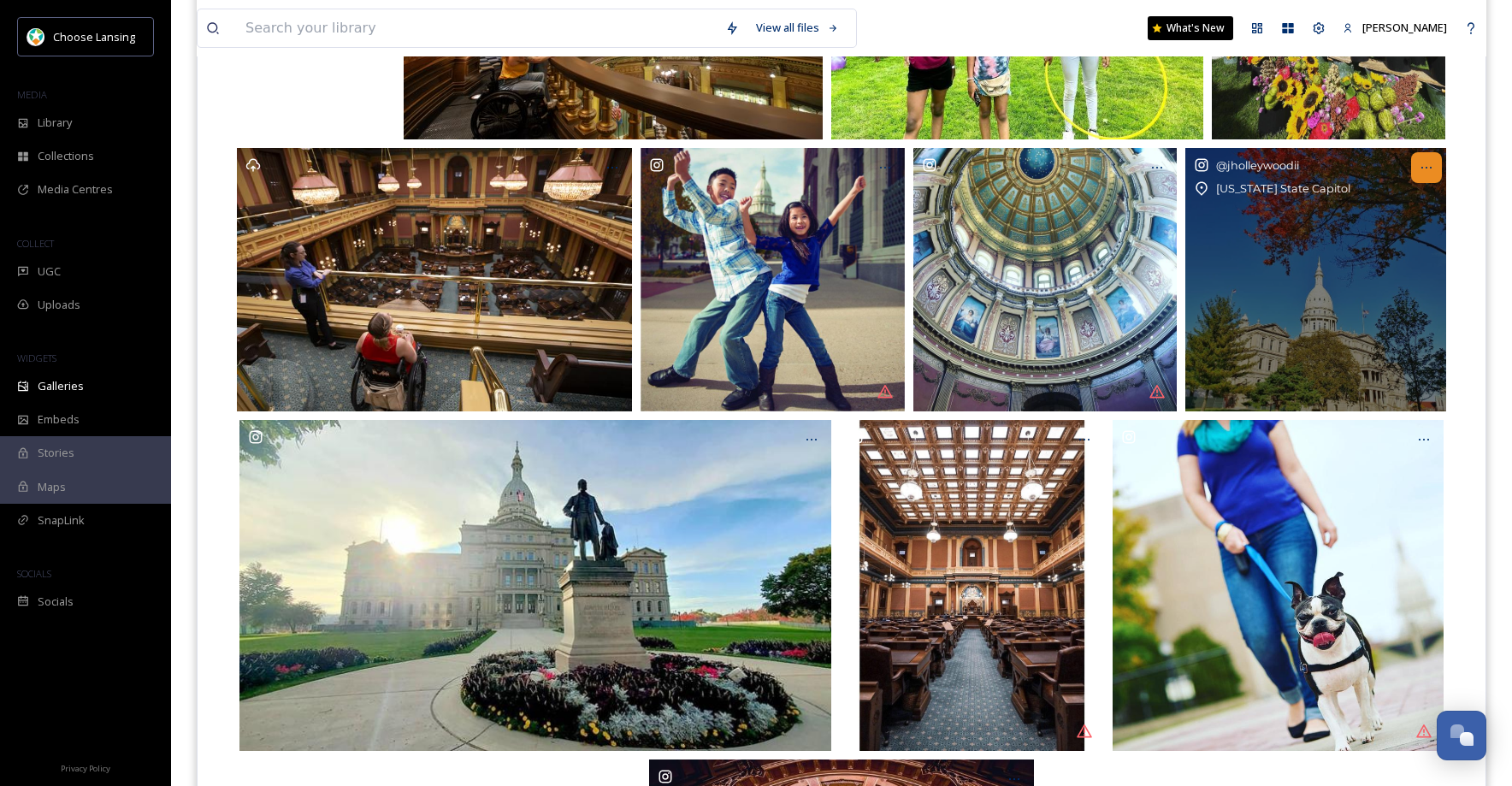
drag, startPoint x: 1426, startPoint y: 167, endPoint x: 1422, endPoint y: 180, distance: 13.6
click at [1426, 169] on icon at bounding box center [1426, 167] width 14 height 14
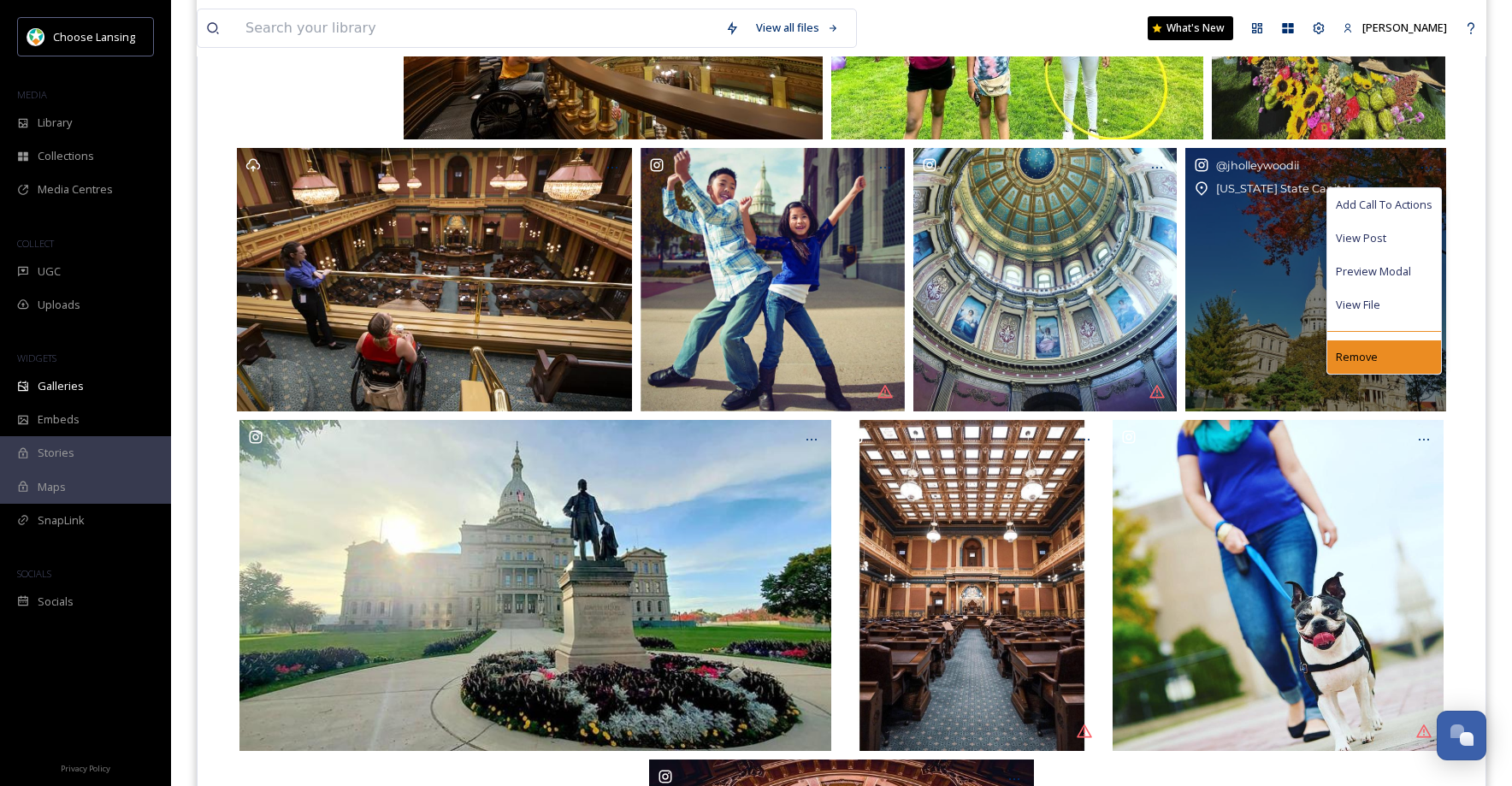
click at [1357, 352] on span "Remove" at bounding box center [1356, 357] width 42 height 17
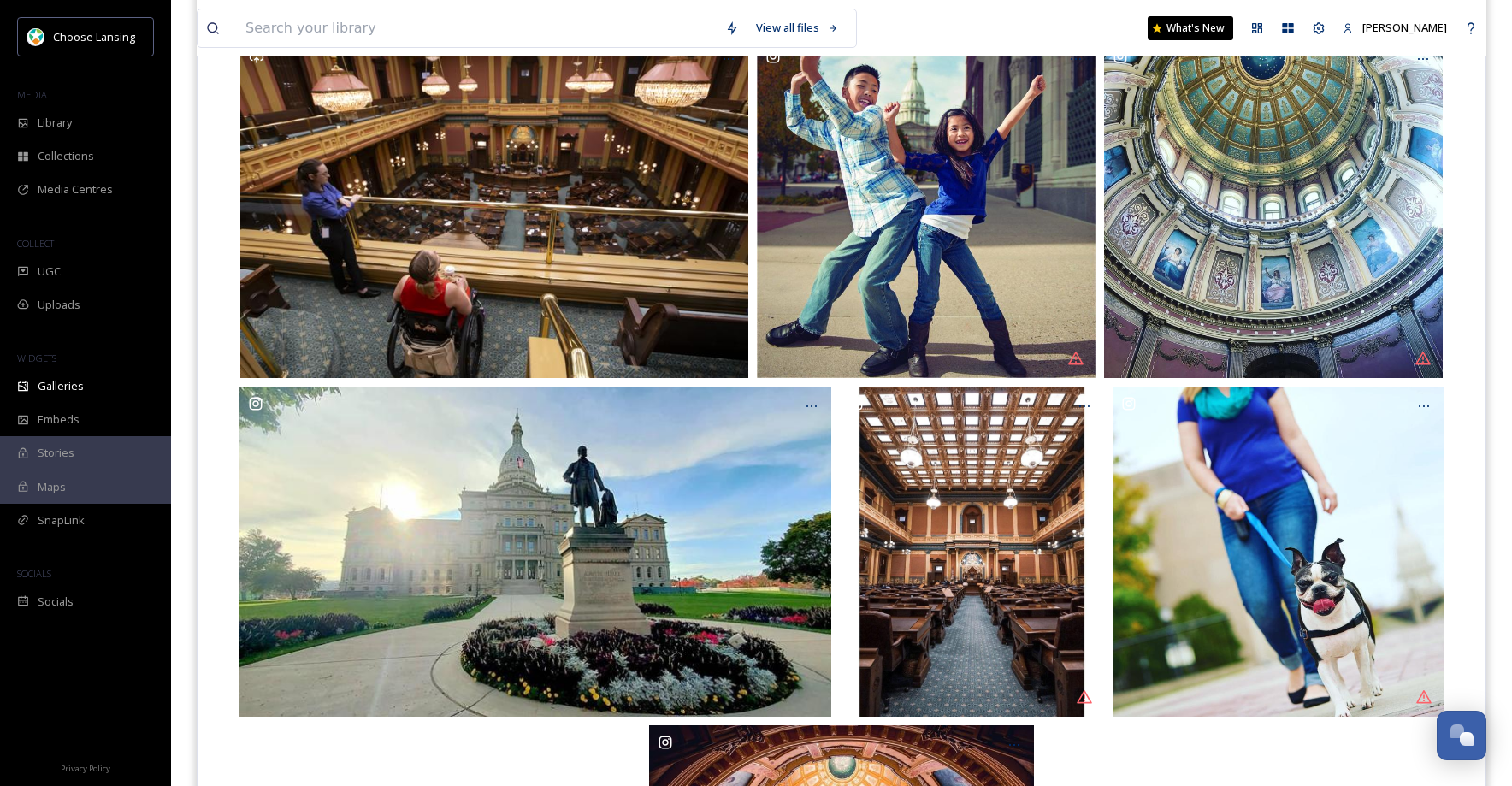
scroll to position [514, 0]
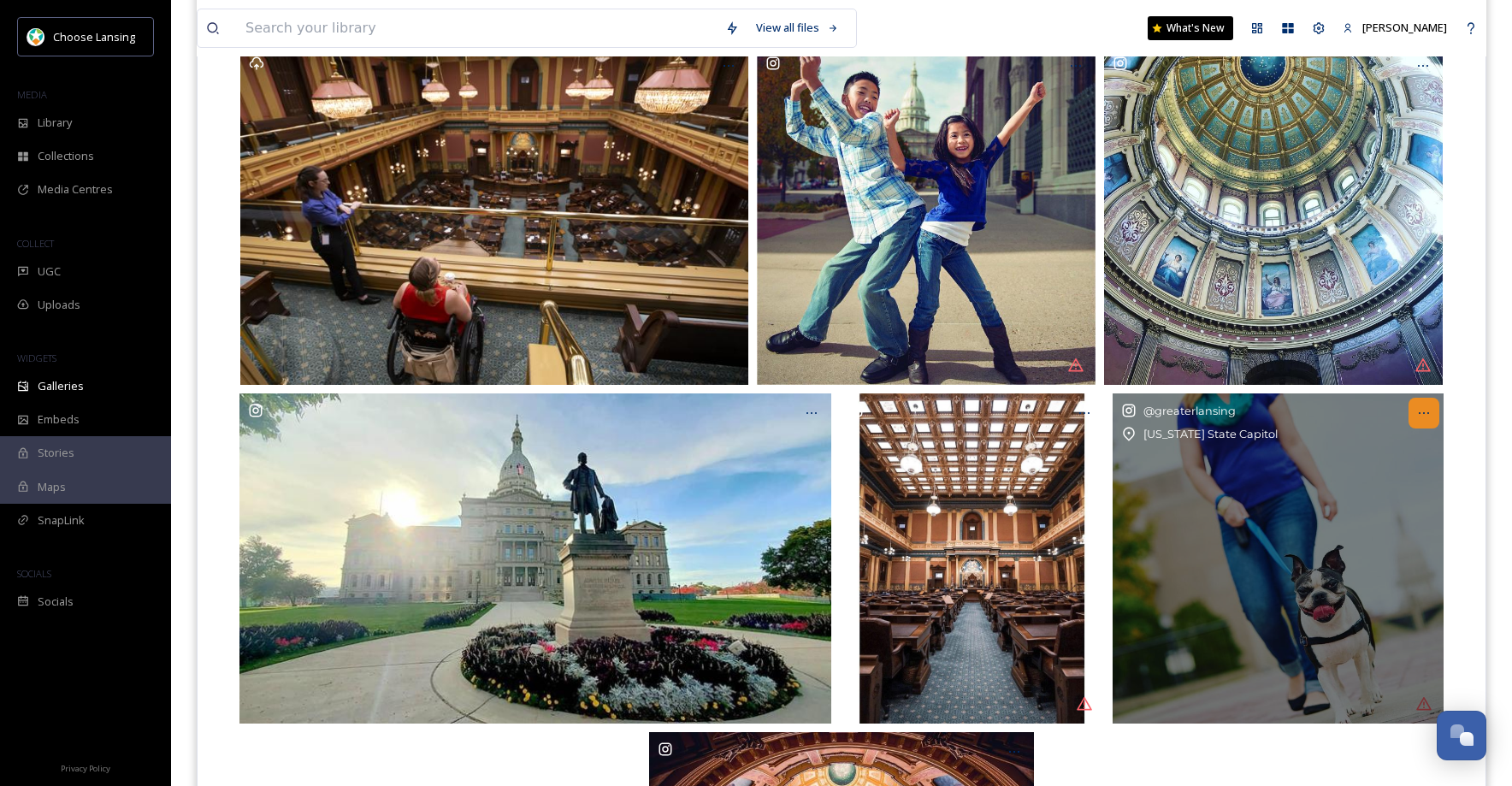
drag, startPoint x: 1426, startPoint y: 414, endPoint x: 1426, endPoint y: 427, distance: 13.0
click at [1426, 414] on icon at bounding box center [1424, 413] width 14 height 14
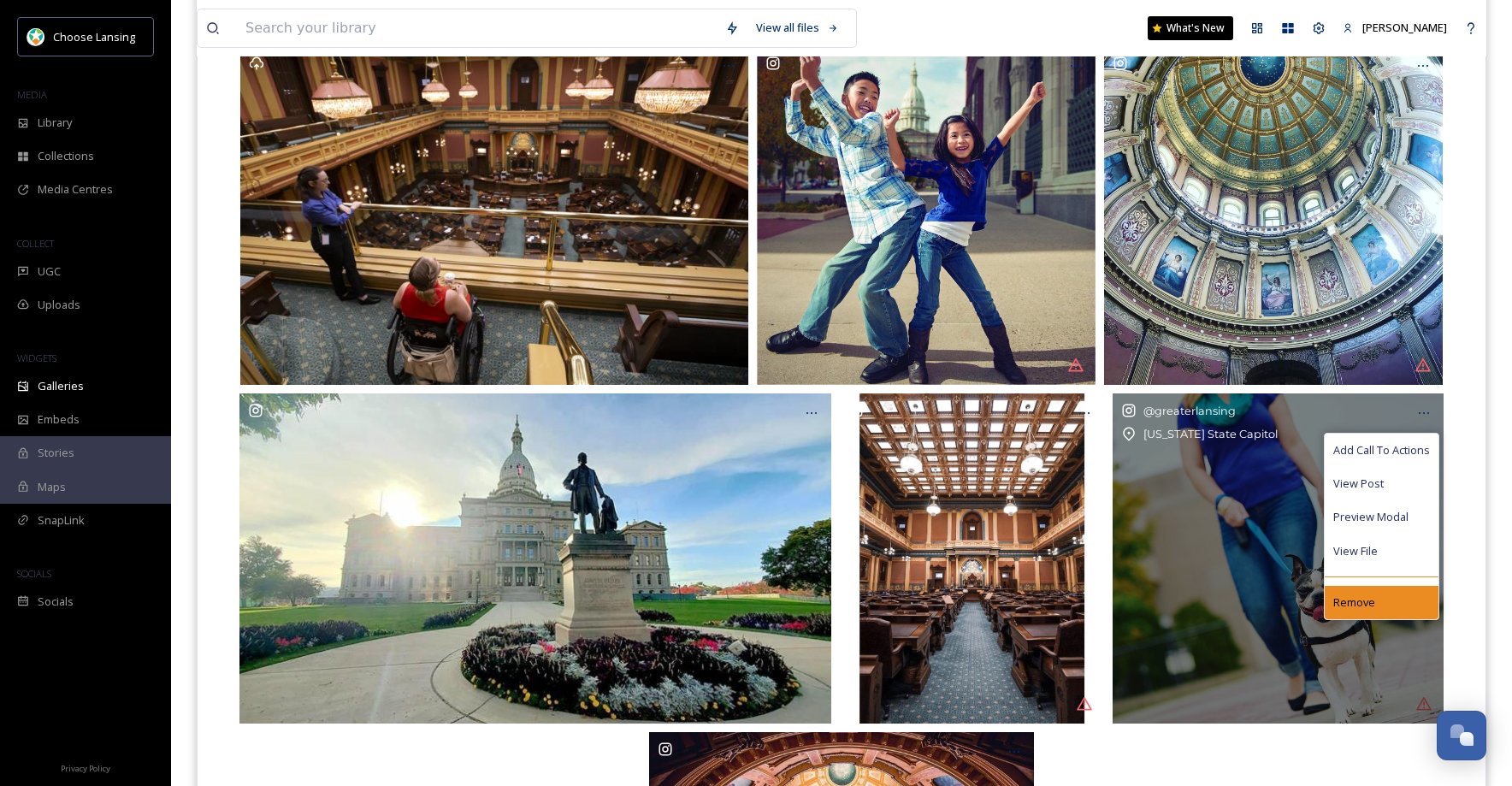
click at [1349, 600] on span "Remove" at bounding box center [1354, 602] width 42 height 17
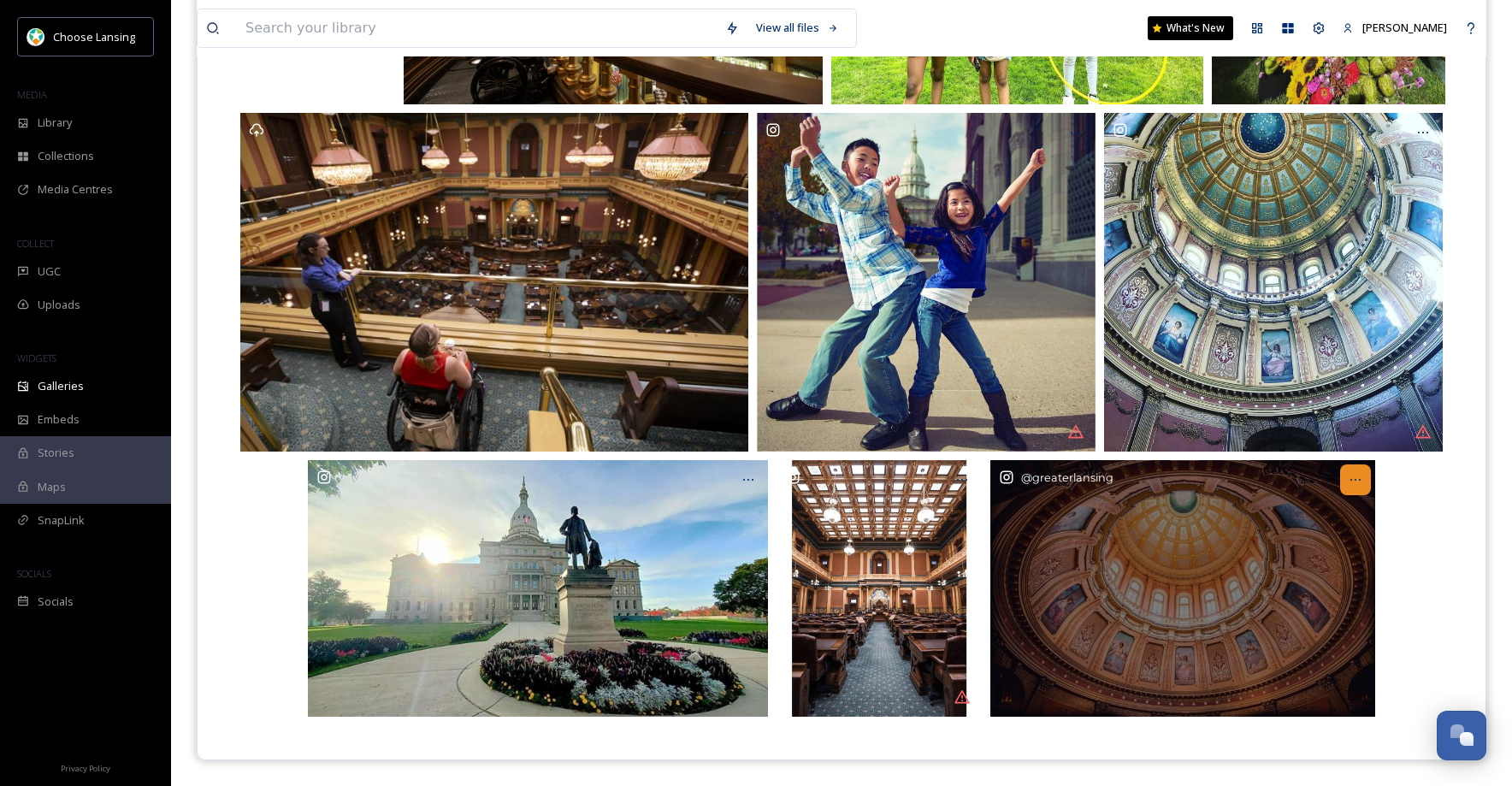
click at [1350, 482] on icon at bounding box center [1355, 480] width 14 height 14
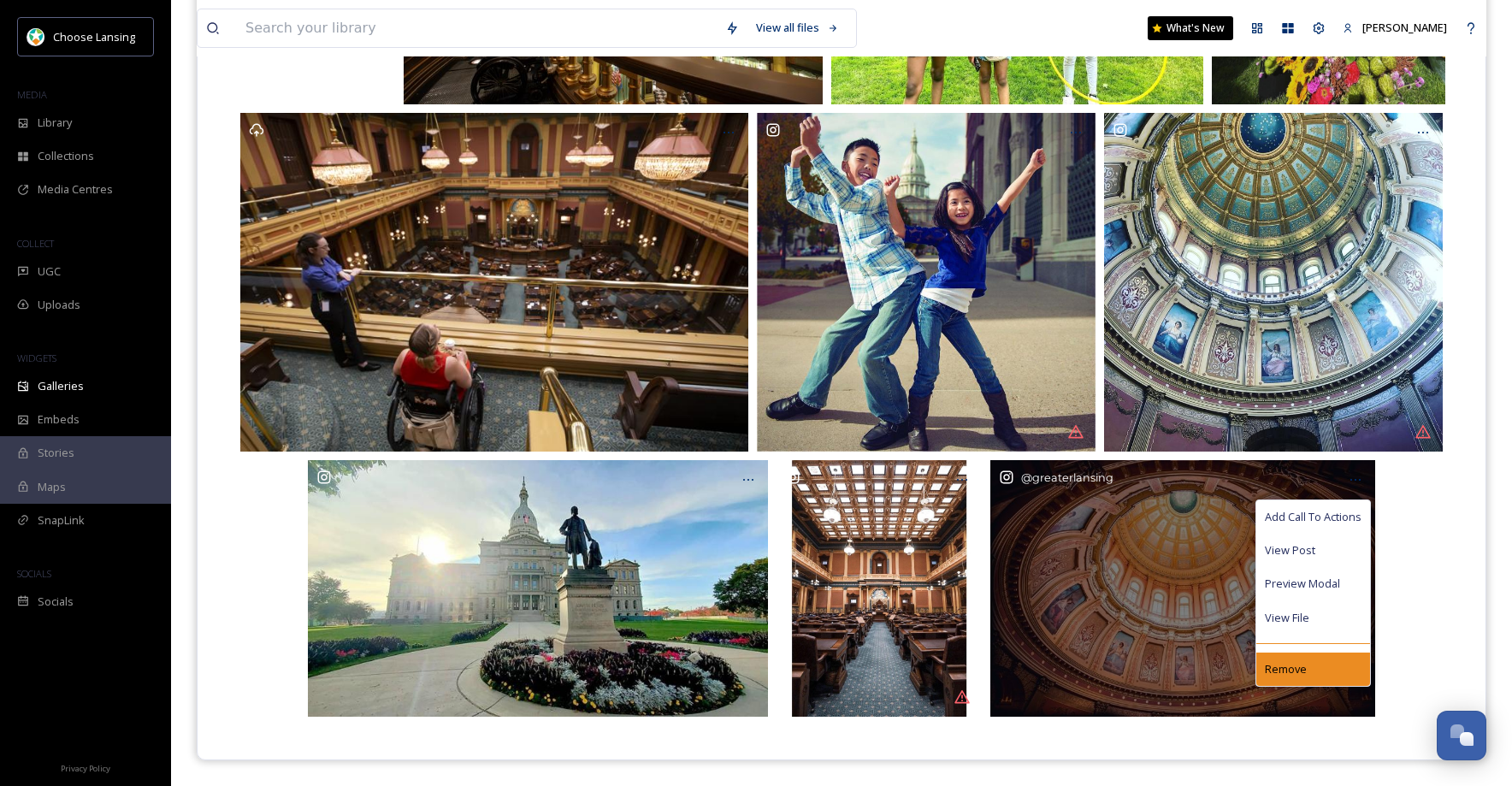
click at [1299, 665] on span "Remove" at bounding box center [1285, 669] width 42 height 17
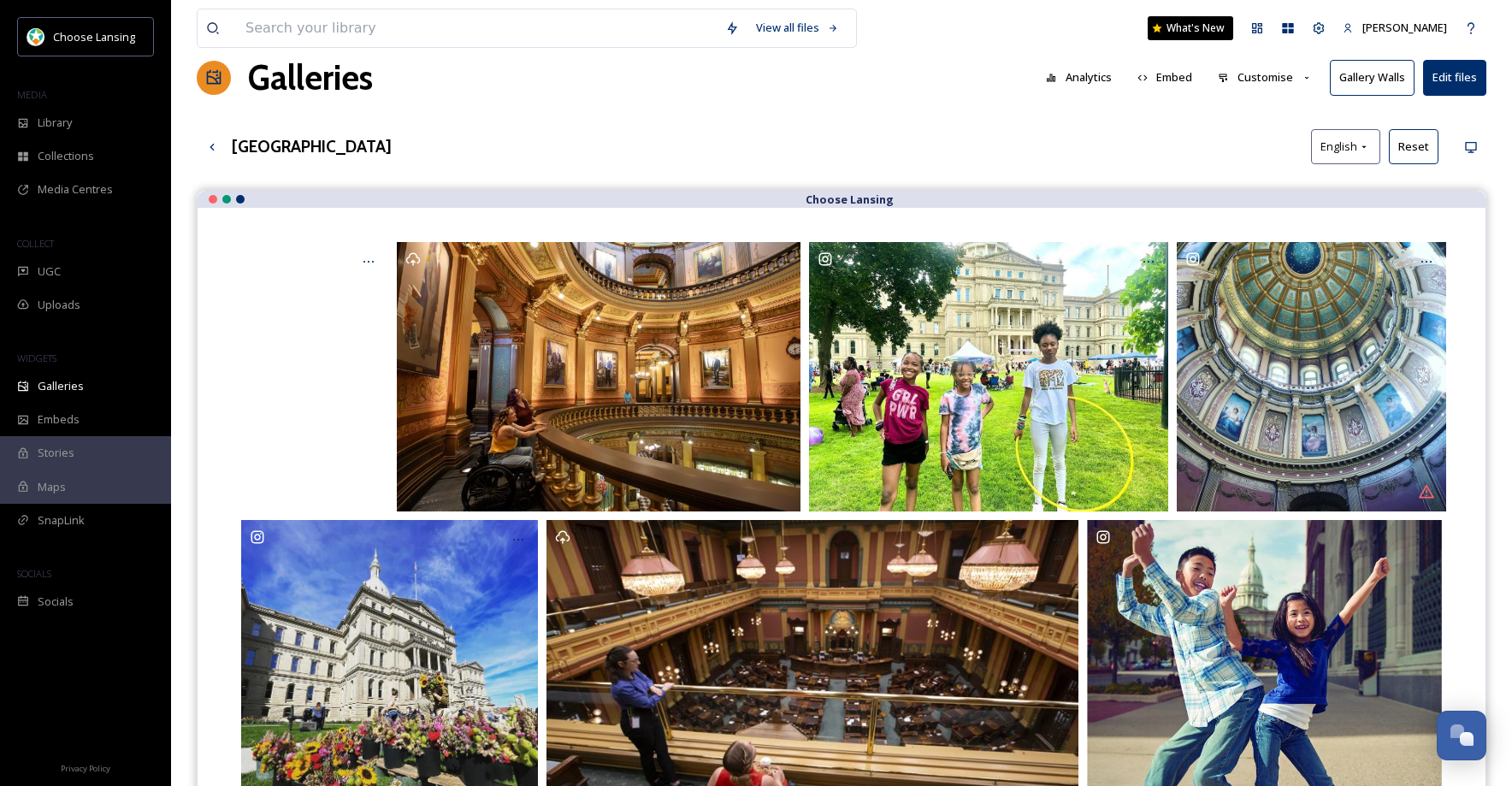
scroll to position [31, 0]
click at [310, 28] on input at bounding box center [476, 28] width 479 height 38
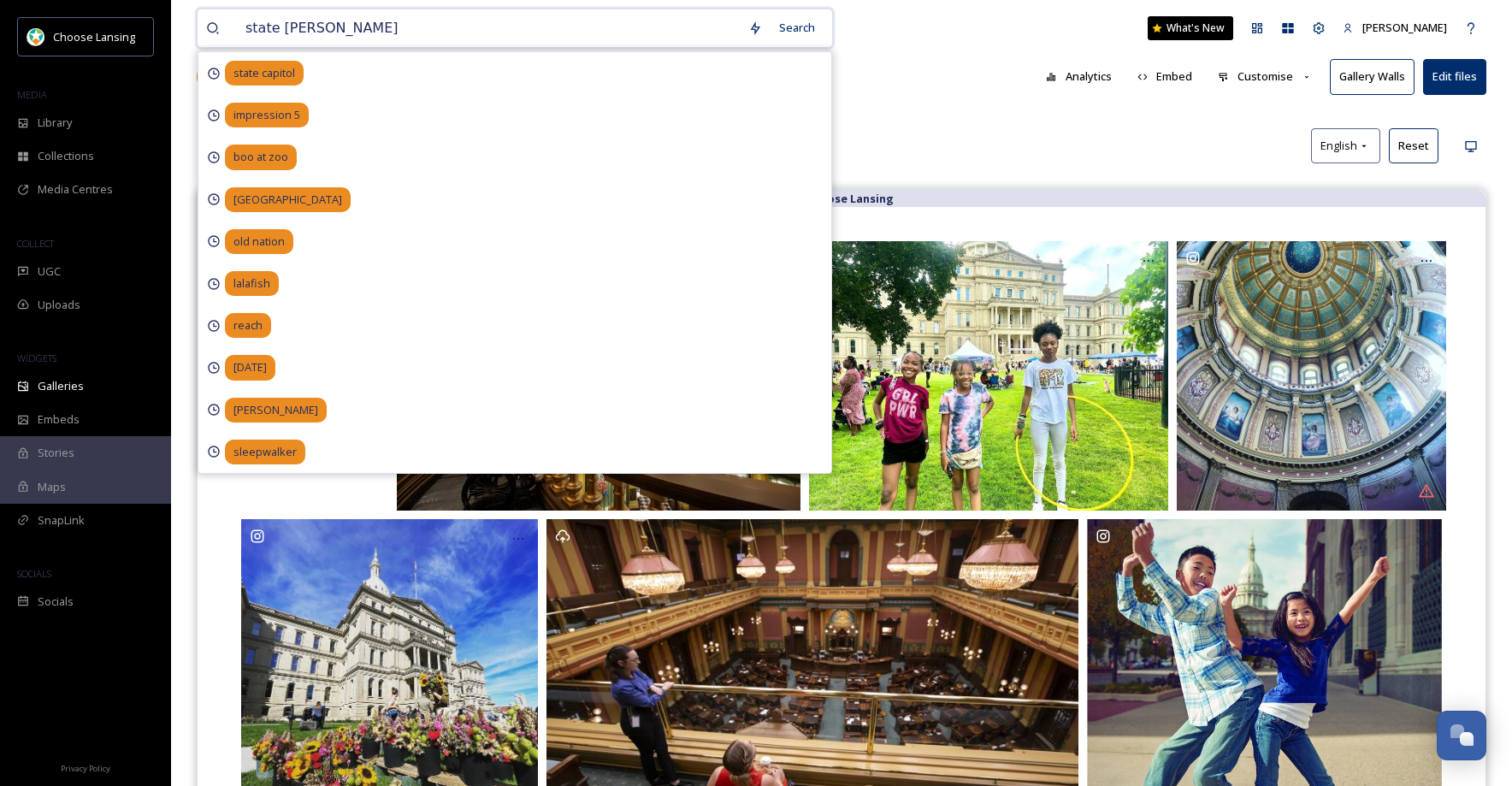
type input "state capitol"
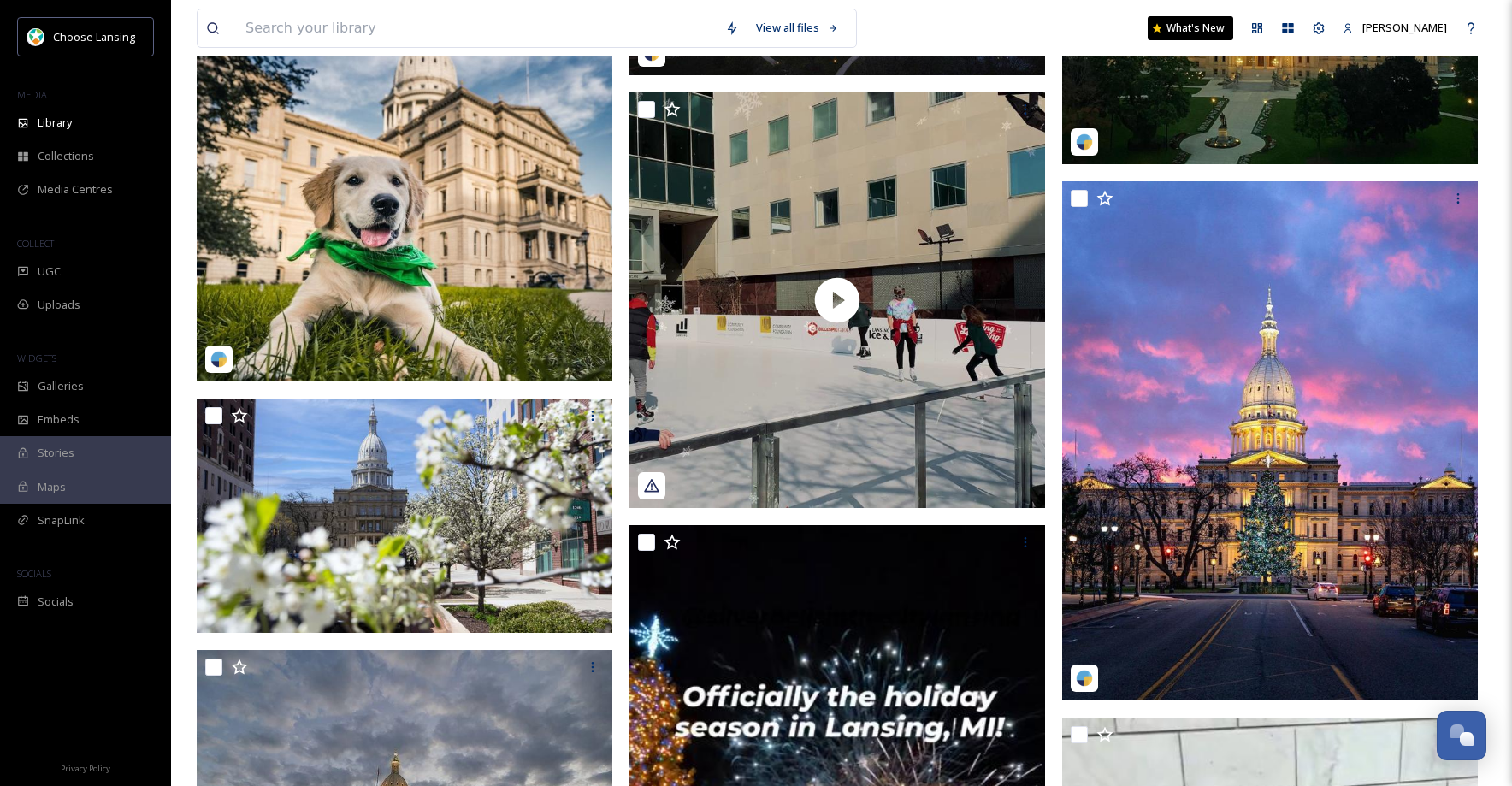
scroll to position [1198, 0]
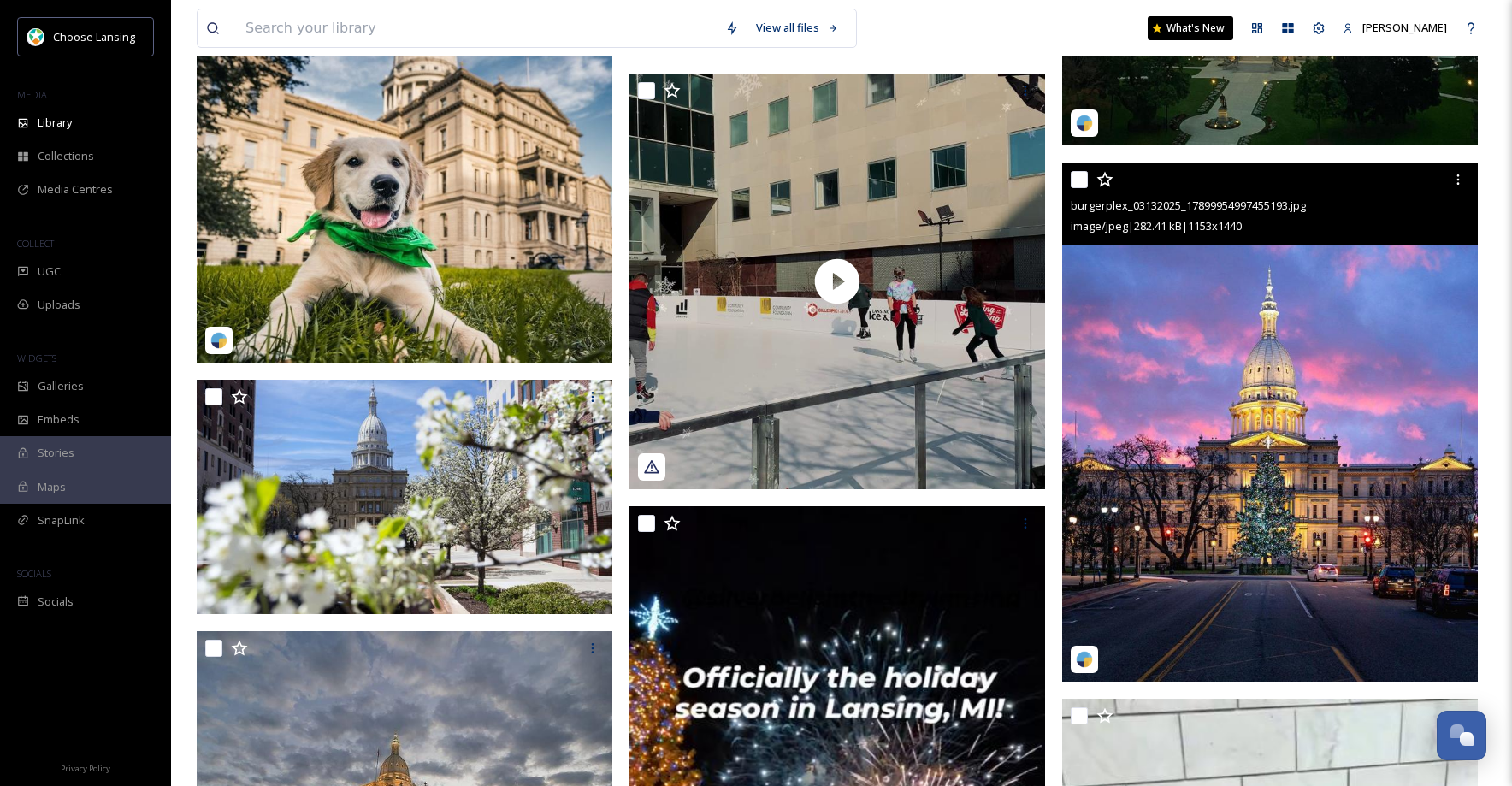
click at [1077, 177] on input "checkbox" at bounding box center [1079, 180] width 18 height 18
checkbox input "true"
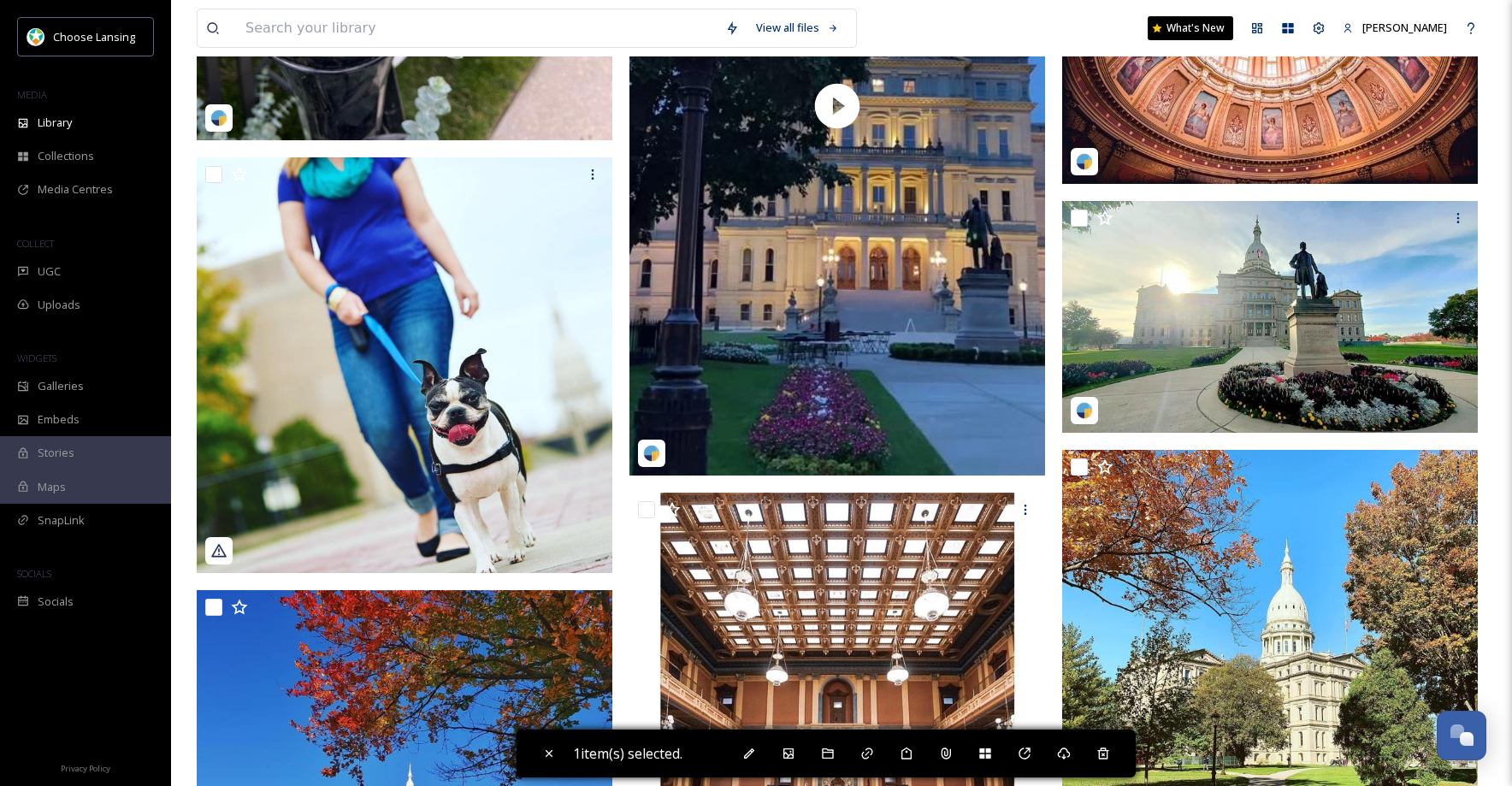
scroll to position [3512, 0]
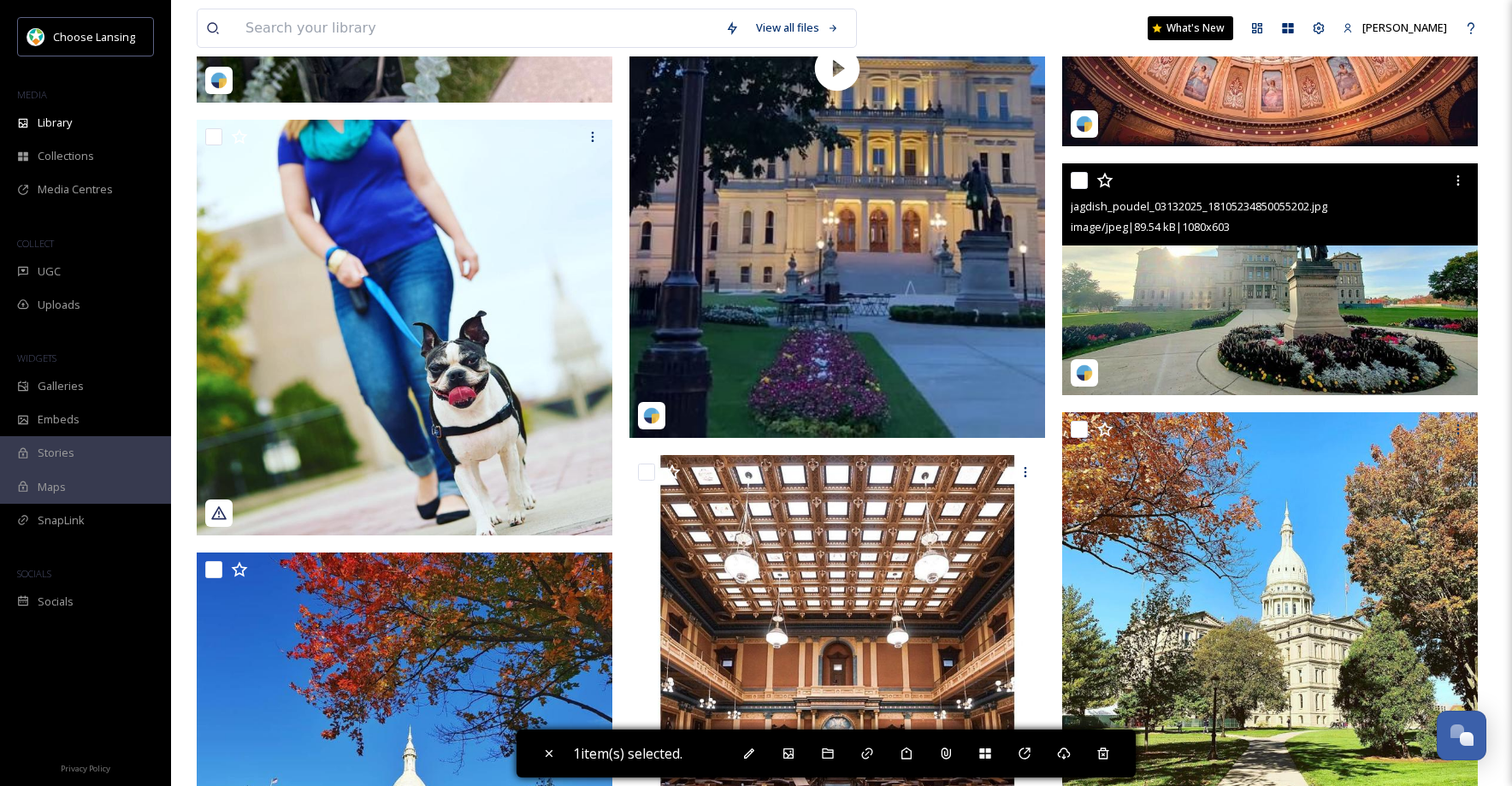
click at [1085, 181] on input "checkbox" at bounding box center [1079, 181] width 18 height 18
checkbox input "true"
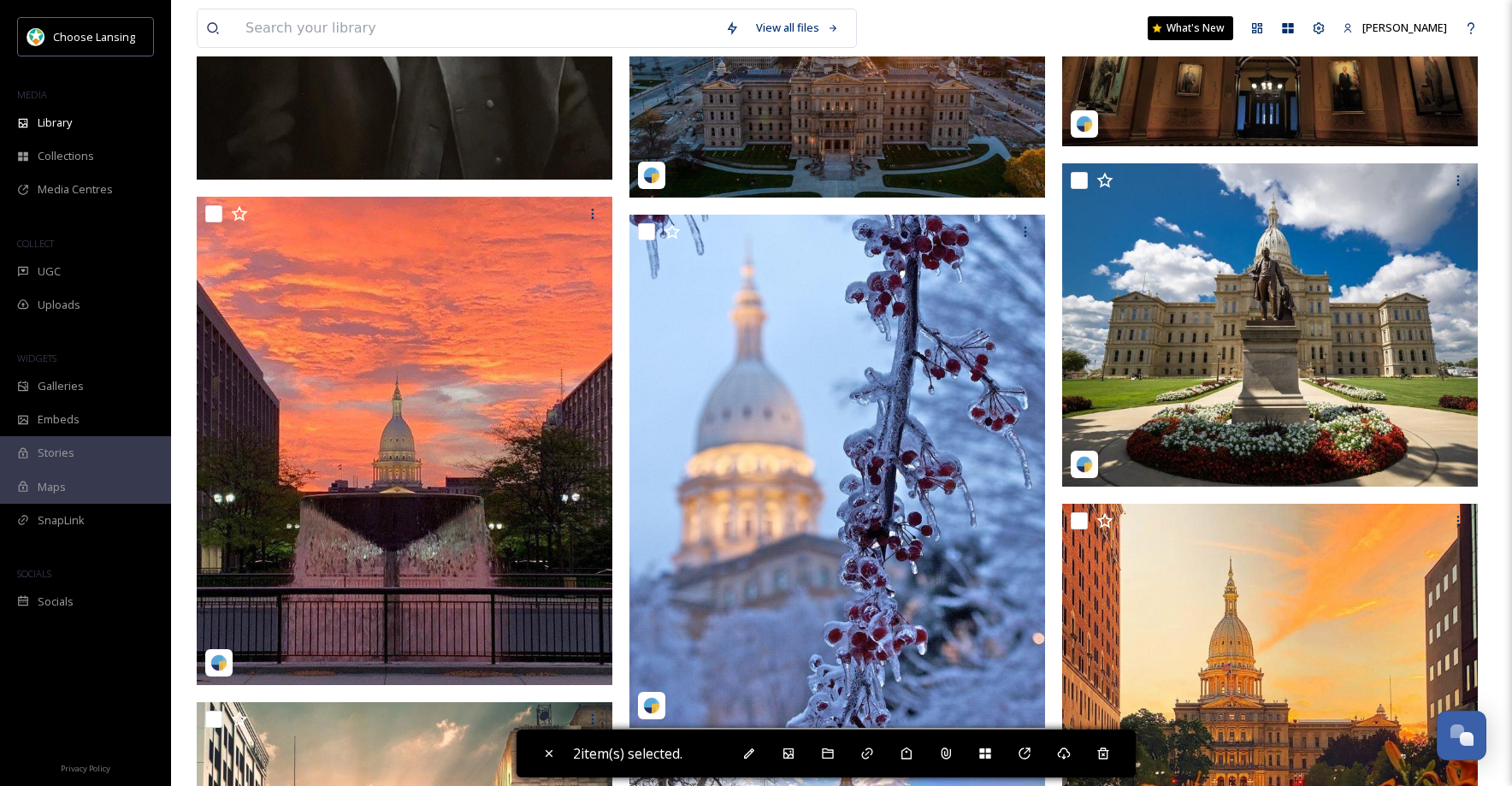
scroll to position [5363, 0]
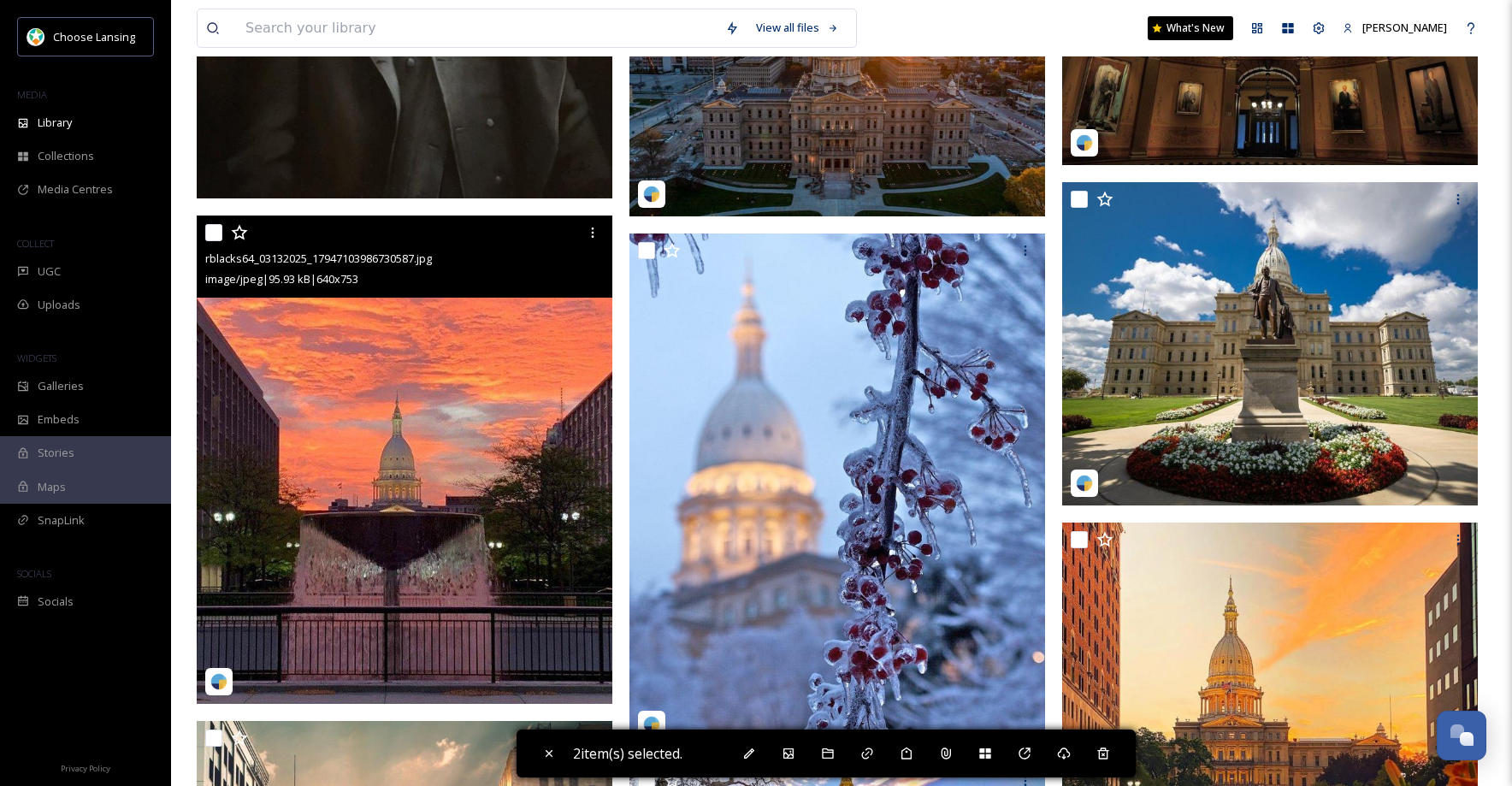
click at [217, 234] on input "checkbox" at bounding box center [214, 232] width 18 height 18
checkbox input "true"
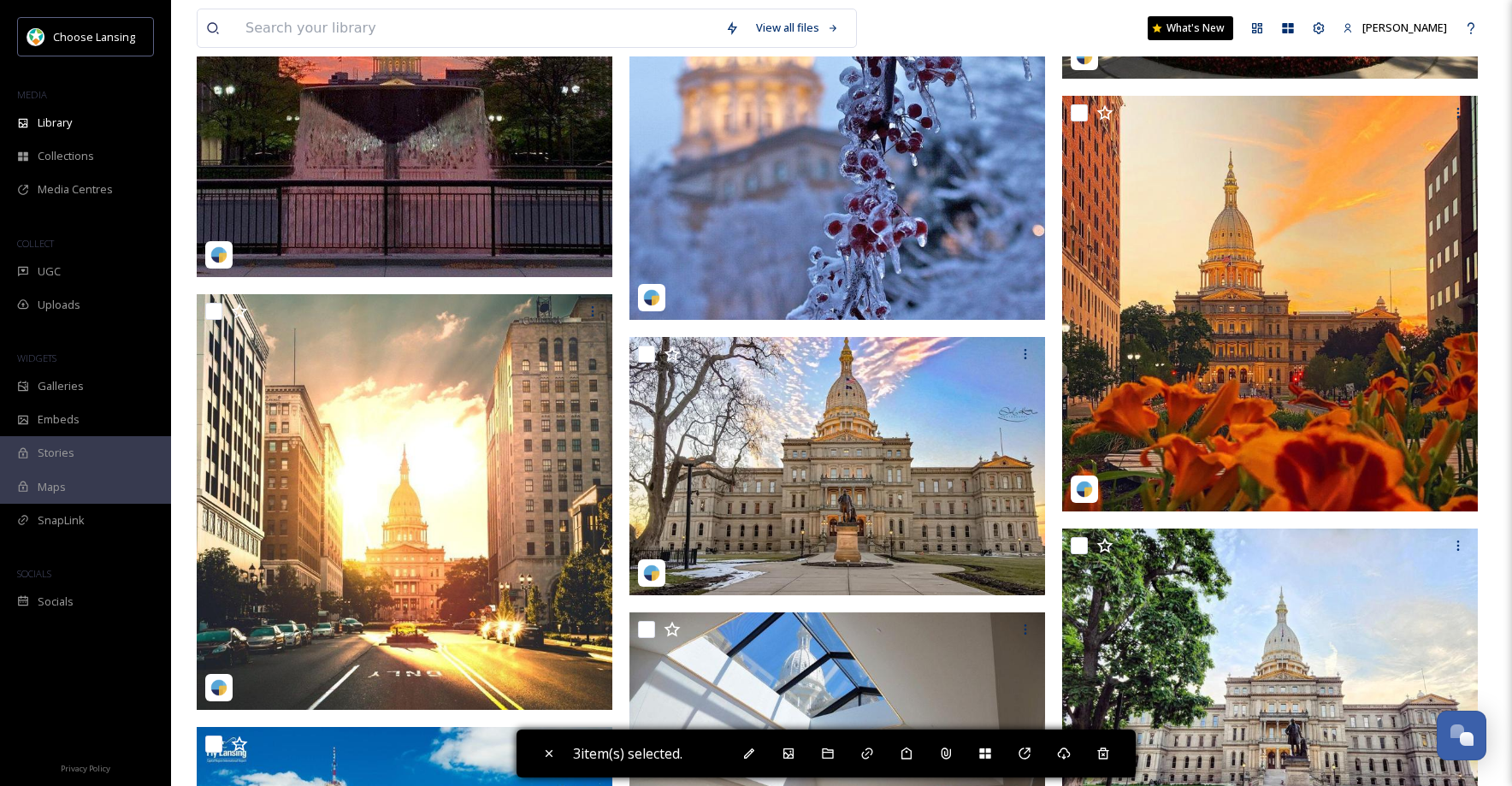
scroll to position [5715, 0]
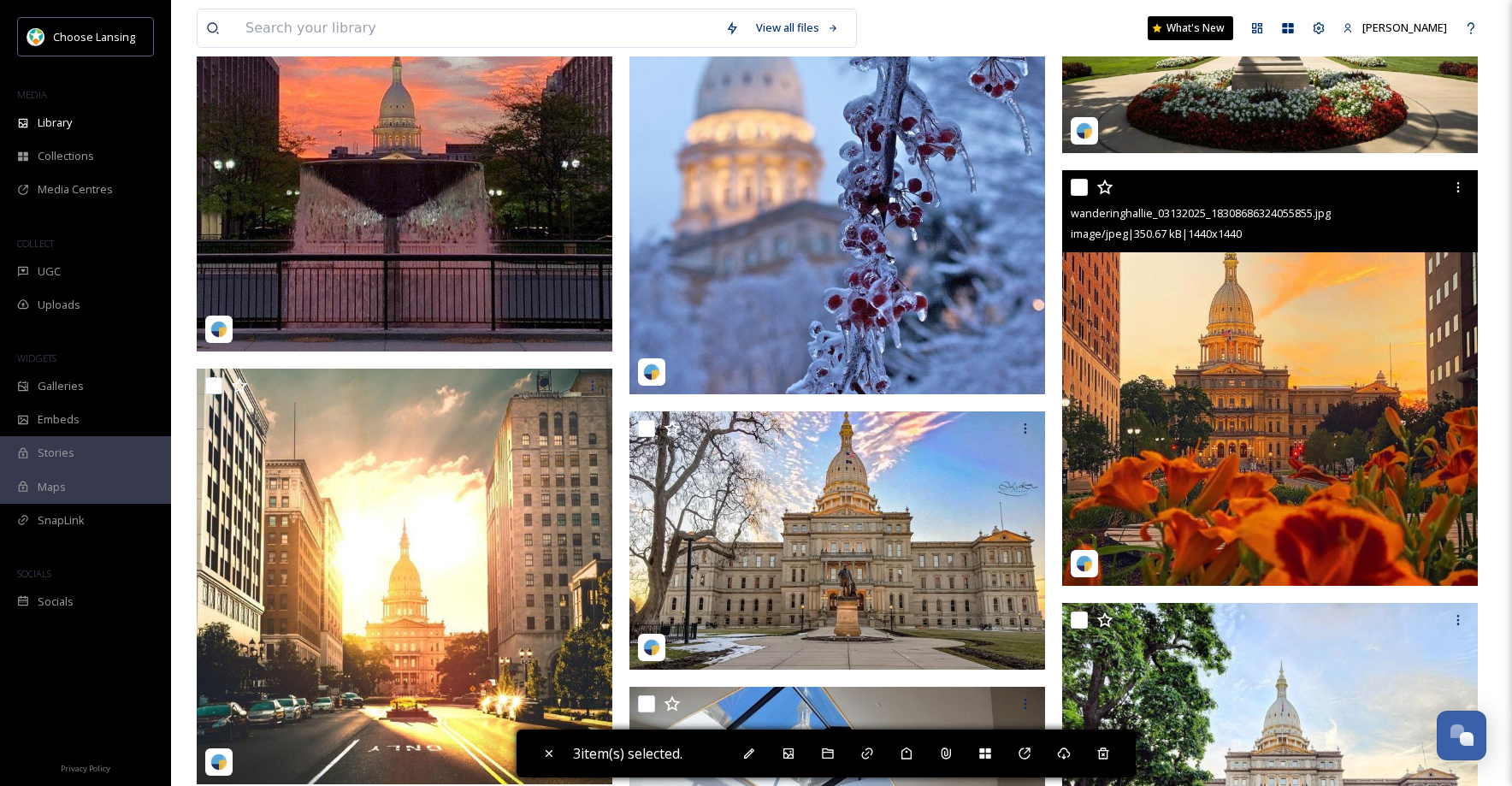
drag, startPoint x: 1073, startPoint y: 189, endPoint x: 1073, endPoint y: 202, distance: 13.0
click at [1073, 189] on input "checkbox" at bounding box center [1079, 188] width 18 height 18
checkbox input "true"
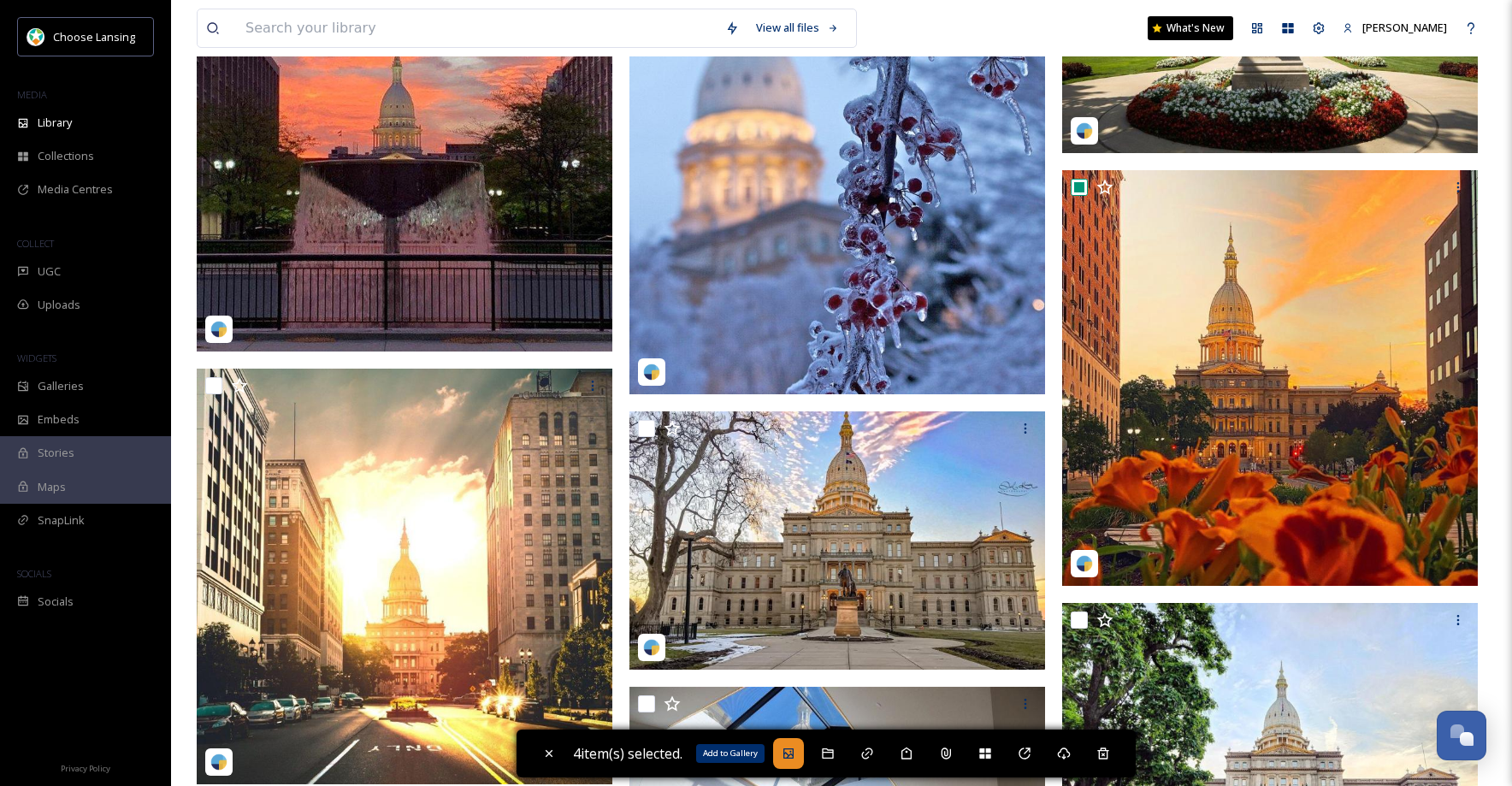
click at [788, 758] on icon at bounding box center [789, 754] width 14 height 14
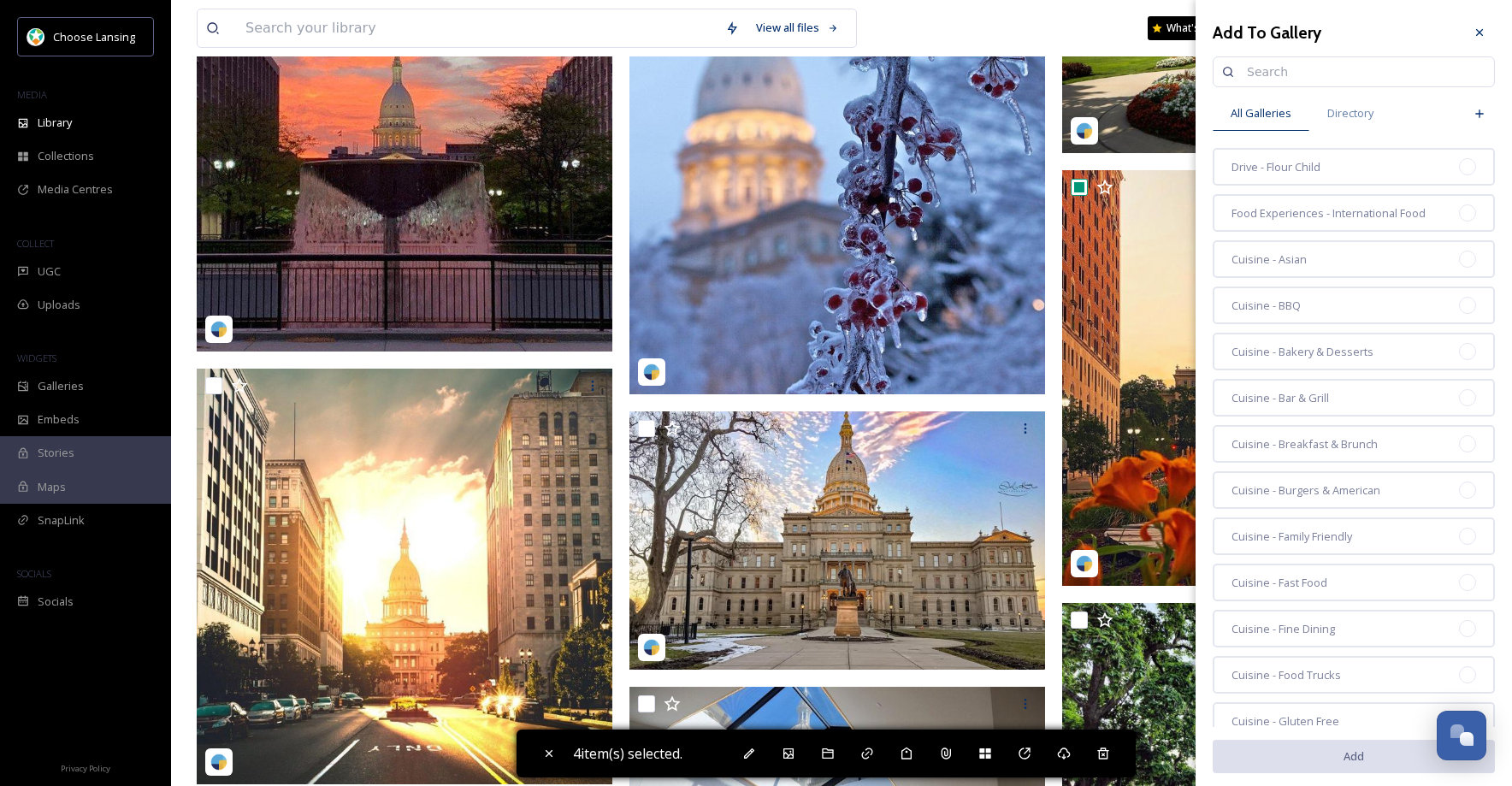
click at [1281, 72] on input at bounding box center [1361, 71] width 247 height 34
type input "capitol"
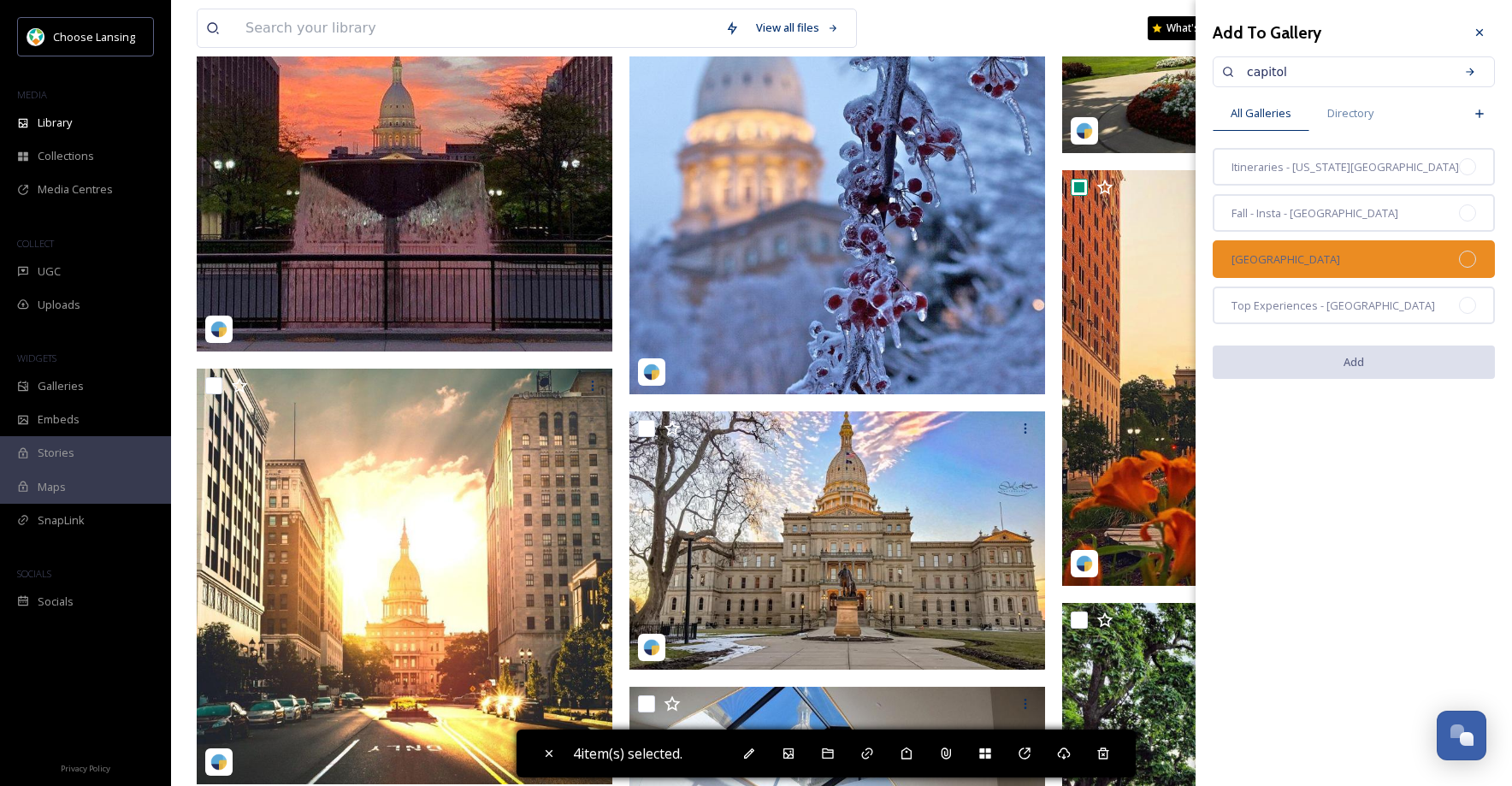
click at [1398, 260] on div "[GEOGRAPHIC_DATA]" at bounding box center [1354, 259] width 282 height 38
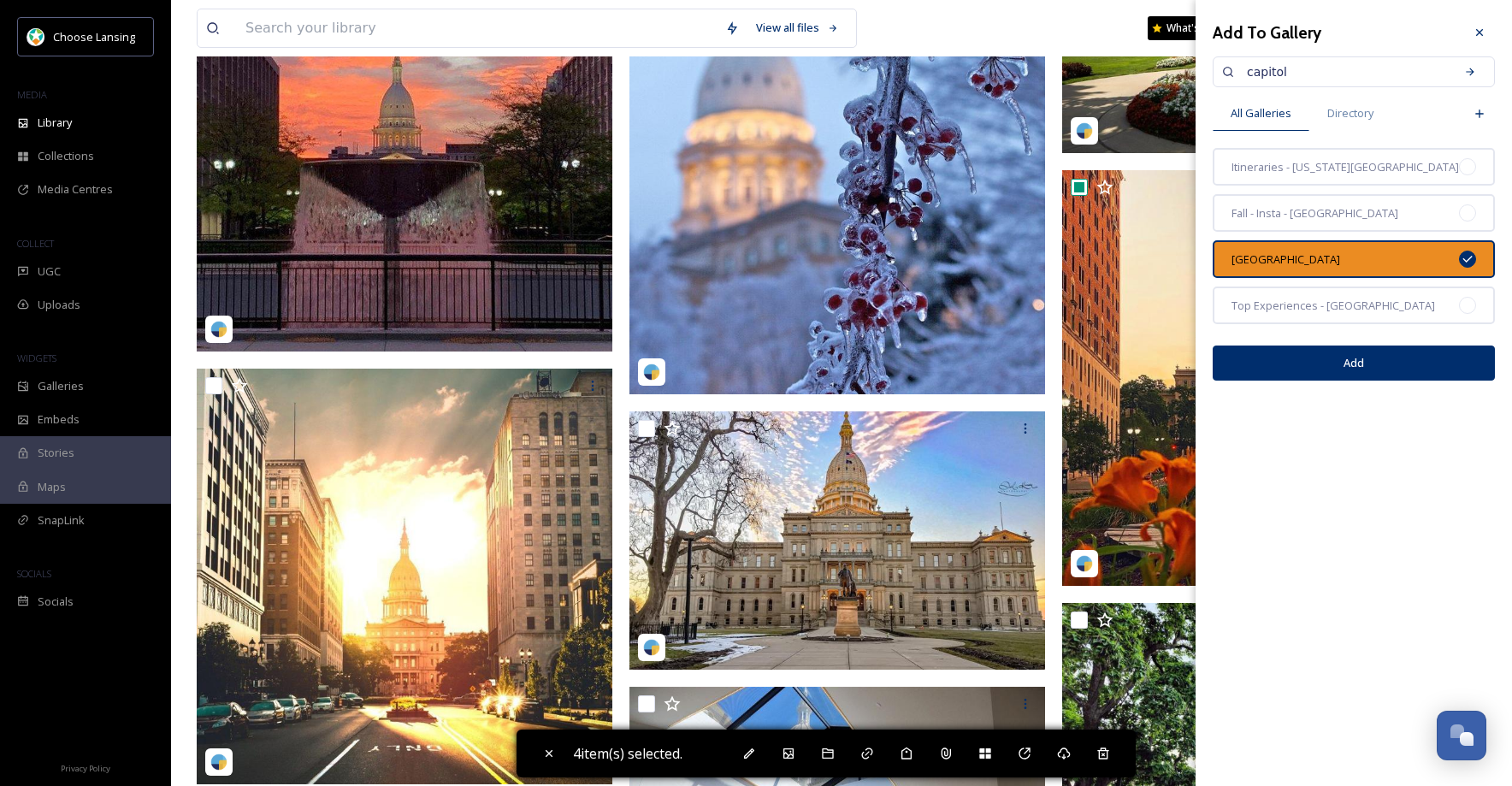
click at [1386, 357] on button "Add" at bounding box center [1354, 363] width 282 height 35
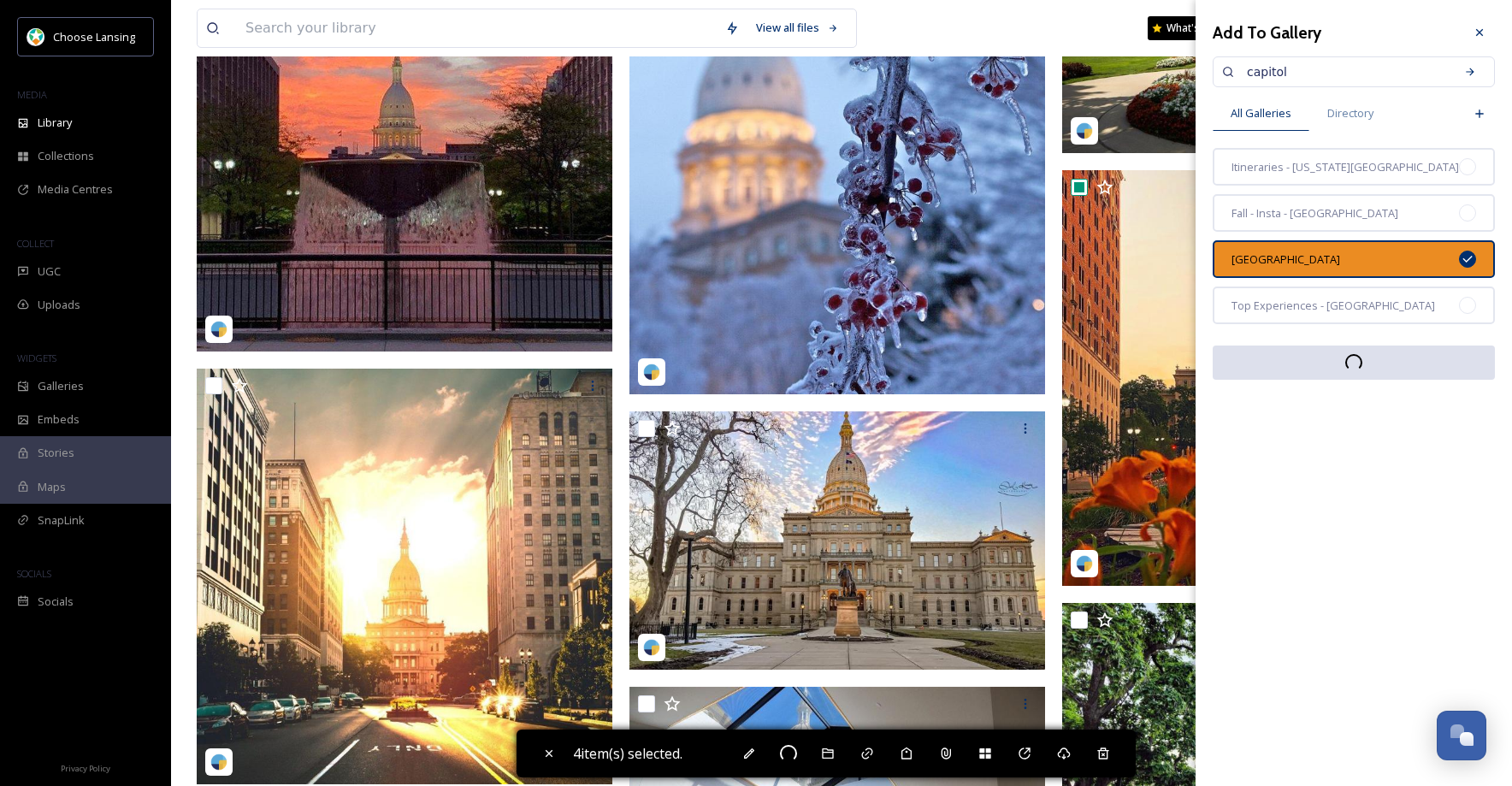
drag, startPoint x: 1476, startPoint y: 31, endPoint x: 1485, endPoint y: 54, distance: 24.7
click at [1475, 31] on icon at bounding box center [1479, 32] width 14 height 14
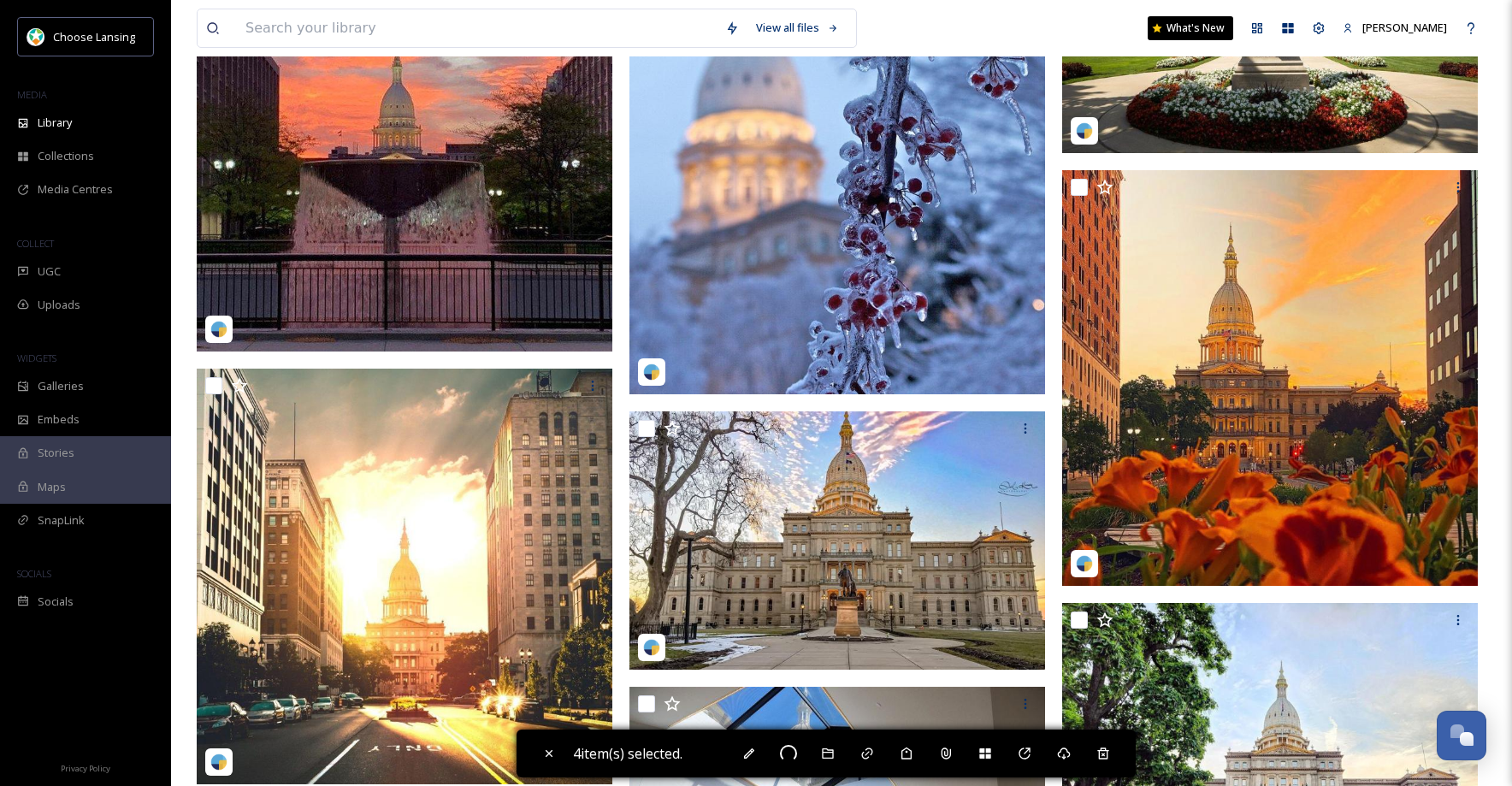
checkbox input "false"
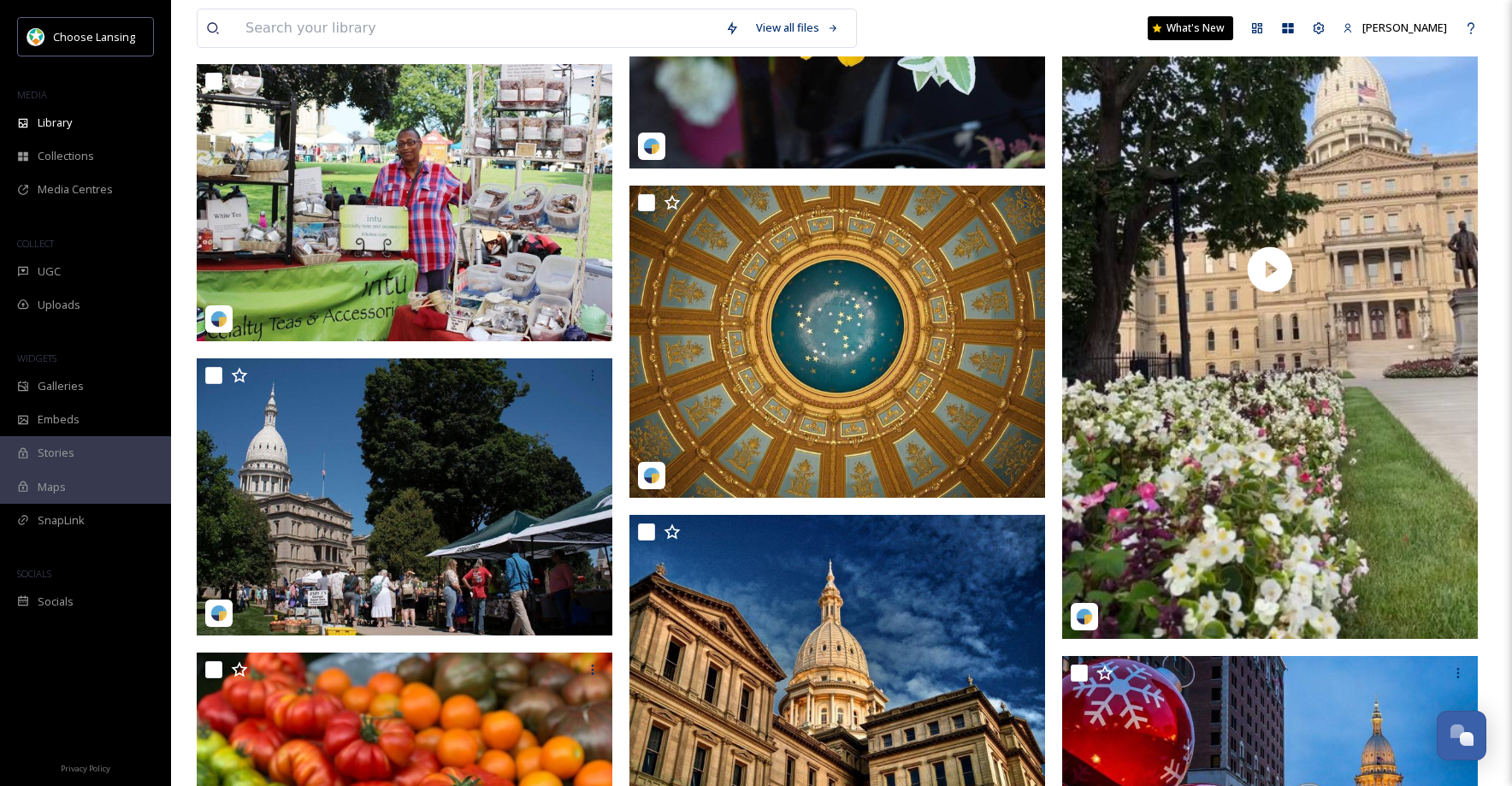
scroll to position [7094, 0]
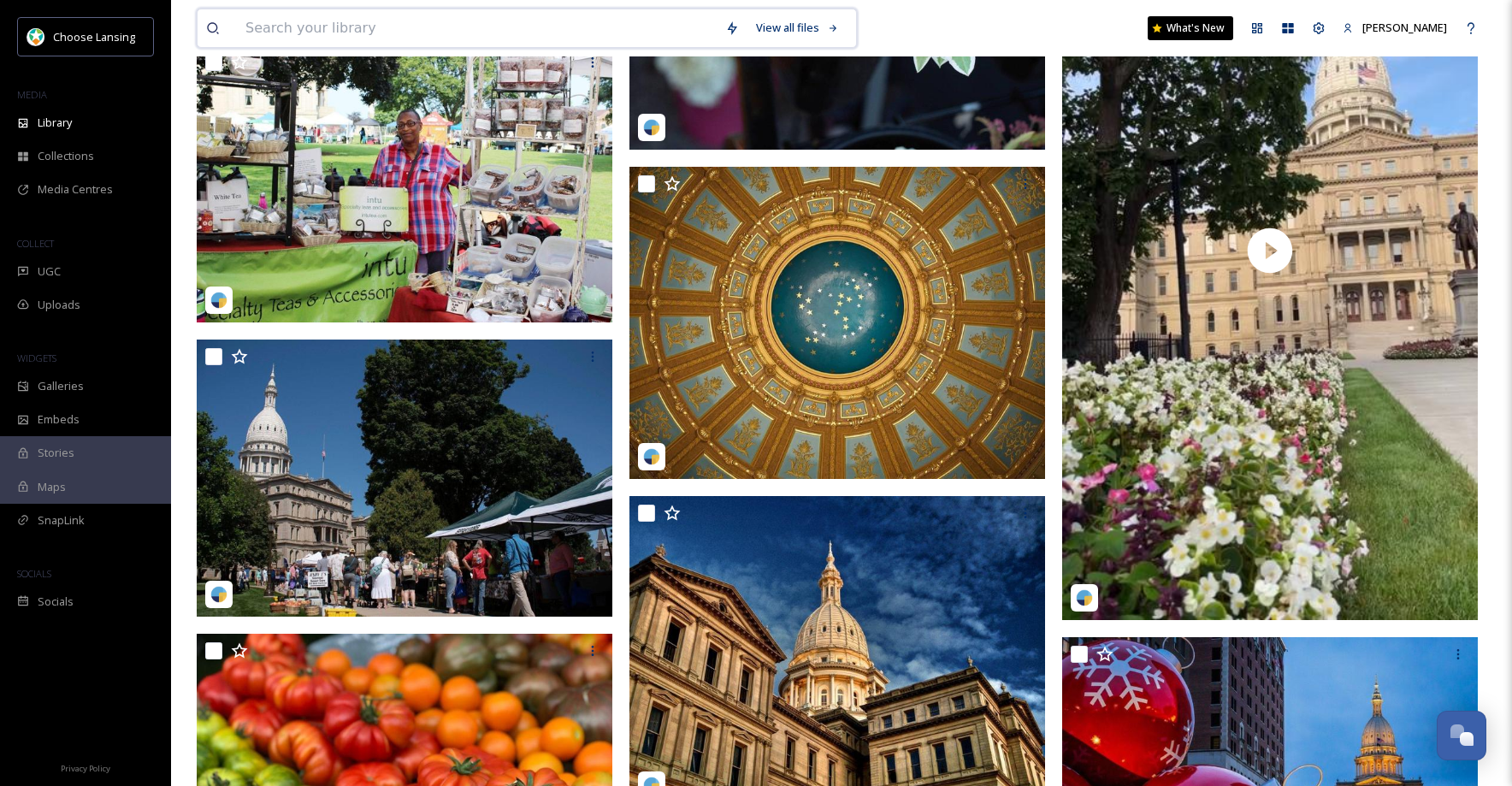
click at [352, 26] on input at bounding box center [476, 28] width 479 height 38
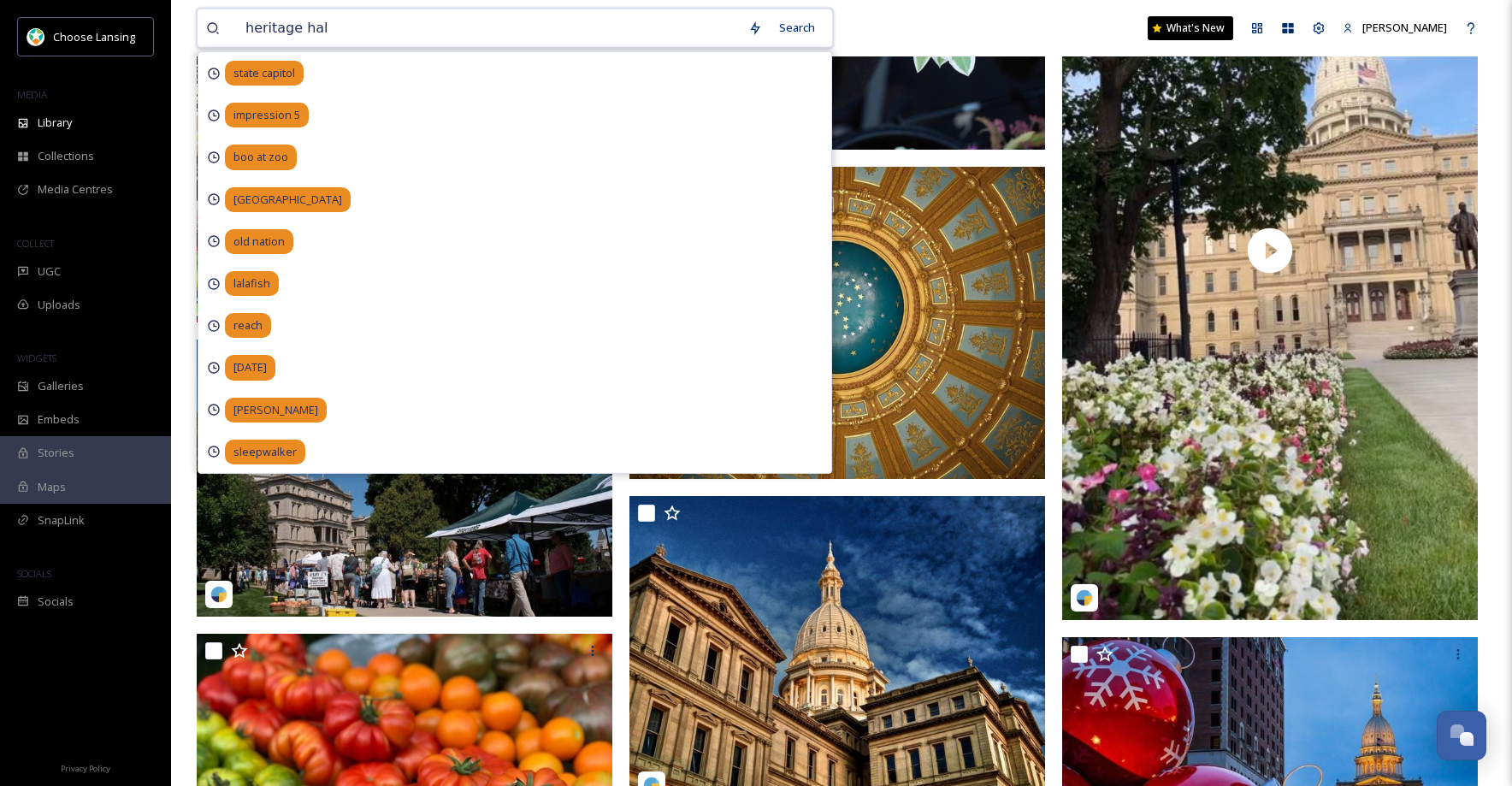
type input "heritage hall"
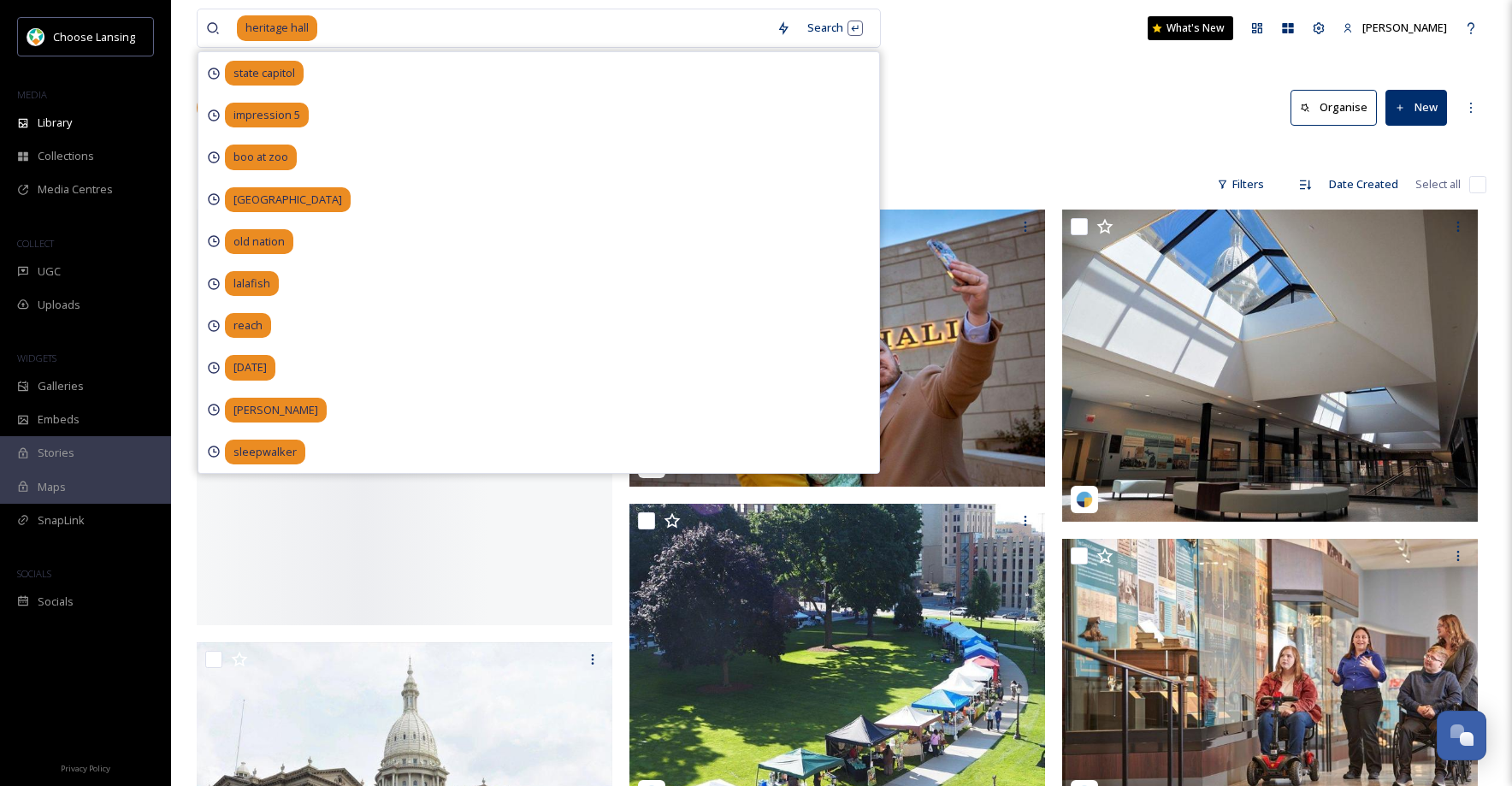
click at [1063, 117] on div "Library Search Organise New" at bounding box center [841, 107] width 1289 height 52
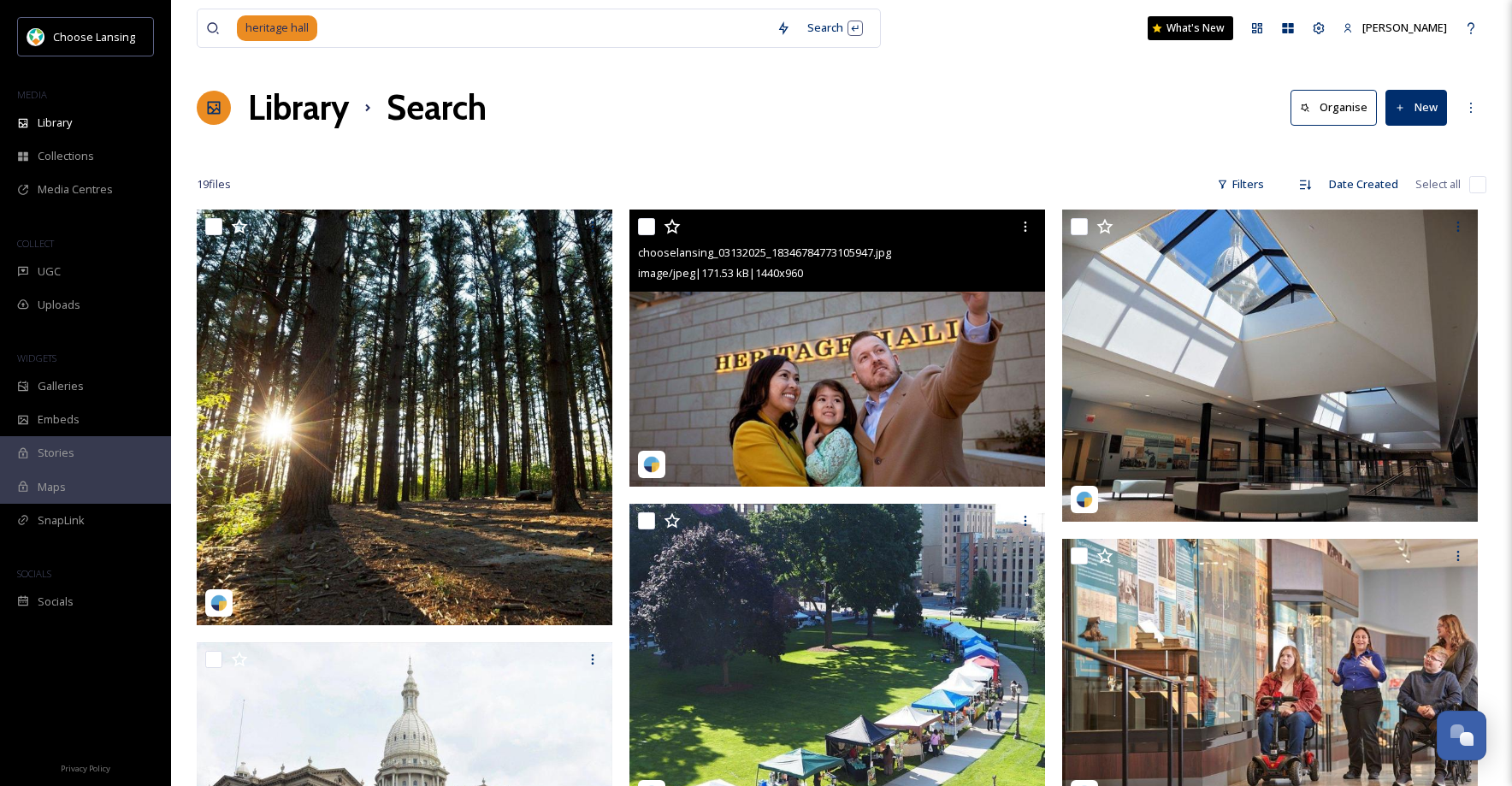
drag, startPoint x: 646, startPoint y: 229, endPoint x: 674, endPoint y: 226, distance: 28.2
click at [649, 228] on input "checkbox" at bounding box center [647, 227] width 18 height 18
checkbox input "true"
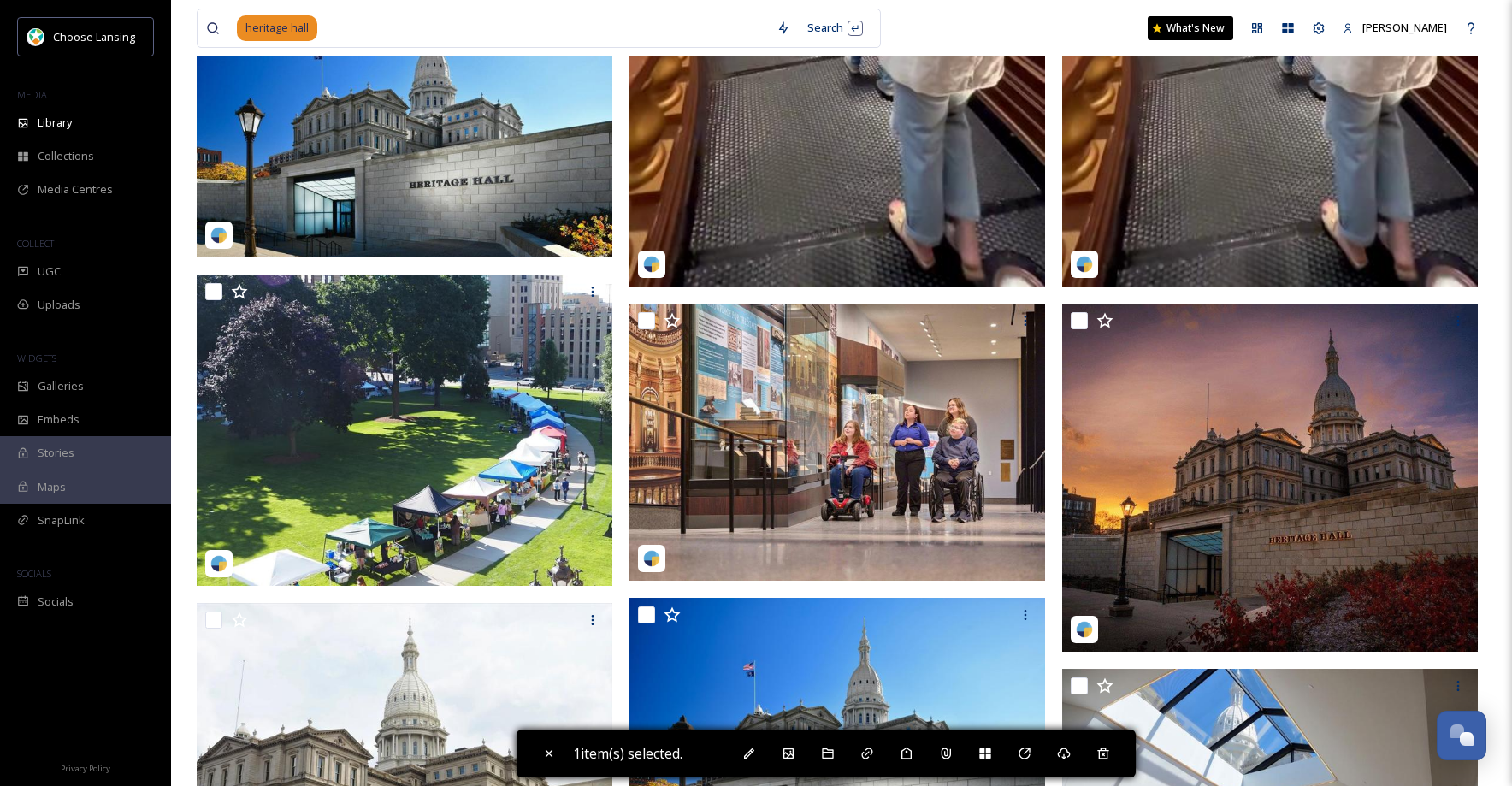
scroll to position [1293, 0]
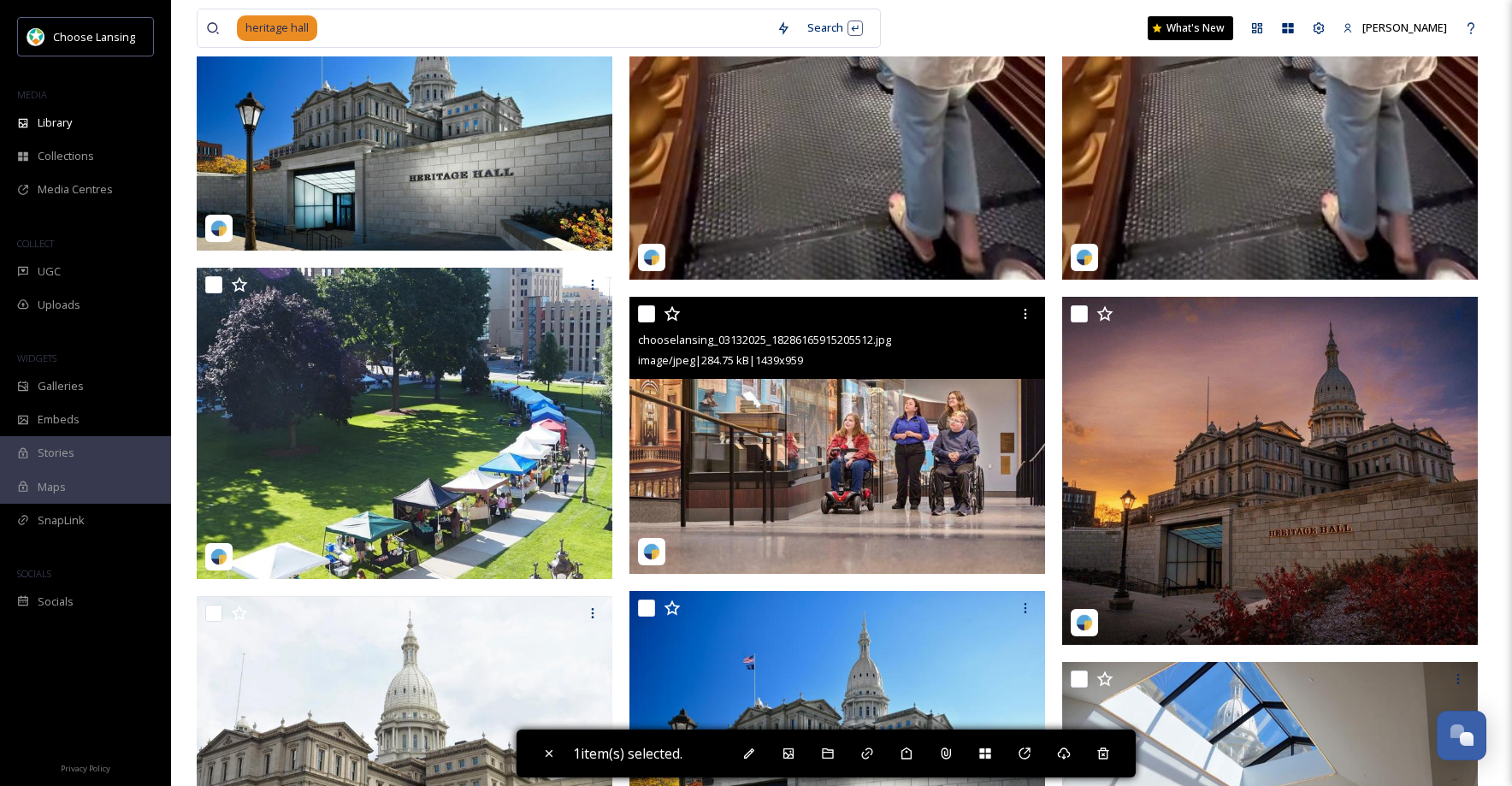
click at [644, 316] on input "checkbox" at bounding box center [647, 314] width 18 height 18
checkbox input "true"
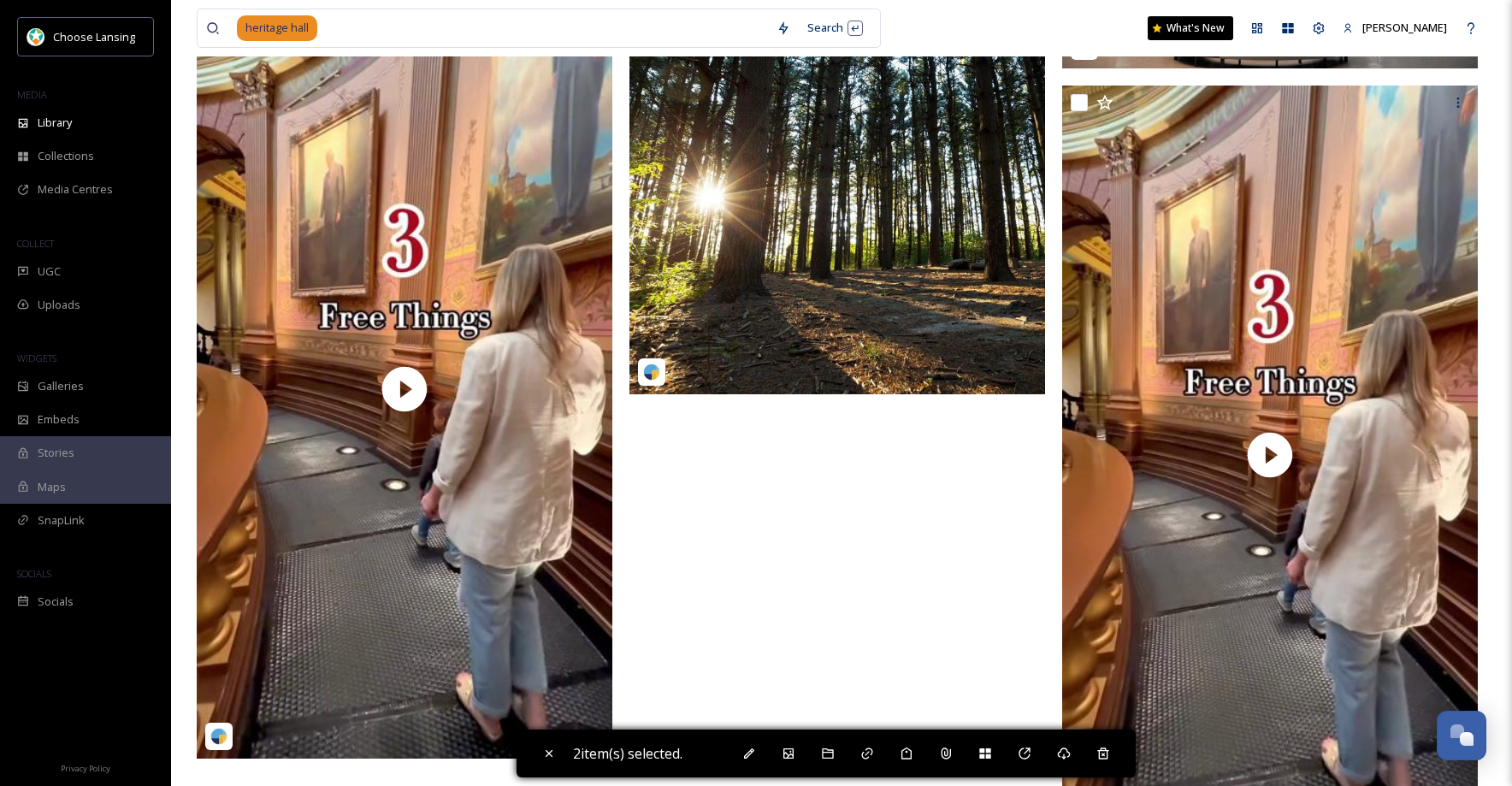
scroll to position [2192, 0]
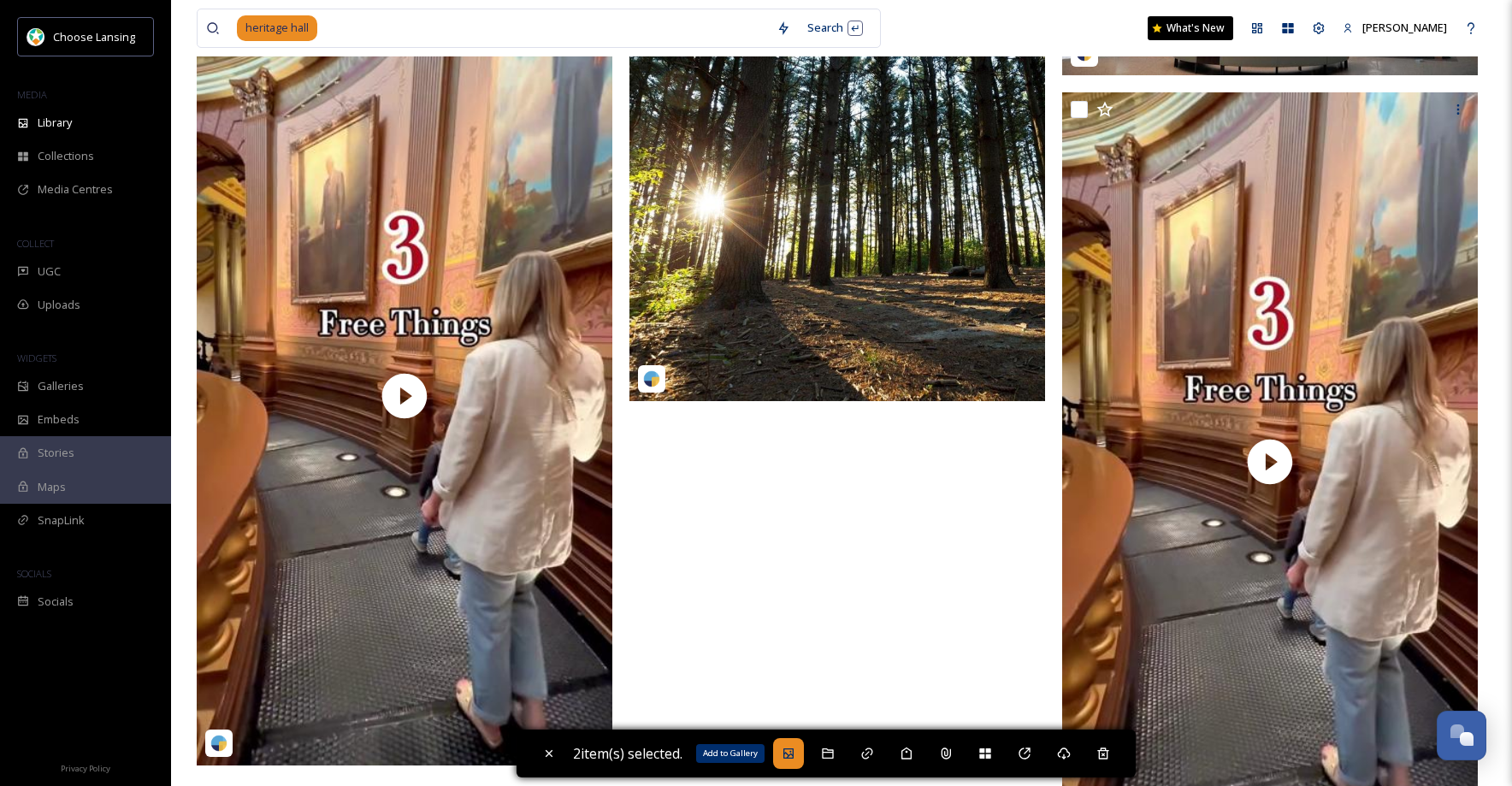
click at [792, 755] on icon at bounding box center [788, 753] width 11 height 11
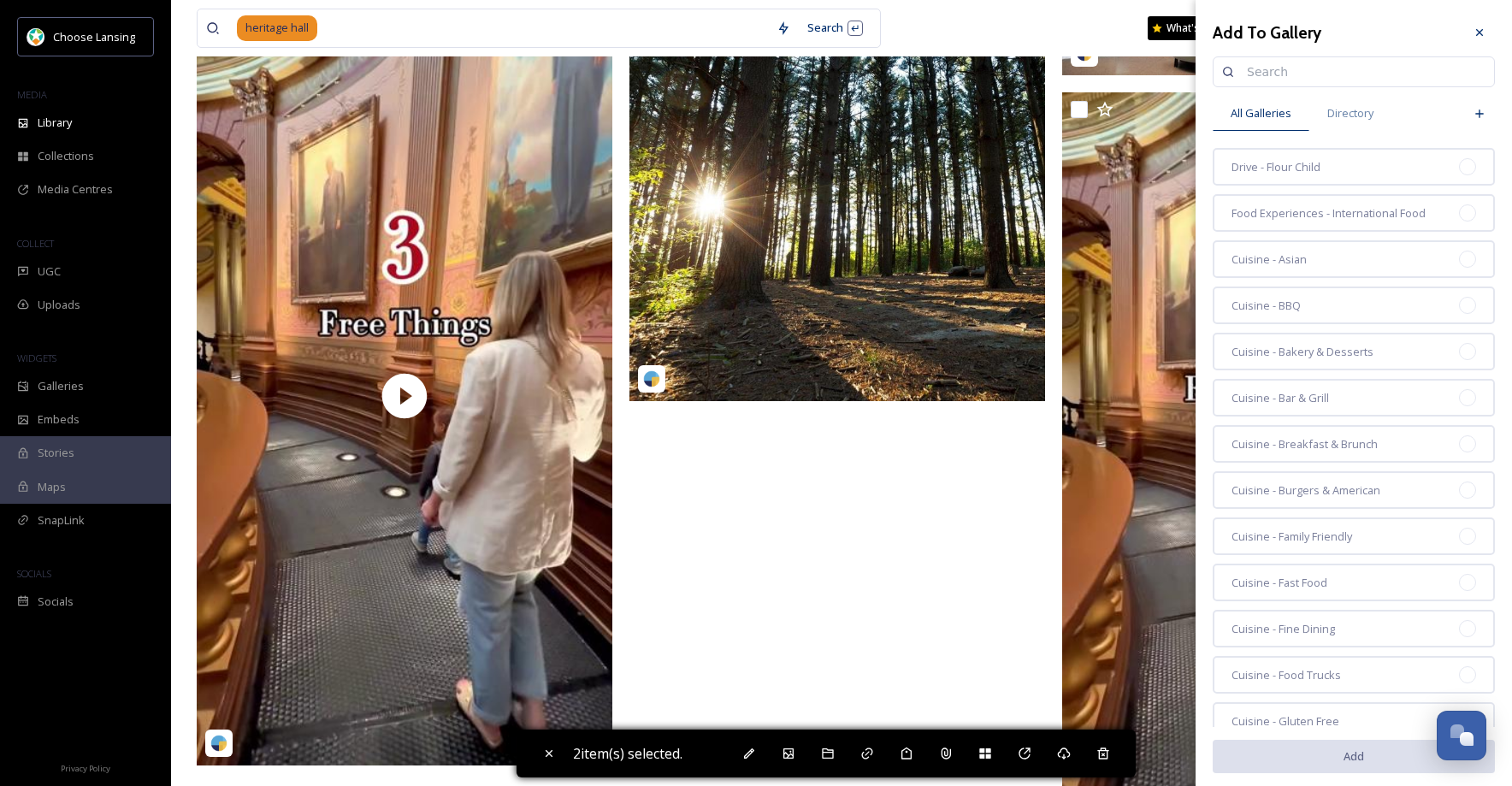
click at [1260, 77] on input at bounding box center [1361, 71] width 247 height 34
type input "state"
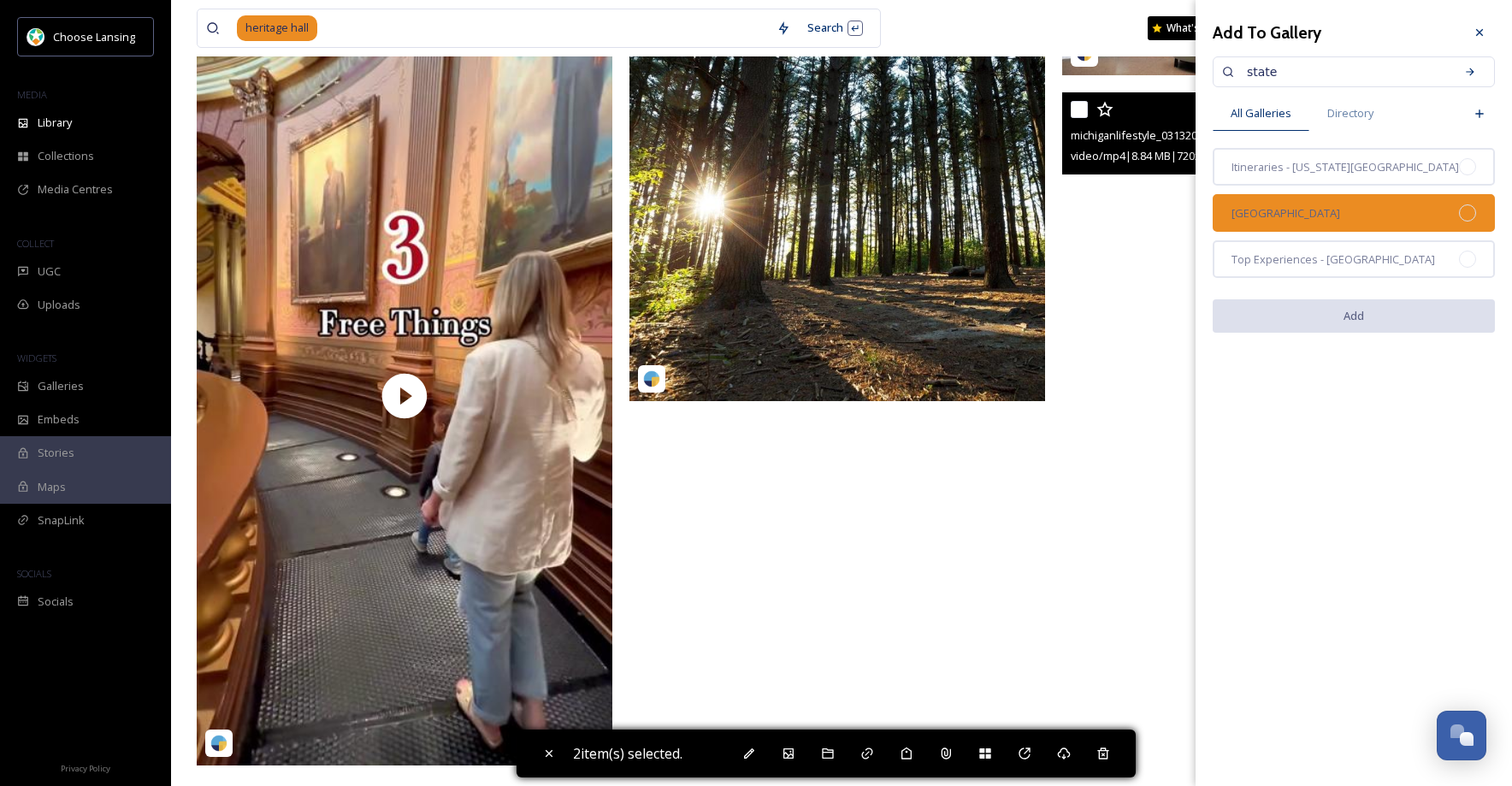
click at [1330, 210] on span "[GEOGRAPHIC_DATA]" at bounding box center [1285, 213] width 109 height 17
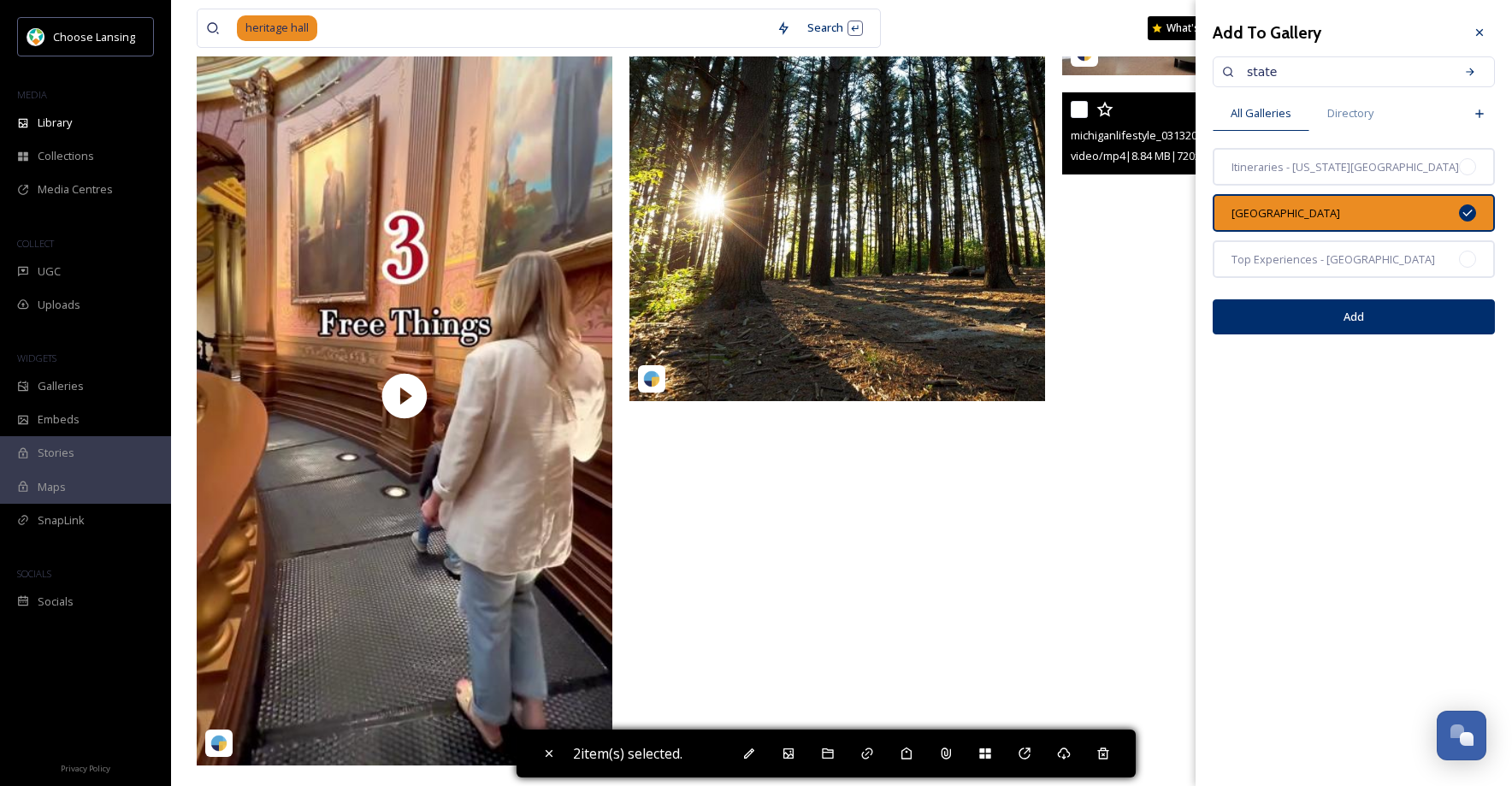
click at [1347, 326] on button "Add" at bounding box center [1354, 317] width 282 height 35
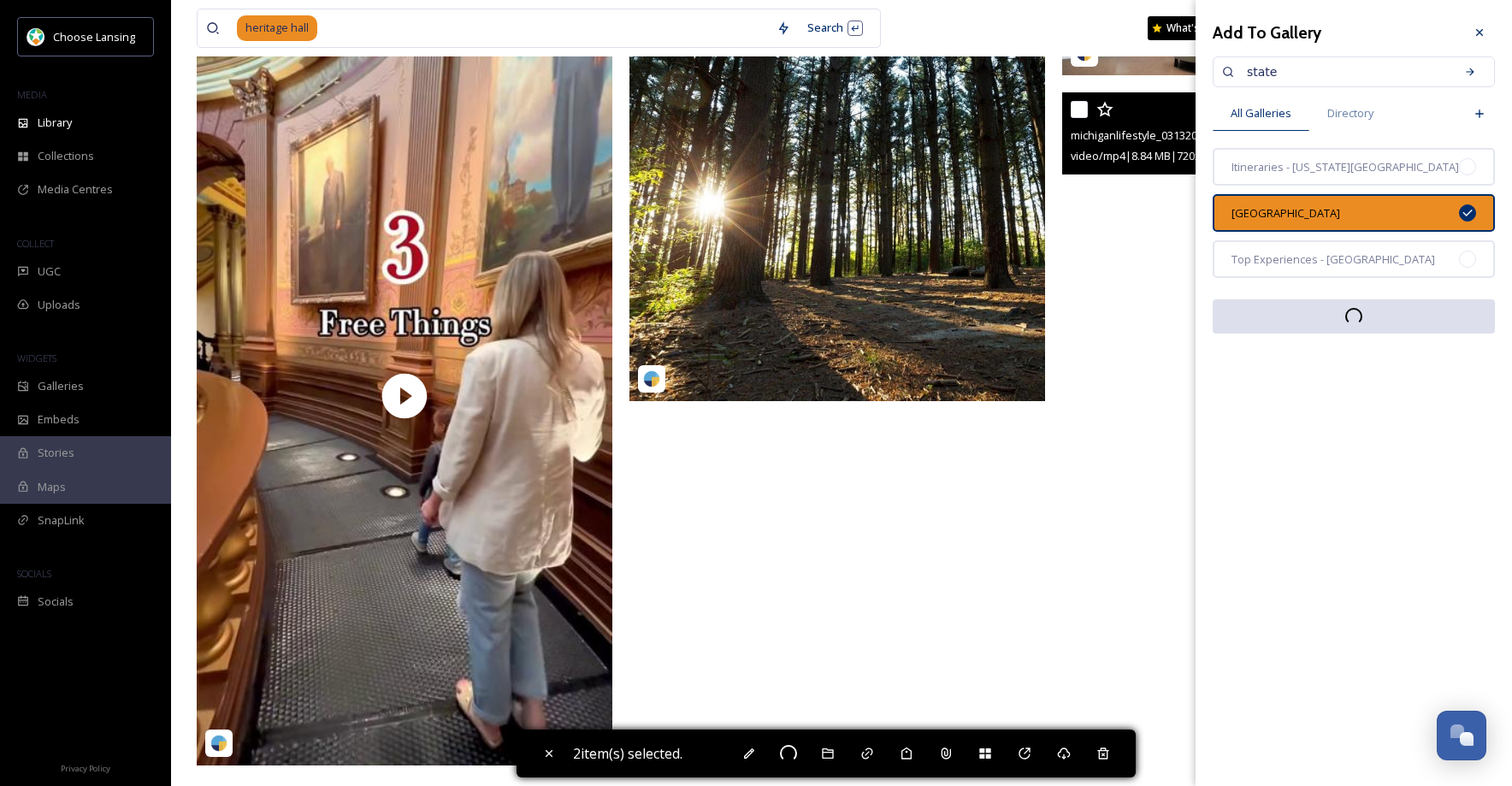
checkbox input "false"
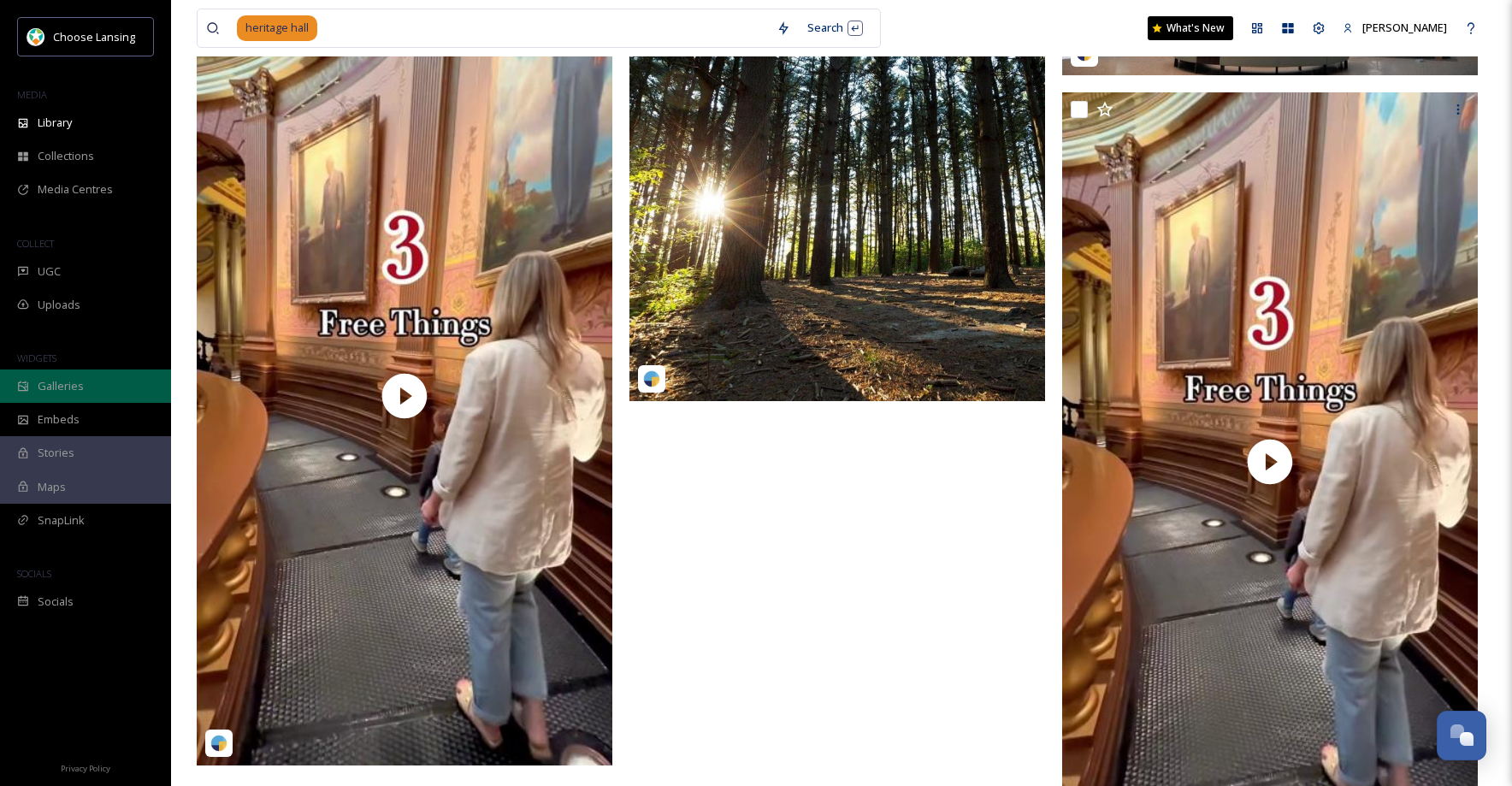
click at [60, 385] on span "Galleries" at bounding box center [60, 386] width 46 height 17
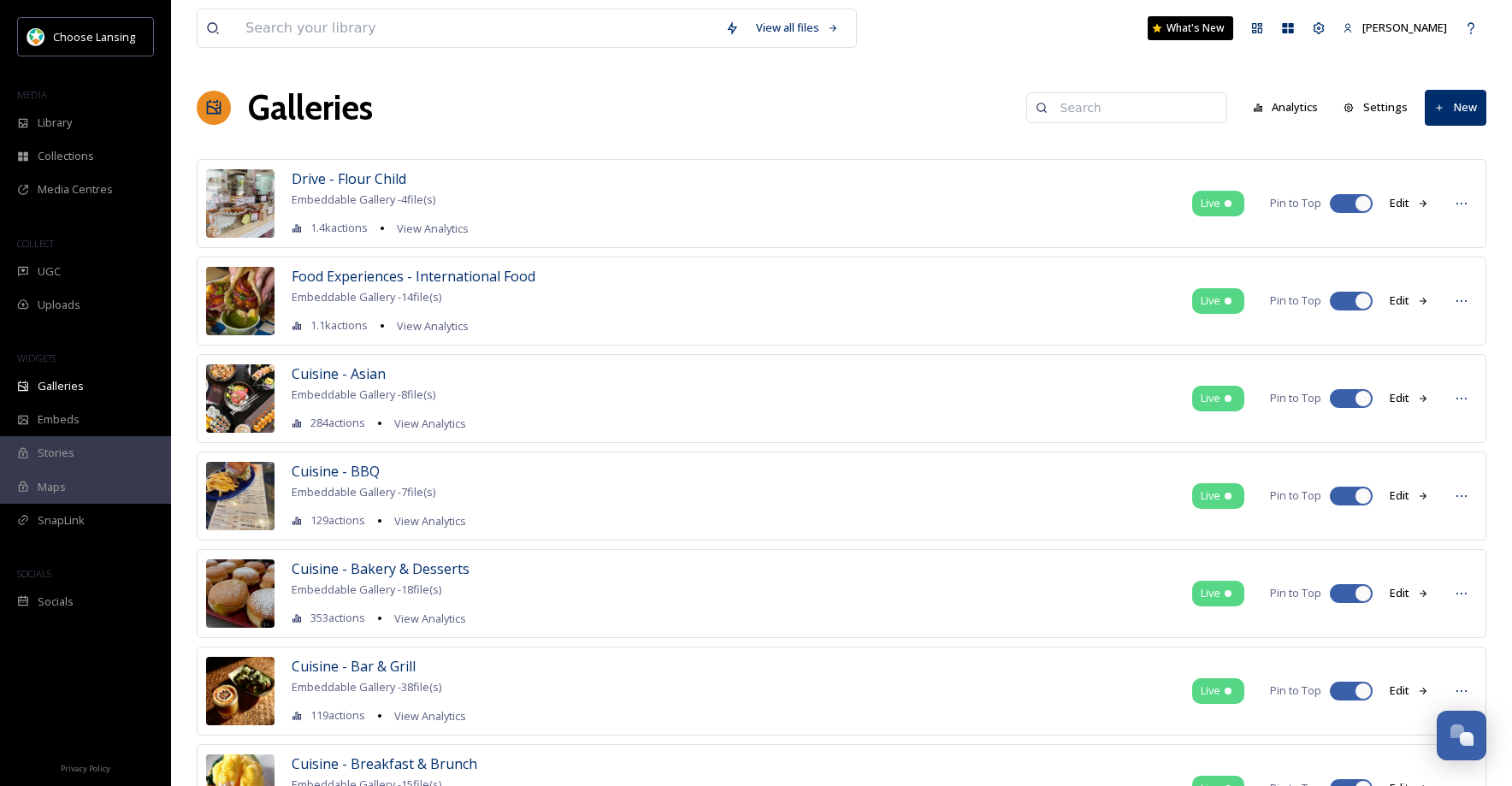
click at [1123, 113] on input at bounding box center [1135, 107] width 166 height 34
type input "state"
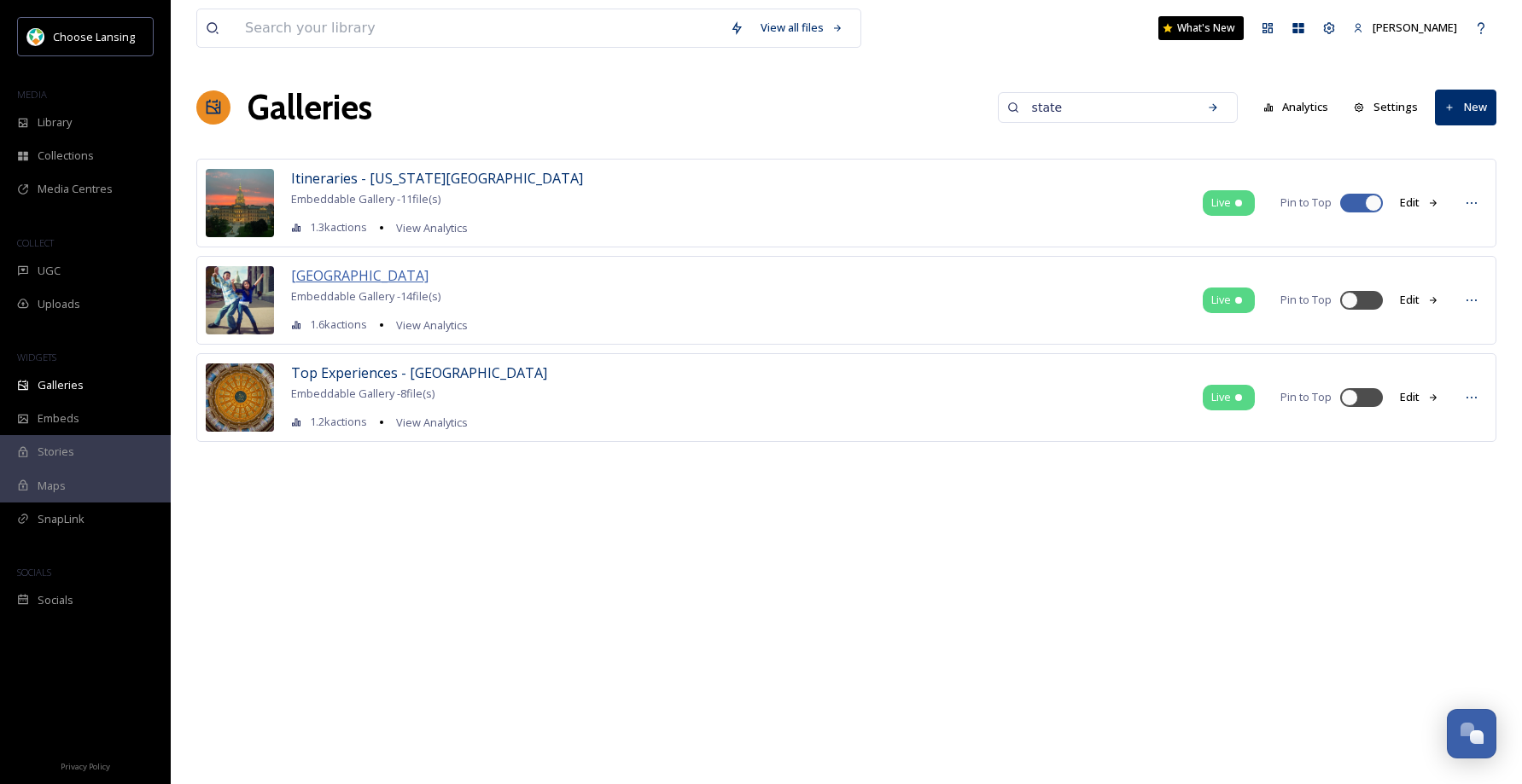
click at [392, 271] on span "[GEOGRAPHIC_DATA]" at bounding box center [360, 275] width 138 height 18
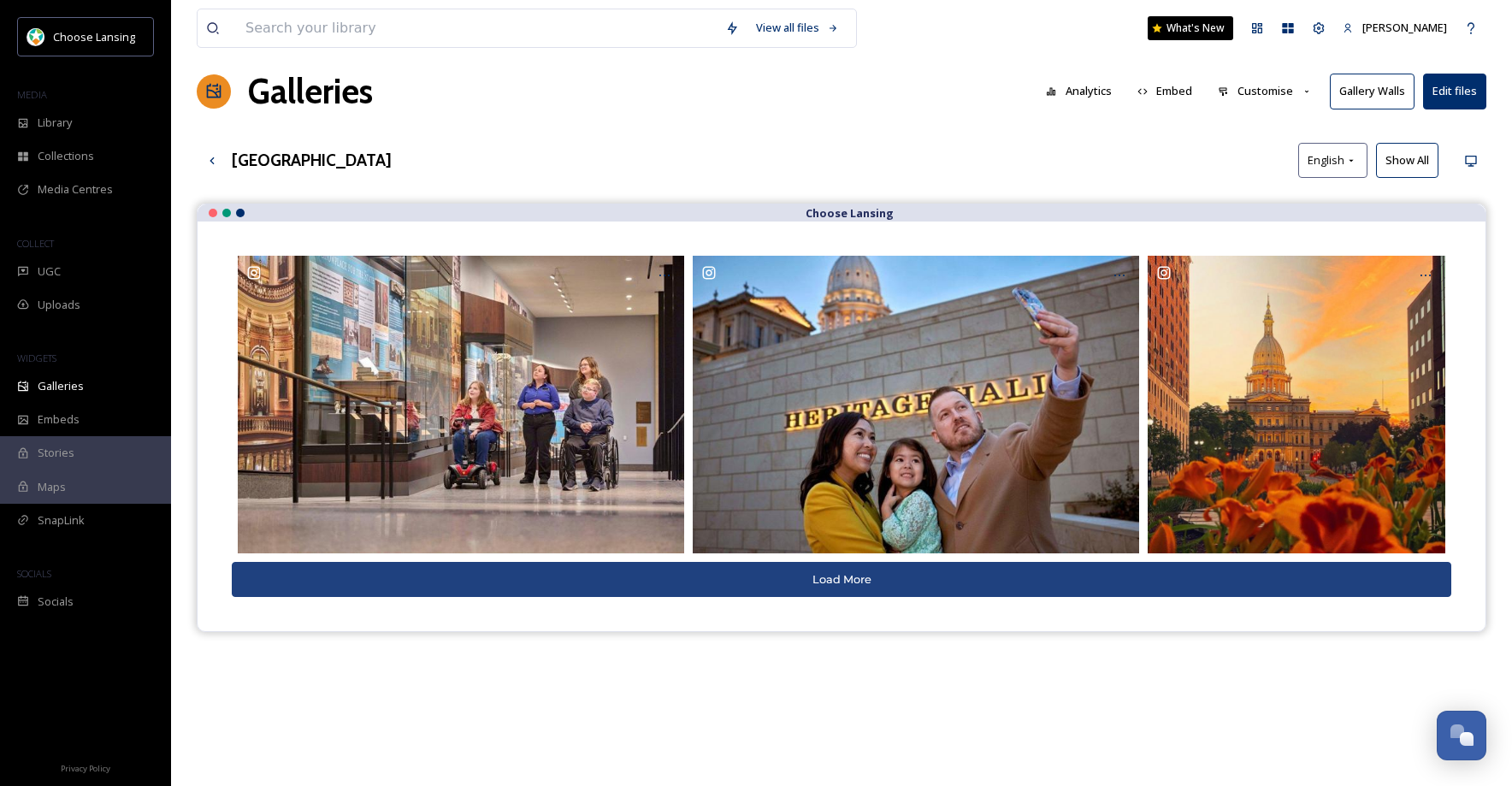
scroll to position [18, 0]
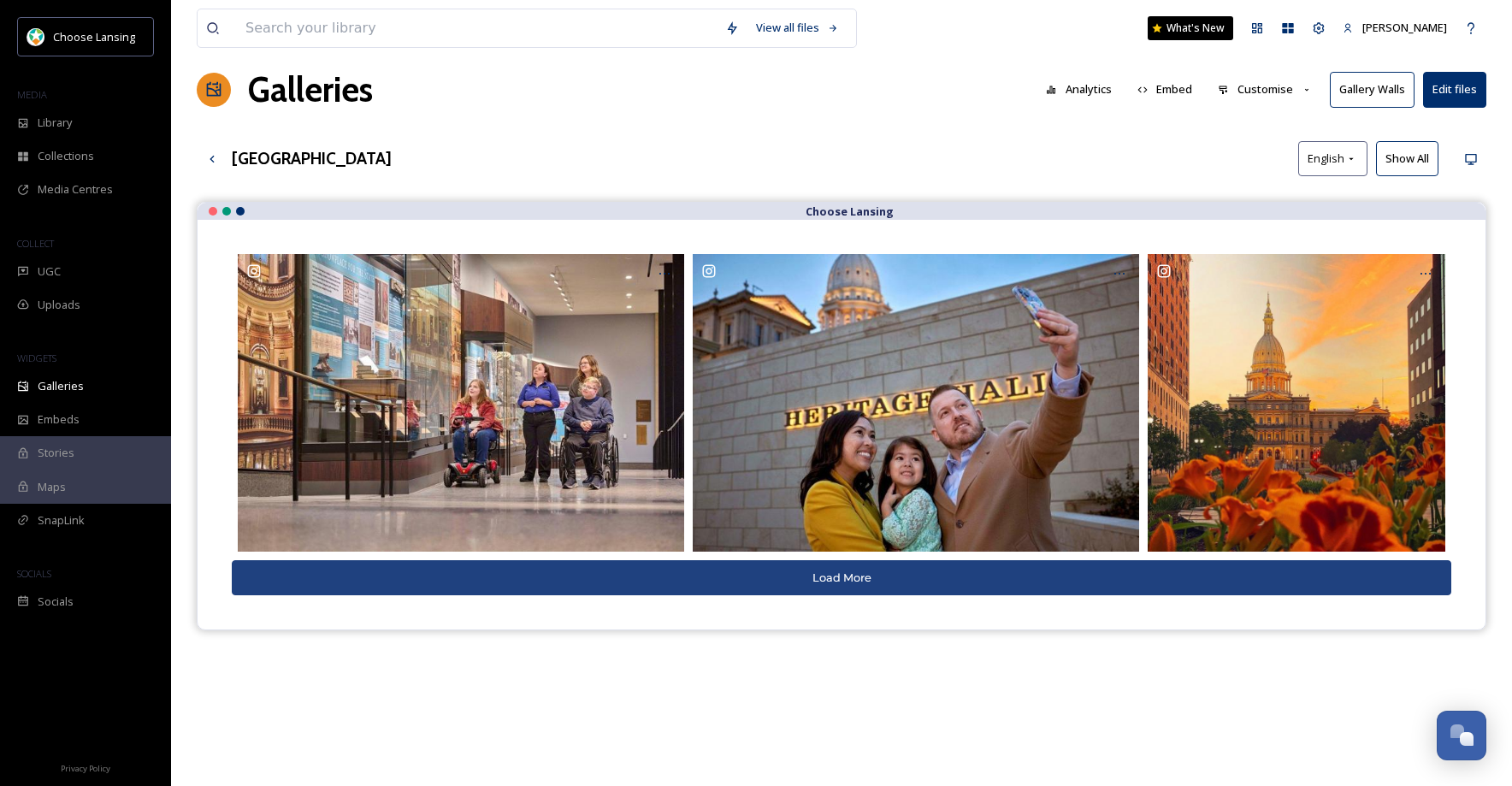
click at [1421, 162] on button "Show All" at bounding box center [1407, 159] width 62 height 35
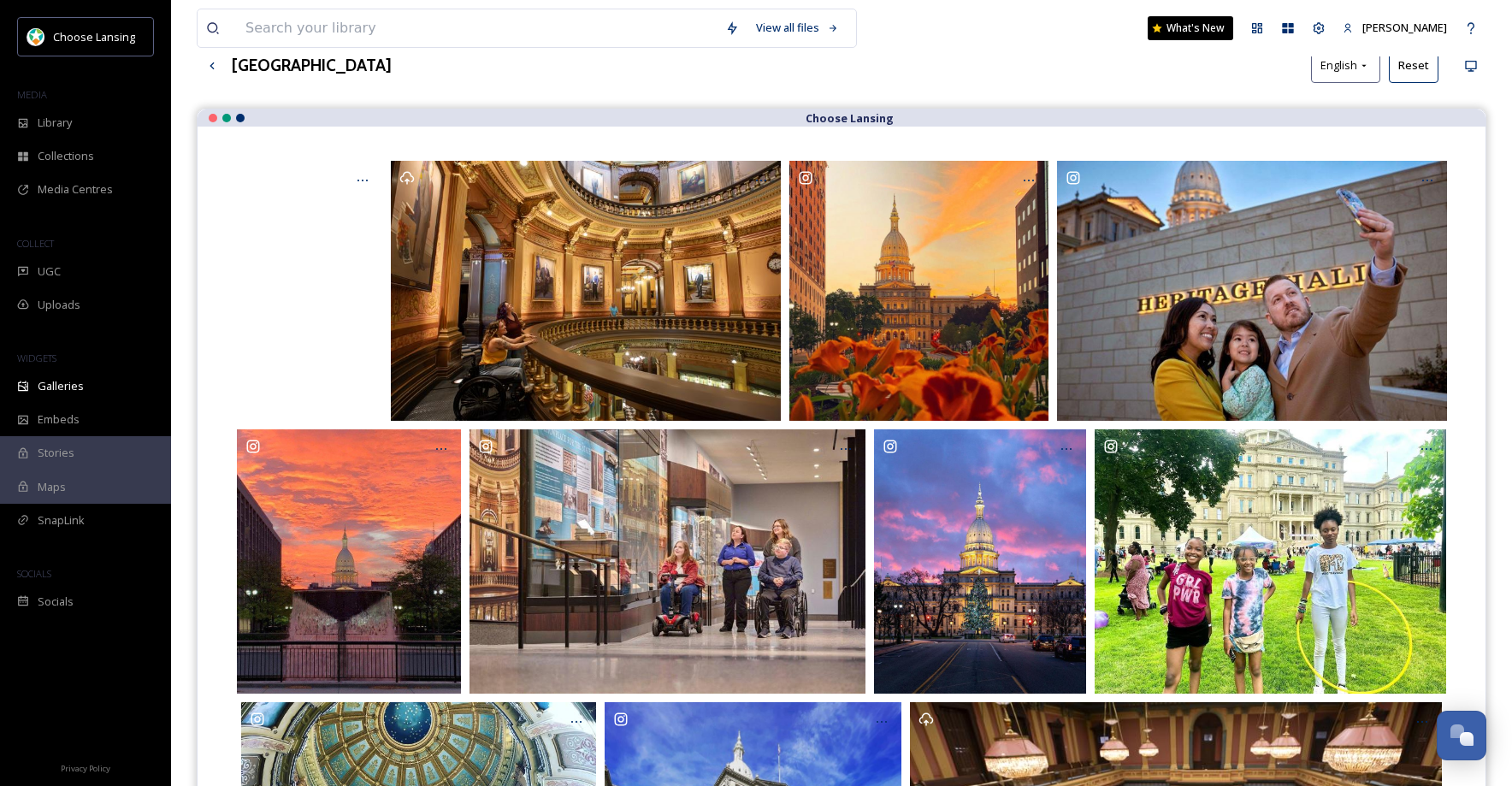
scroll to position [0, 0]
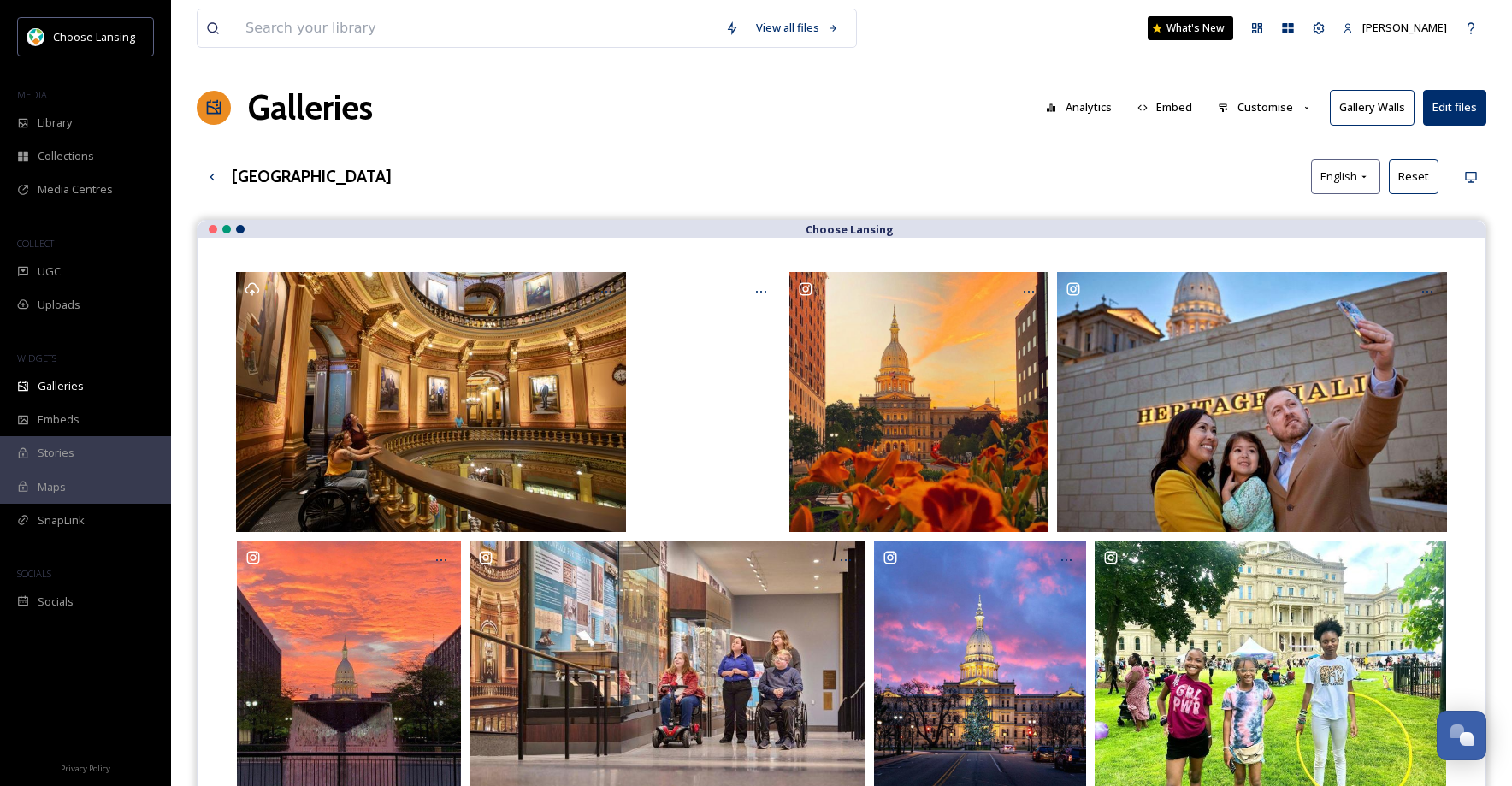
drag, startPoint x: 612, startPoint y: 382, endPoint x: 688, endPoint y: 2, distance: 387.5
click at [78, 389] on span "Galleries" at bounding box center [60, 386] width 46 height 17
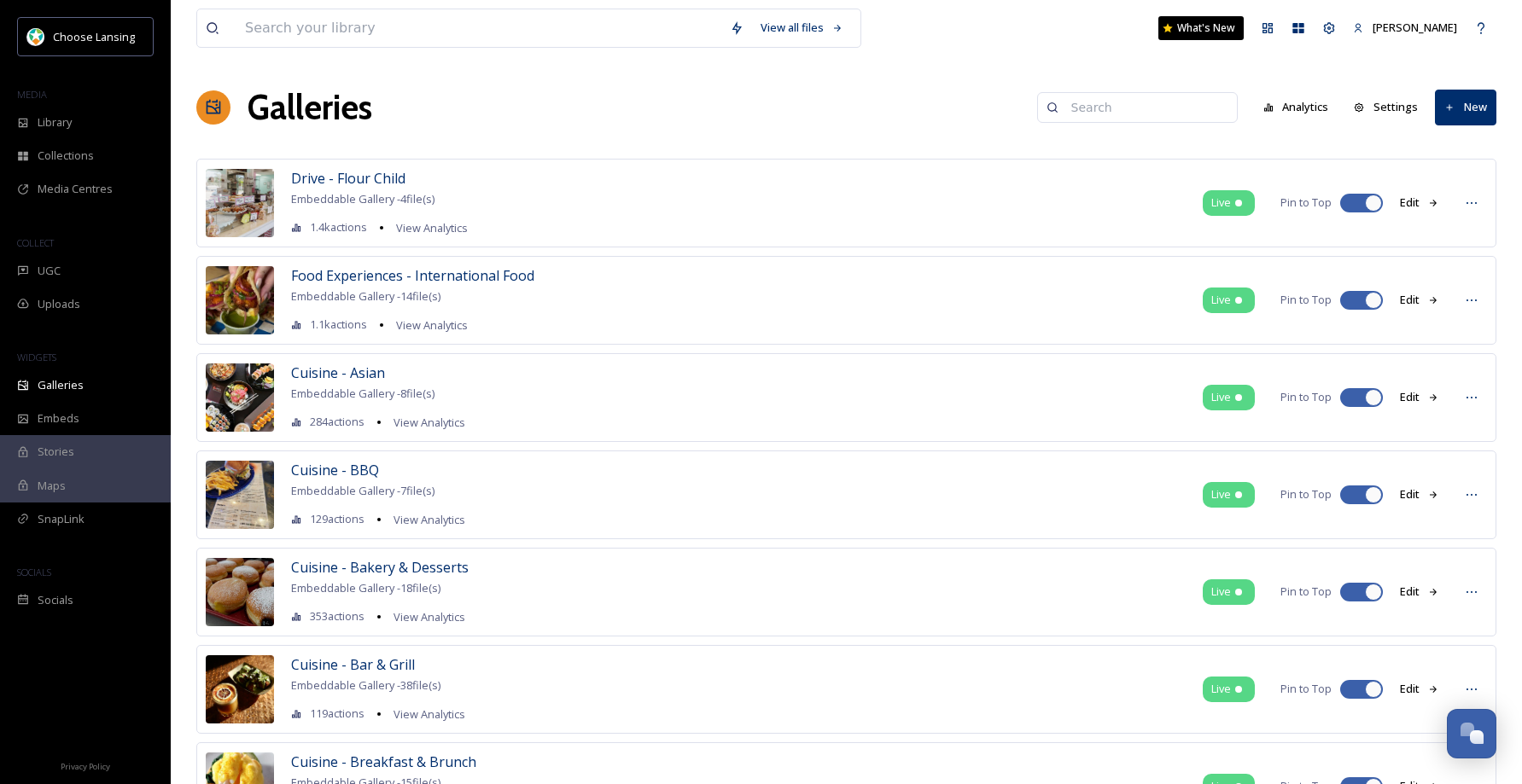
click at [1112, 116] on input at bounding box center [1145, 107] width 166 height 34
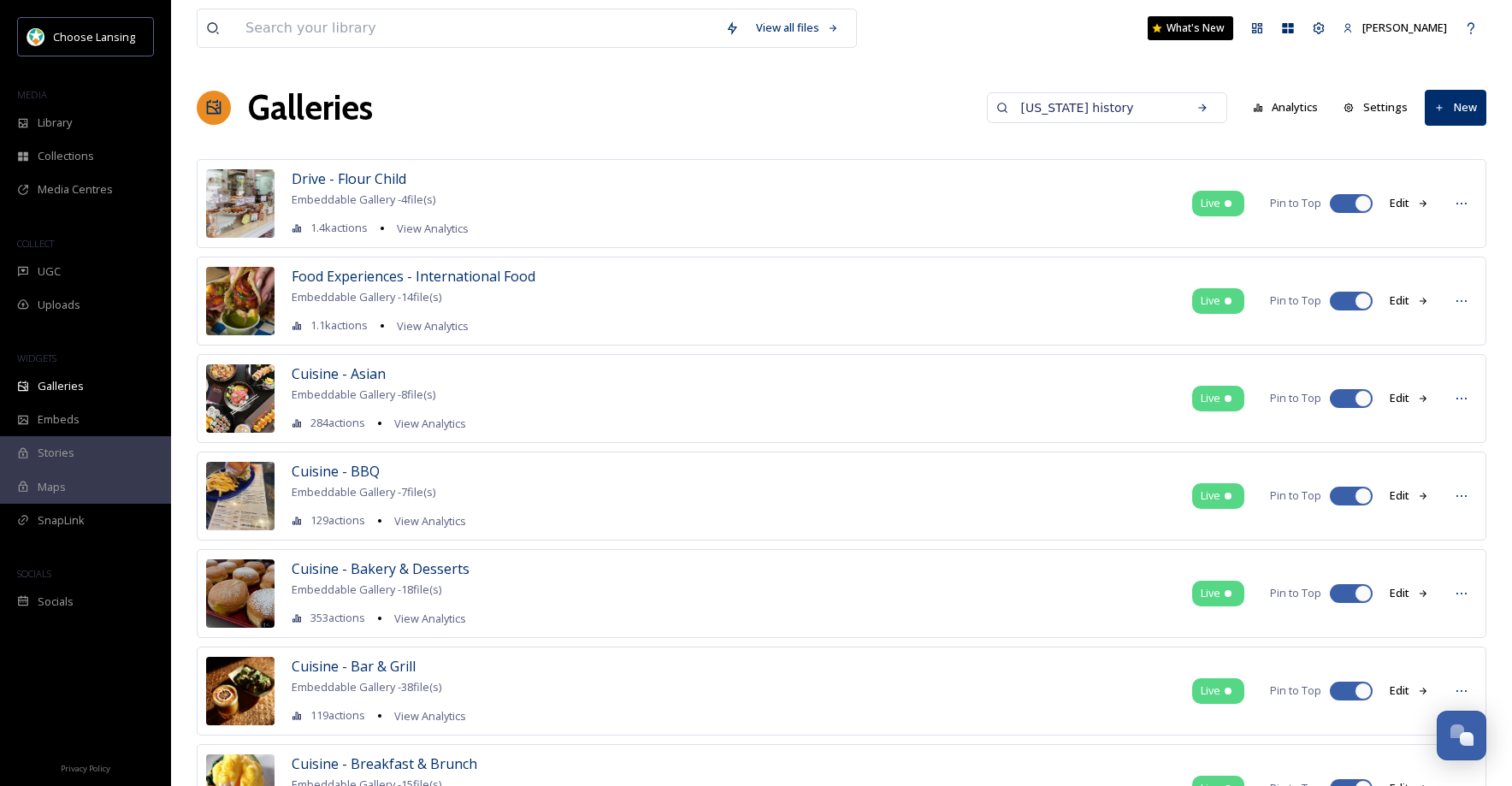
type input "[US_STATE] history"
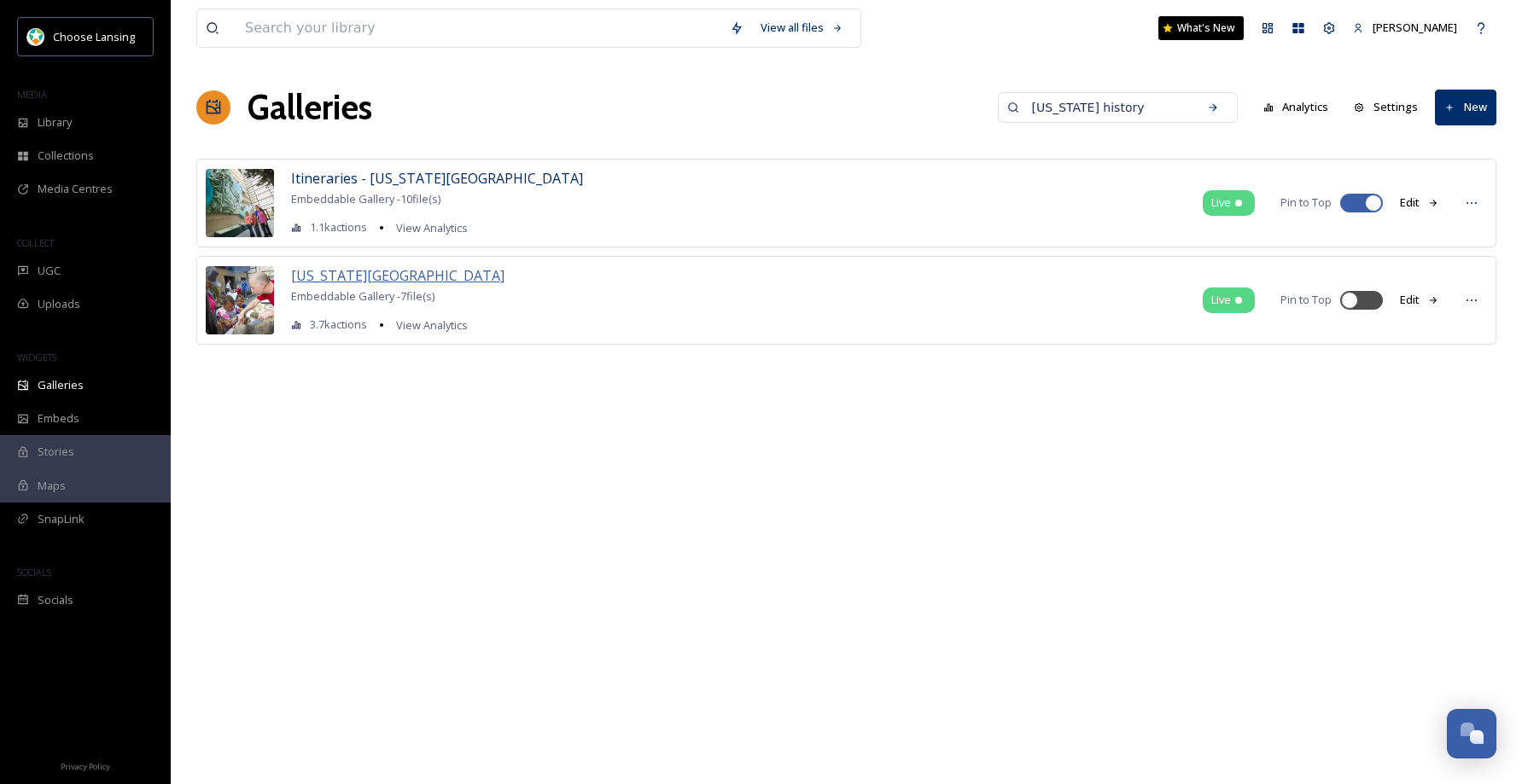
click at [323, 274] on span "[US_STATE][GEOGRAPHIC_DATA]" at bounding box center [398, 275] width 214 height 18
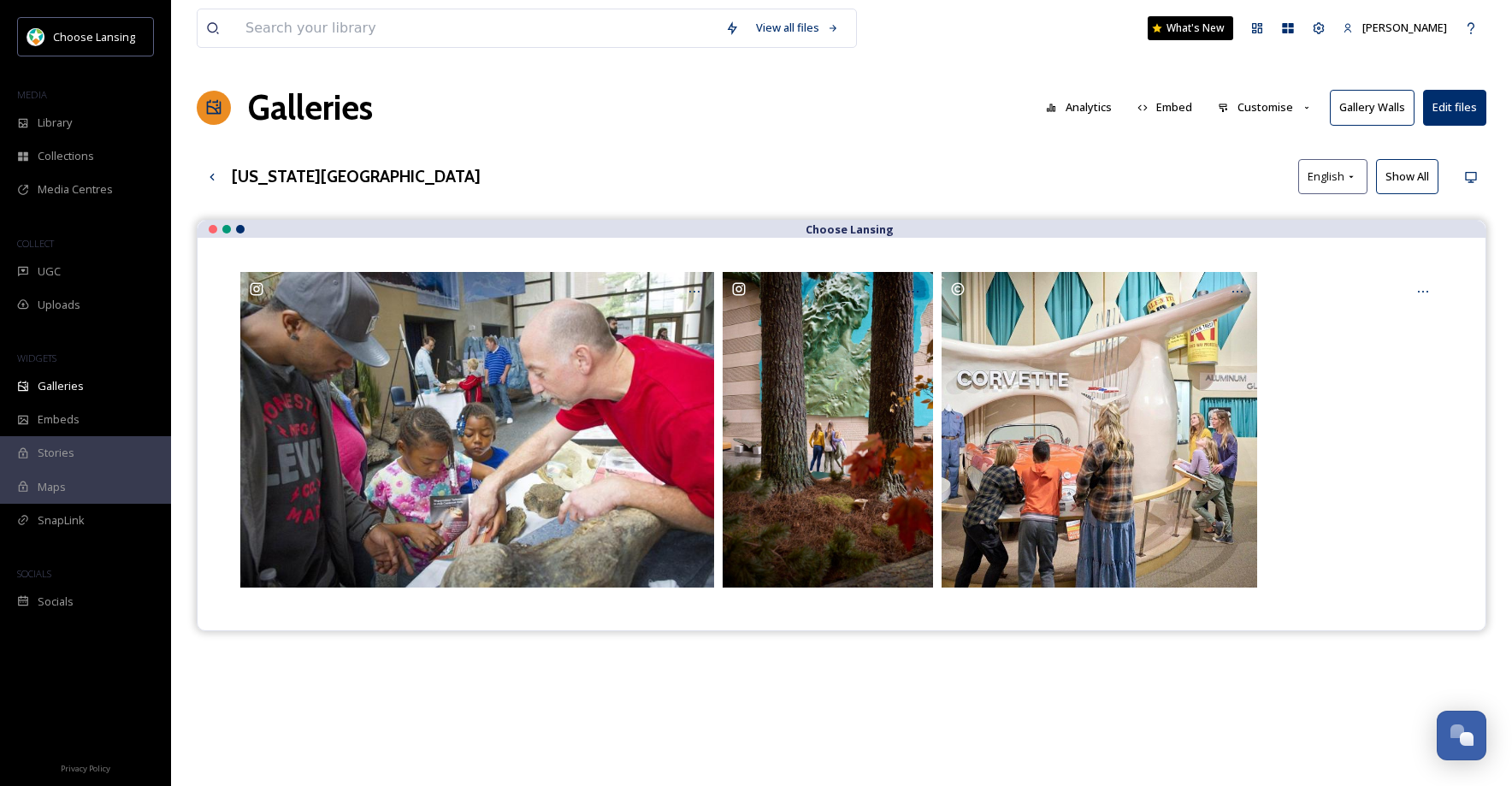
click at [1259, 110] on button "Customise" at bounding box center [1264, 107] width 112 height 33
click at [1262, 143] on div "Layout" at bounding box center [1269, 147] width 119 height 33
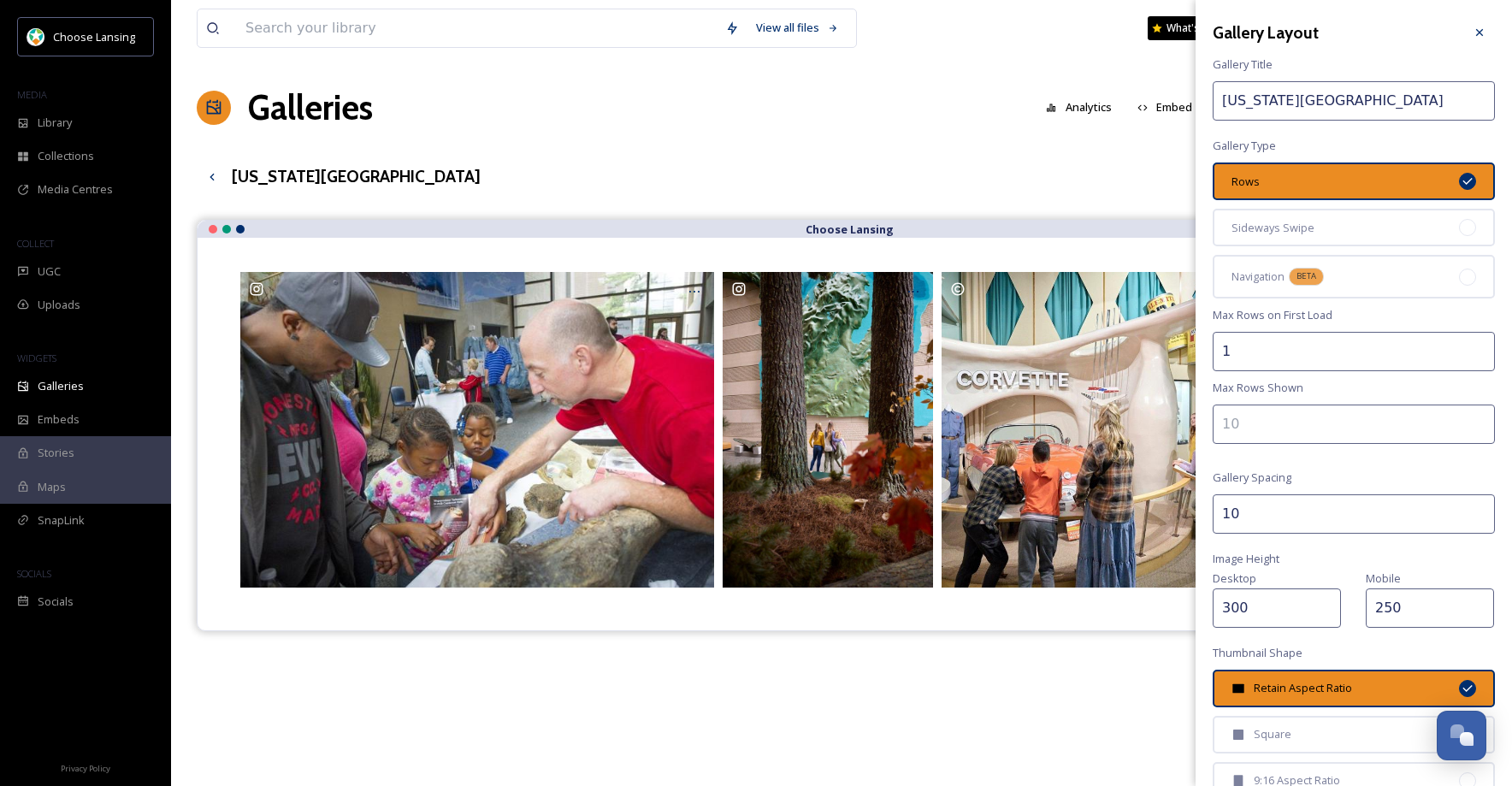
click at [1320, 103] on input "[US_STATE][GEOGRAPHIC_DATA]" at bounding box center [1354, 101] width 282 height 39
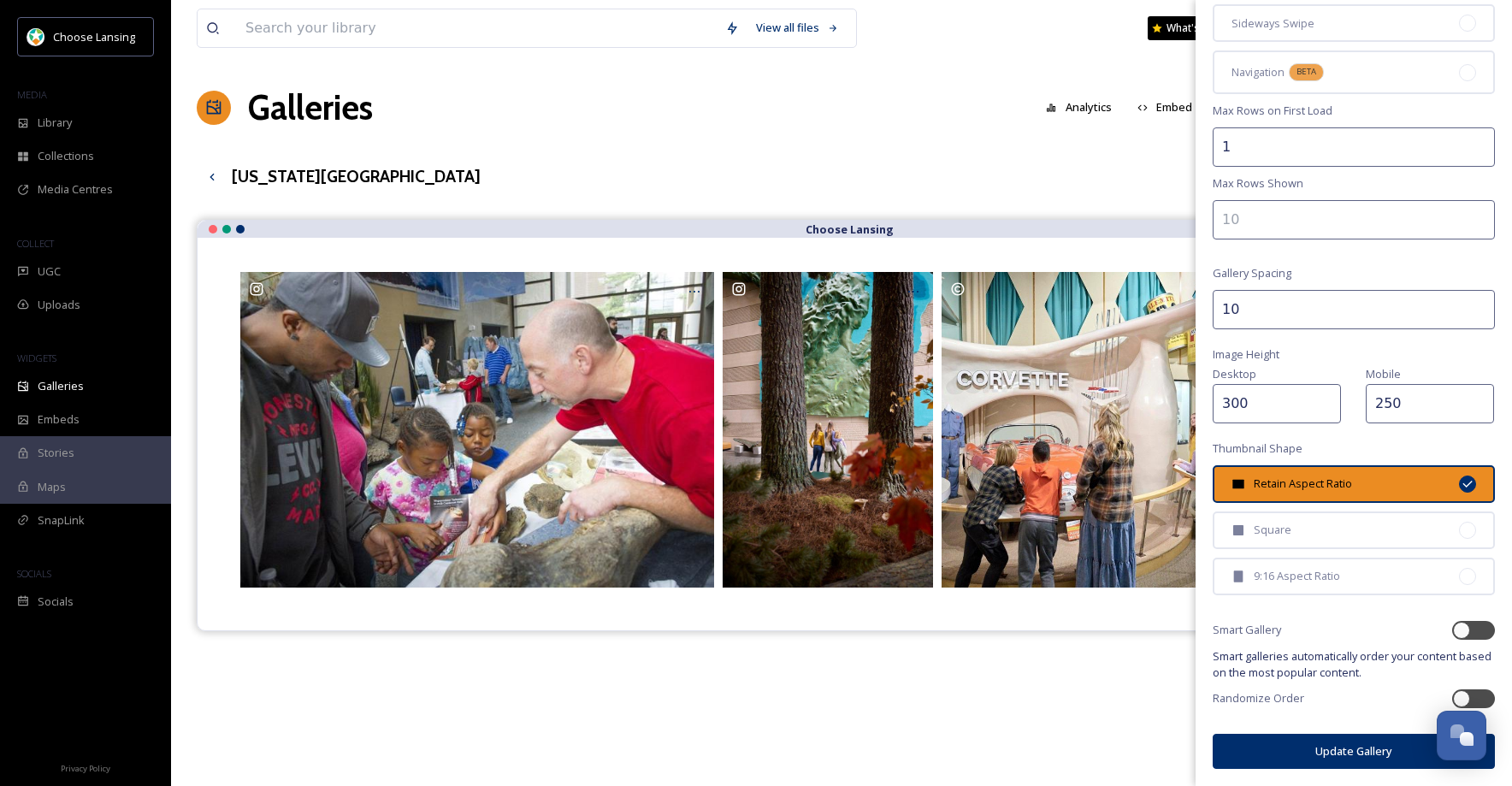
type input "[US_STATE][GEOGRAPHIC_DATA]"
drag, startPoint x: 1324, startPoint y: 755, endPoint x: 1304, endPoint y: 748, distance: 21.2
click at [1324, 755] on button "Update Gallery" at bounding box center [1354, 751] width 282 height 35
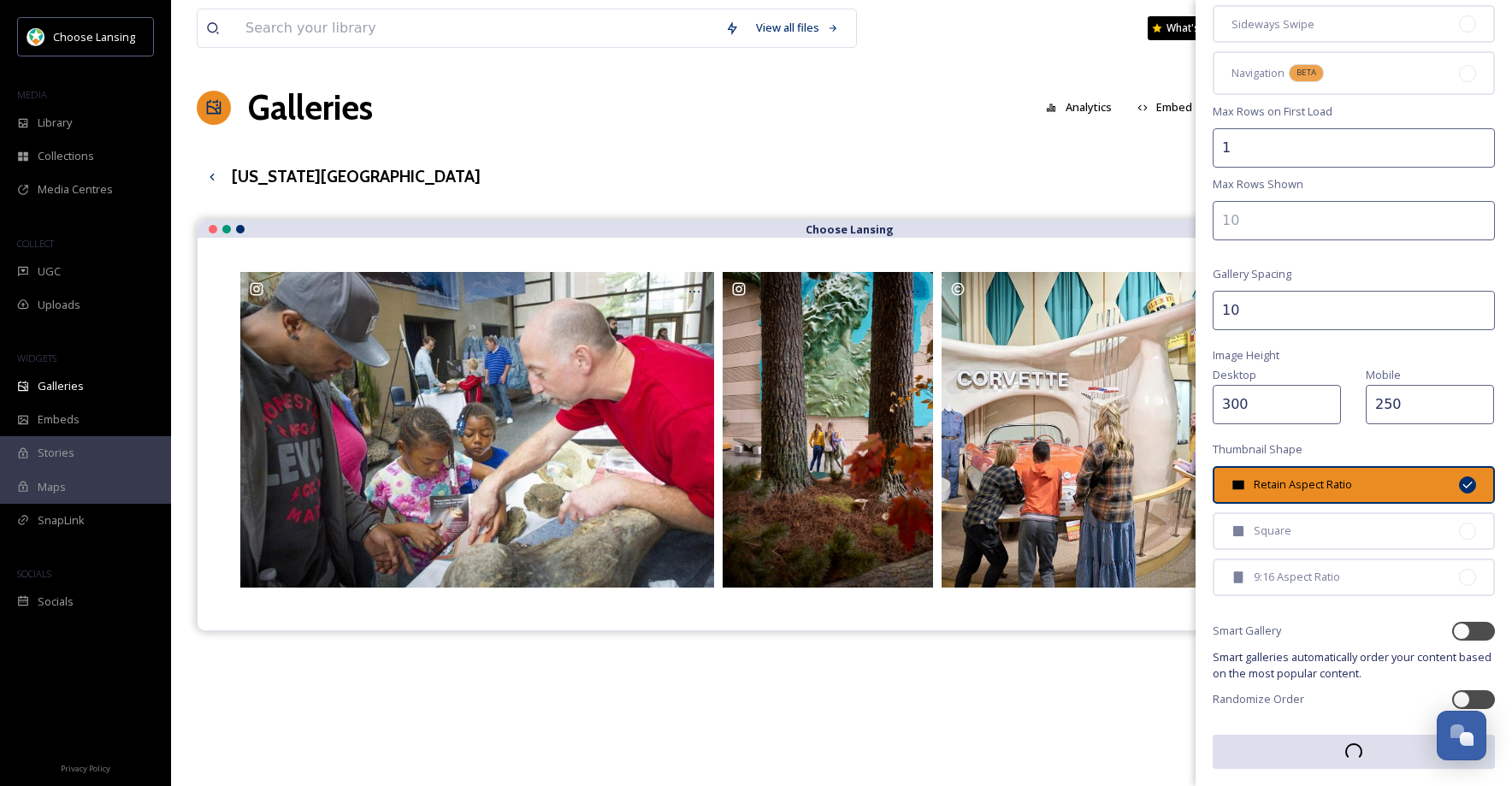
click at [1003, 712] on div "Choose Lansing" at bounding box center [841, 613] width 1289 height 786
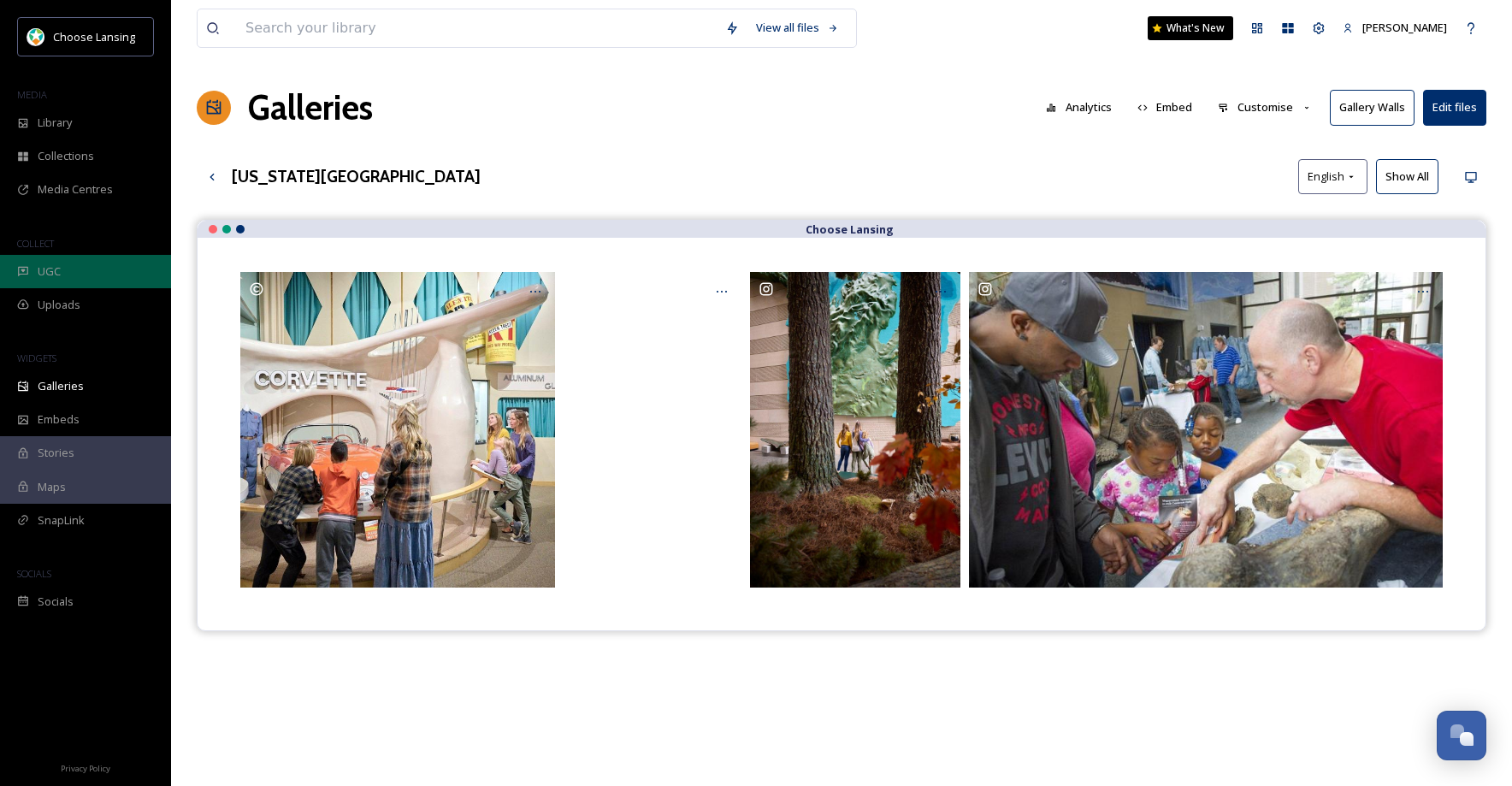
click at [60, 273] on div "UGC" at bounding box center [86, 271] width 171 height 33
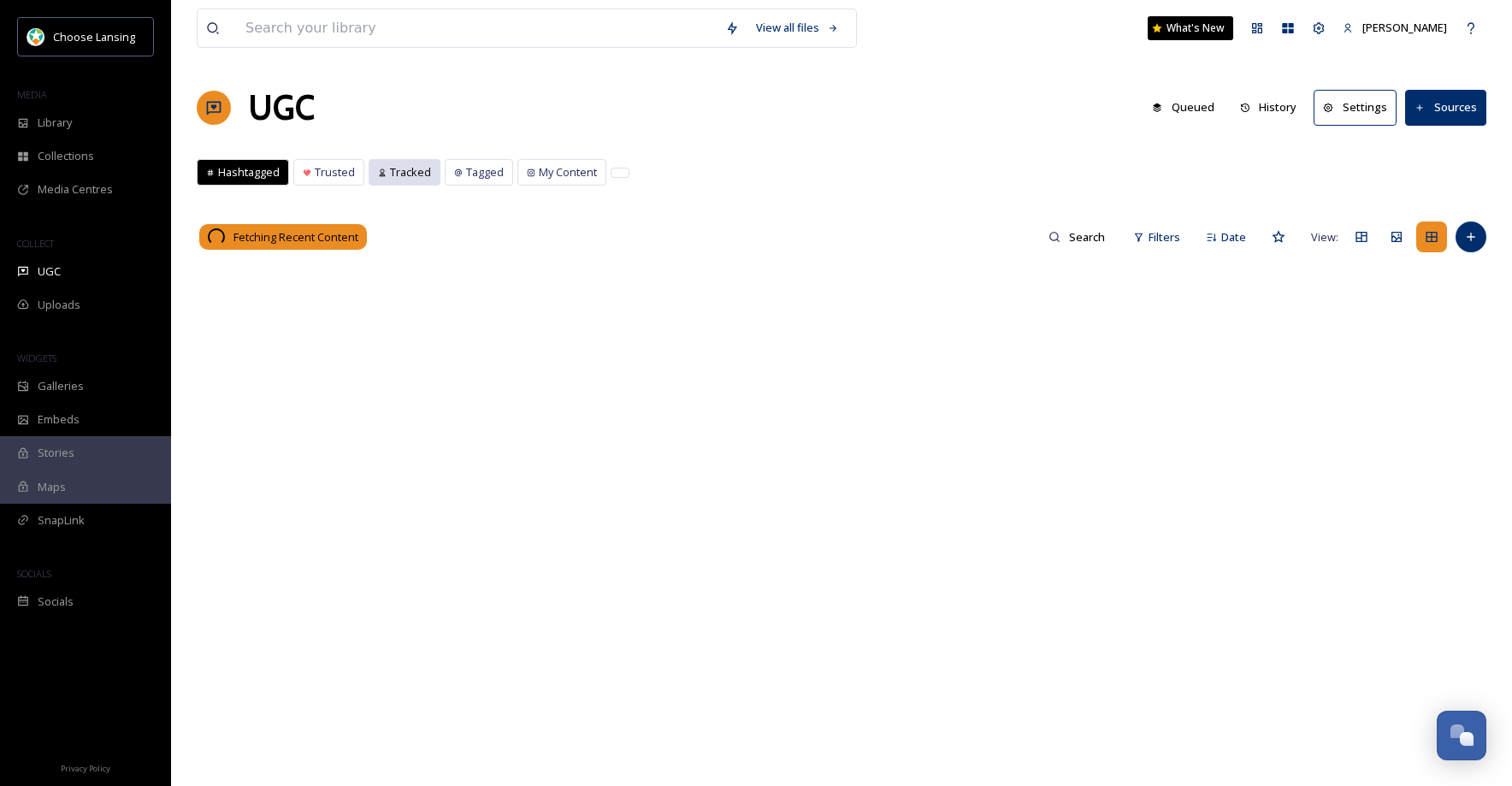
click at [407, 171] on span "Tracked" at bounding box center [410, 172] width 41 height 17
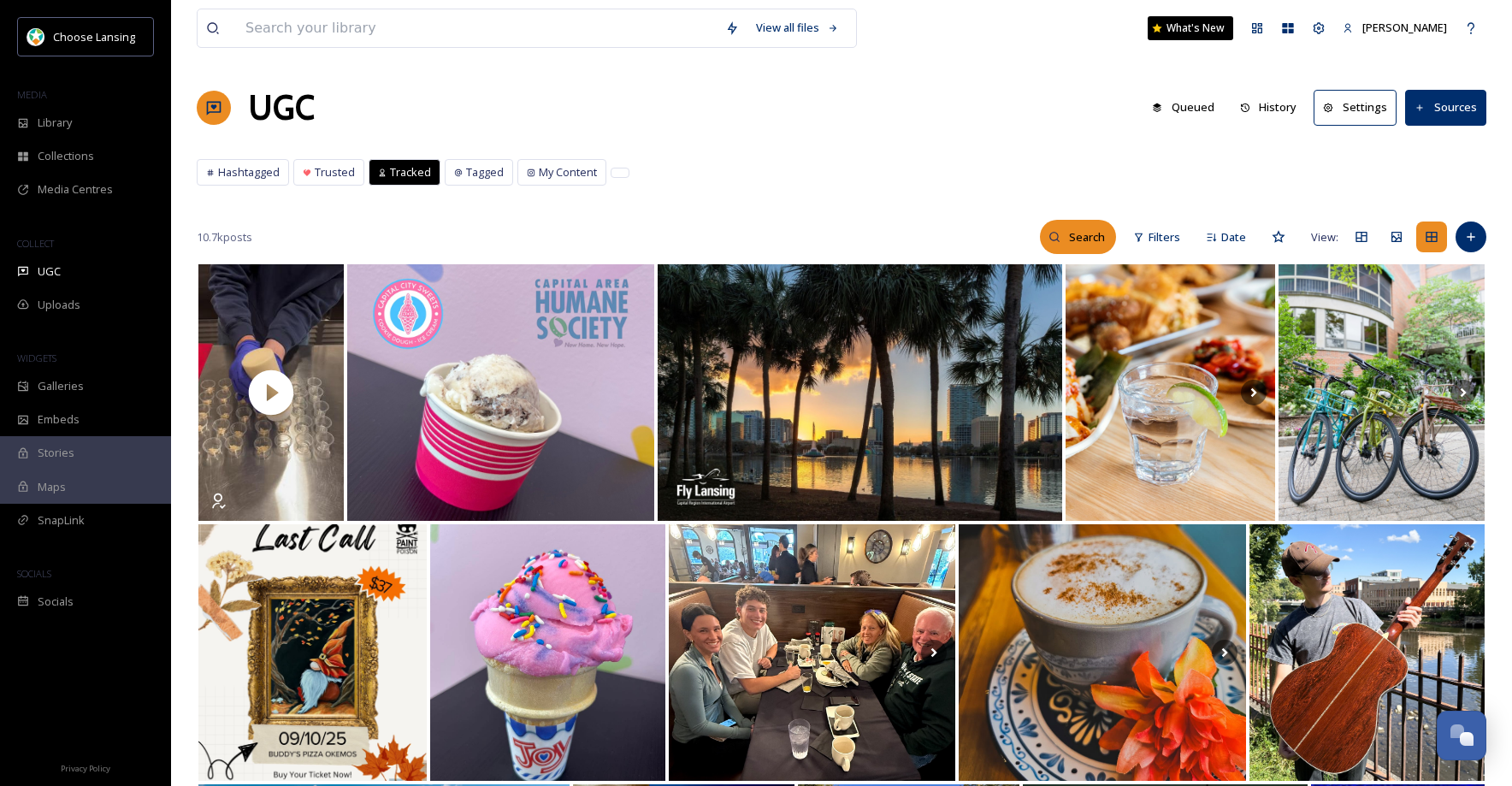
drag, startPoint x: 1063, startPoint y: 236, endPoint x: 1067, endPoint y: 244, distance: 8.9
click at [1063, 236] on input at bounding box center [1087, 236] width 55 height 34
type input "[US_STATE][GEOGRAPHIC_DATA]"
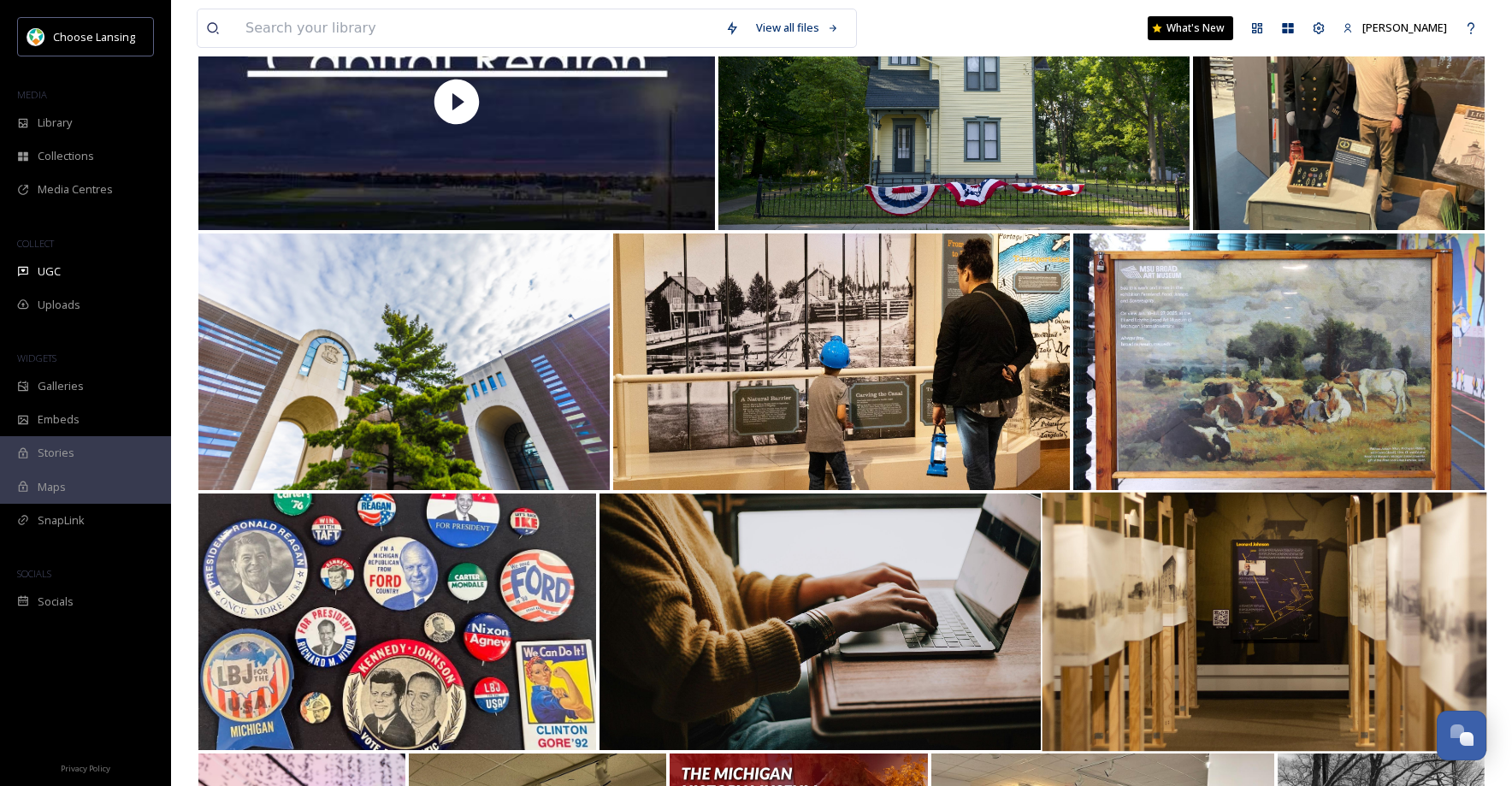
scroll to position [813, 0]
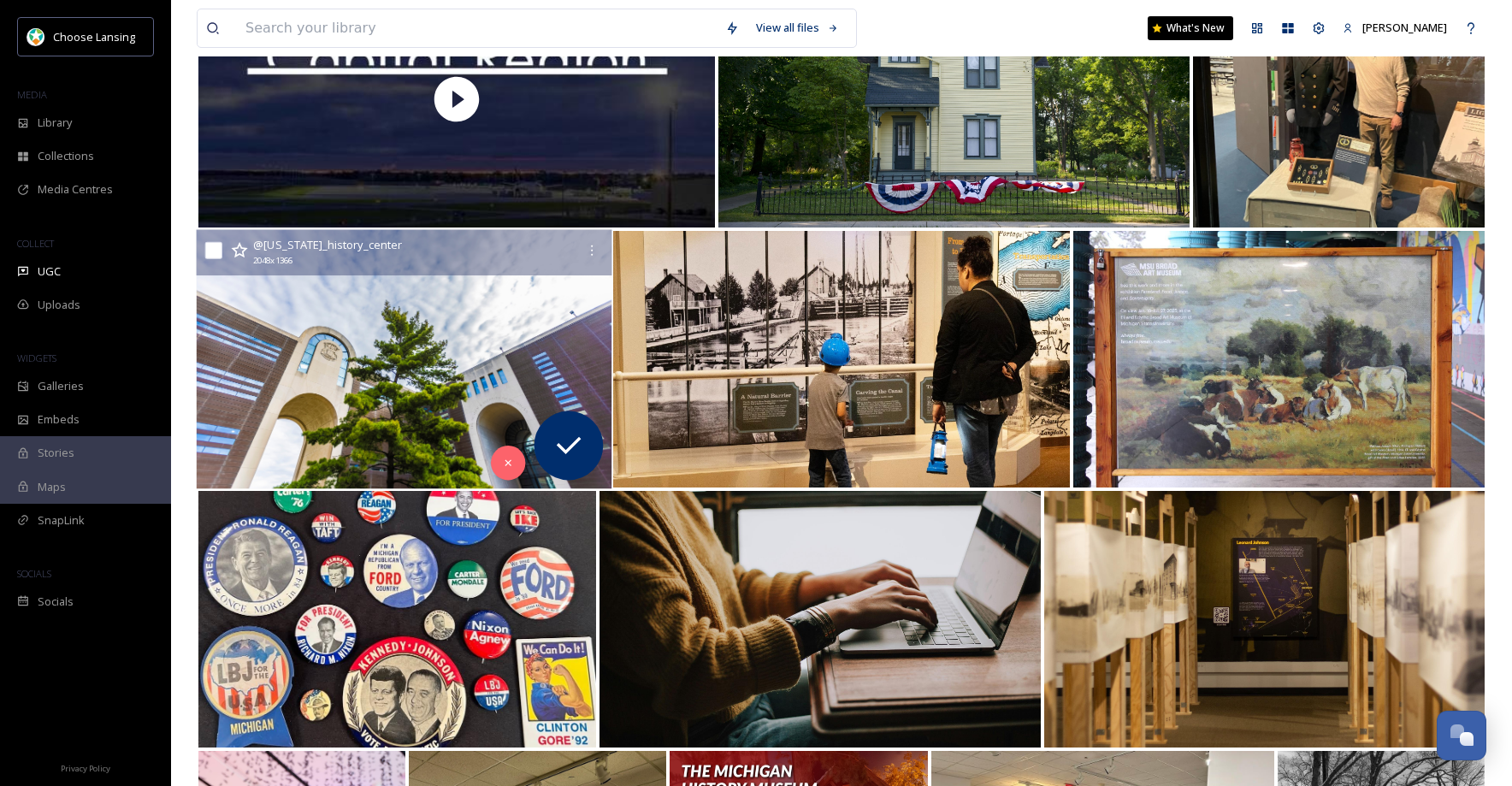
click at [216, 253] on input "checkbox" at bounding box center [214, 251] width 18 height 18
checkbox input "true"
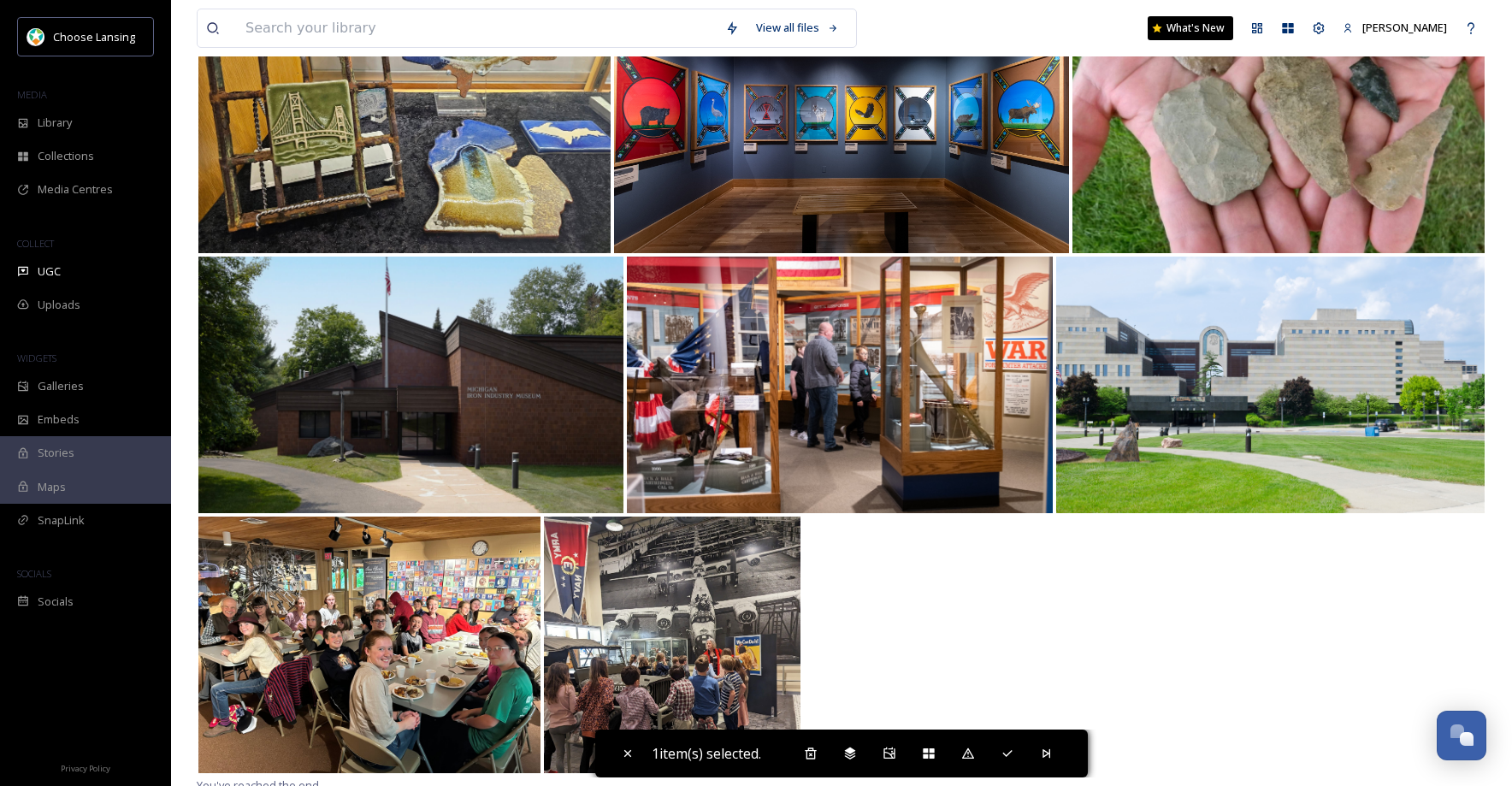
scroll to position [1838, 0]
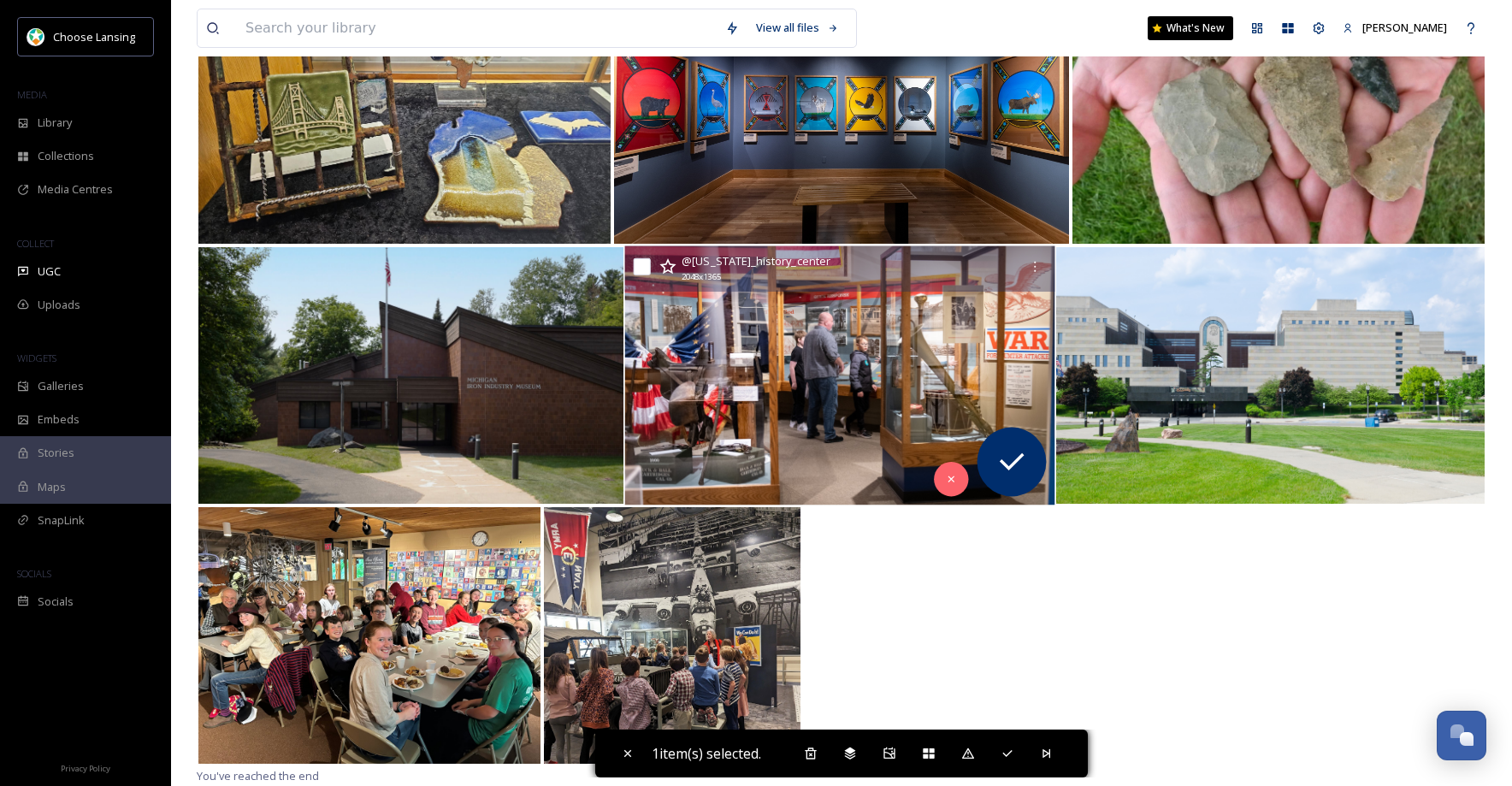
click at [640, 268] on input "checkbox" at bounding box center [643, 268] width 18 height 18
checkbox input "true"
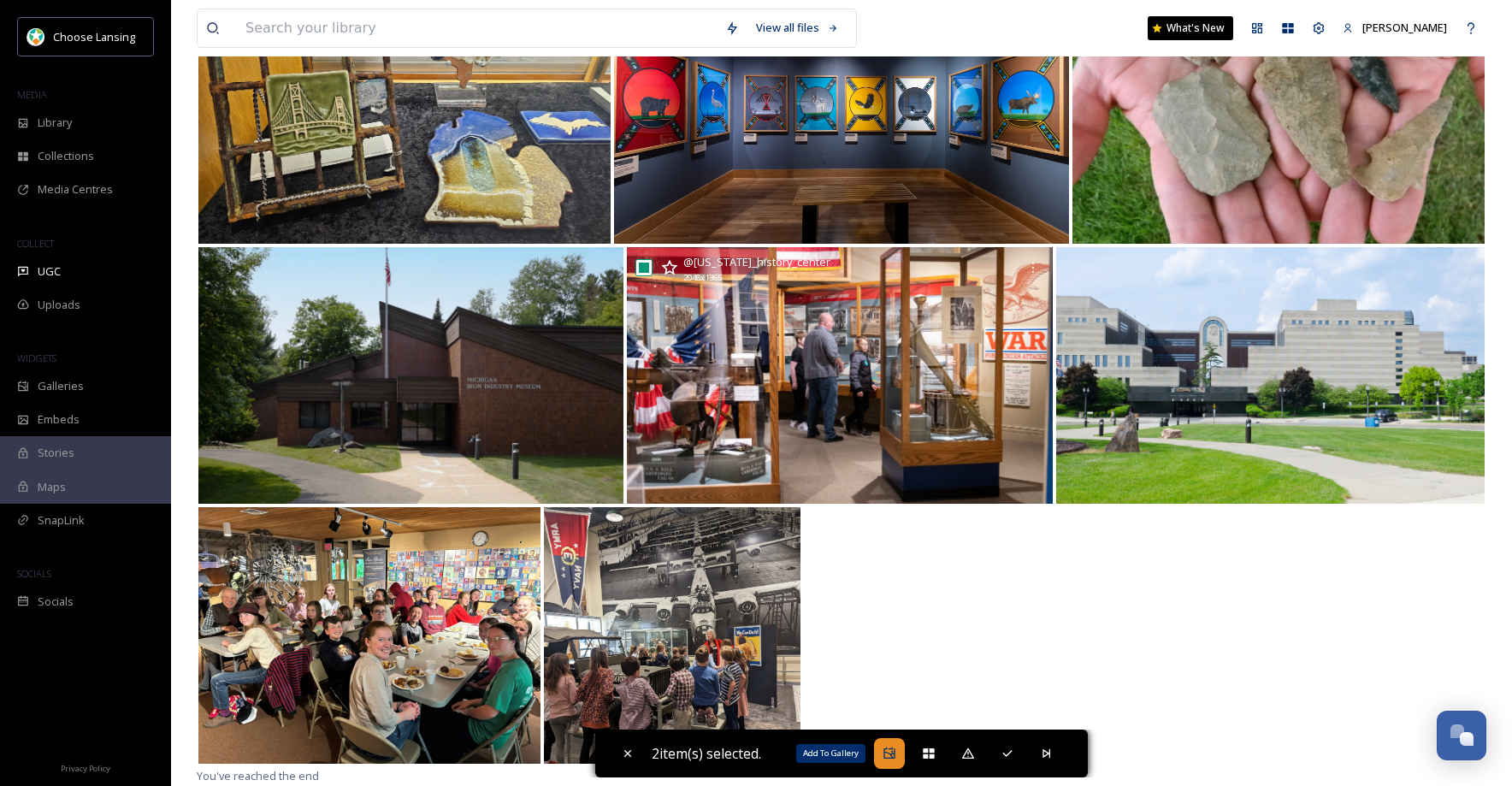
click at [891, 753] on icon at bounding box center [888, 753] width 11 height 11
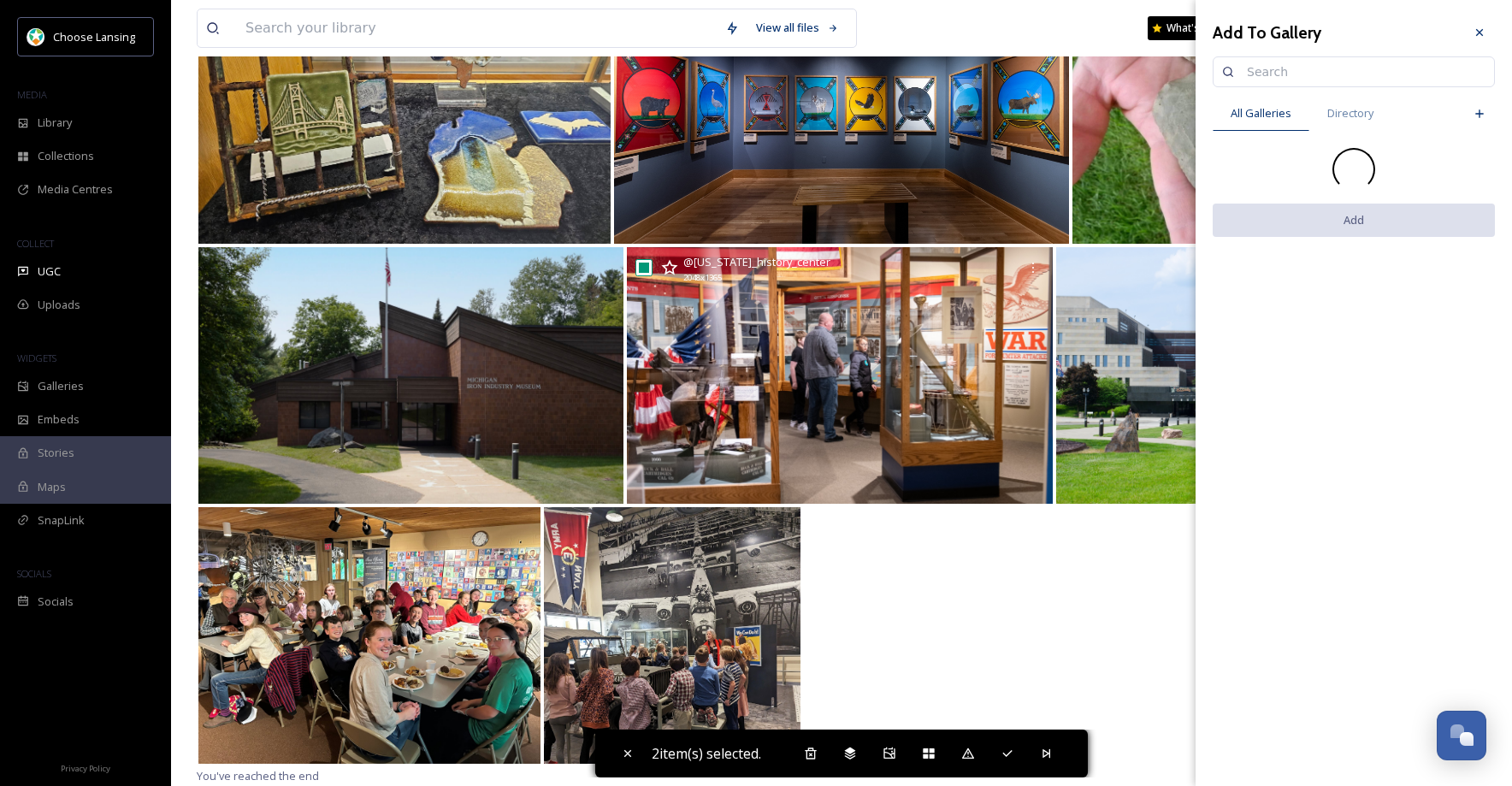
click at [1250, 63] on input at bounding box center [1361, 71] width 247 height 34
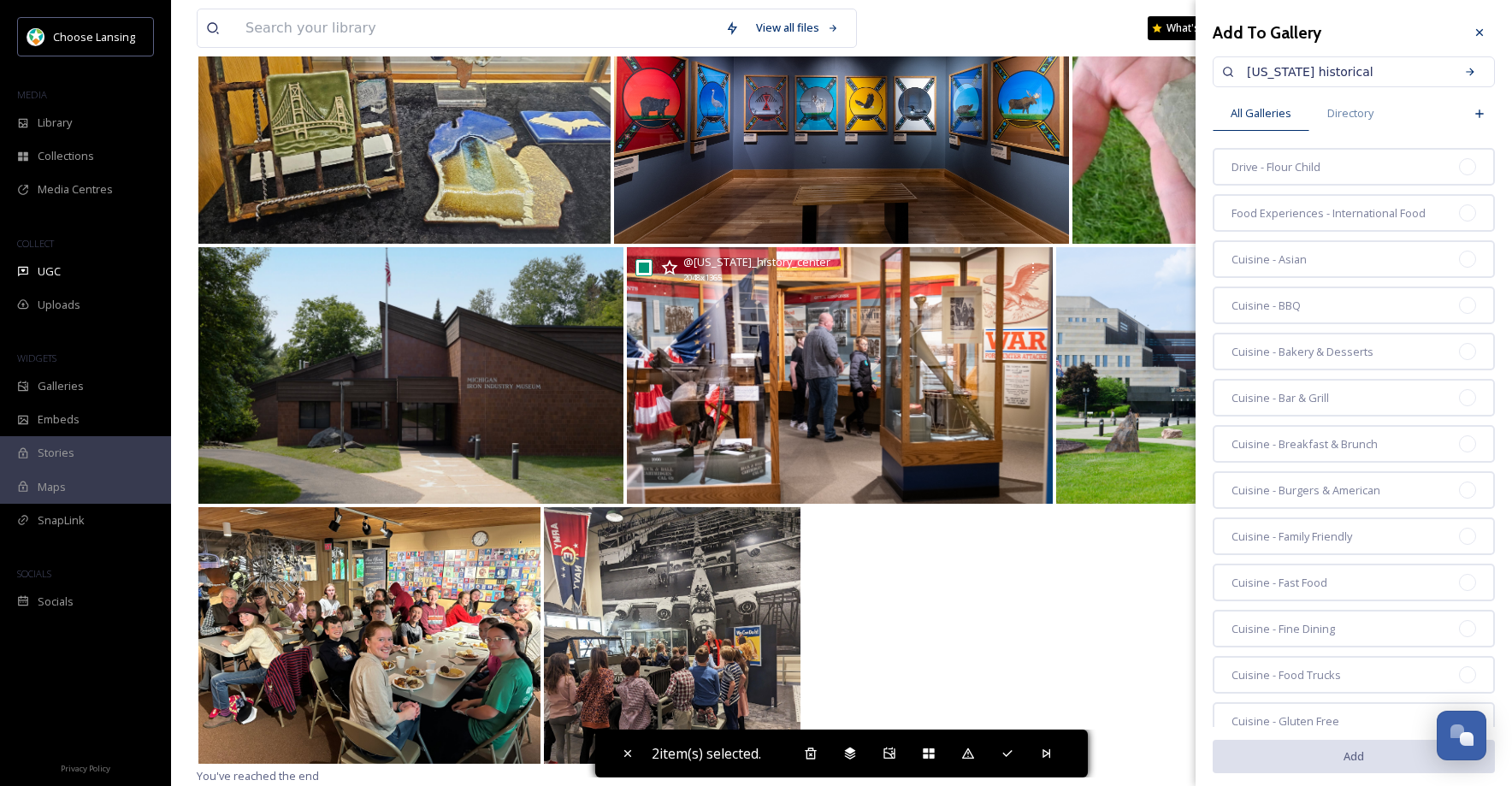
type input "[US_STATE] historical"
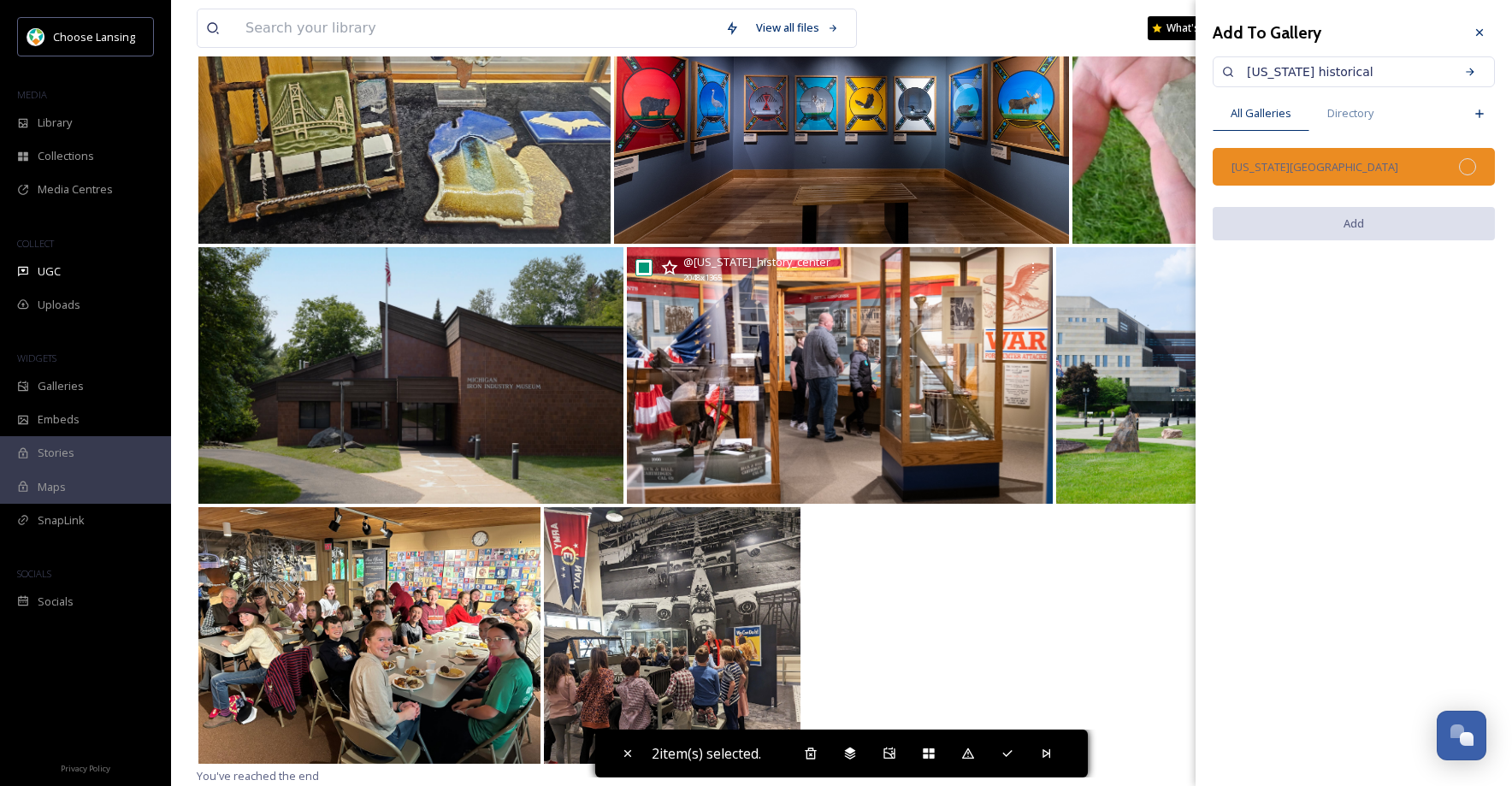
click at [1353, 167] on span "[US_STATE][GEOGRAPHIC_DATA]" at bounding box center [1314, 167] width 166 height 17
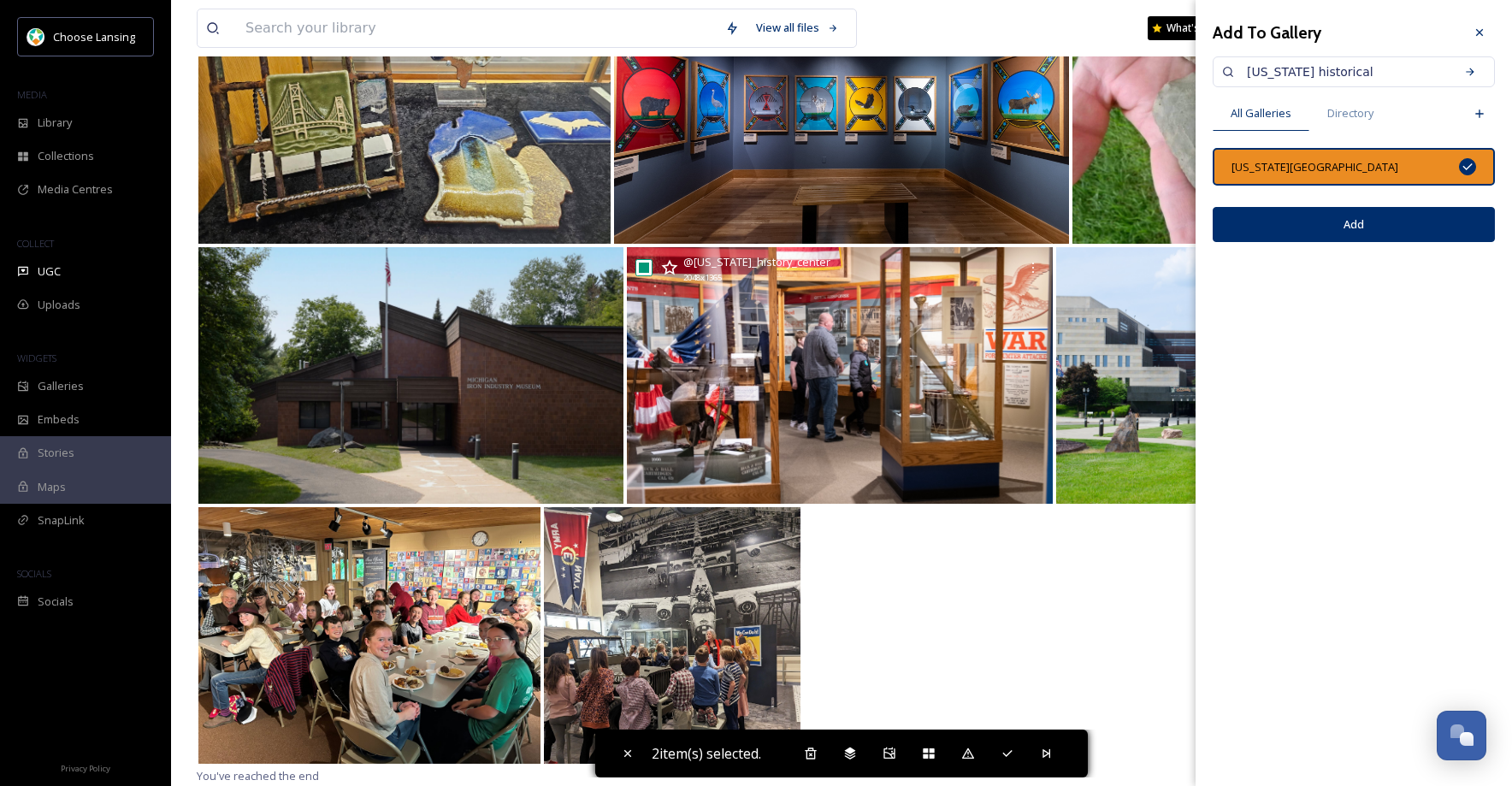
click at [1383, 243] on div "Add" at bounding box center [1354, 225] width 282 height 60
click at [1365, 227] on button "Add" at bounding box center [1354, 225] width 282 height 35
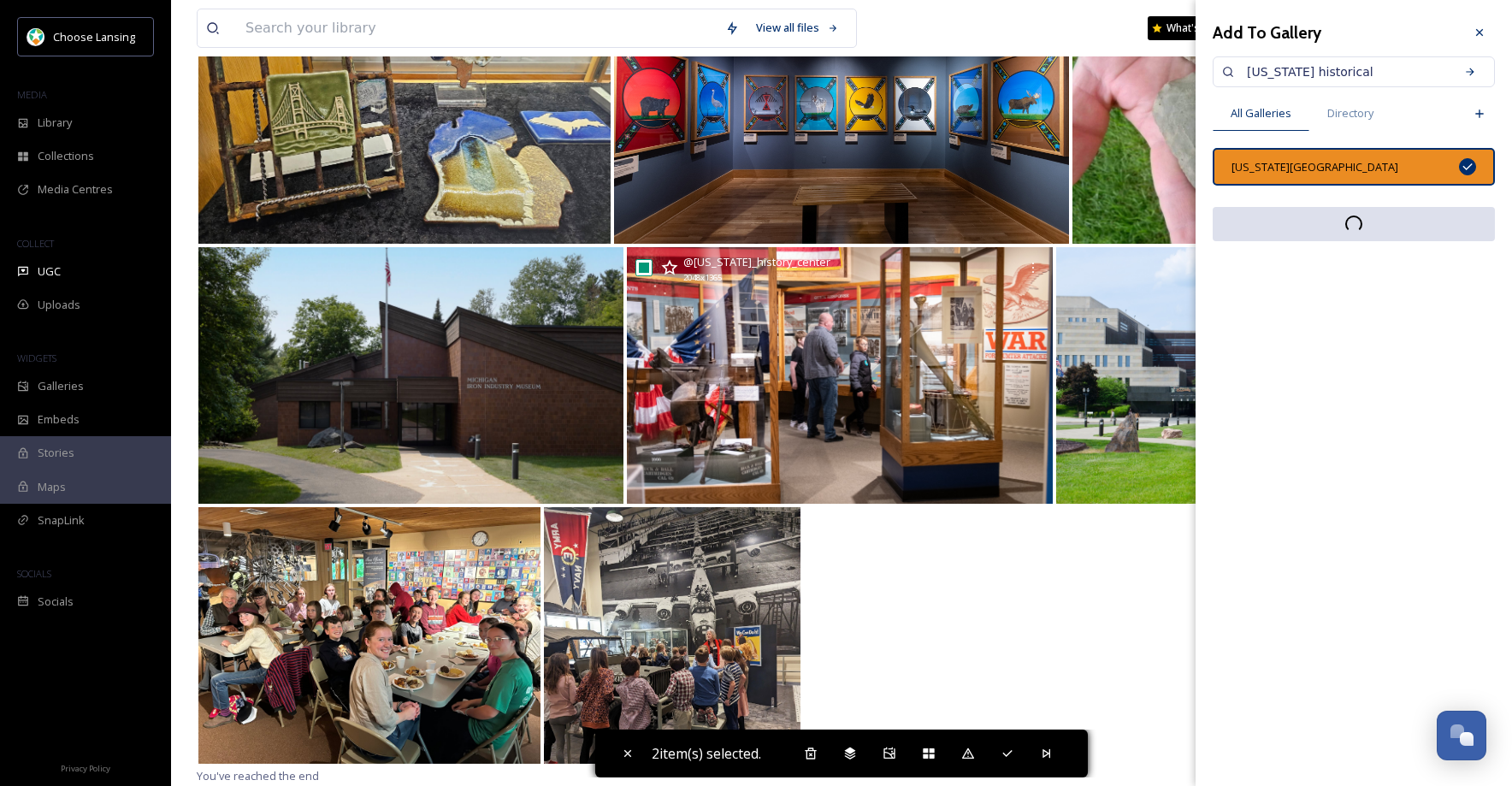
click at [1468, 35] on div at bounding box center [1479, 33] width 31 height 31
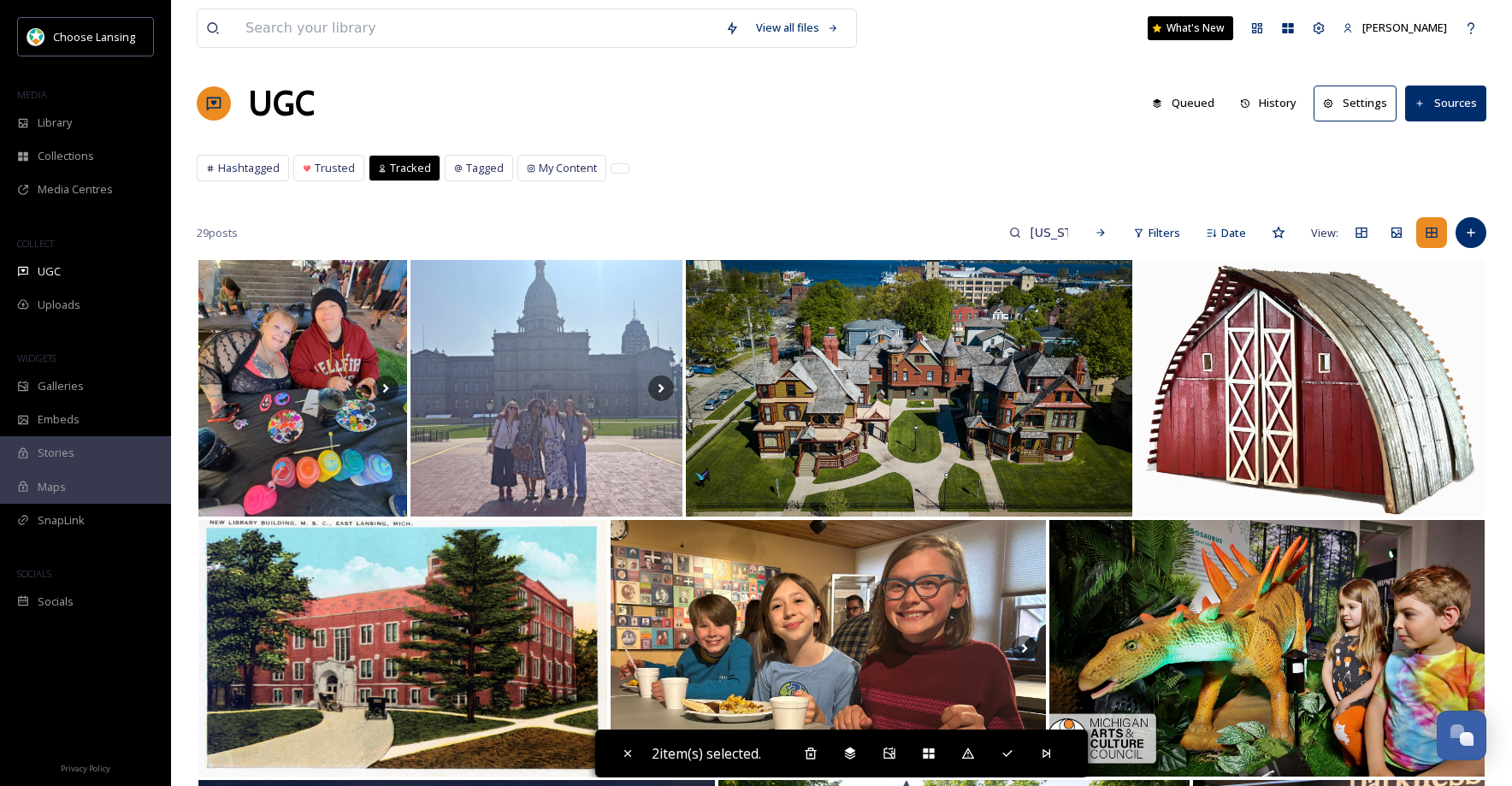
scroll to position [0, 0]
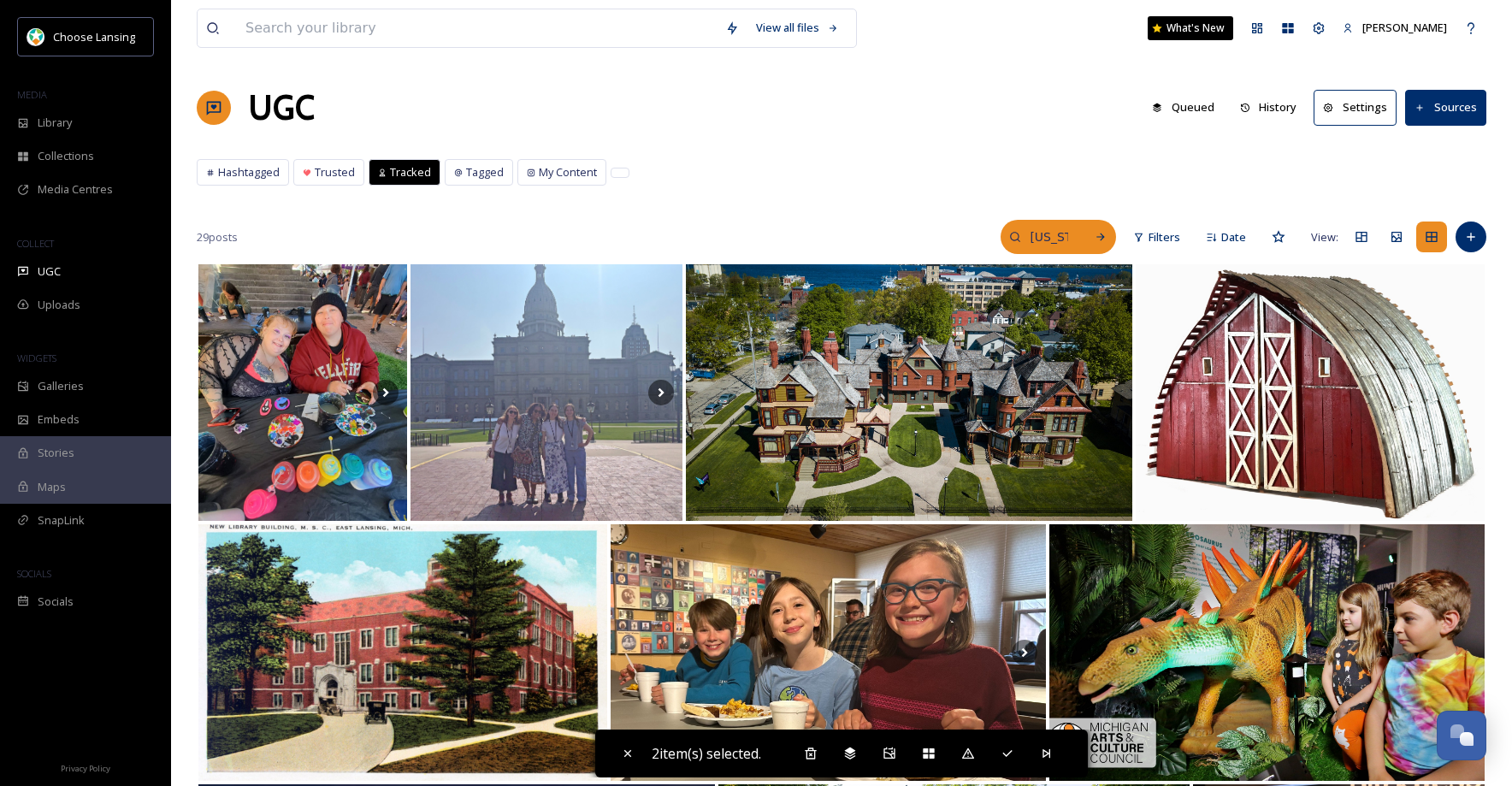
click at [1044, 236] on input "[US_STATE][GEOGRAPHIC_DATA]" at bounding box center [1048, 236] width 55 height 34
drag, startPoint x: 1048, startPoint y: 234, endPoint x: 1009, endPoint y: 233, distance: 39.0
click at [1005, 234] on input "[US_STATE][GEOGRAPHIC_DATA]" at bounding box center [1012, 236] width 128 height 34
type input "[US_STATE]_history_center"
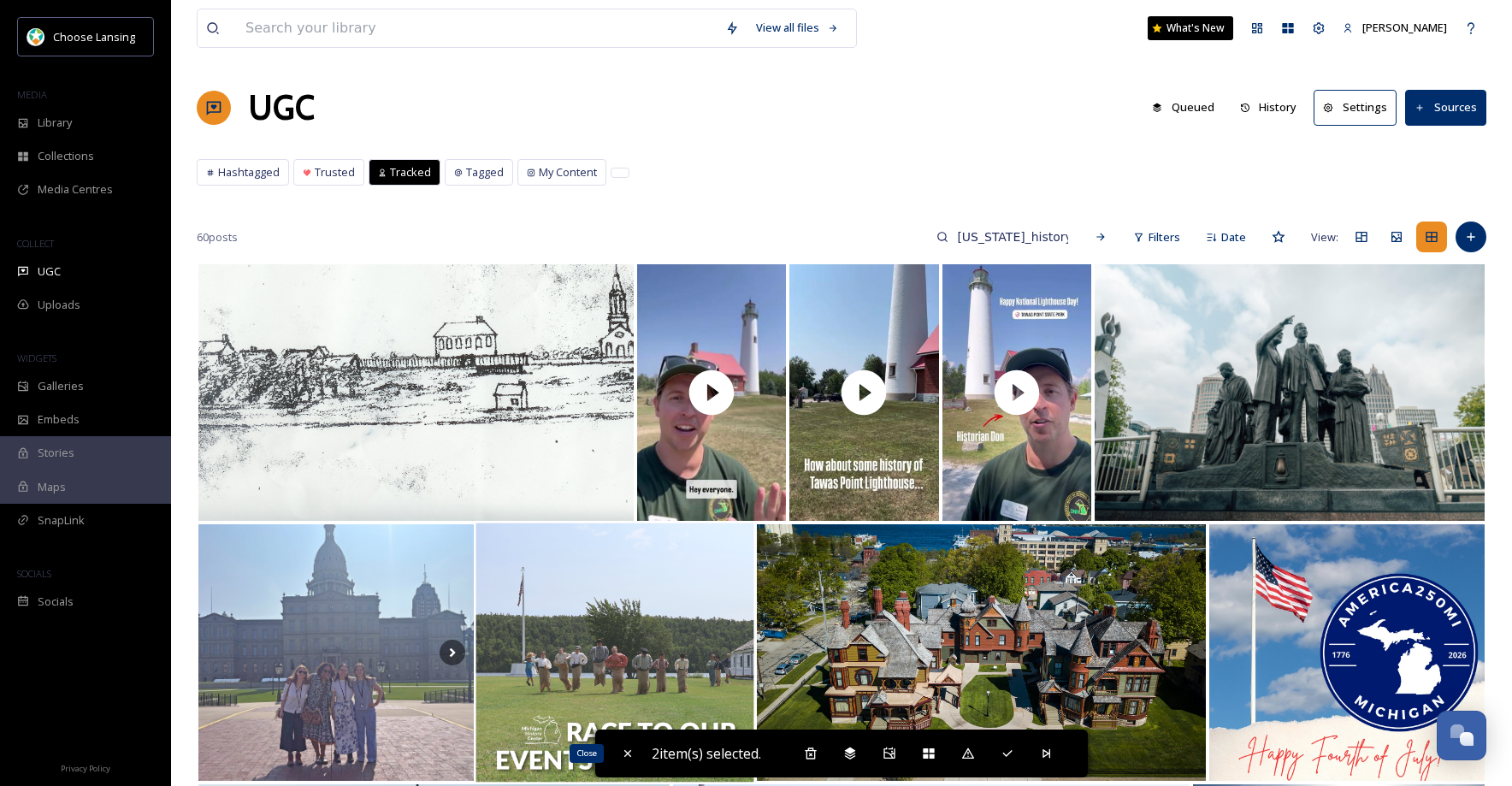
drag, startPoint x: 626, startPoint y: 749, endPoint x: 654, endPoint y: 700, distance: 56.4
click at [626, 749] on icon at bounding box center [627, 754] width 14 height 14
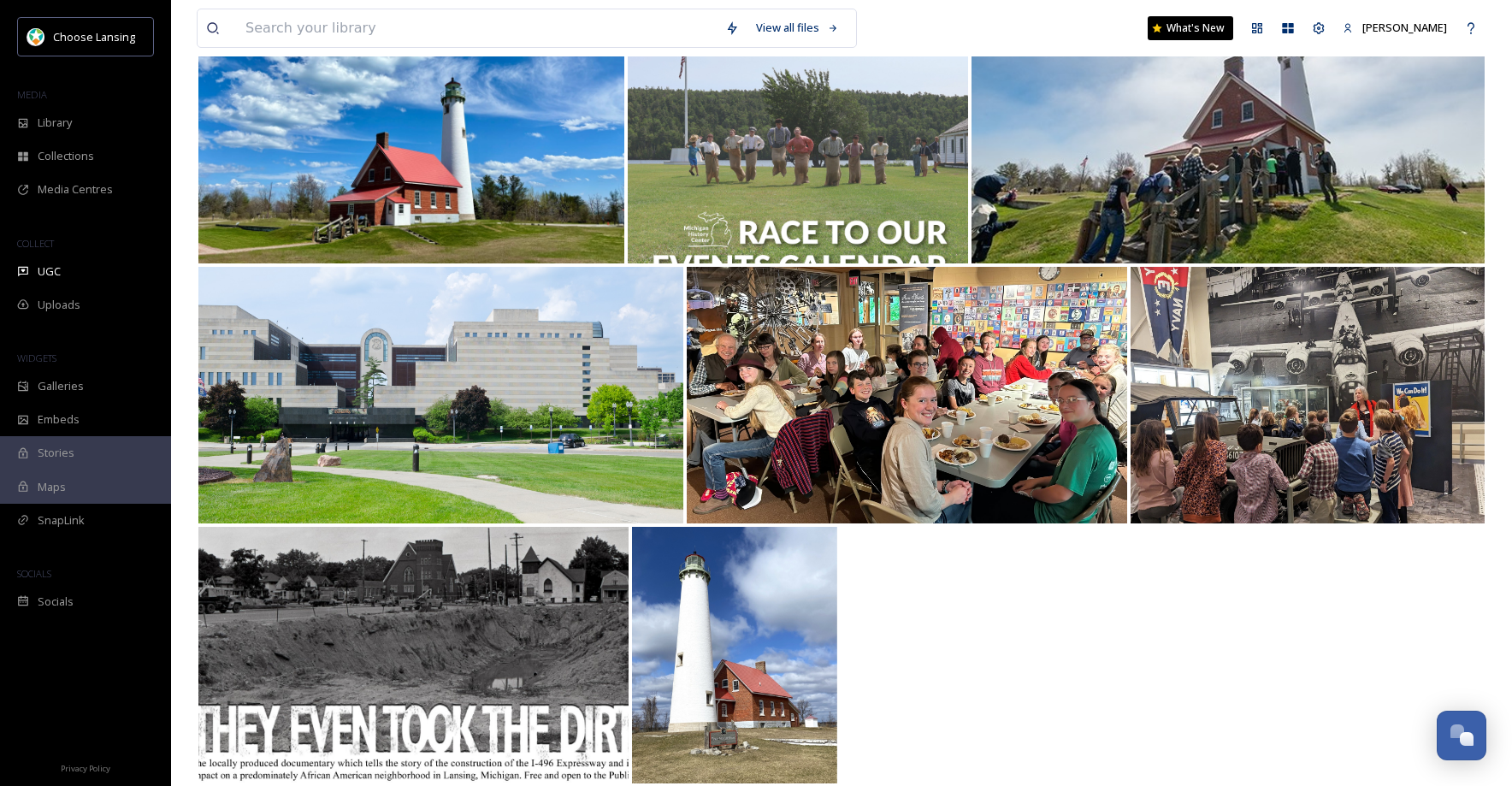
scroll to position [4178, 0]
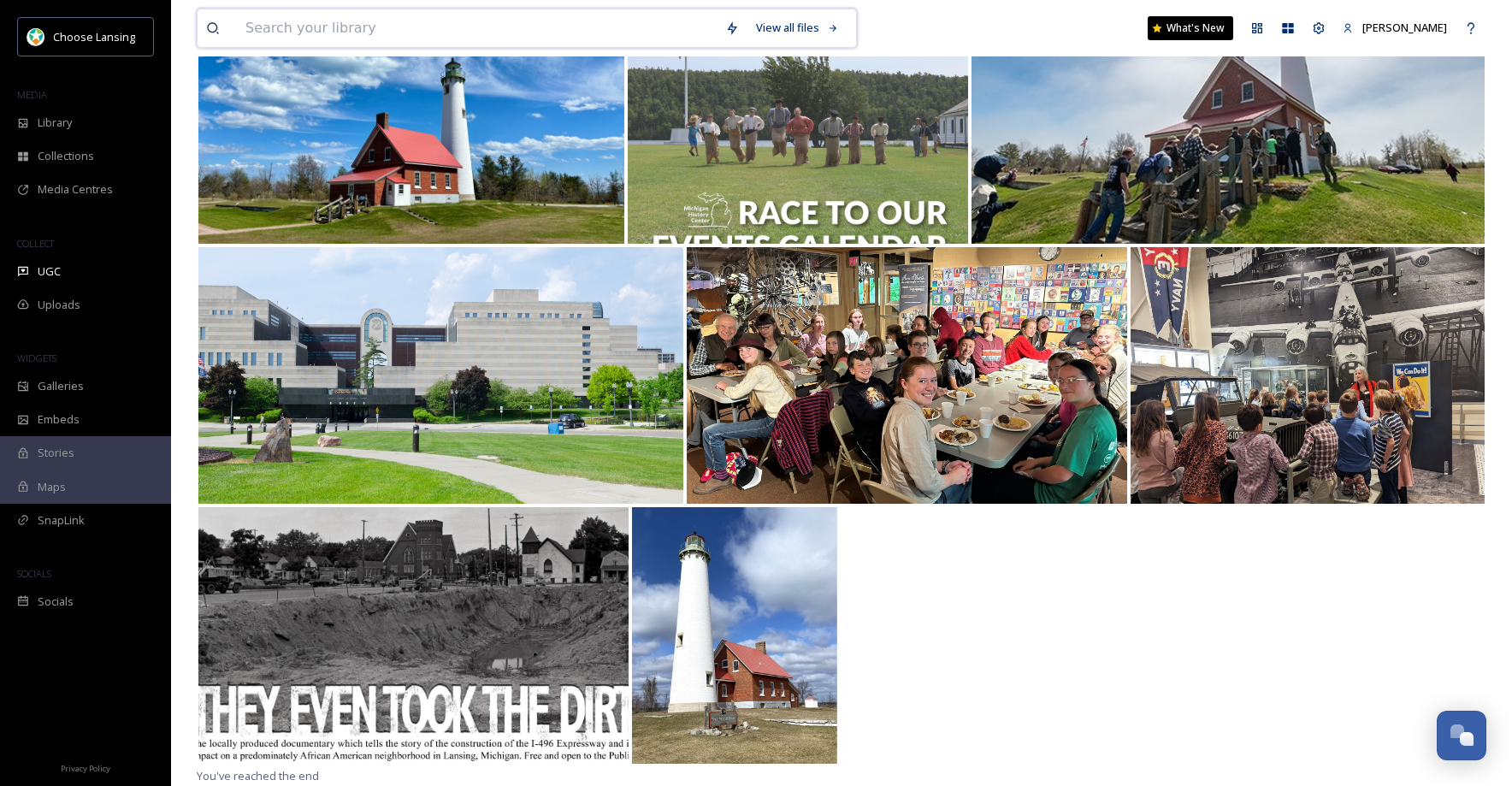
click at [299, 24] on input at bounding box center [476, 28] width 479 height 38
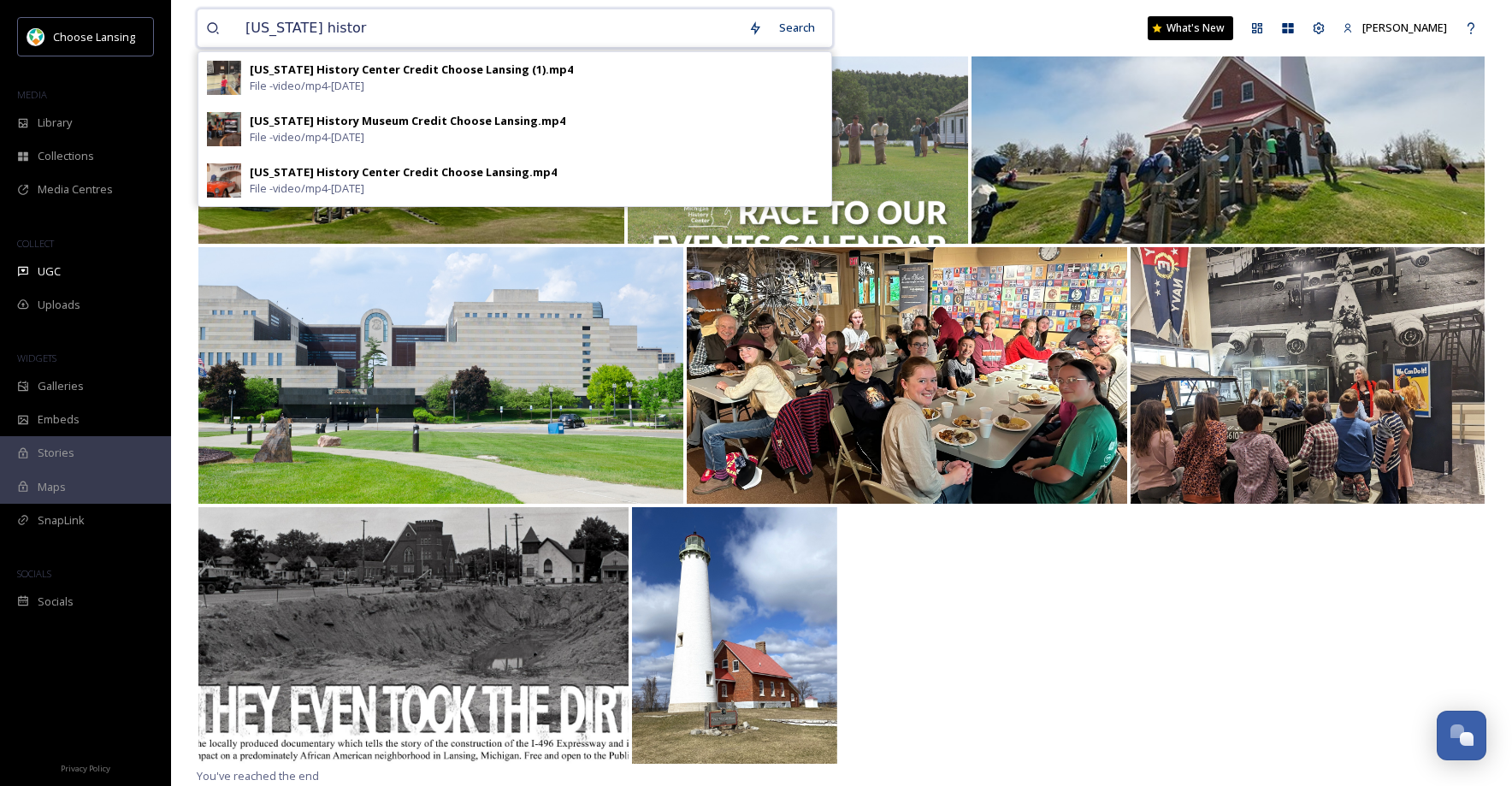
type input "[US_STATE] history"
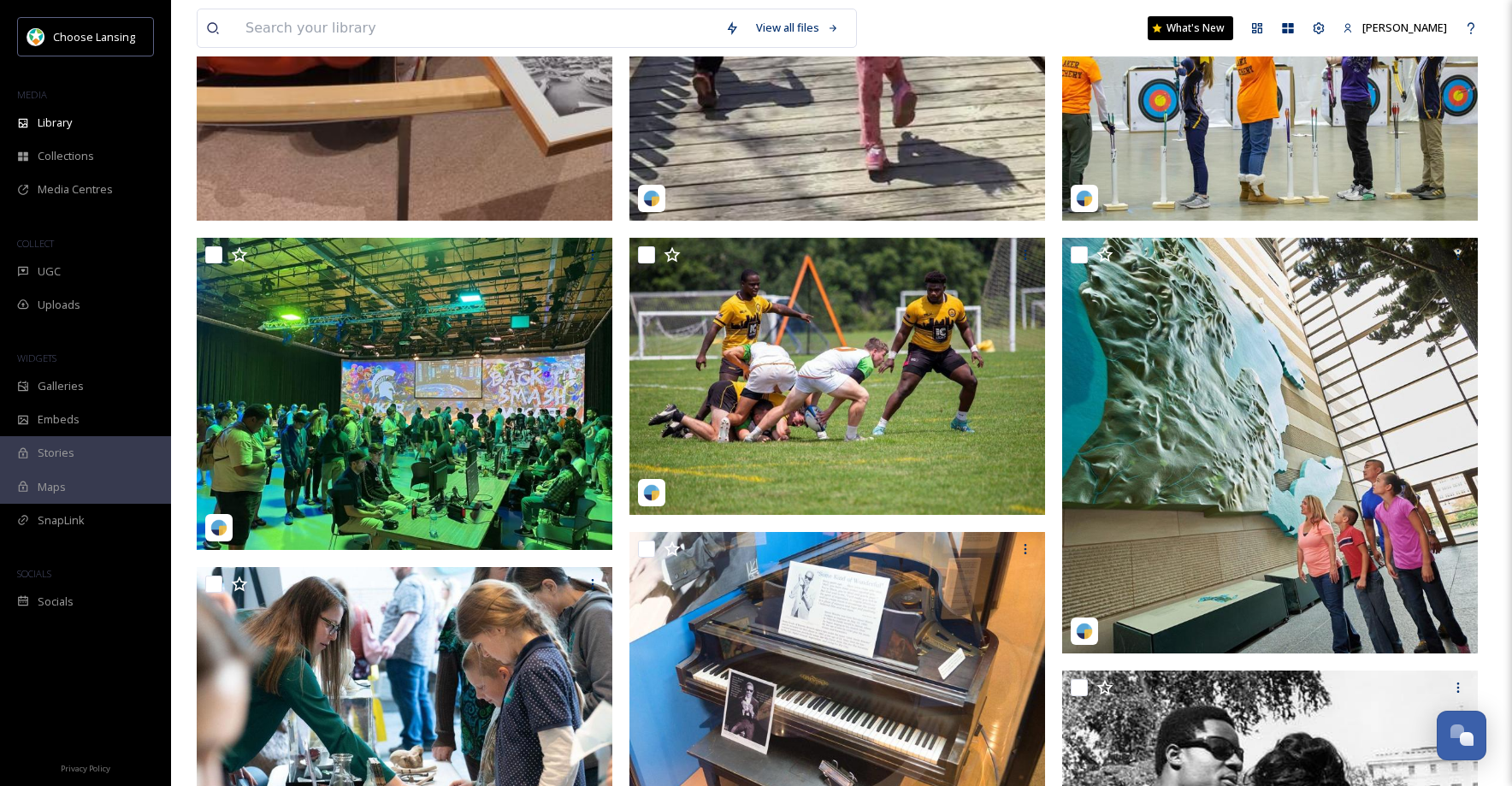
scroll to position [2549, 0]
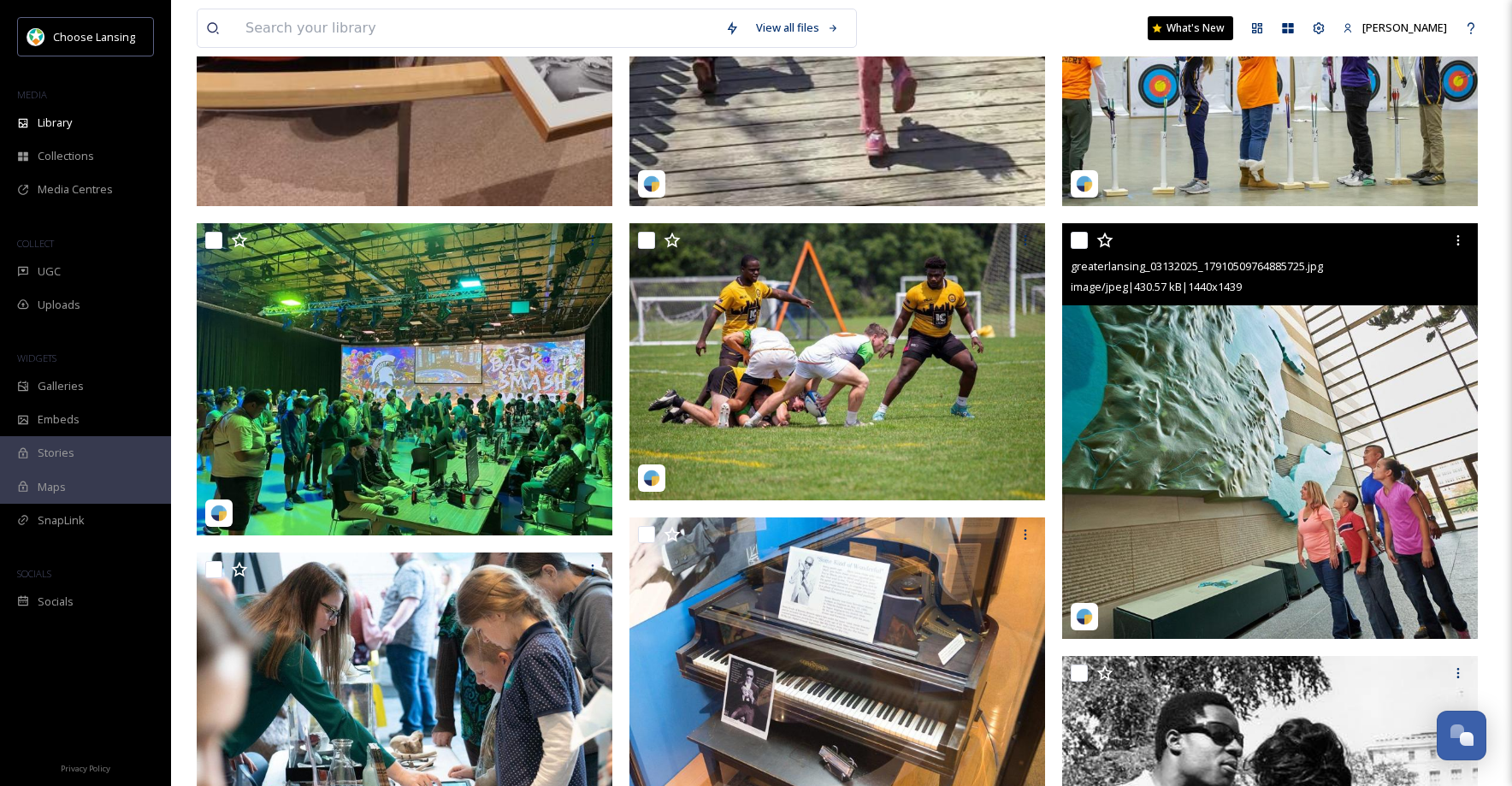
click at [1085, 242] on input "checkbox" at bounding box center [1079, 240] width 18 height 18
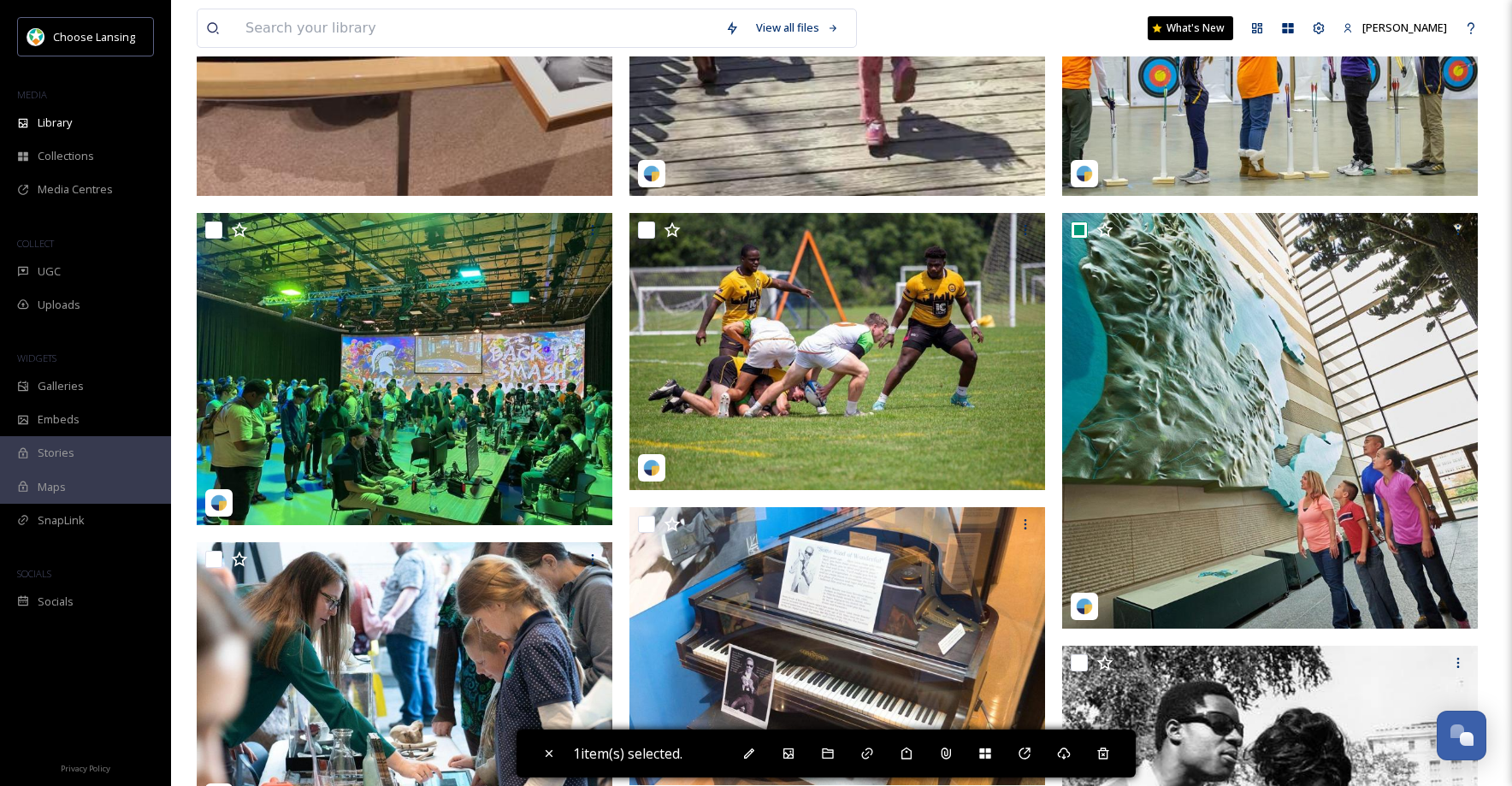
scroll to position [2575, 0]
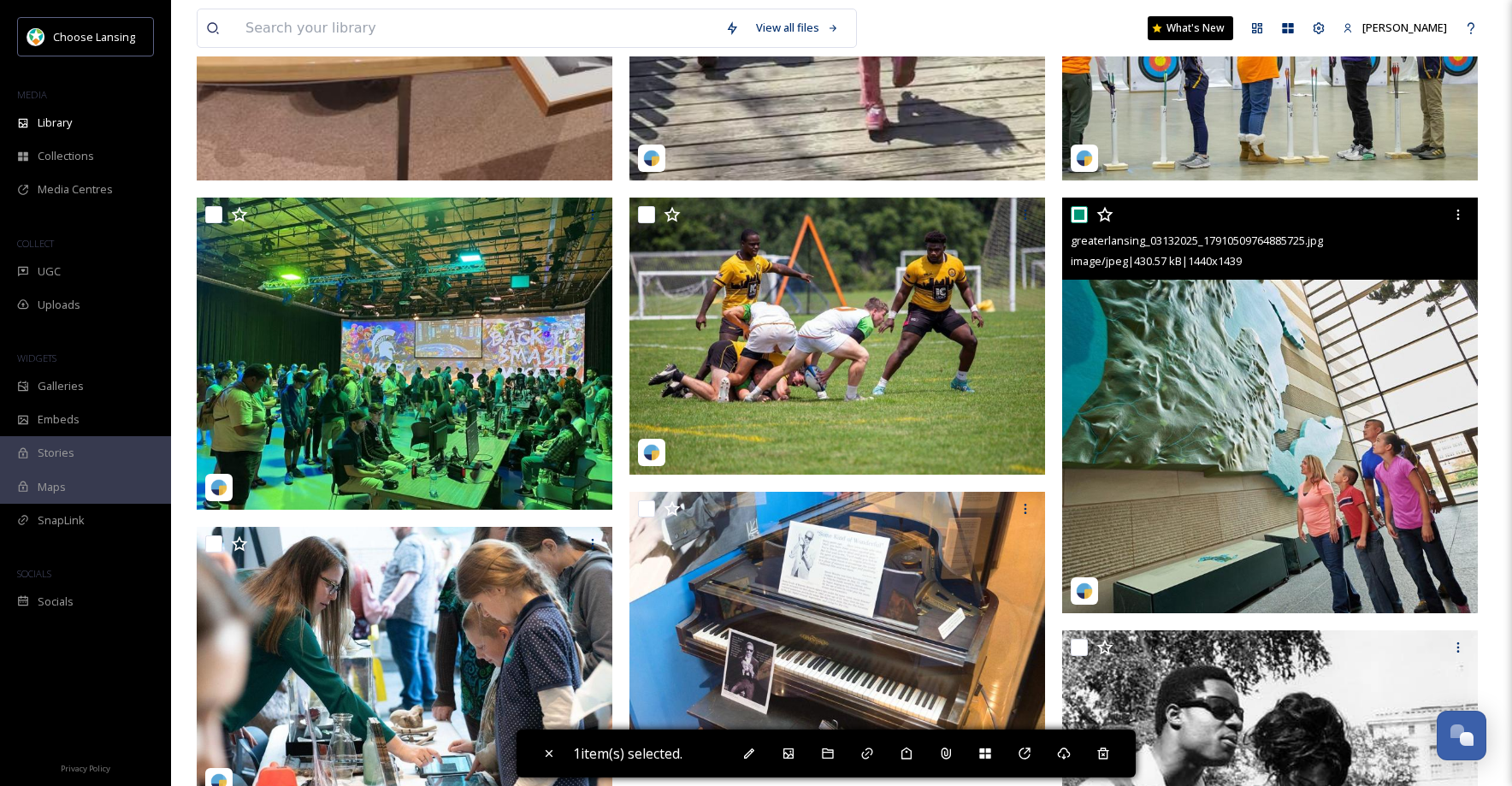
click at [1084, 221] on input "checkbox" at bounding box center [1079, 215] width 18 height 18
checkbox input "false"
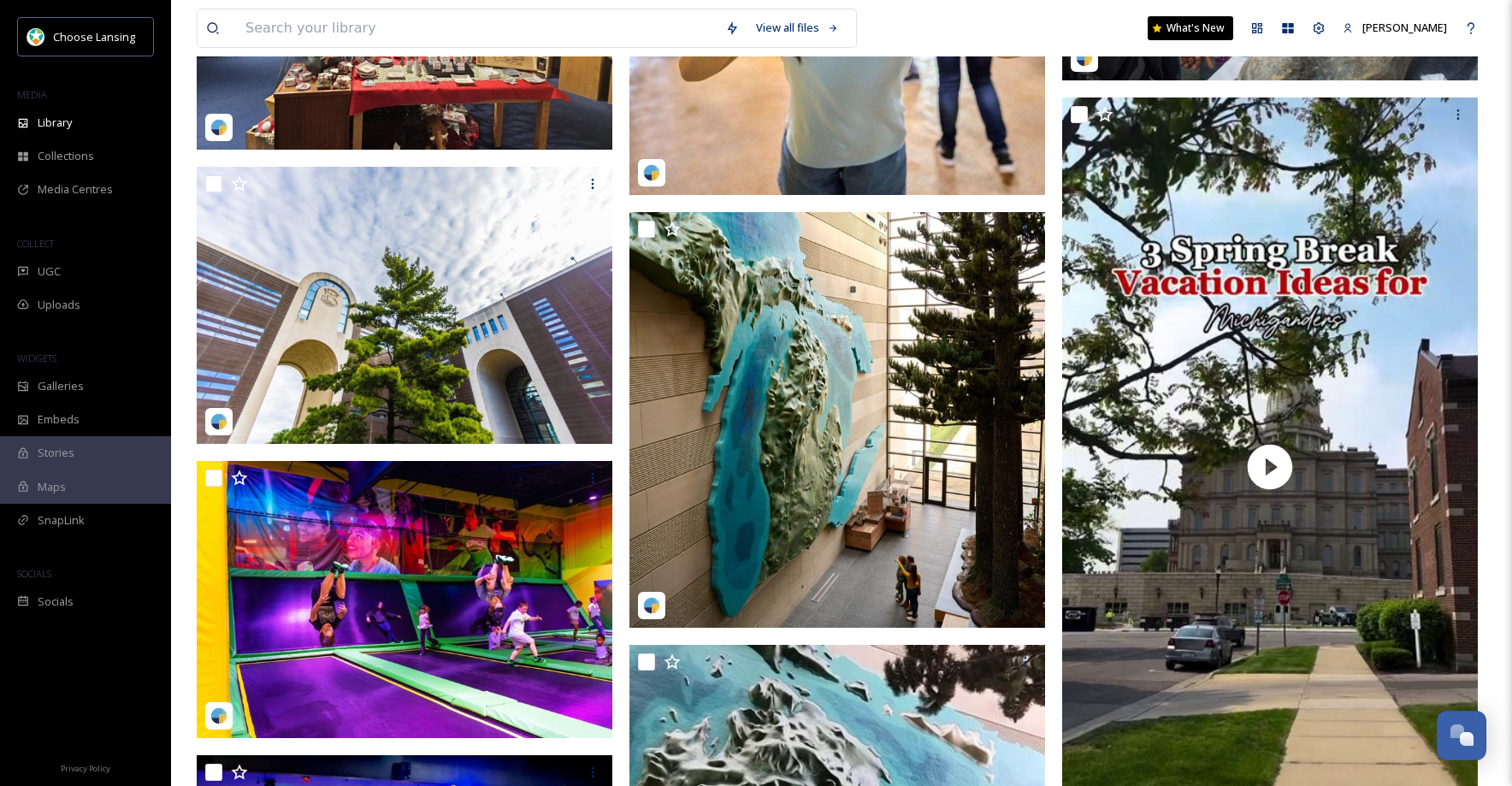
scroll to position [6787, 0]
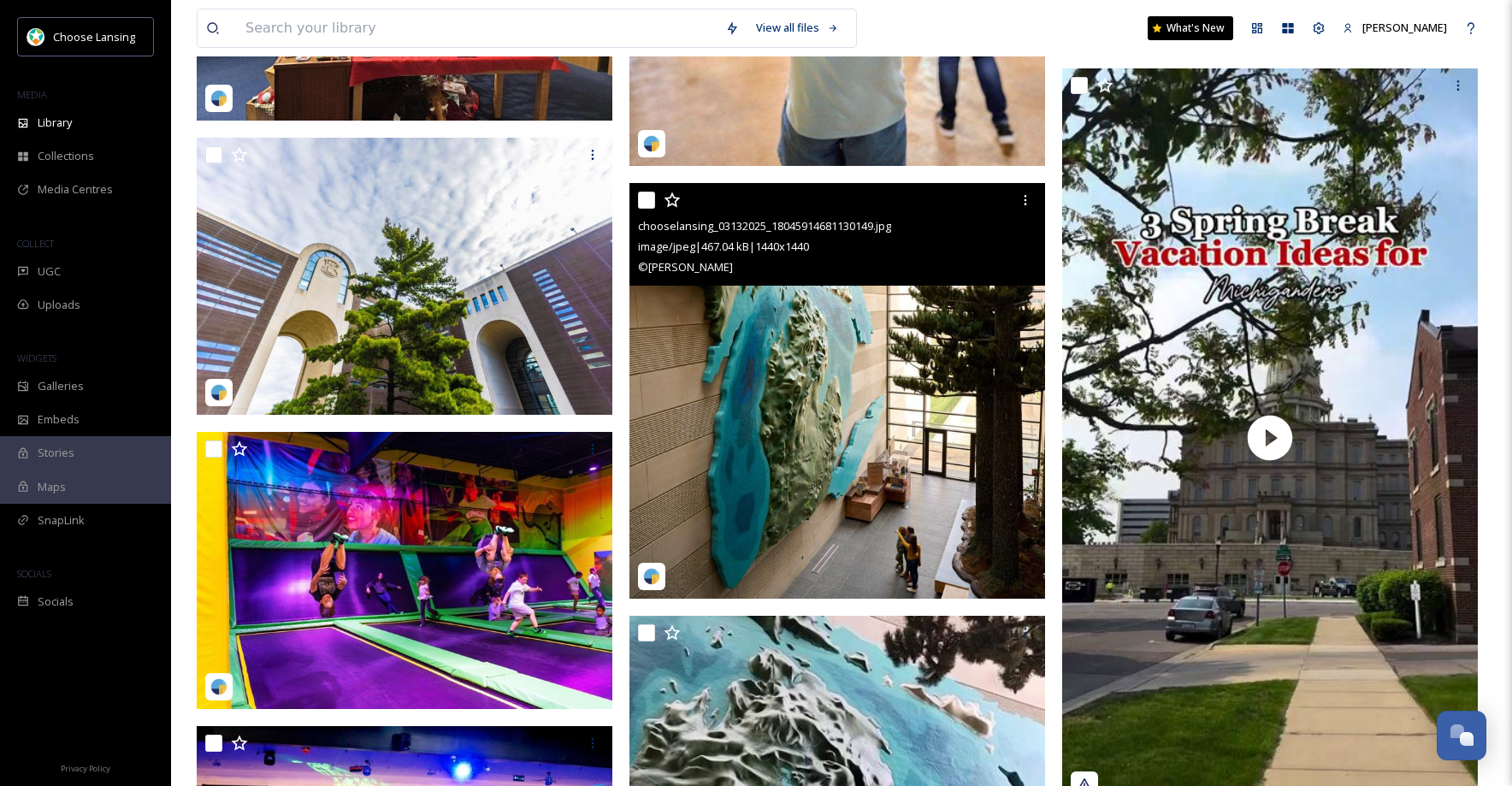
click at [646, 202] on input "checkbox" at bounding box center [647, 200] width 18 height 18
checkbox input "true"
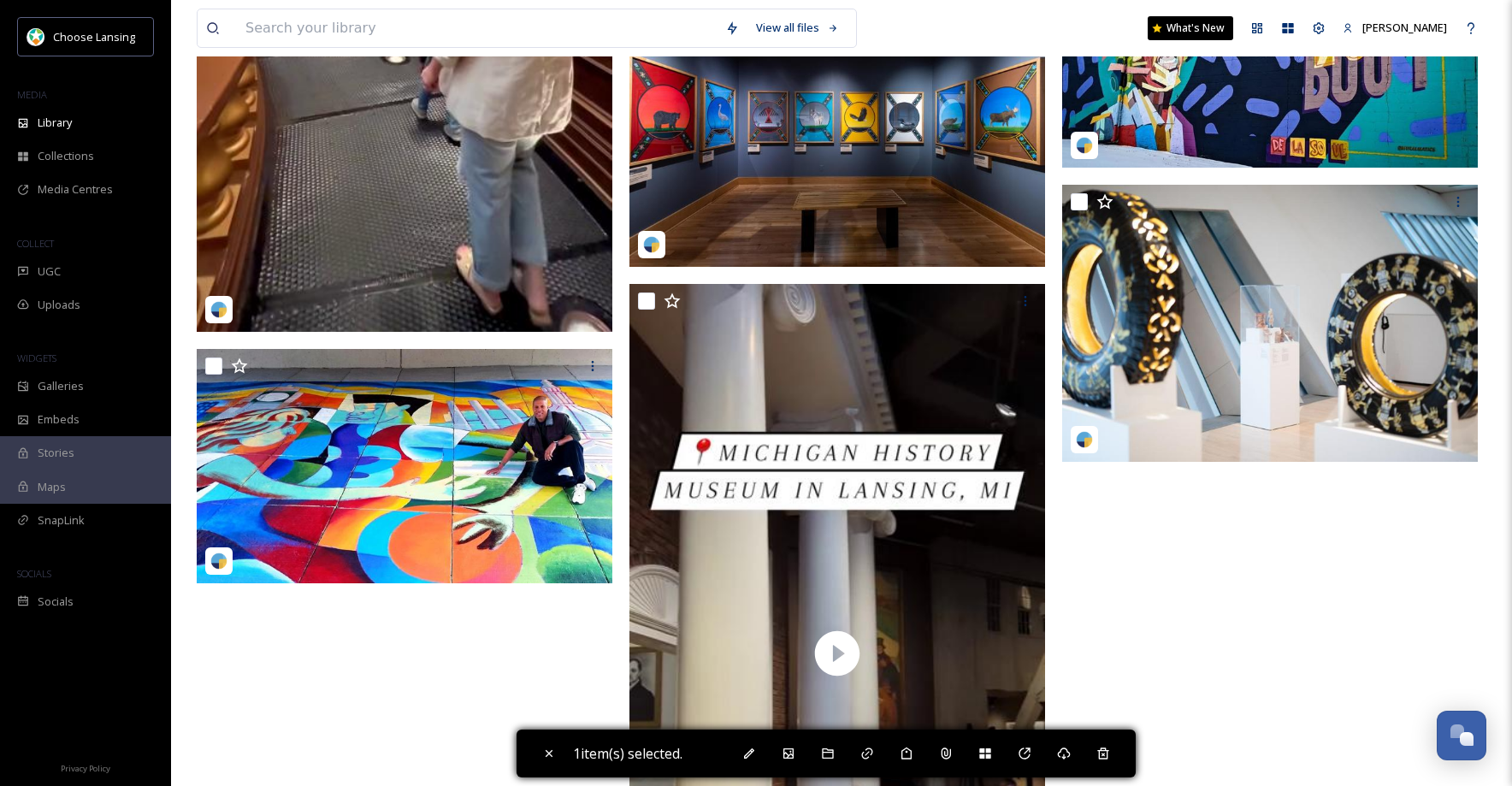
scroll to position [11449, 0]
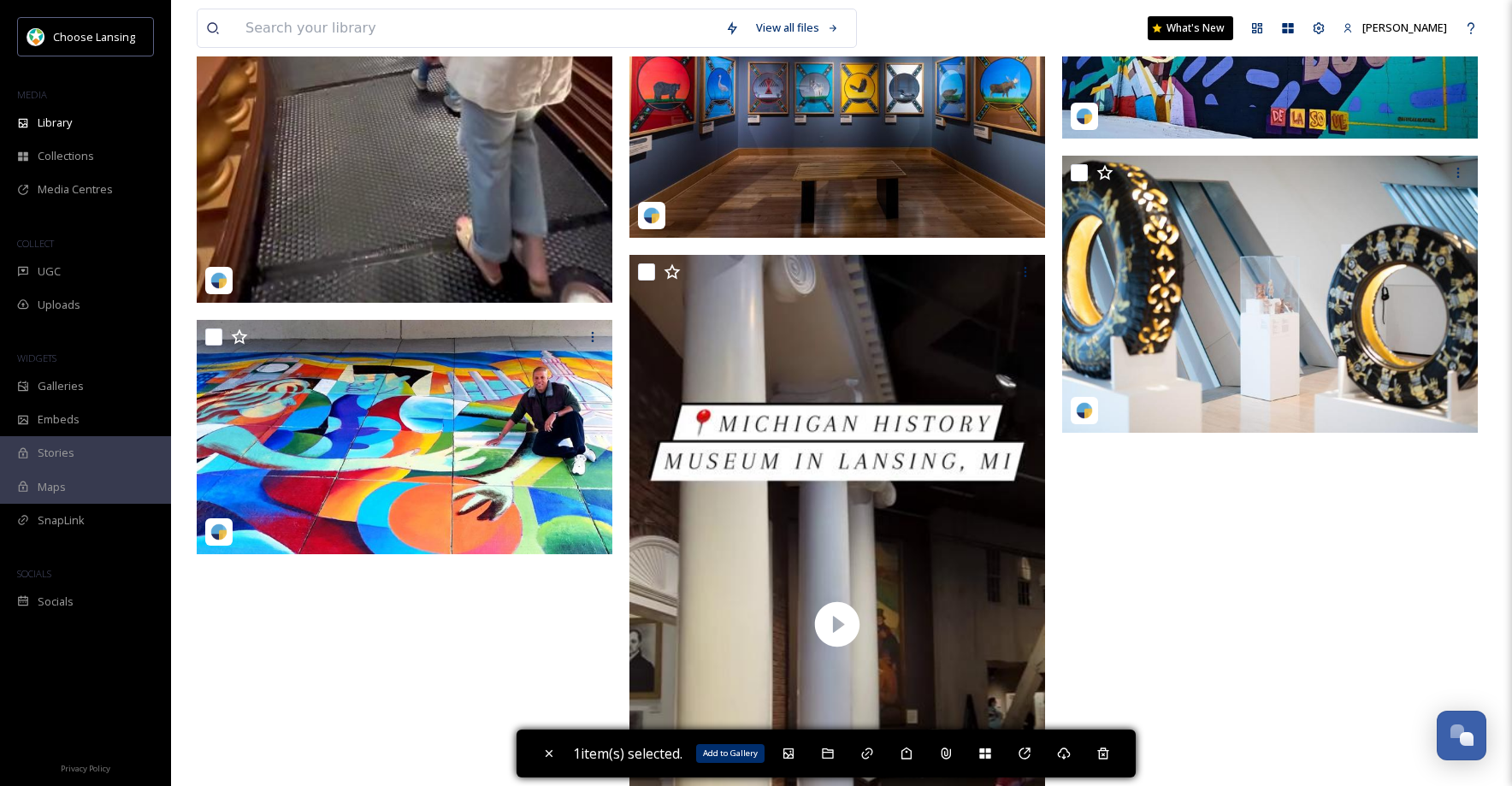
drag, startPoint x: 801, startPoint y: 756, endPoint x: 811, endPoint y: 721, distance: 36.4
click at [800, 755] on div "Add to Gallery" at bounding box center [789, 754] width 31 height 31
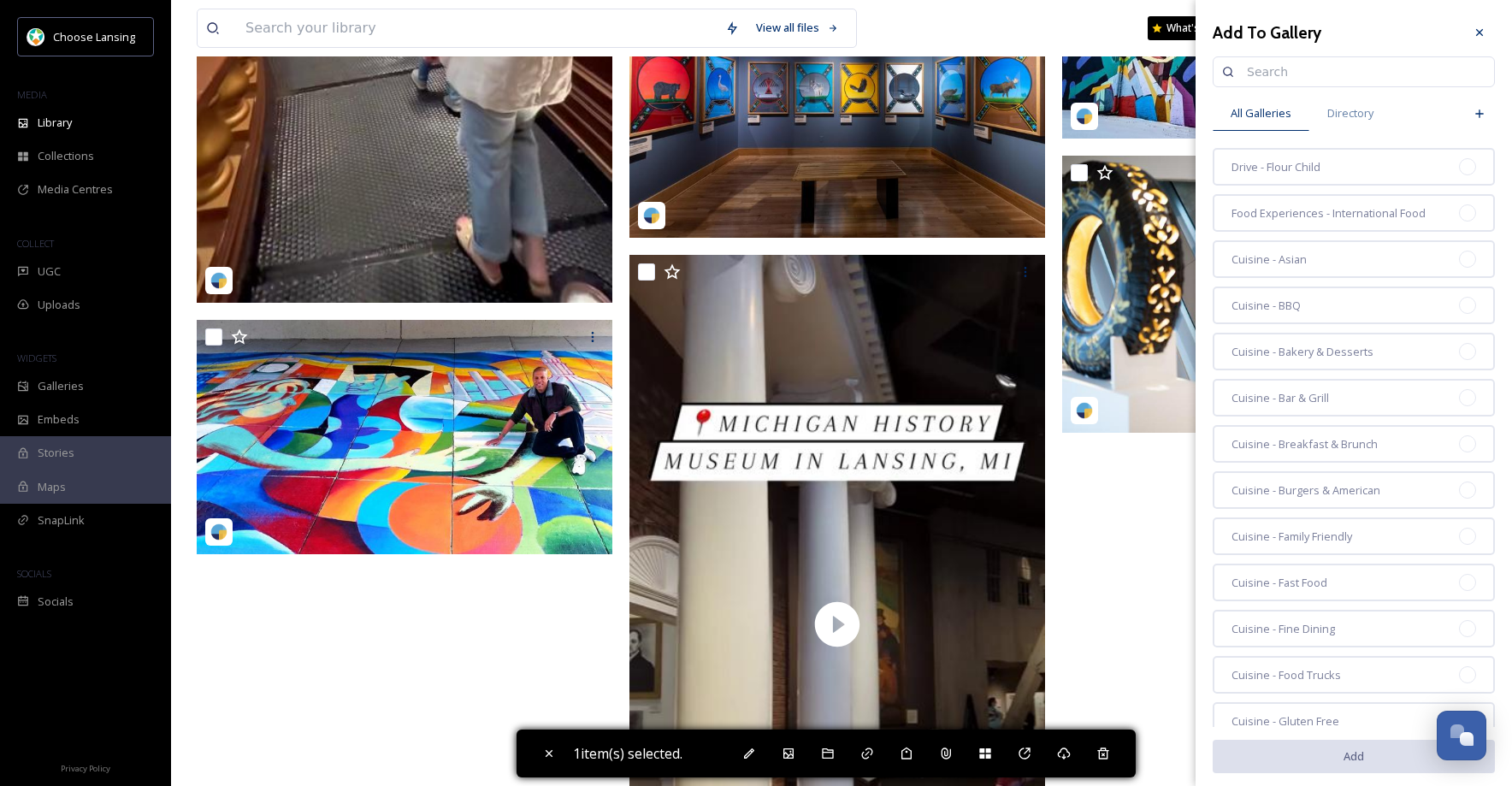
click at [1279, 80] on input at bounding box center [1361, 71] width 247 height 34
type input "[US_STATE] hist"
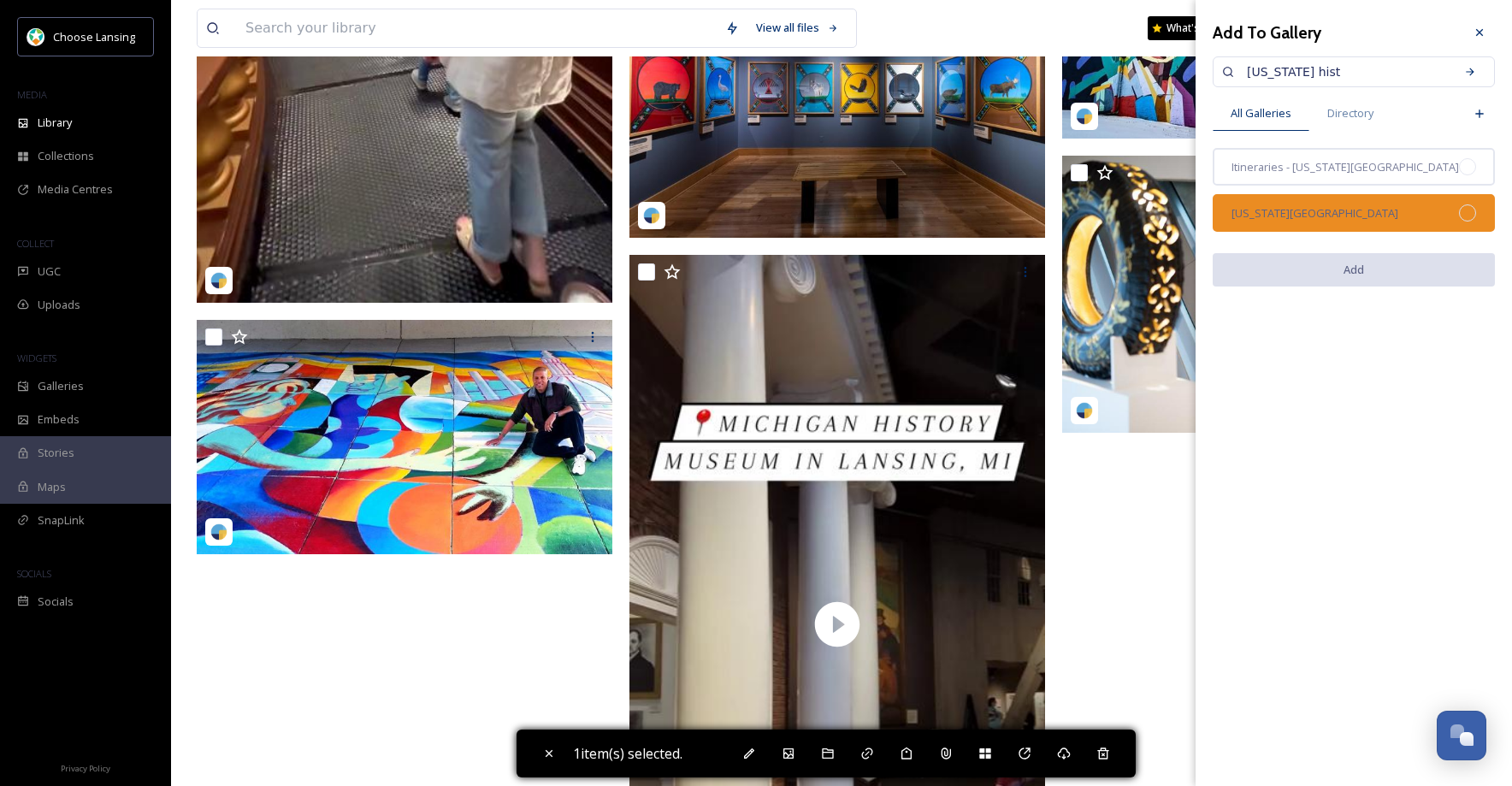
click at [1391, 215] on div "[US_STATE][GEOGRAPHIC_DATA]" at bounding box center [1354, 213] width 282 height 38
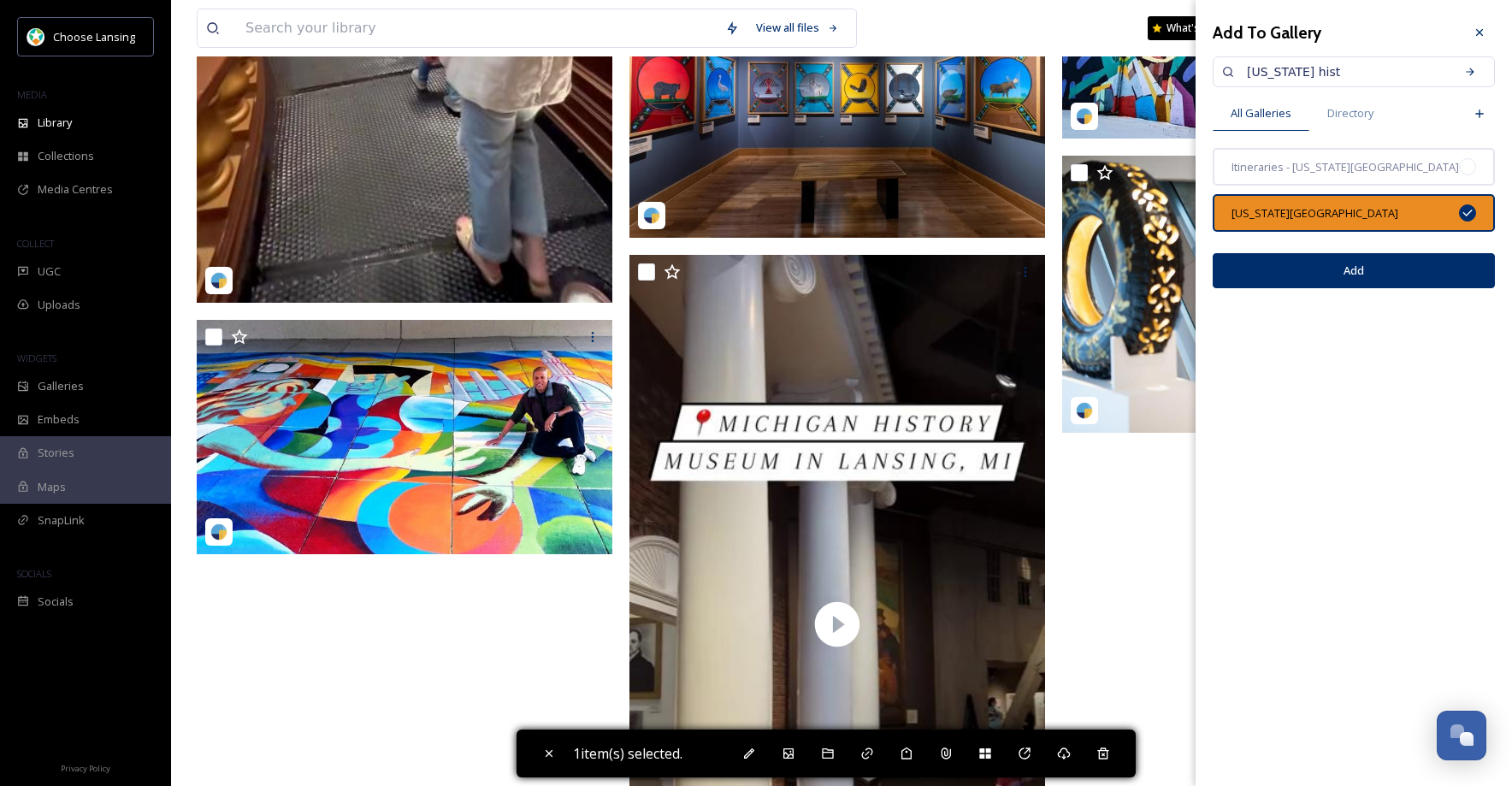
click at [1378, 273] on button "Add" at bounding box center [1354, 270] width 282 height 35
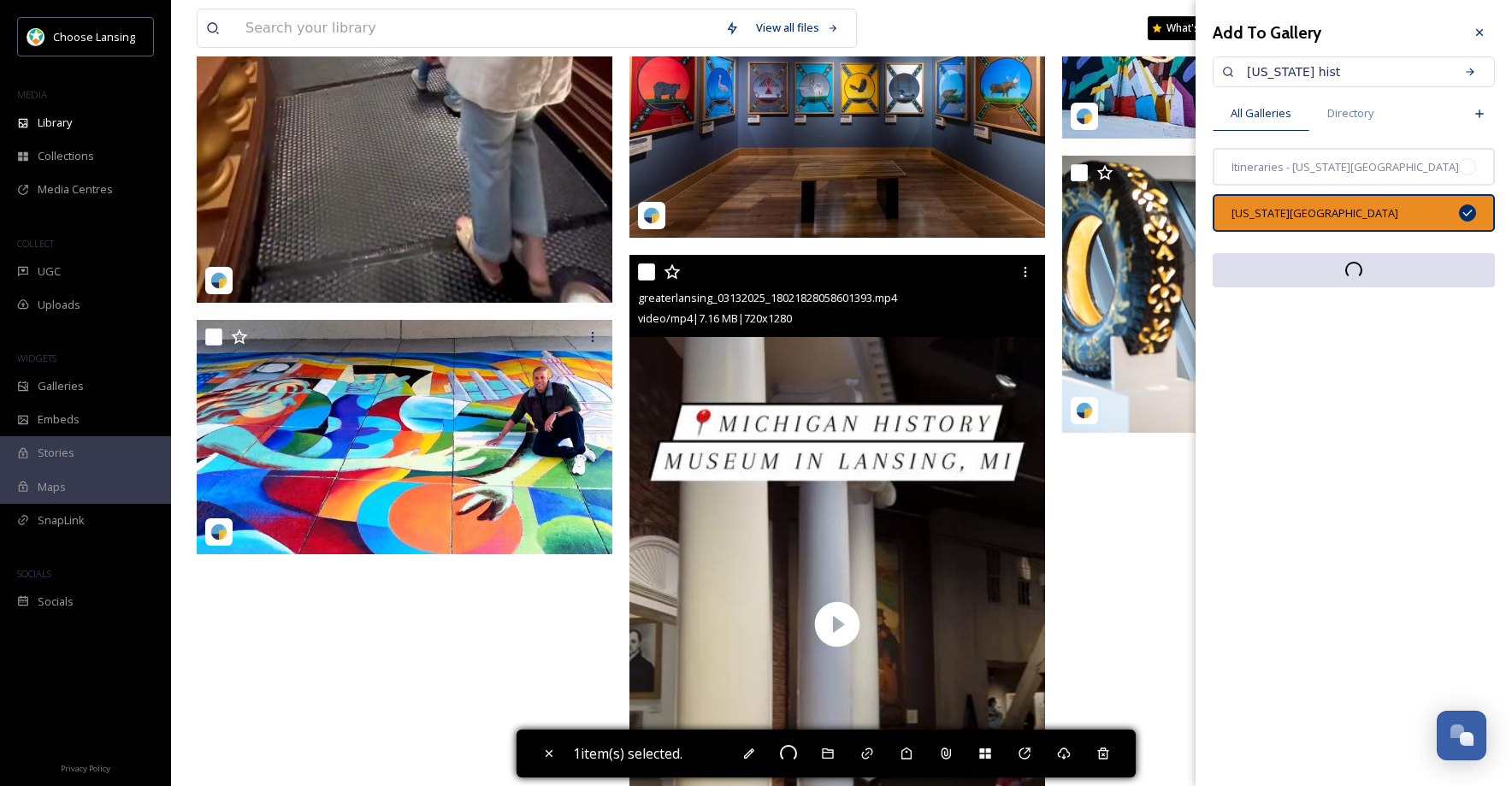
checkbox input "false"
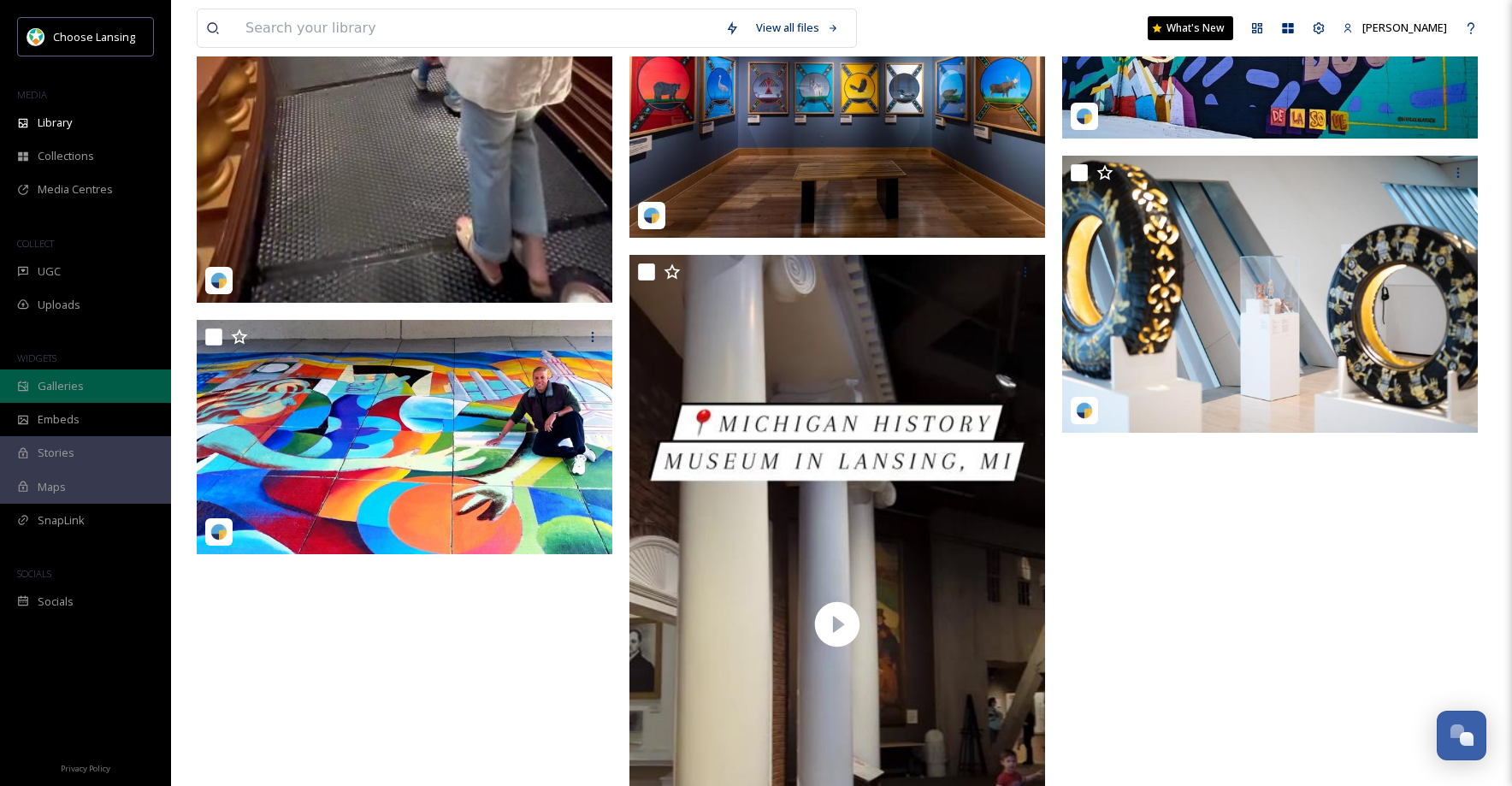
click at [53, 387] on span "Galleries" at bounding box center [60, 386] width 46 height 17
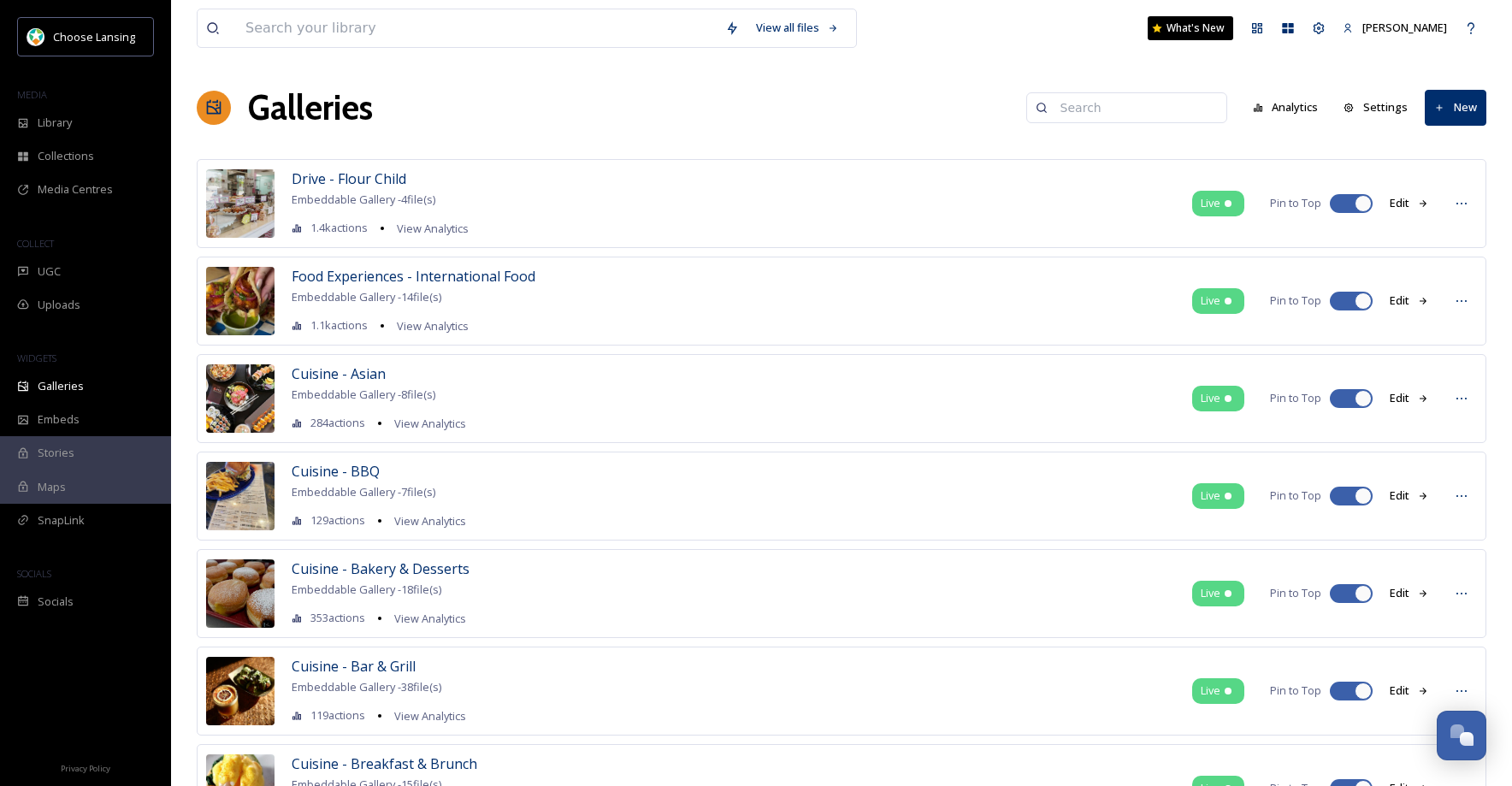
click at [1110, 110] on input at bounding box center [1135, 107] width 166 height 34
type input "[US_STATE] historical"
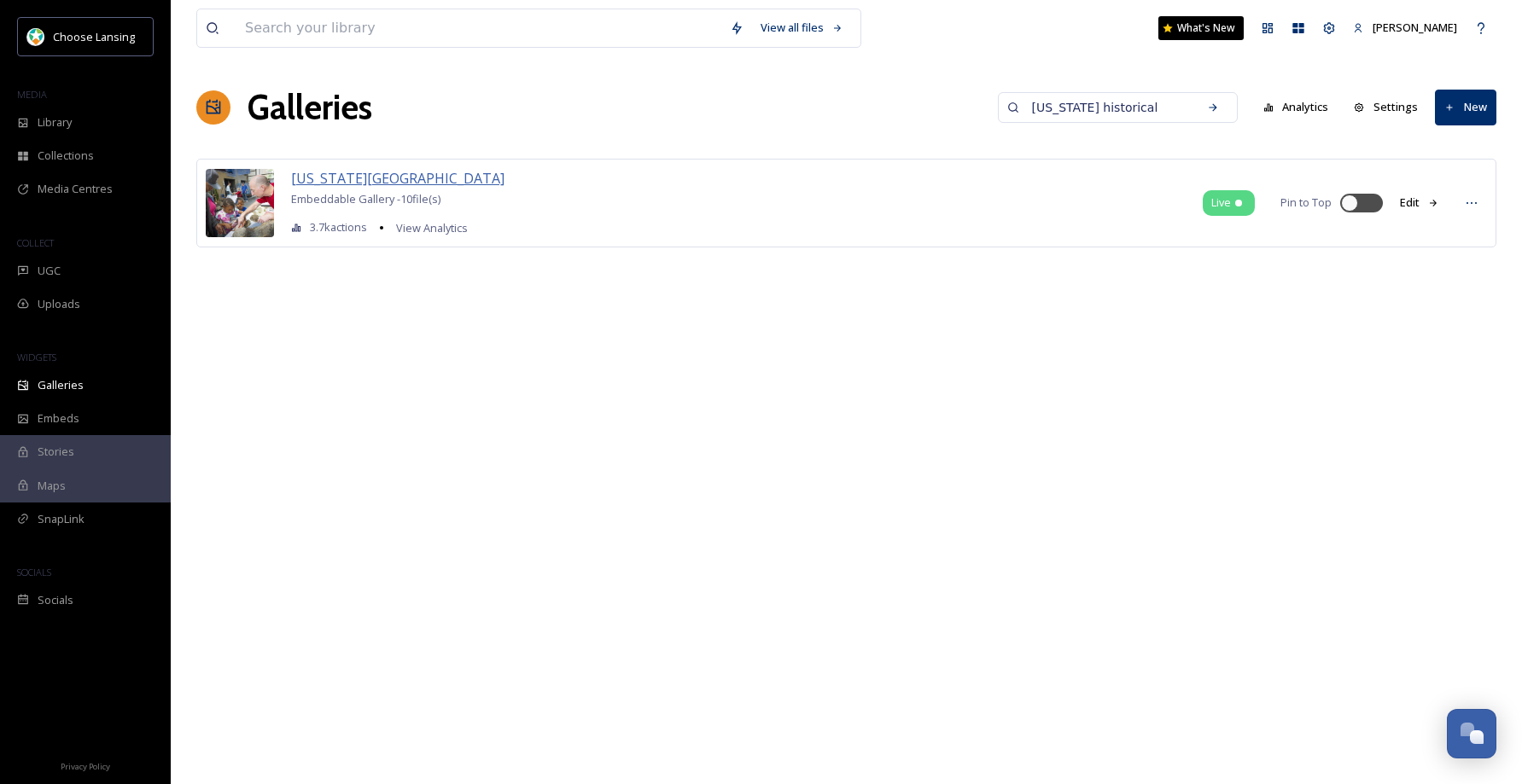
click at [365, 180] on span "[US_STATE][GEOGRAPHIC_DATA]" at bounding box center [398, 178] width 214 height 18
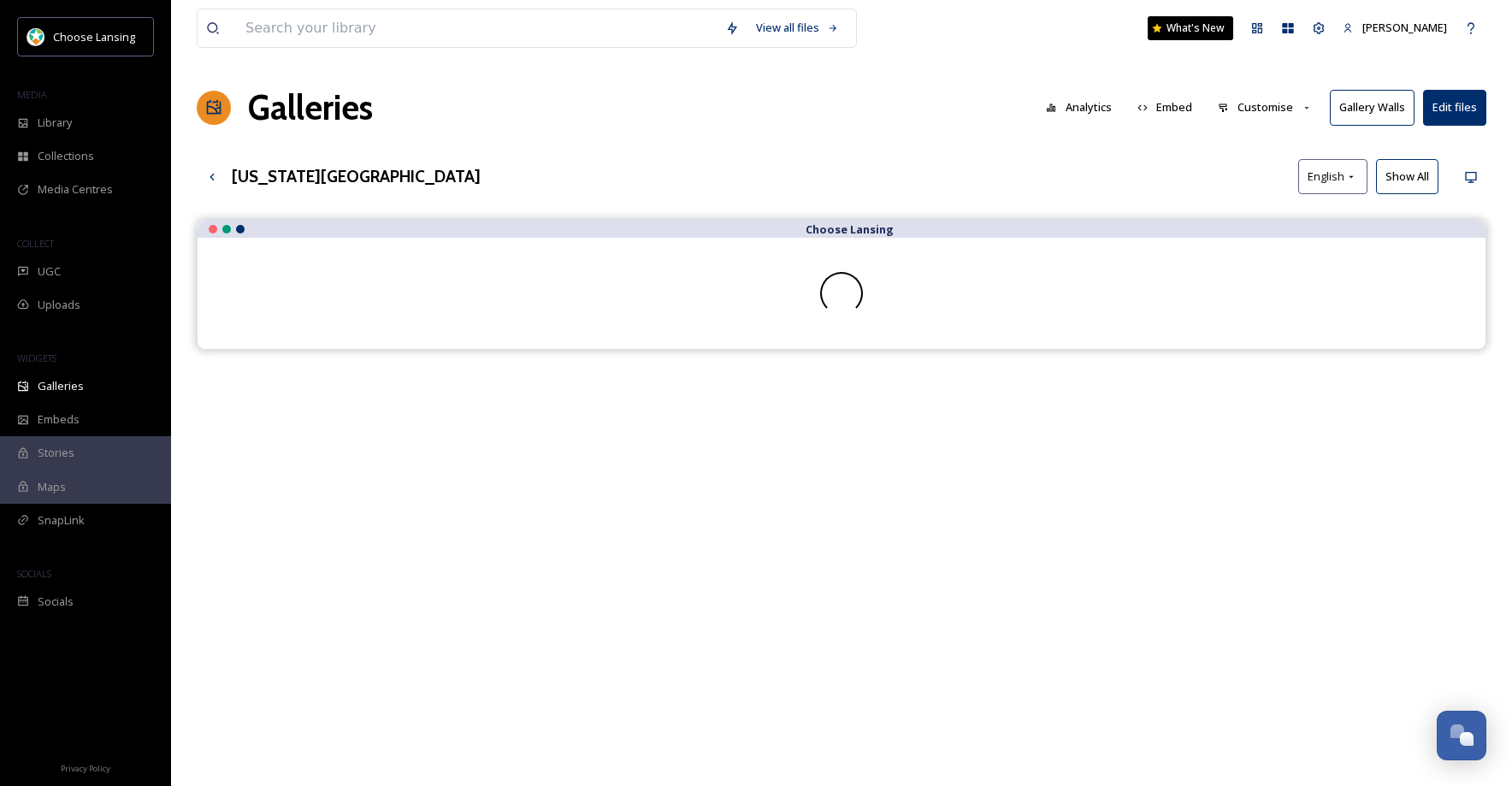
click at [1399, 171] on button "Show All" at bounding box center [1407, 177] width 62 height 35
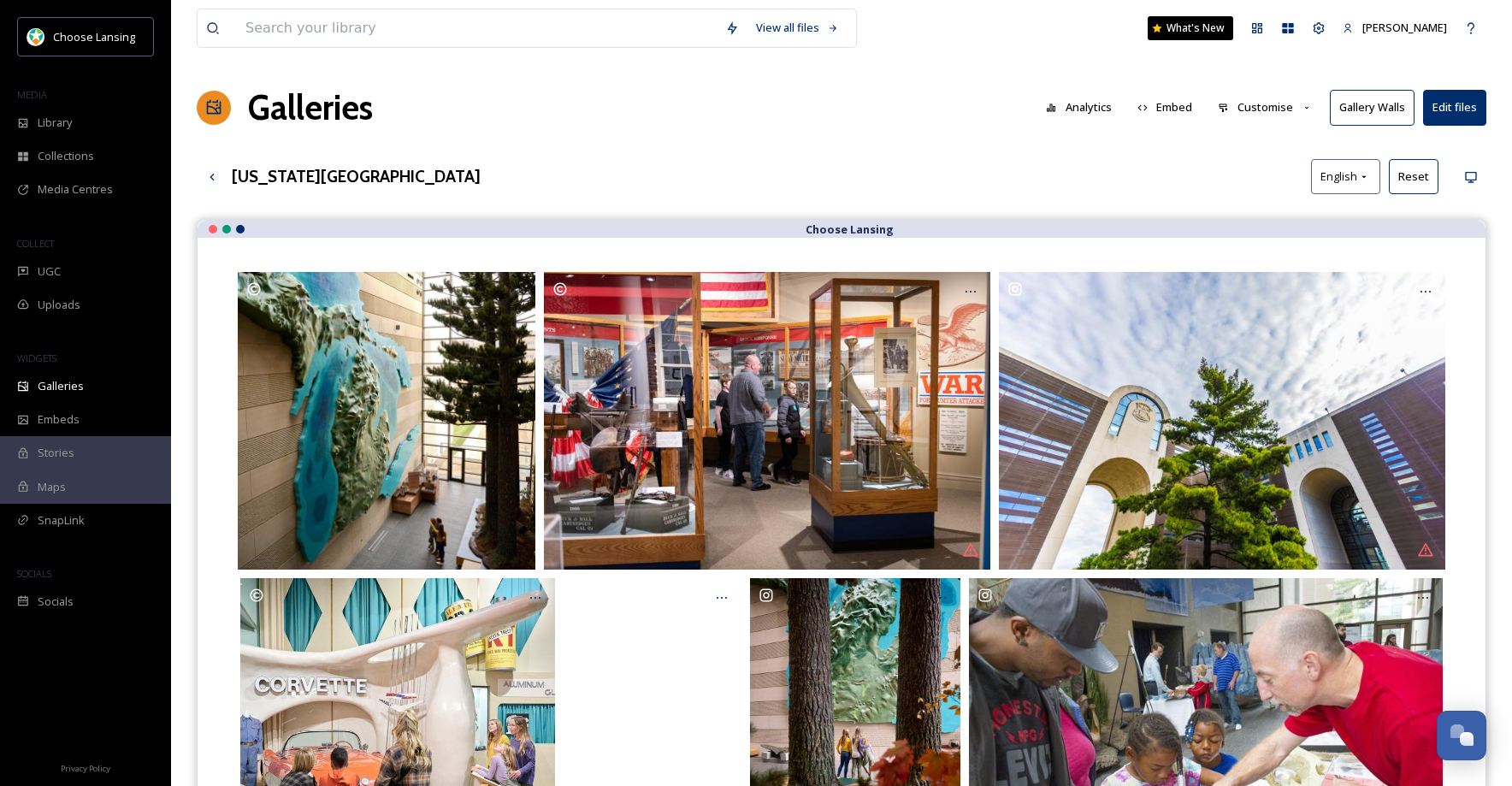
drag, startPoint x: 1511, startPoint y: 393, endPoint x: 1501, endPoint y: 445, distance: 53.0
click at [1502, 447] on div "View all files What's New [PERSON_NAME] Galleries Analytics Embed Customise Gal…" at bounding box center [841, 614] width 1341 height 1229
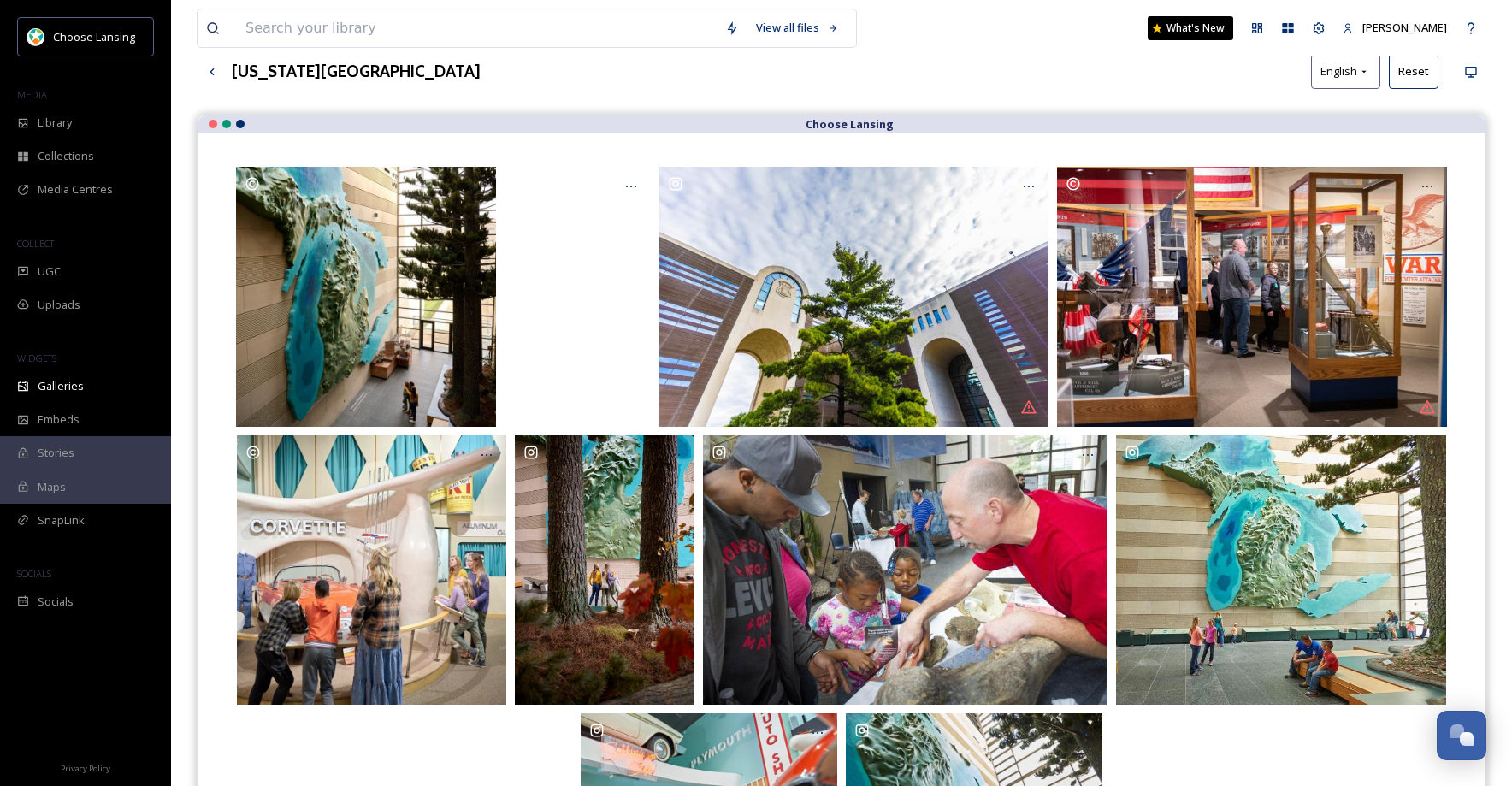
scroll to position [104, 0]
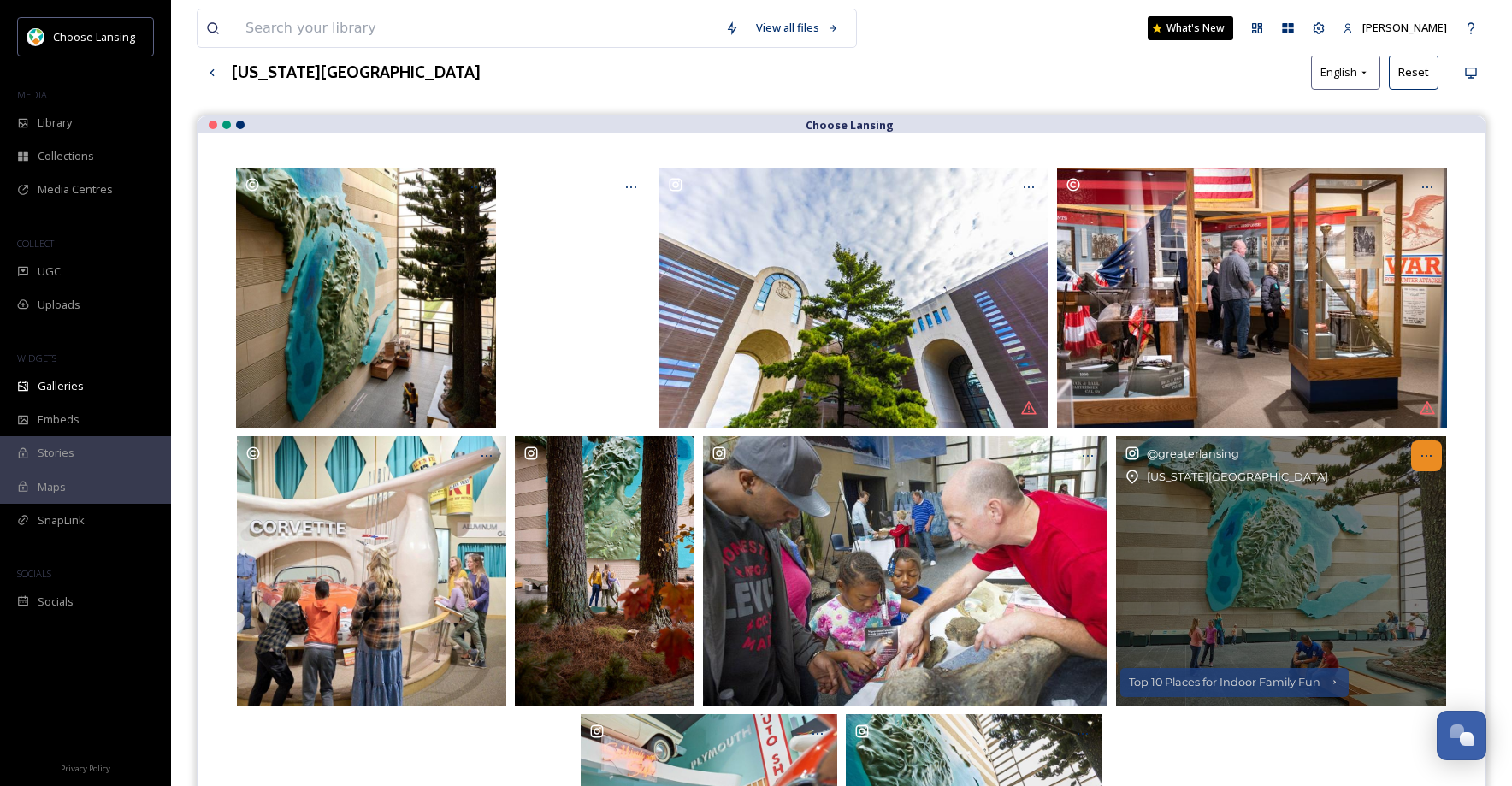
click at [1434, 456] on div at bounding box center [1426, 456] width 31 height 31
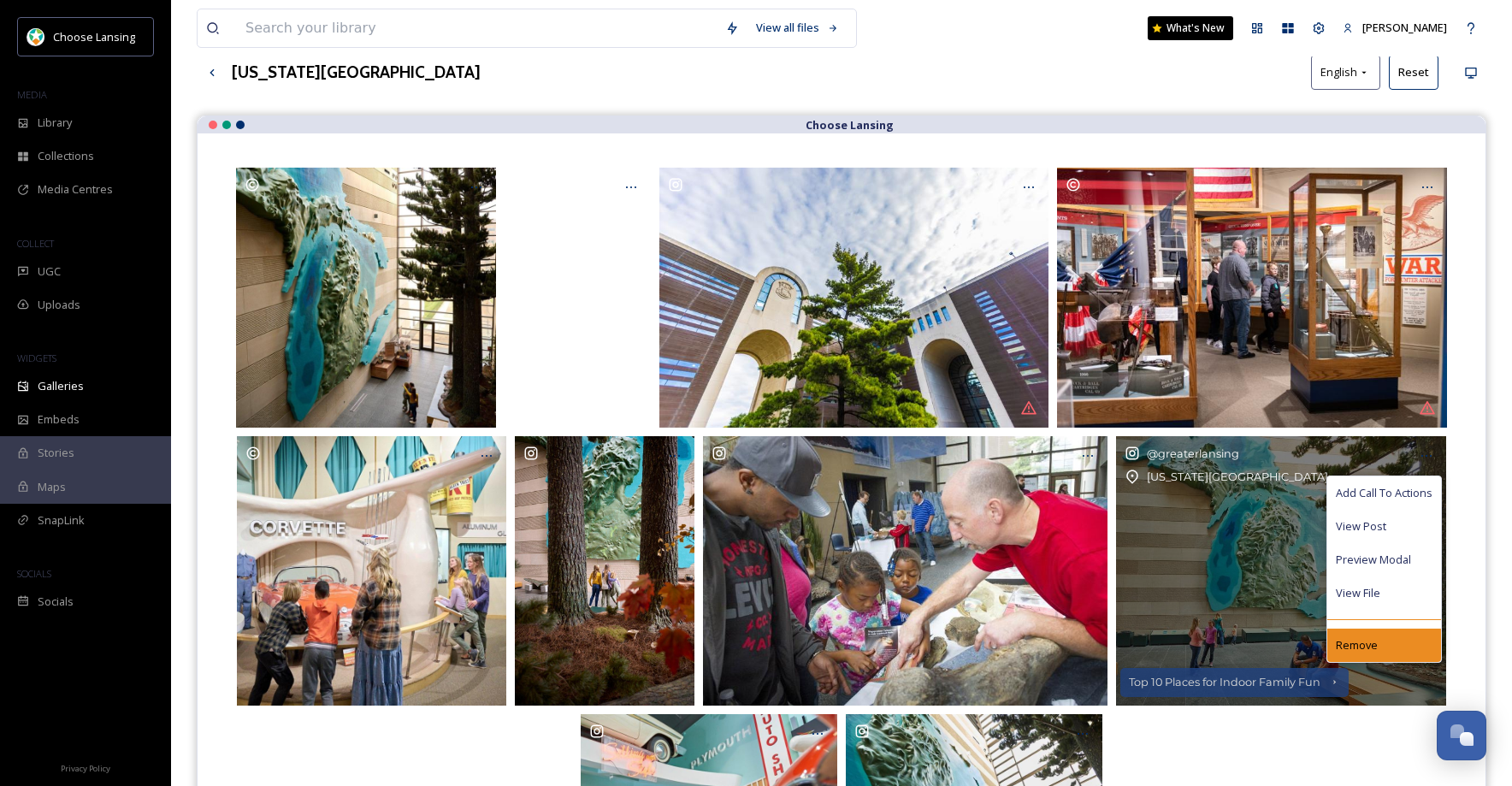
click at [1353, 641] on span "Remove" at bounding box center [1356, 645] width 42 height 17
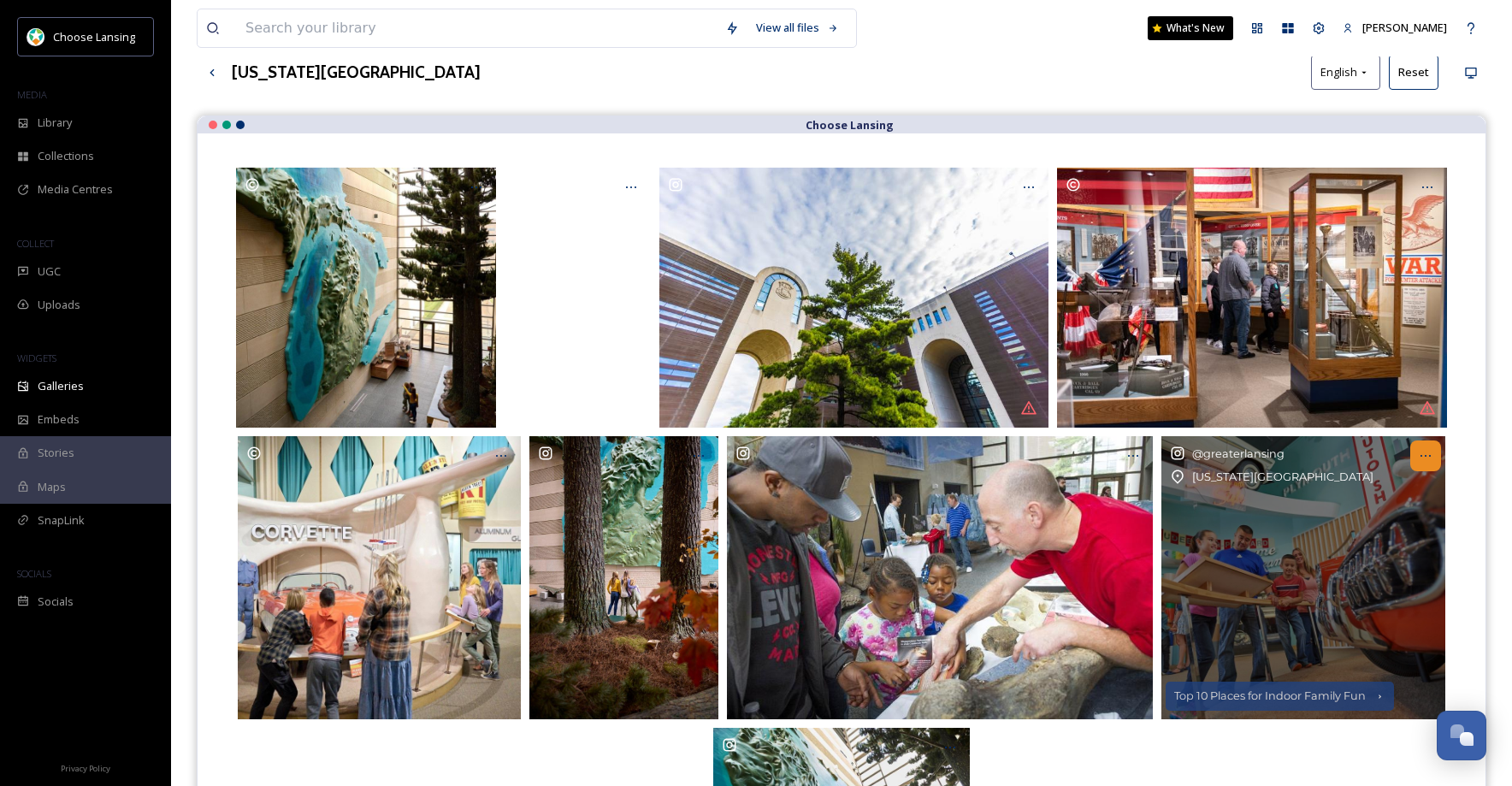
click at [1428, 454] on icon at bounding box center [1425, 456] width 14 height 14
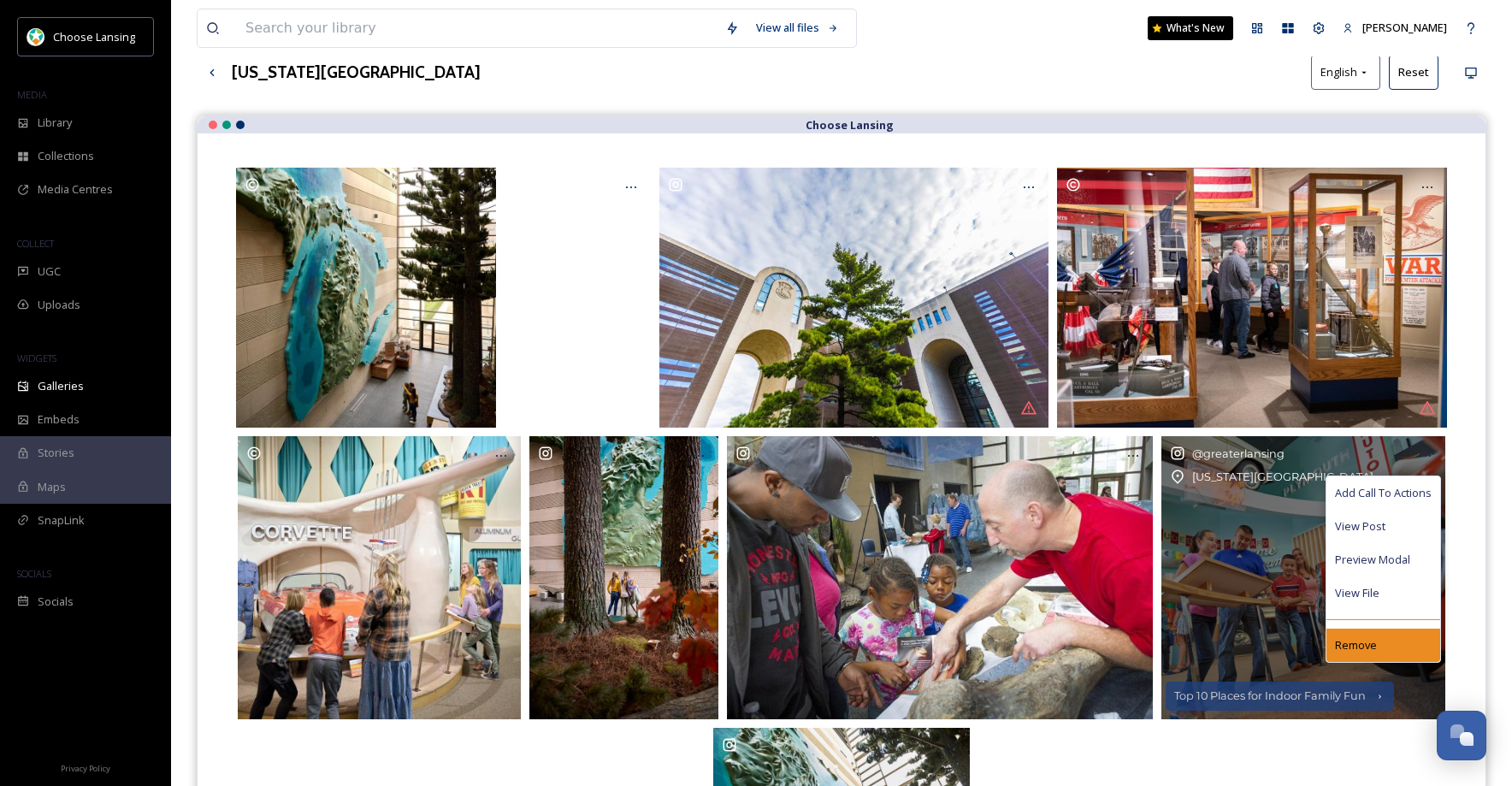
click at [1345, 649] on span "Remove" at bounding box center [1355, 645] width 42 height 17
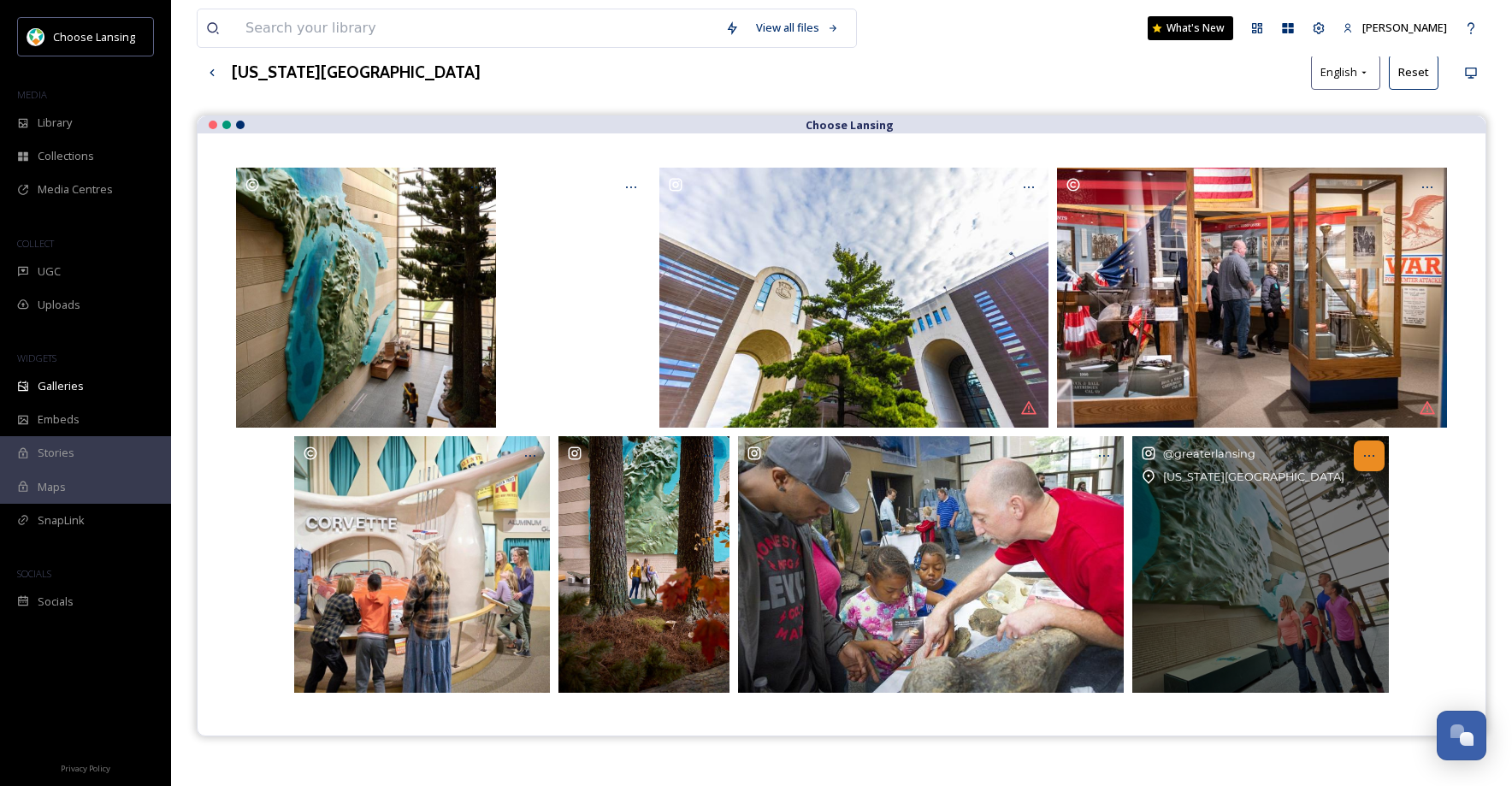
drag, startPoint x: 1364, startPoint y: 457, endPoint x: 1373, endPoint y: 465, distance: 12.0
click at [1366, 457] on icon at bounding box center [1369, 456] width 14 height 14
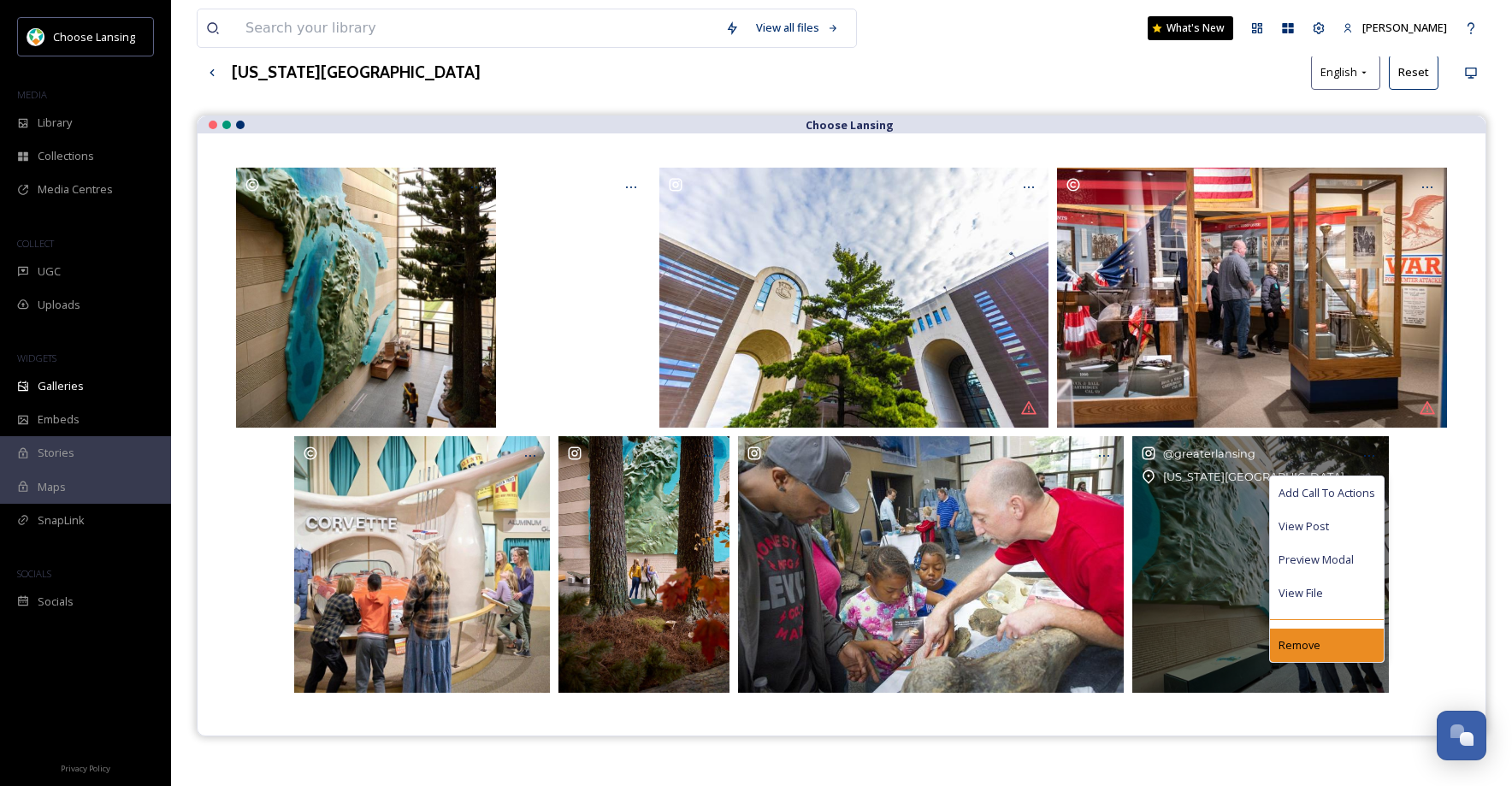
click at [1321, 640] on div "Remove" at bounding box center [1326, 645] width 114 height 33
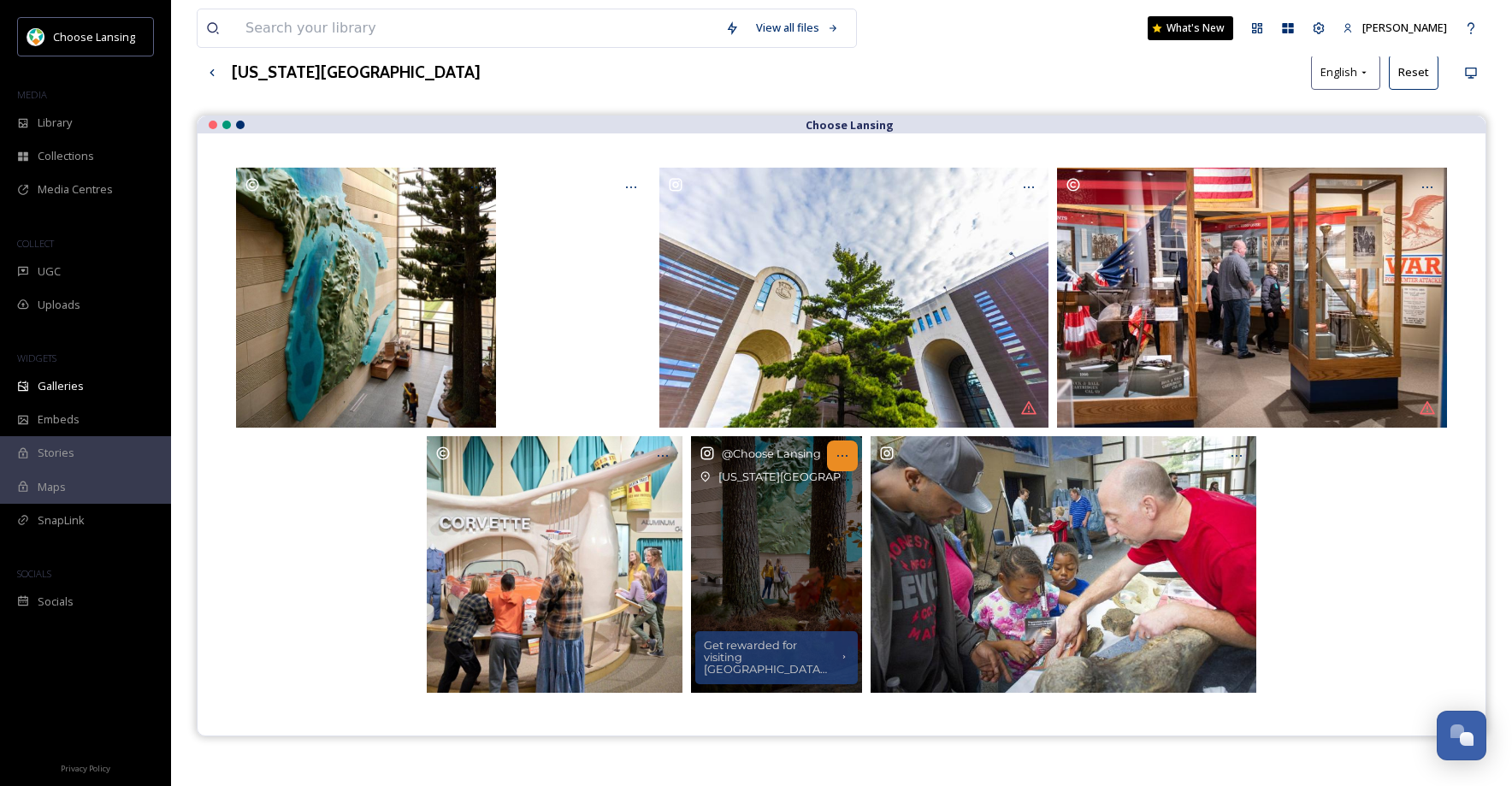
click at [844, 456] on icon at bounding box center [842, 456] width 14 height 14
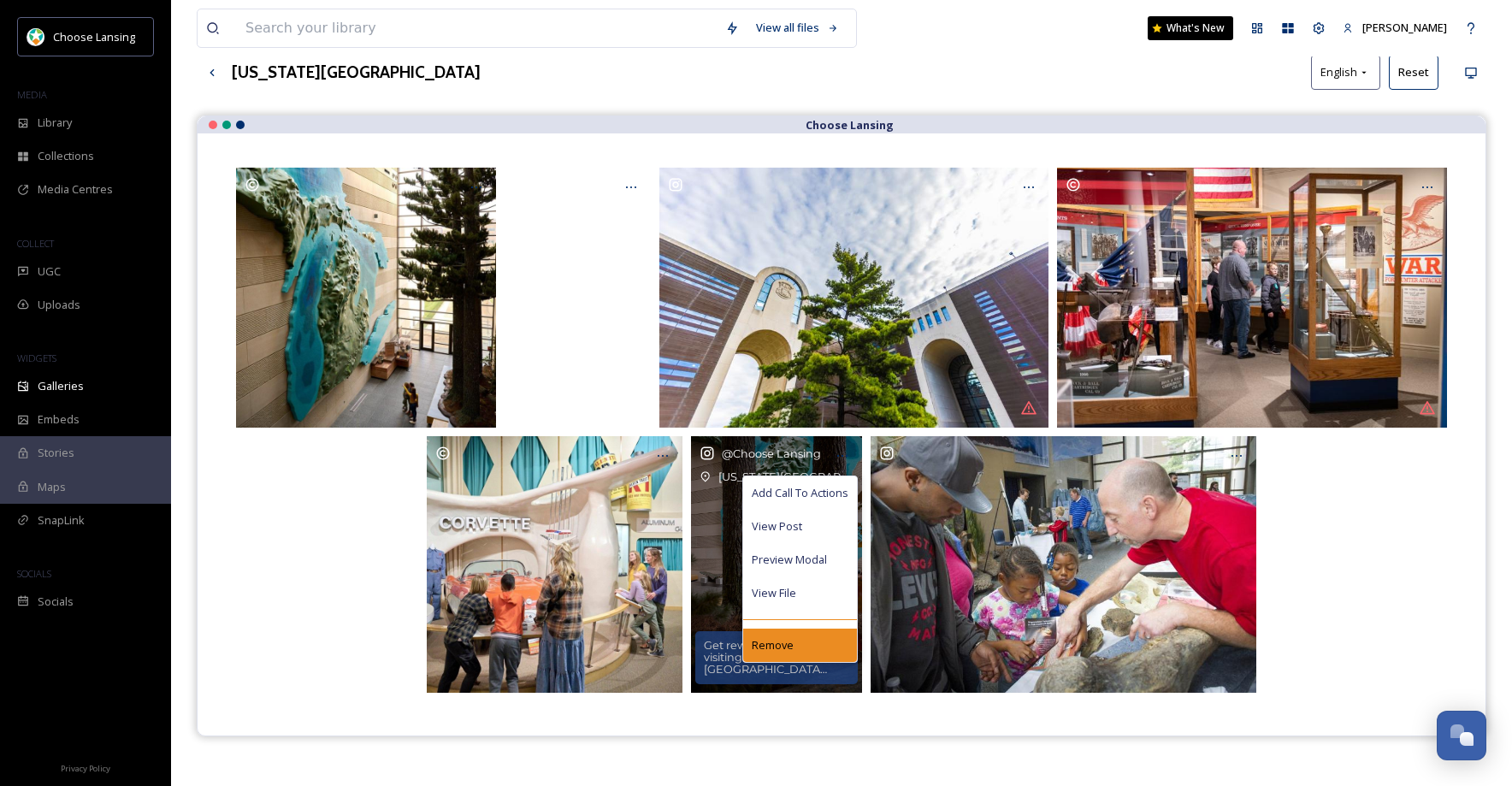
click at [804, 650] on div "Remove" at bounding box center [799, 645] width 114 height 33
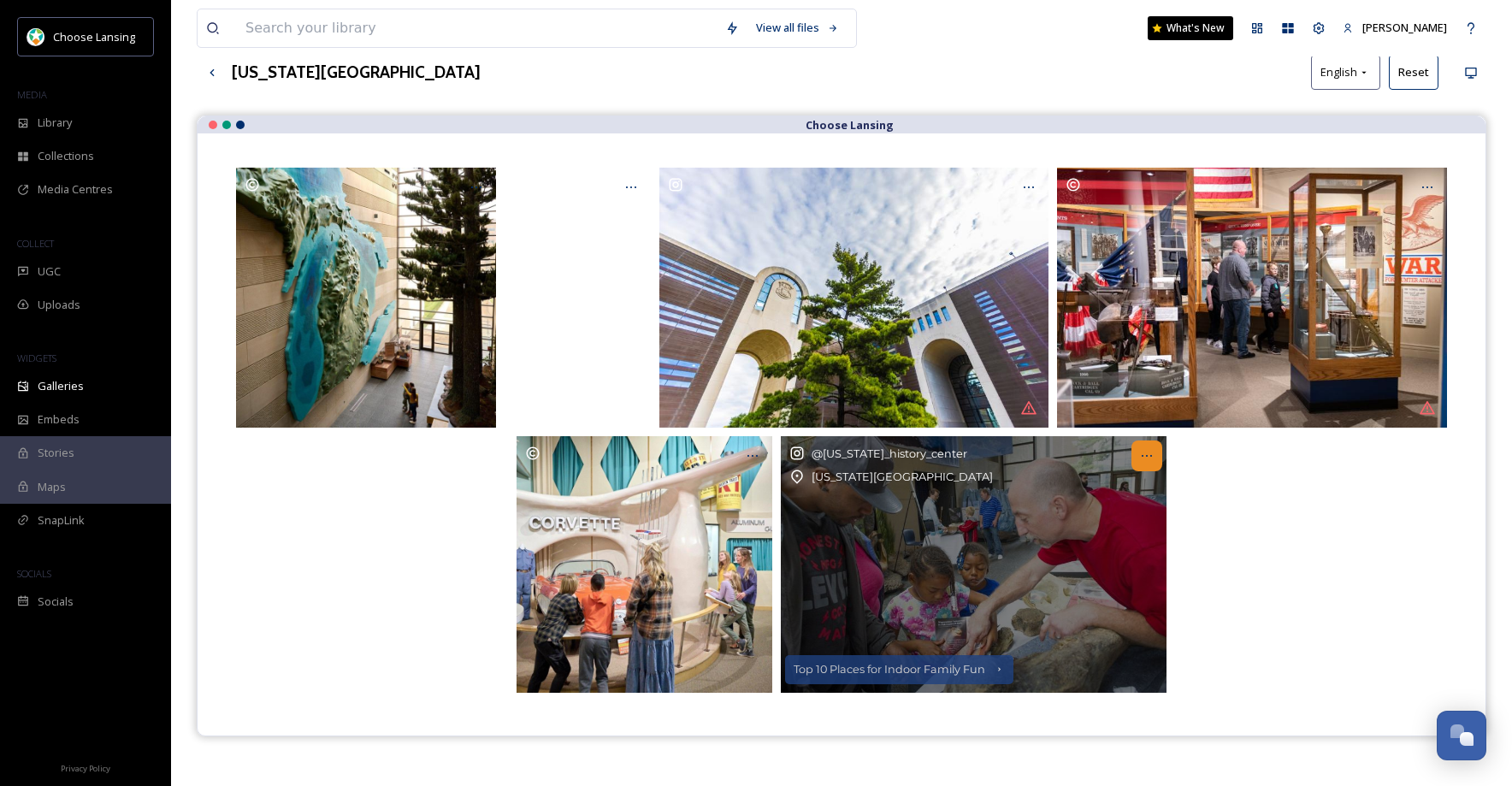
click at [1141, 458] on icon at bounding box center [1146, 456] width 14 height 14
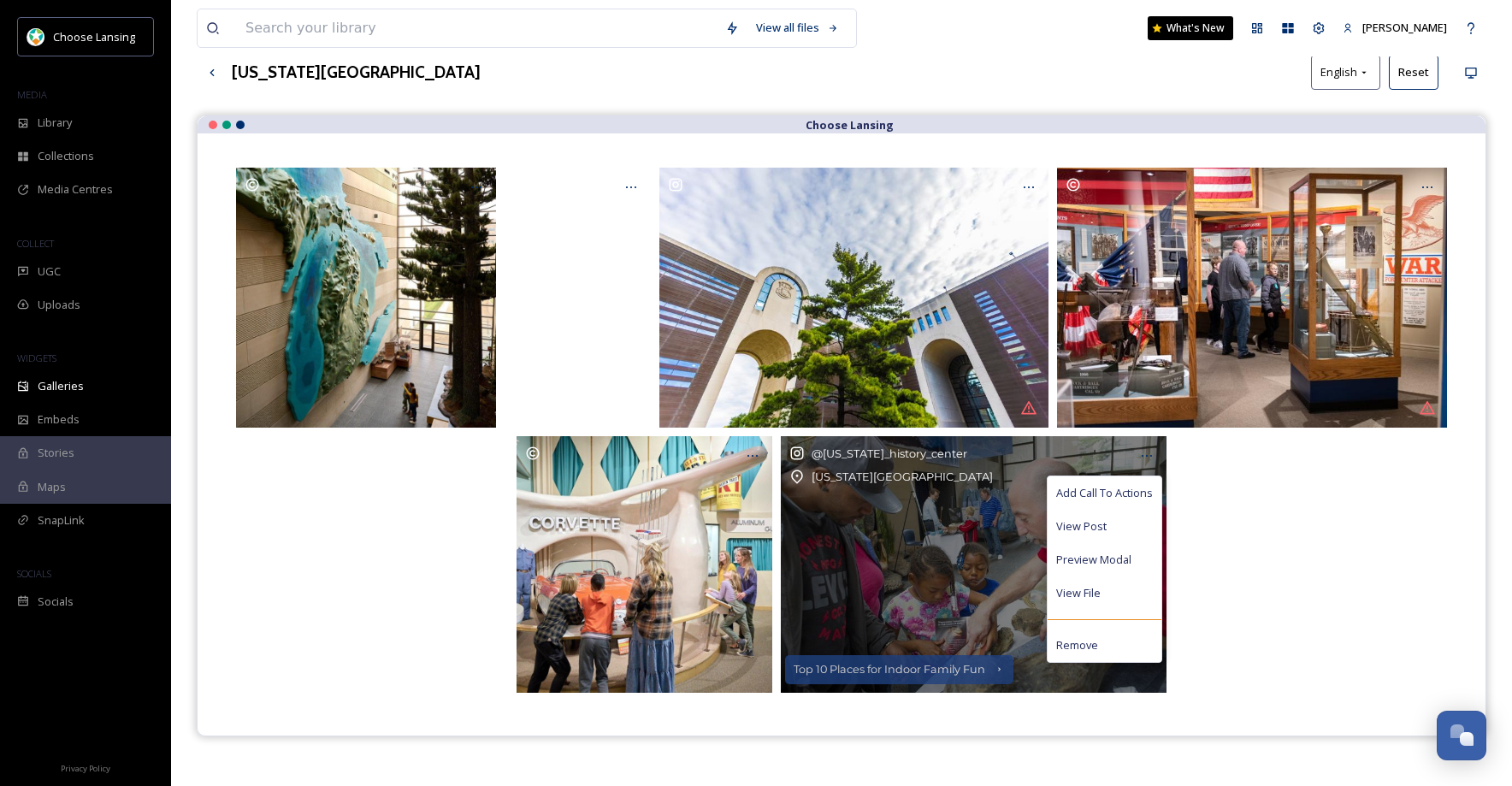
drag, startPoint x: 1135, startPoint y: 494, endPoint x: 1155, endPoint y: 478, distance: 25.6
click at [1135, 494] on span "Add Call To Actions" at bounding box center [1104, 493] width 96 height 17
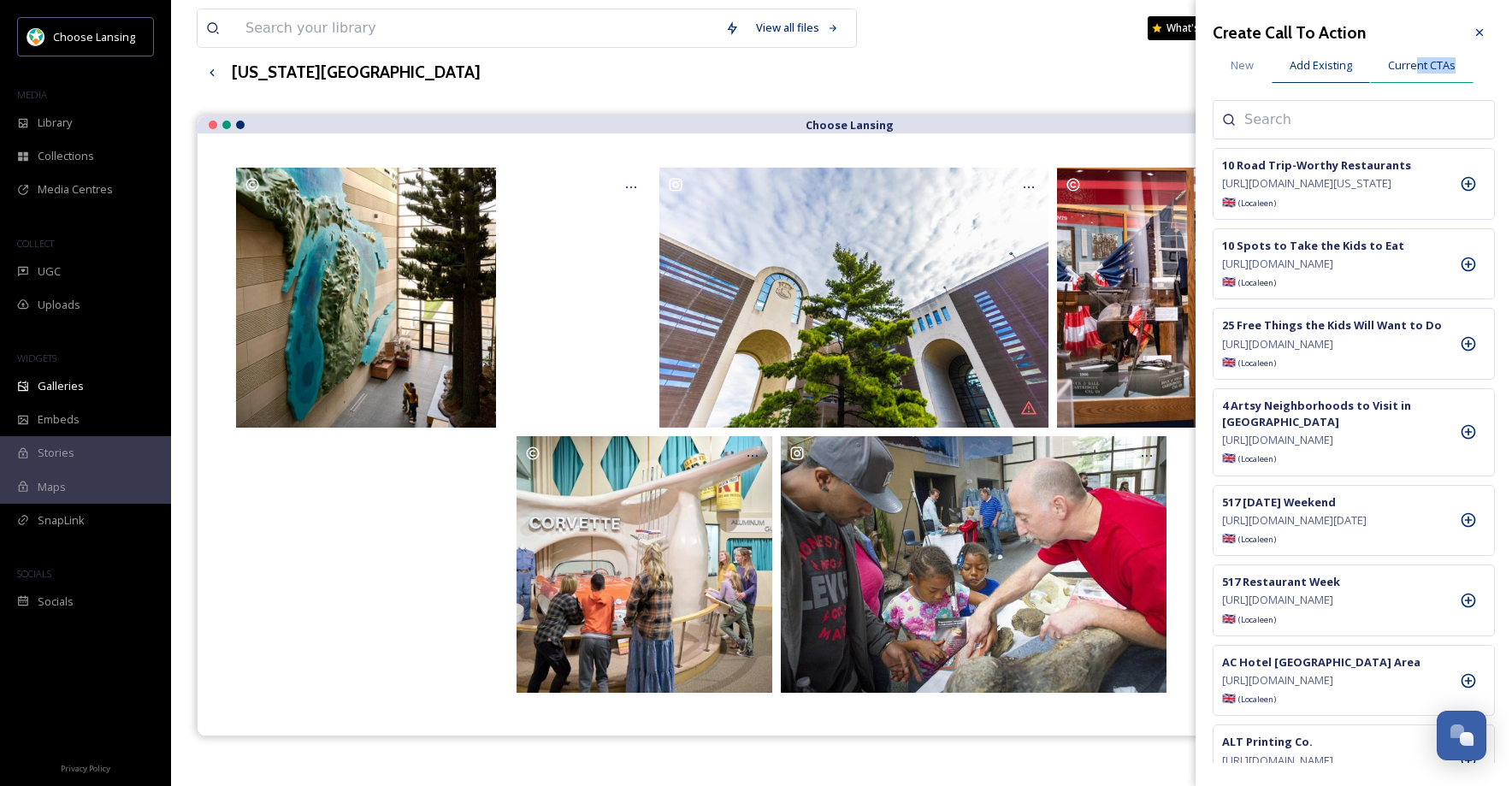
click at [1415, 74] on div "Current CTAs" at bounding box center [1422, 65] width 103 height 35
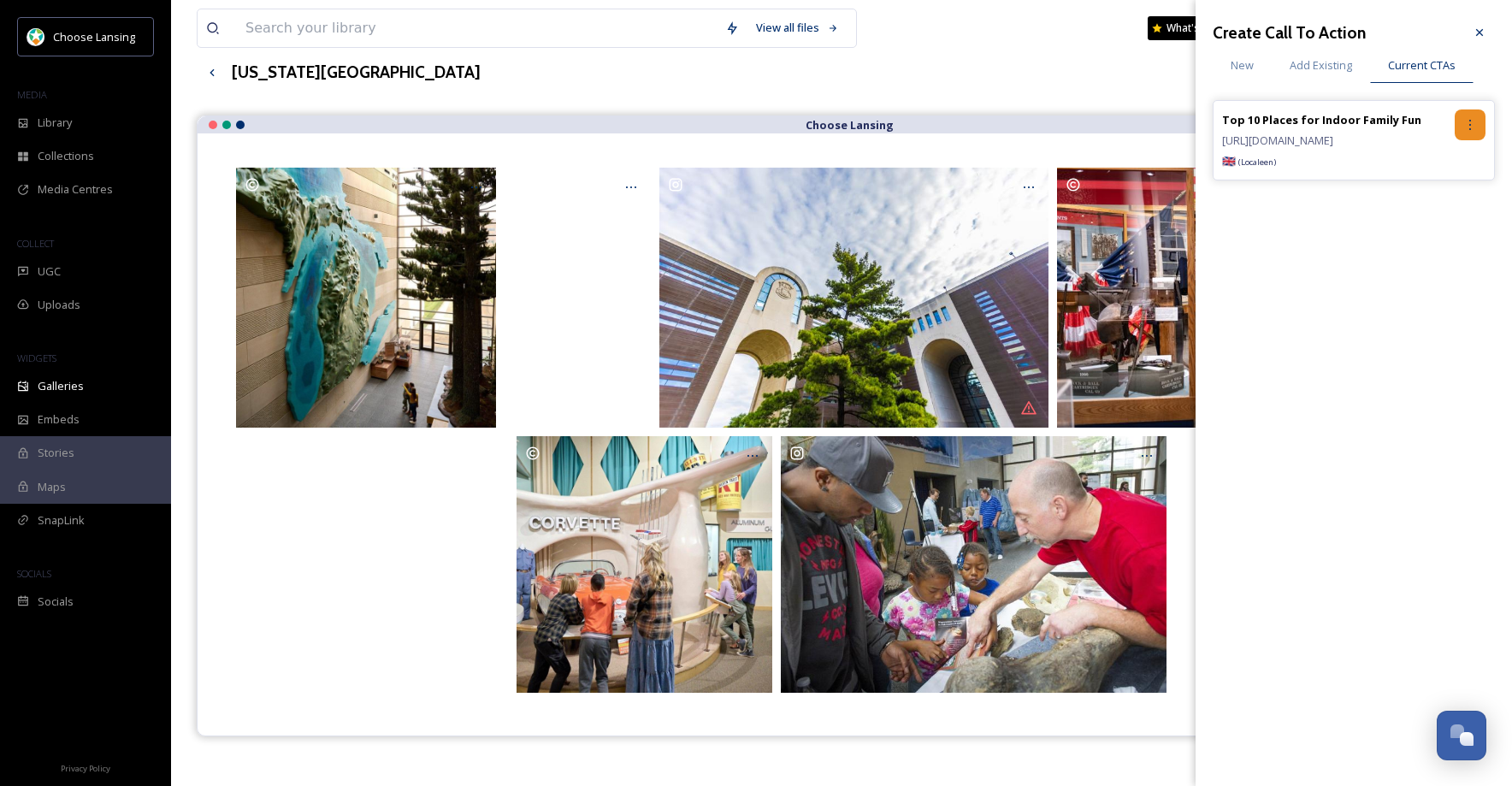
click at [1466, 125] on icon at bounding box center [1470, 125] width 14 height 14
drag, startPoint x: 1433, startPoint y: 195, endPoint x: 1433, endPoint y: 205, distance: 10.0
click at [1433, 195] on div "Remove" at bounding box center [1433, 196] width 102 height 33
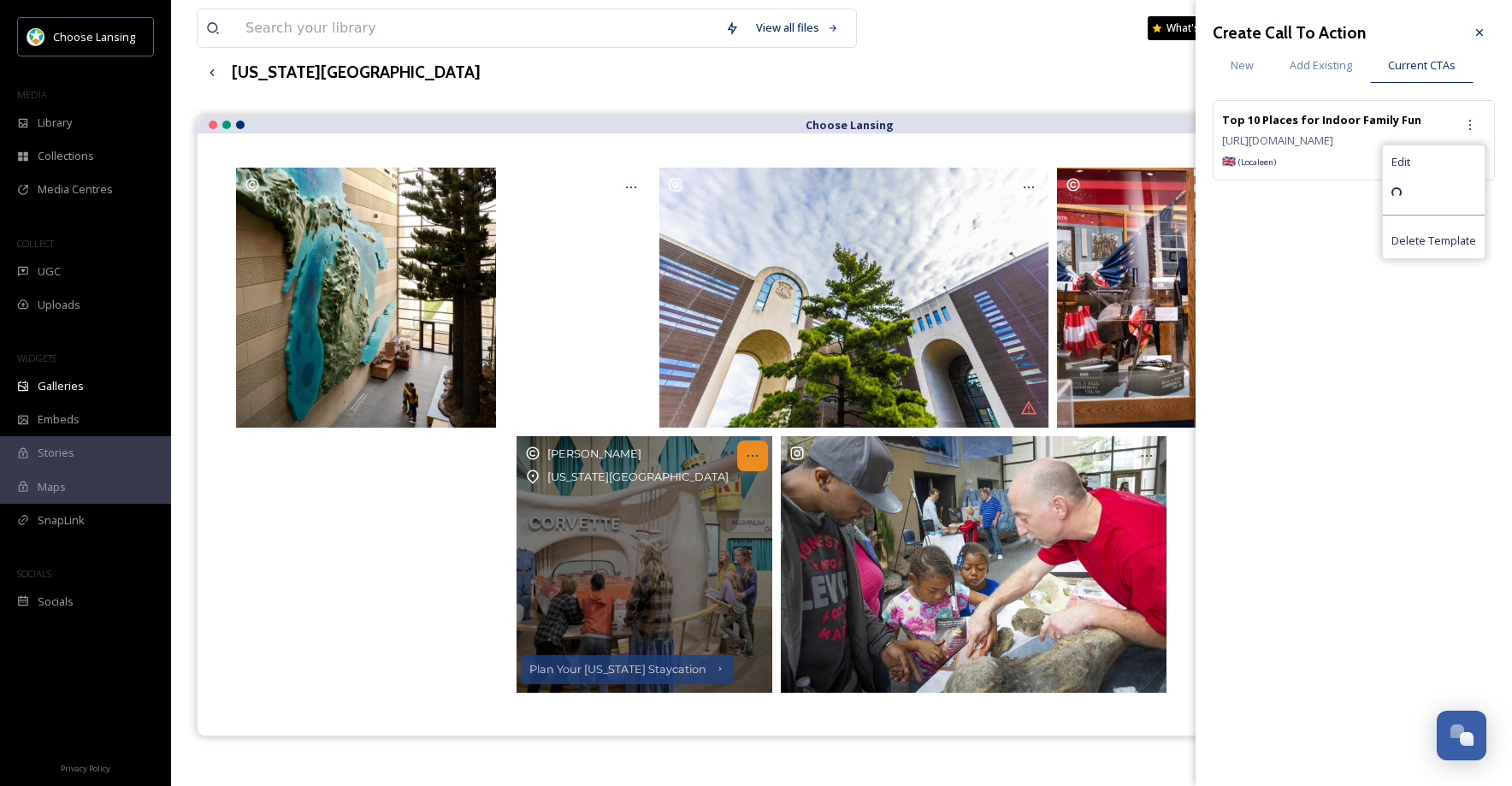
click at [757, 459] on icon at bounding box center [753, 456] width 14 height 14
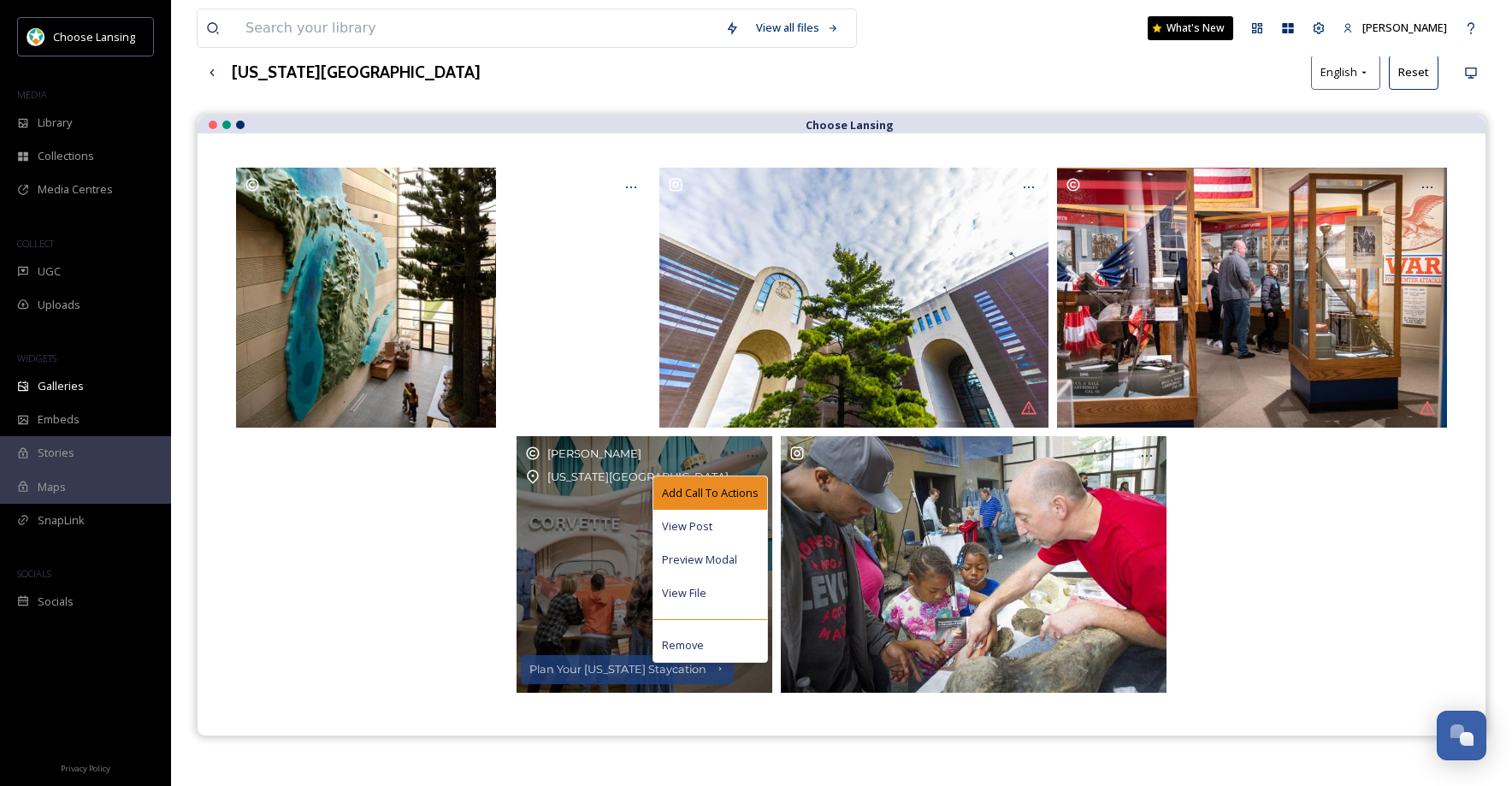
click at [721, 492] on span "Add Call To Actions" at bounding box center [710, 493] width 96 height 17
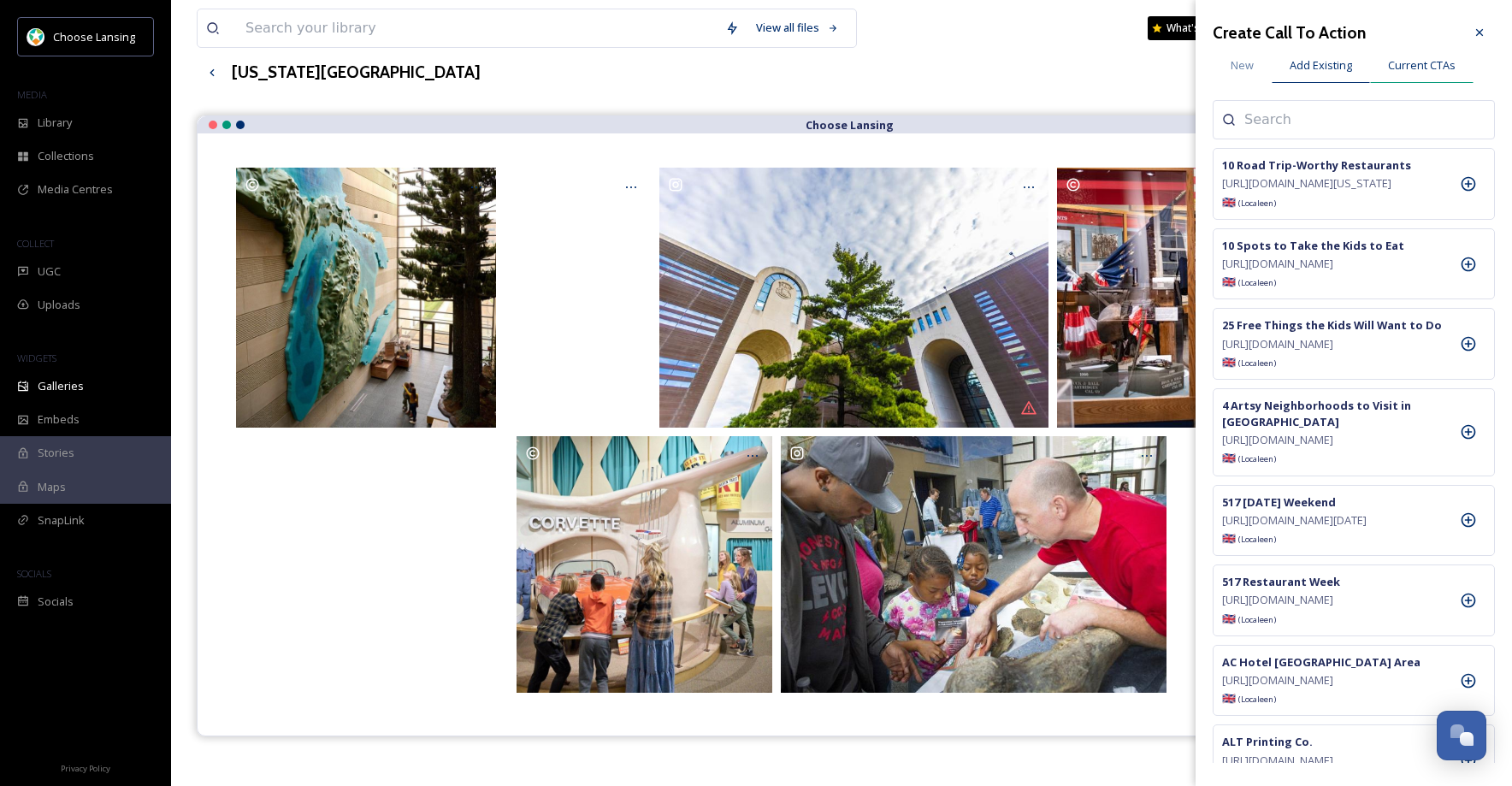
click at [1424, 59] on span "Current CTAs" at bounding box center [1421, 65] width 67 height 17
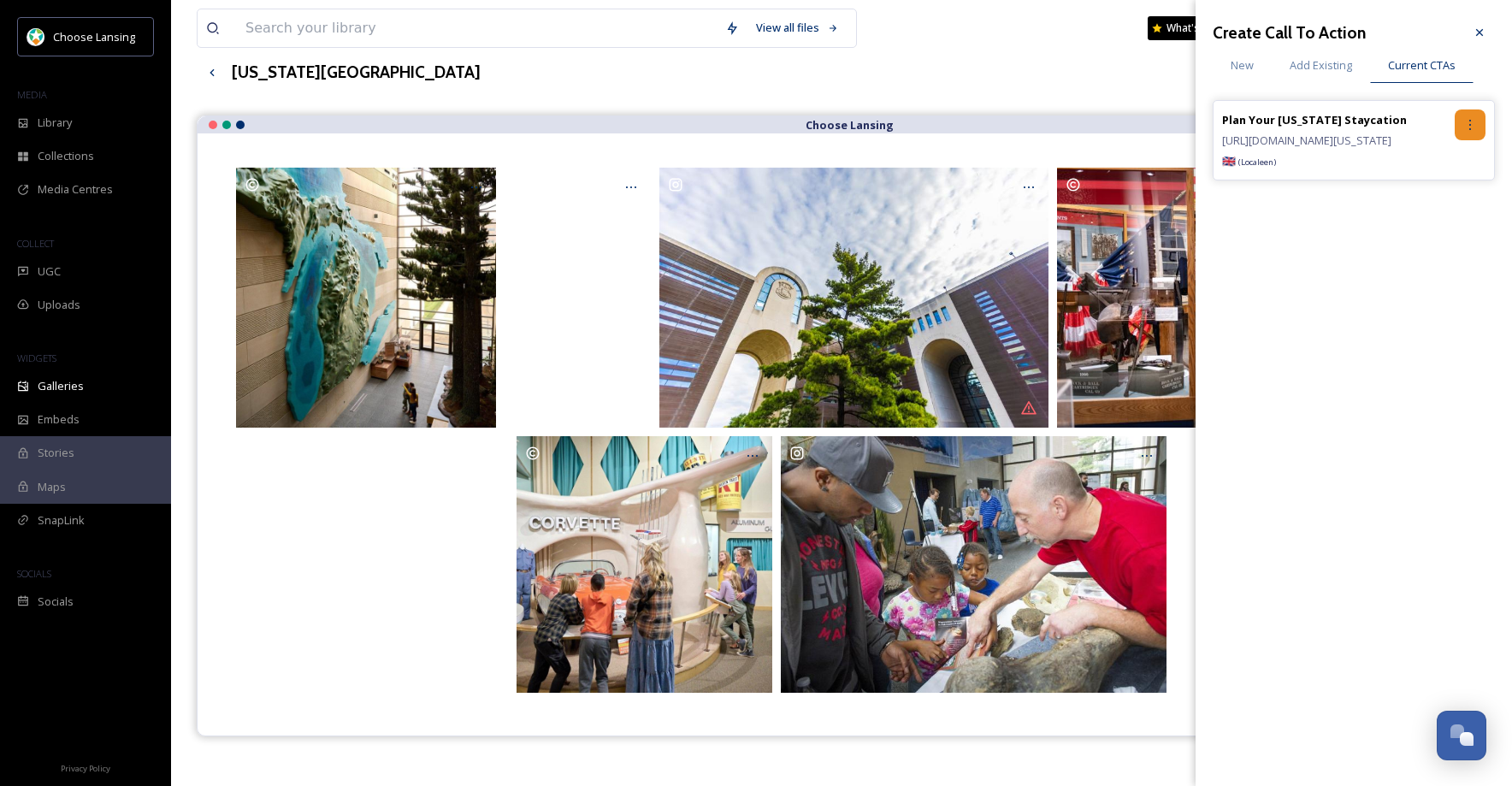
click at [1470, 119] on icon at bounding box center [1470, 125] width 14 height 14
click at [1440, 195] on div "Remove" at bounding box center [1433, 196] width 102 height 33
click at [1478, 32] on icon at bounding box center [1479, 32] width 7 height 7
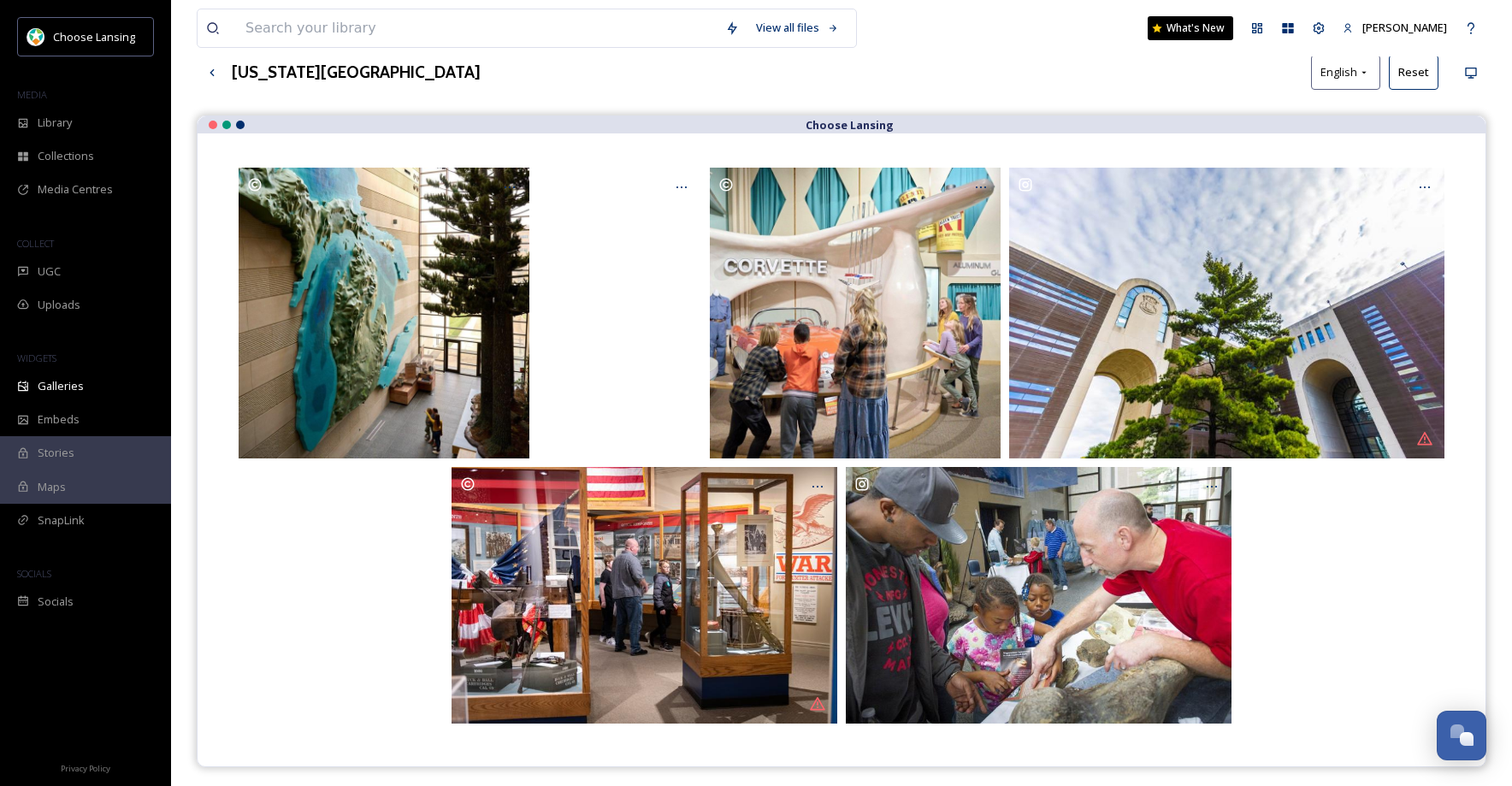
click at [1327, 563] on div at bounding box center [841, 595] width 1219 height 257
click at [319, 28] on input at bounding box center [476, 28] width 479 height 38
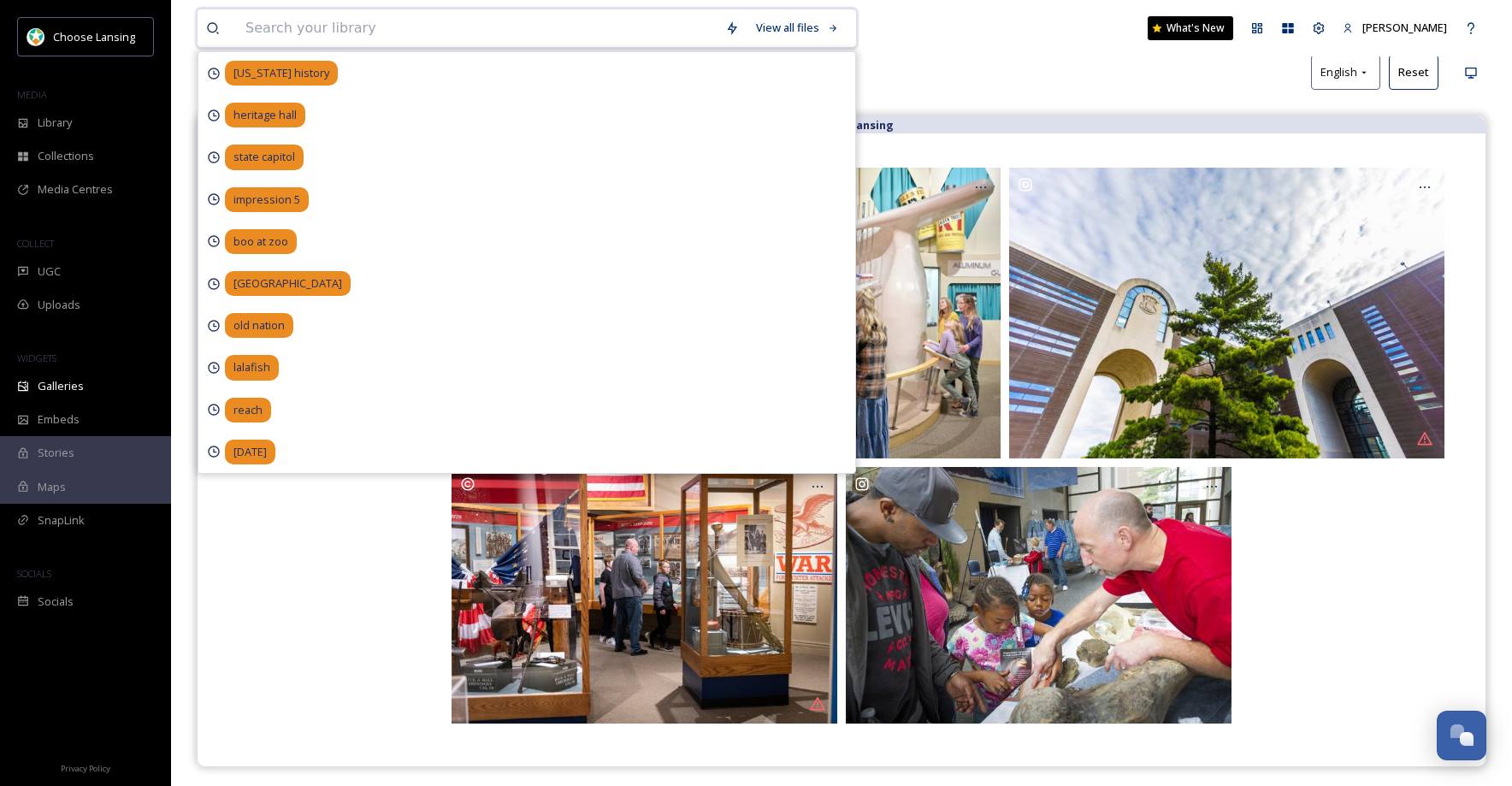
click at [331, 31] on input at bounding box center [476, 28] width 479 height 38
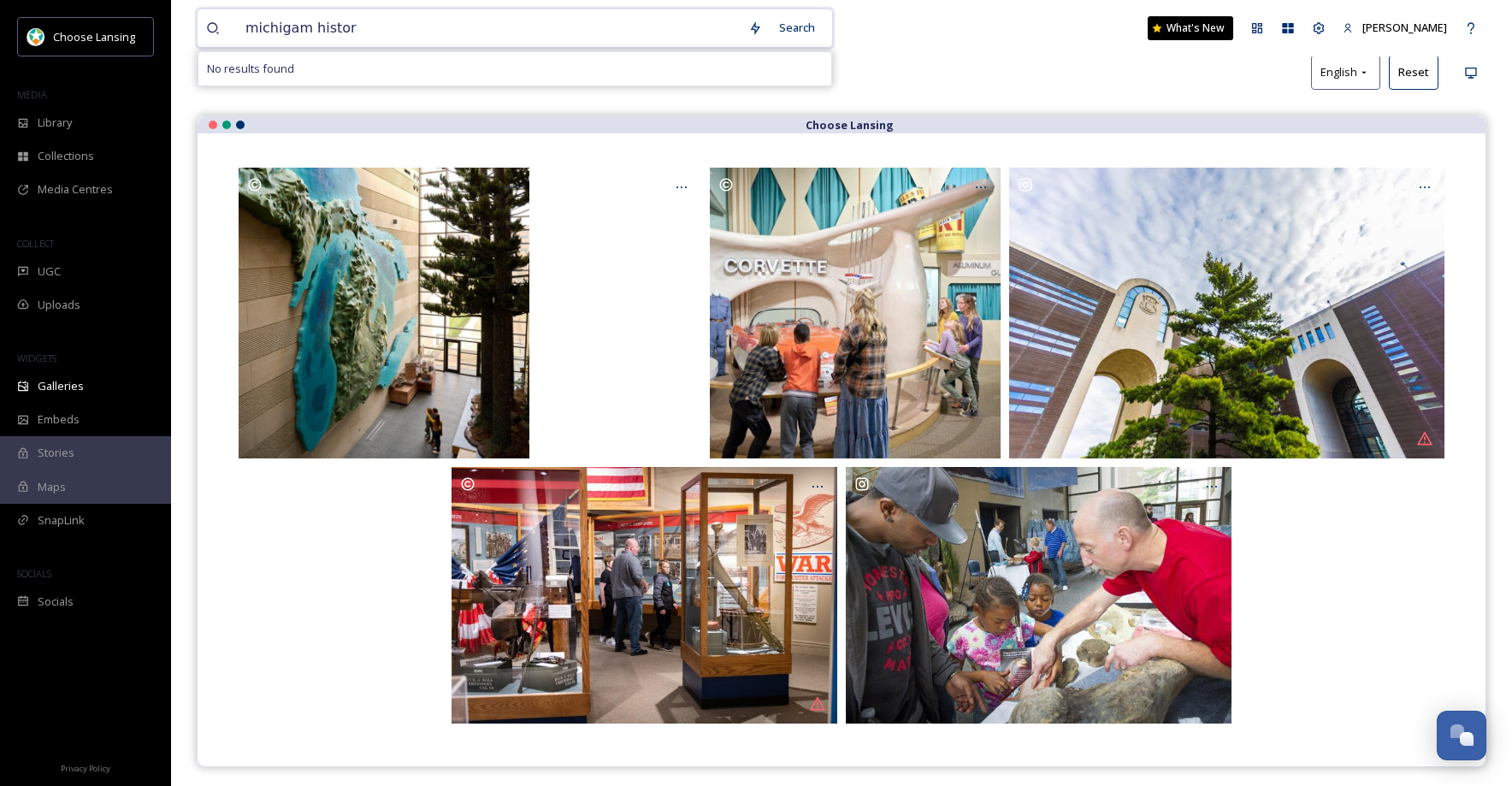
type input "michigam history"
click at [294, 27] on span "michigam history" at bounding box center [289, 28] width 103 height 25
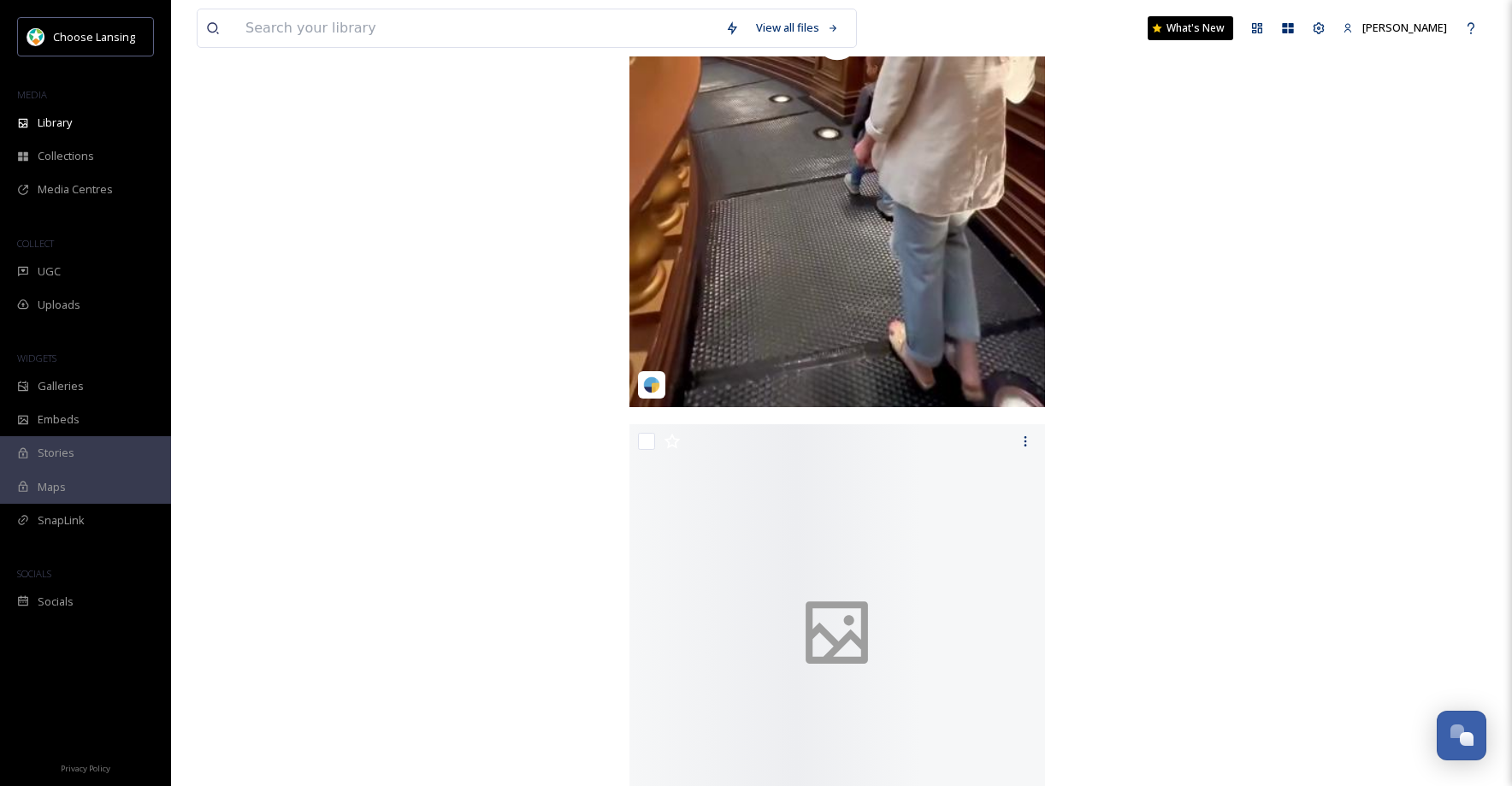
scroll to position [12875, 0]
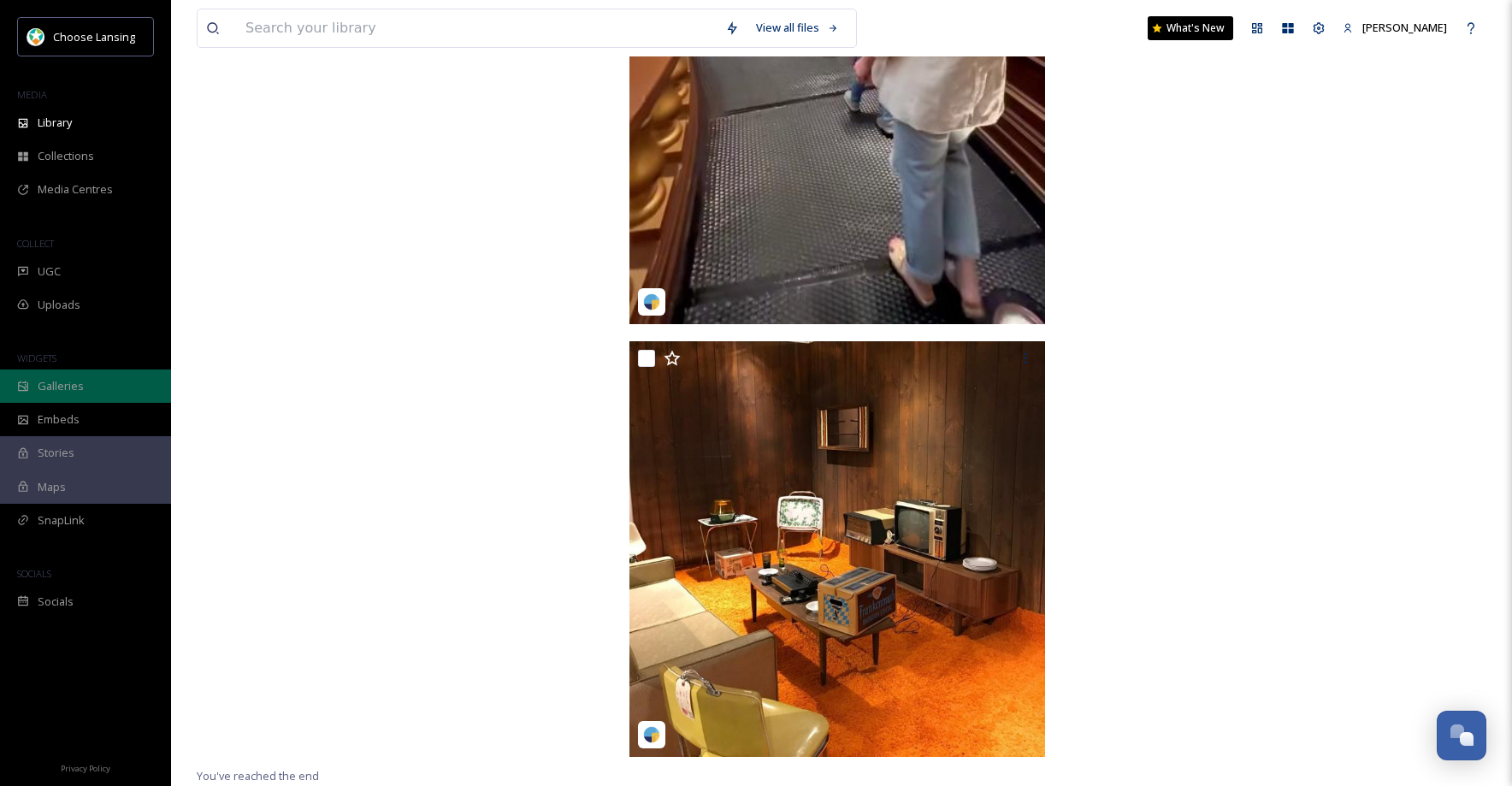
click at [66, 391] on span "Galleries" at bounding box center [60, 386] width 46 height 17
